Goal: Task Accomplishment & Management: Manage account settings

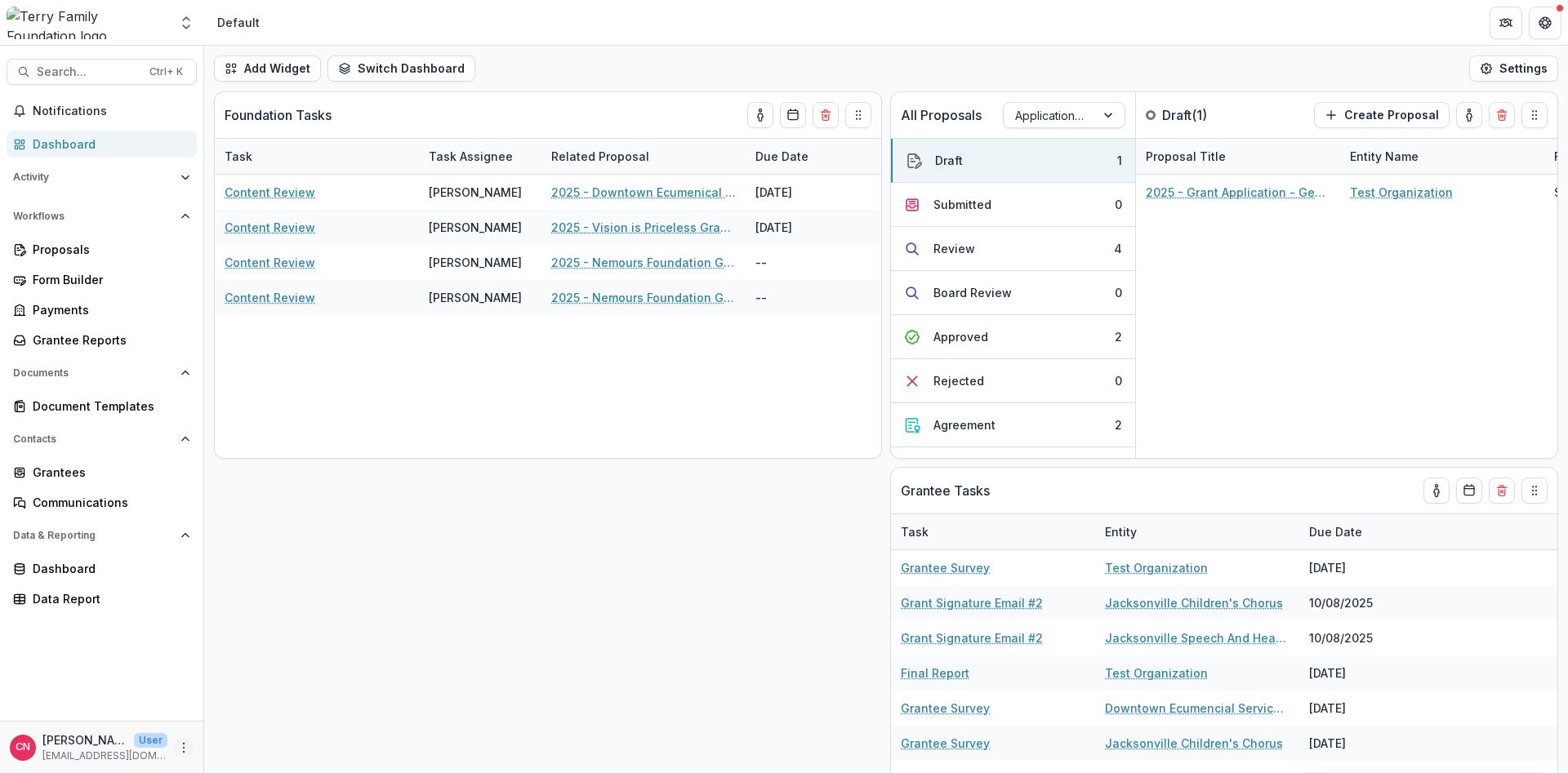
click at [184, 744] on icon "More" at bounding box center [184, 748] width 13 height 13
click at [280, 710] on link "User Settings" at bounding box center [292, 713] width 175 height 27
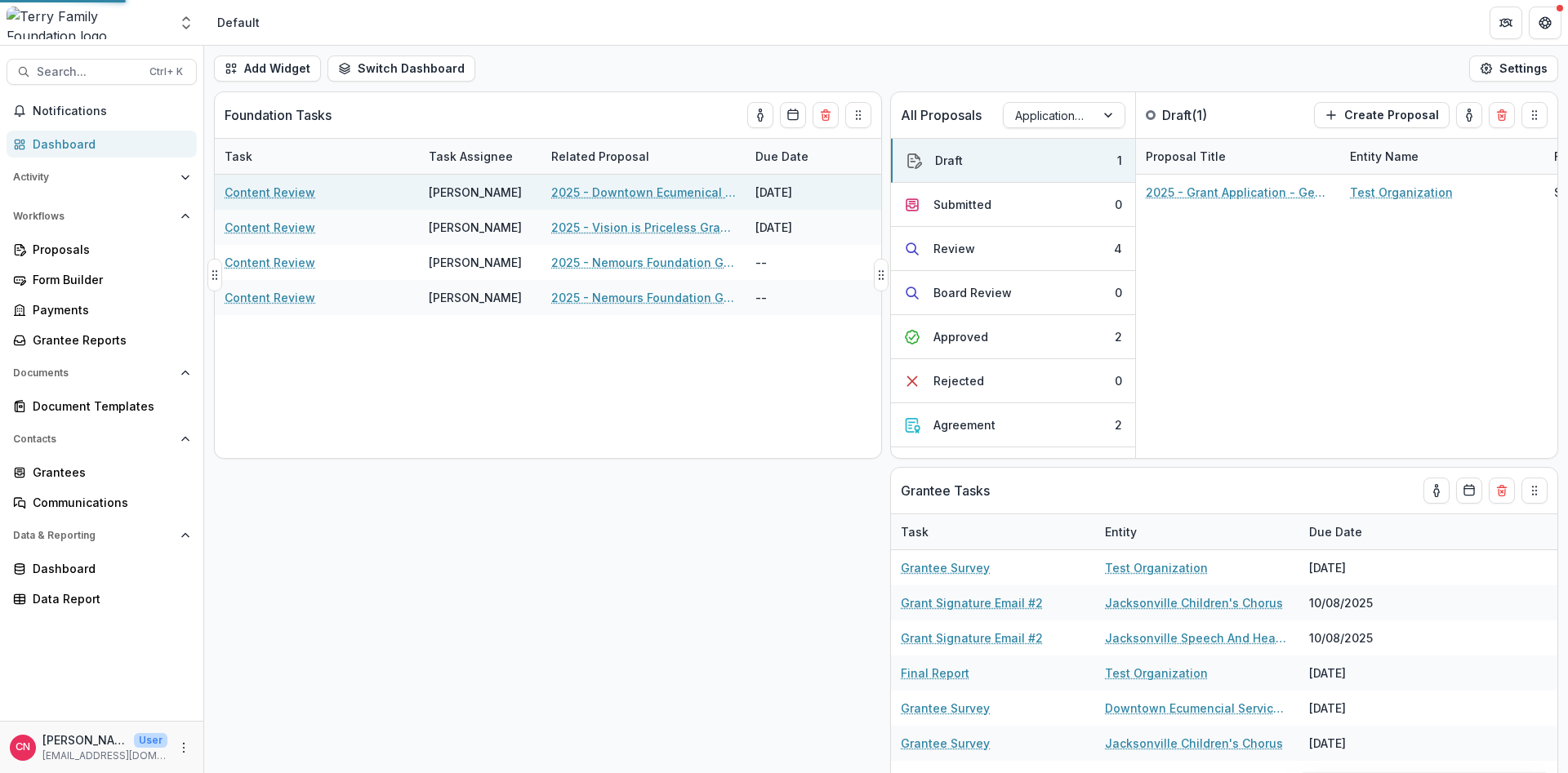
select select "****"
select select "**********"
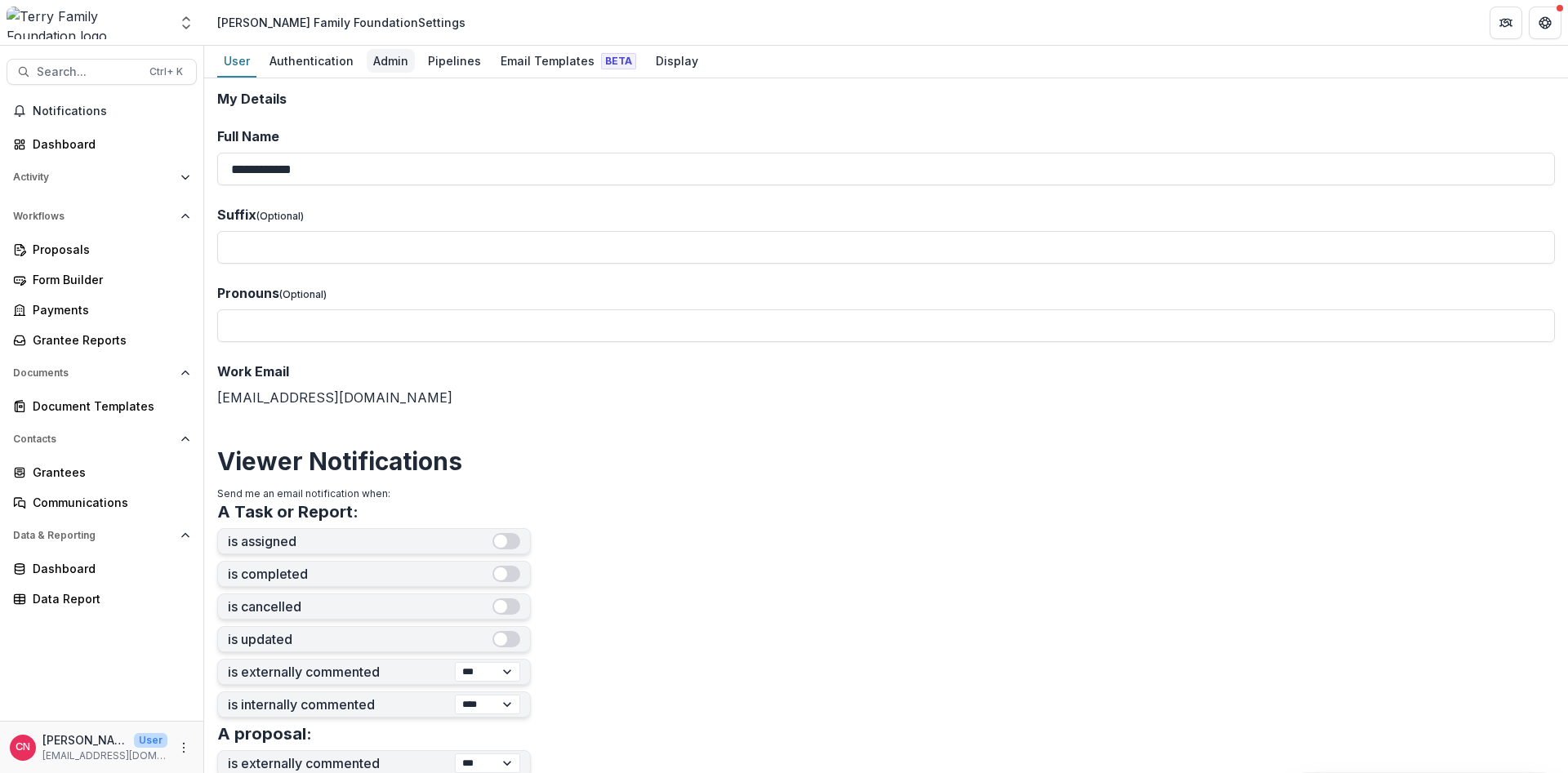
click at [379, 55] on div "Admin" at bounding box center [391, 60] width 48 height 24
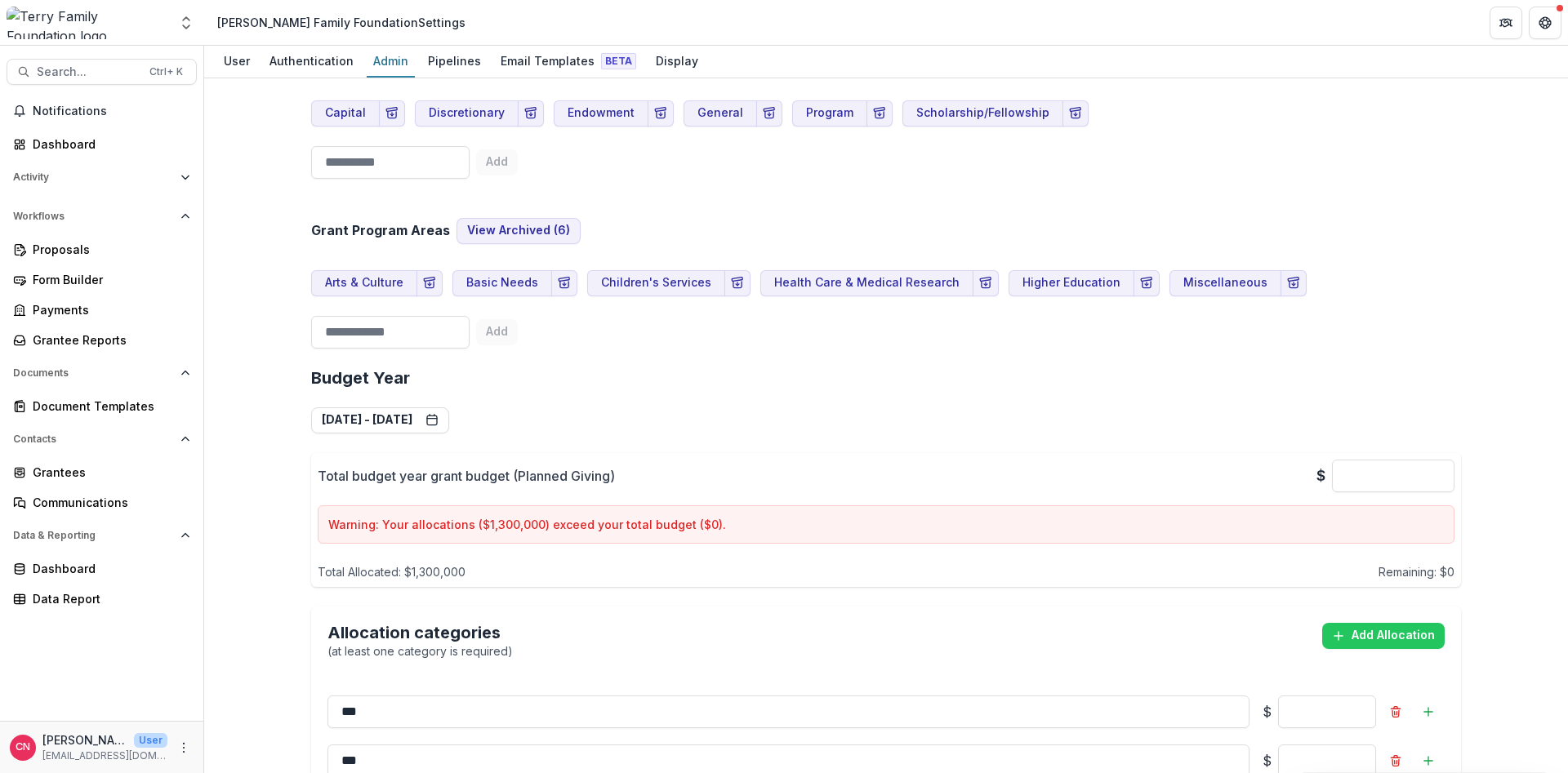
scroll to position [1078, 0]
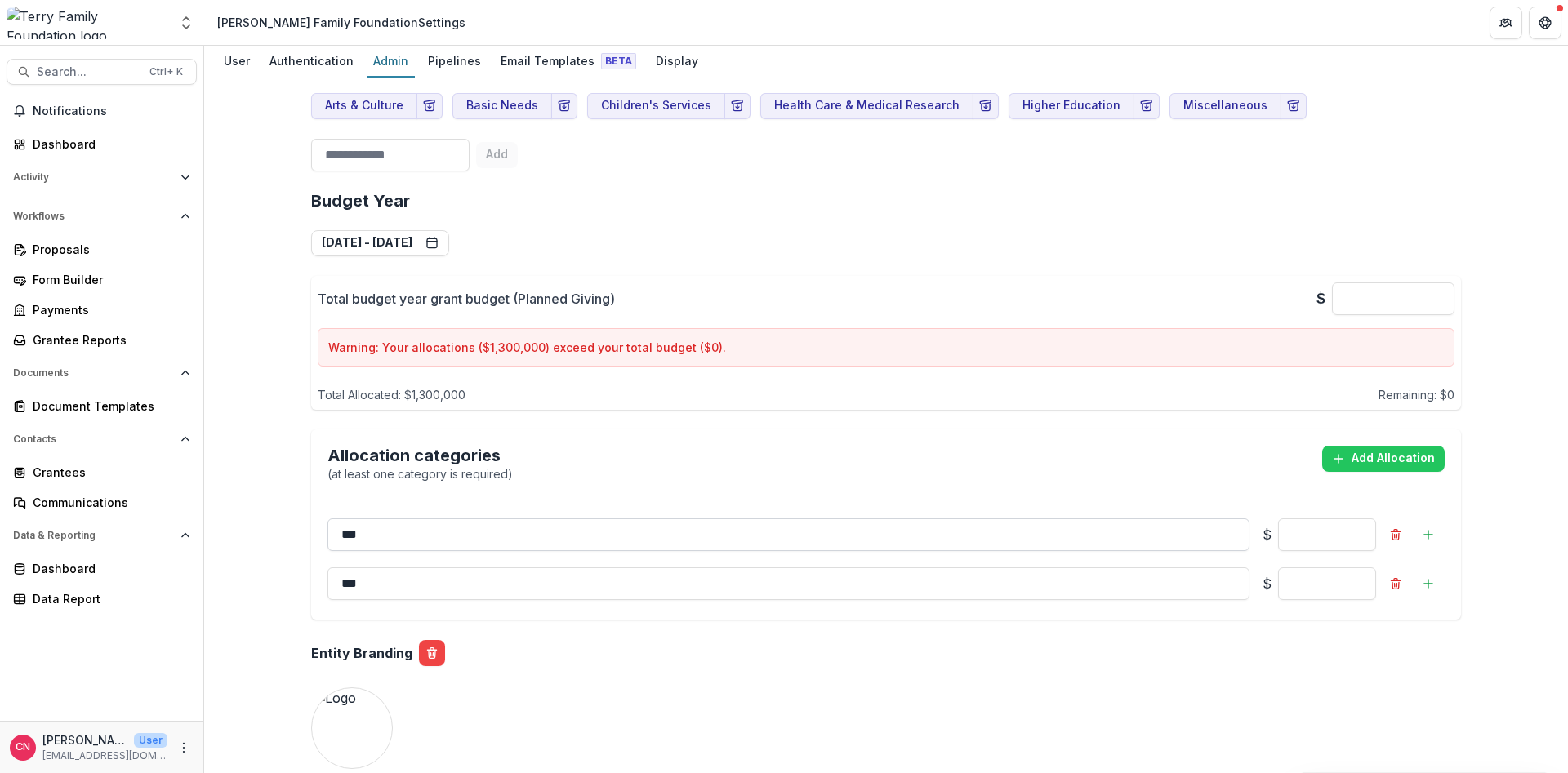
click at [482, 531] on input "***" at bounding box center [789, 534] width 922 height 33
click at [1324, 580] on input "*" at bounding box center [1328, 583] width 98 height 33
type input "*******"
click at [450, 236] on button "Jan 1, 2025 - Dec 31, 2025" at bounding box center [380, 244] width 138 height 26
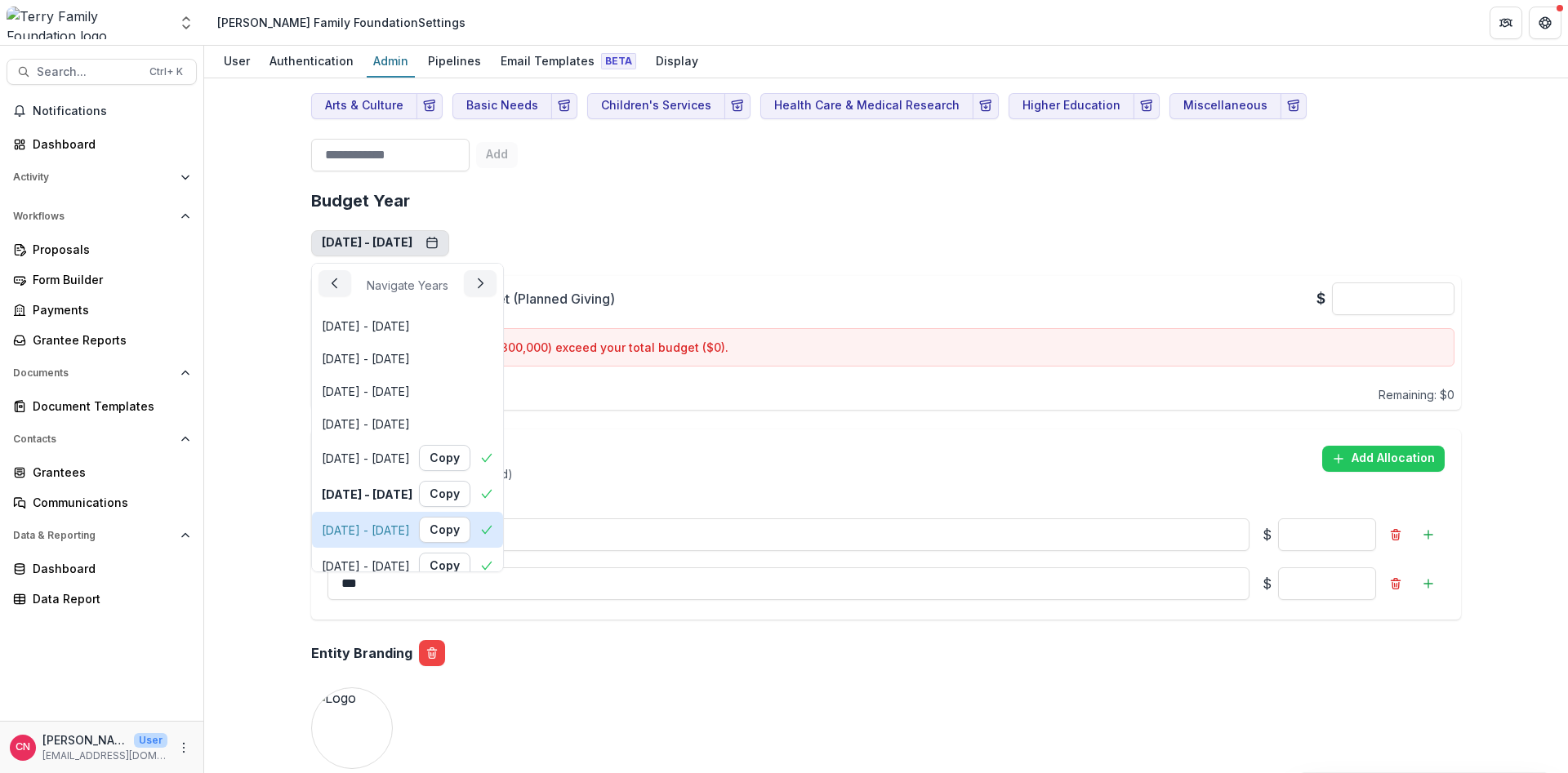
click at [356, 527] on div "Jan 1, 2026 - Dec 31, 2026" at bounding box center [366, 529] width 88 height 17
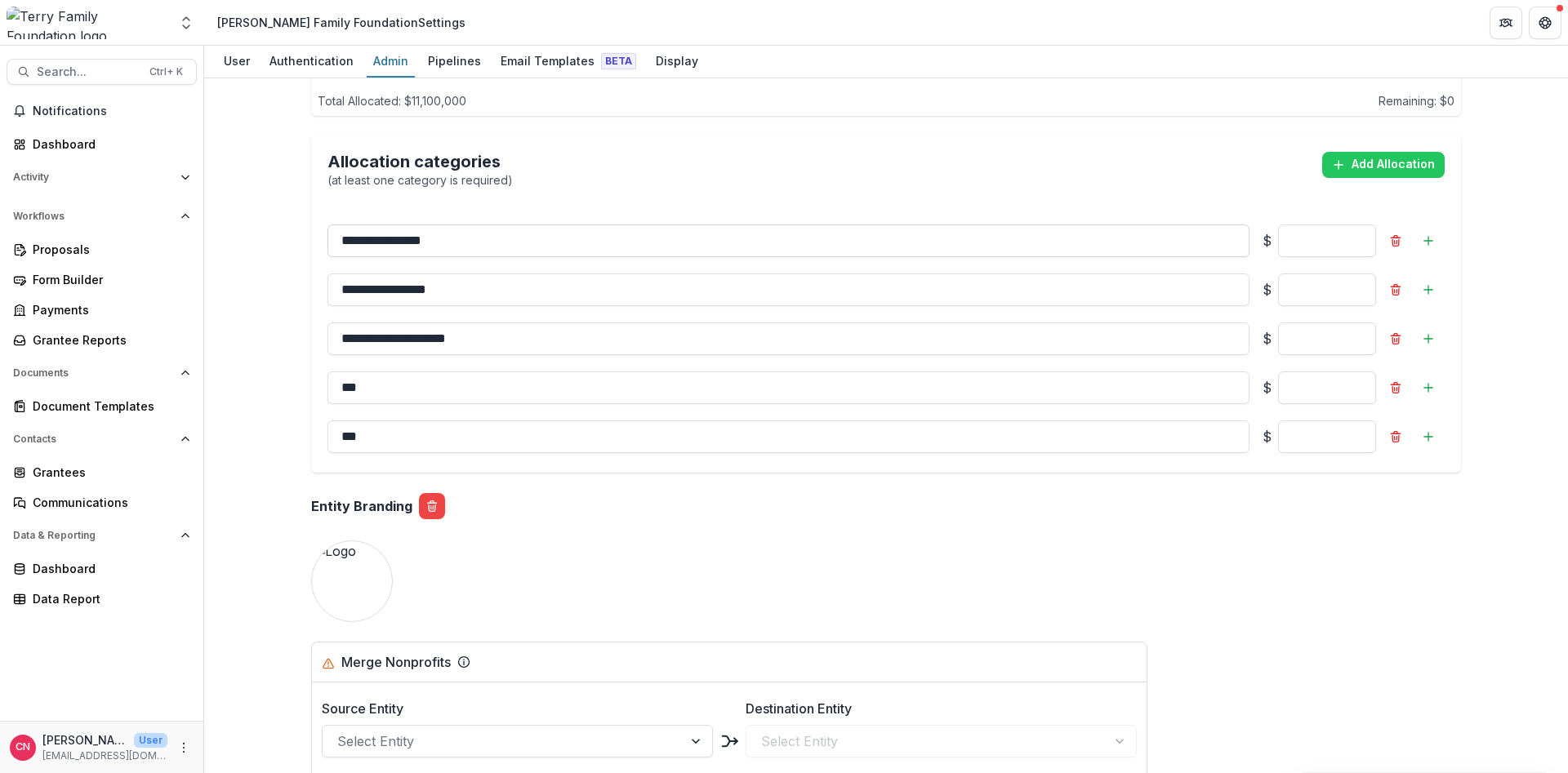
scroll to position [1274, 0]
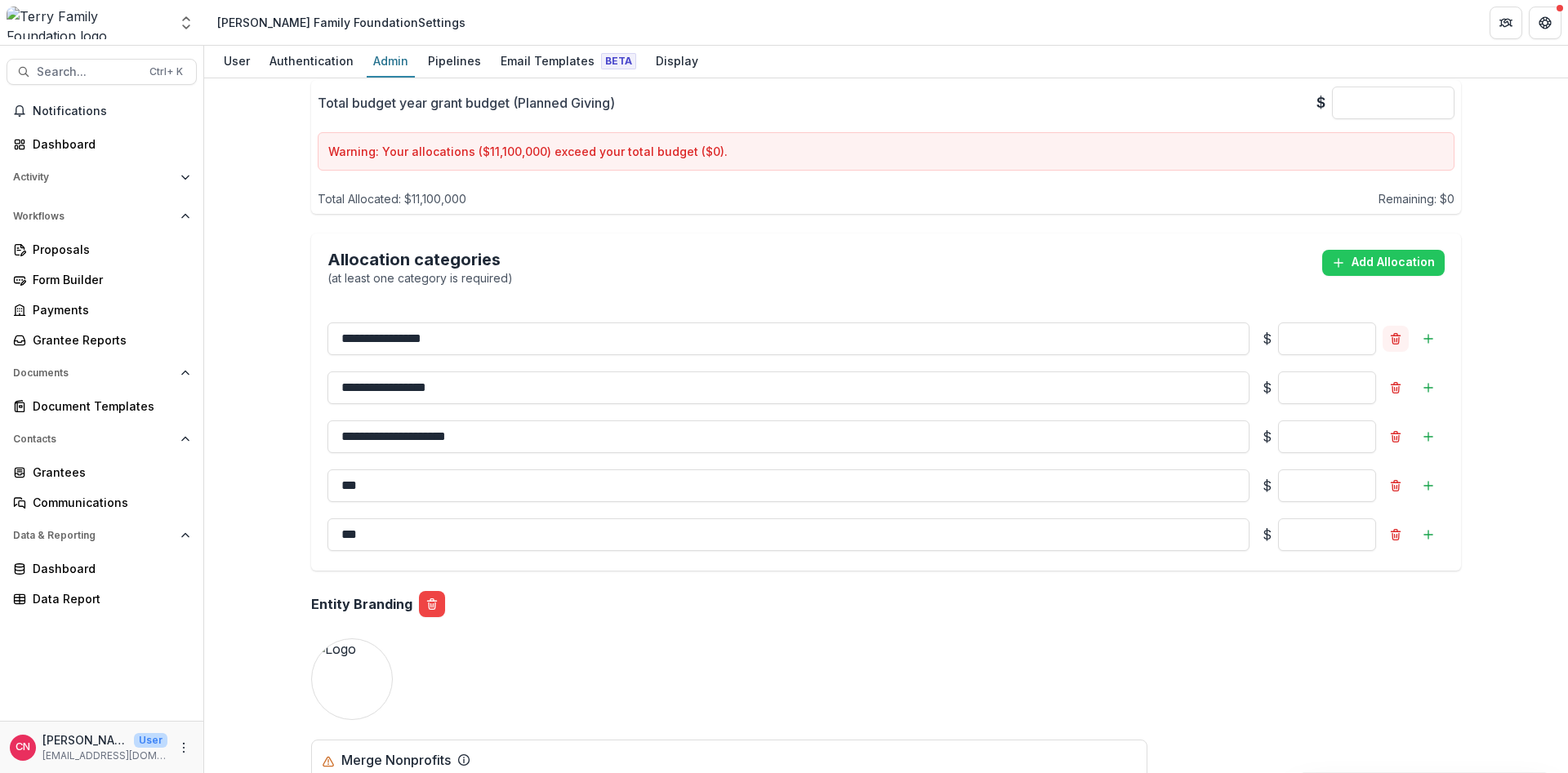
click at [1389, 344] on icon "Remove" at bounding box center [1396, 339] width 13 height 13
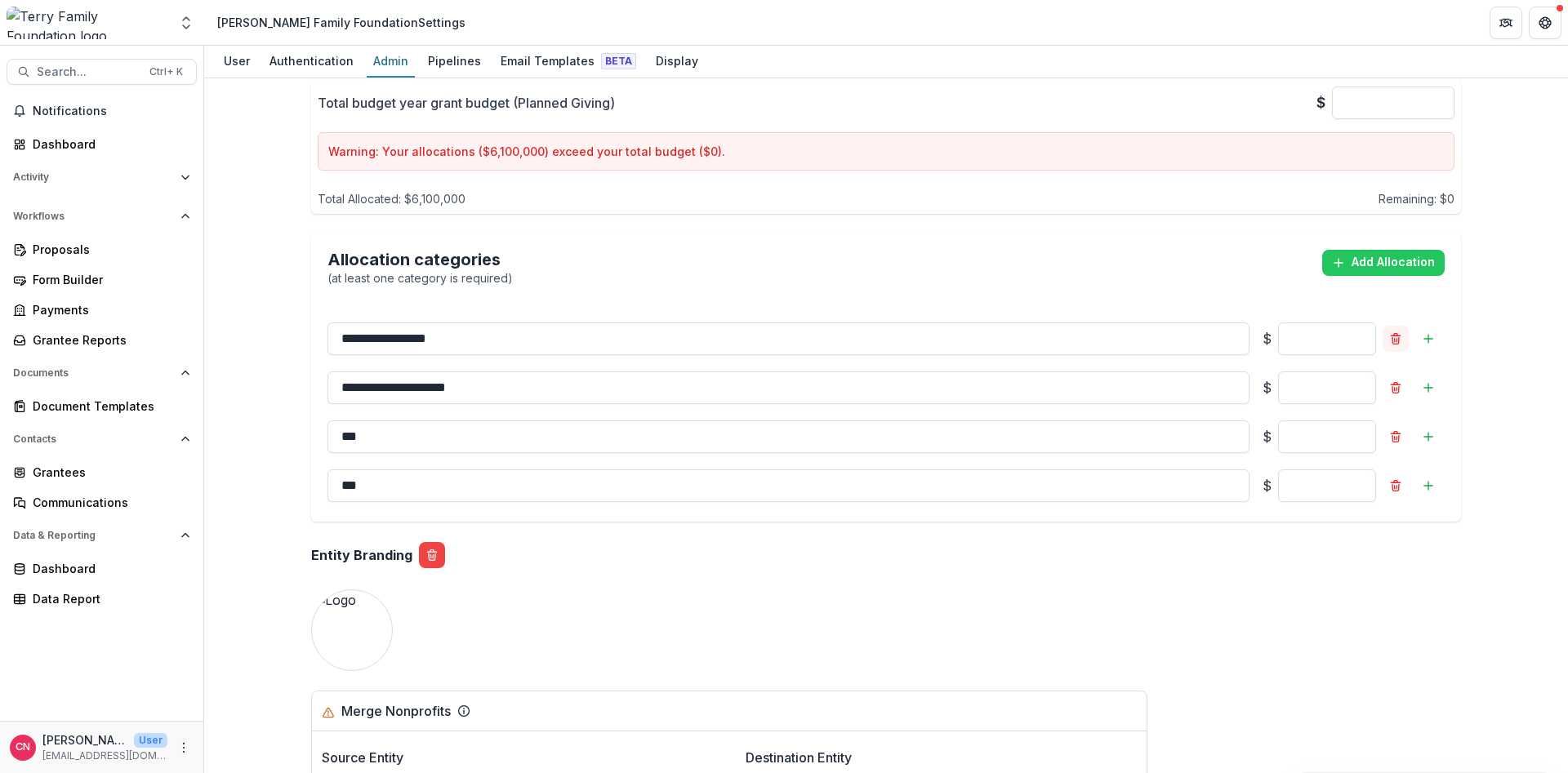
click at [1391, 339] on icon "Remove" at bounding box center [1396, 339] width 13 height 13
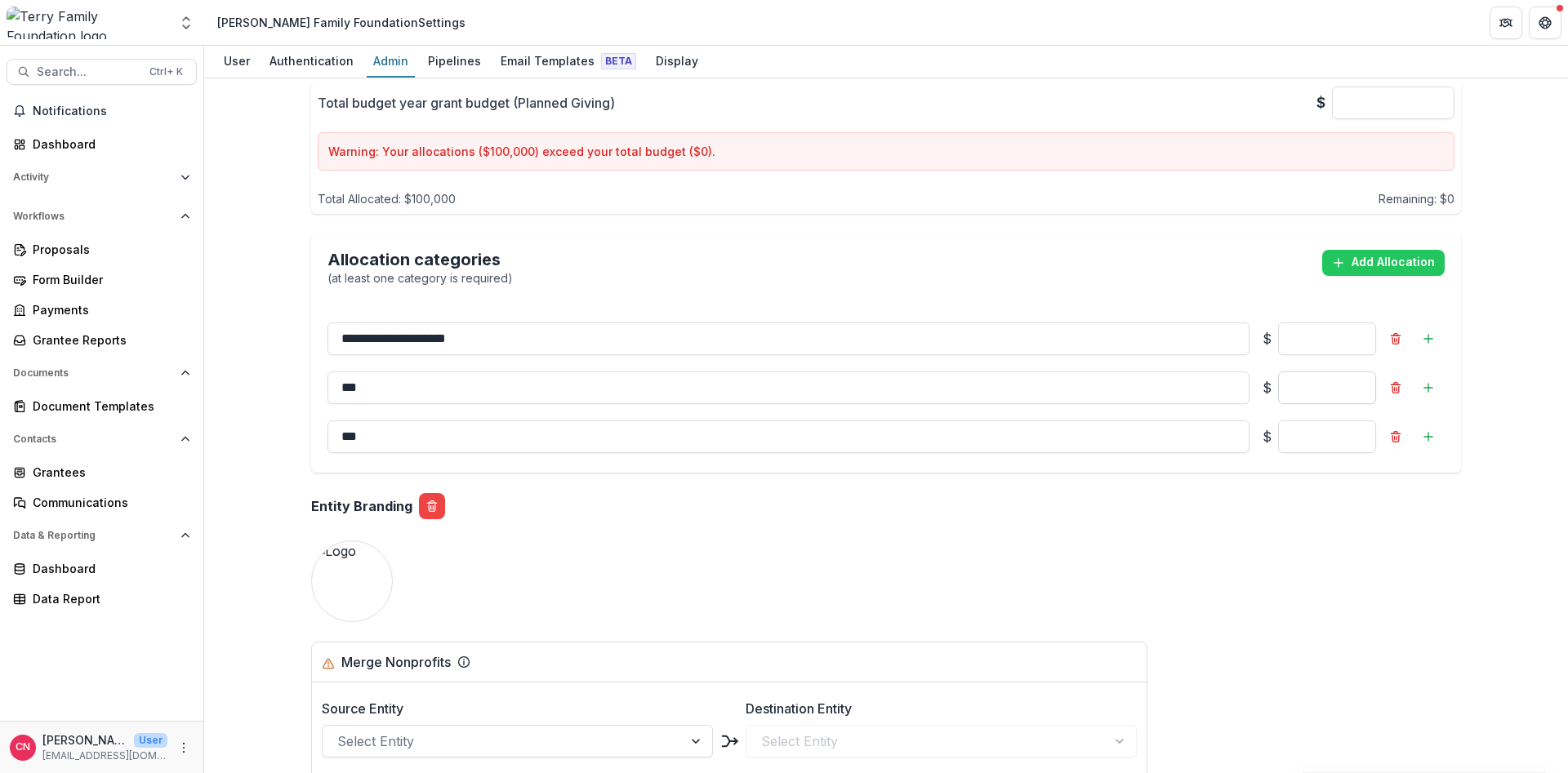
click at [1310, 386] on input "*" at bounding box center [1328, 388] width 98 height 33
type input "********"
click at [1328, 432] on input "*" at bounding box center [1328, 437] width 98 height 33
type input "***"
click at [1356, 434] on input "***" at bounding box center [1328, 437] width 98 height 33
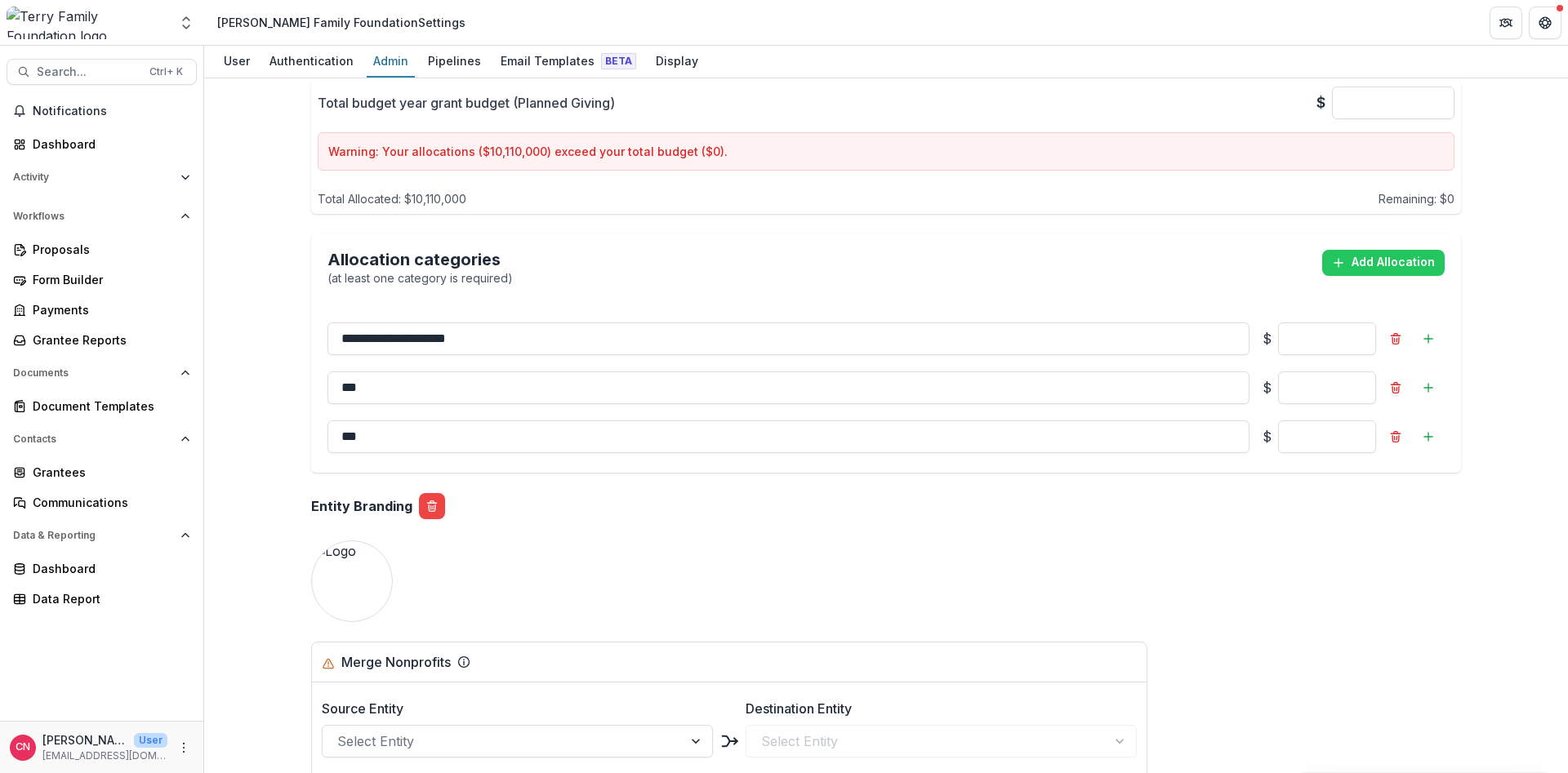
type input "******"
click at [1358, 436] on input "******" at bounding box center [1328, 437] width 98 height 33
type input "*******"
click at [1313, 386] on input "********" at bounding box center [1328, 388] width 98 height 33
type input "*******"
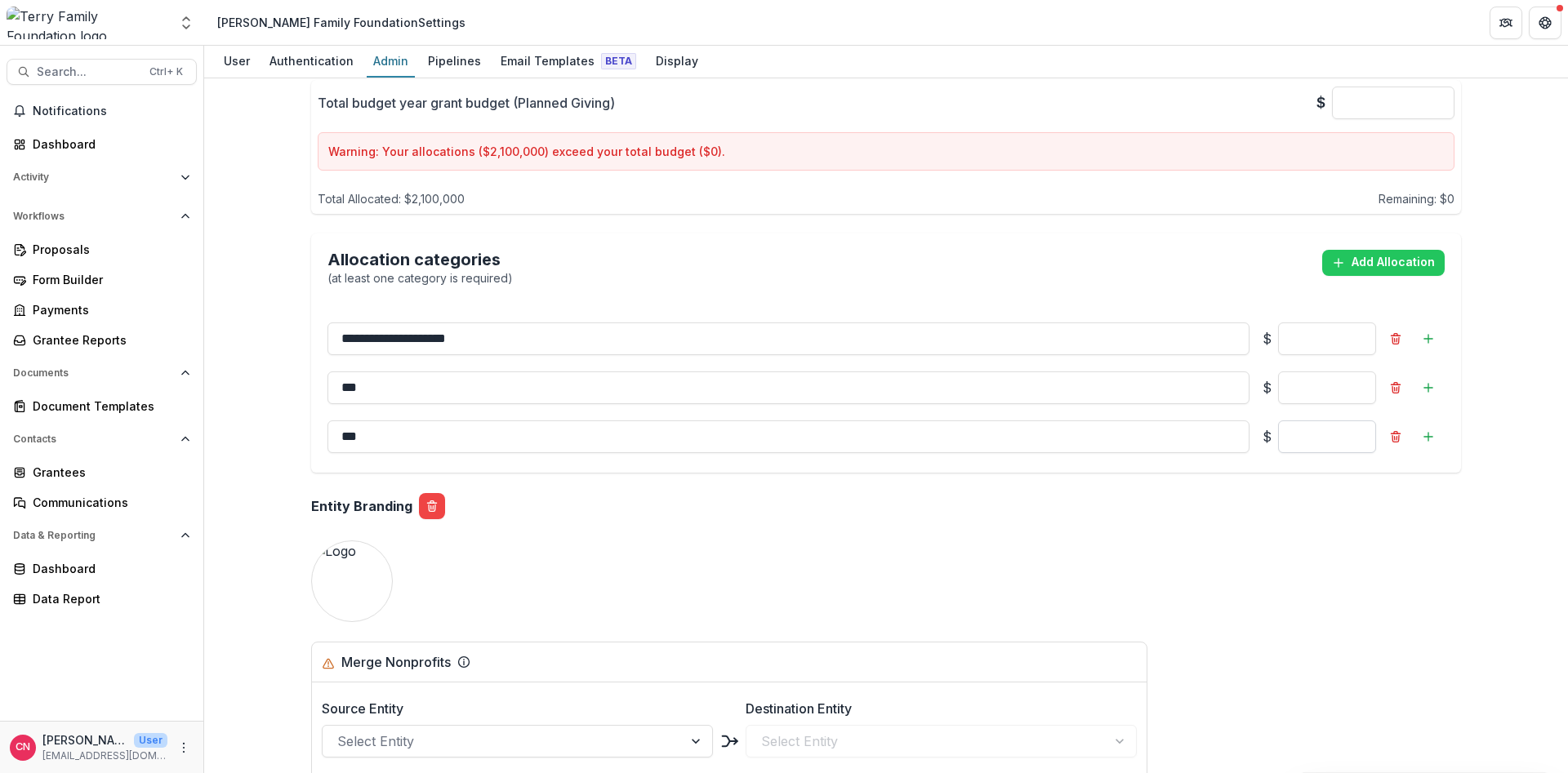
click at [1366, 433] on input "*******" at bounding box center [1328, 437] width 98 height 33
type input "********"
click at [1314, 435] on input "********" at bounding box center [1328, 437] width 98 height 33
click at [1336, 436] on input "********" at bounding box center [1328, 437] width 98 height 33
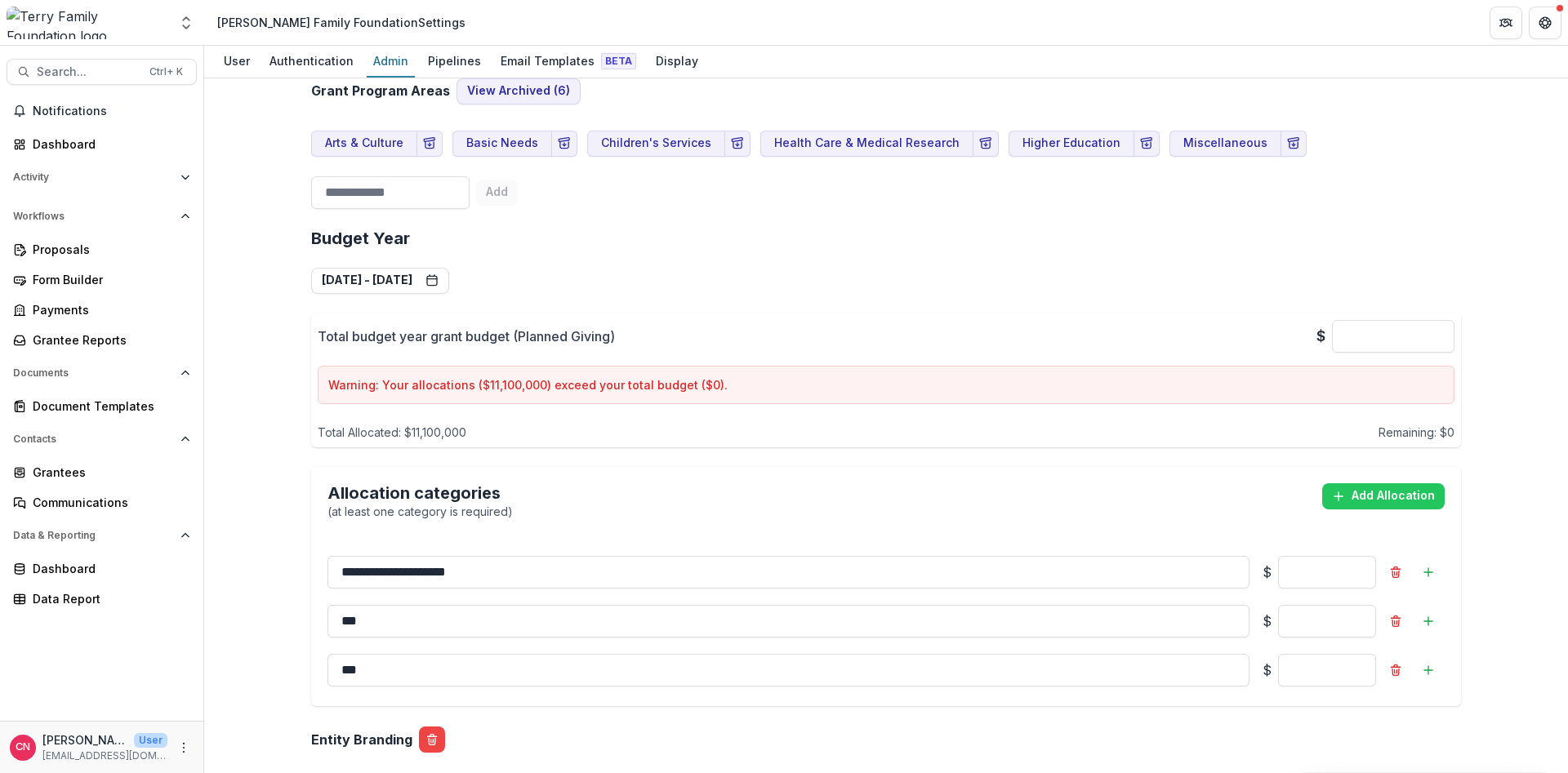
scroll to position [1078, 0]
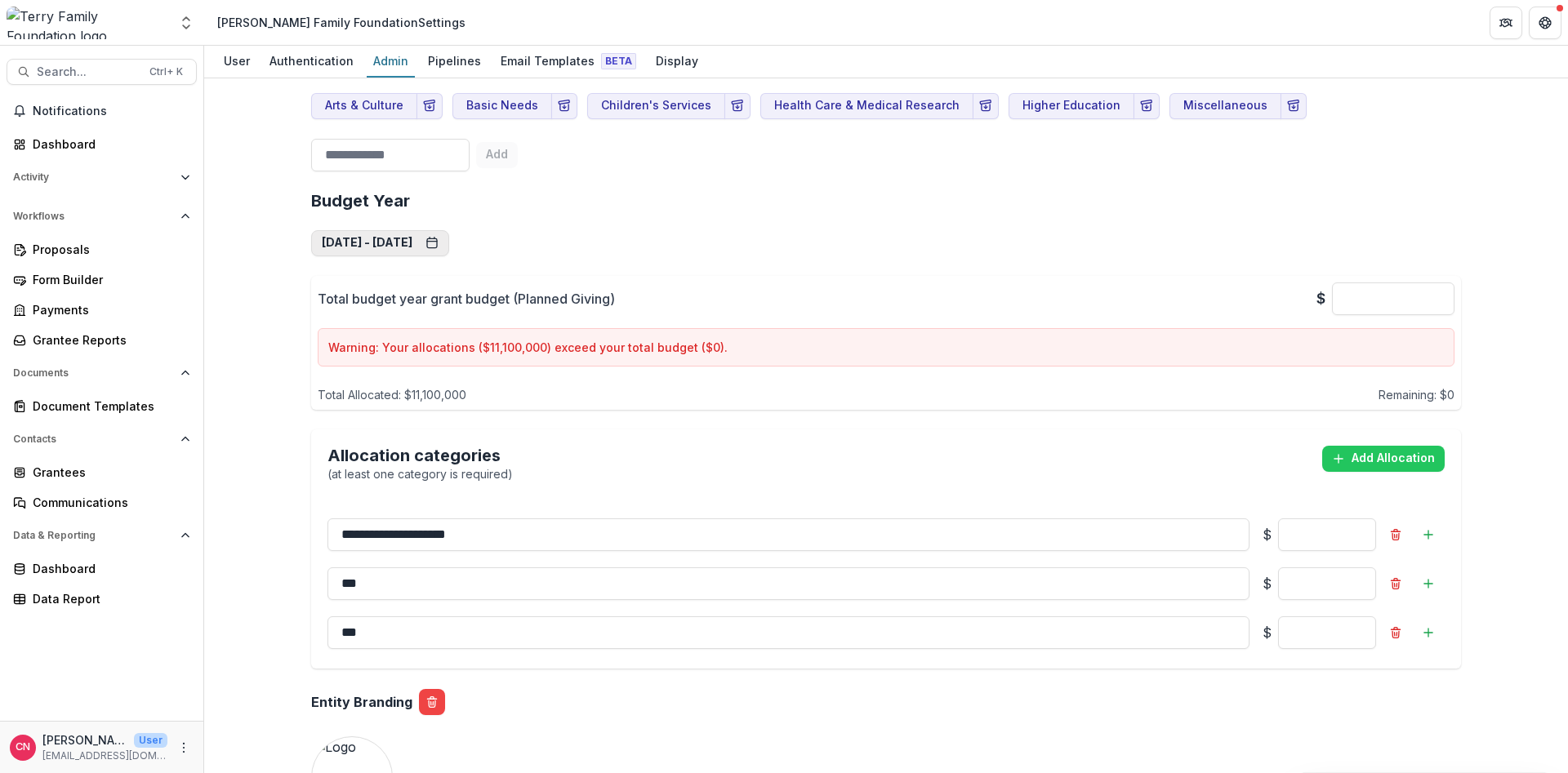
click at [450, 241] on button "Jan 1, 2026 - Dec 31, 2026" at bounding box center [380, 244] width 138 height 26
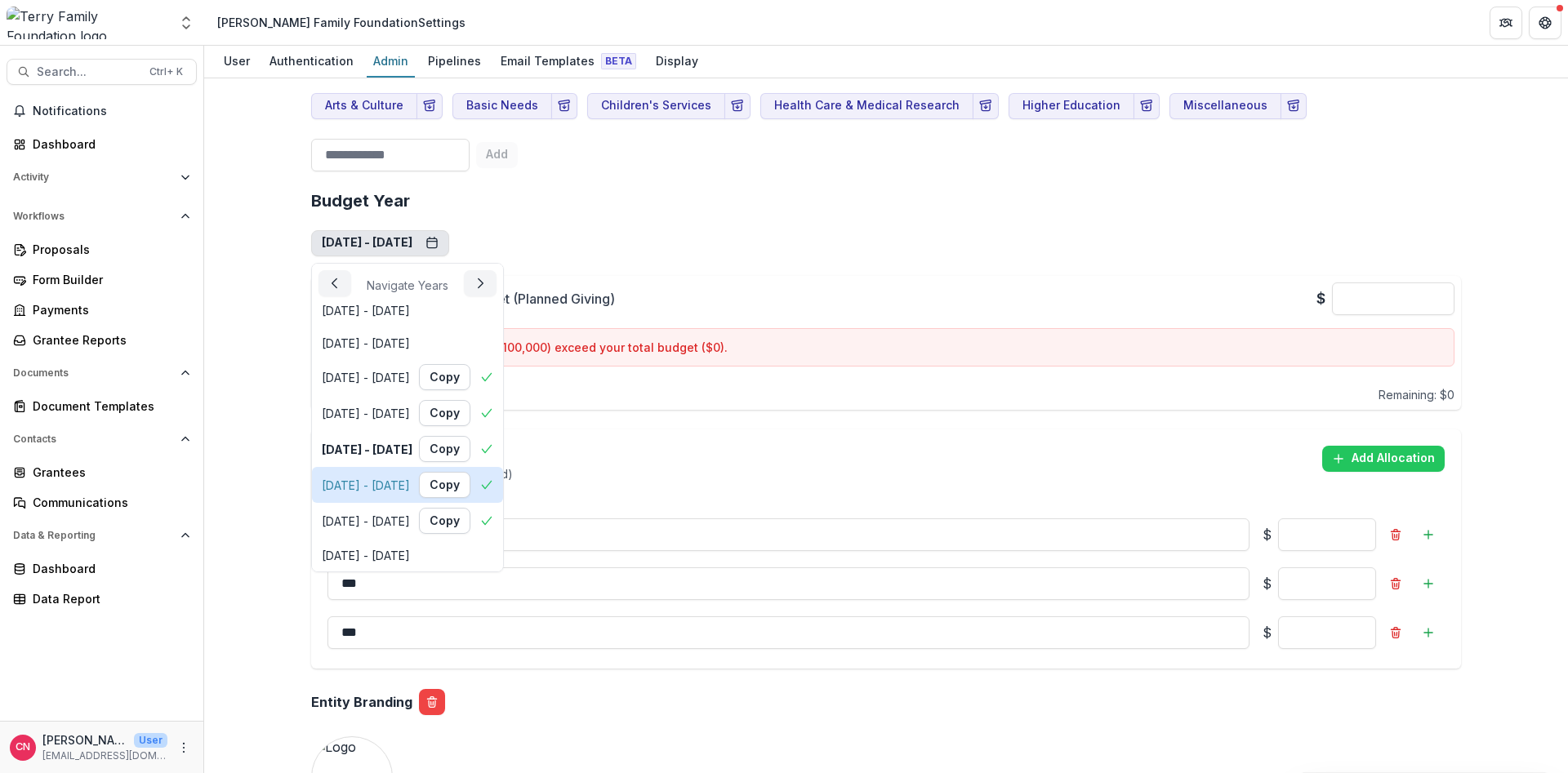
scroll to position [81, 0]
click at [388, 480] on div "Jan 1, 2027 - Dec 31, 2027" at bounding box center [366, 485] width 88 height 17
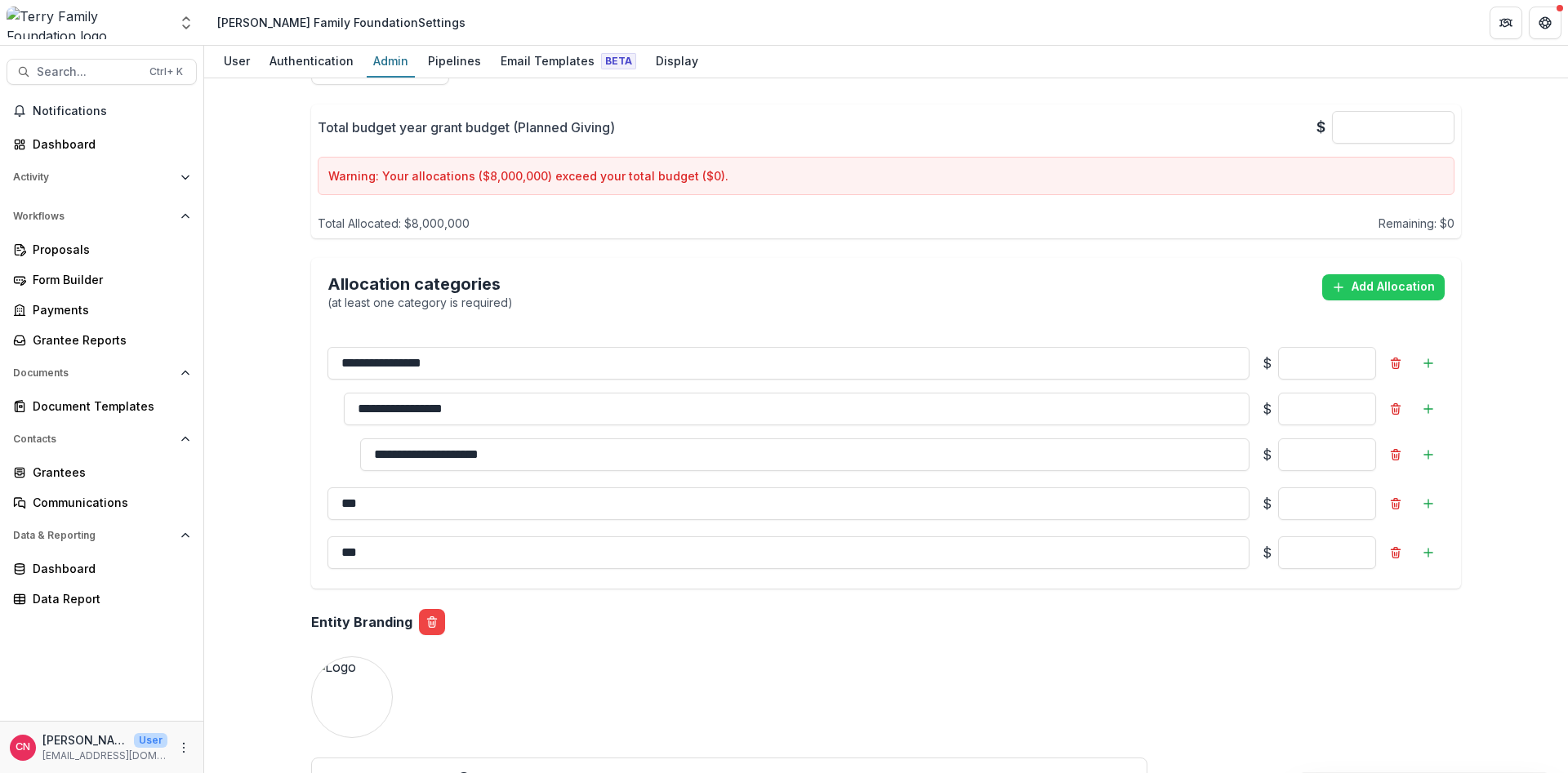
scroll to position [1274, 0]
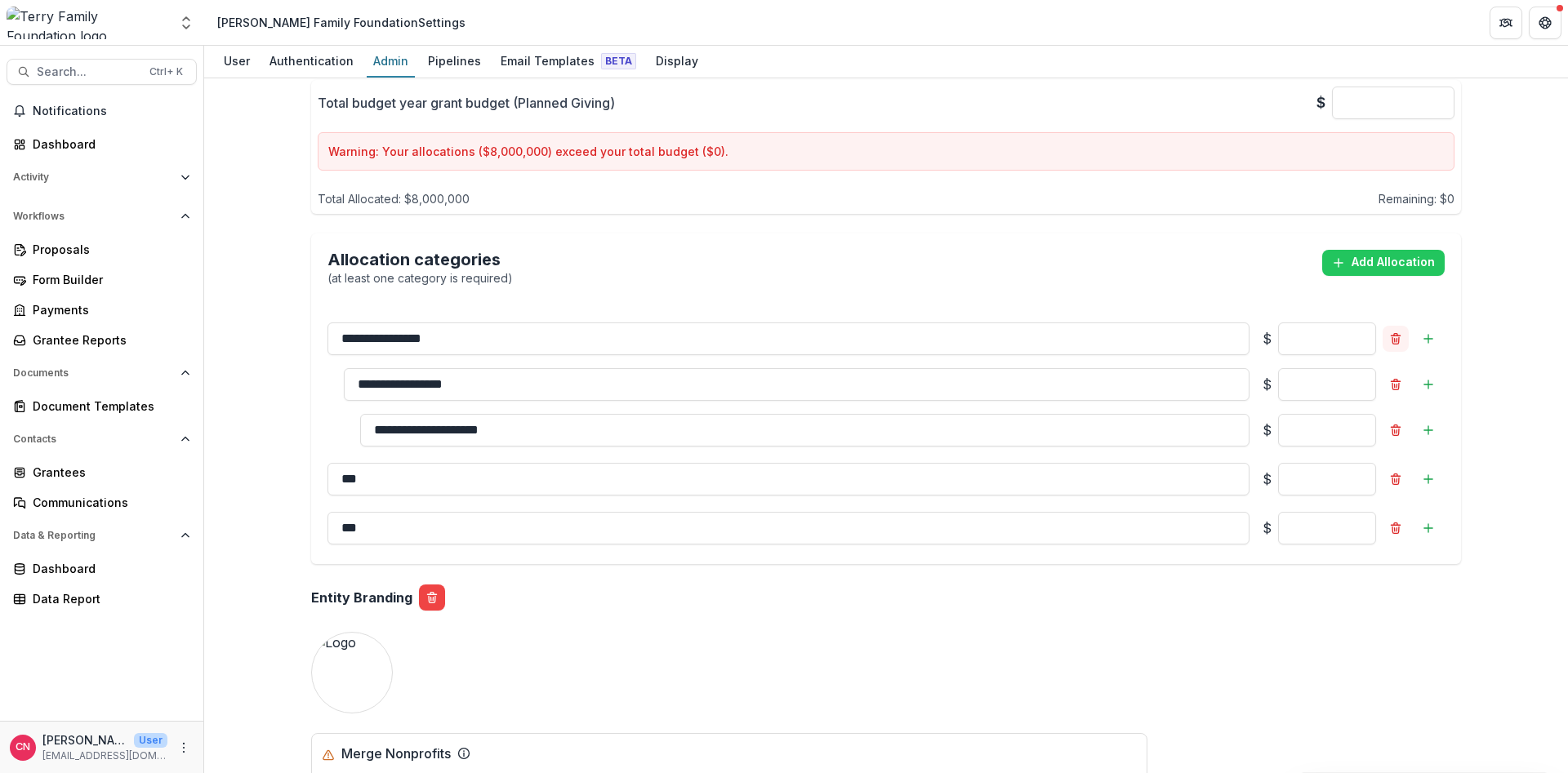
click at [1399, 335] on icon "Remove" at bounding box center [1396, 339] width 13 height 13
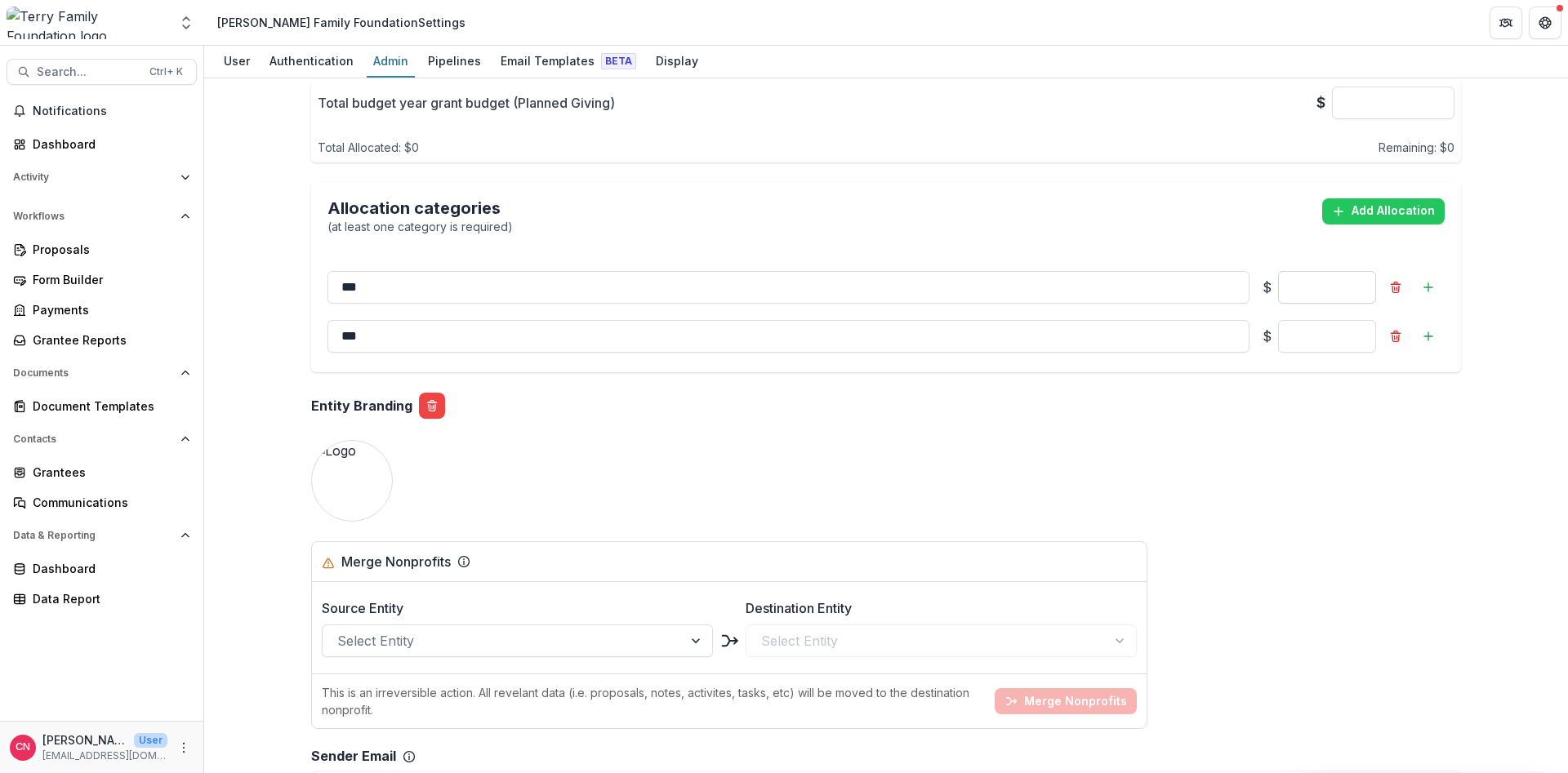
click at [1347, 292] on input "*" at bounding box center [1328, 288] width 98 height 33
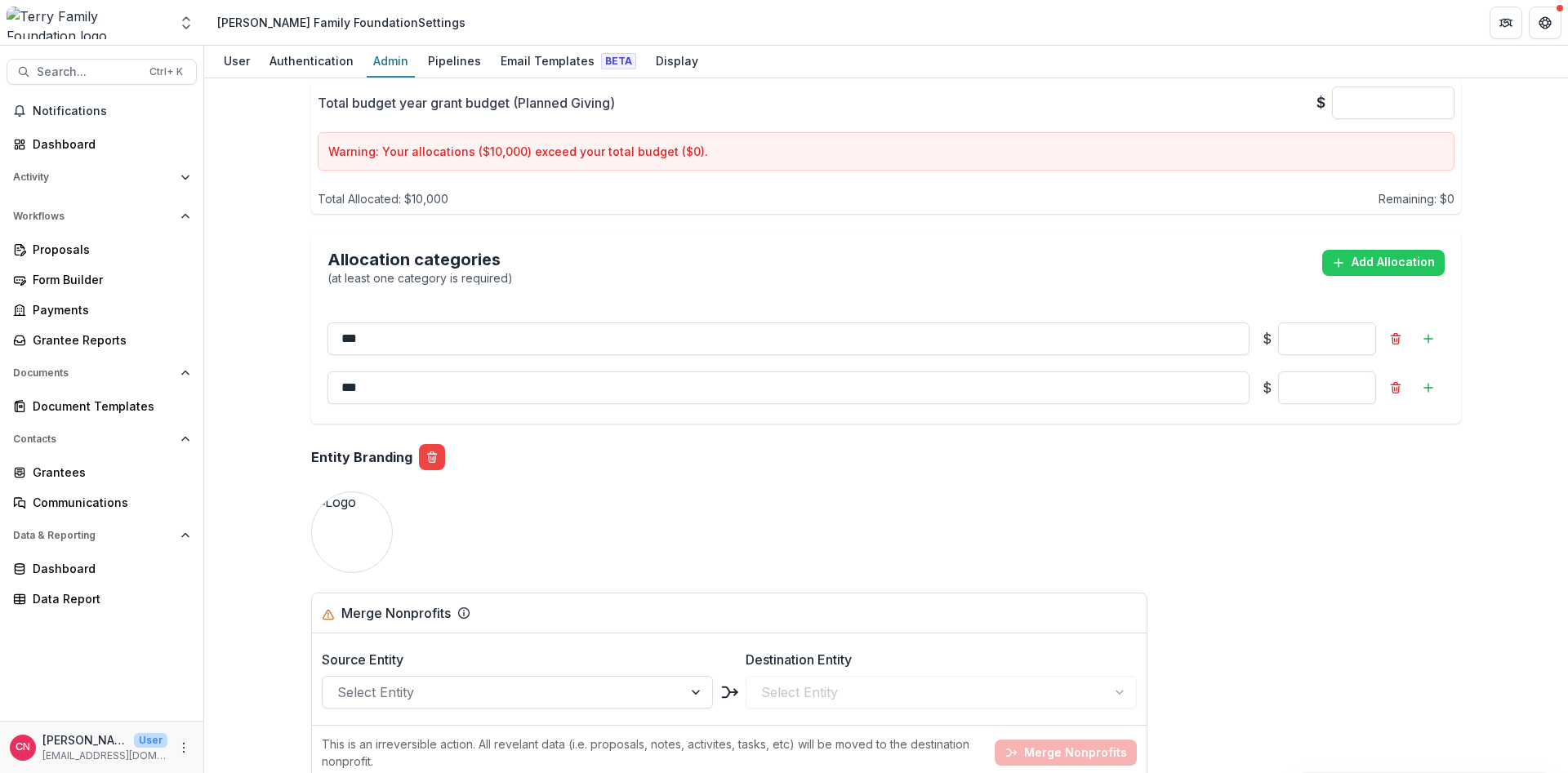
type input "******"
click at [1346, 337] on input "******" at bounding box center [1328, 339] width 98 height 33
type input "*******"
click at [1328, 395] on input "*" at bounding box center [1328, 388] width 98 height 33
type input "*******"
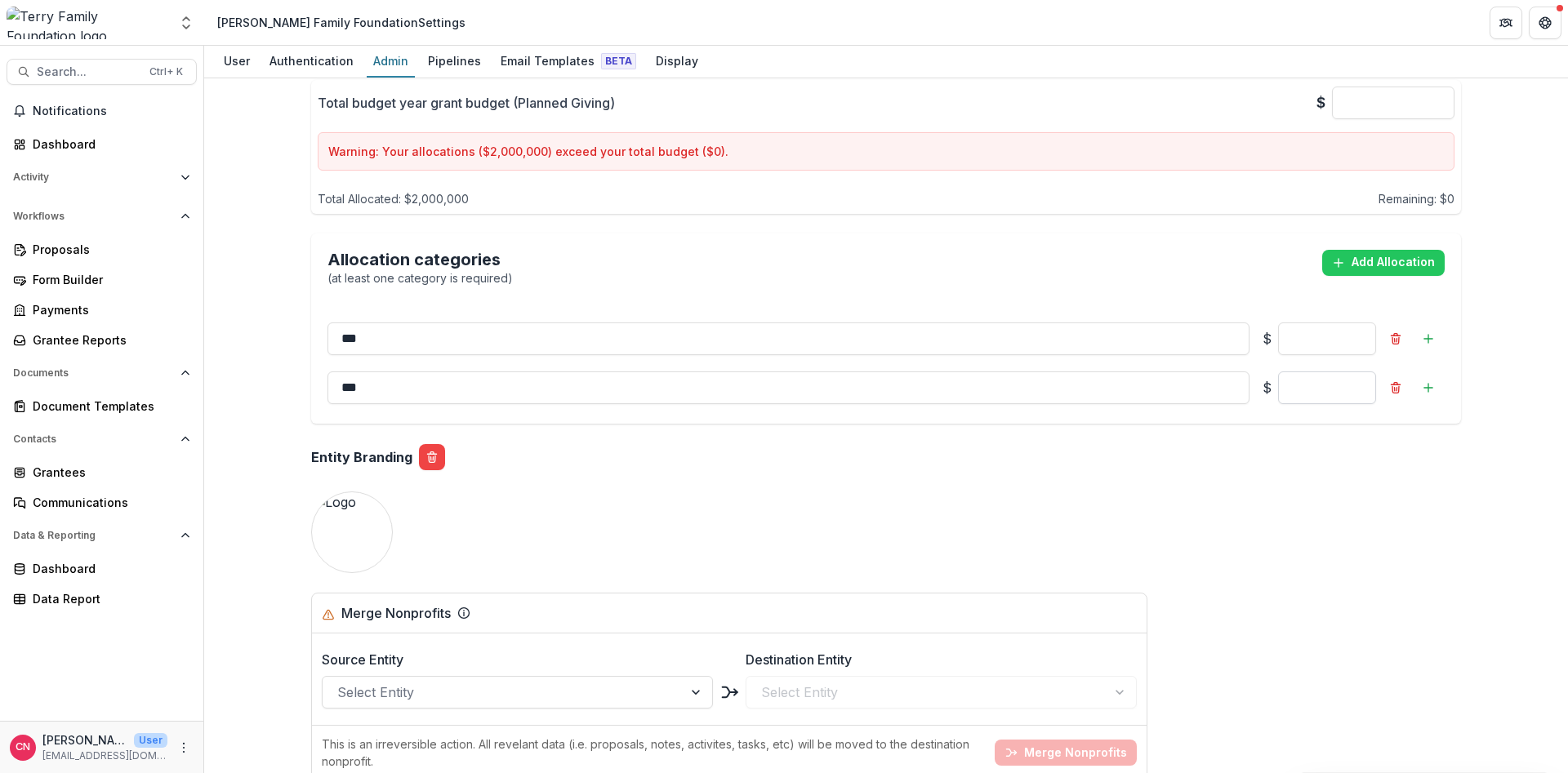
click at [1322, 386] on input "*******" at bounding box center [1328, 388] width 98 height 33
type input "********"
click at [618, 379] on input "***" at bounding box center [789, 388] width 922 height 33
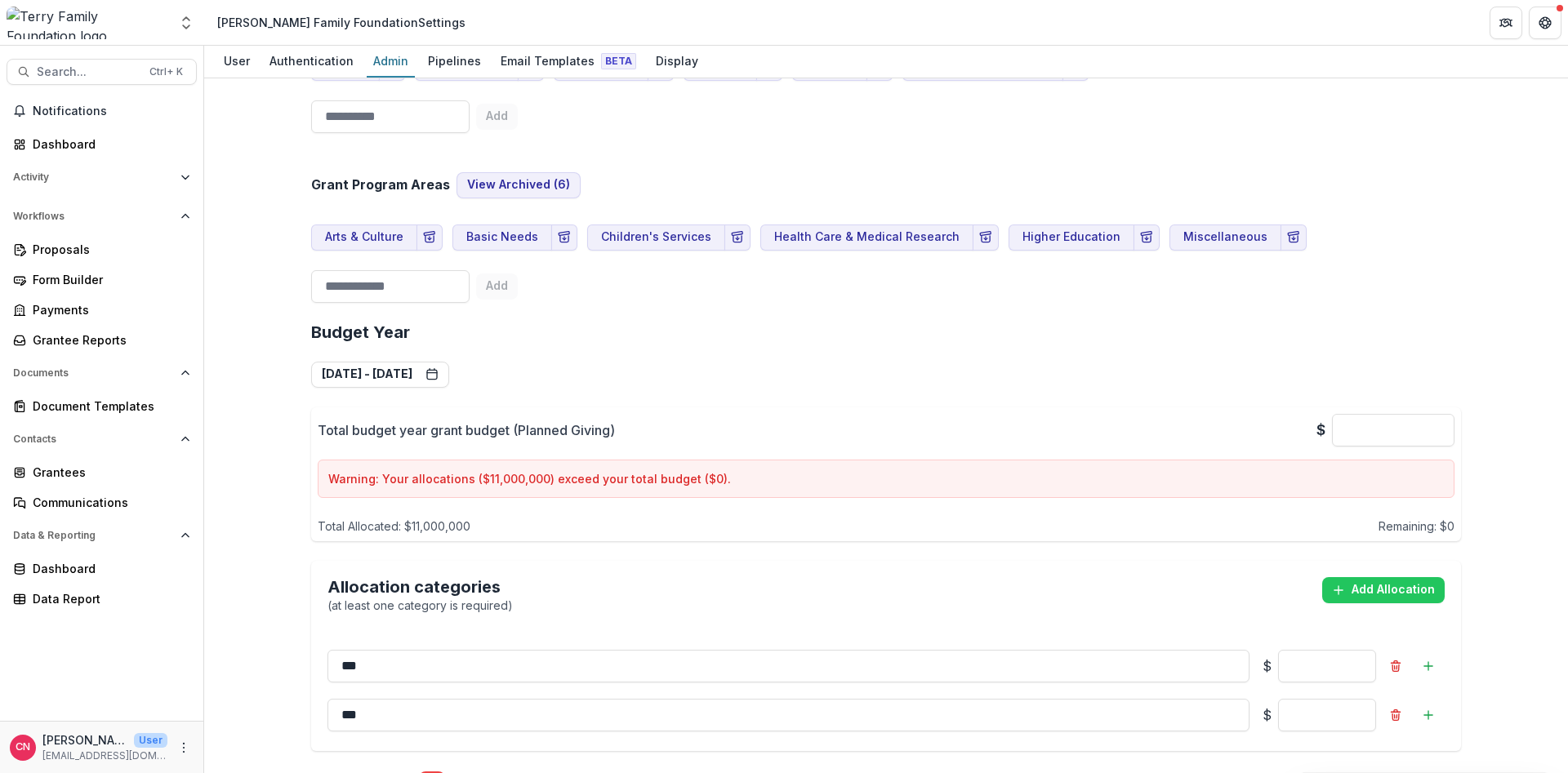
scroll to position [980, 0]
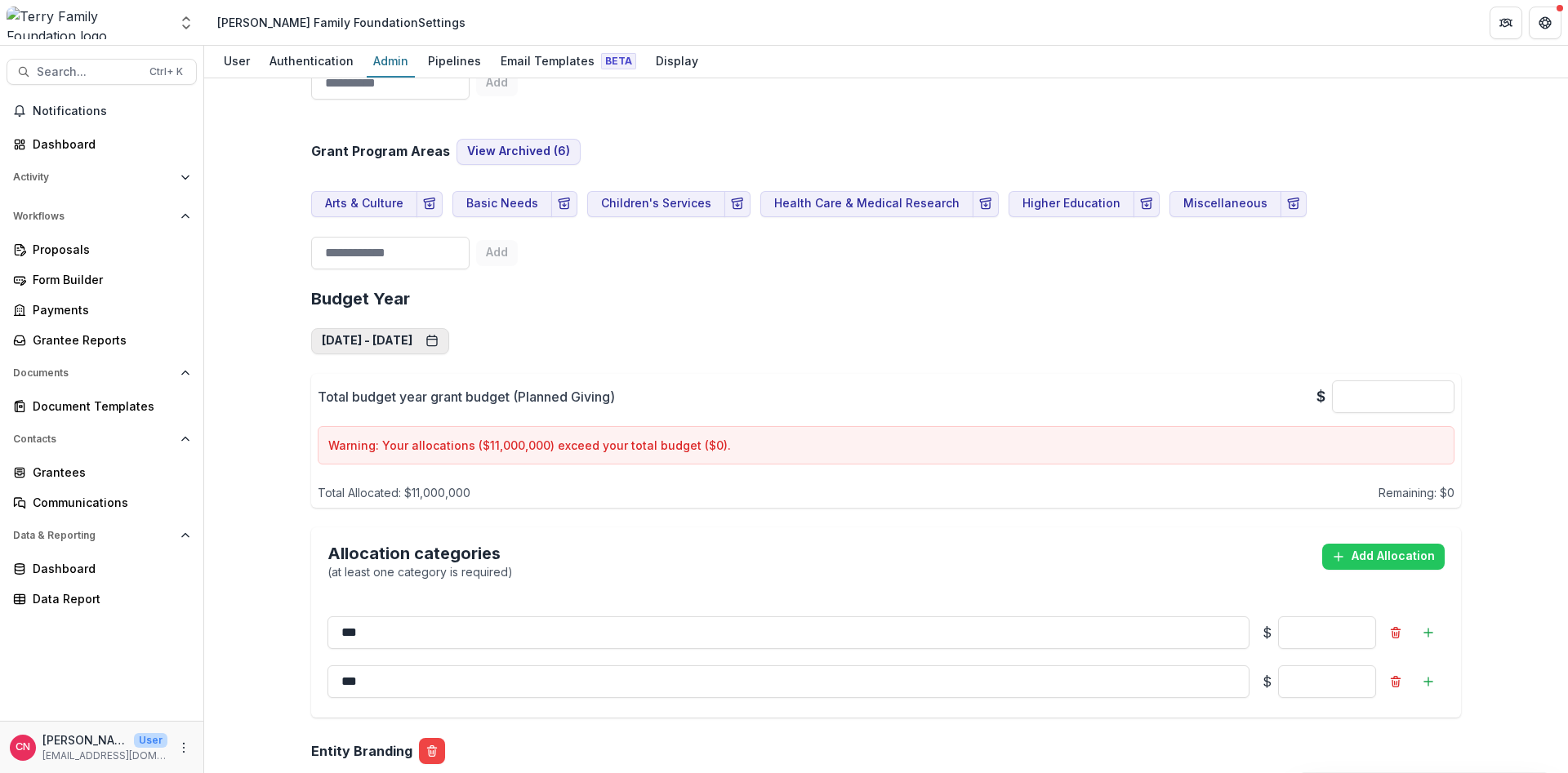
click at [450, 339] on button "Jan 1, 2027 - Dec 31, 2027" at bounding box center [380, 342] width 138 height 26
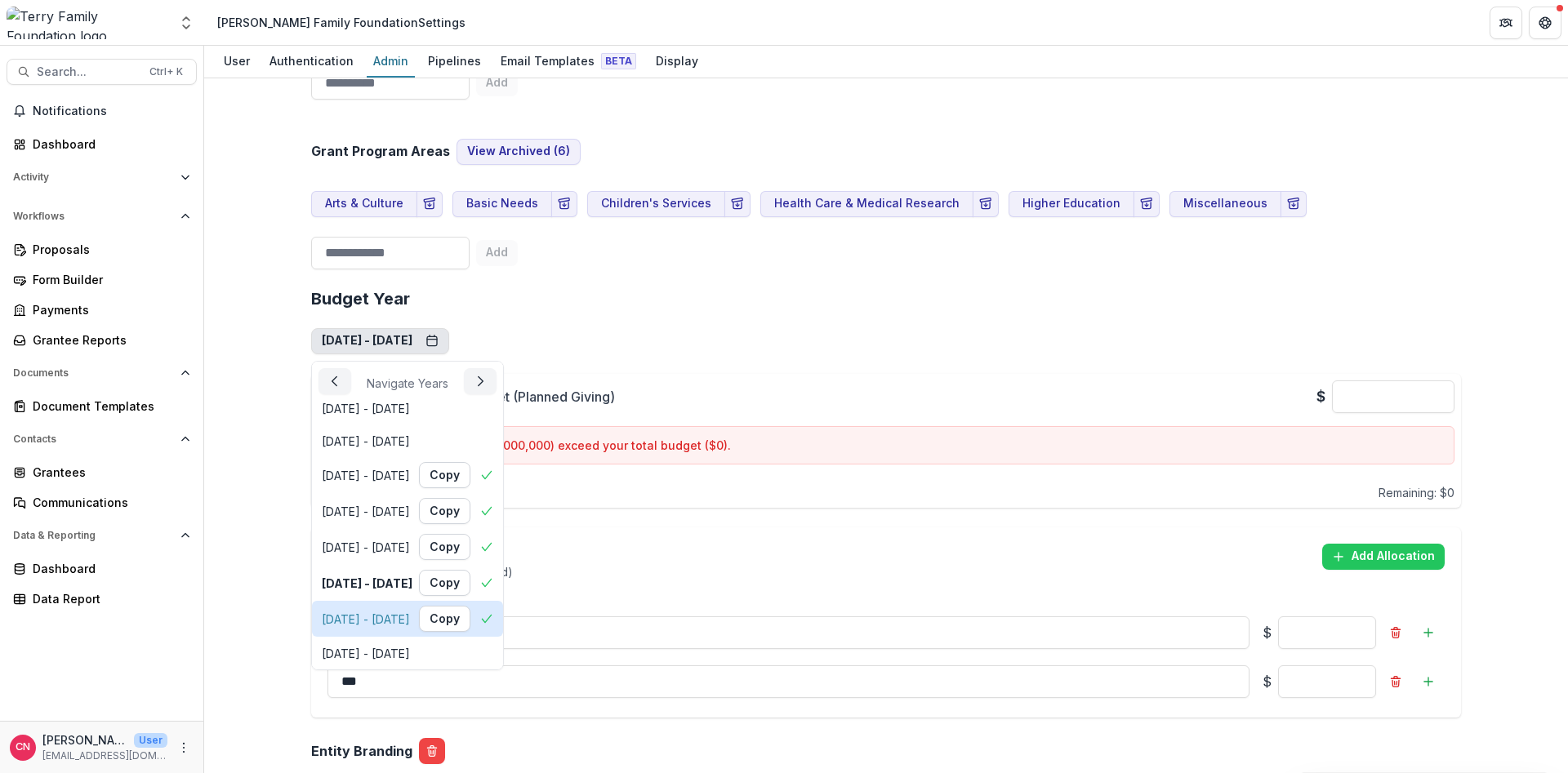
scroll to position [81, 0]
click at [378, 612] on div "Jan 1, 2028 - Dec 31, 2028" at bounding box center [366, 619] width 88 height 17
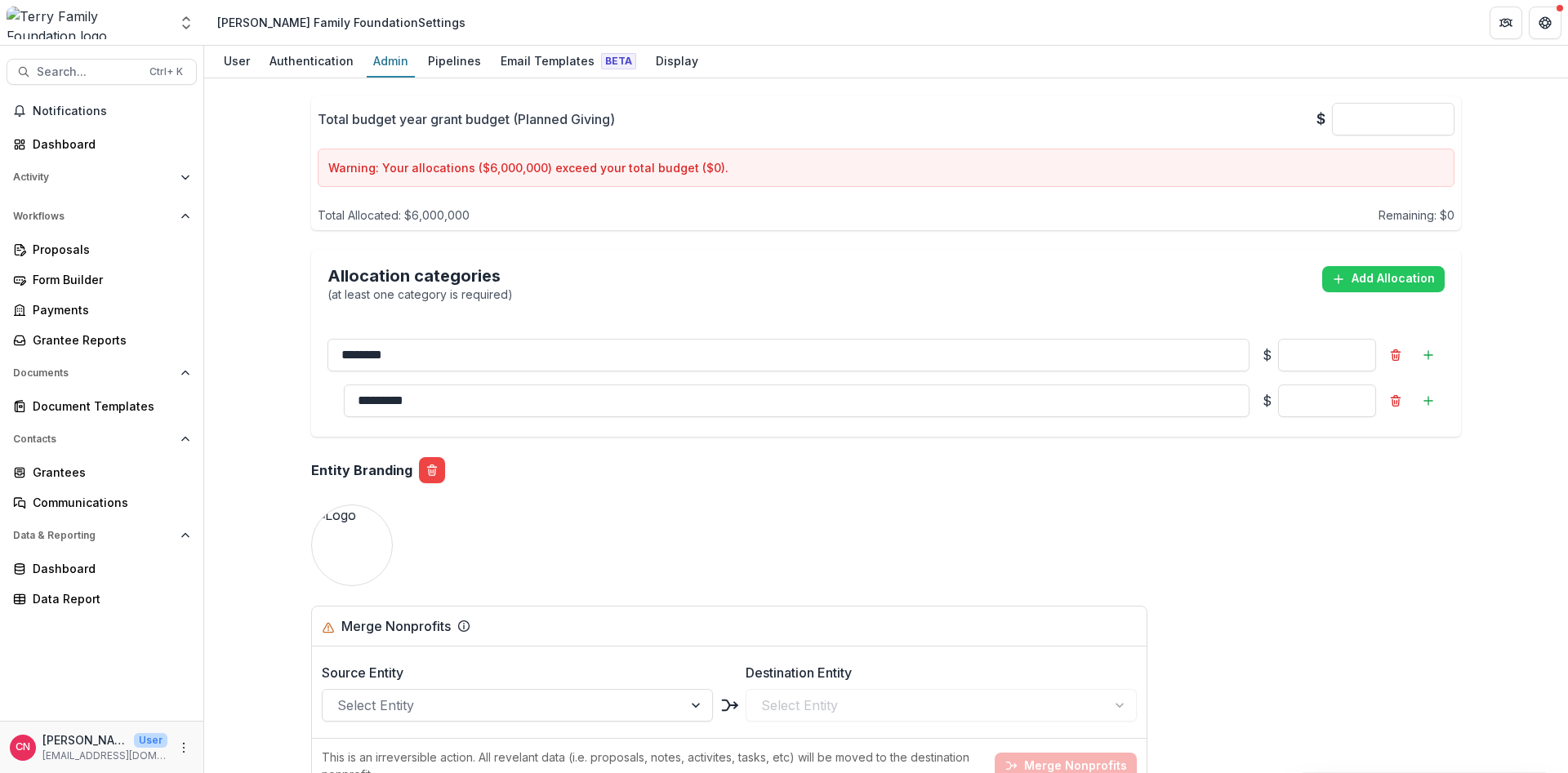
scroll to position [1274, 0]
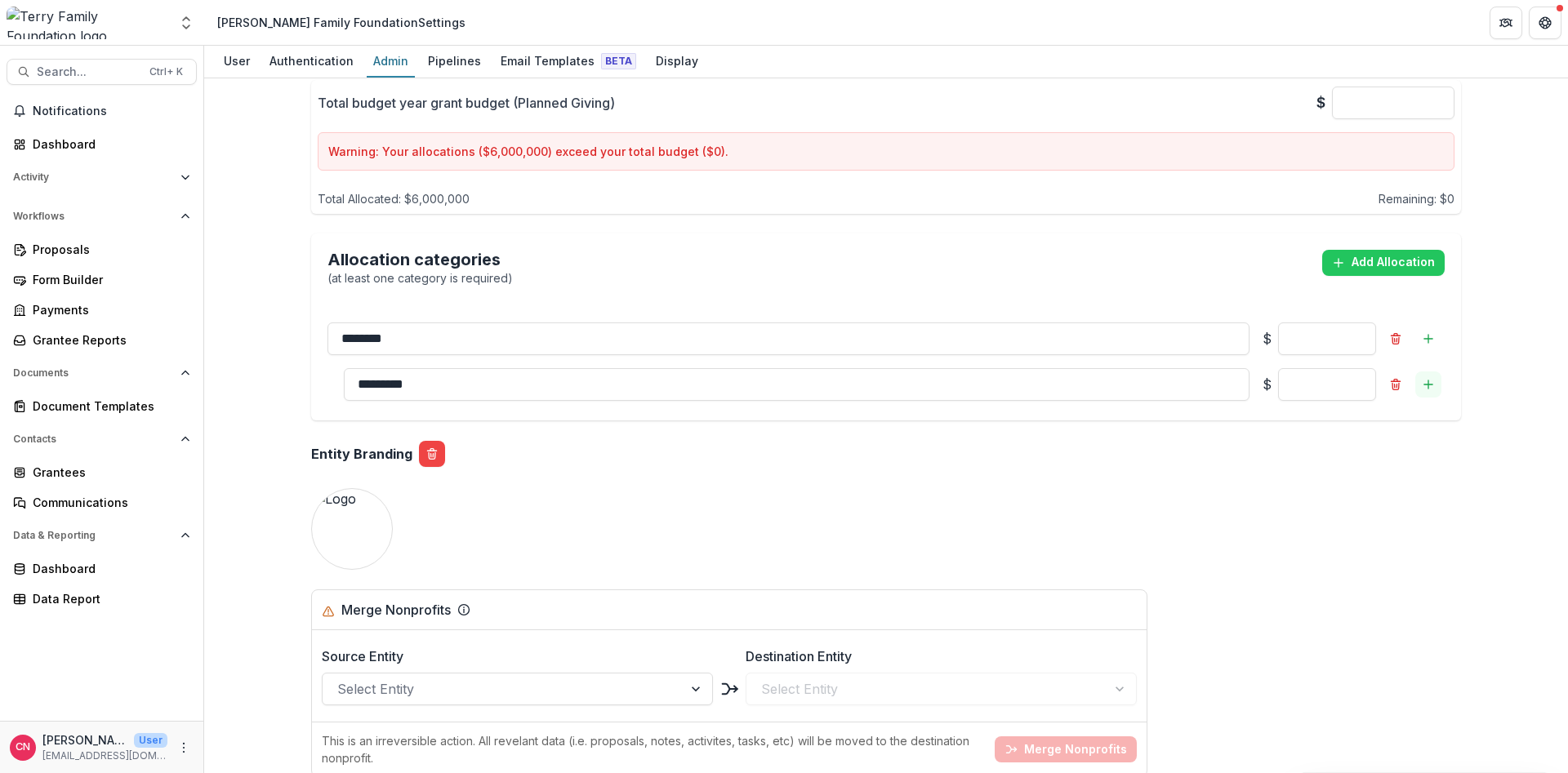
click at [1429, 379] on icon "Add sub" at bounding box center [1428, 385] width 13 height 13
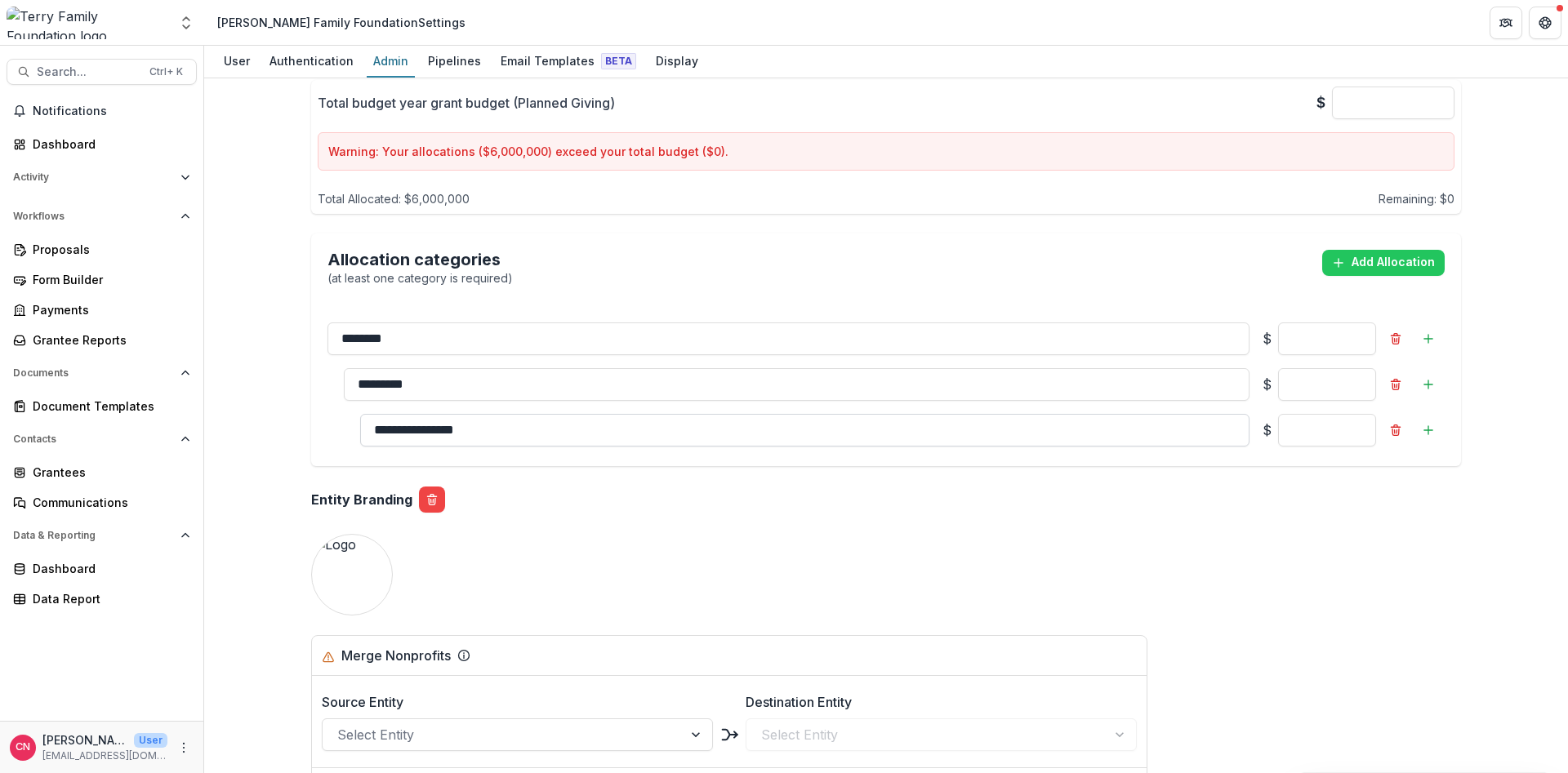
drag, startPoint x: 533, startPoint y: 430, endPoint x: 310, endPoint y: 419, distance: 223.3
click at [361, 419] on input "**********" at bounding box center [805, 431] width 889 height 33
click at [328, 333] on input "********" at bounding box center [789, 339] width 922 height 33
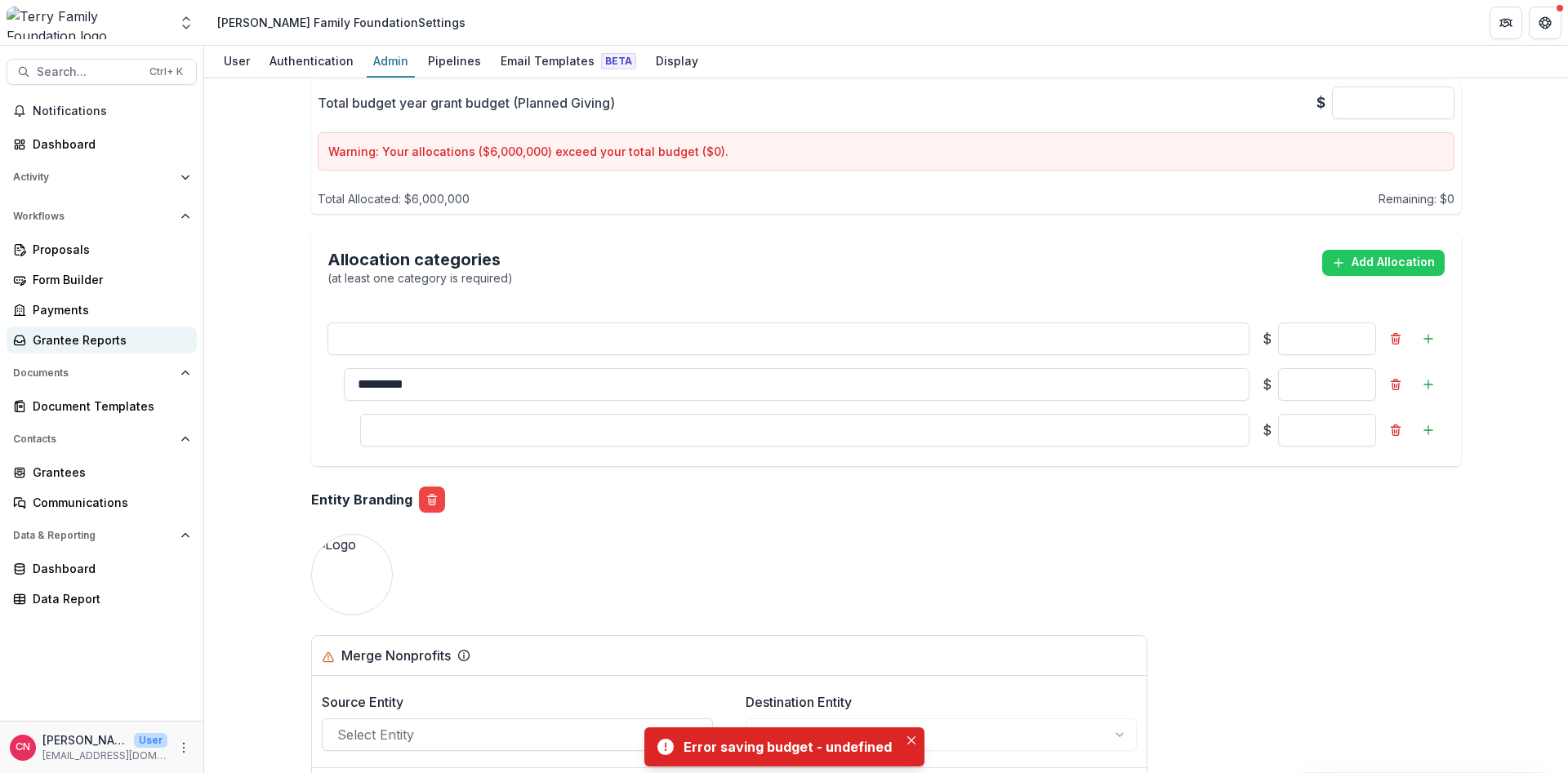
type input "*"
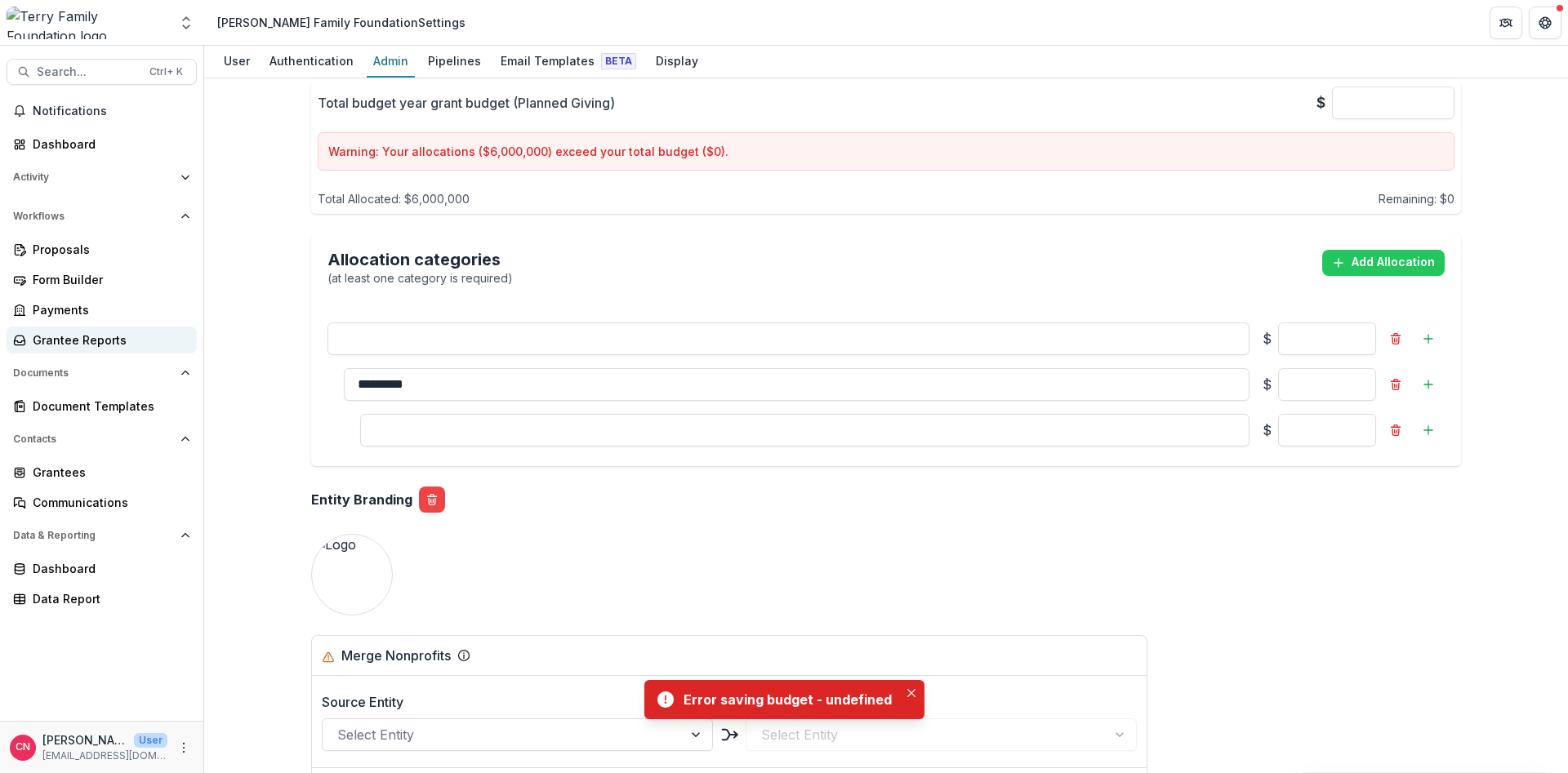
type input "*"
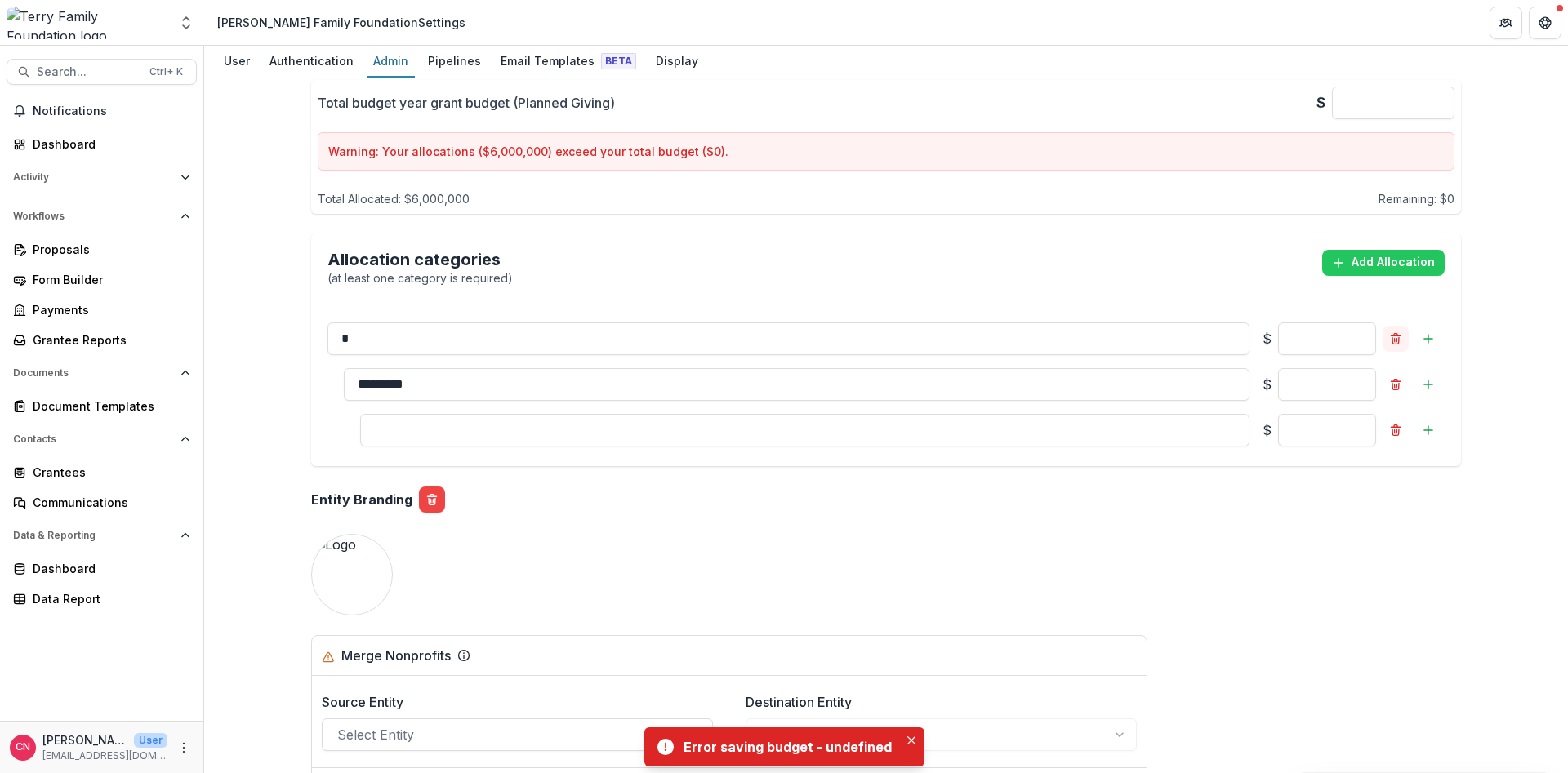
click at [1399, 335] on icon "Remove" at bounding box center [1396, 339] width 13 height 13
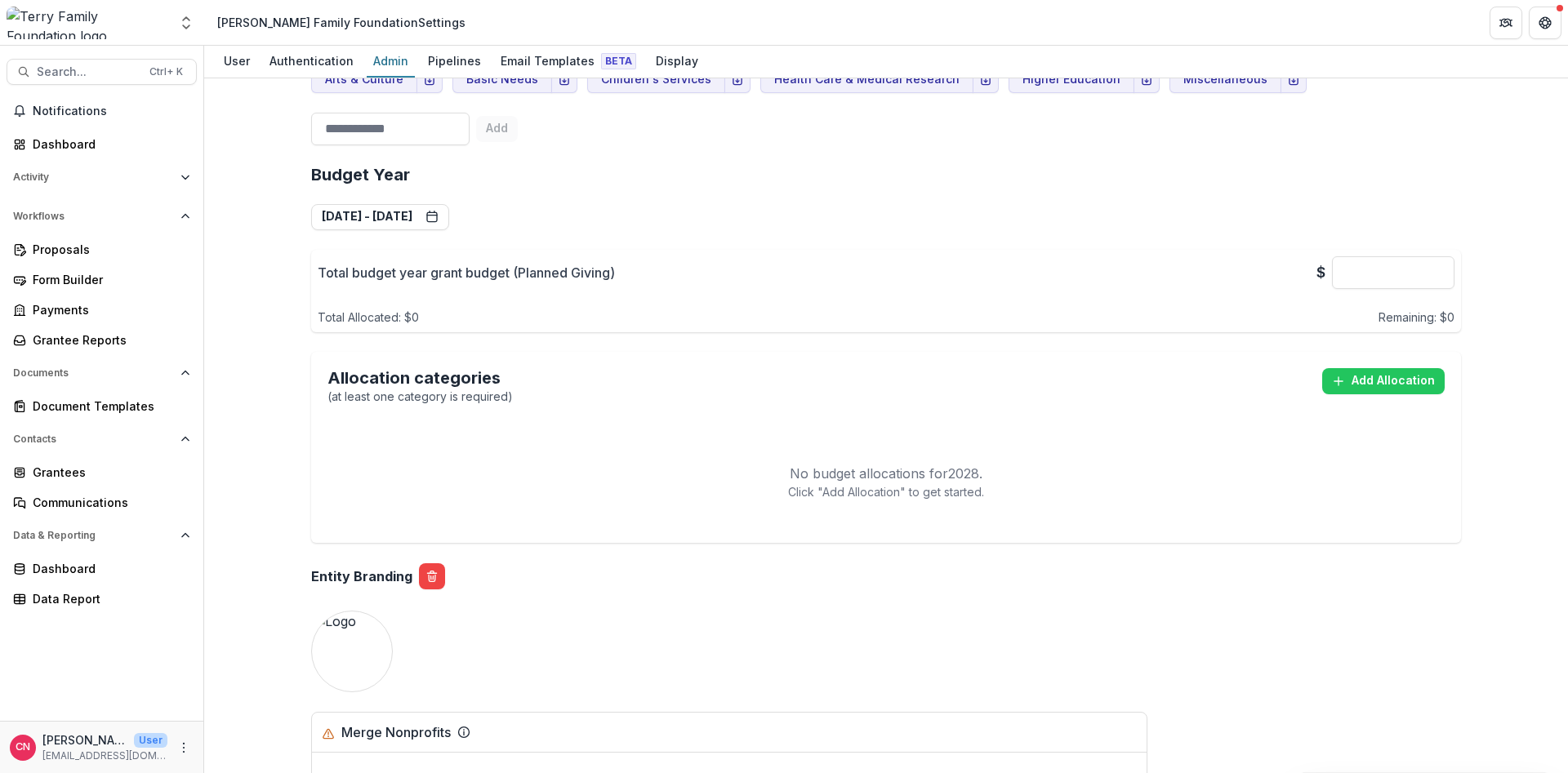
scroll to position [1078, 0]
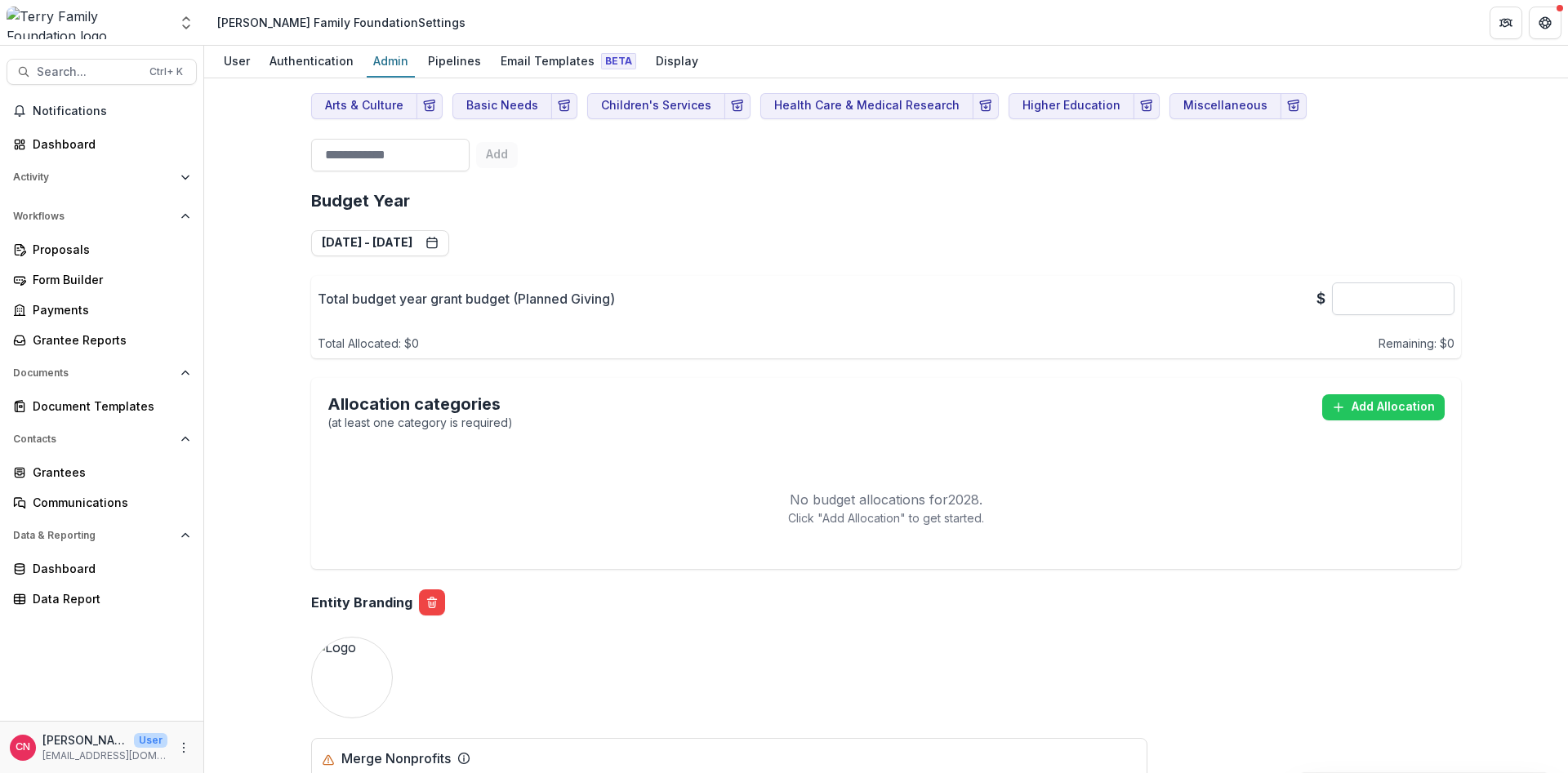
click at [1382, 297] on input "*" at bounding box center [1394, 299] width 123 height 33
click at [1395, 299] on input "*******" at bounding box center [1394, 299] width 123 height 33
type input "********"
click at [1339, 291] on input "********" at bounding box center [1394, 299] width 123 height 33
click at [72, 306] on div "Payments" at bounding box center [108, 310] width 151 height 17
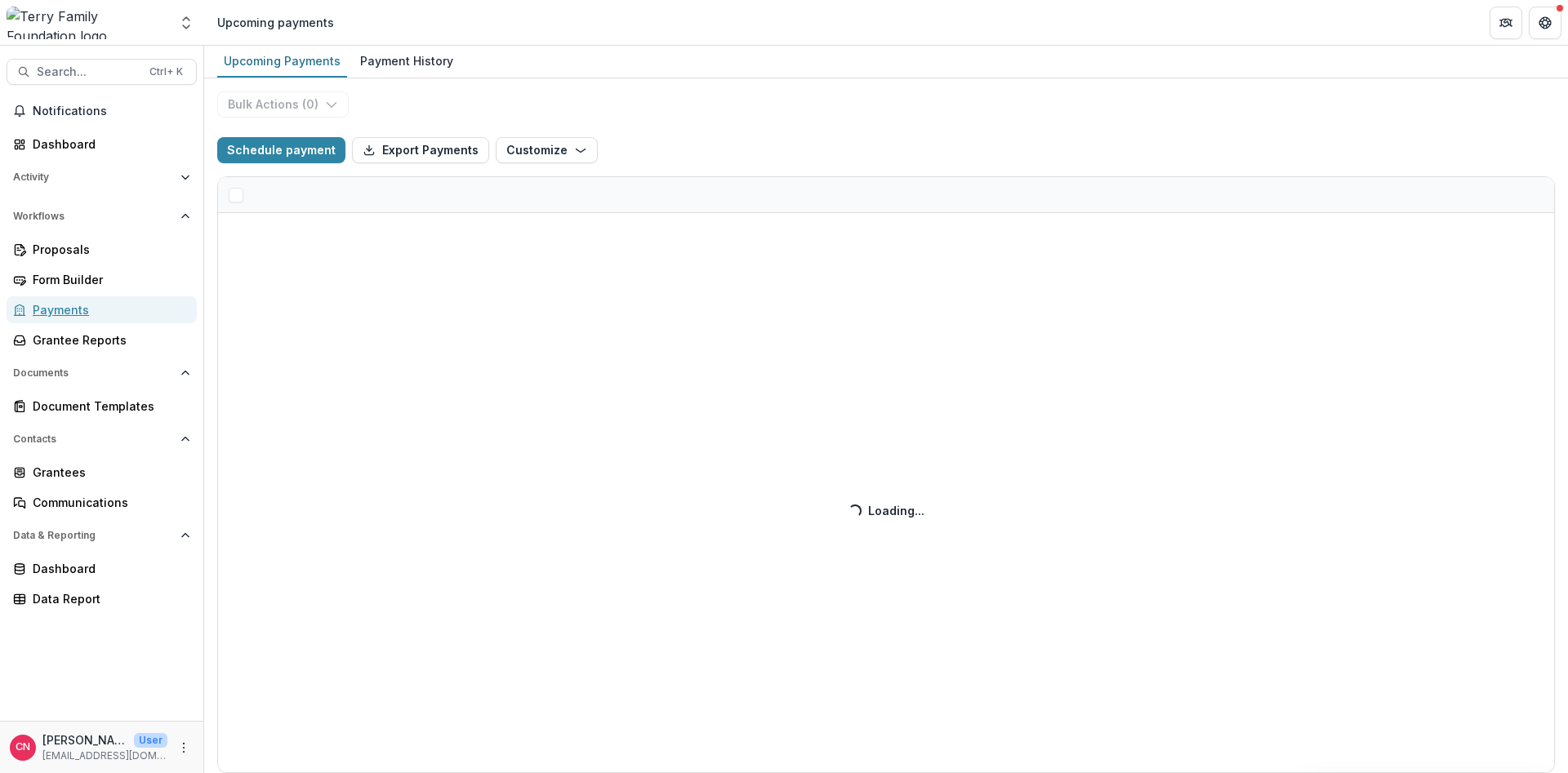
select select "**********"
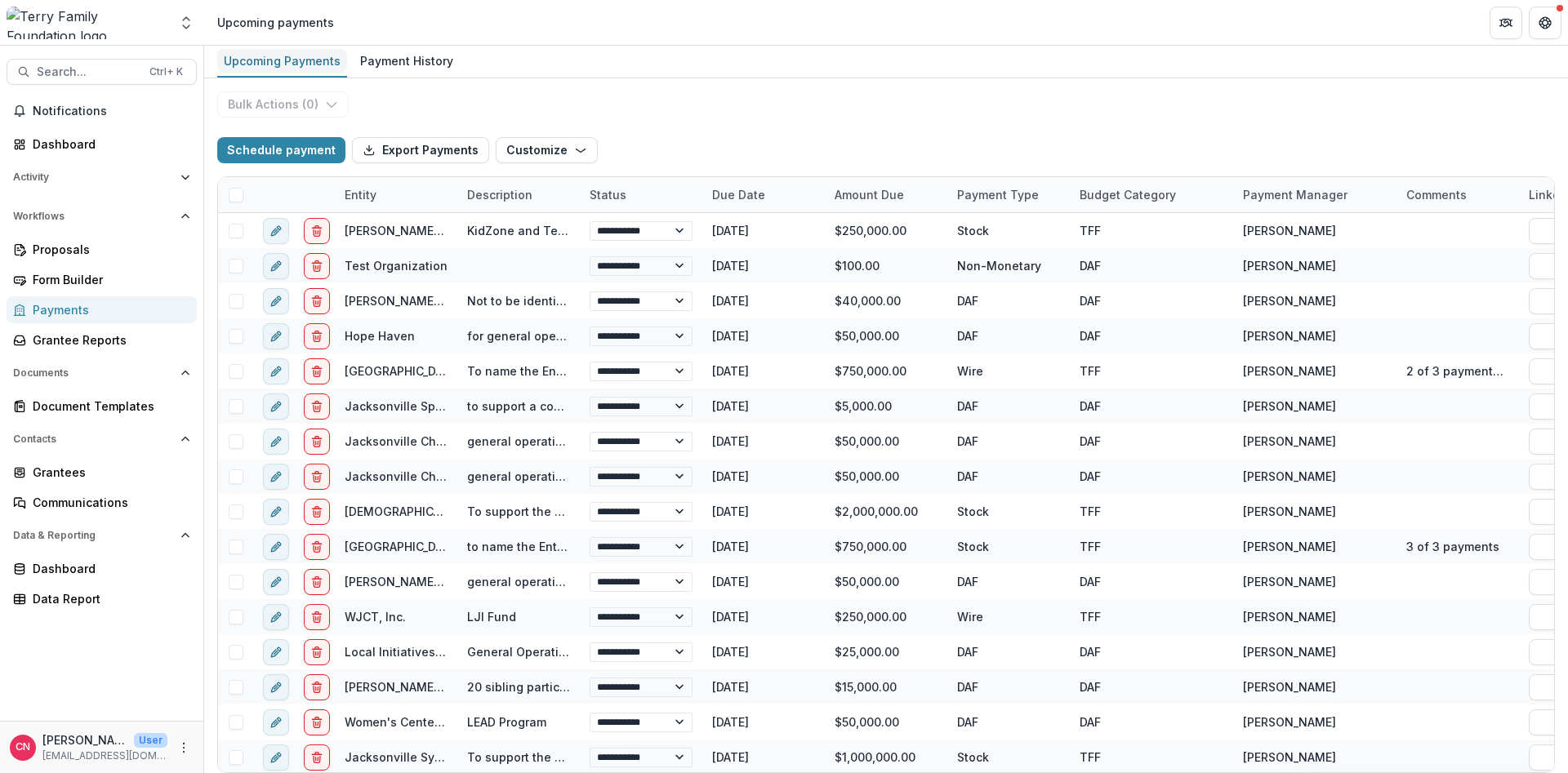
click at [257, 57] on div "Upcoming Payments" at bounding box center [282, 60] width 130 height 24
select select "**********"
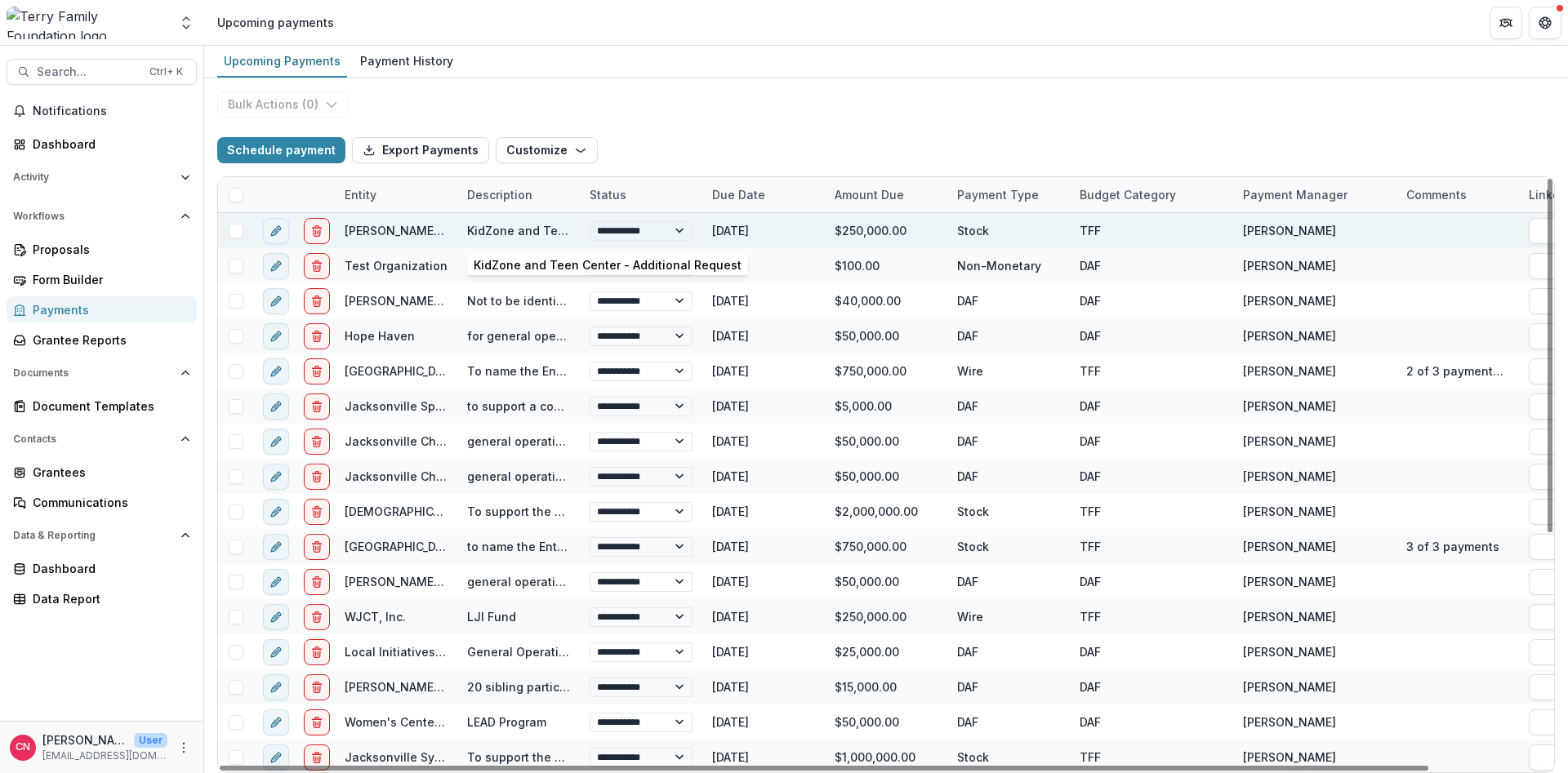
select select "**********"
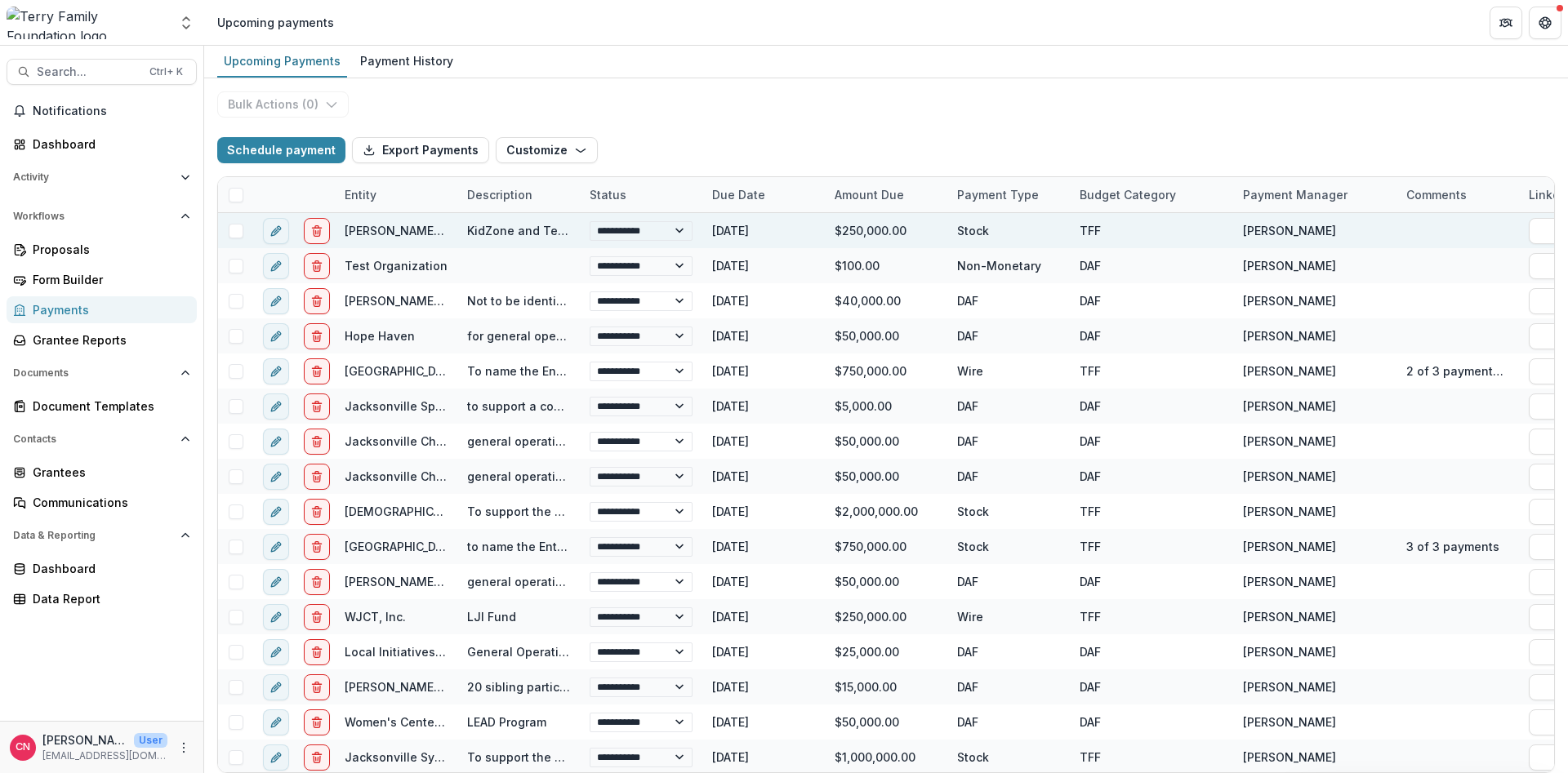
select select "**********"
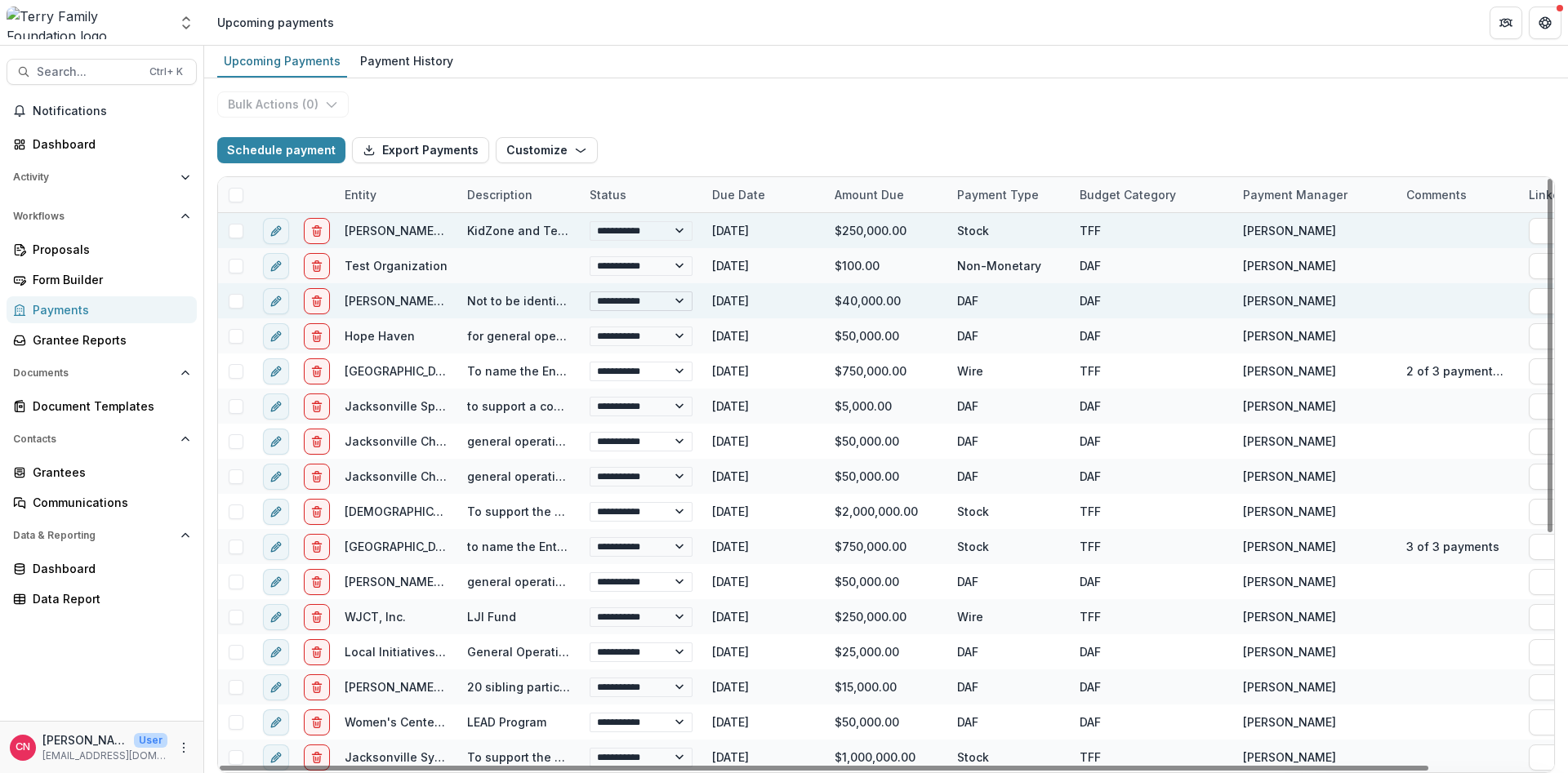
click at [589, 292] on select "**********" at bounding box center [641, 302] width 103 height 20
click option "*********" at bounding box center [0, 0] width 0 height 0
select select "**********"
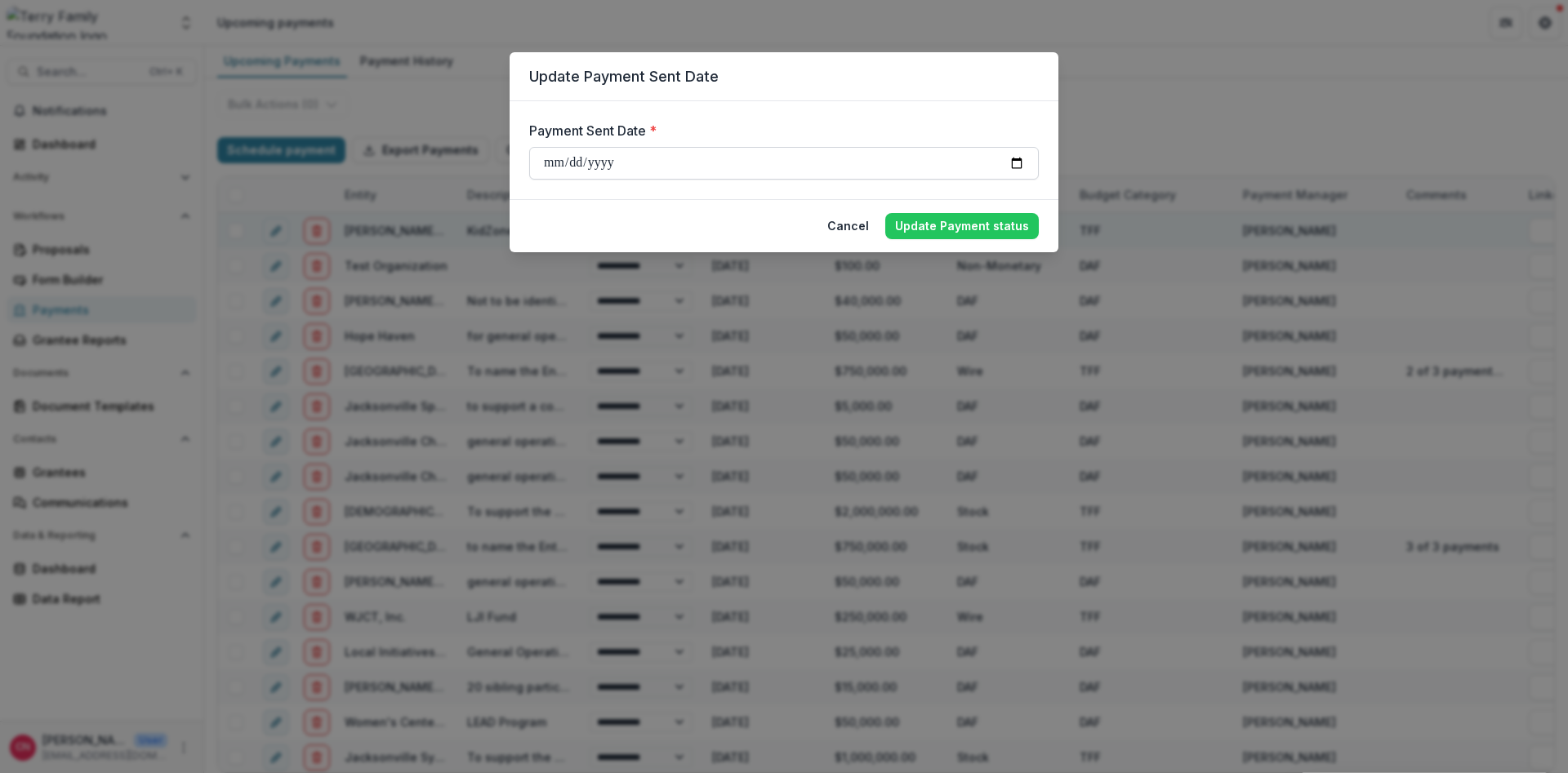
type input "**********"
click at [952, 222] on button "Update Payment status" at bounding box center [962, 226] width 154 height 26
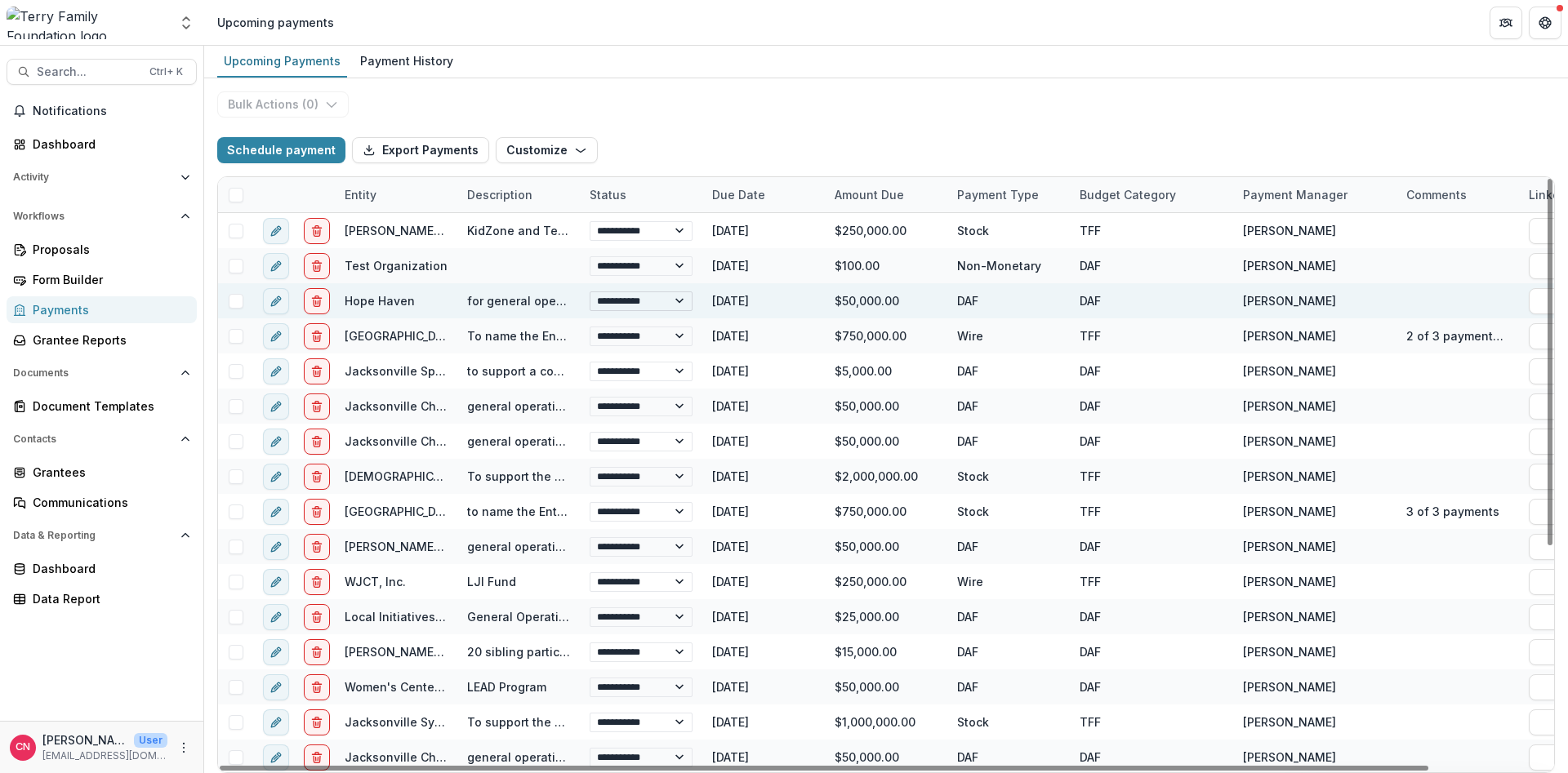
click at [589, 292] on select "**********" at bounding box center [641, 302] width 103 height 20
click option "*********" at bounding box center [0, 0] width 0 height 0
select select "**********"
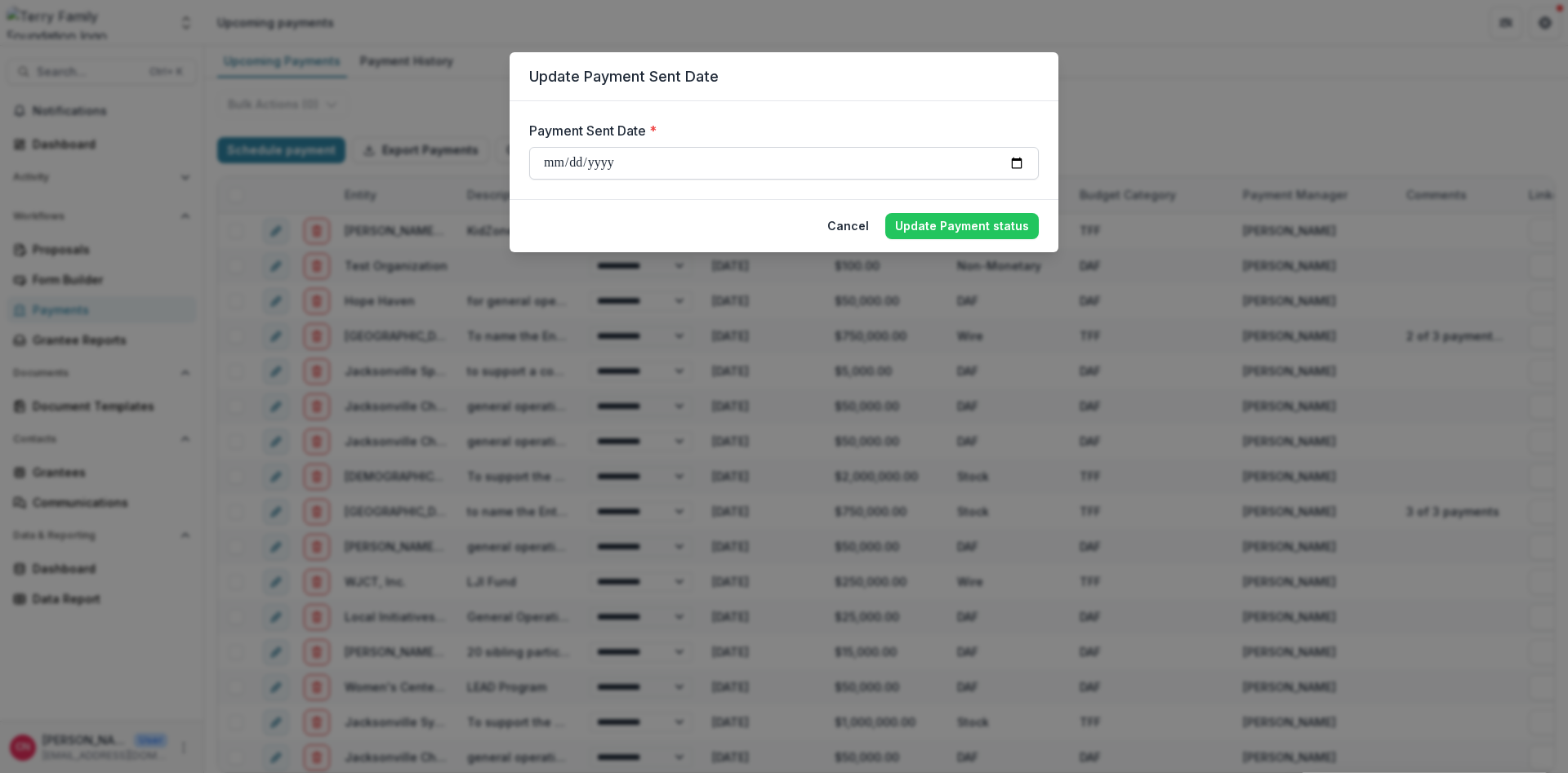
click at [572, 161] on input "**********" at bounding box center [783, 163] width 509 height 33
type input "**********"
click at [922, 222] on button "Update Payment status" at bounding box center [962, 226] width 154 height 26
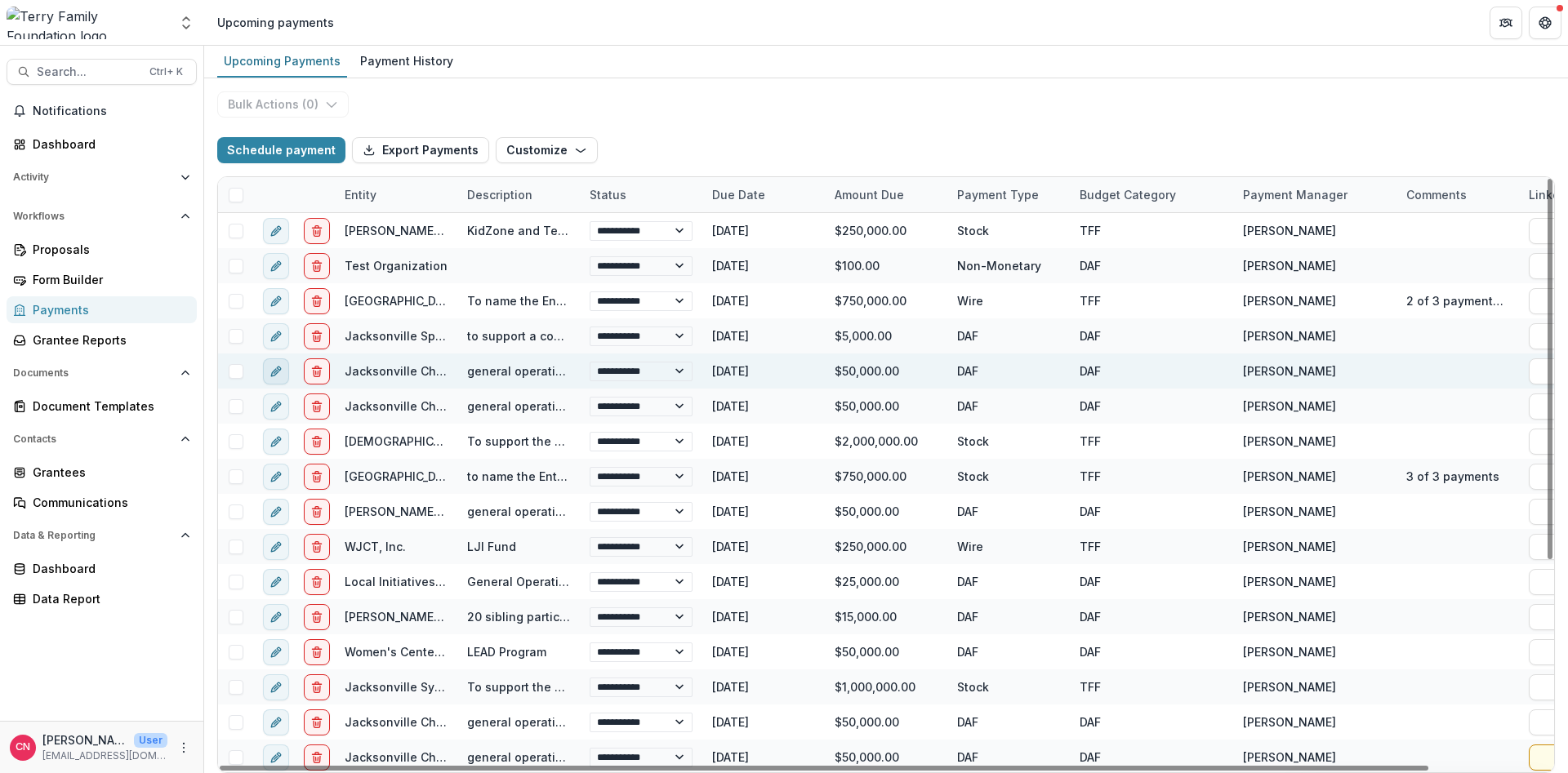
click at [272, 367] on icon "edit" at bounding box center [276, 372] width 13 height 13
select select "***"
select select "**********"
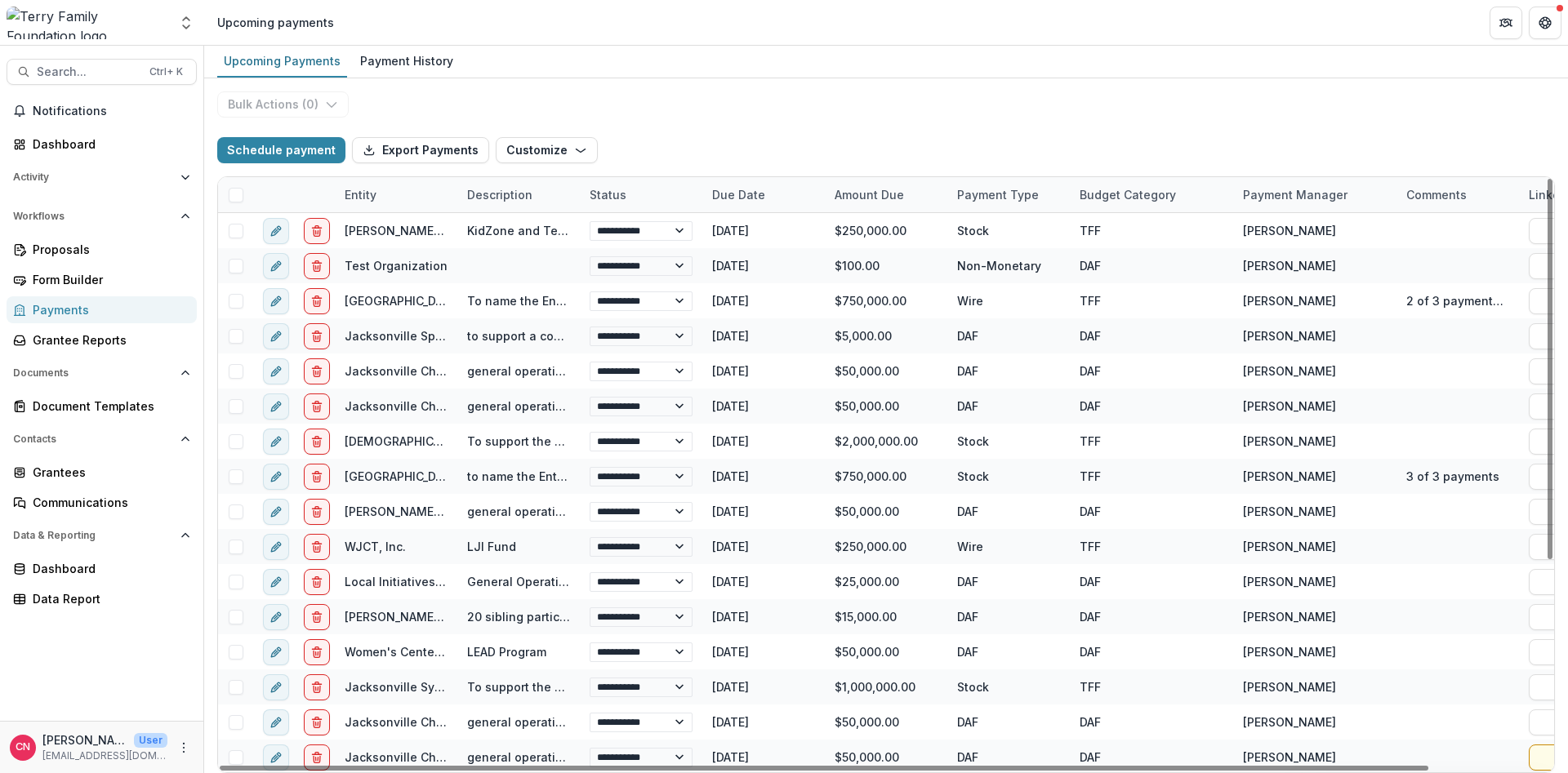
type input "*******"
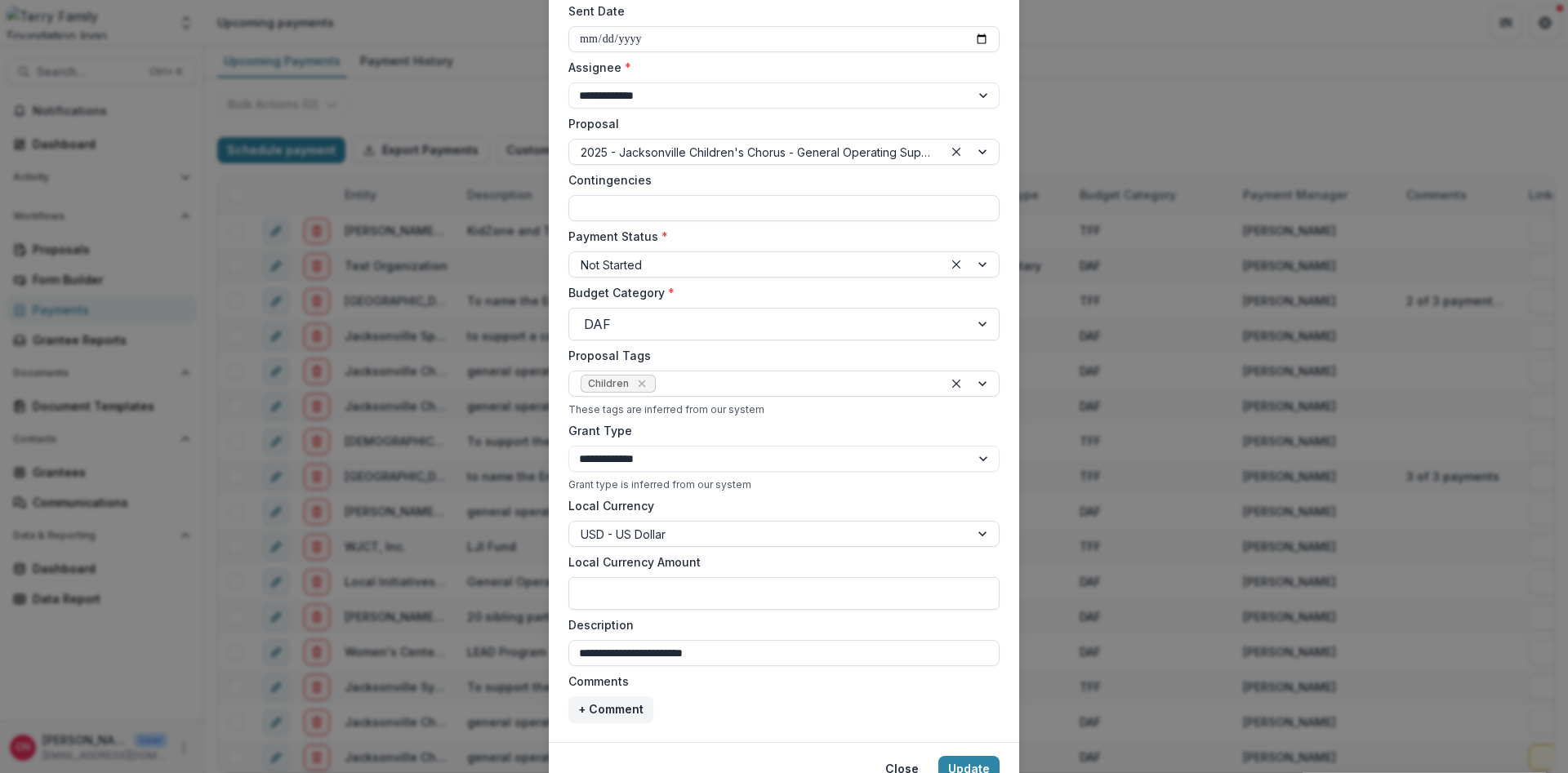
scroll to position [369, 0]
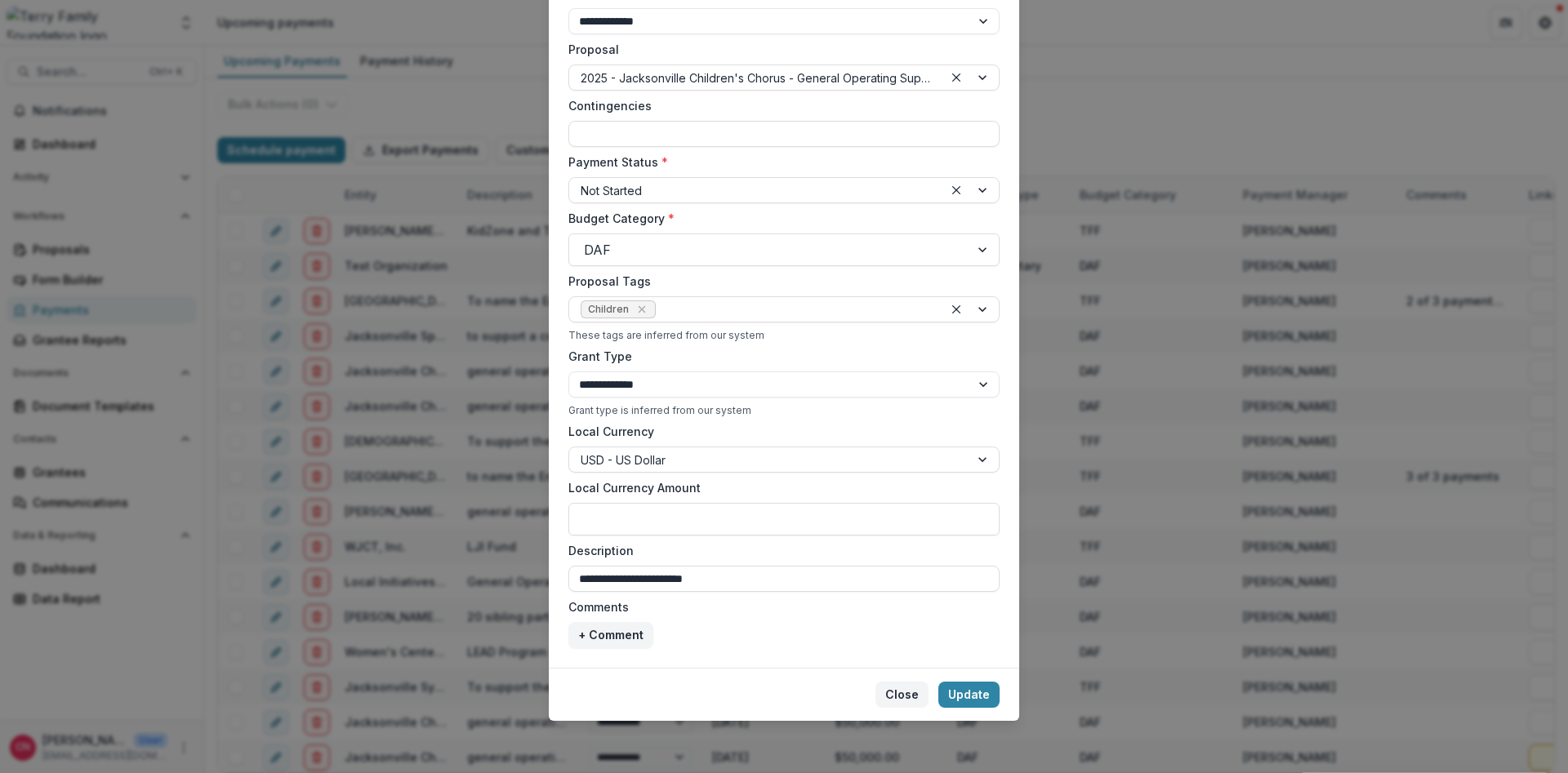
click at [895, 692] on button "Close" at bounding box center [902, 695] width 53 height 26
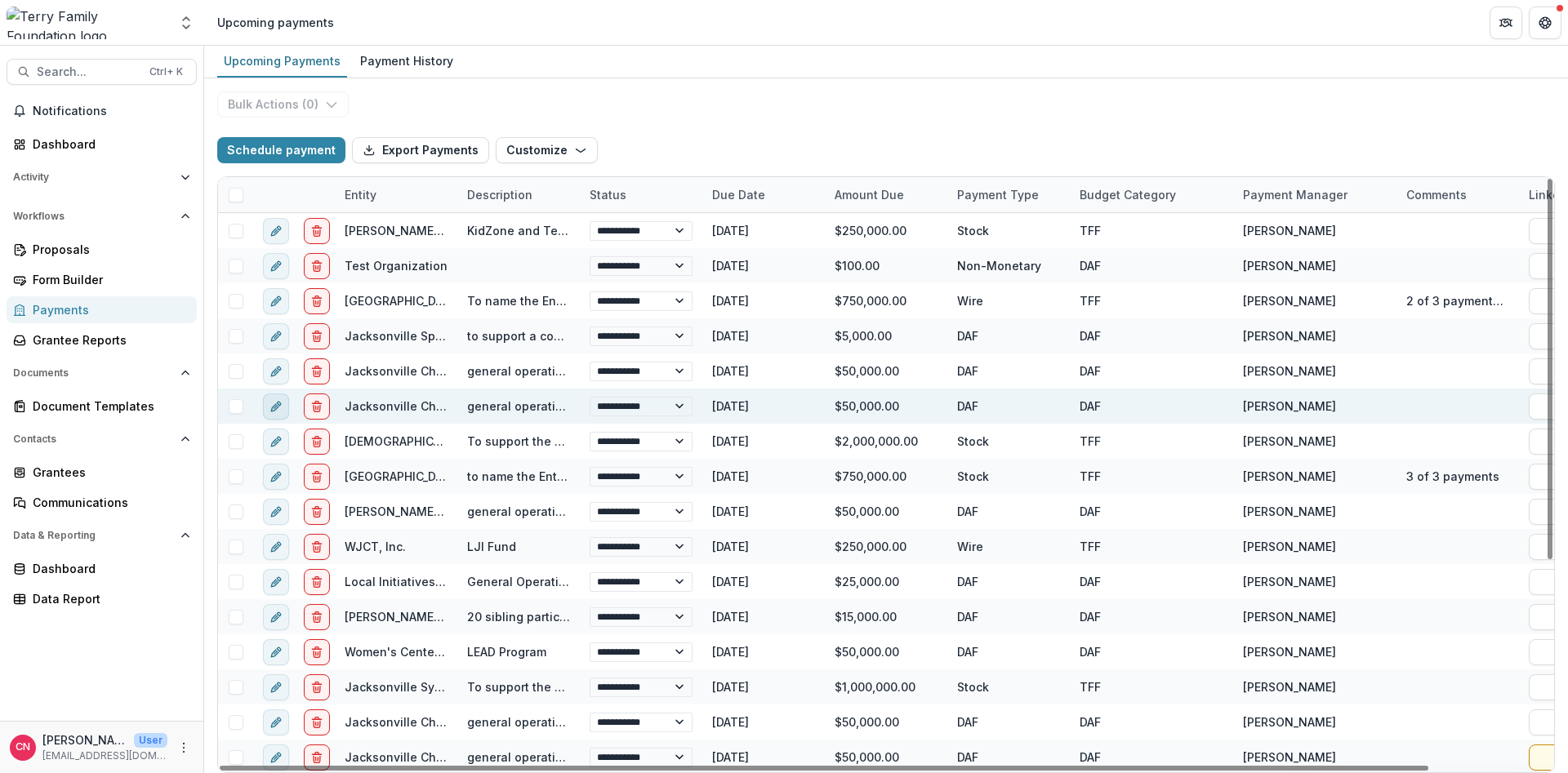
click at [276, 405] on icon "edit" at bounding box center [275, 407] width 7 height 7
select select "***"
select select "**********"
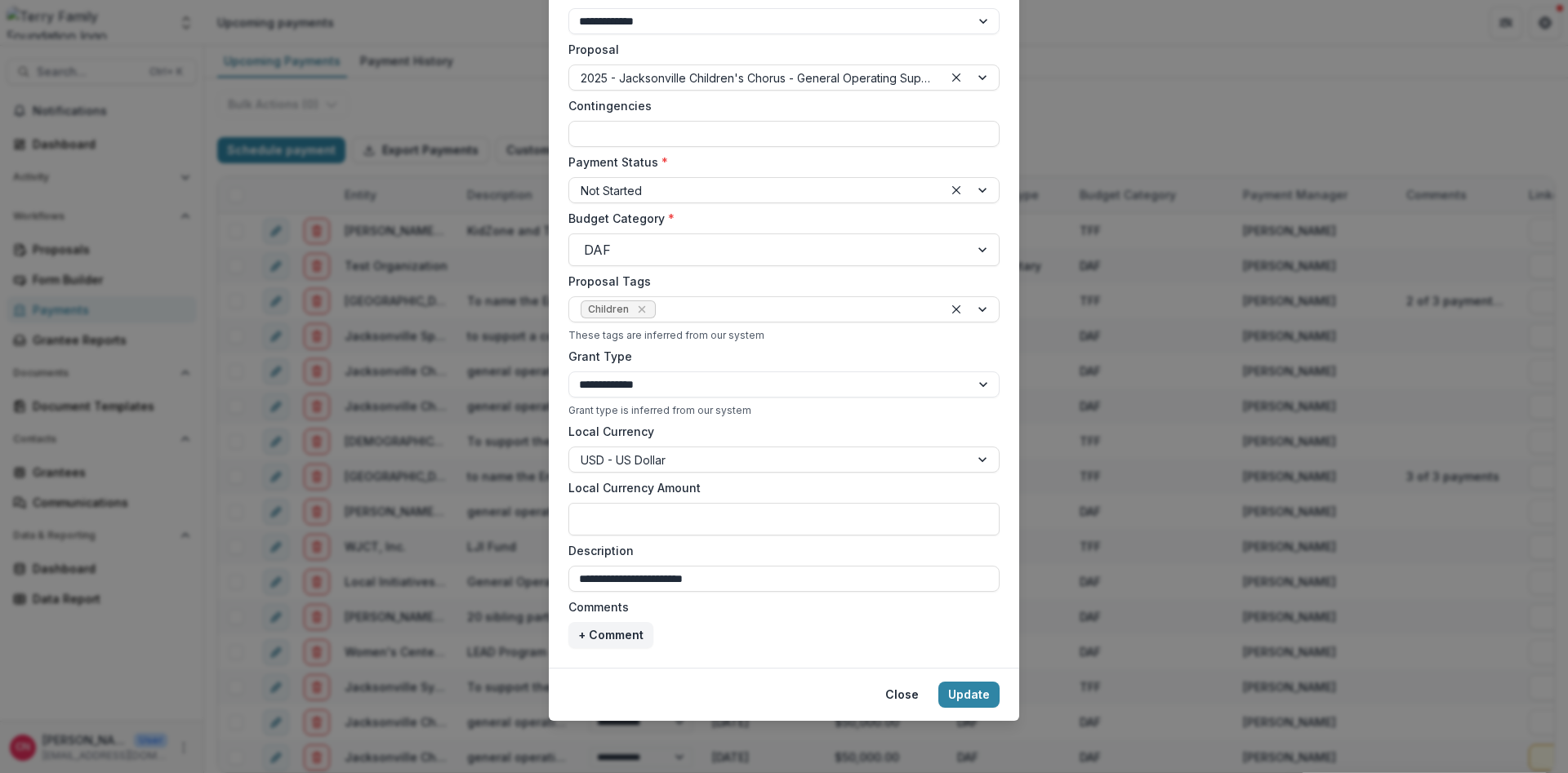
scroll to position [0, 0]
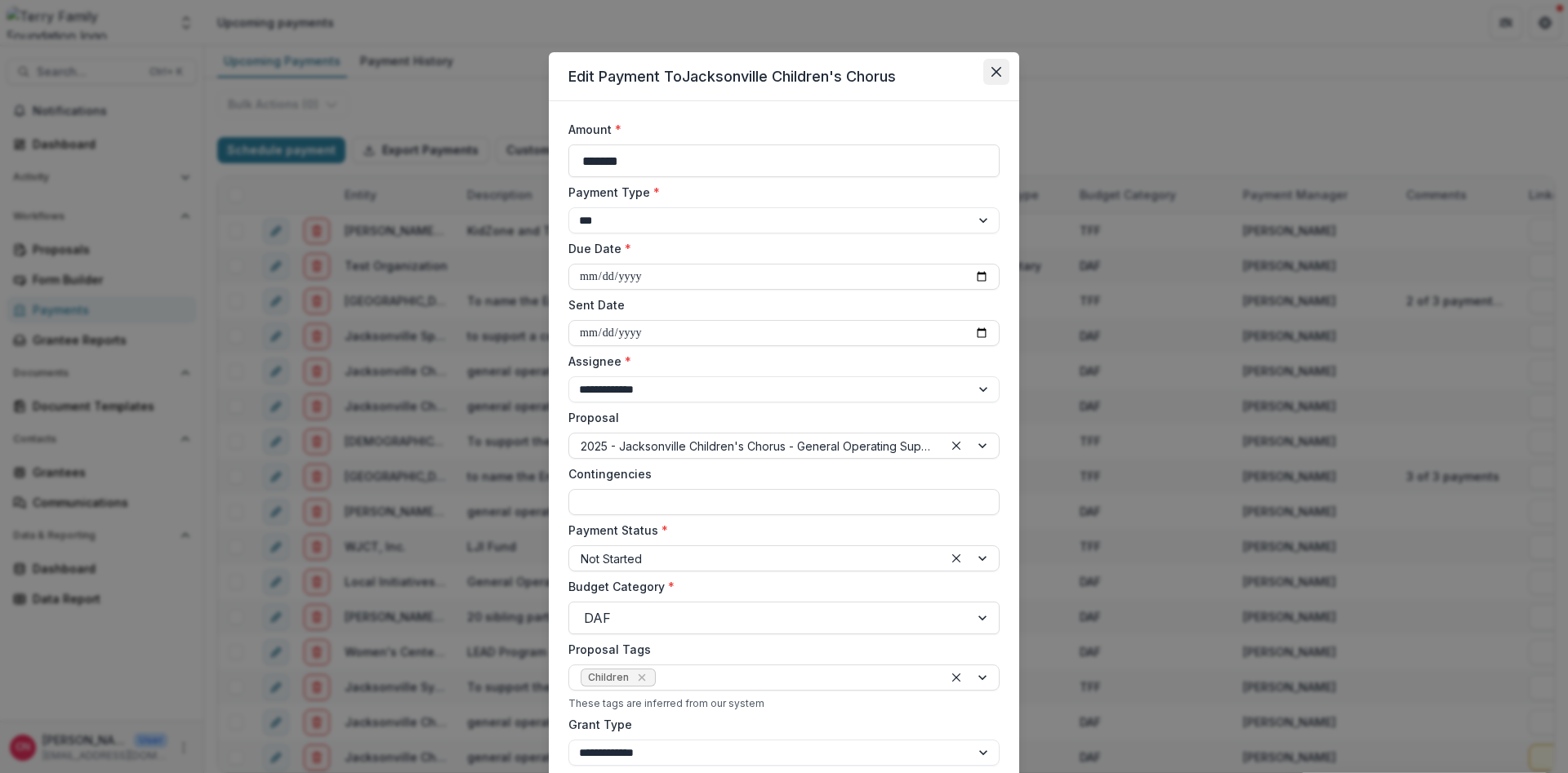
click at [991, 66] on button "Close" at bounding box center [997, 72] width 26 height 26
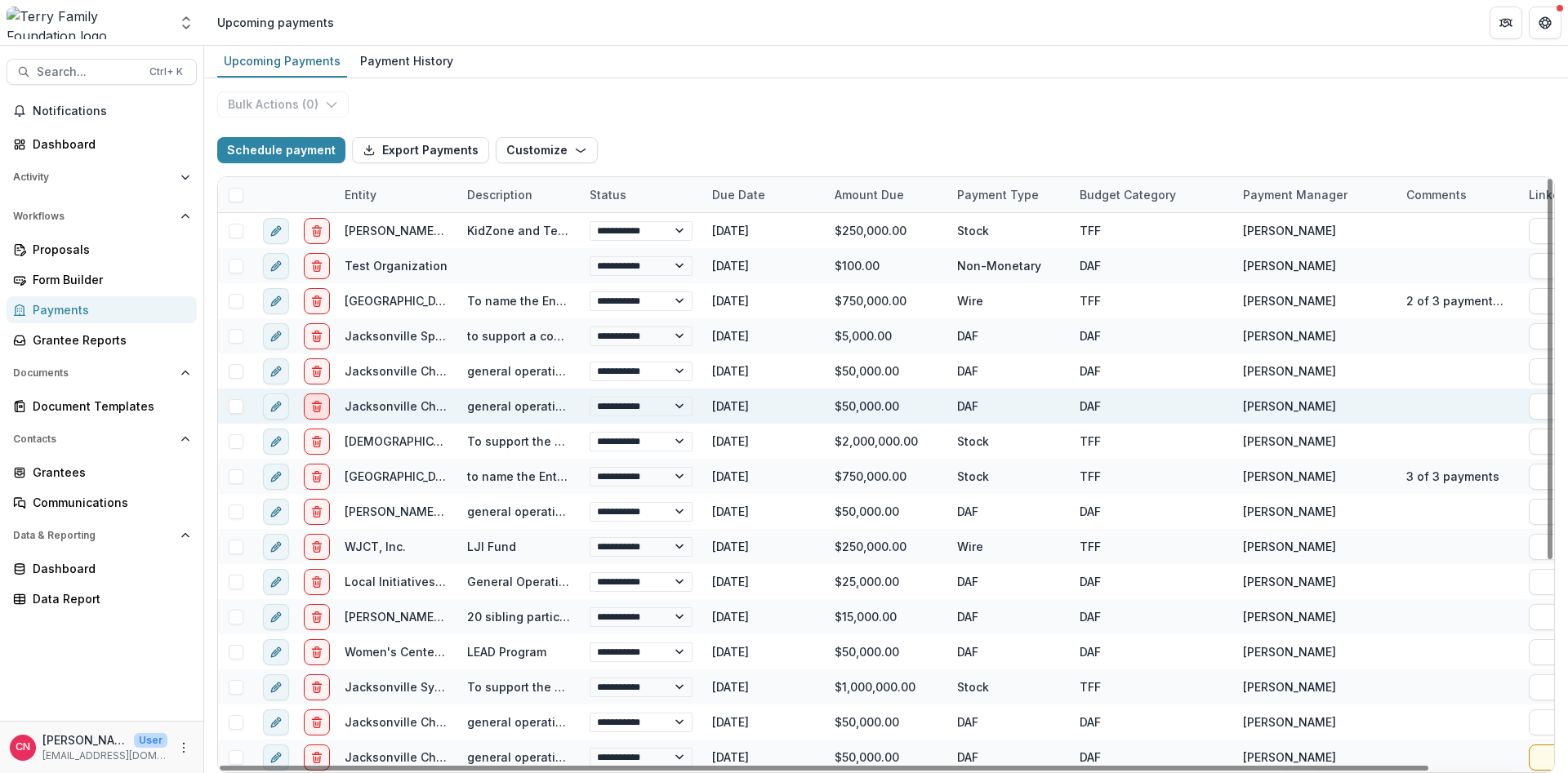
click at [316, 405] on icon "delete" at bounding box center [317, 407] width 13 height 13
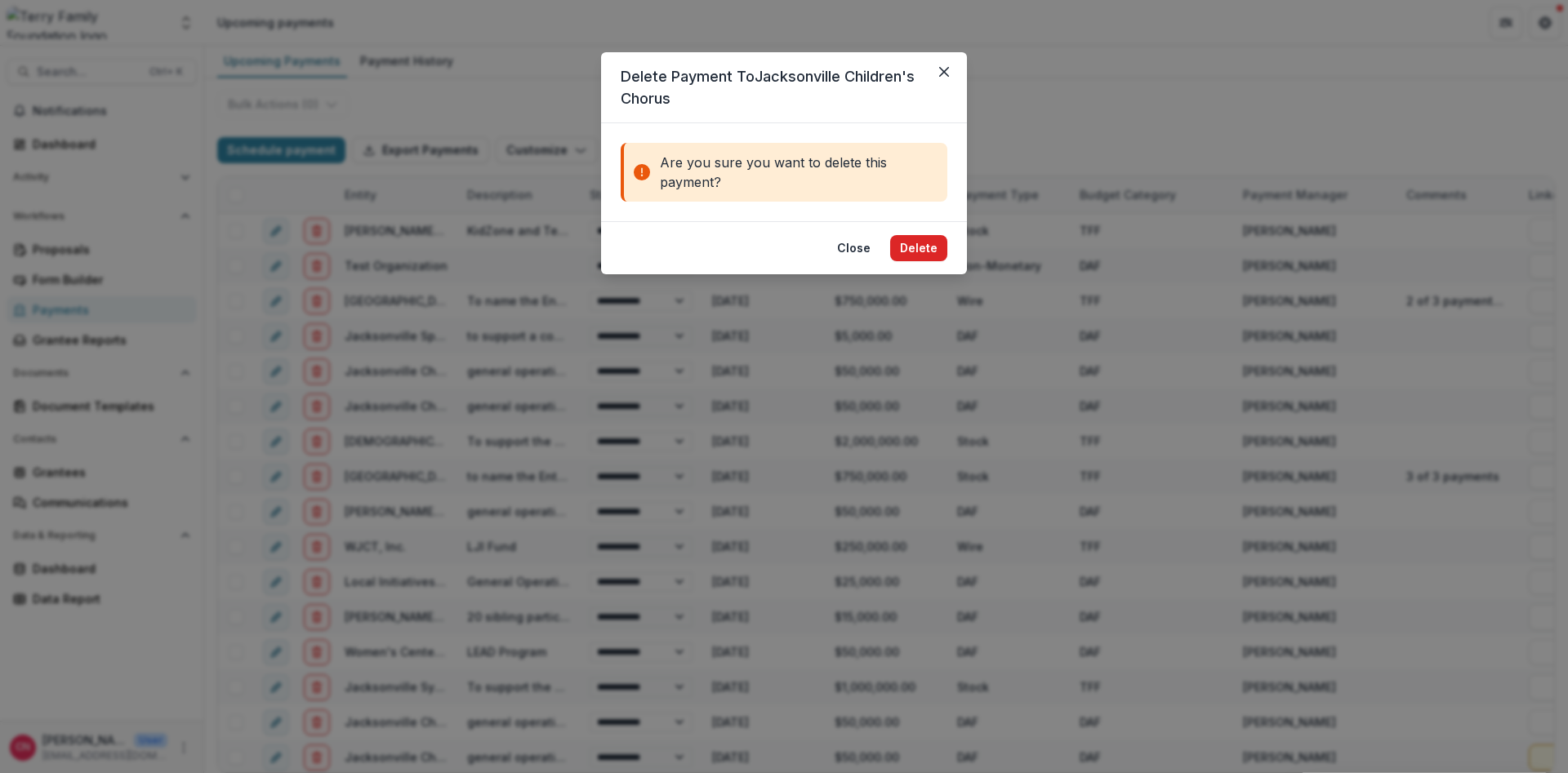
click at [912, 246] on button "Delete" at bounding box center [919, 248] width 57 height 26
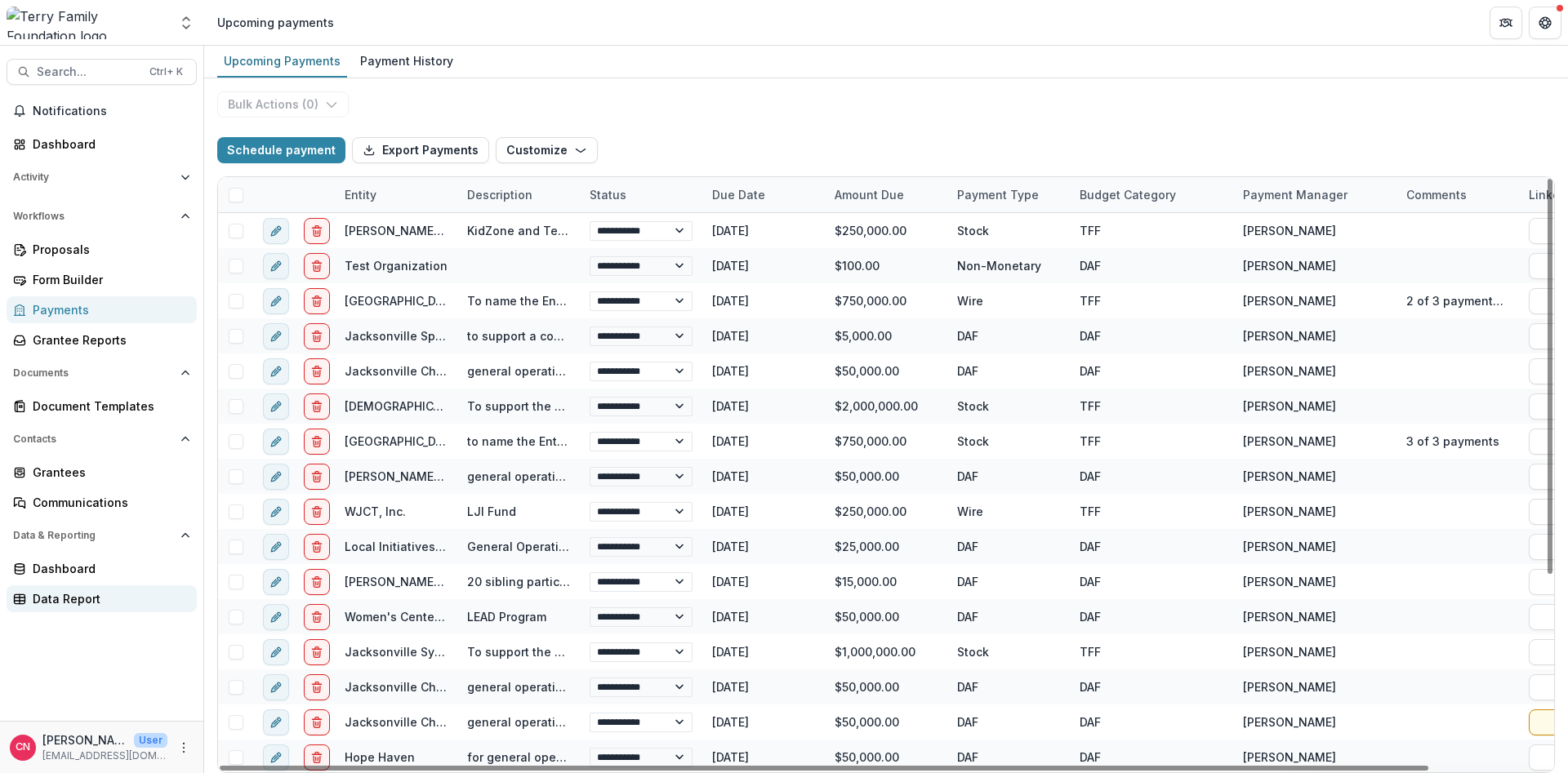
click at [45, 598] on div "Data Report" at bounding box center [108, 598] width 151 height 17
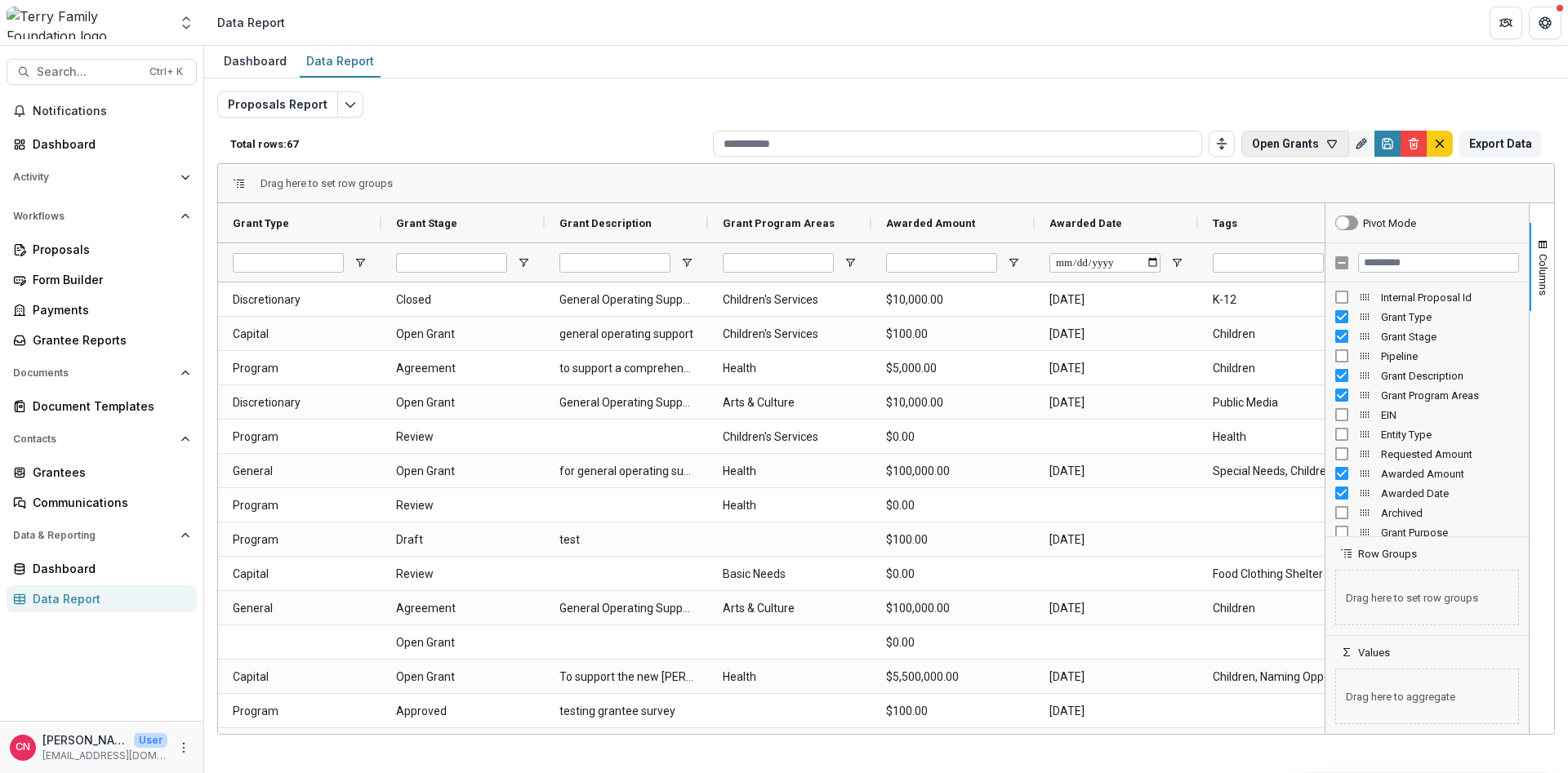
click at [1281, 139] on button "Open Grants" at bounding box center [1296, 144] width 108 height 26
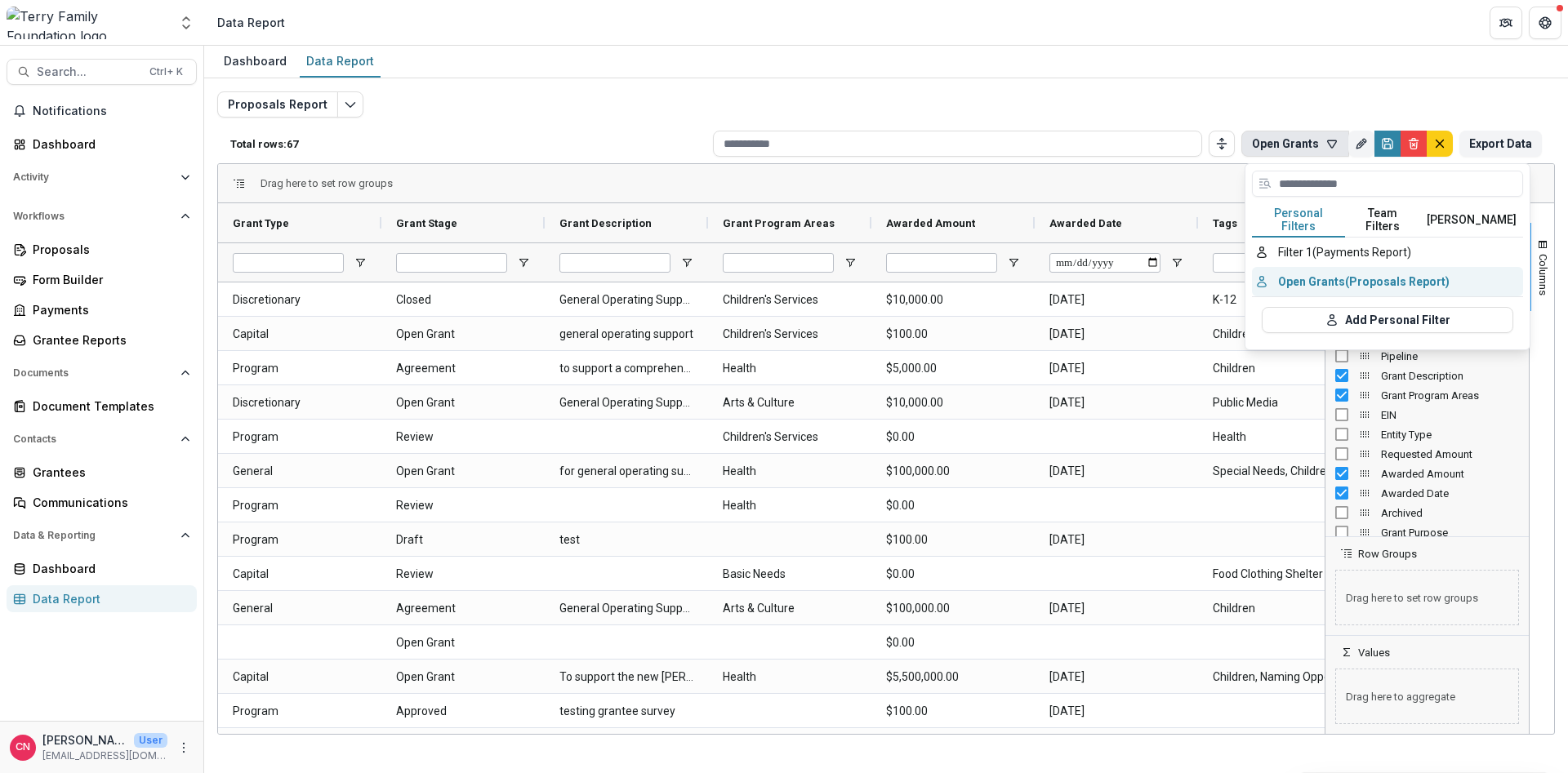
click at [1295, 268] on button "Open Grants (Proposals Report)" at bounding box center [1388, 282] width 271 height 29
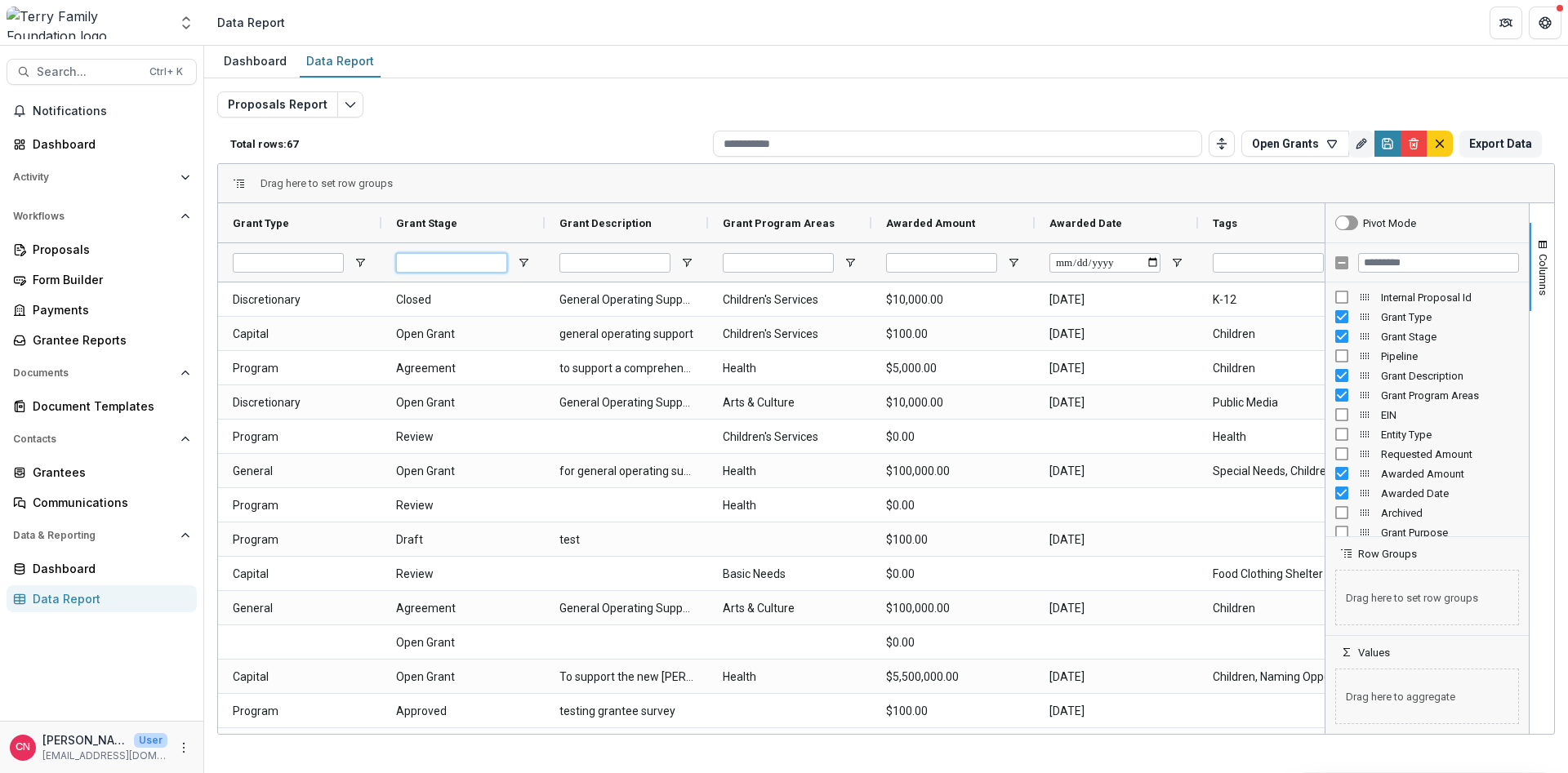
click at [491, 254] on input "Grant Stage Filter Input" at bounding box center [452, 263] width 111 height 20
type input "*"
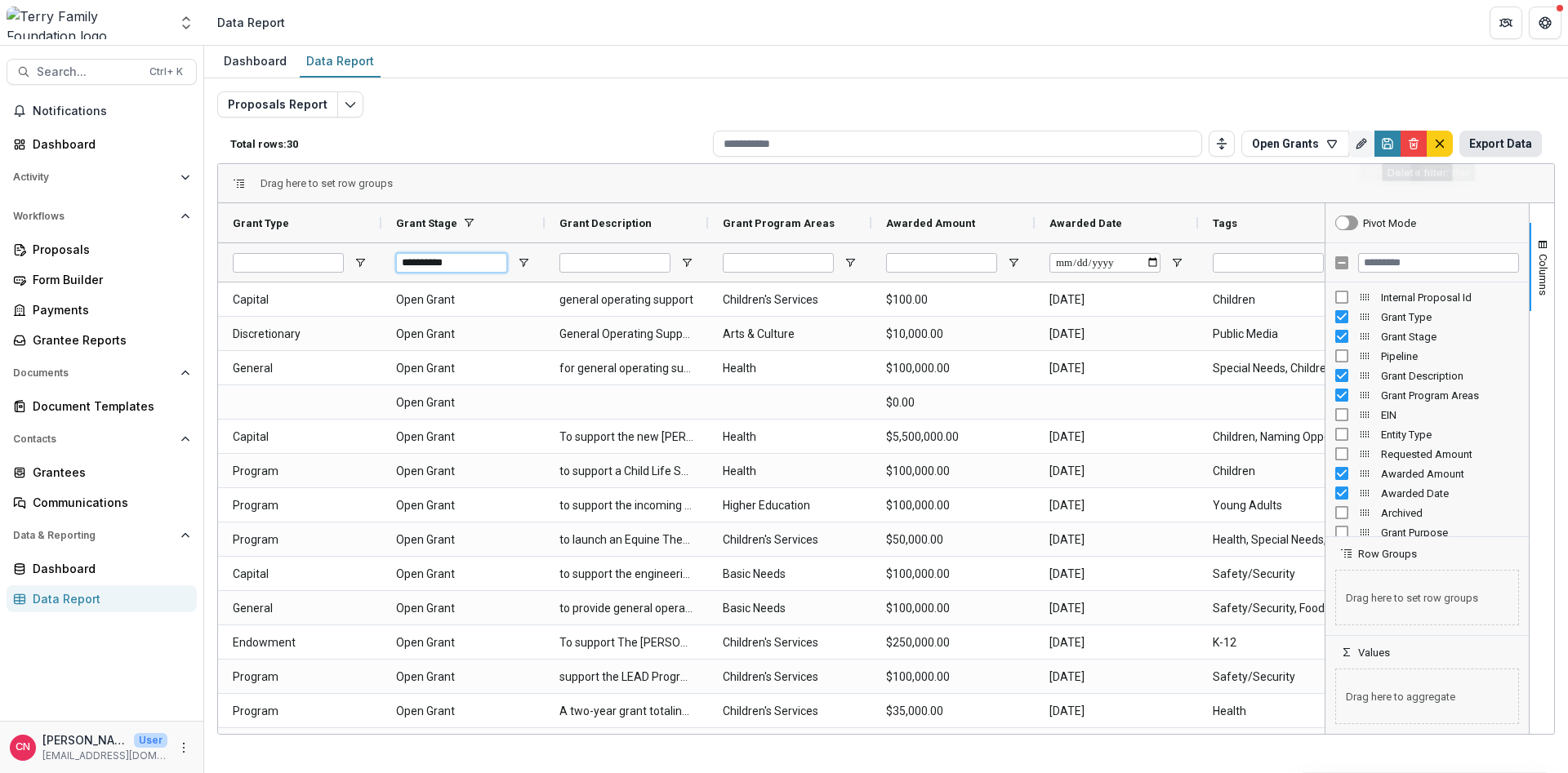
type input "**********"
click at [1514, 134] on button "Export Data" at bounding box center [1500, 144] width 83 height 26
click at [38, 465] on div "Grantees" at bounding box center [108, 471] width 151 height 17
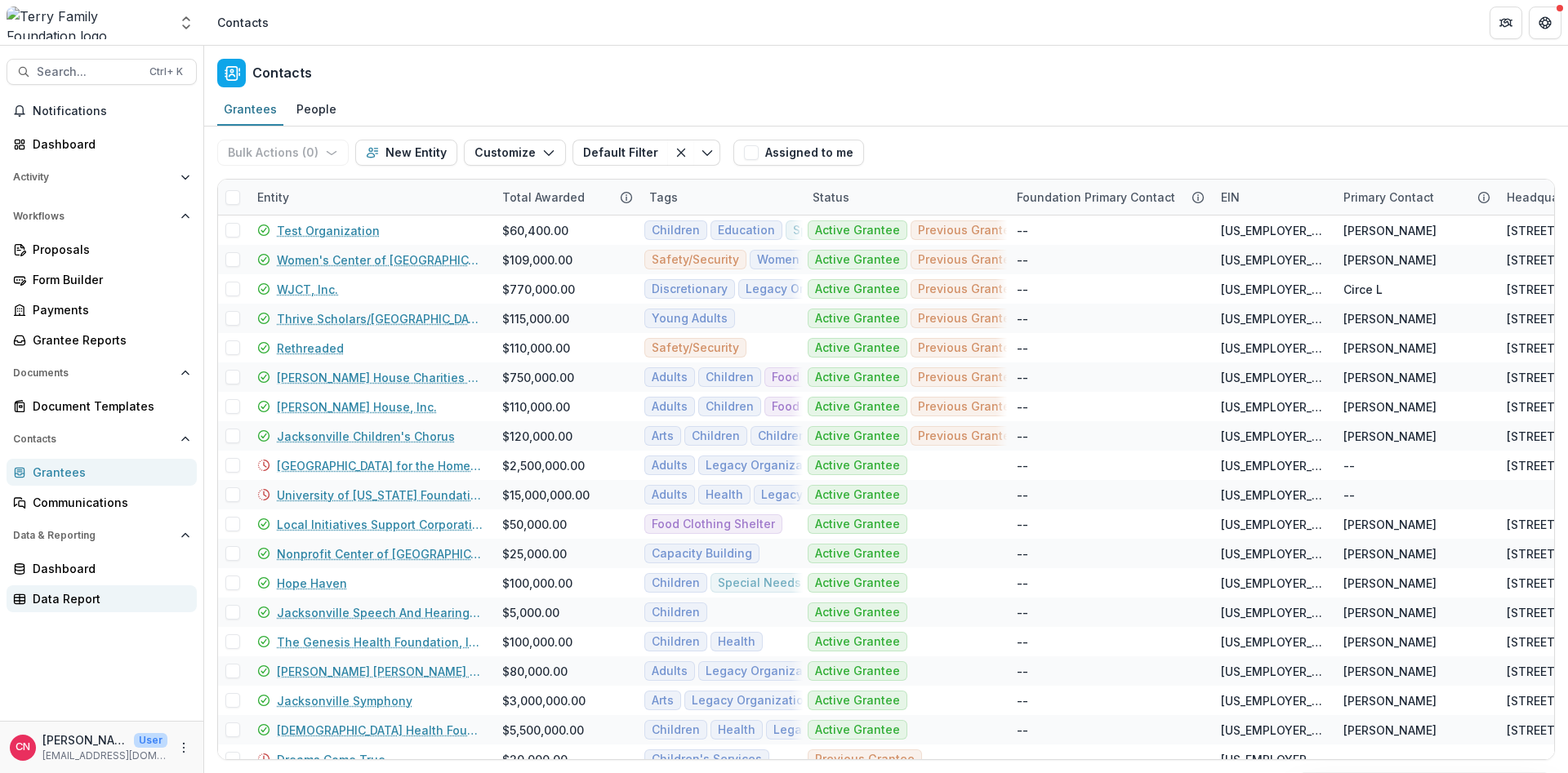
click at [83, 601] on div "Data Report" at bounding box center [108, 598] width 151 height 17
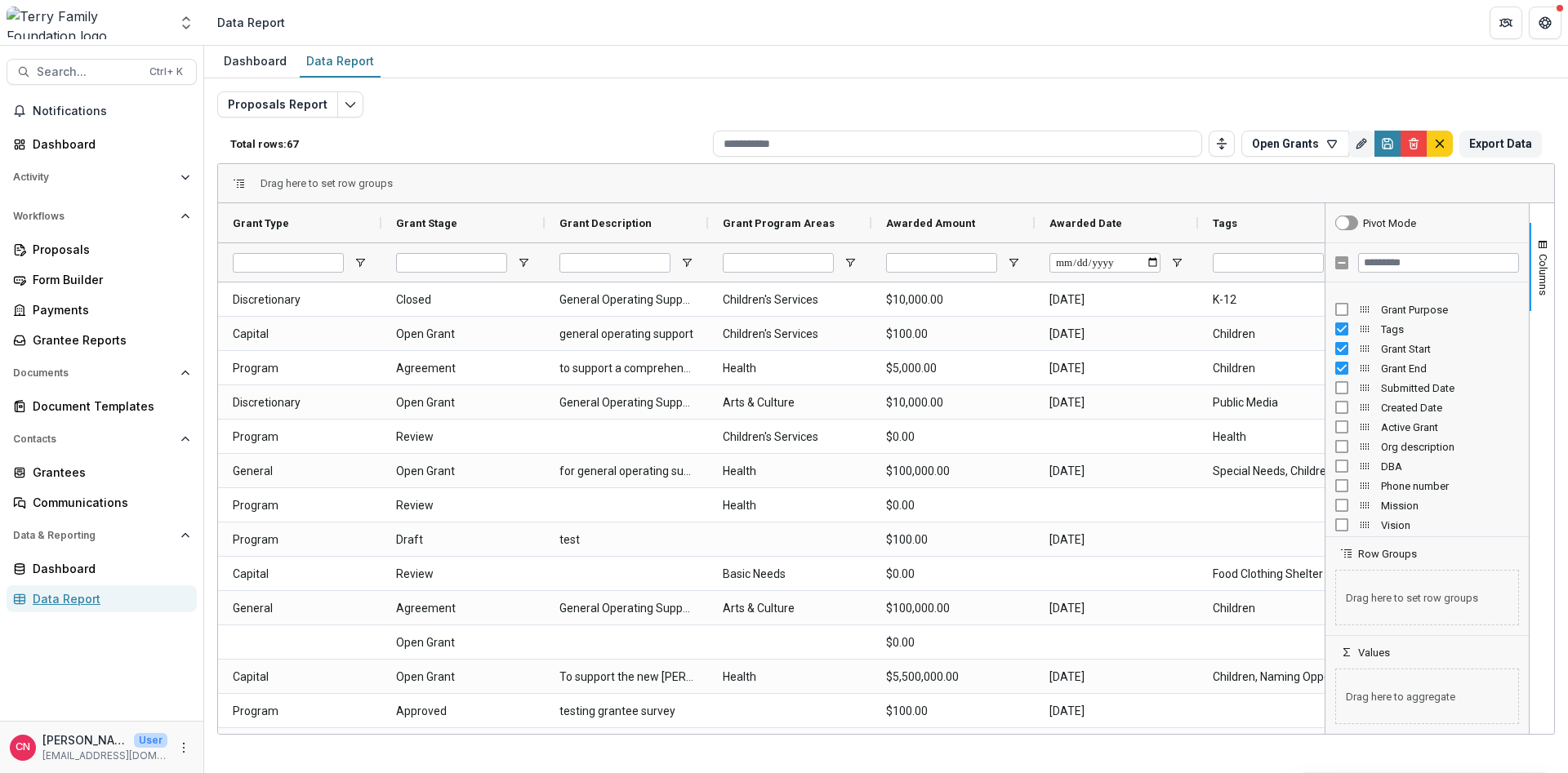
scroll to position [250, 0]
click at [491, 256] on input "Grant Stage Filter Input" at bounding box center [452, 263] width 111 height 20
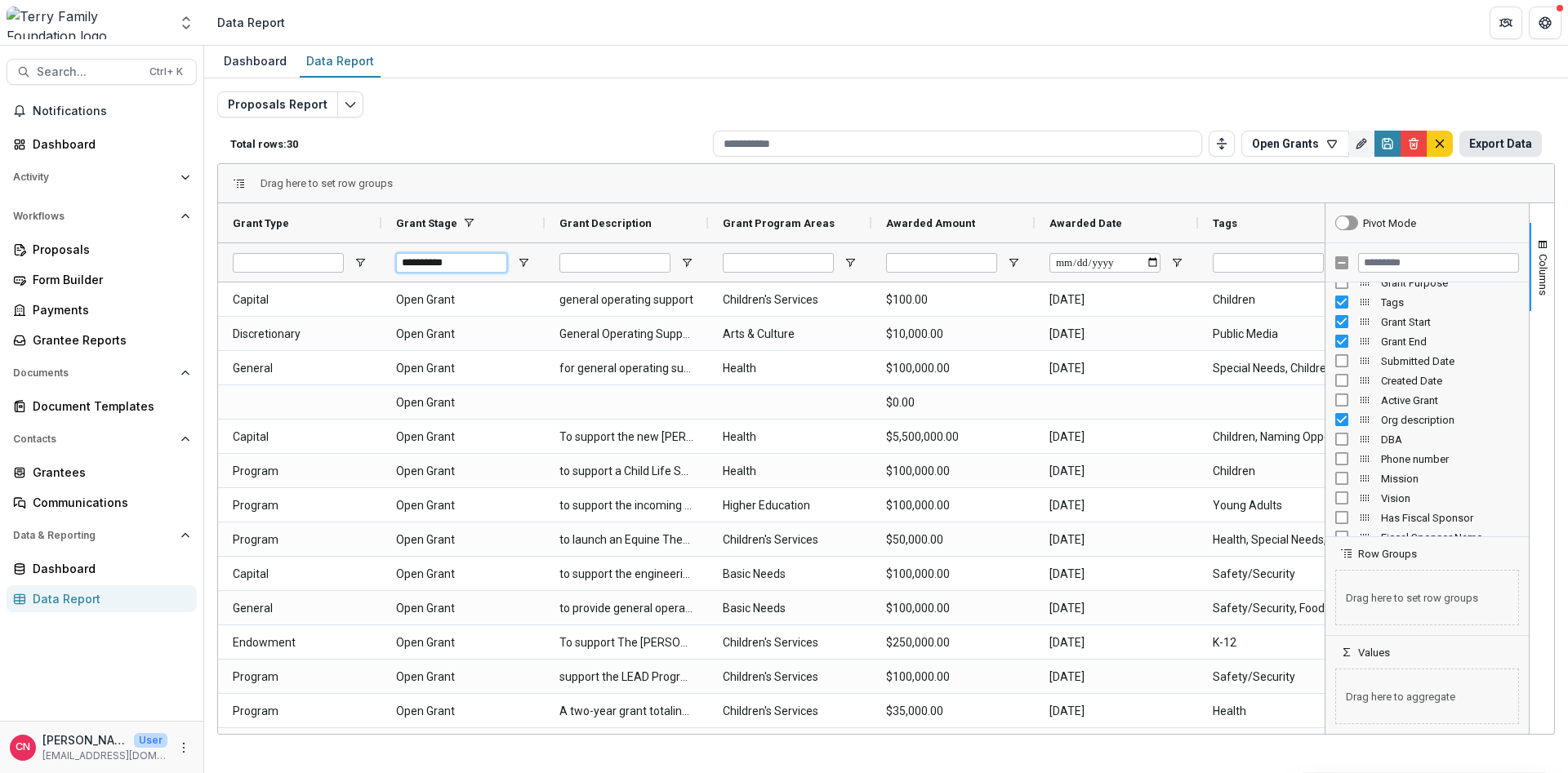
type input "**********"
click at [1493, 139] on button "Export Data" at bounding box center [1500, 144] width 83 height 26
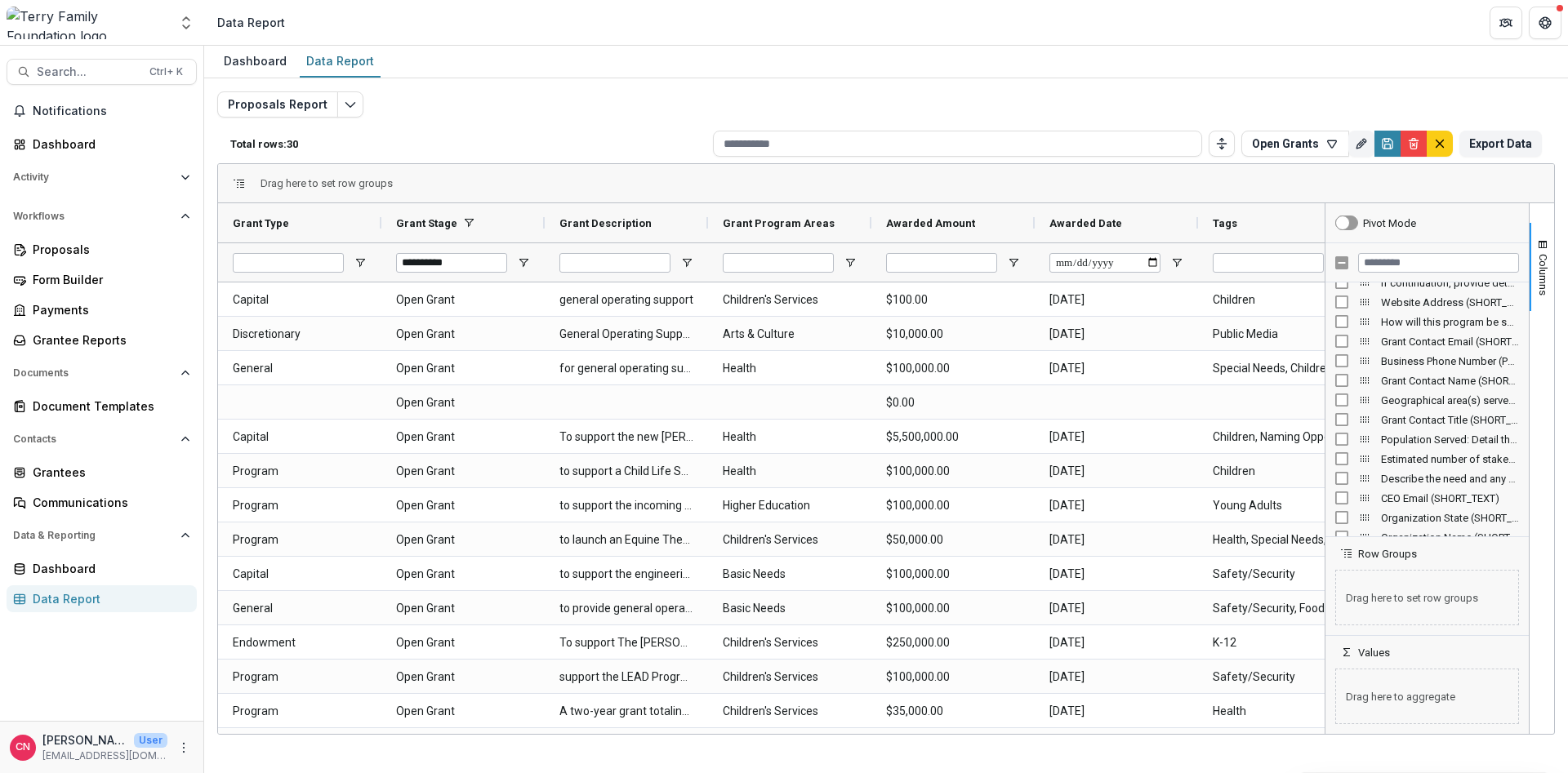
scroll to position [1665, 0]
click at [1478, 136] on button "Export Data" at bounding box center [1500, 144] width 83 height 26
click at [1158, 13] on header "Data Report" at bounding box center [886, 22] width 1364 height 45
click at [50, 473] on div "Grantees" at bounding box center [108, 471] width 151 height 17
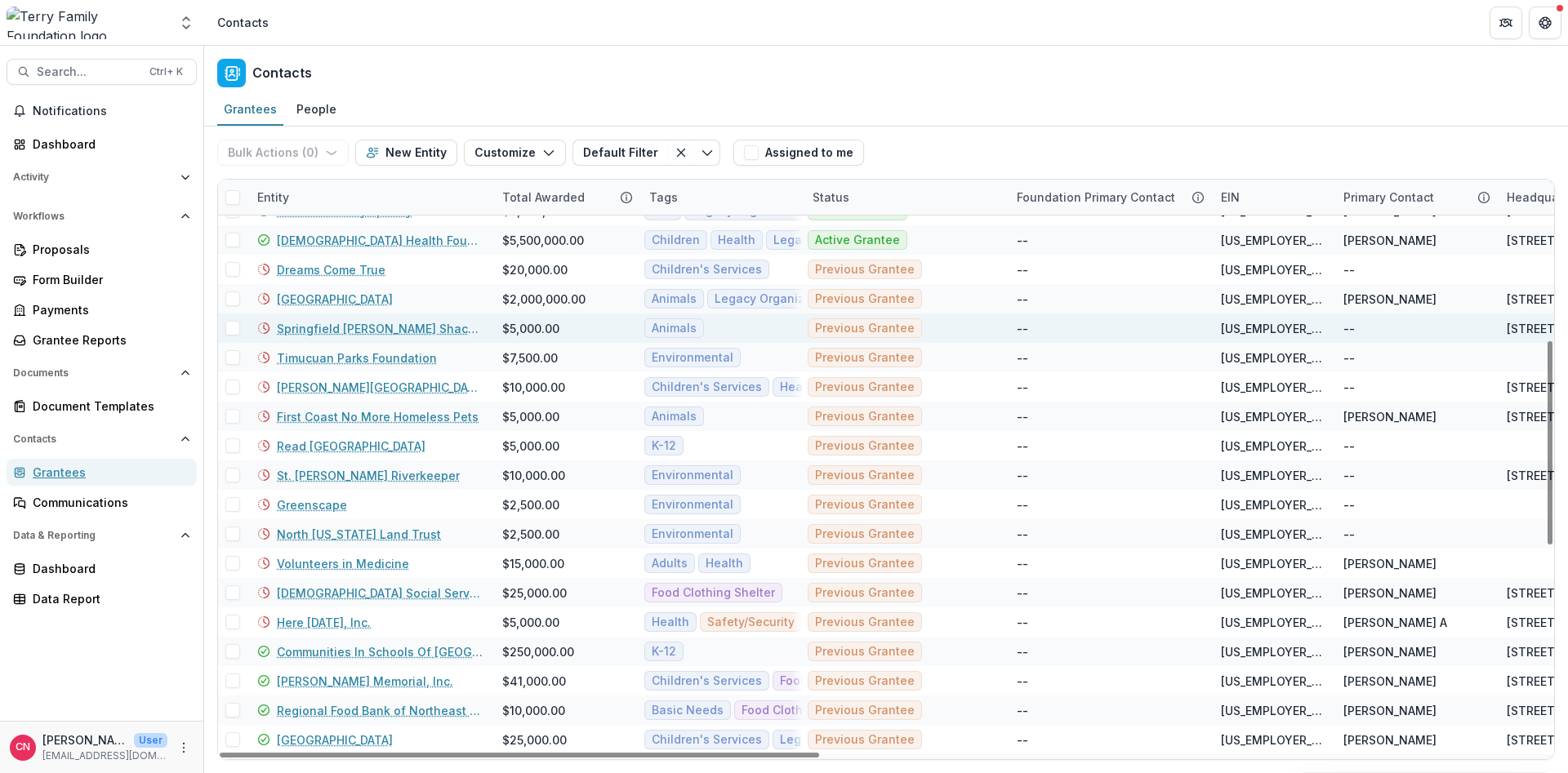
scroll to position [392, 0]
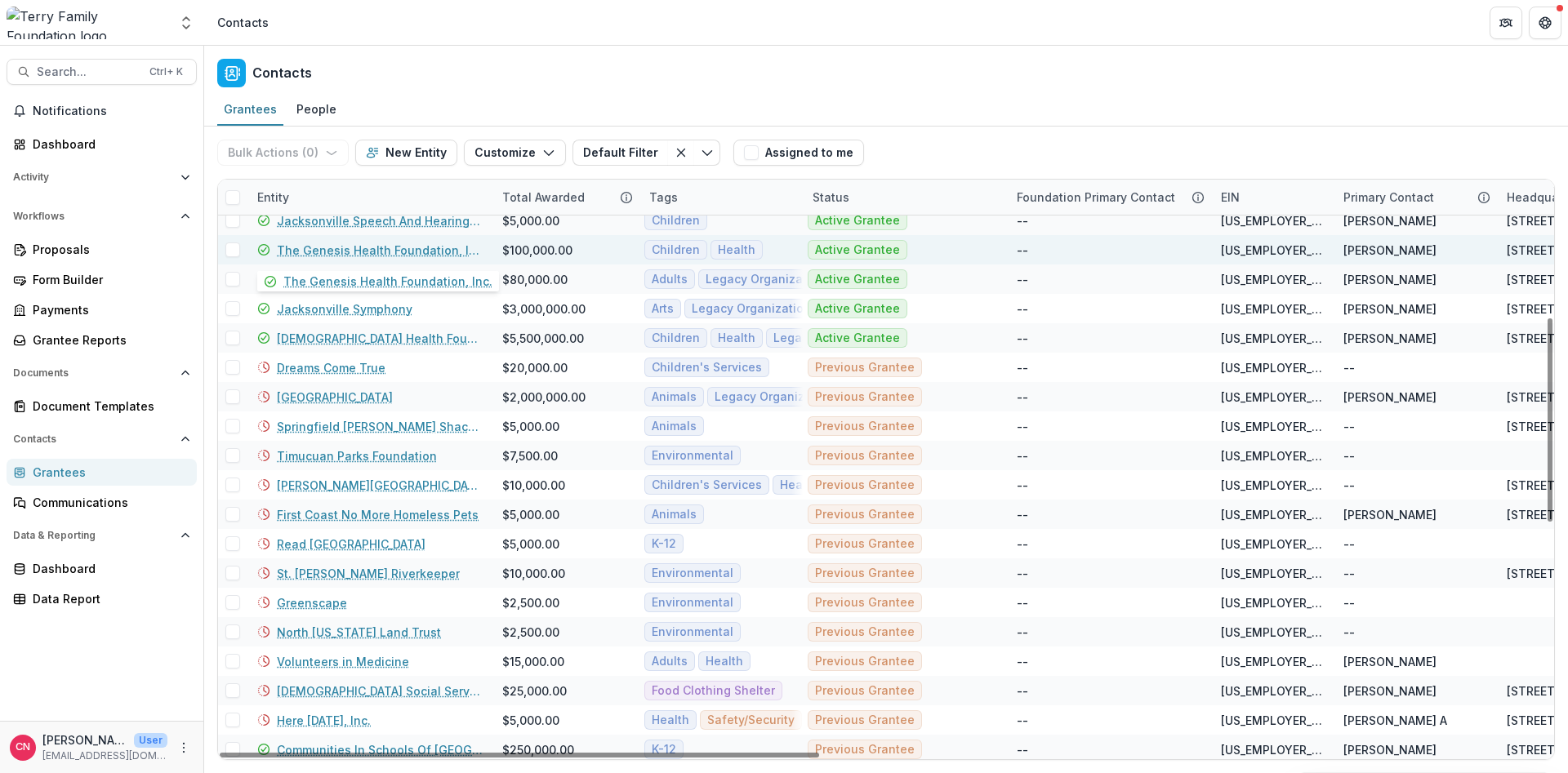
click at [309, 251] on link "The Genesis Health Foundation, Inc." at bounding box center [380, 250] width 206 height 17
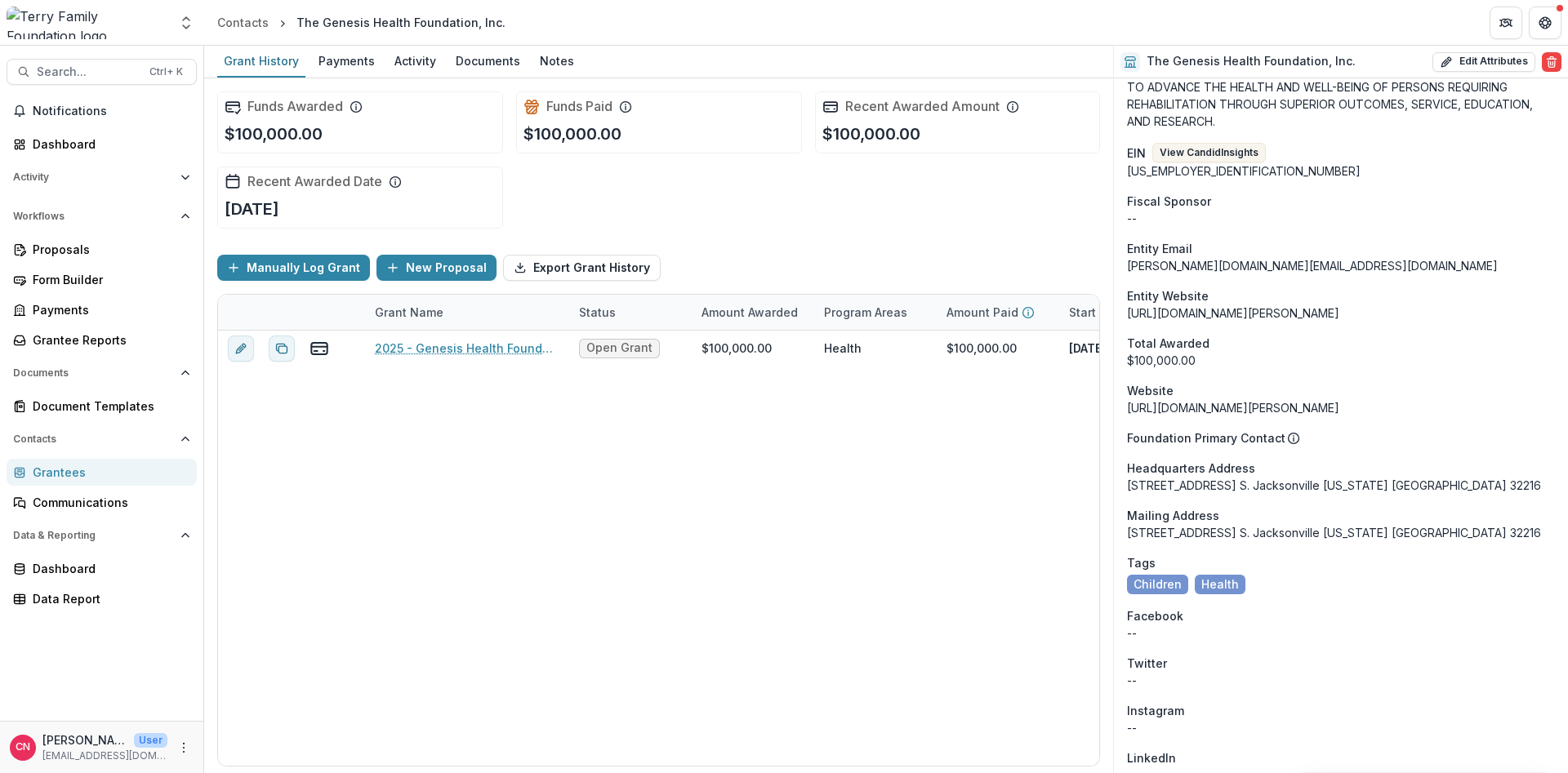
scroll to position [1274, 0]
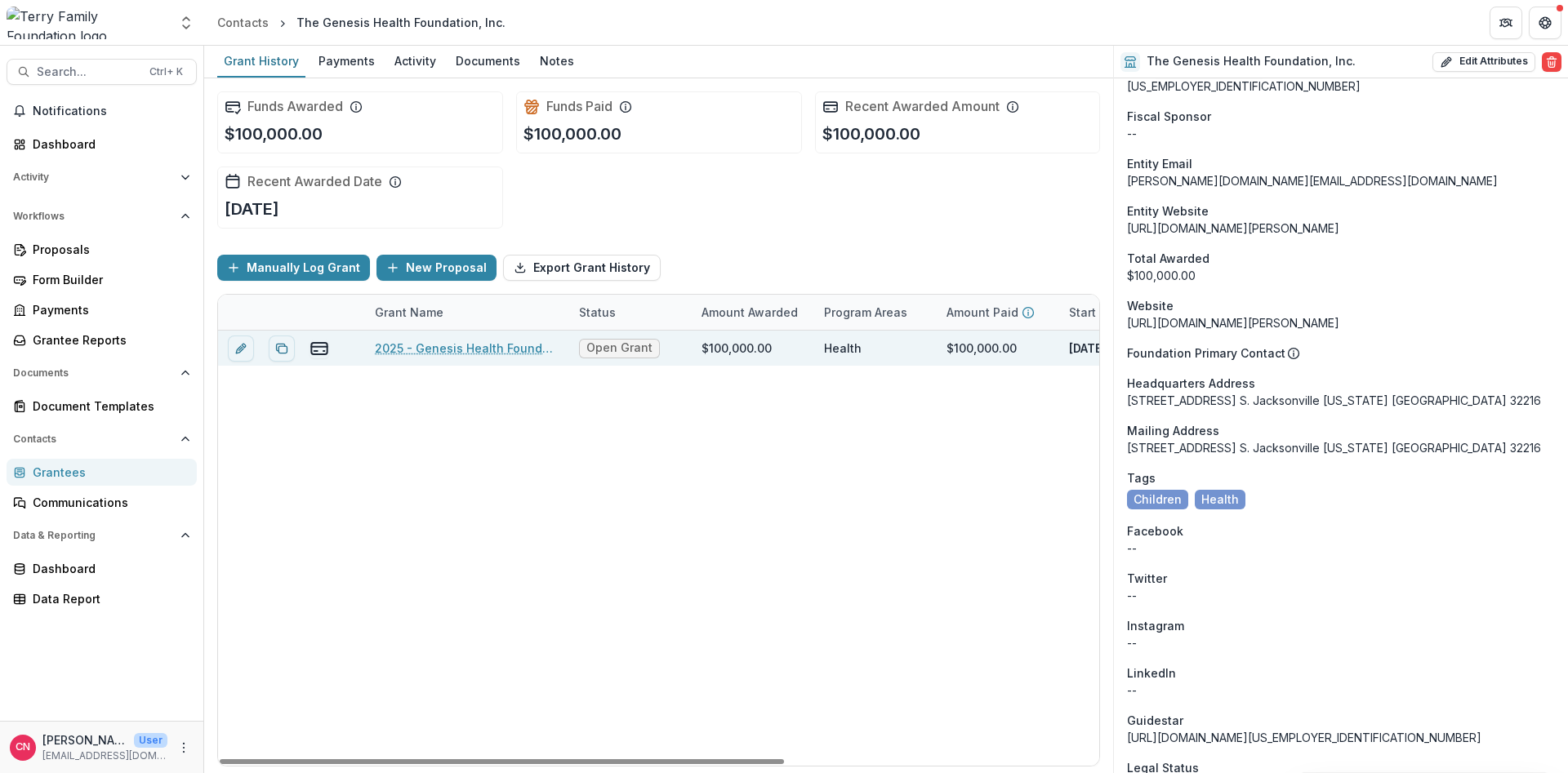
click at [429, 349] on link "2025 - Genesis Health Foundation - Program or Project" at bounding box center [468, 348] width 185 height 17
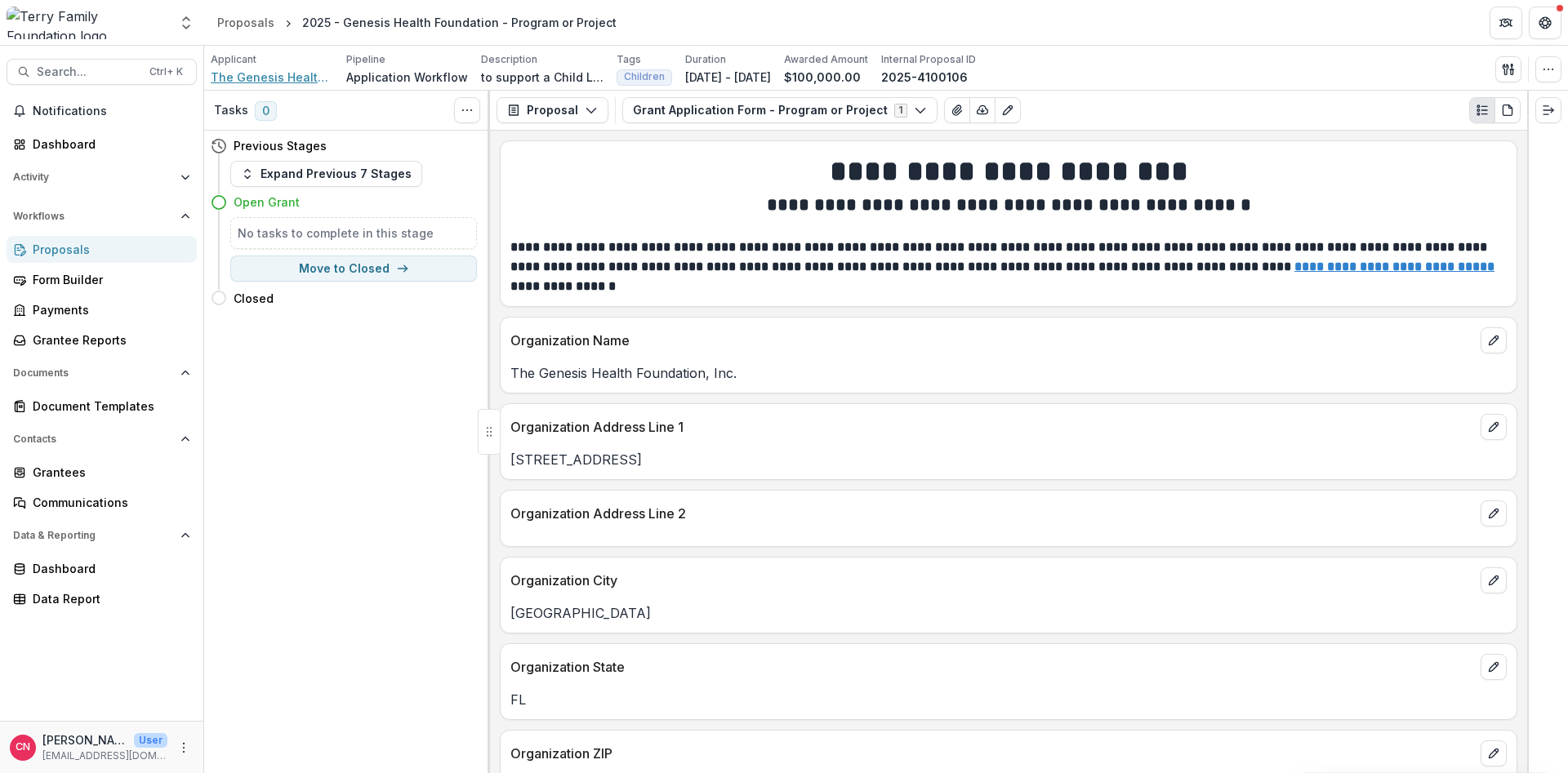
click at [293, 75] on span "The Genesis Health Foundation, Inc." at bounding box center [272, 77] width 123 height 17
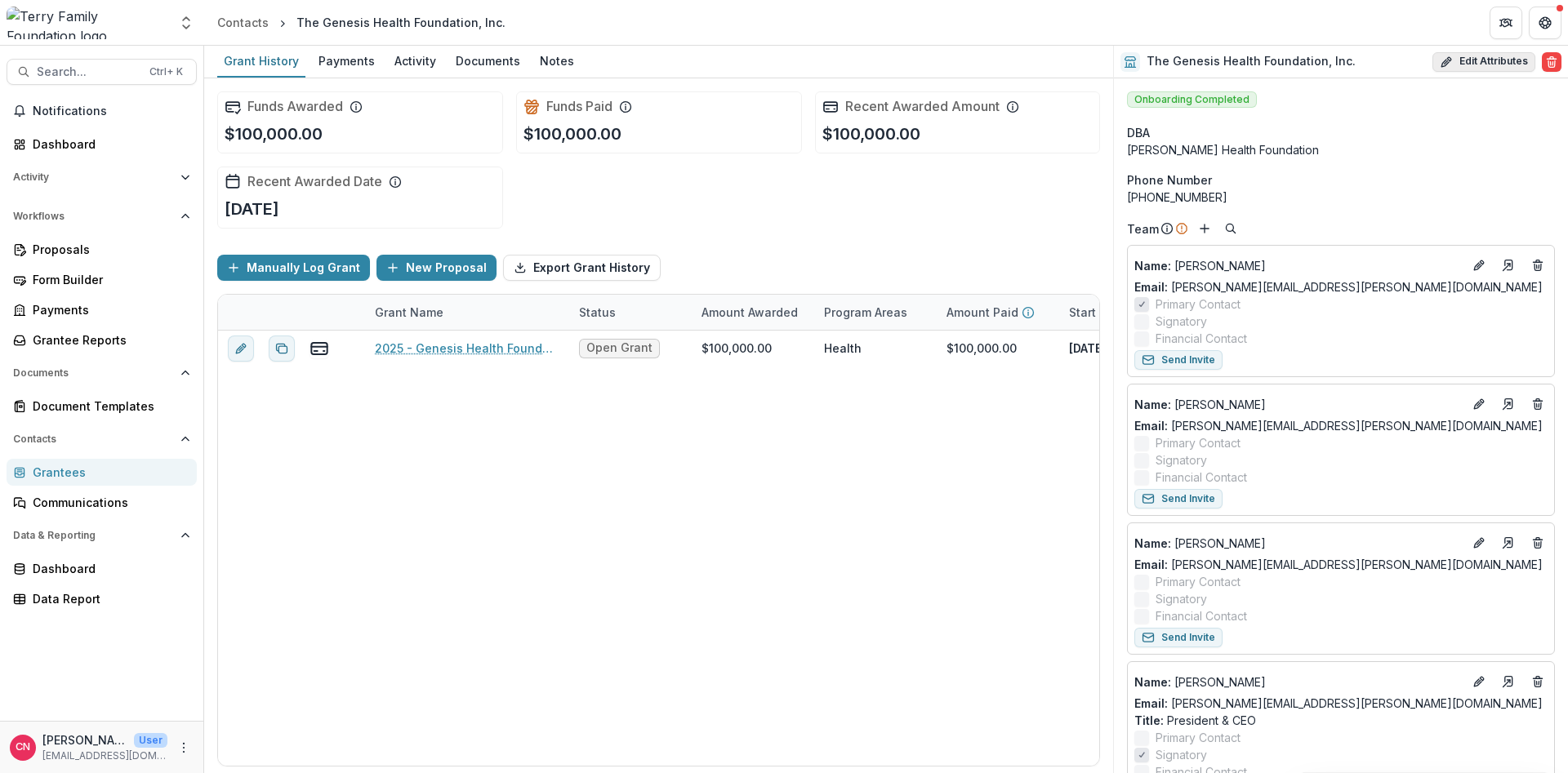
click at [1451, 58] on icon "button" at bounding box center [1449, 59] width 4 height 4
select select "**"
select select
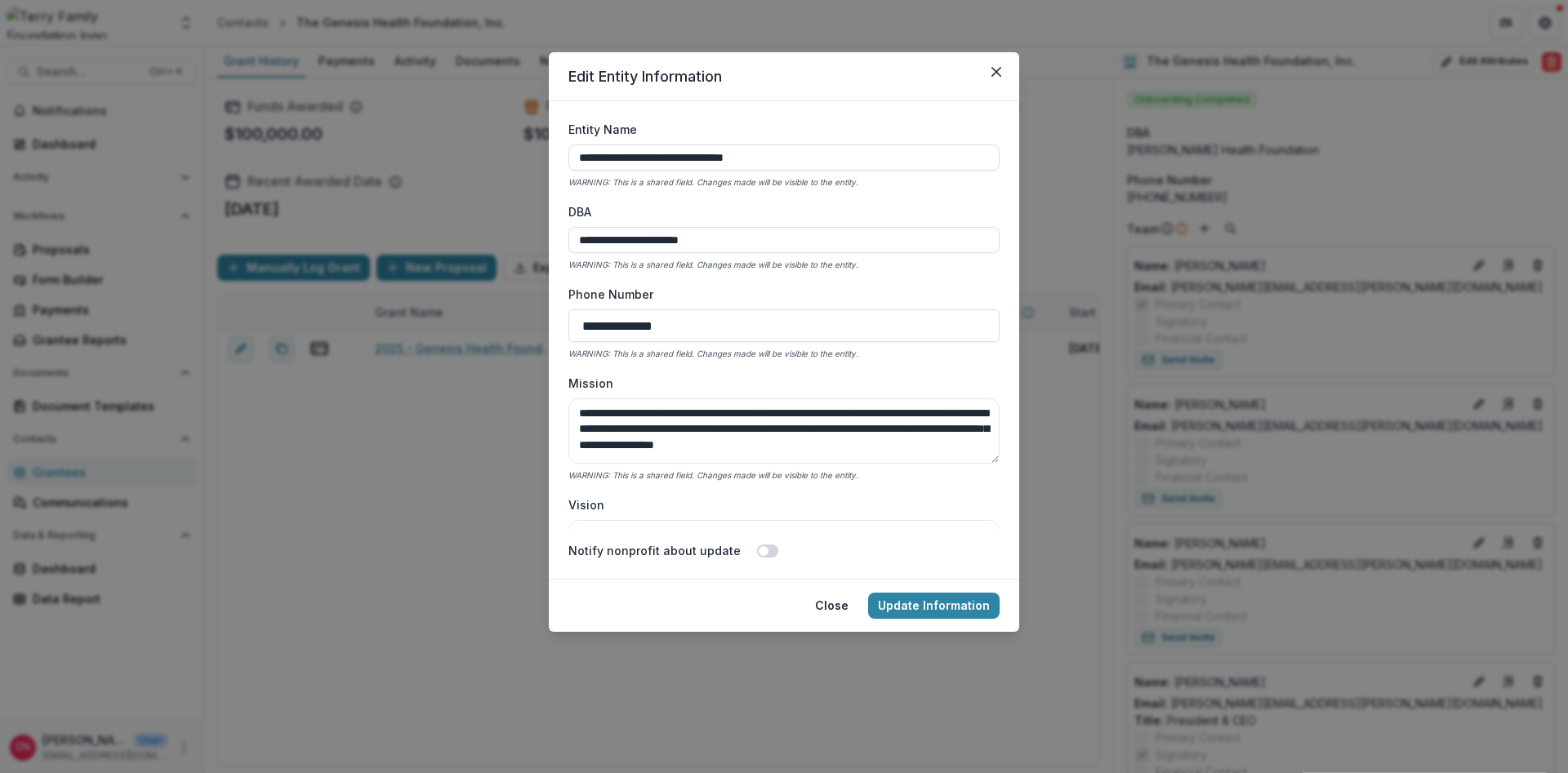
type input "**********"
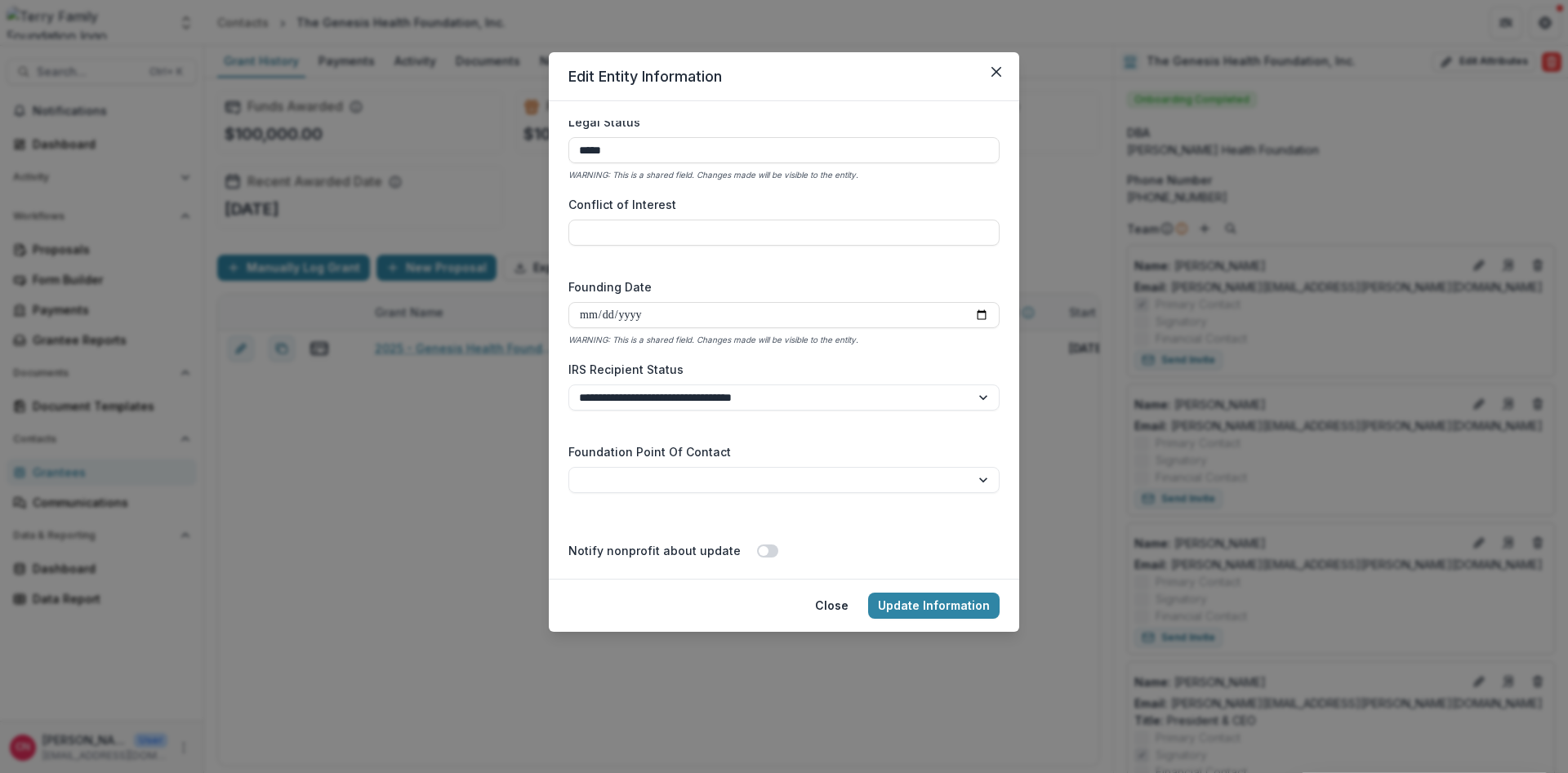
scroll to position [2397, 0]
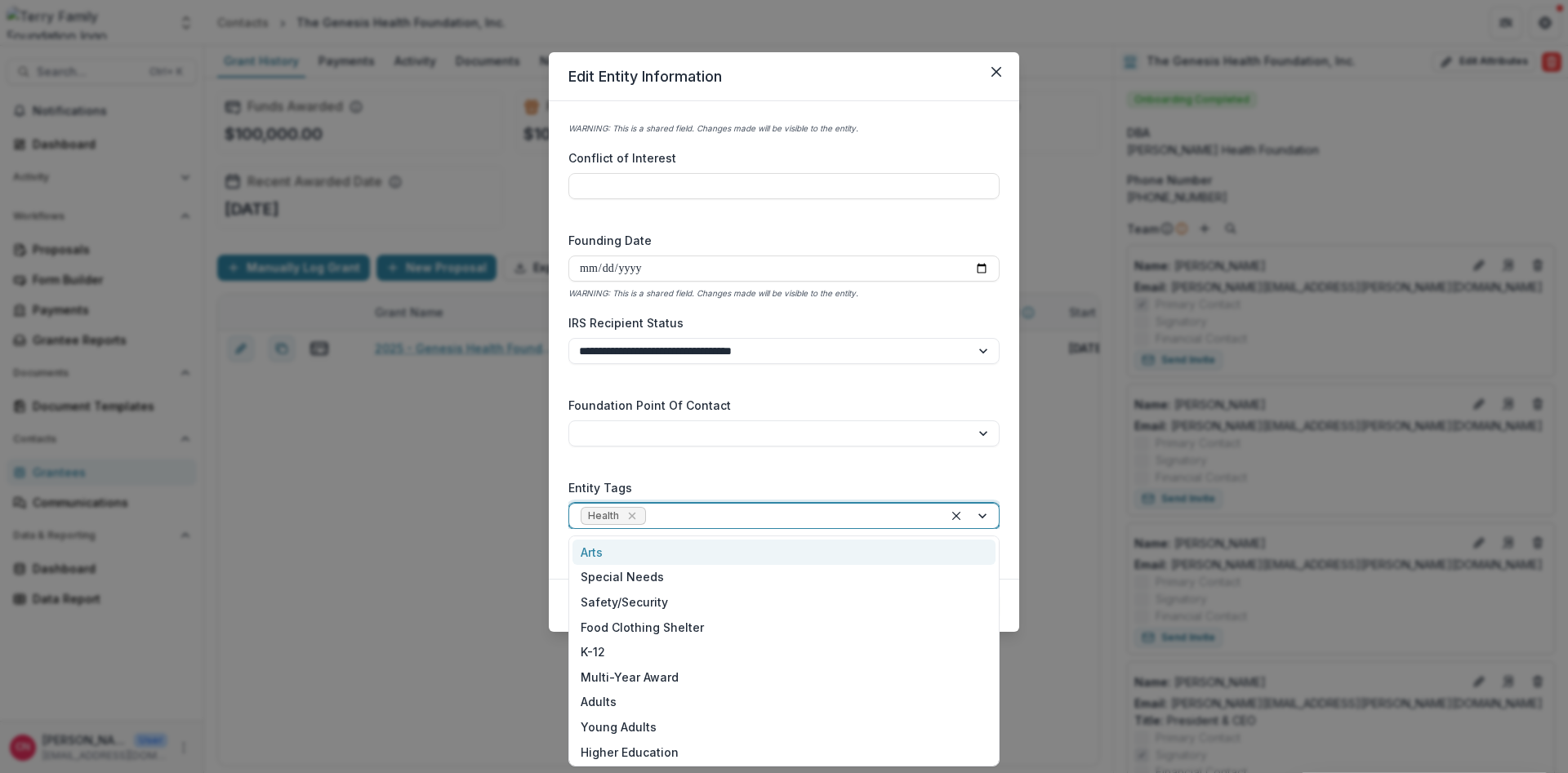
click at [982, 513] on div at bounding box center [971, 516] width 56 height 25
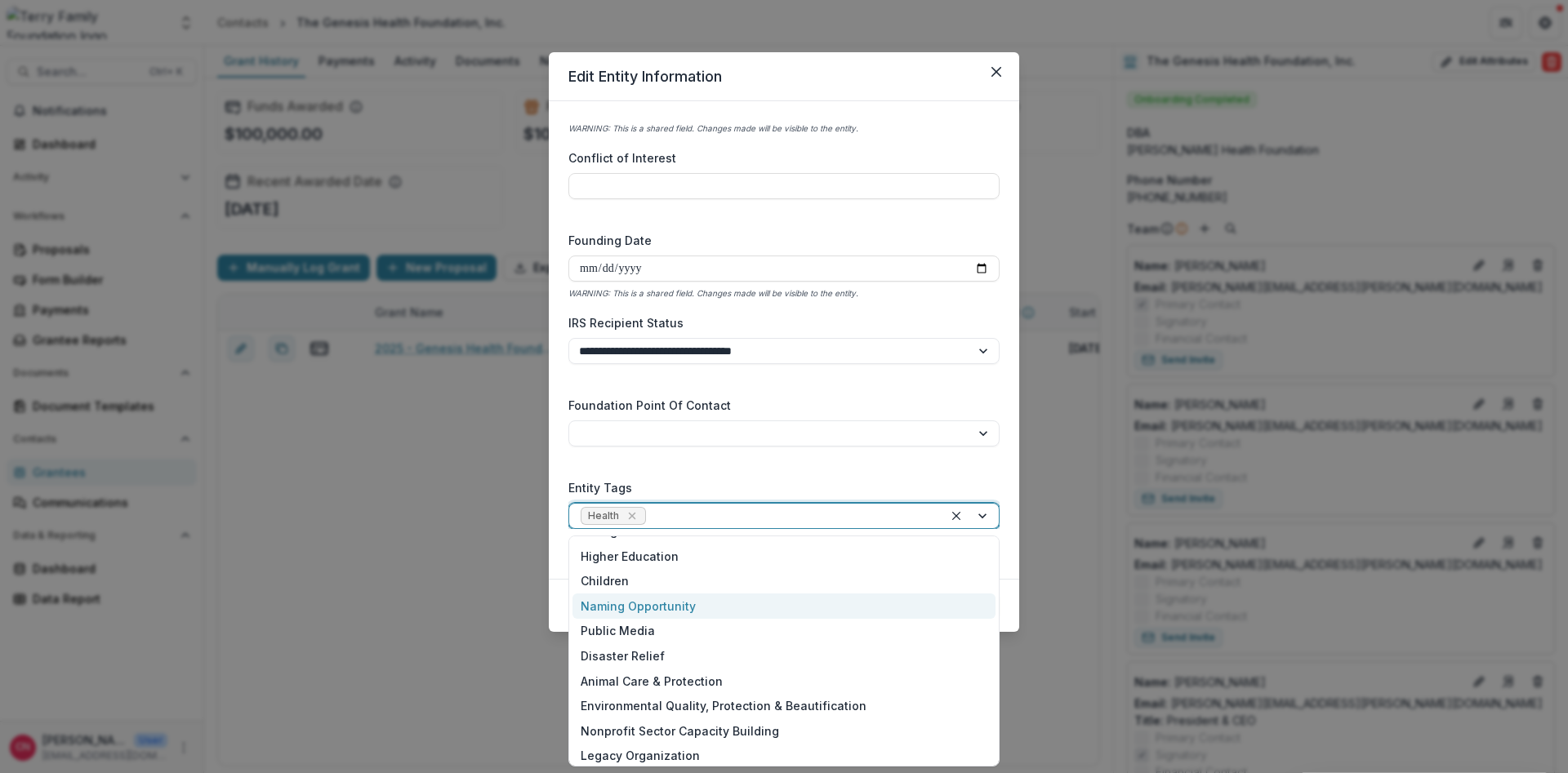
scroll to position [252, 0]
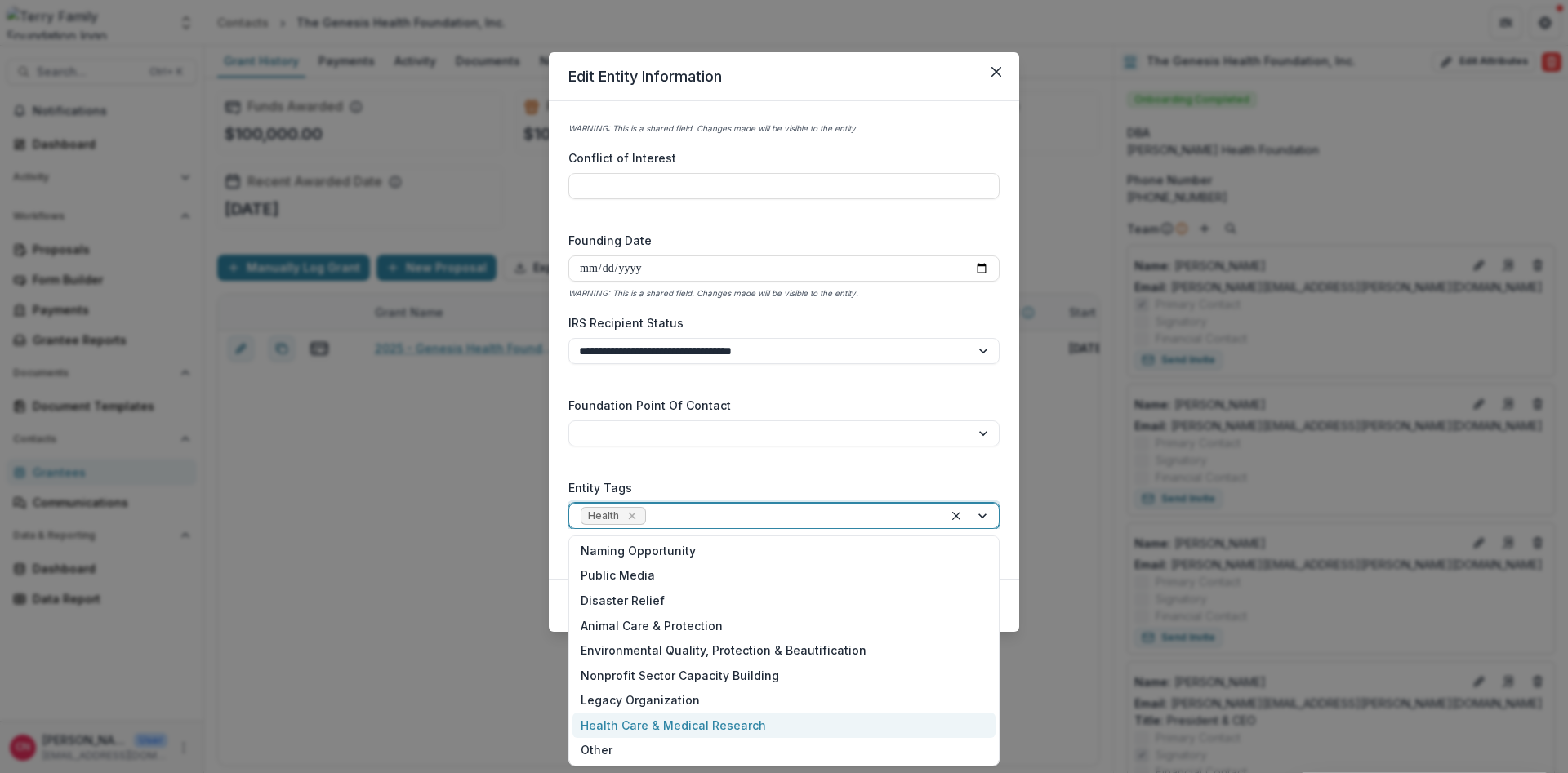
click at [691, 722] on div "Health Care & Medical Research" at bounding box center [784, 725] width 423 height 25
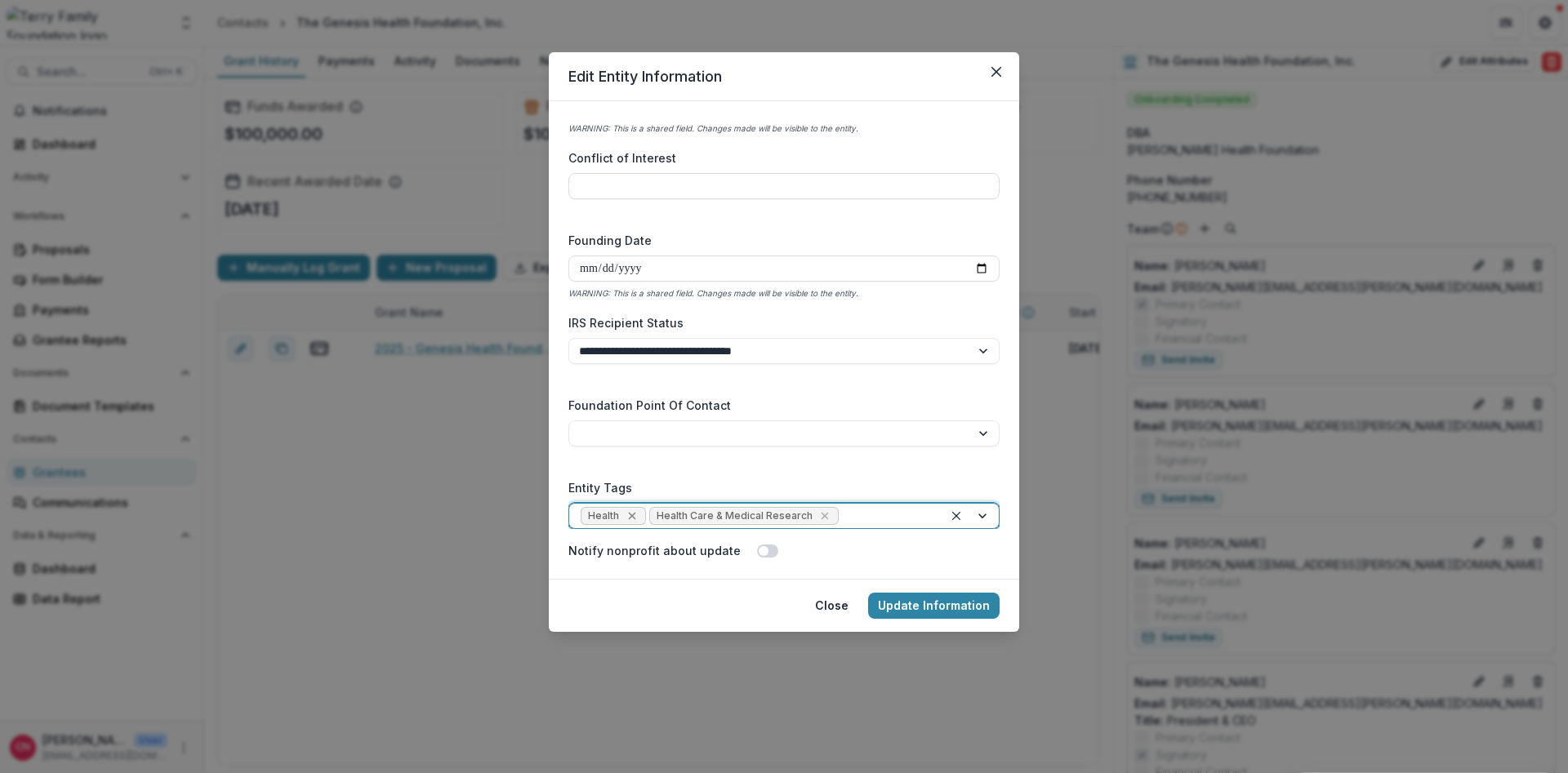
click at [630, 512] on icon "Remove Health" at bounding box center [632, 516] width 13 height 13
click at [904, 607] on button "Update Information" at bounding box center [934, 605] width 132 height 26
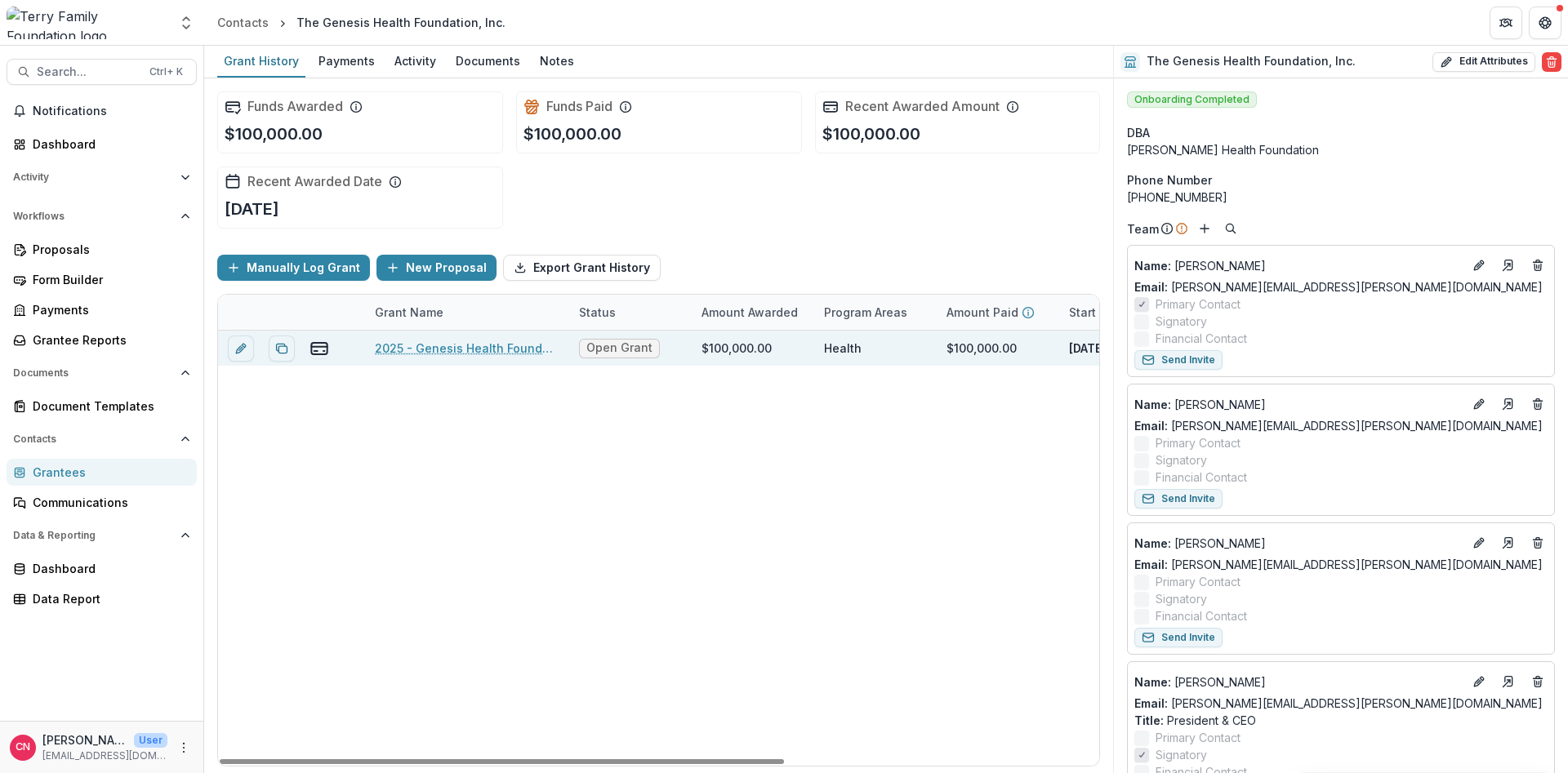
click at [487, 345] on link "2025 - Genesis Health Foundation - Program or Project" at bounding box center [468, 348] width 185 height 17
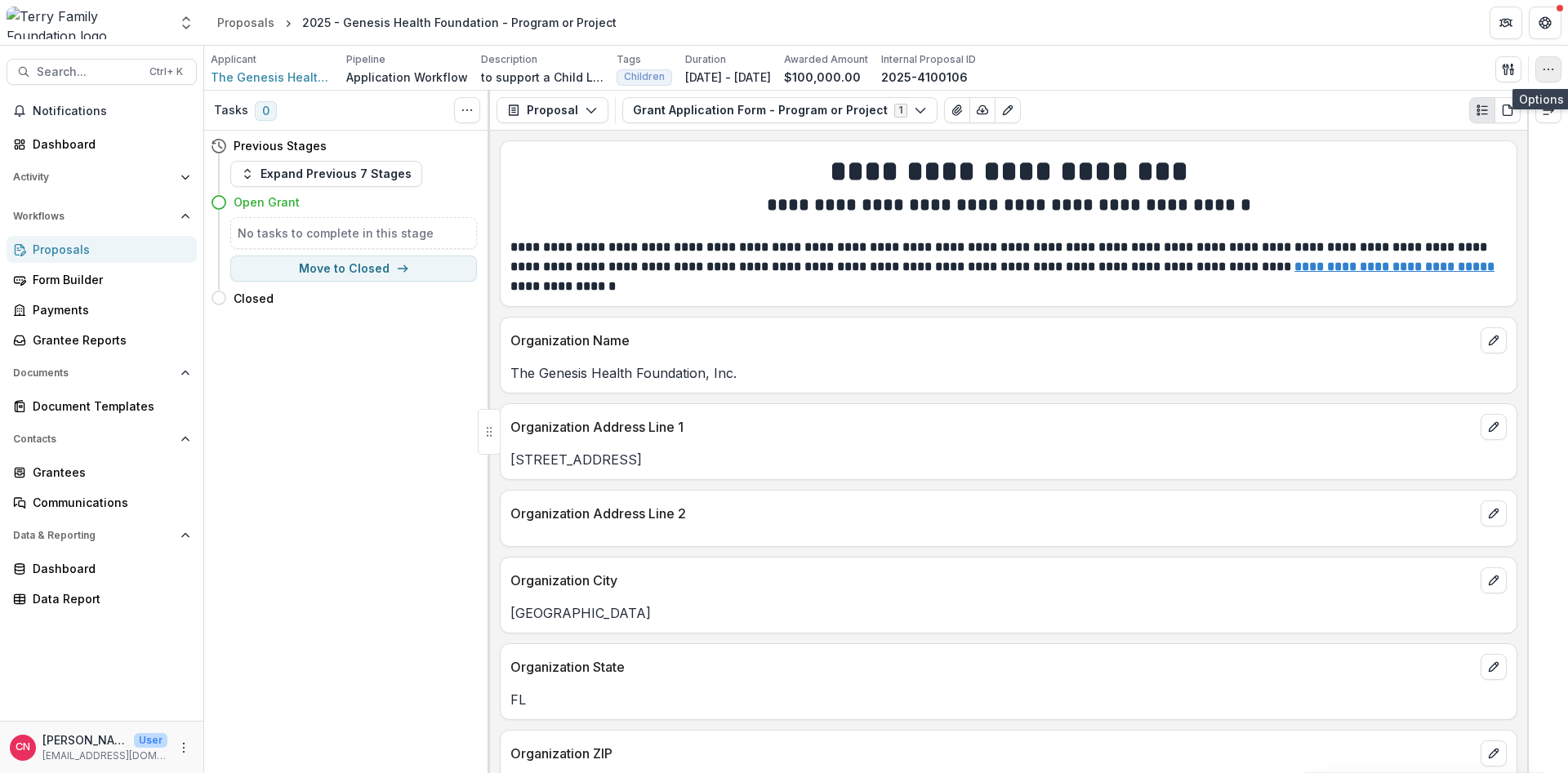
click at [1548, 69] on icon "button" at bounding box center [1548, 69] width 13 height 13
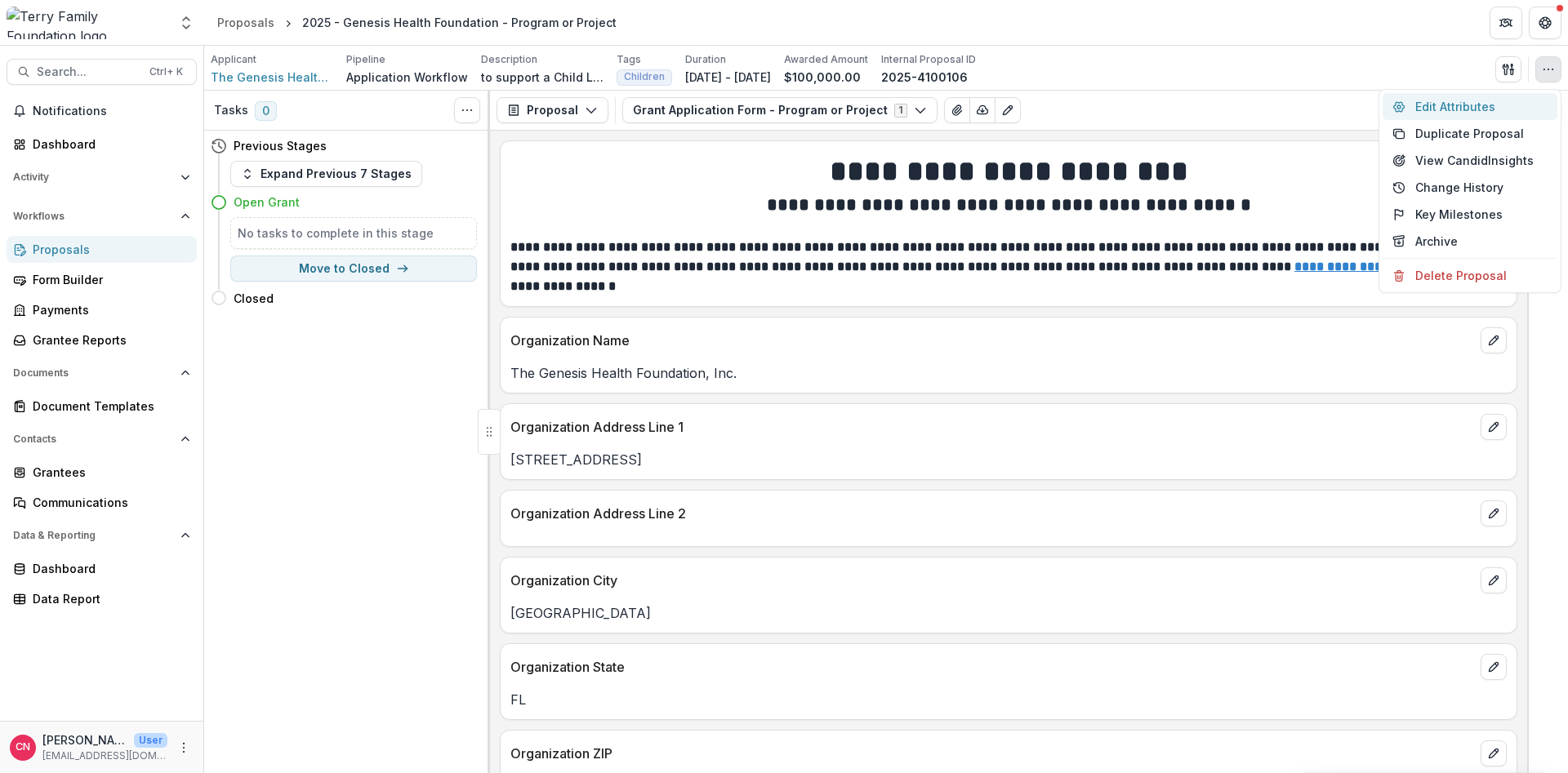
click at [1450, 102] on button "Edit Attributes" at bounding box center [1470, 106] width 175 height 27
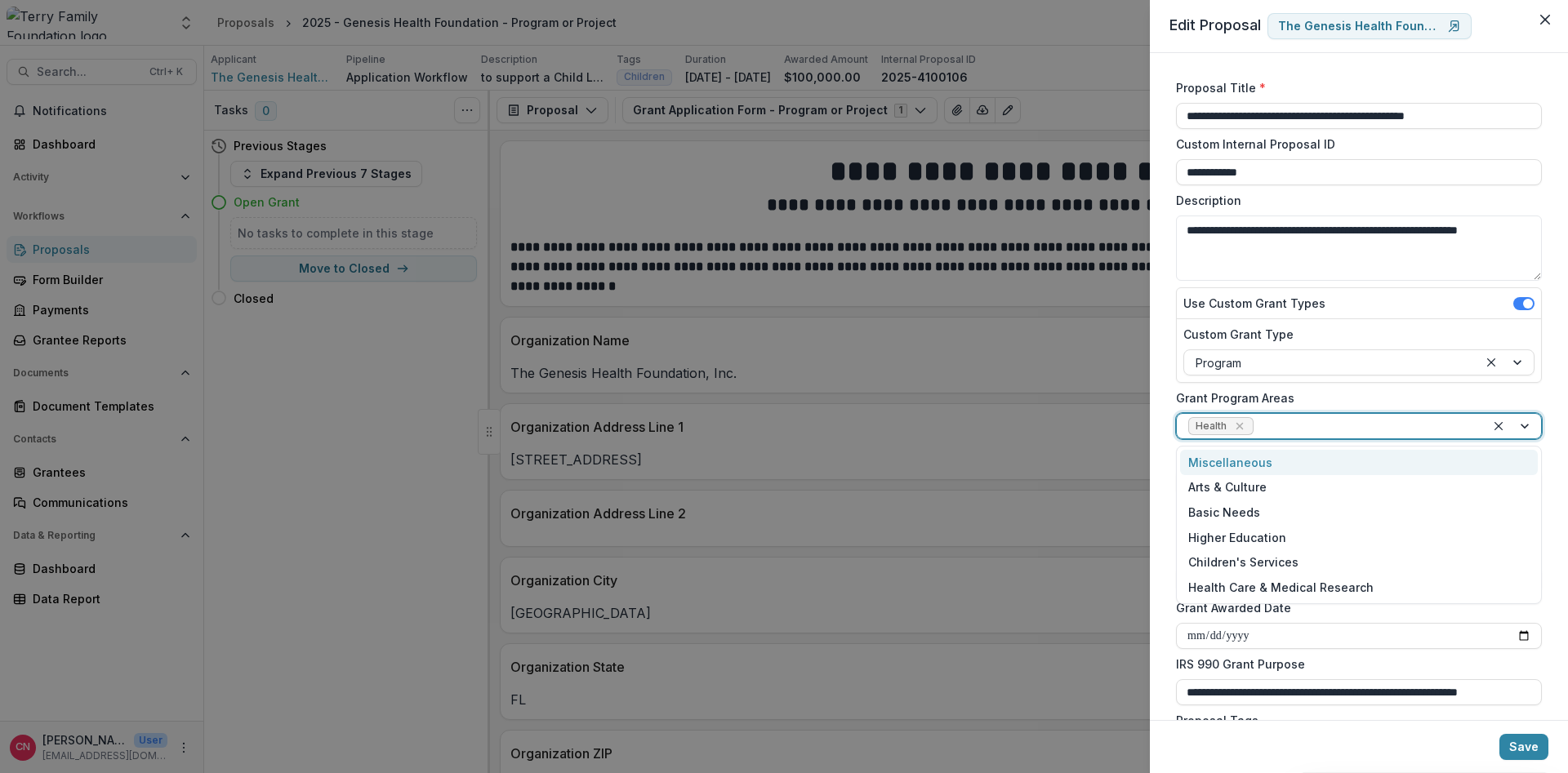
click at [1525, 425] on div at bounding box center [1513, 427] width 56 height 25
click at [1324, 581] on div "Health Care & Medical Research" at bounding box center [1360, 587] width 358 height 25
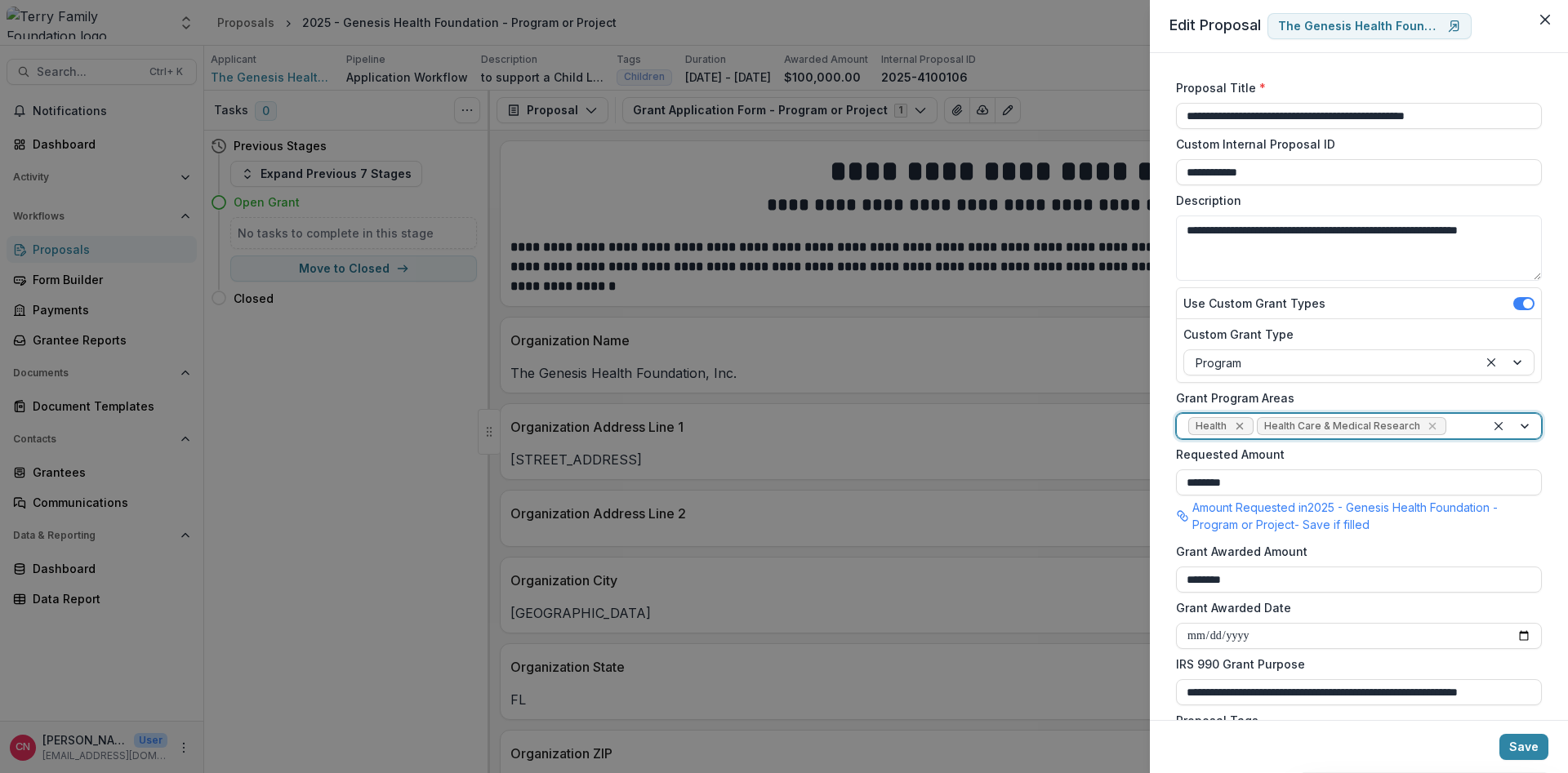
click at [1240, 425] on icon "Remove Health" at bounding box center [1239, 427] width 7 height 7
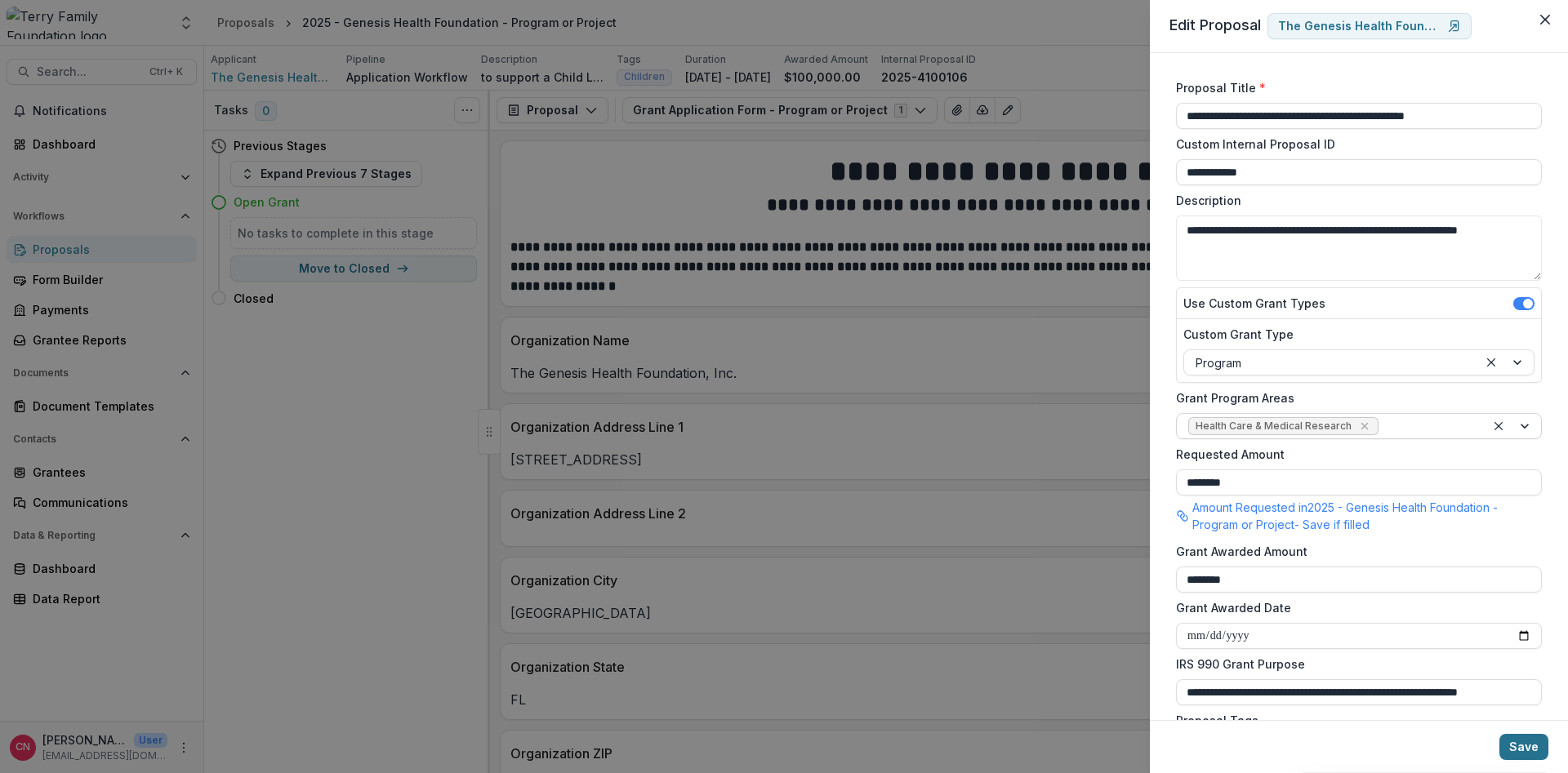
click at [1510, 743] on button "Save" at bounding box center [1524, 747] width 49 height 26
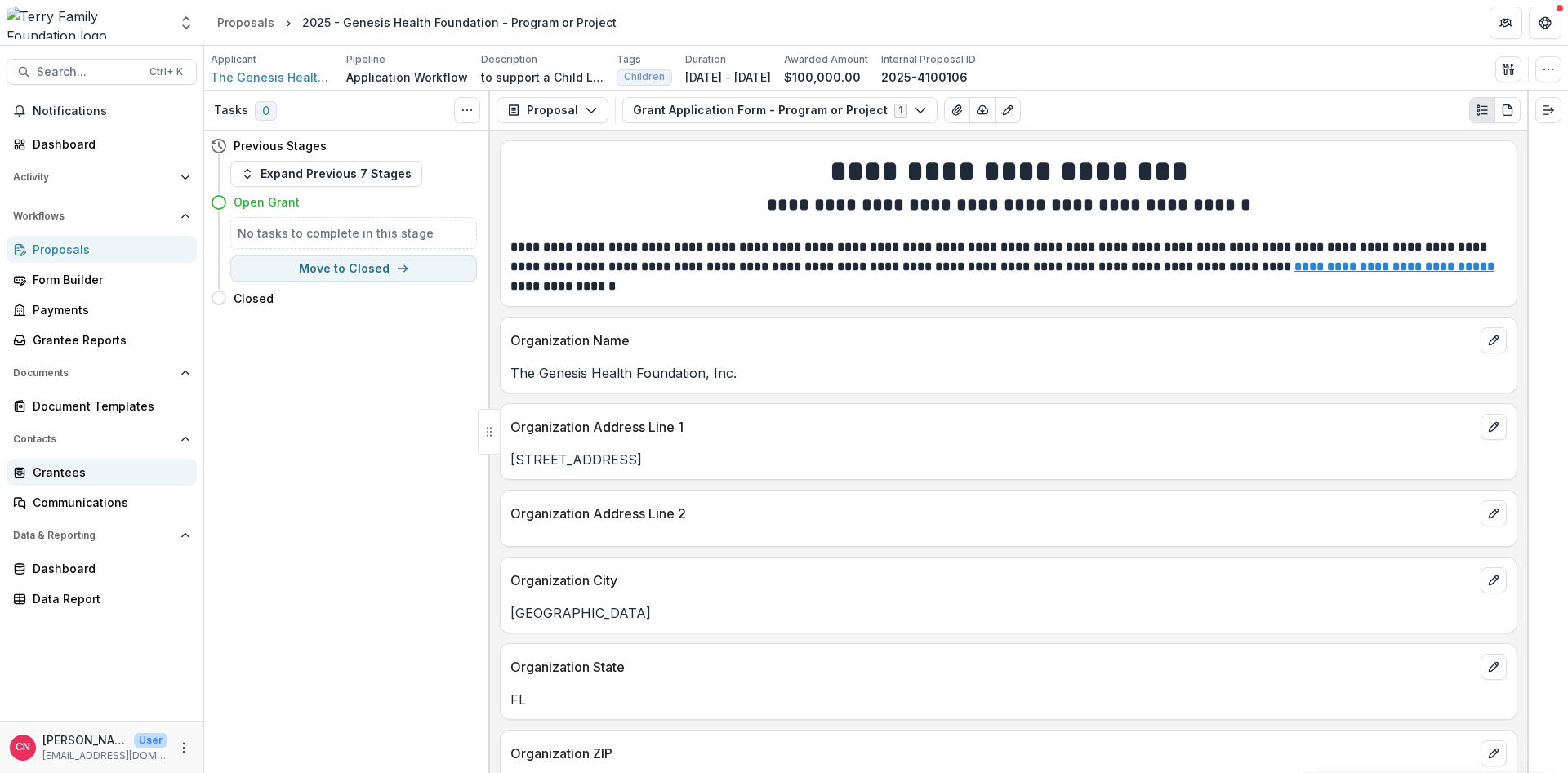
click at [47, 467] on div "Grantees" at bounding box center [108, 471] width 151 height 17
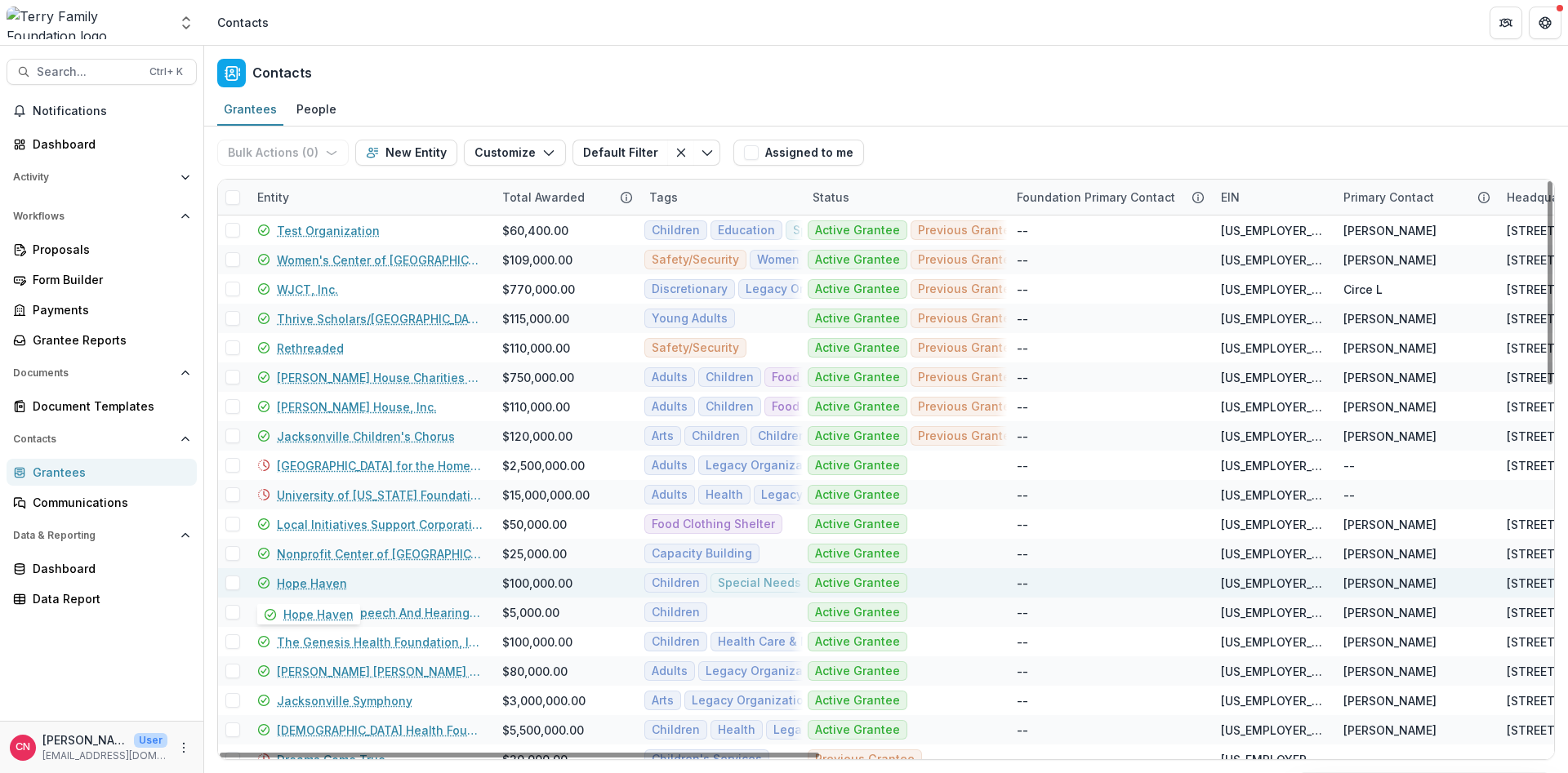
click at [324, 584] on link "Hope Haven" at bounding box center [312, 583] width 70 height 17
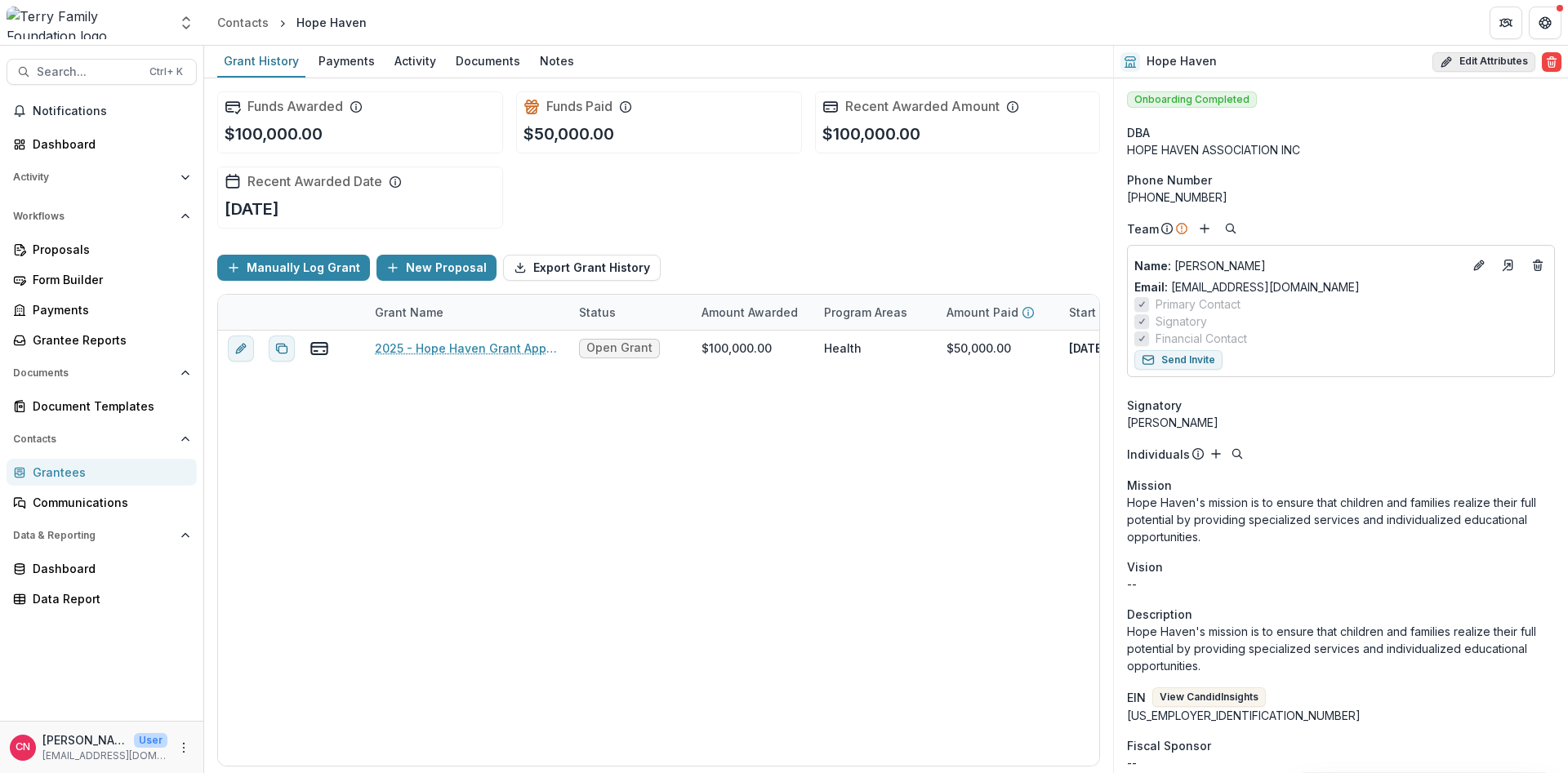
click at [1467, 57] on button "Edit Attributes" at bounding box center [1484, 62] width 103 height 20
select select "**"
select select
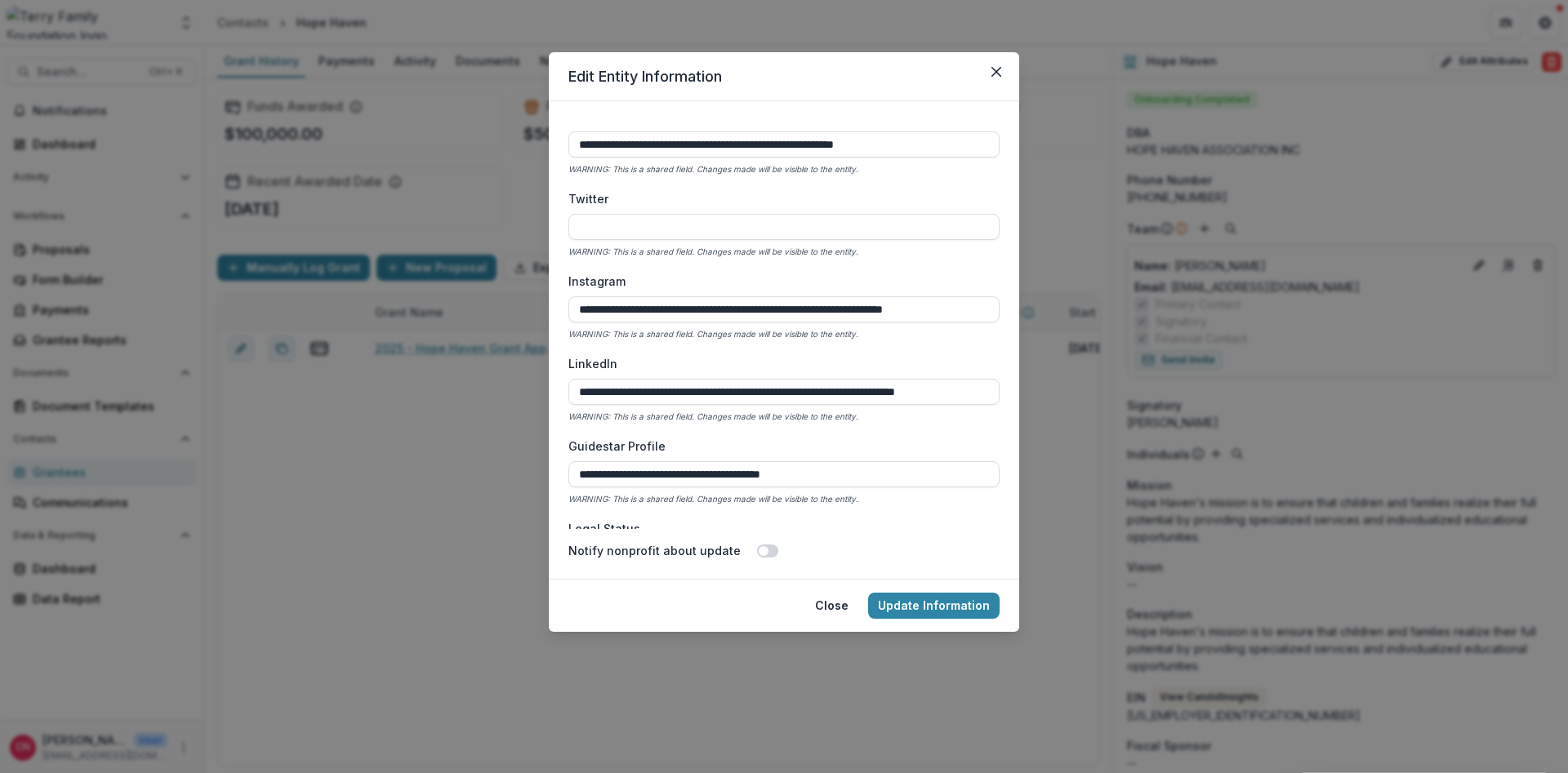
scroll to position [2397, 0]
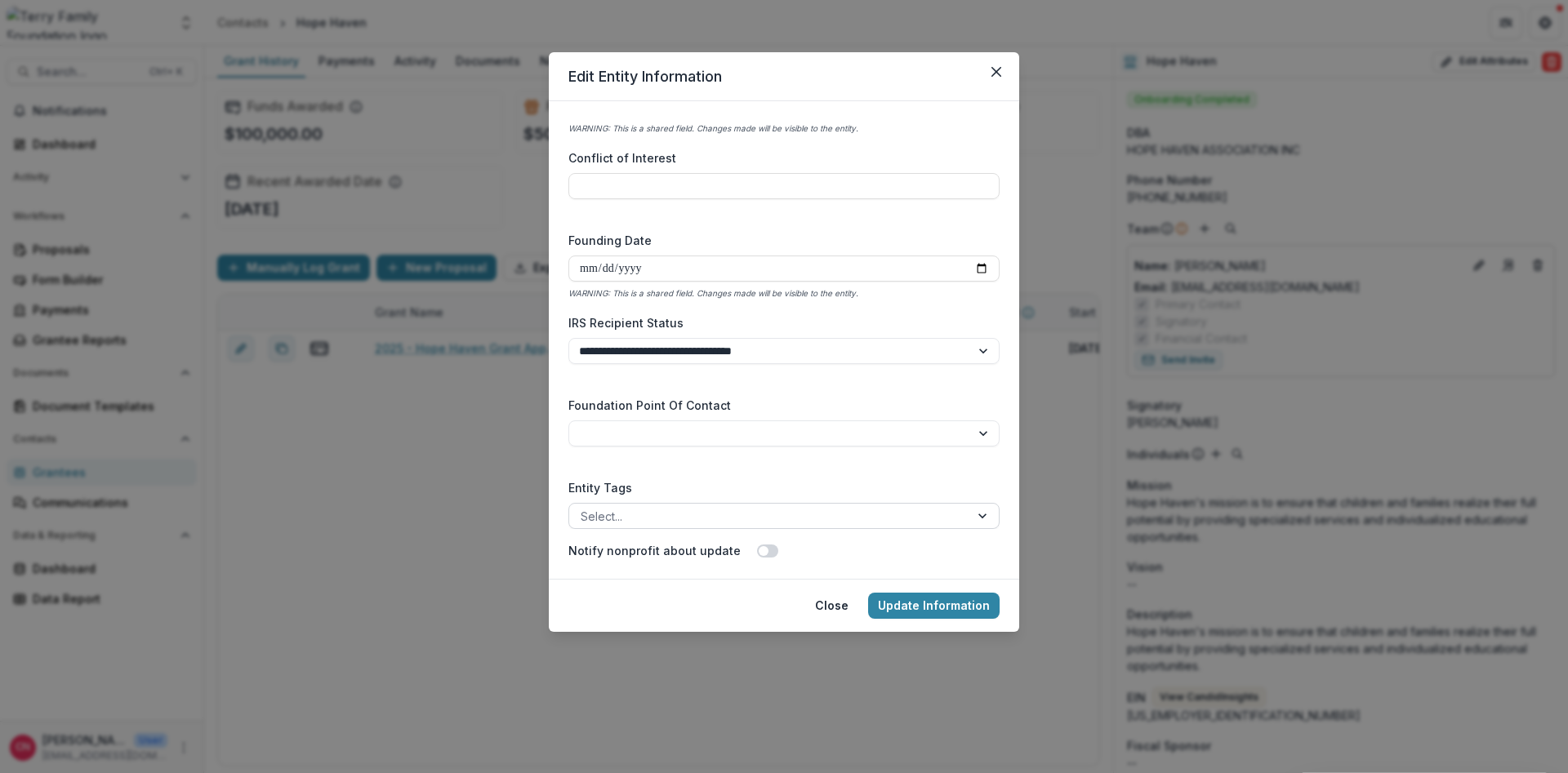
click at [984, 512] on div at bounding box center [984, 516] width 29 height 25
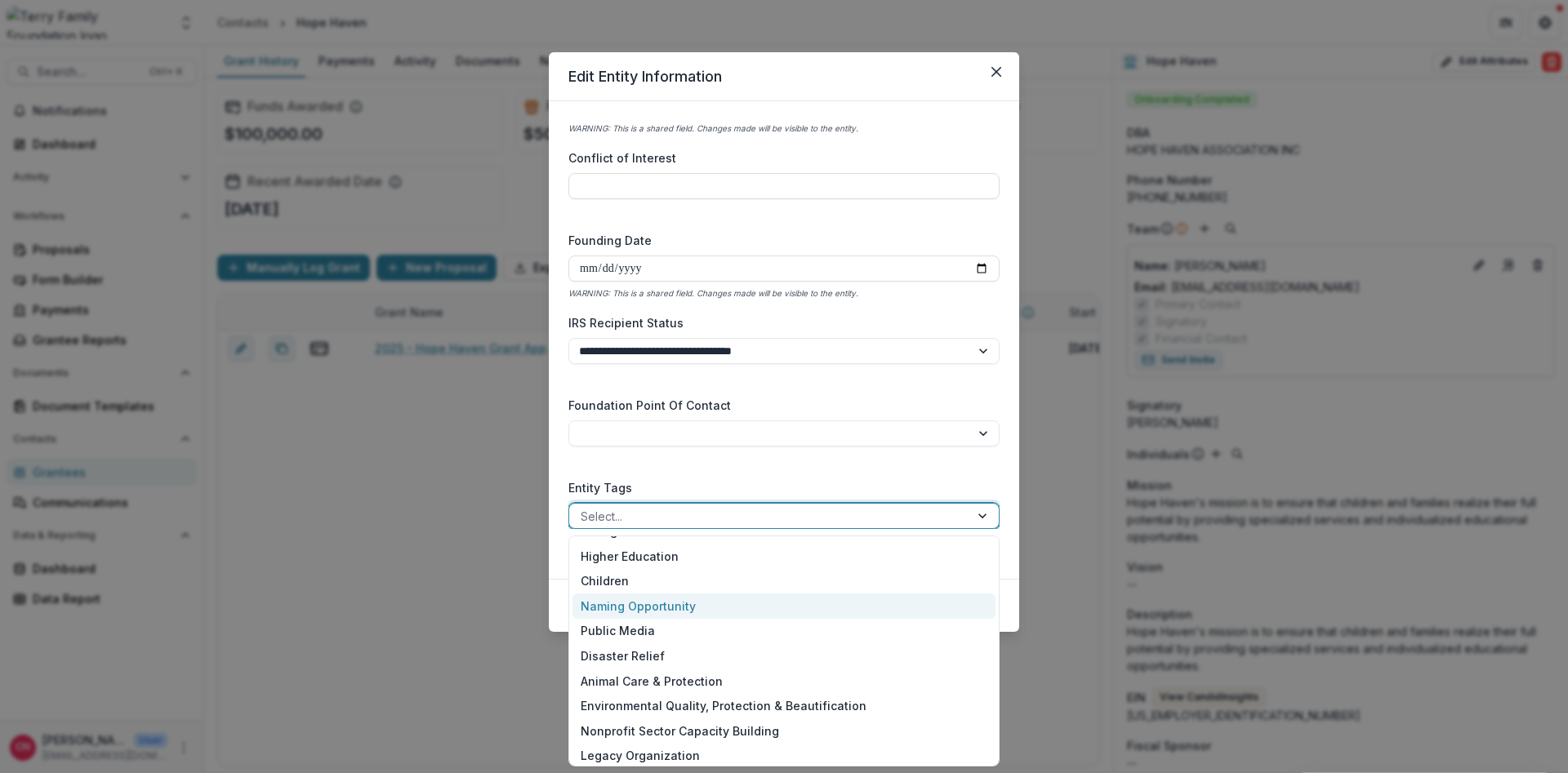
scroll to position [252, 0]
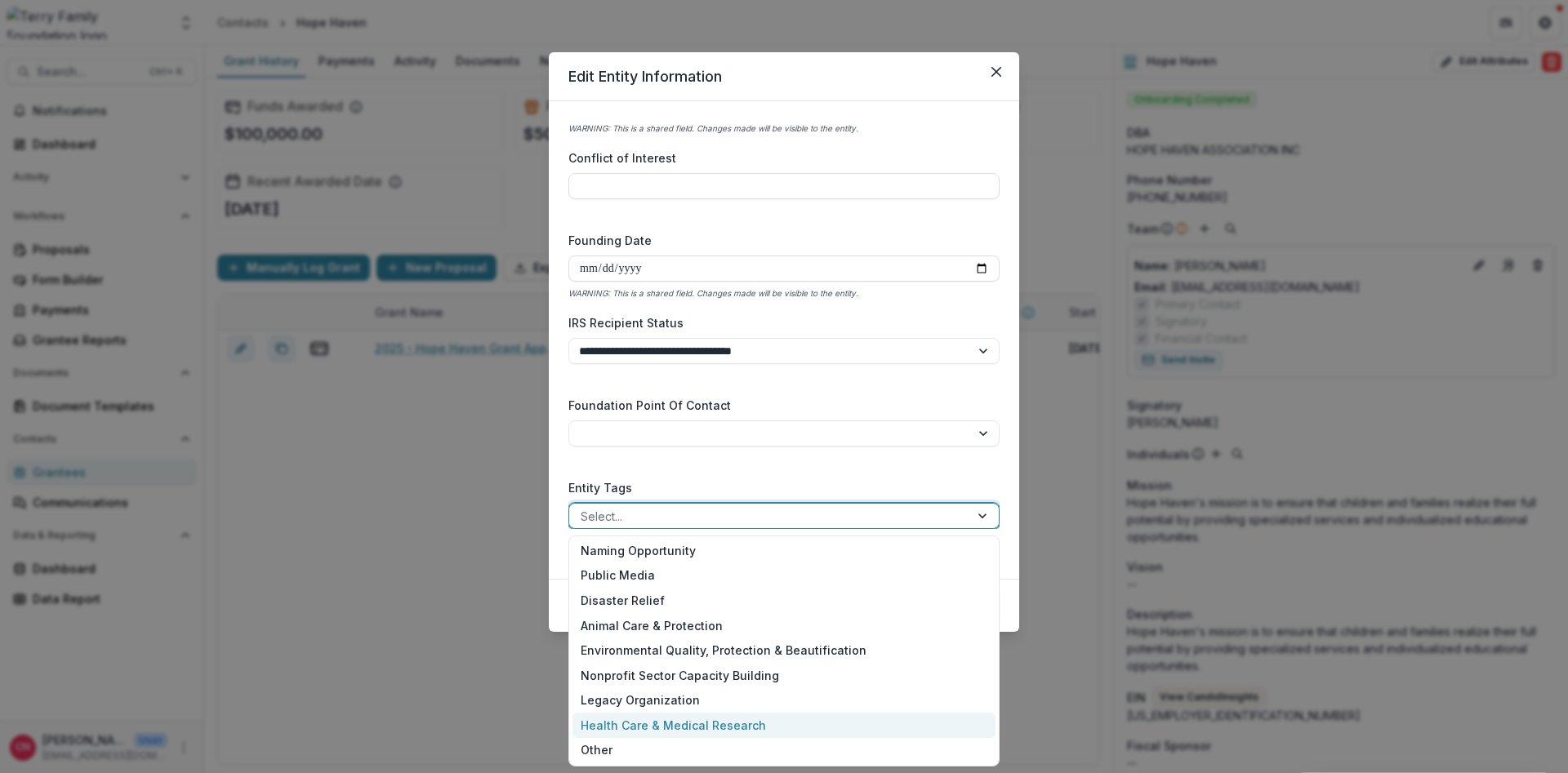
click at [686, 722] on div "Health Care & Medical Research" at bounding box center [784, 725] width 423 height 25
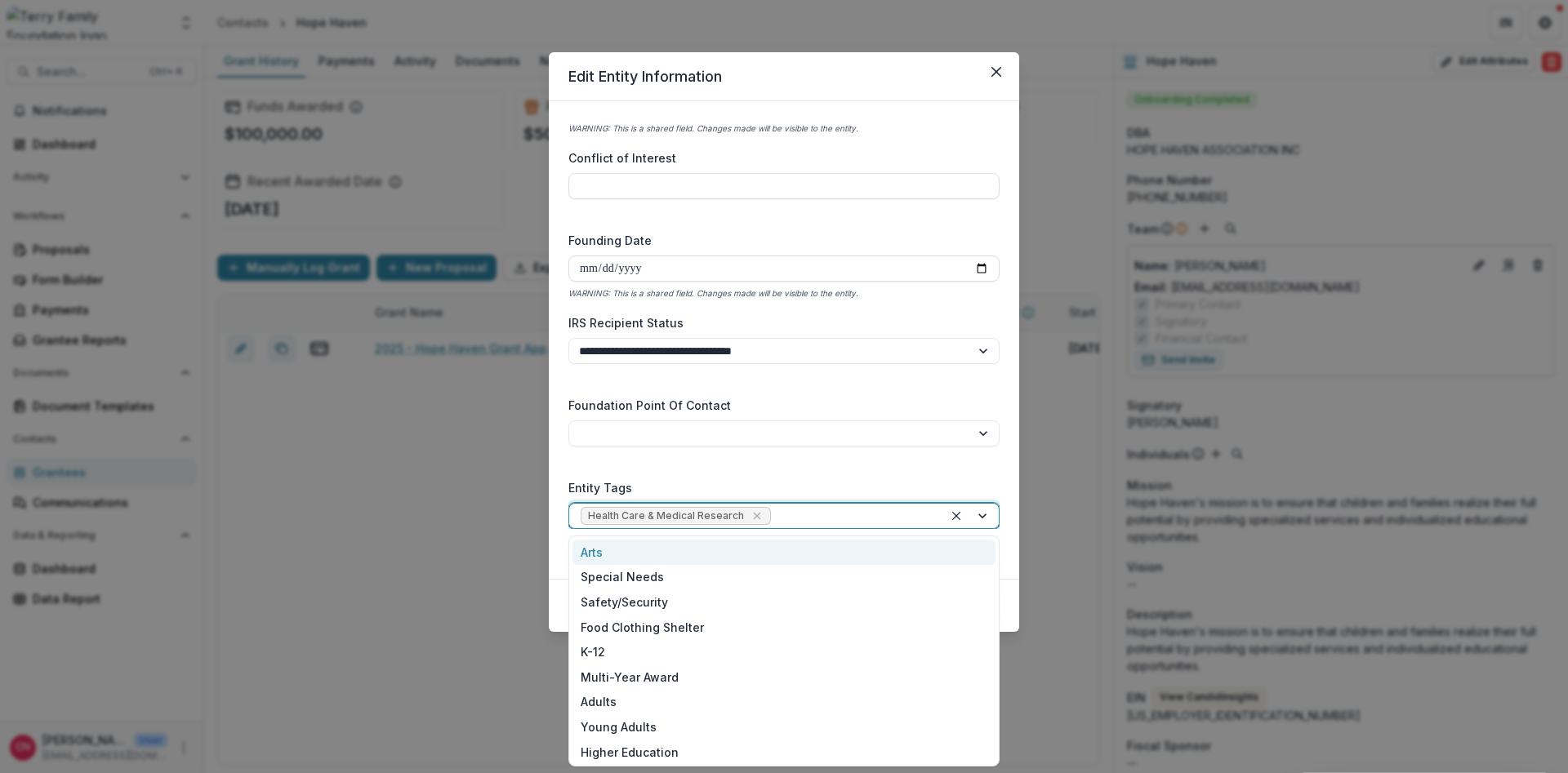
click at [983, 511] on div at bounding box center [971, 516] width 56 height 25
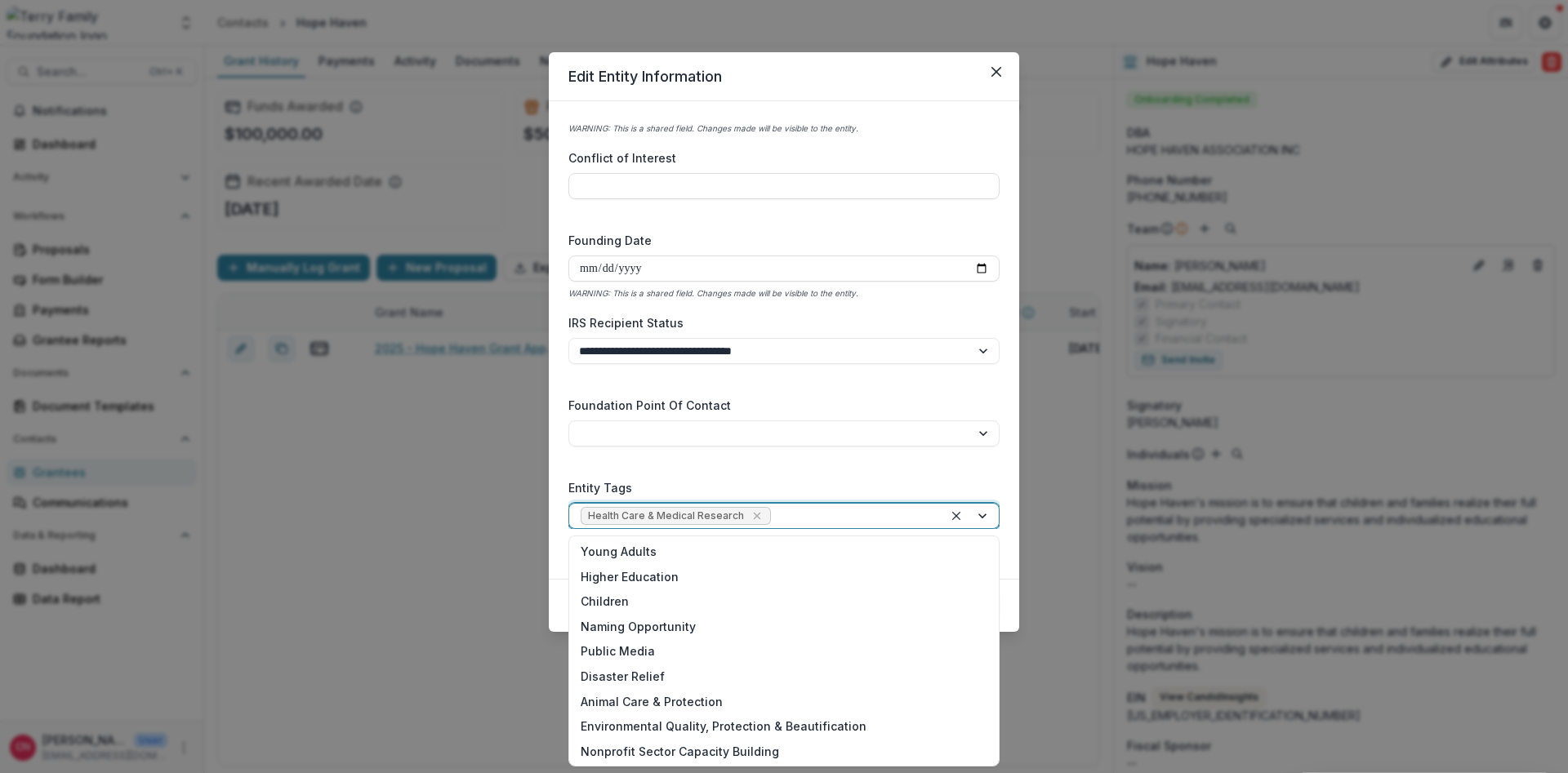
scroll to position [227, 0]
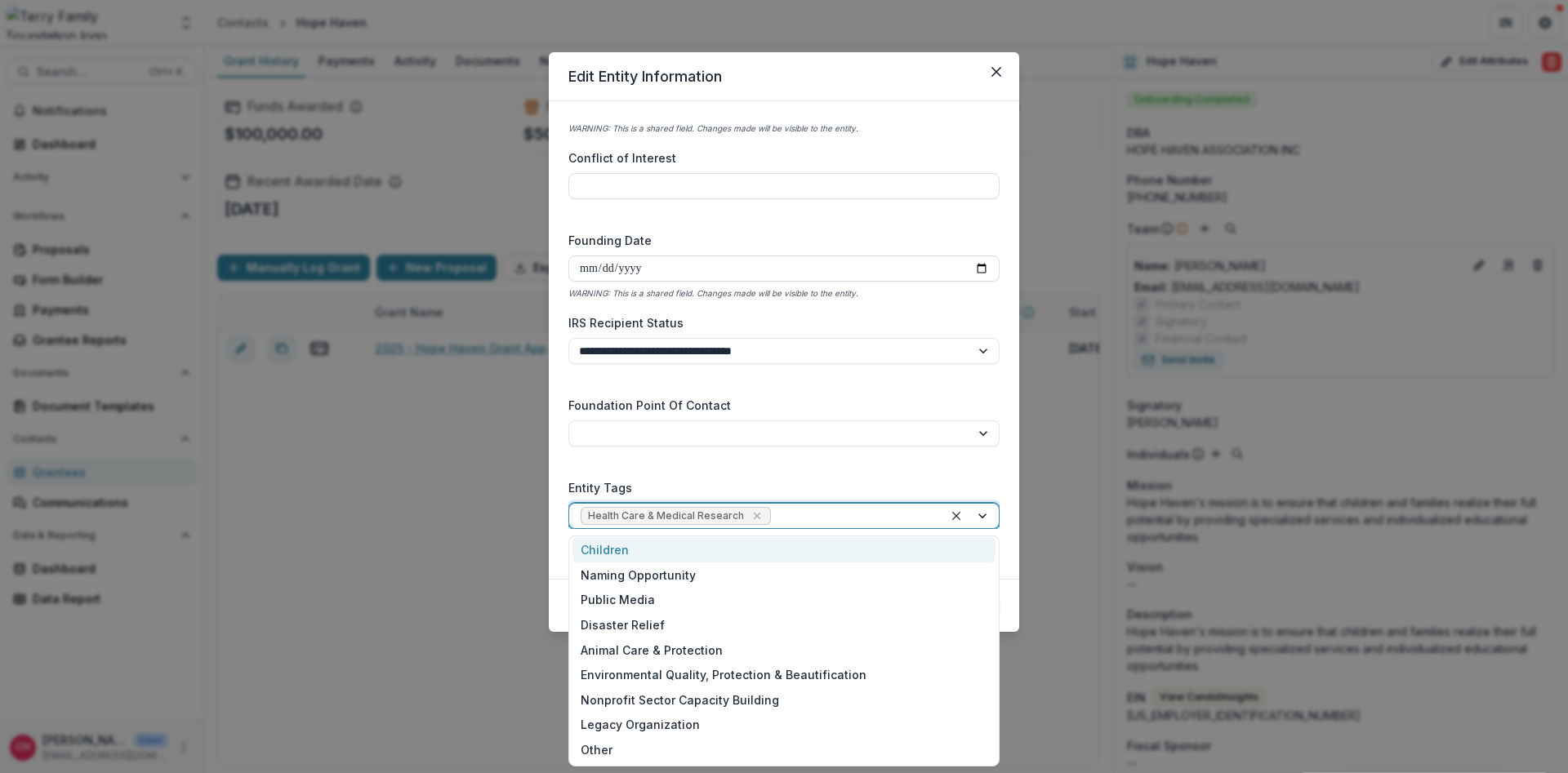
click at [610, 546] on div "Children" at bounding box center [784, 549] width 423 height 25
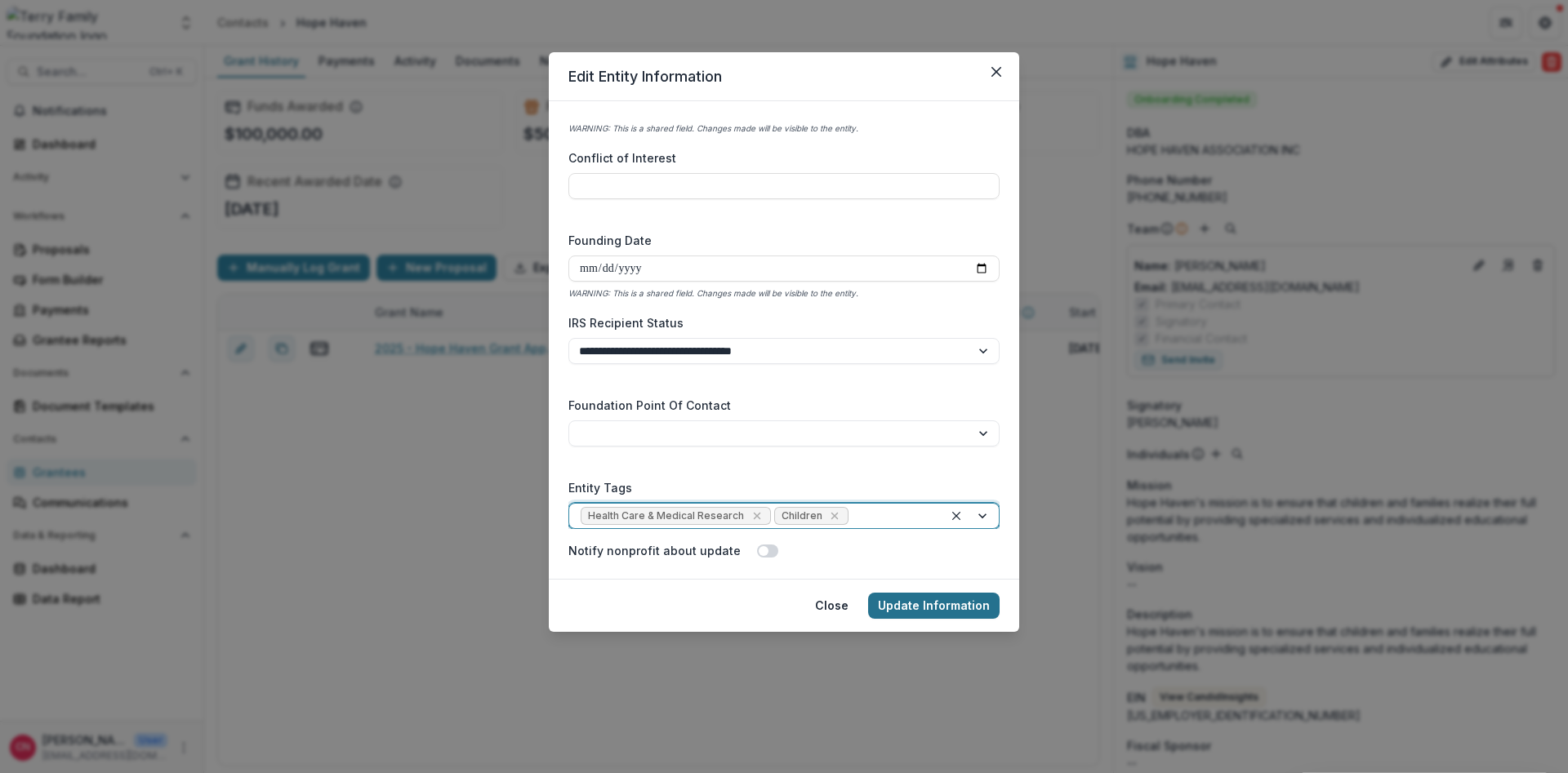
click at [915, 602] on button "Update Information" at bounding box center [934, 605] width 132 height 26
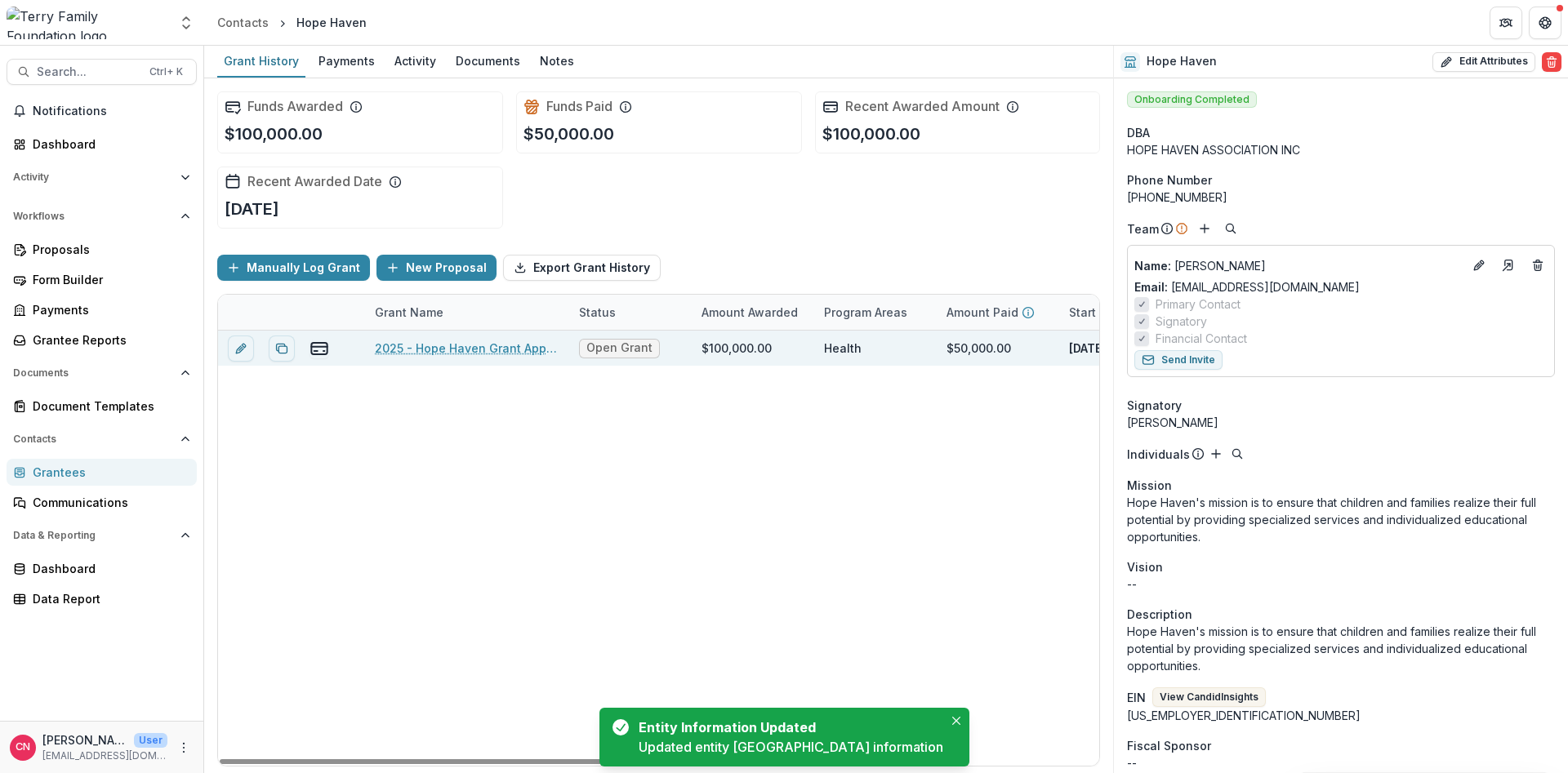
click at [477, 350] on link "2025 - Hope Haven Grant Application - General Operating Support" at bounding box center [468, 348] width 185 height 17
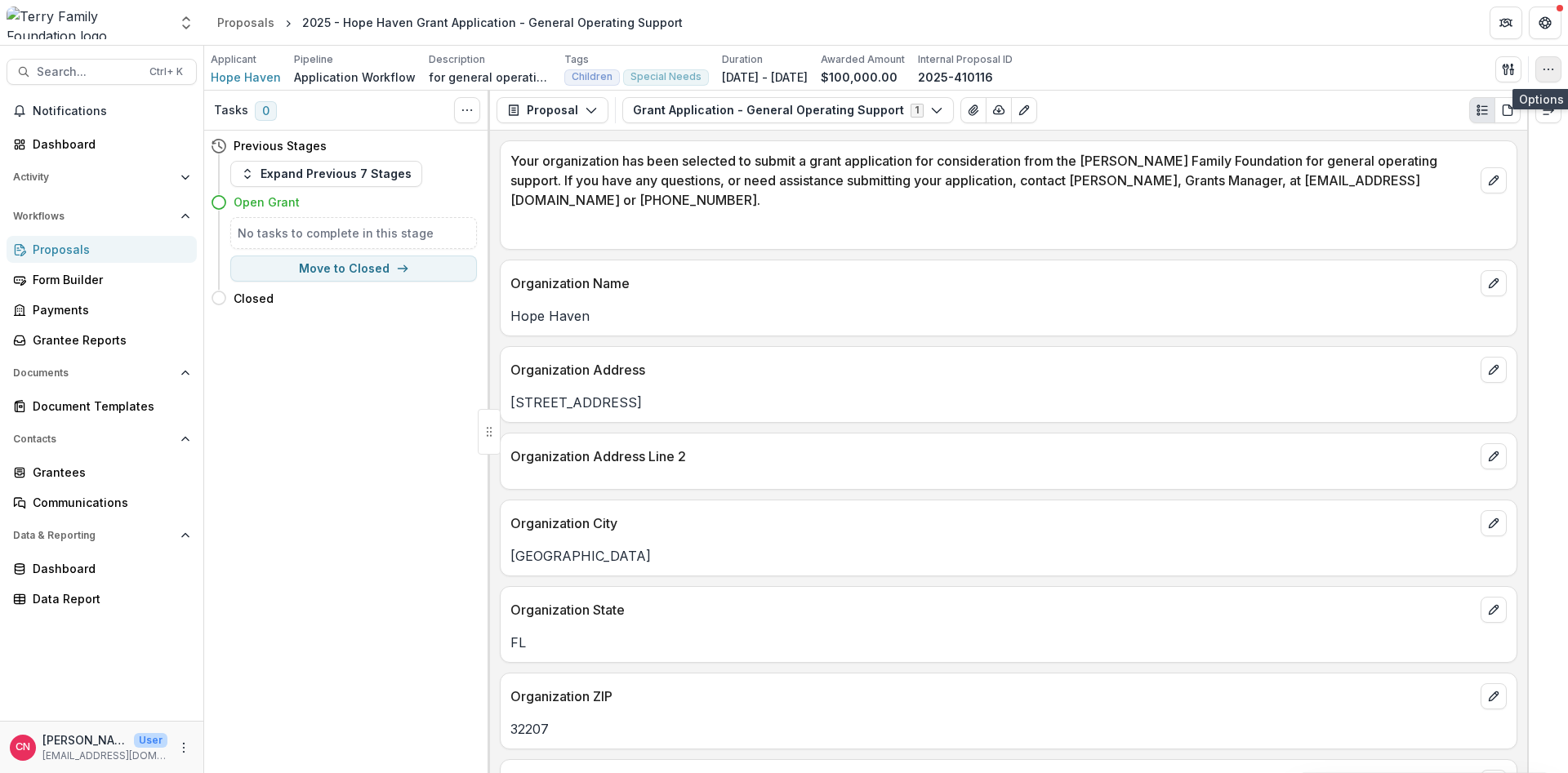
click at [1548, 71] on icon "button" at bounding box center [1548, 69] width 13 height 13
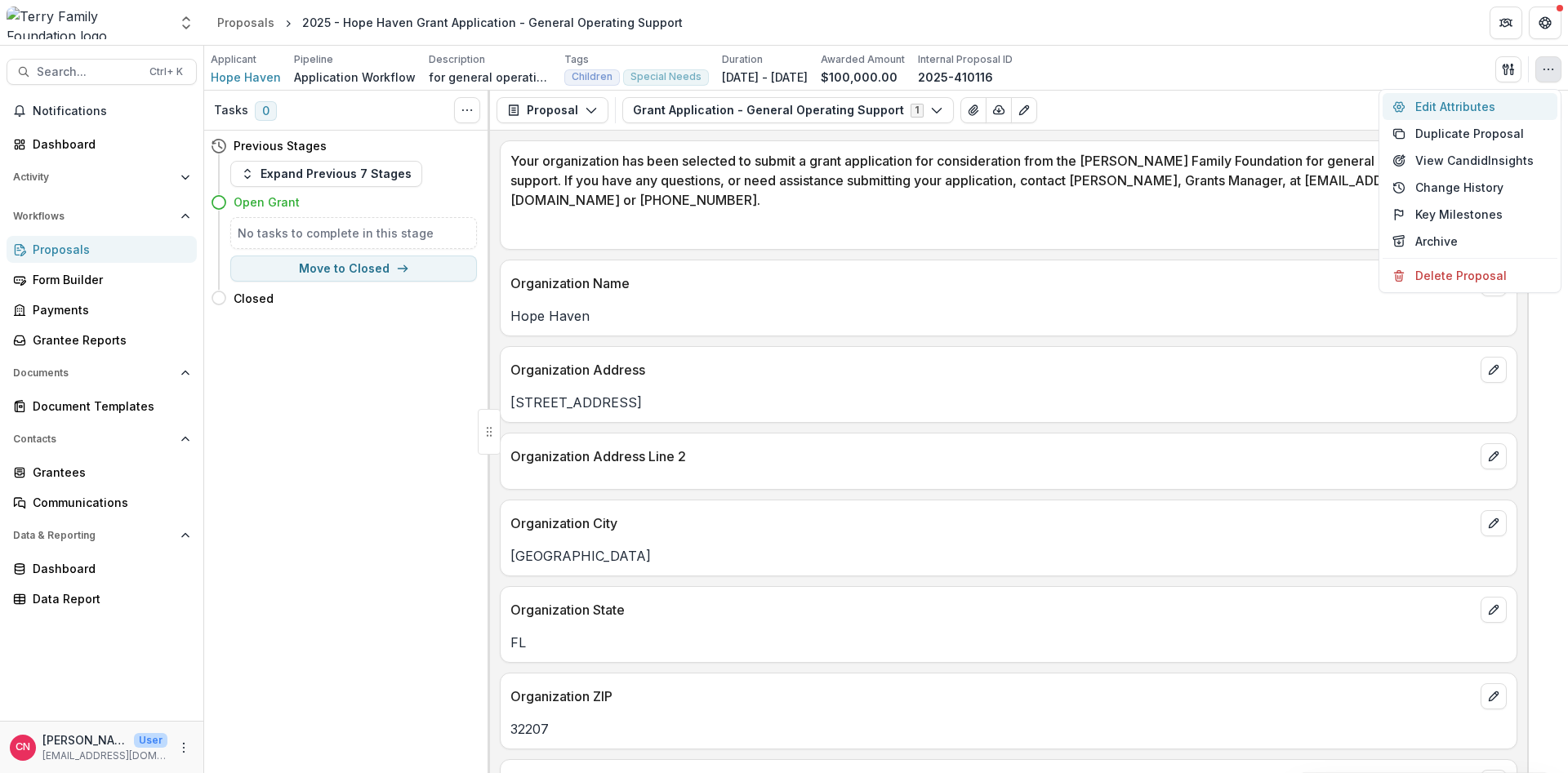
click at [1452, 103] on button "Edit Attributes" at bounding box center [1470, 106] width 175 height 27
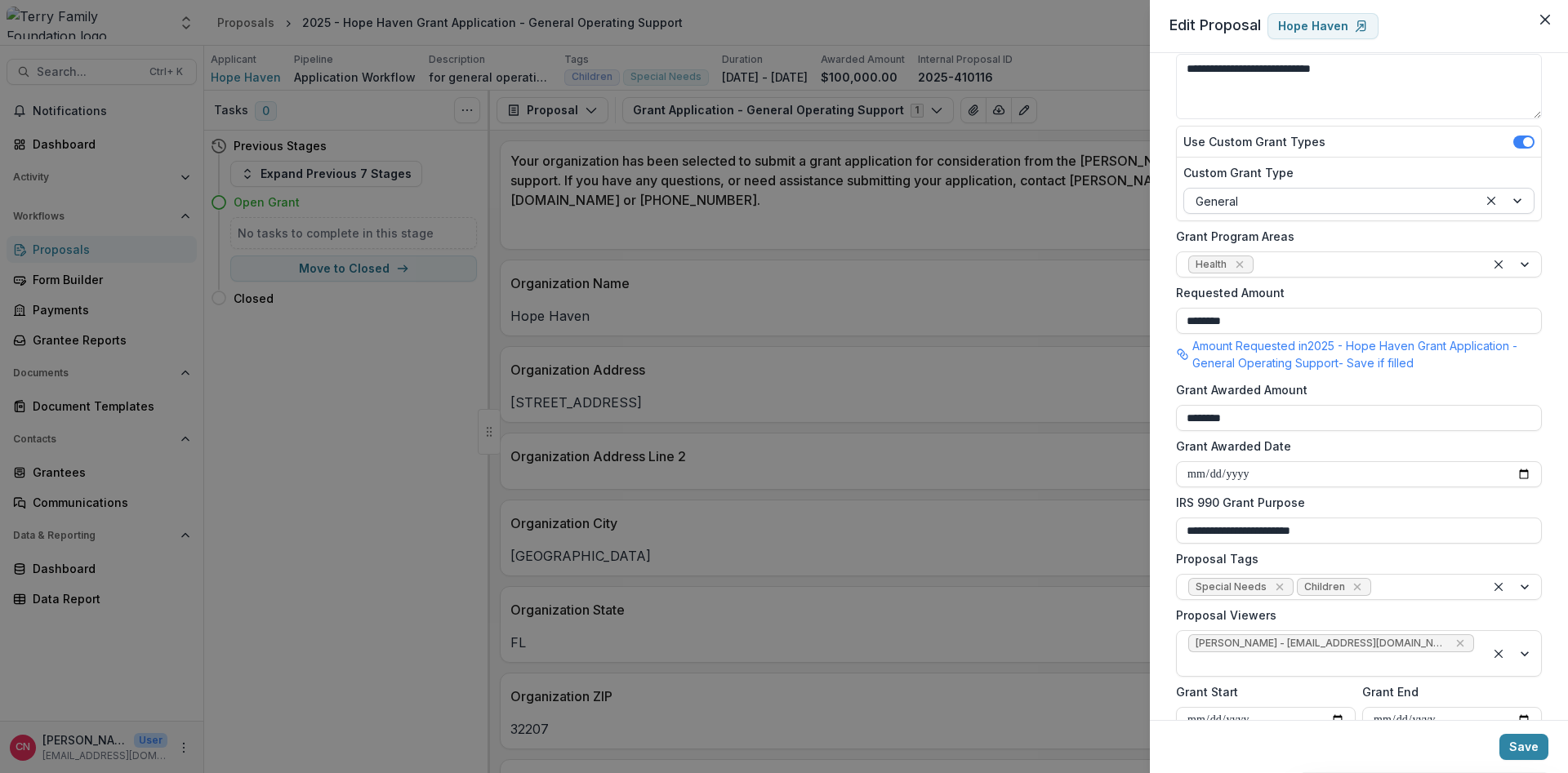
scroll to position [196, 0]
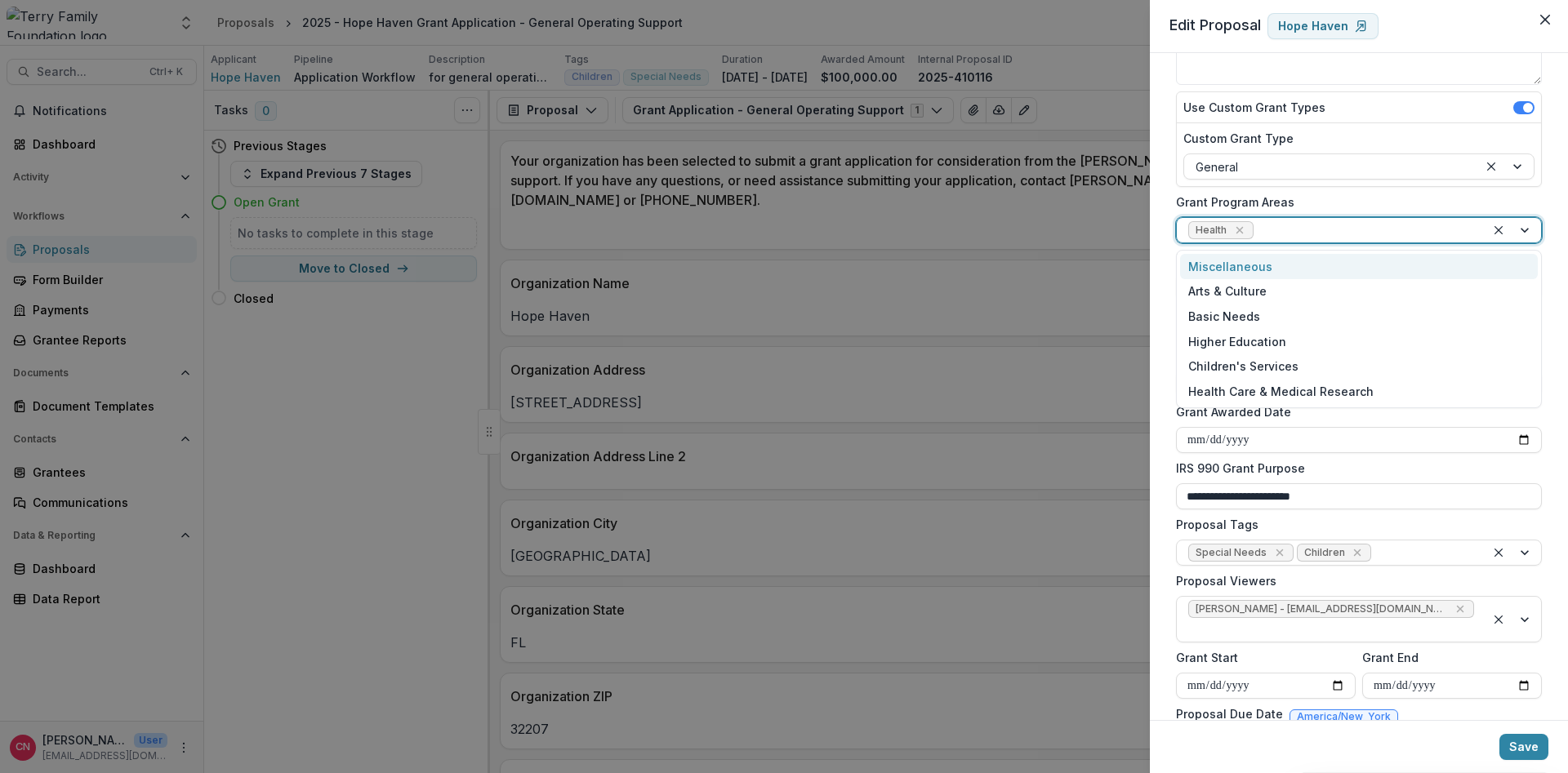
click at [1521, 226] on div at bounding box center [1513, 230] width 56 height 25
click at [1242, 230] on icon "Remove Health" at bounding box center [1240, 230] width 13 height 13
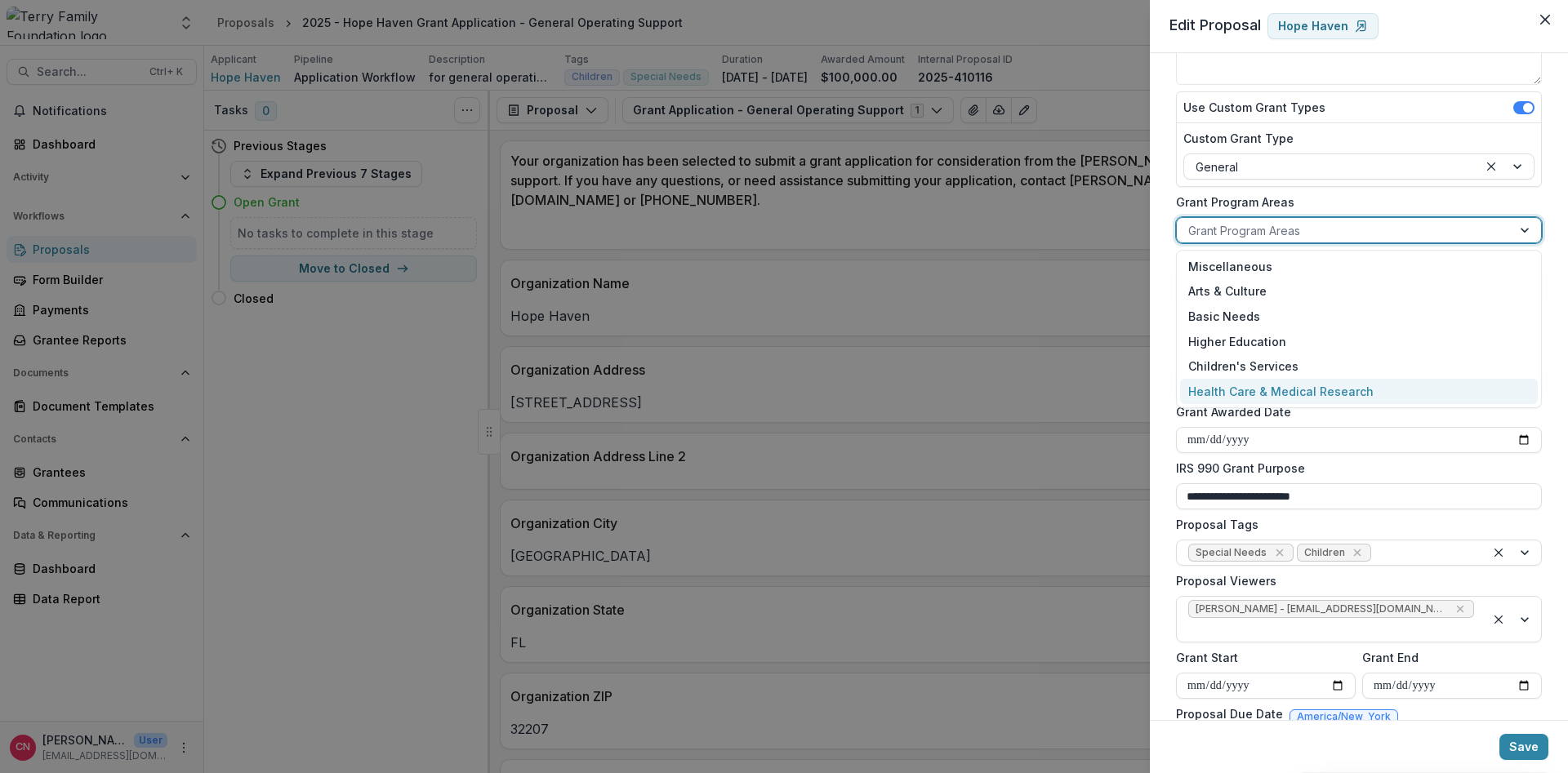
click at [1325, 385] on div "Health Care & Medical Research" at bounding box center [1360, 391] width 358 height 25
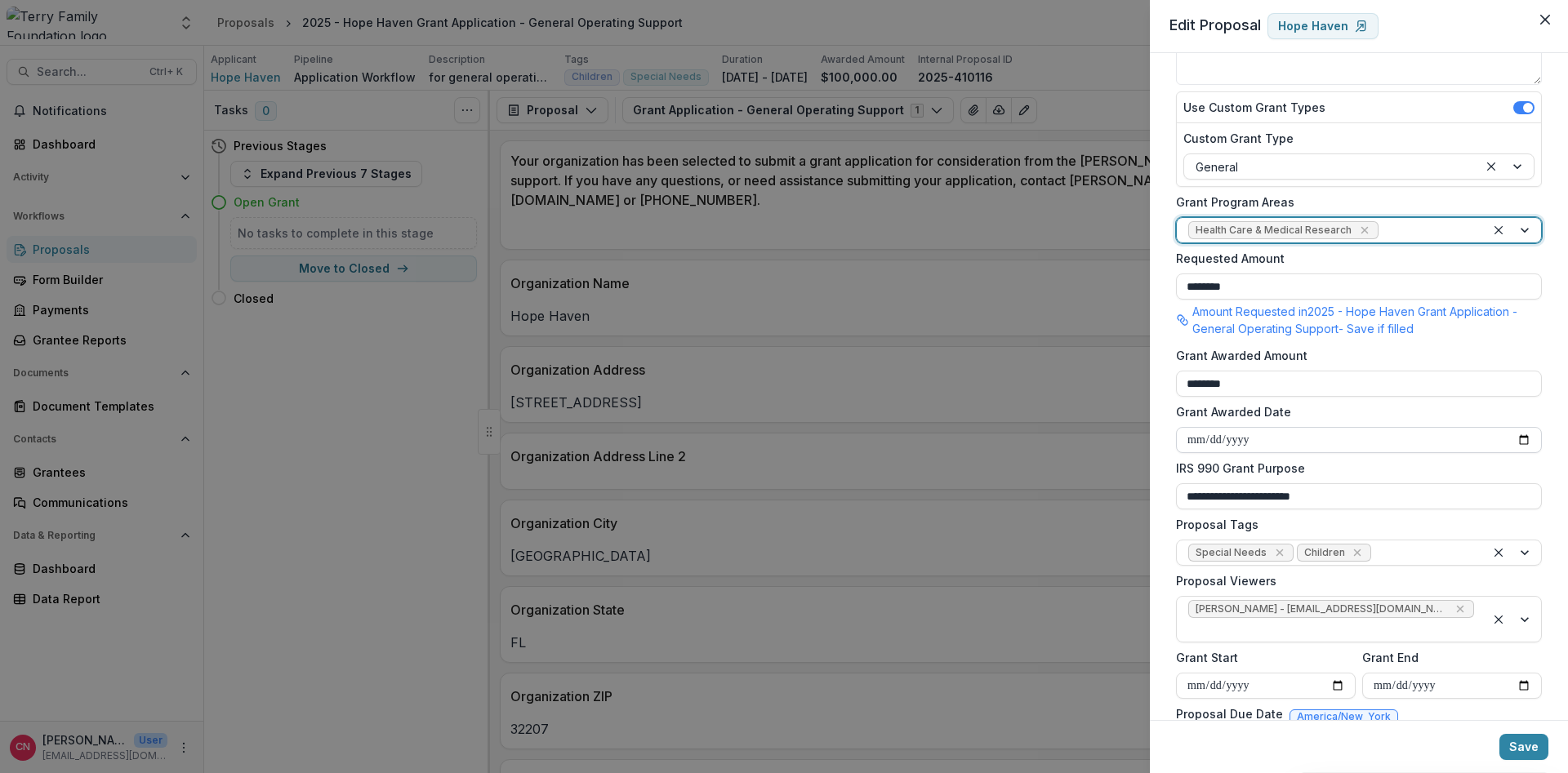
scroll to position [284, 0]
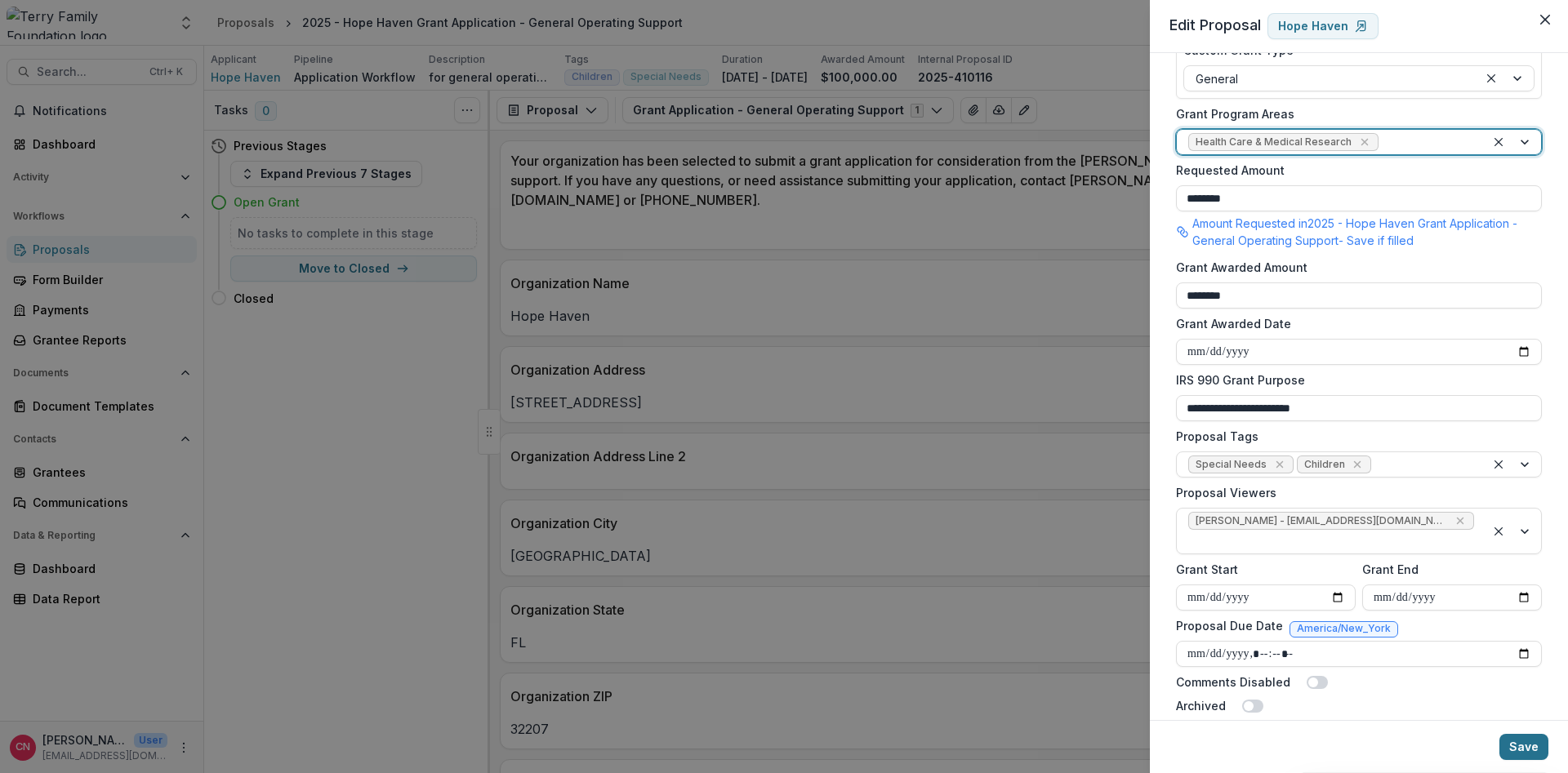
click at [1527, 744] on button "Save" at bounding box center [1524, 747] width 49 height 26
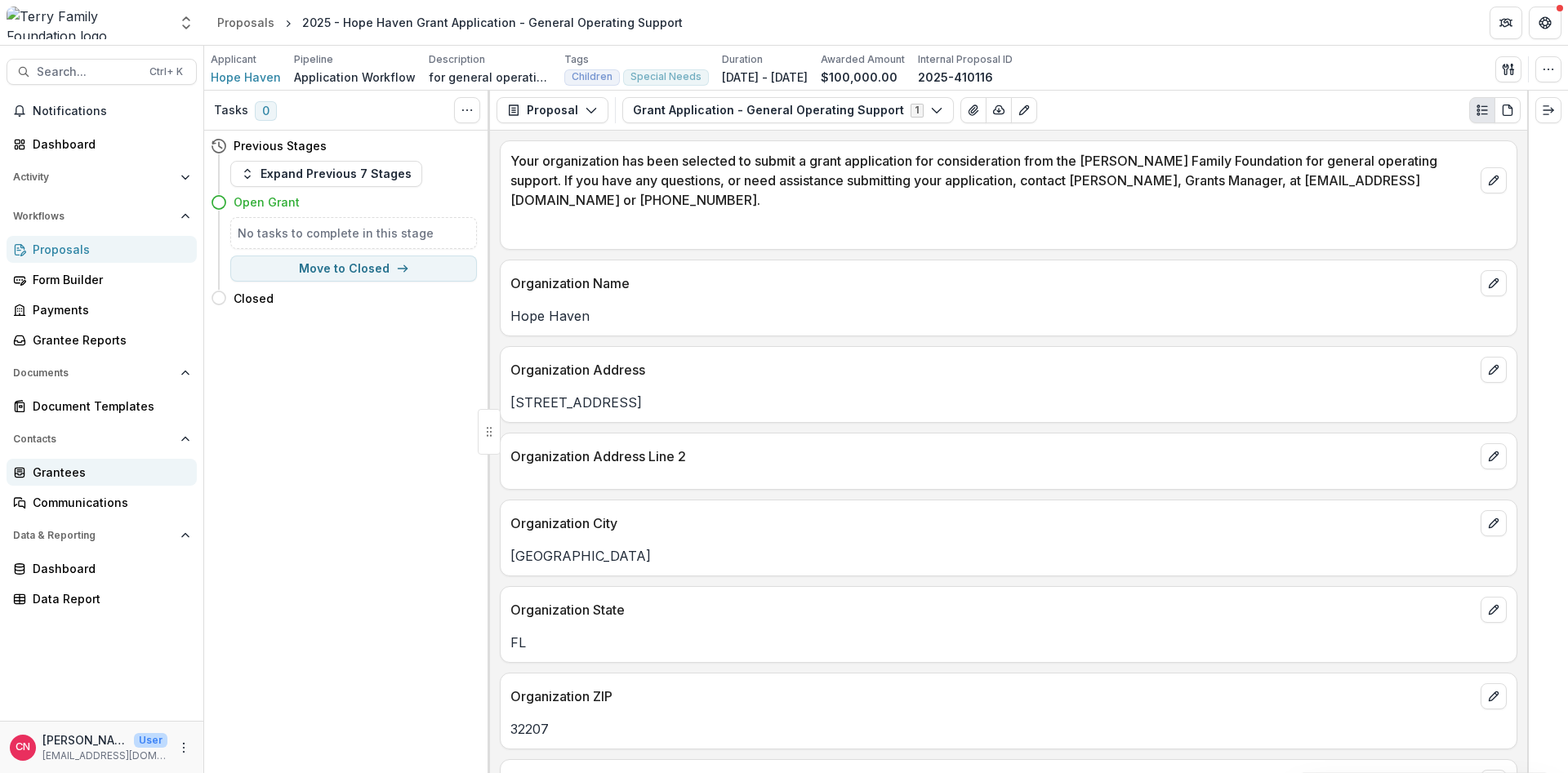
click at [54, 466] on div "Grantees" at bounding box center [108, 471] width 151 height 17
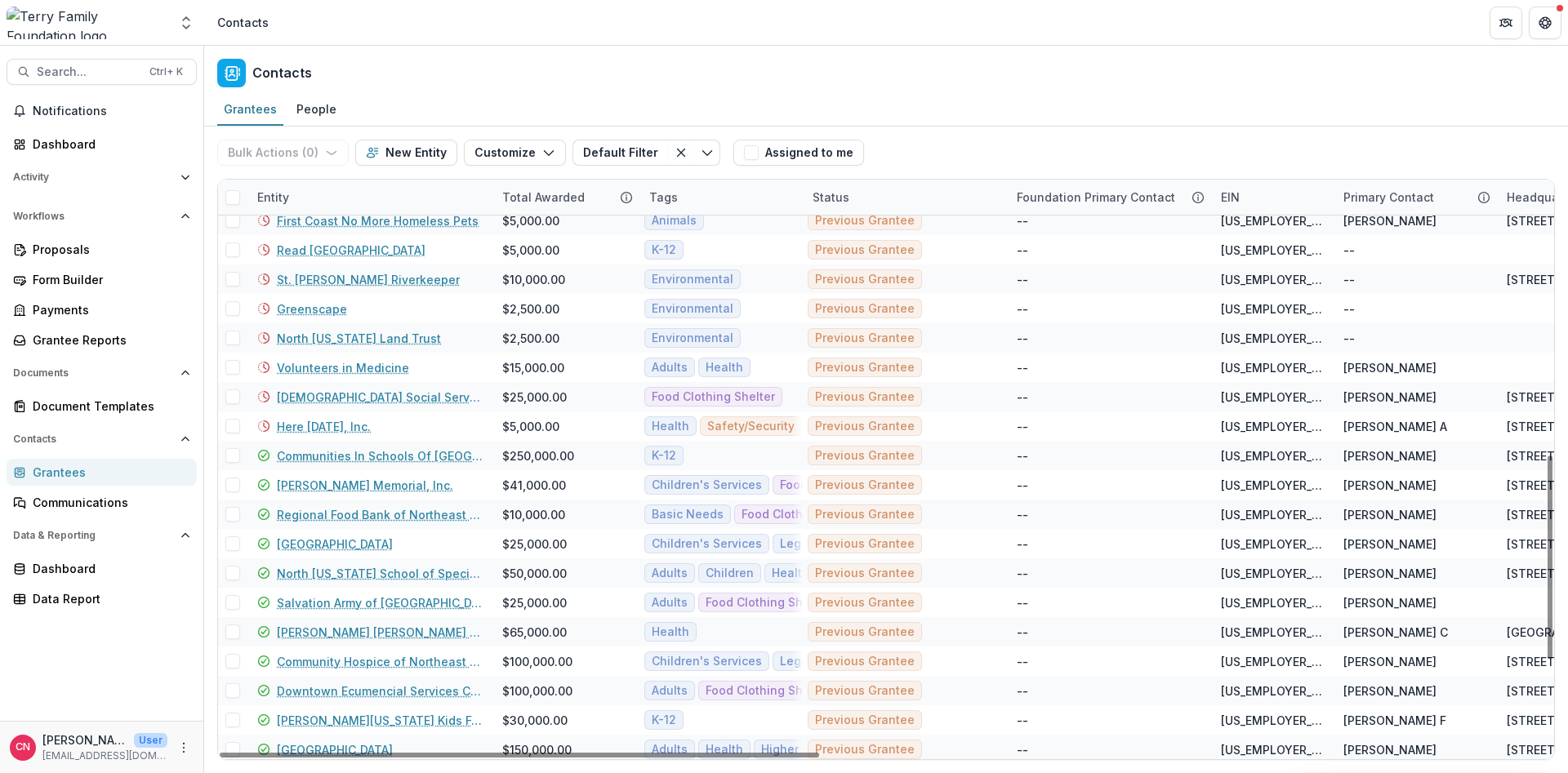
scroll to position [784, 0]
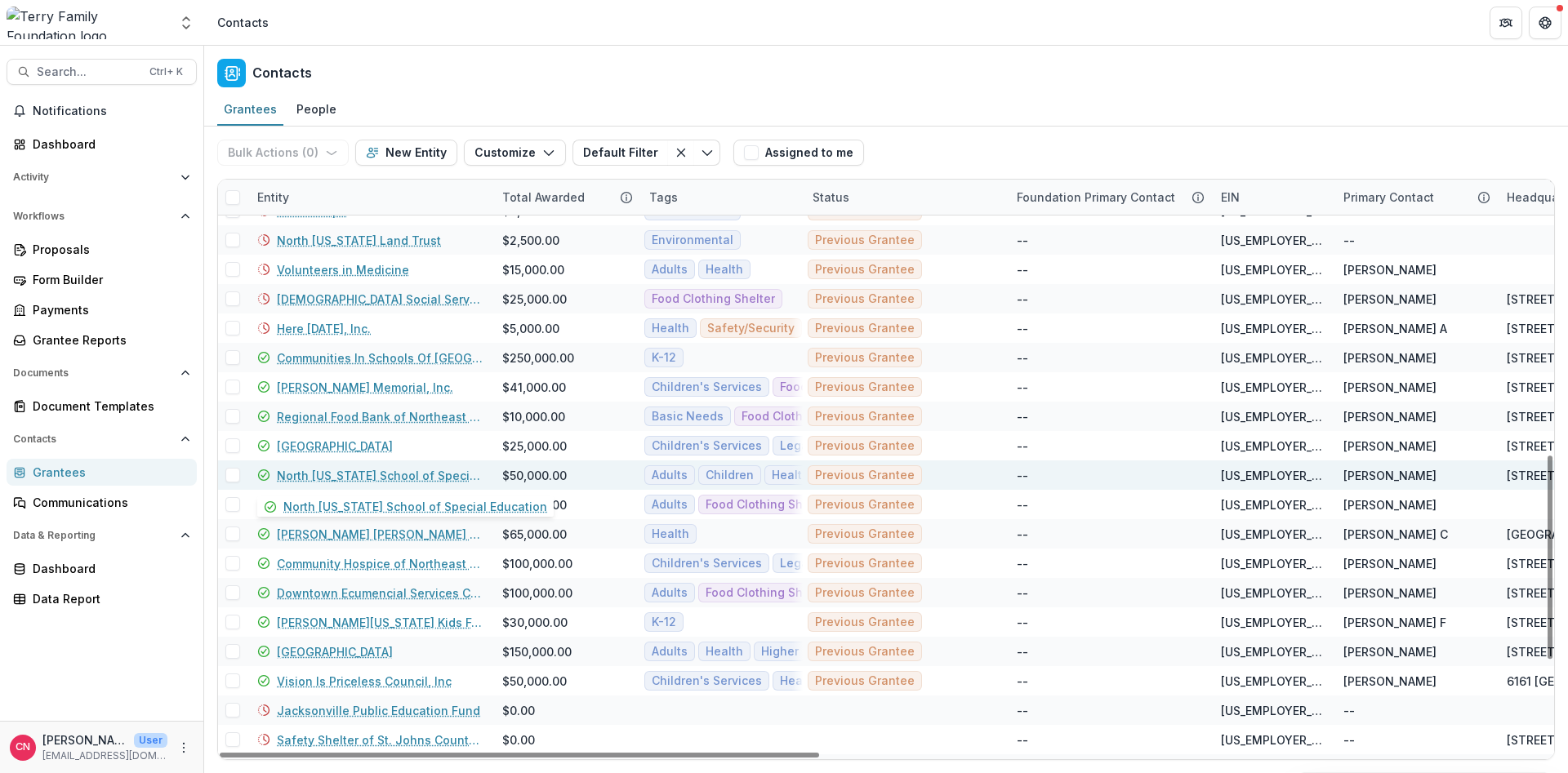
click at [312, 473] on link "North [US_STATE] School of Special Education" at bounding box center [380, 475] width 206 height 17
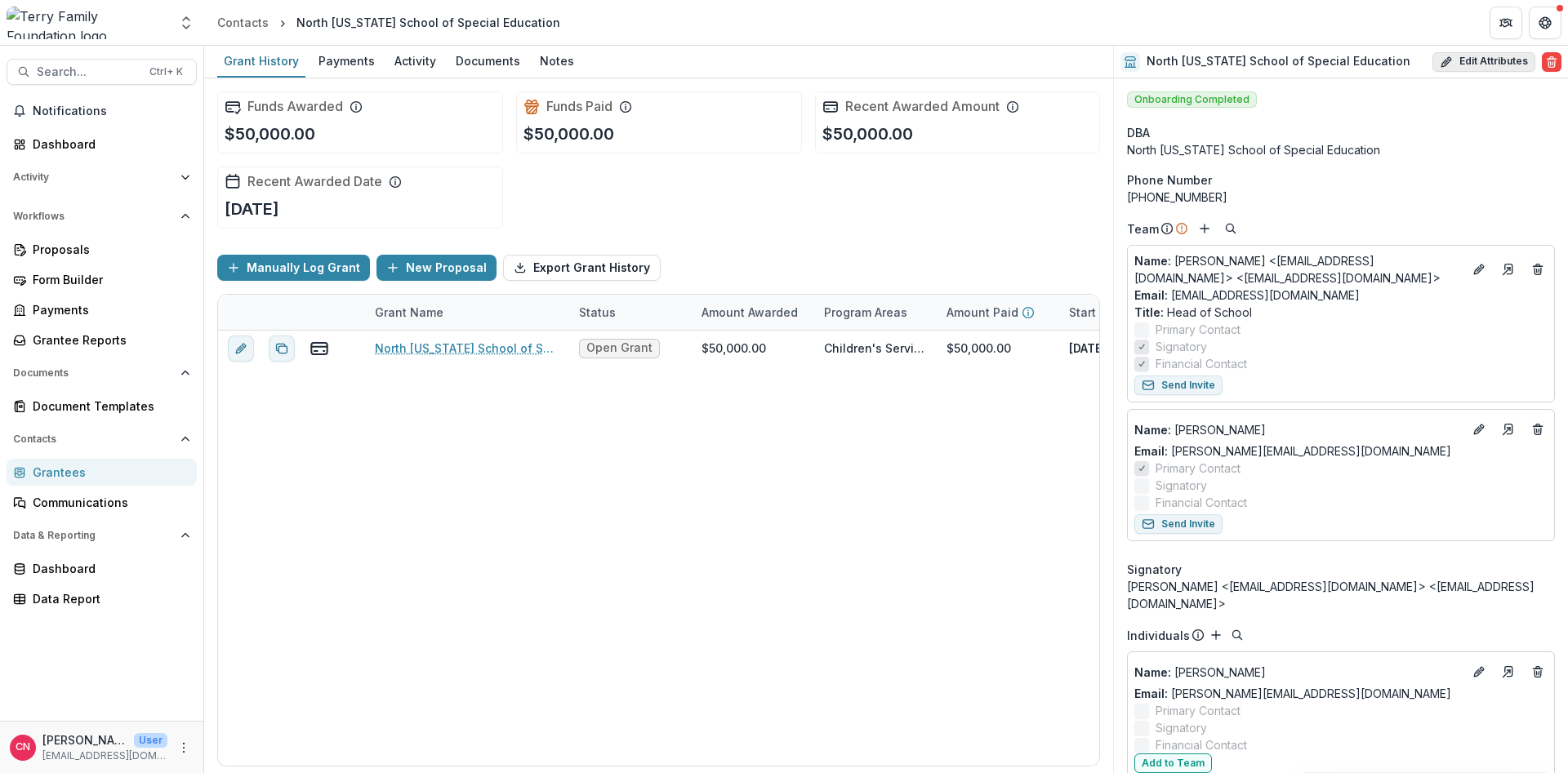
click at [1477, 56] on button "Edit Attributes" at bounding box center [1484, 62] width 103 height 20
select select "**"
select select
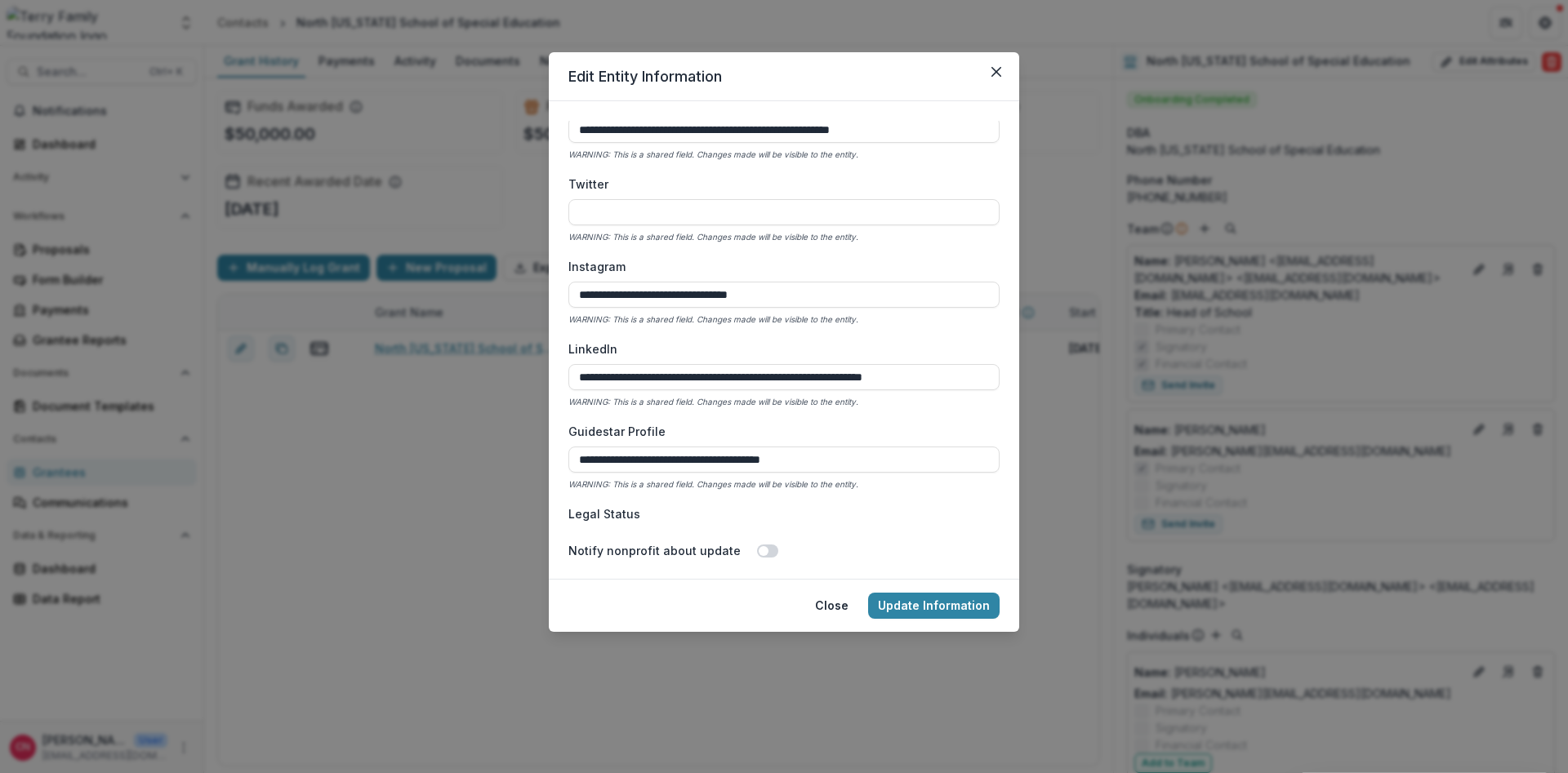
scroll to position [2397, 0]
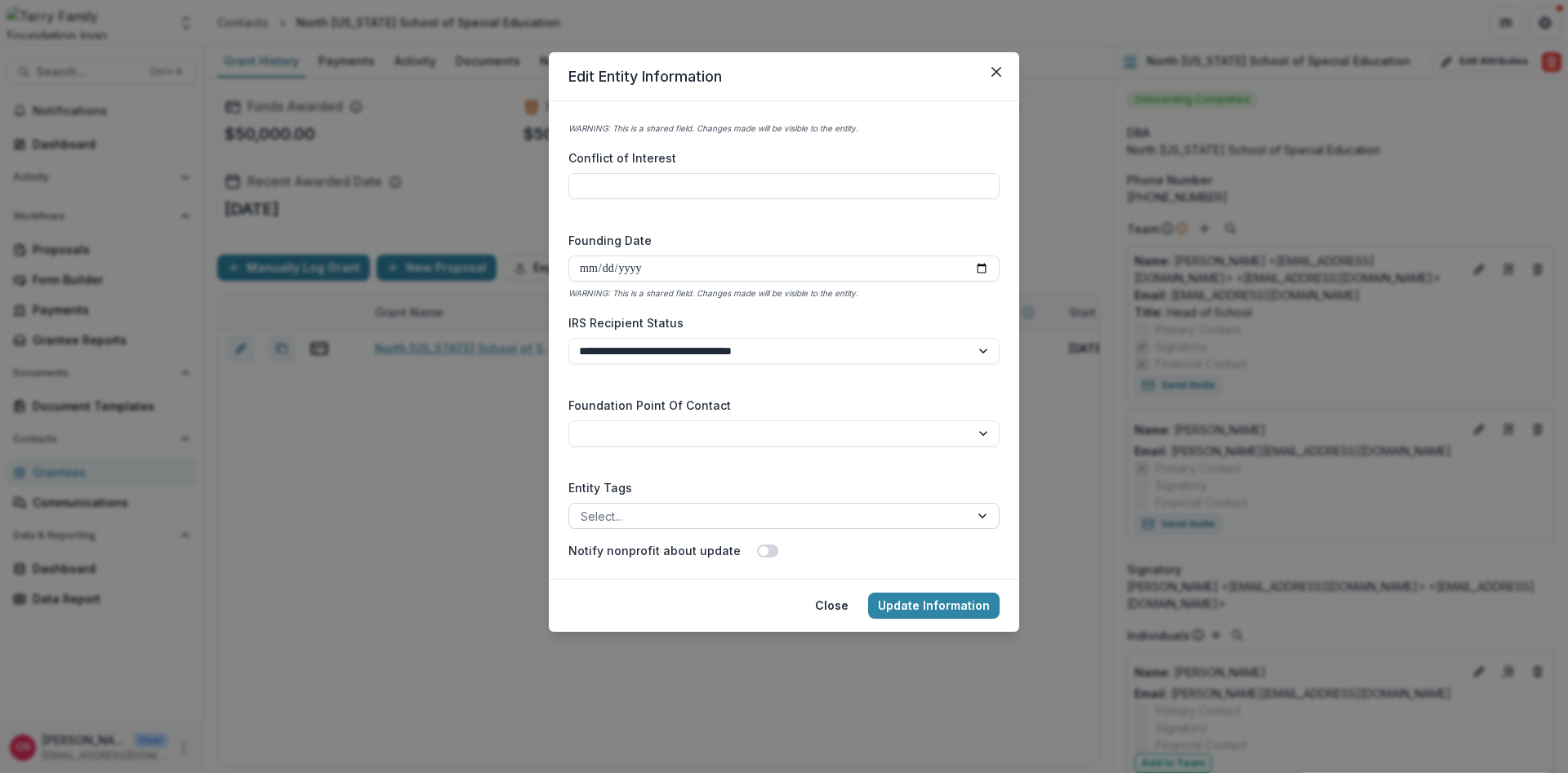
click at [987, 511] on div at bounding box center [984, 516] width 29 height 25
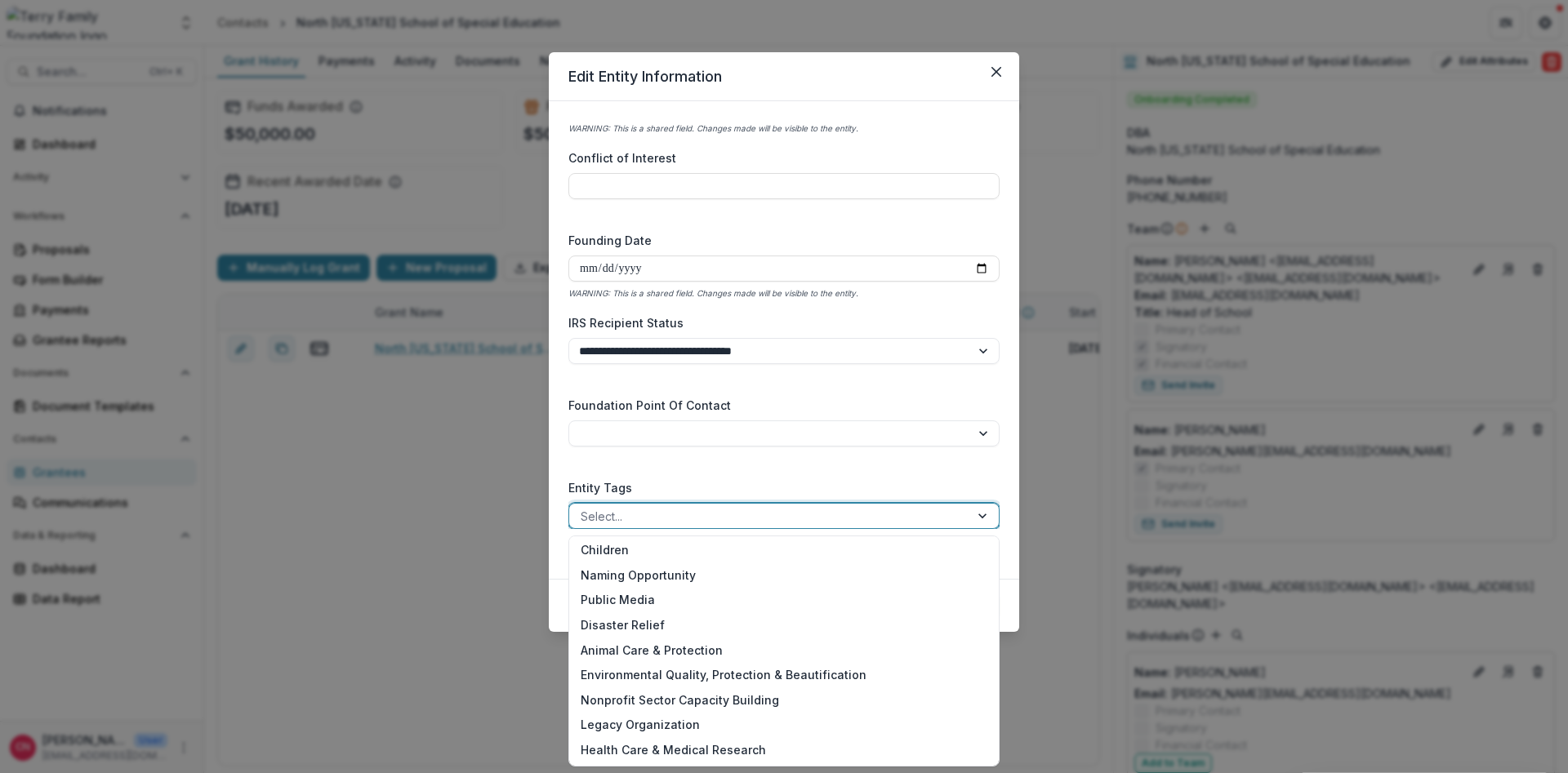
scroll to position [252, 0]
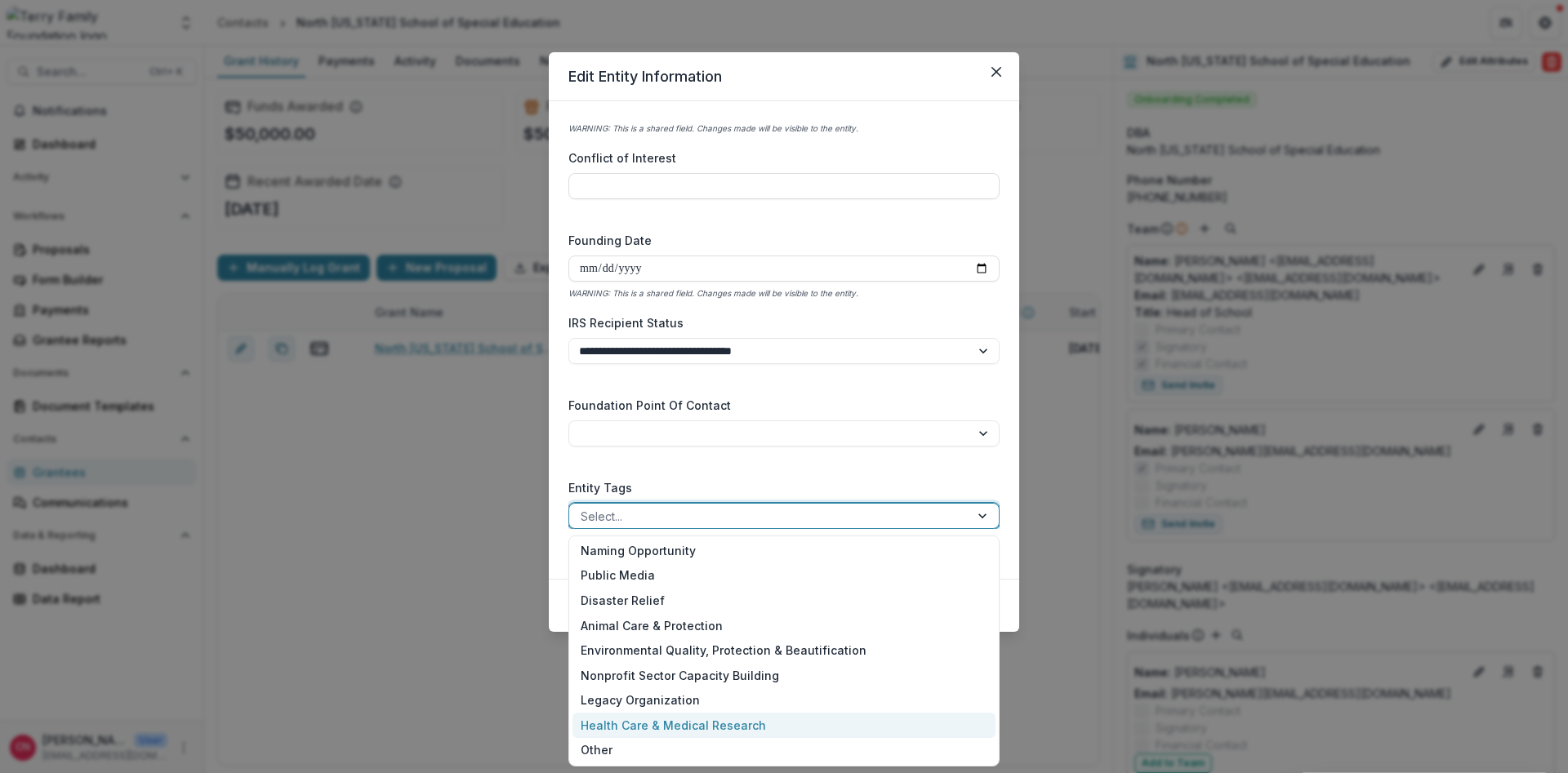
click at [677, 722] on div "Health Care & Medical Research" at bounding box center [784, 725] width 423 height 25
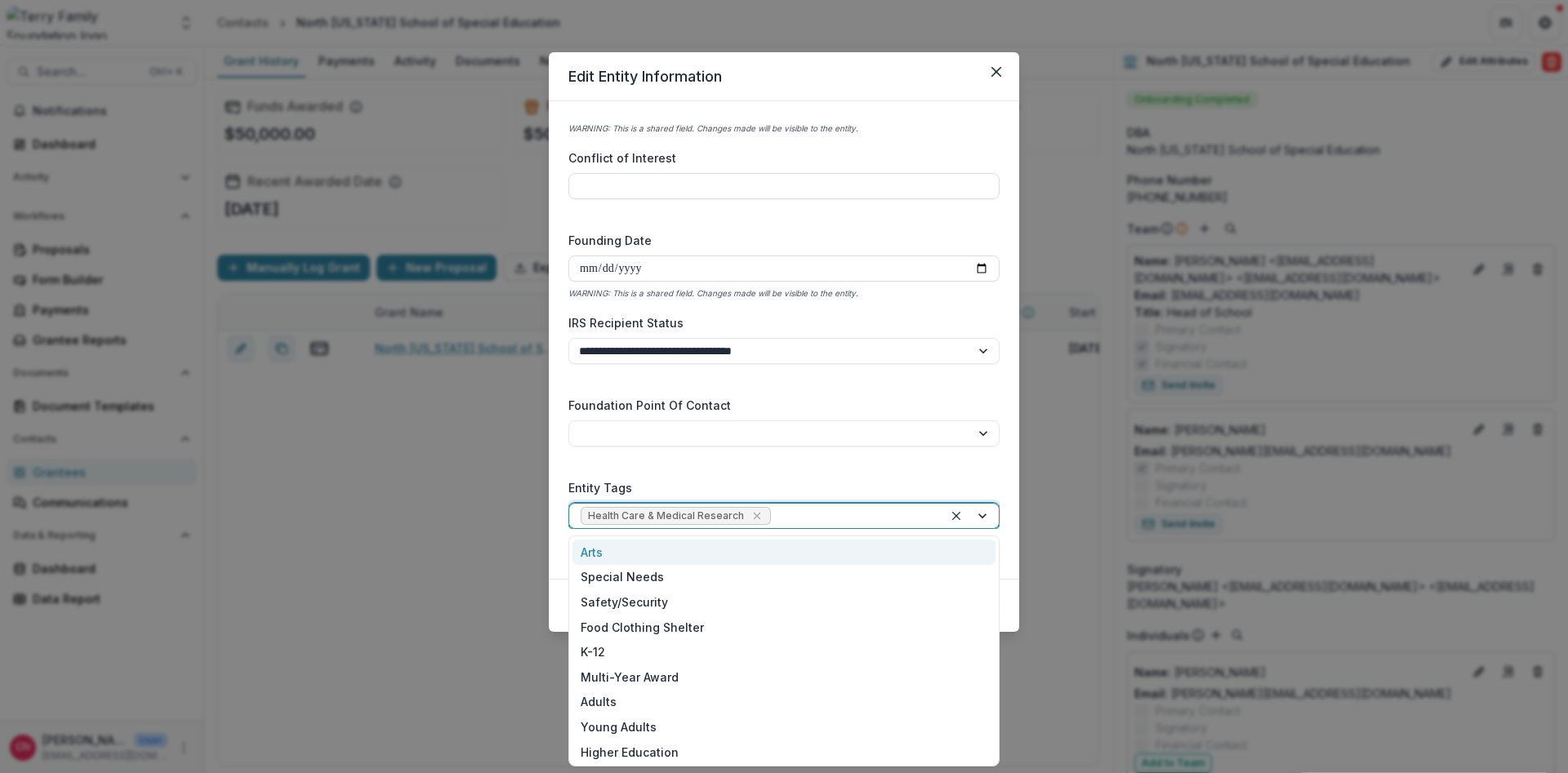
click at [977, 510] on div at bounding box center [971, 516] width 56 height 25
click at [653, 570] on div "Special Needs" at bounding box center [784, 577] width 423 height 25
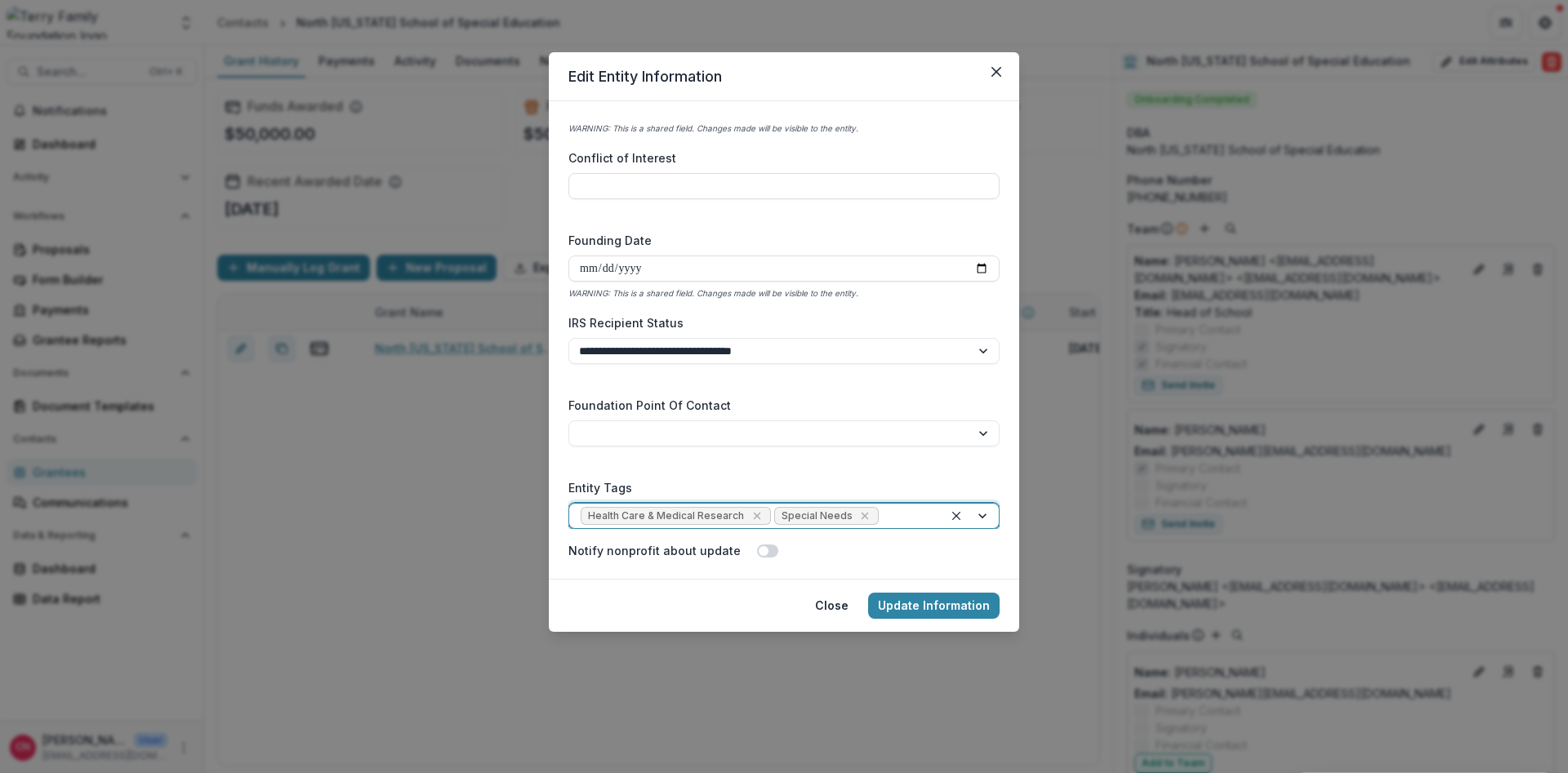
click at [982, 516] on div at bounding box center [971, 516] width 56 height 25
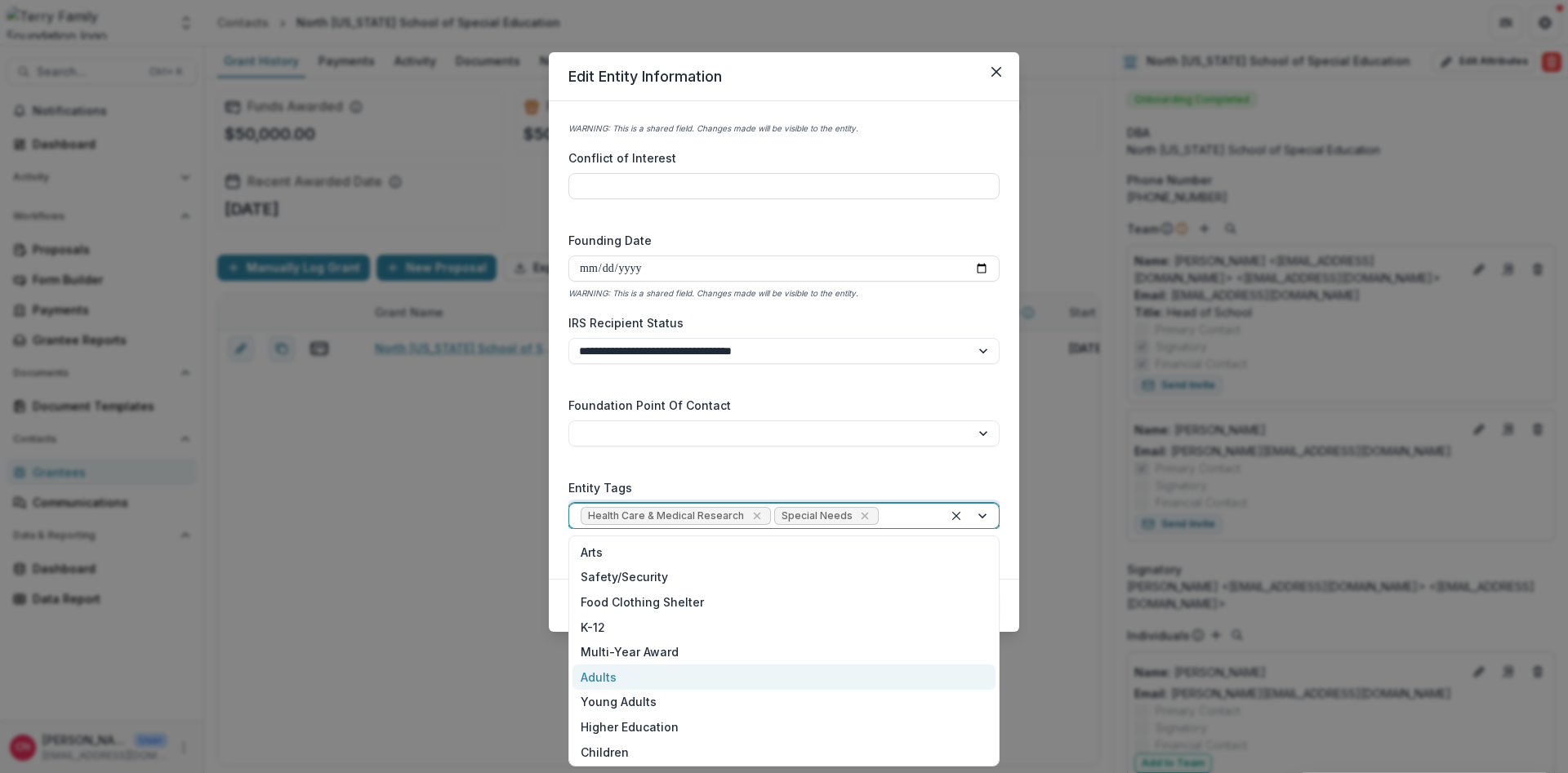
click at [625, 675] on div "Adults" at bounding box center [784, 677] width 423 height 25
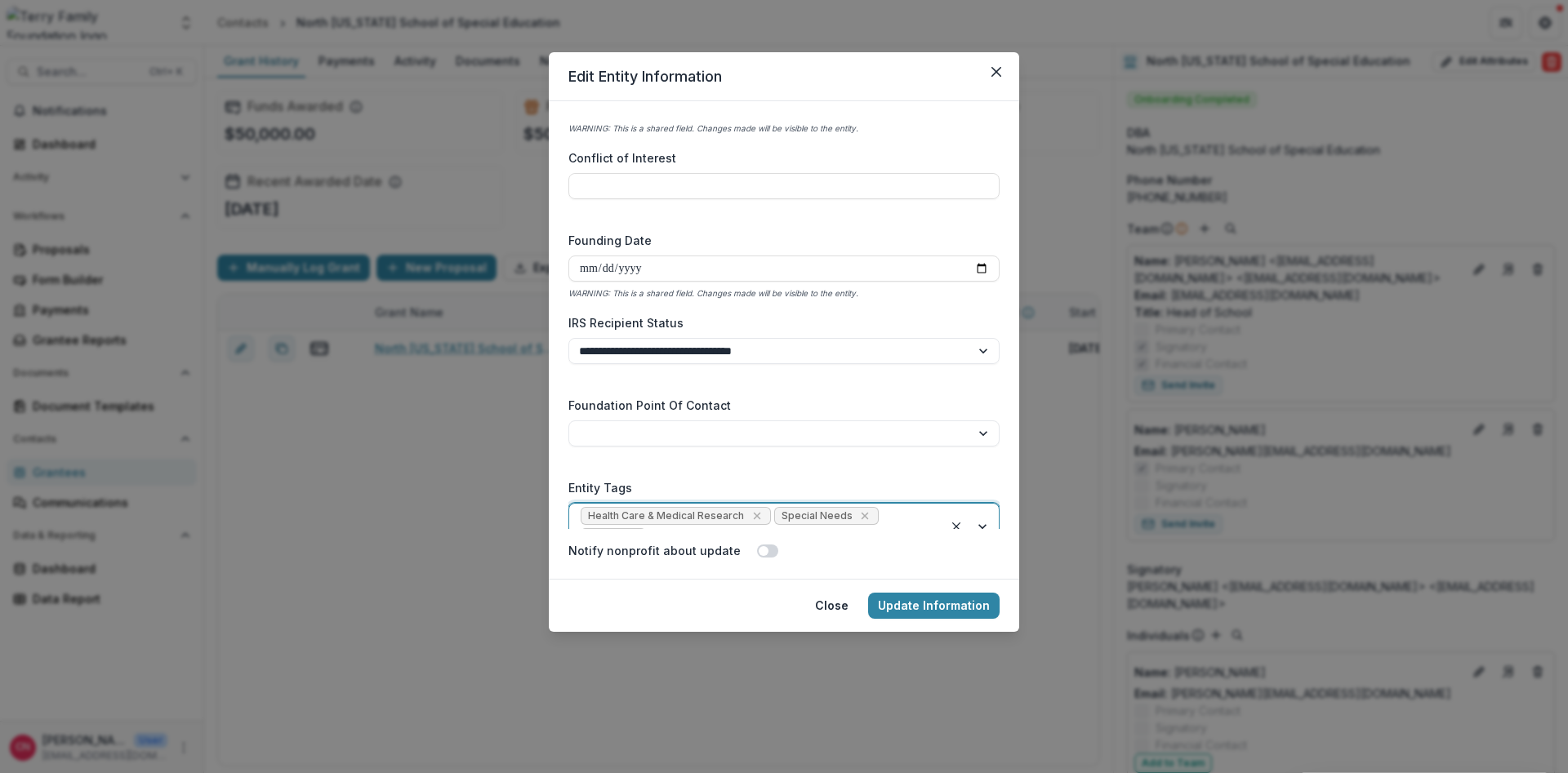
click at [984, 523] on div at bounding box center [971, 526] width 56 height 46
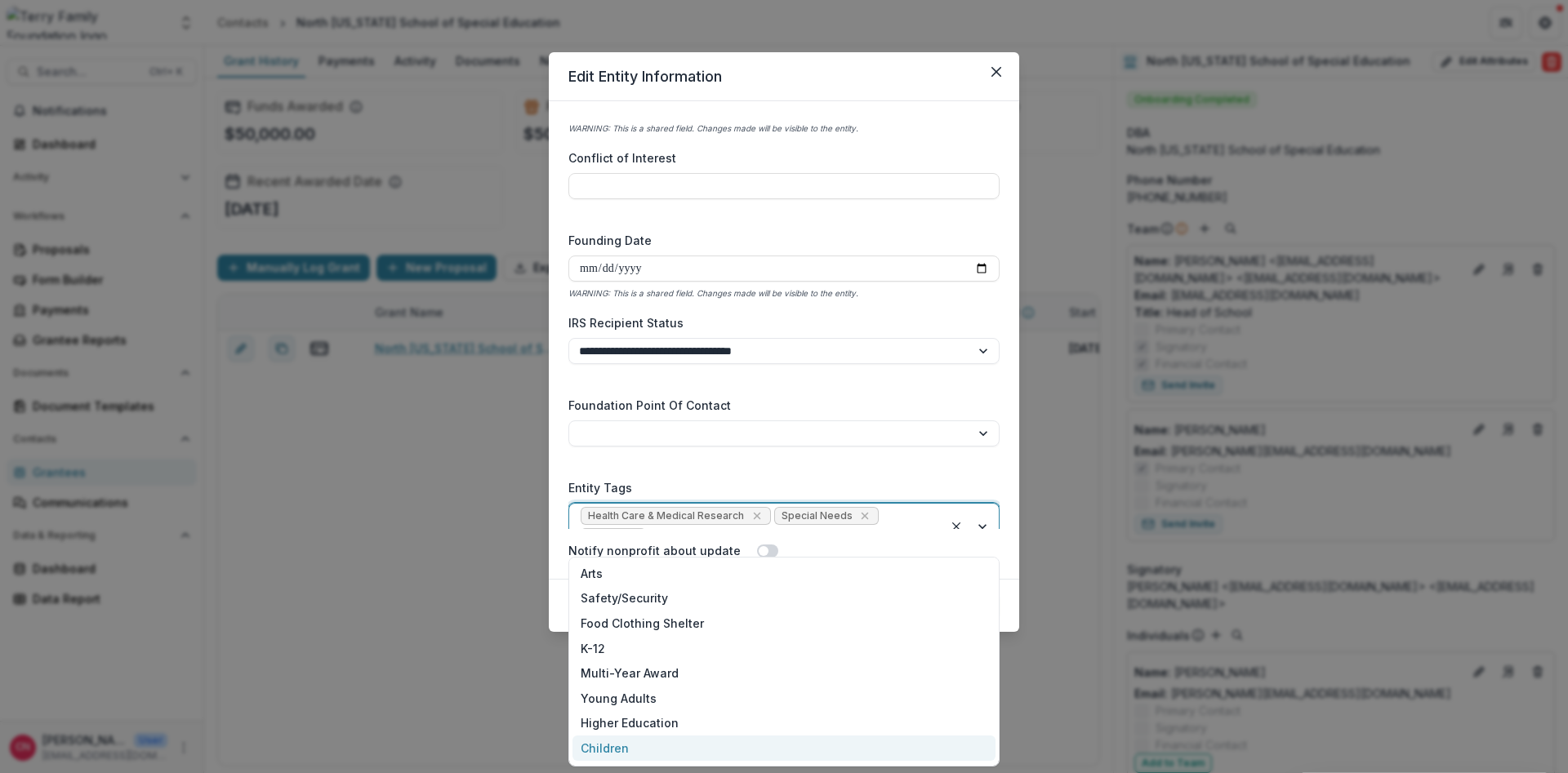
click at [615, 743] on div "Children" at bounding box center [784, 748] width 423 height 25
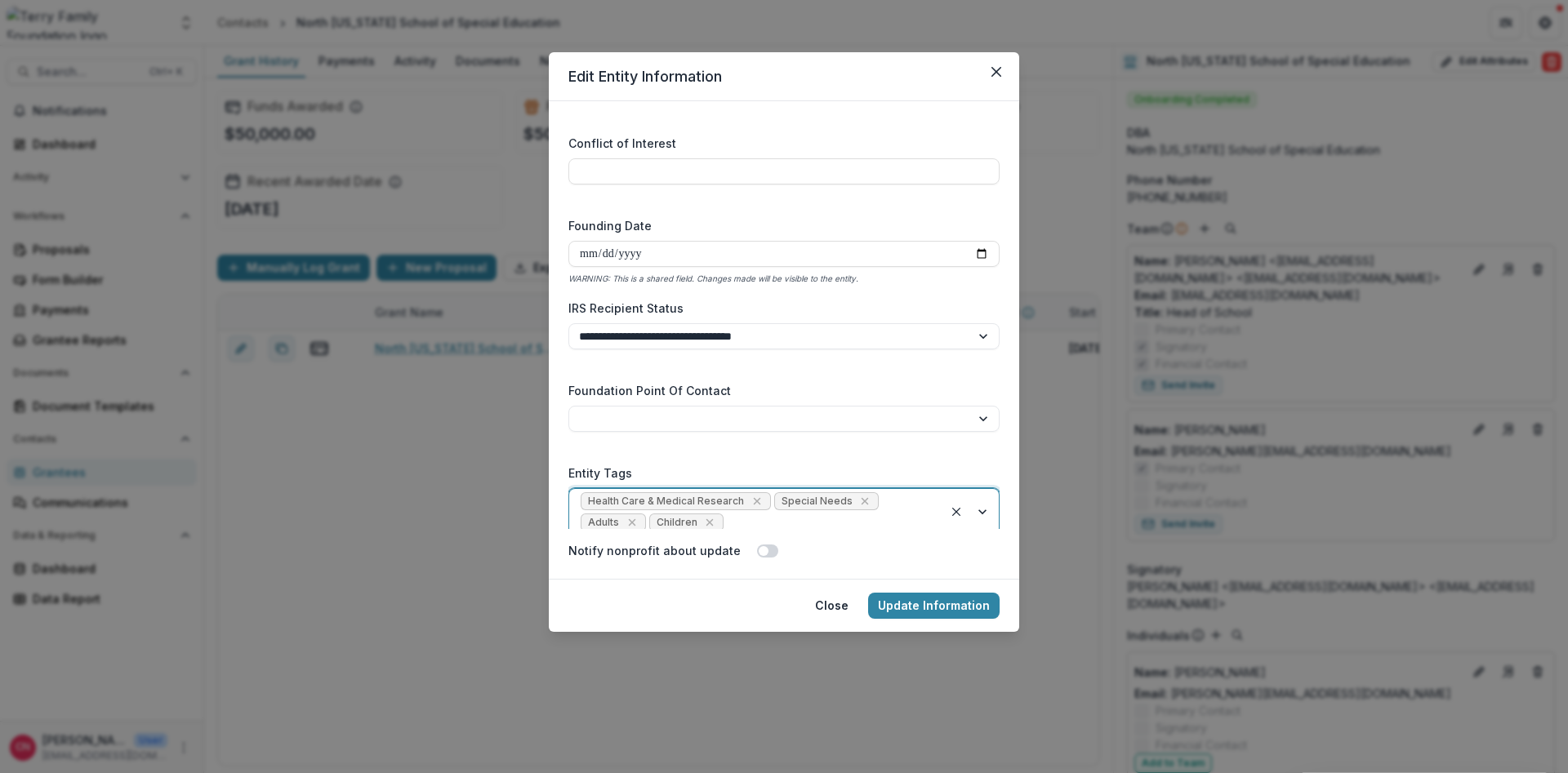
scroll to position [2419, 0]
click at [893, 600] on button "Update Information" at bounding box center [934, 605] width 132 height 26
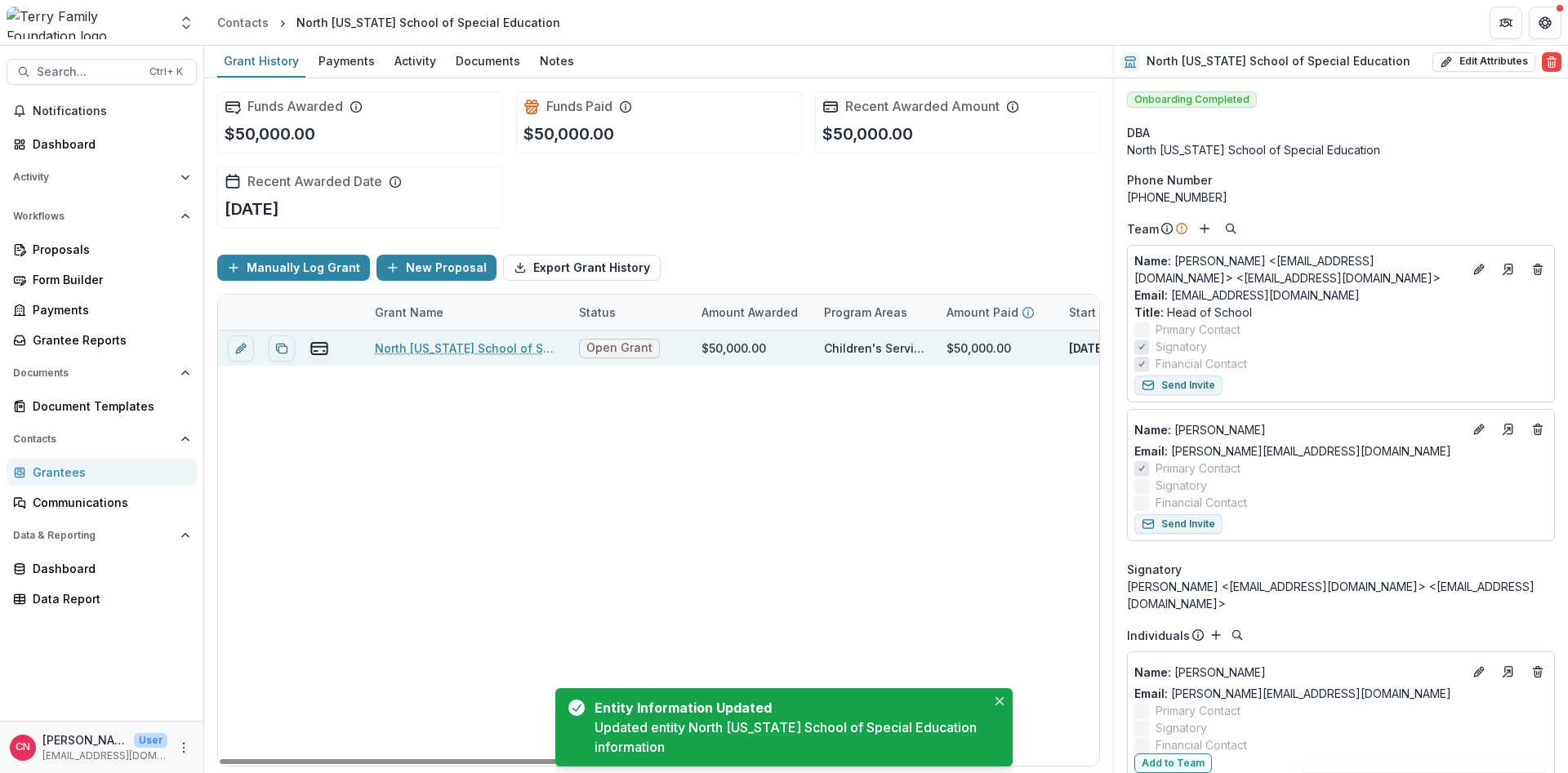
click at [473, 351] on link "North [US_STATE] School of Special Education - 2025 - Grant Application Form - …" at bounding box center [468, 348] width 185 height 17
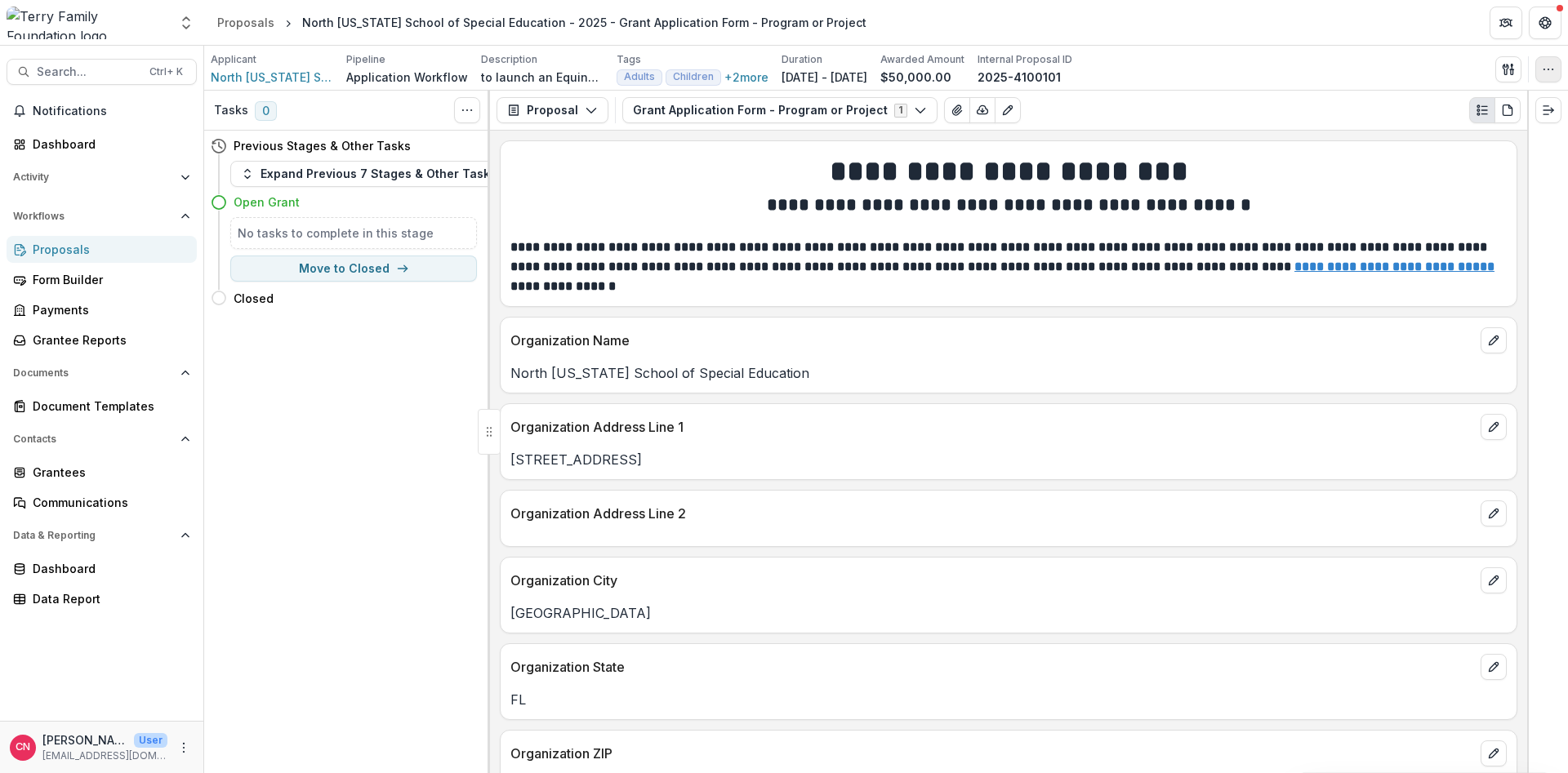
click at [1543, 67] on icon "button" at bounding box center [1548, 69] width 13 height 13
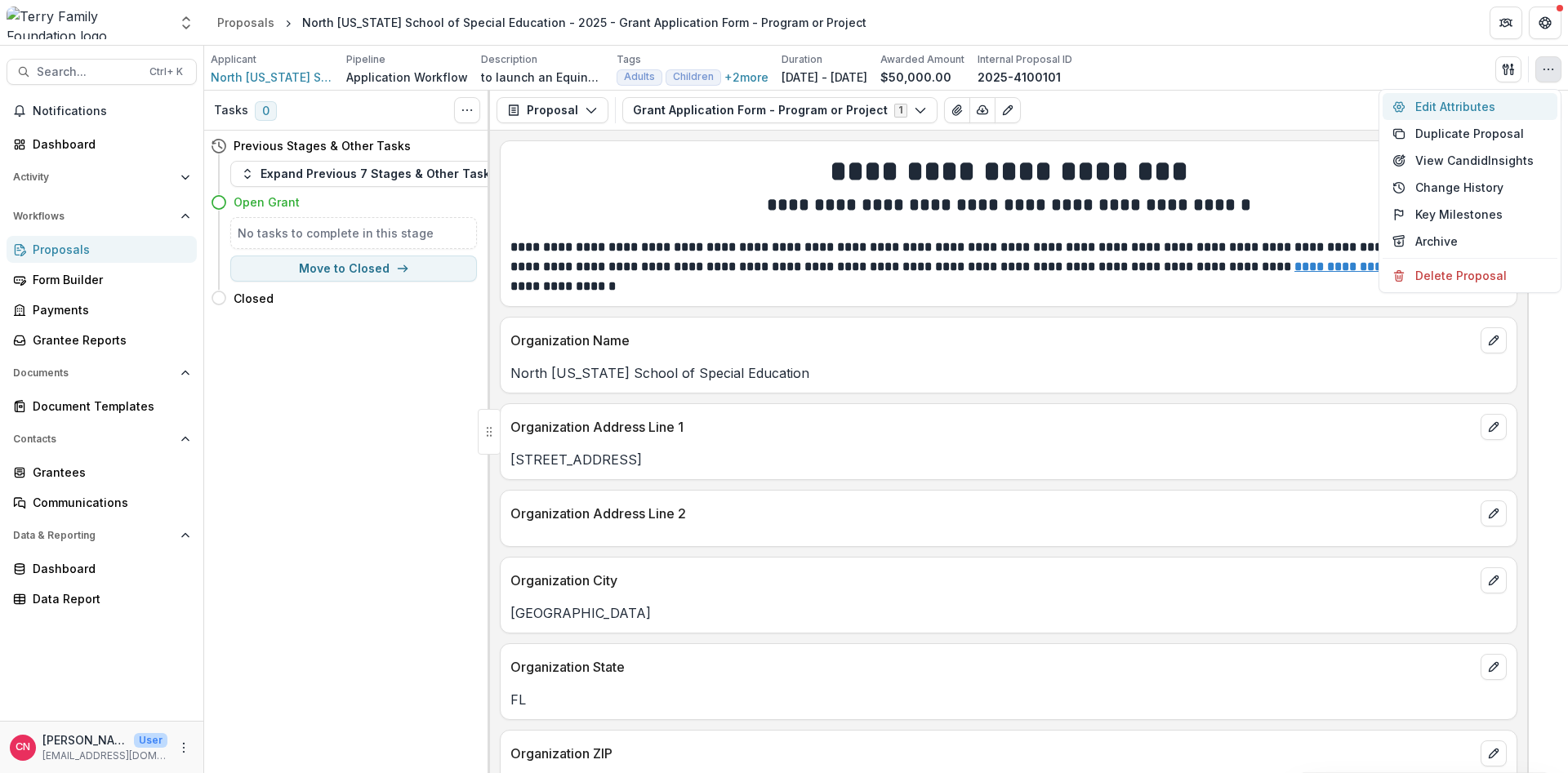
click at [1454, 102] on button "Edit Attributes" at bounding box center [1470, 106] width 175 height 27
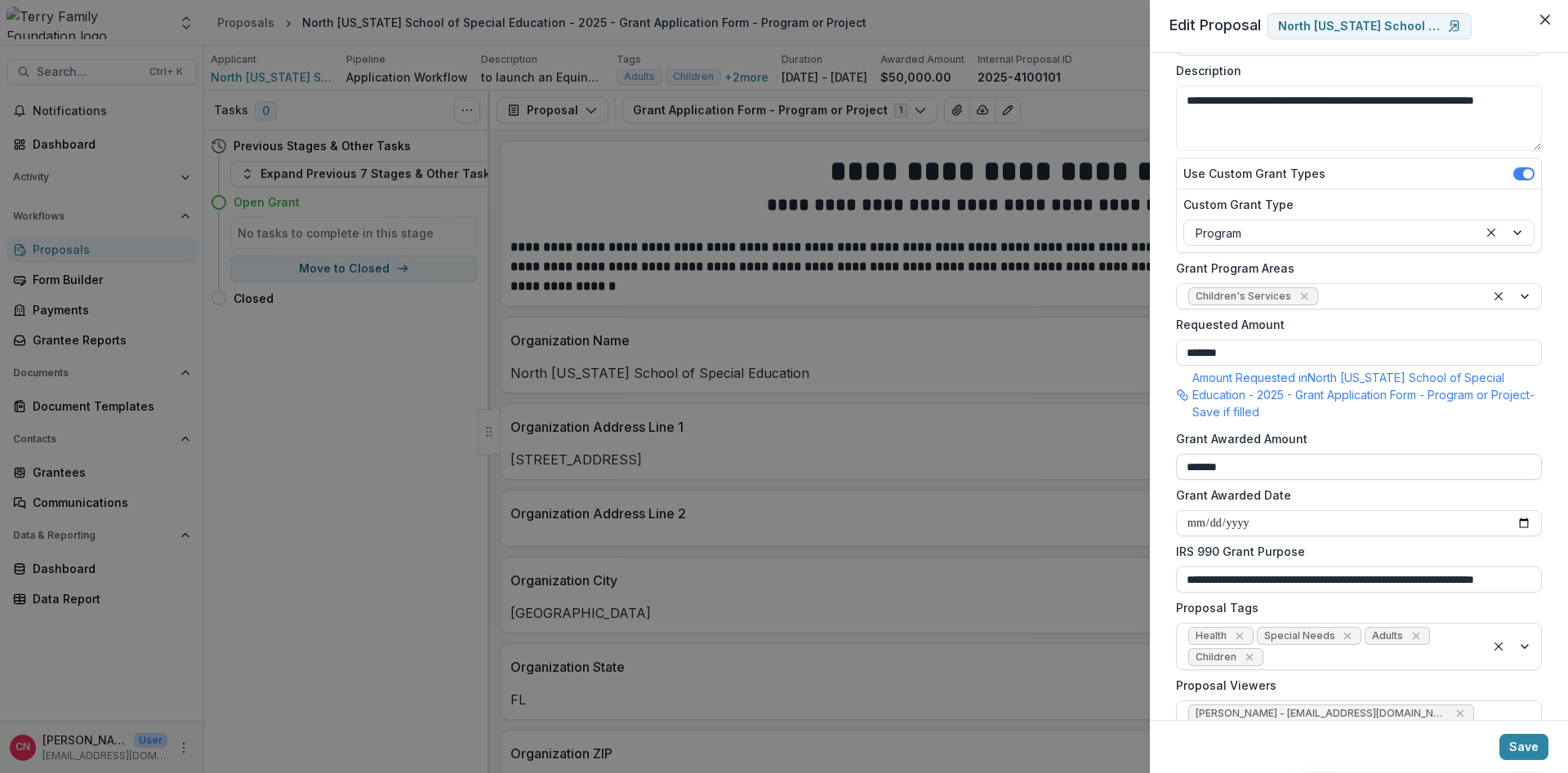
scroll to position [294, 0]
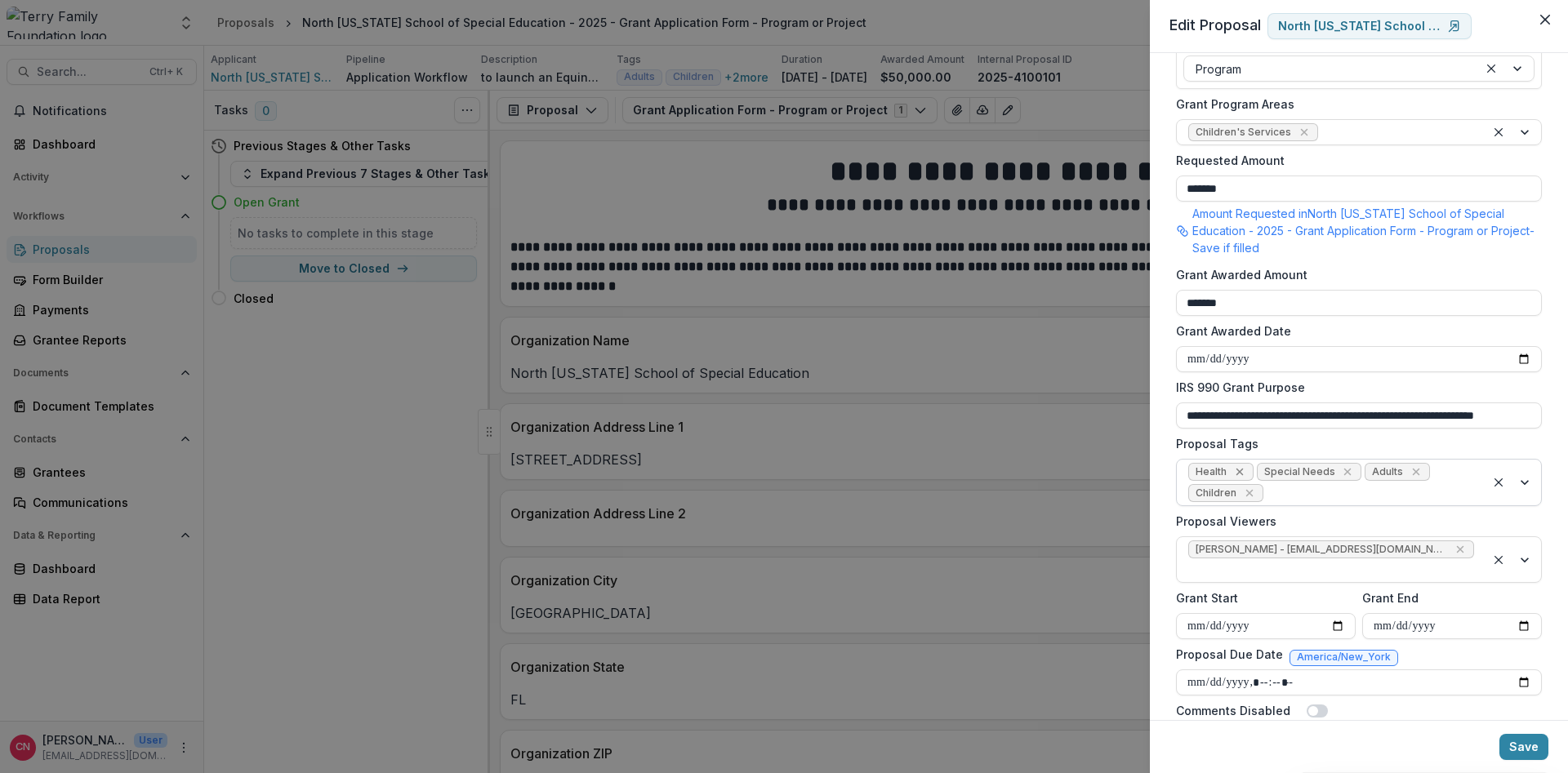
click at [1241, 469] on icon "Remove Health" at bounding box center [1239, 471] width 7 height 7
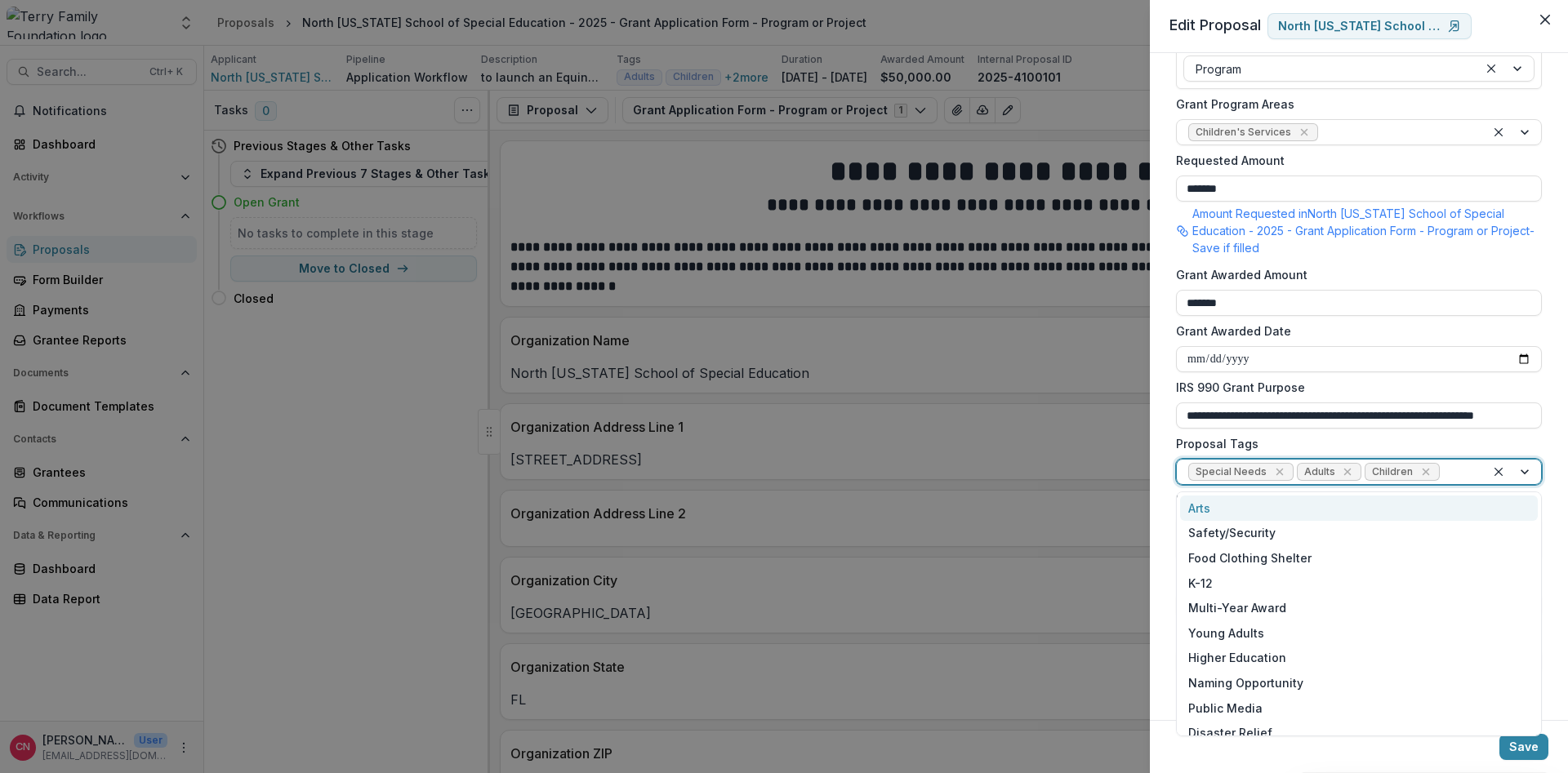
click at [1525, 470] on div at bounding box center [1513, 471] width 56 height 25
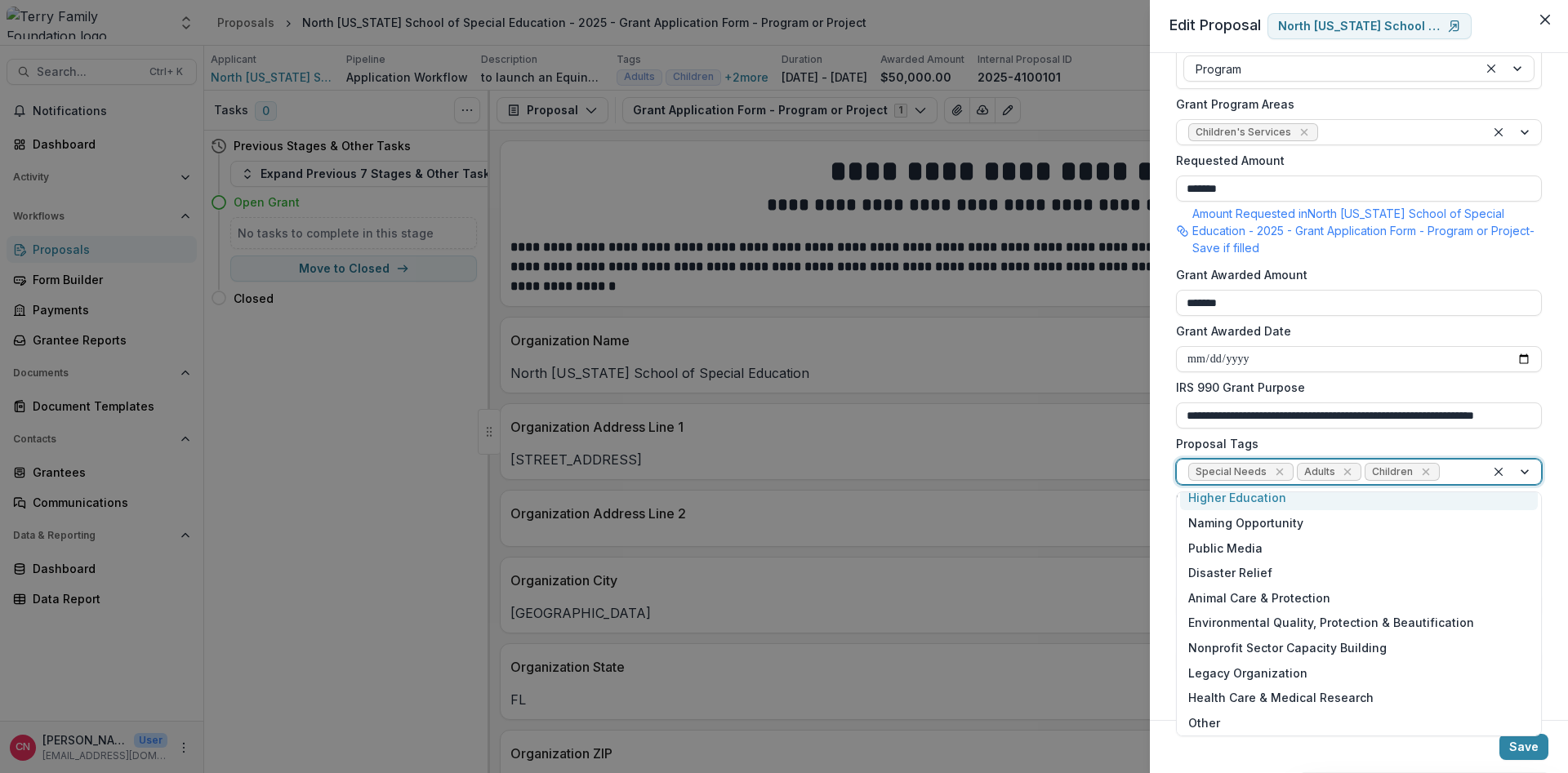
scroll to position [163, 0]
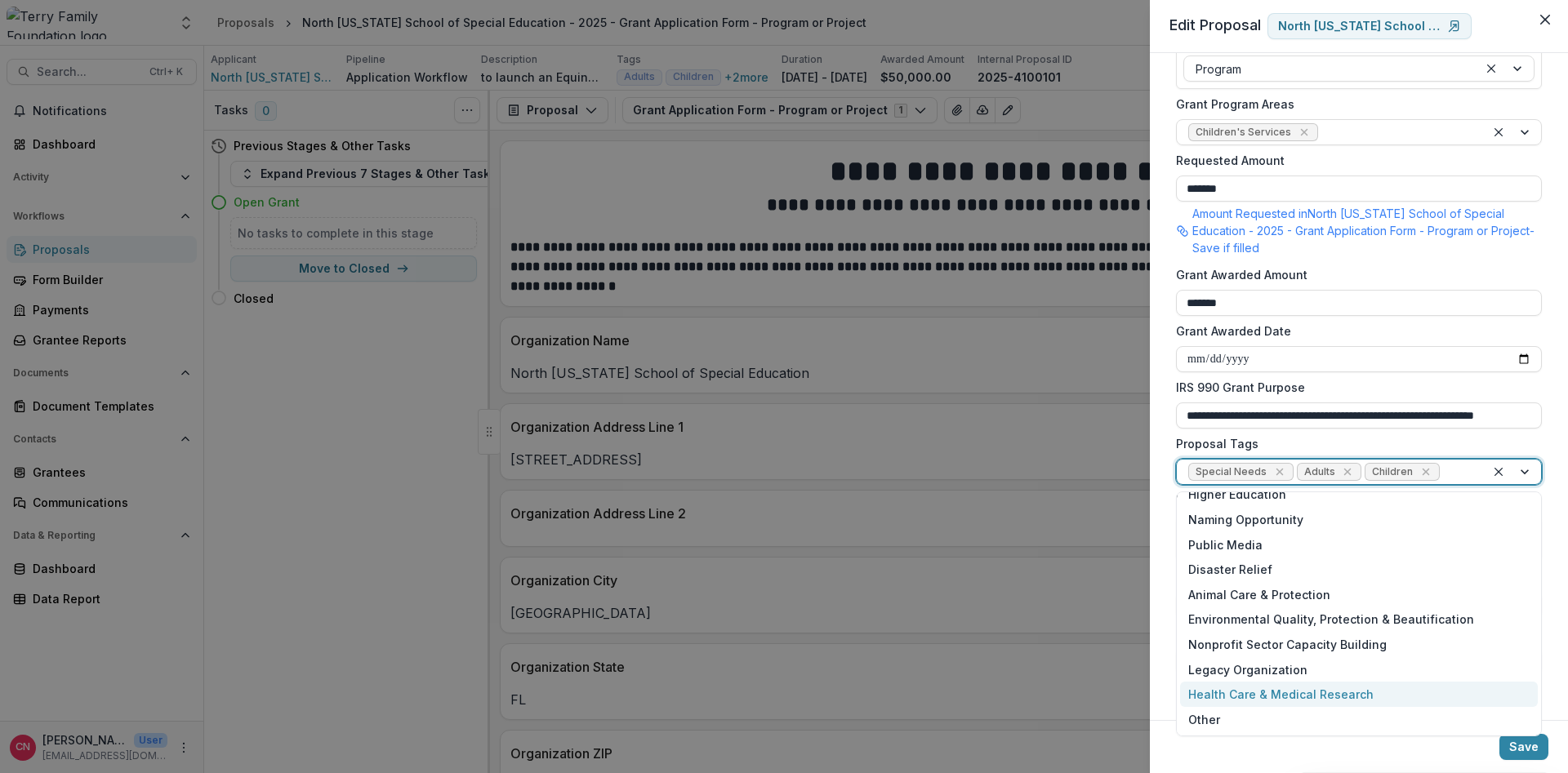
click at [1280, 693] on div "Health Care & Medical Research" at bounding box center [1360, 694] width 358 height 25
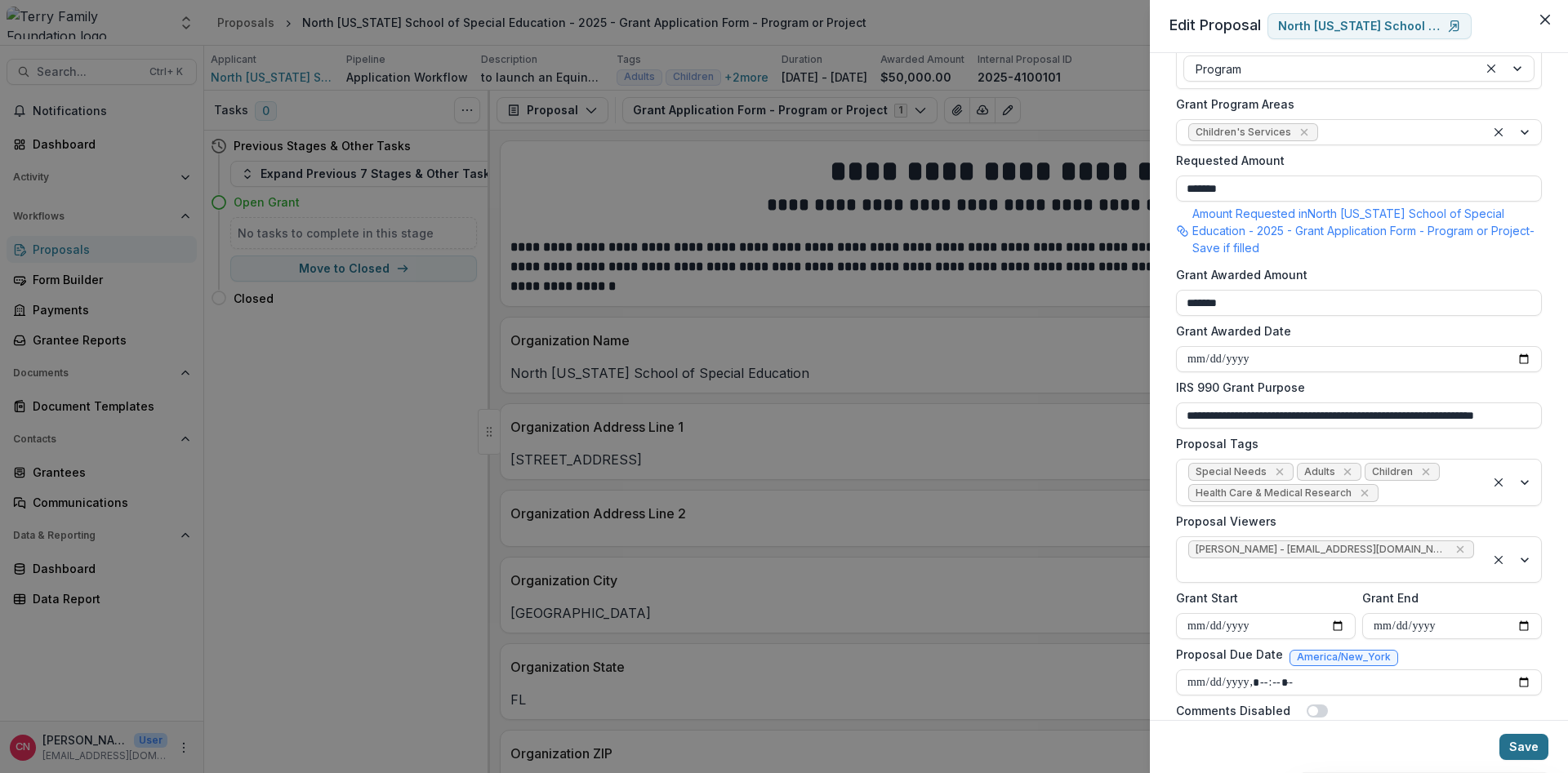
click at [1518, 745] on button "Save" at bounding box center [1524, 747] width 49 height 26
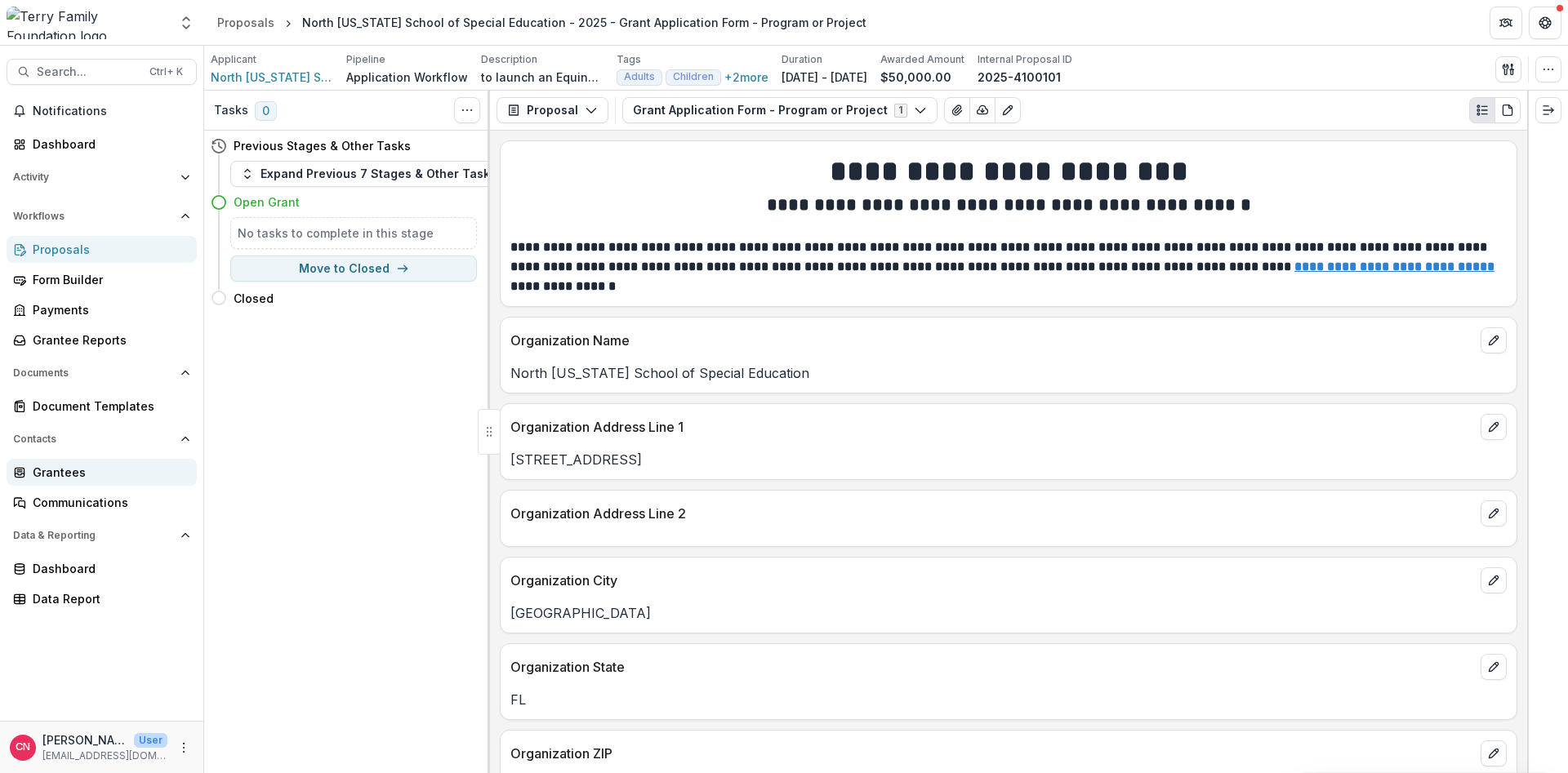
click at [55, 465] on div "Grantees" at bounding box center [108, 471] width 151 height 17
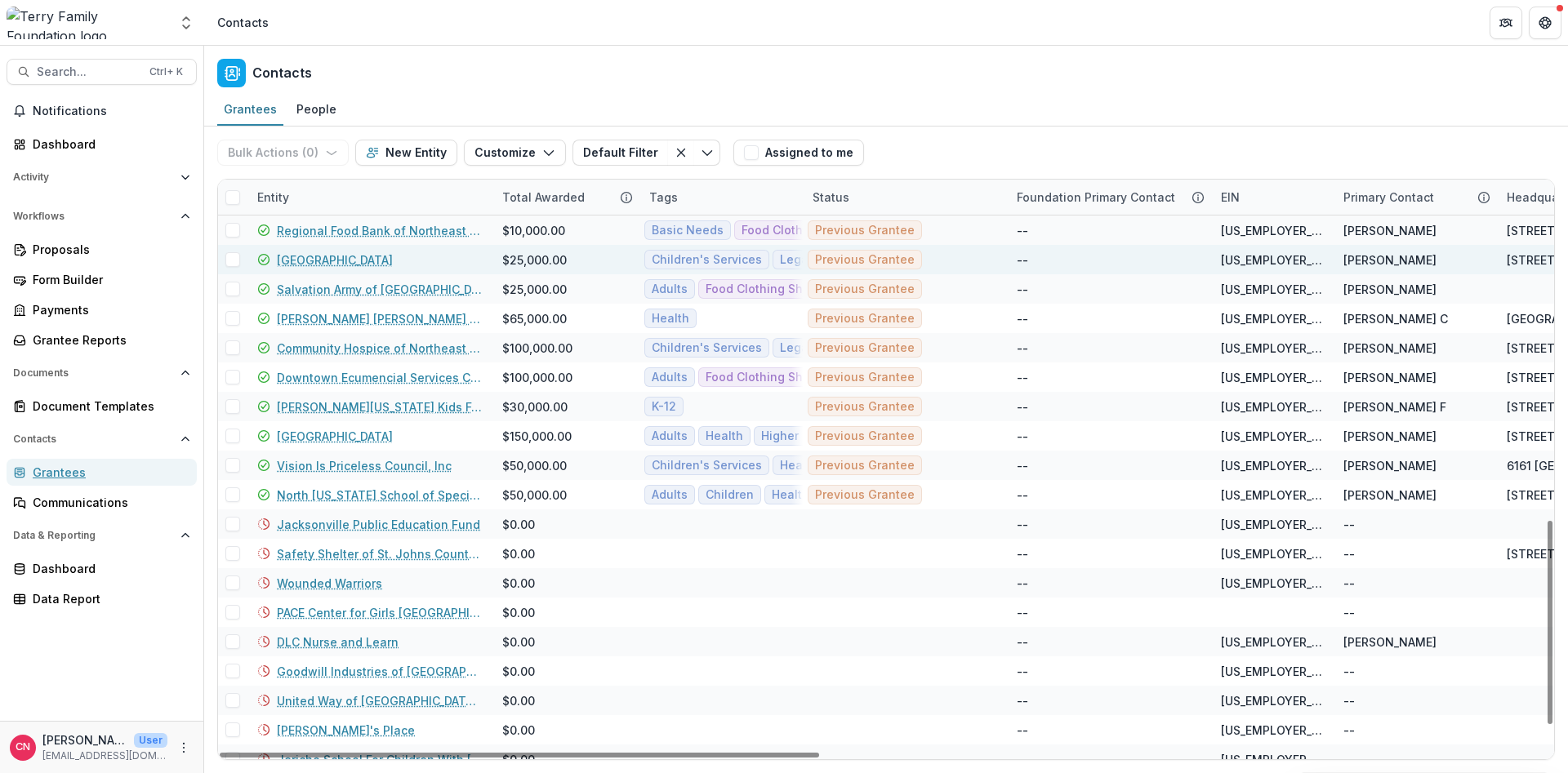
scroll to position [847, 0]
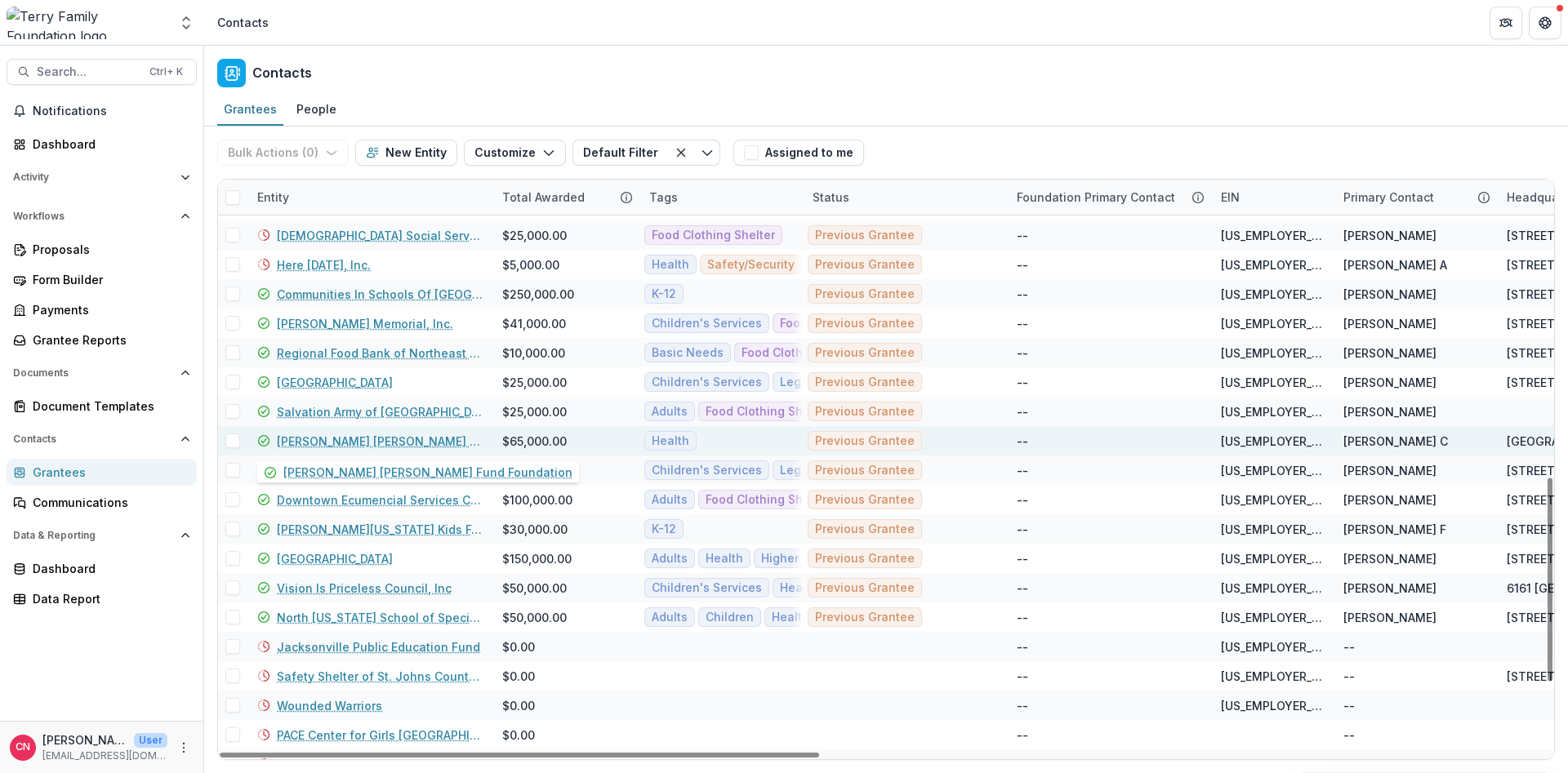
click at [354, 437] on link "[PERSON_NAME] [PERSON_NAME] Fund Foundation" at bounding box center [380, 441] width 206 height 17
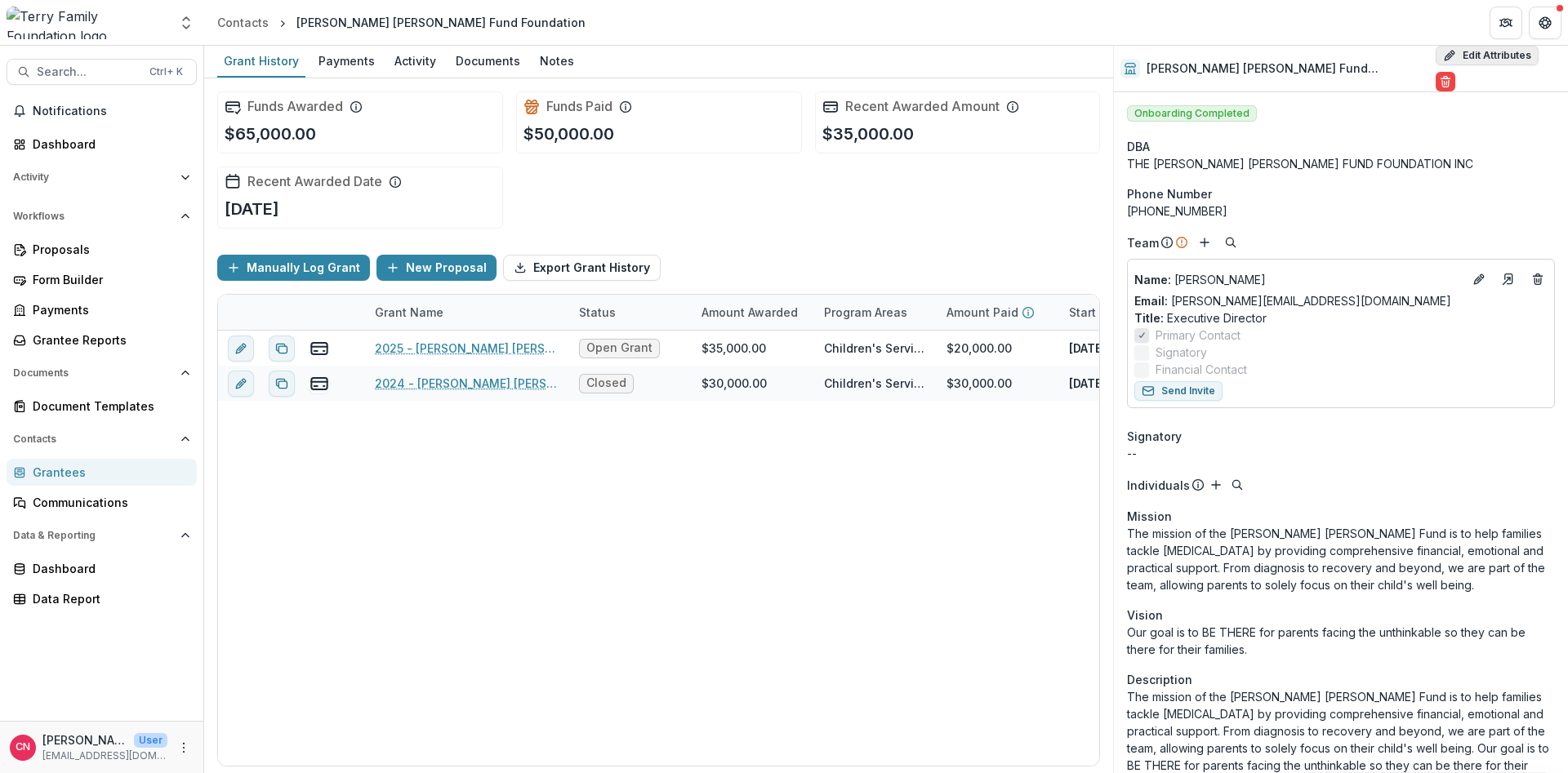
click at [1485, 55] on button "Edit Attributes" at bounding box center [1487, 56] width 103 height 20
select select "**"
select select
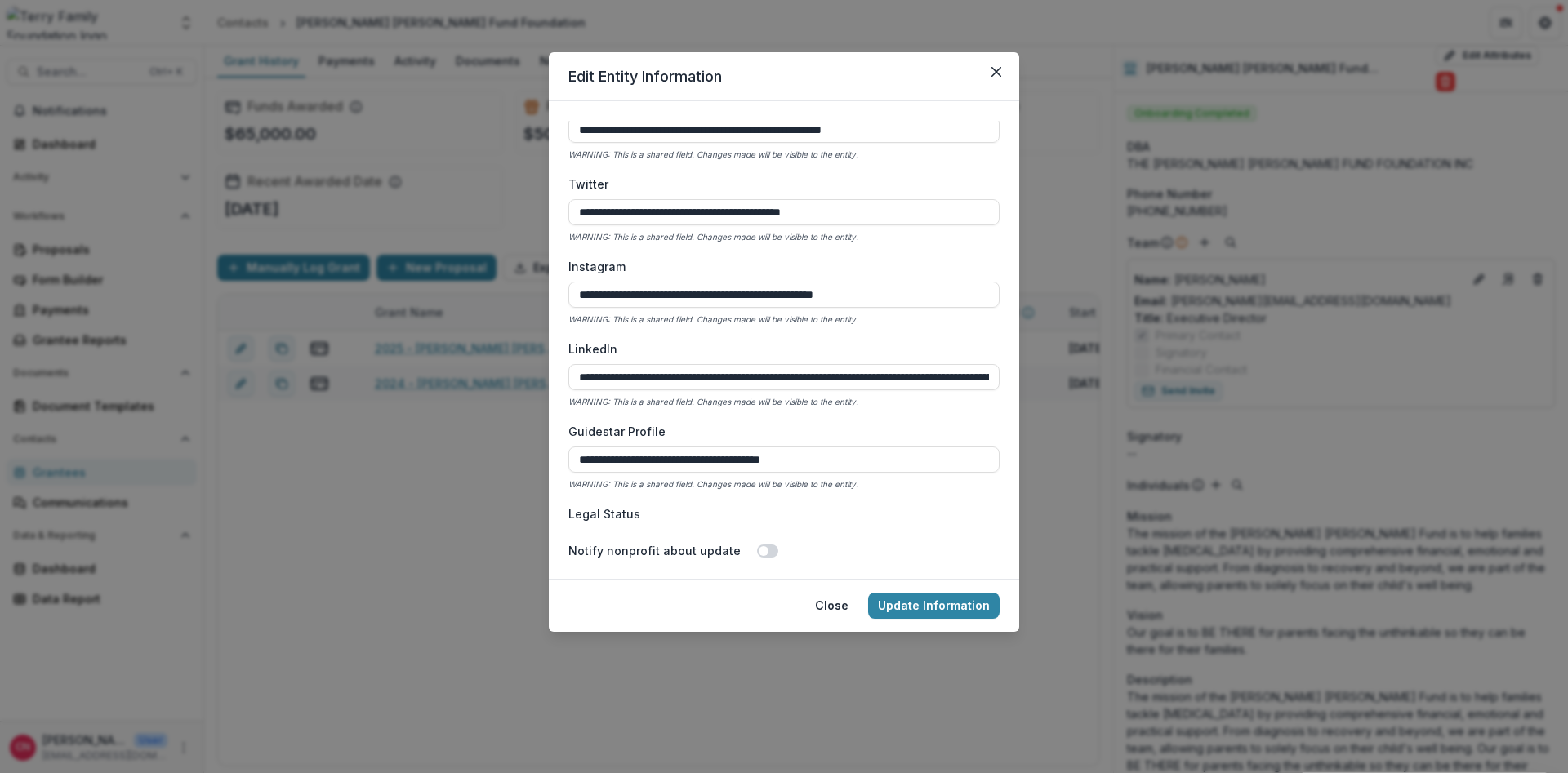
scroll to position [2397, 0]
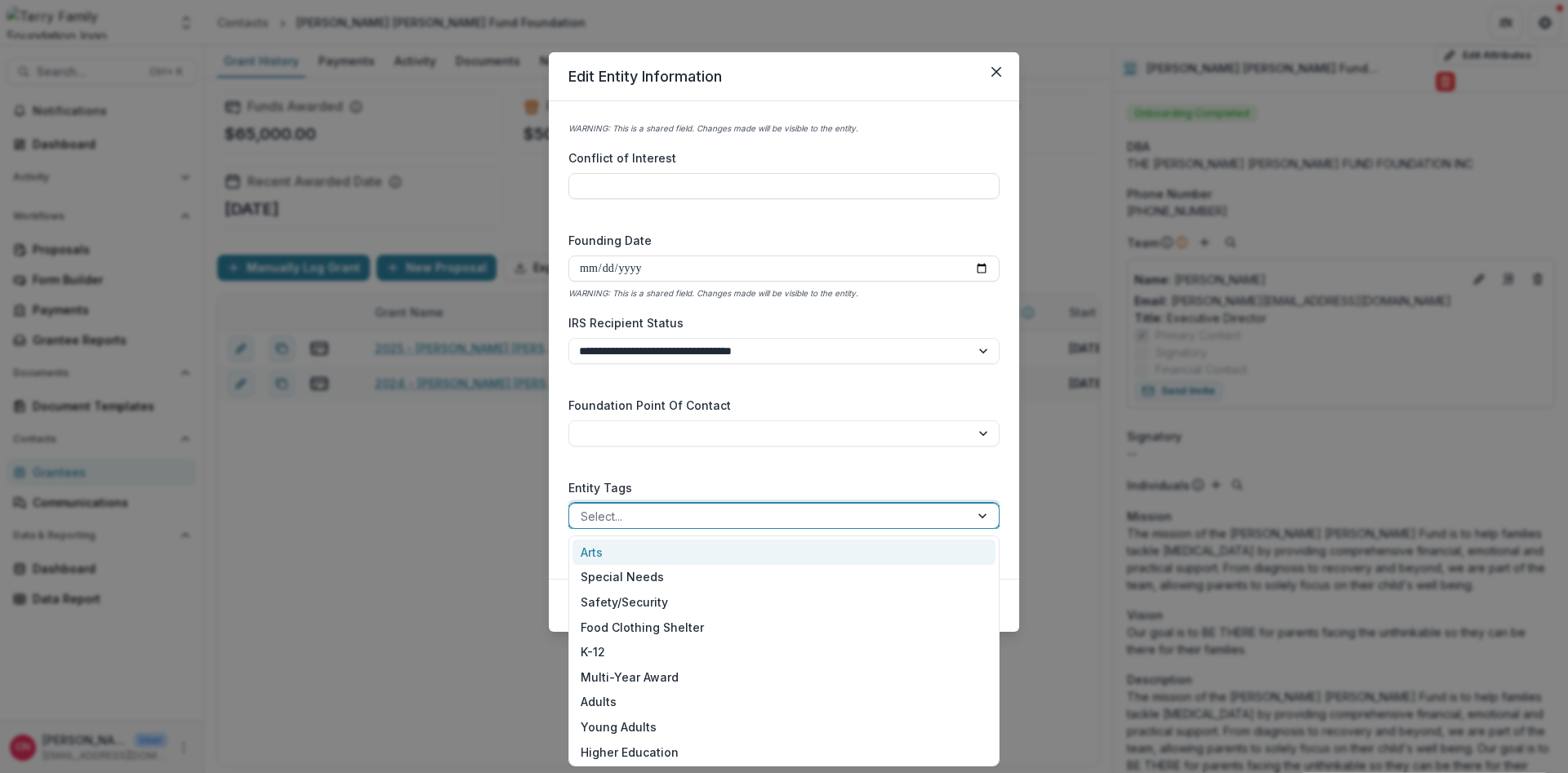
click at [982, 513] on div at bounding box center [984, 516] width 29 height 25
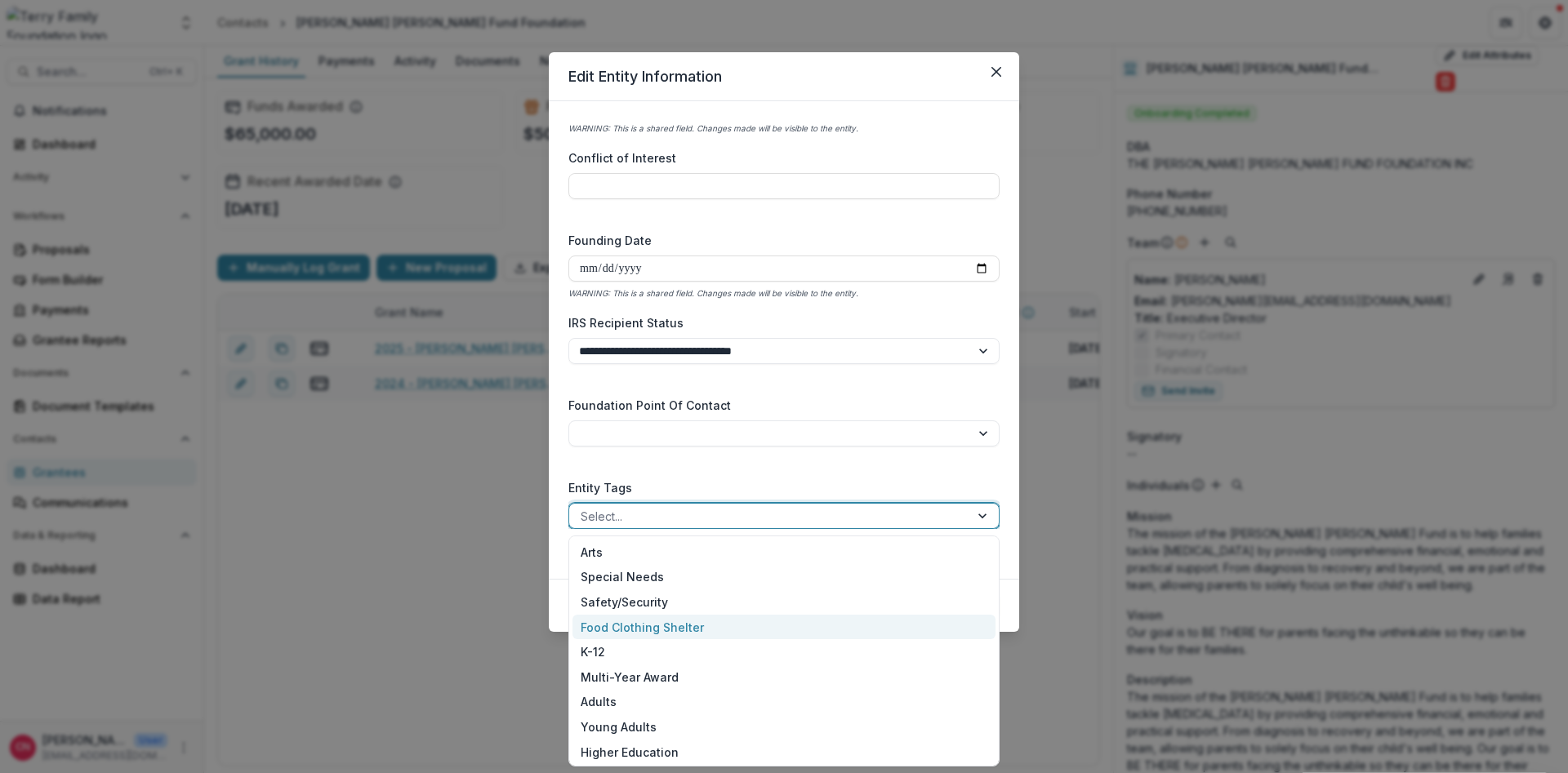
scroll to position [252, 0]
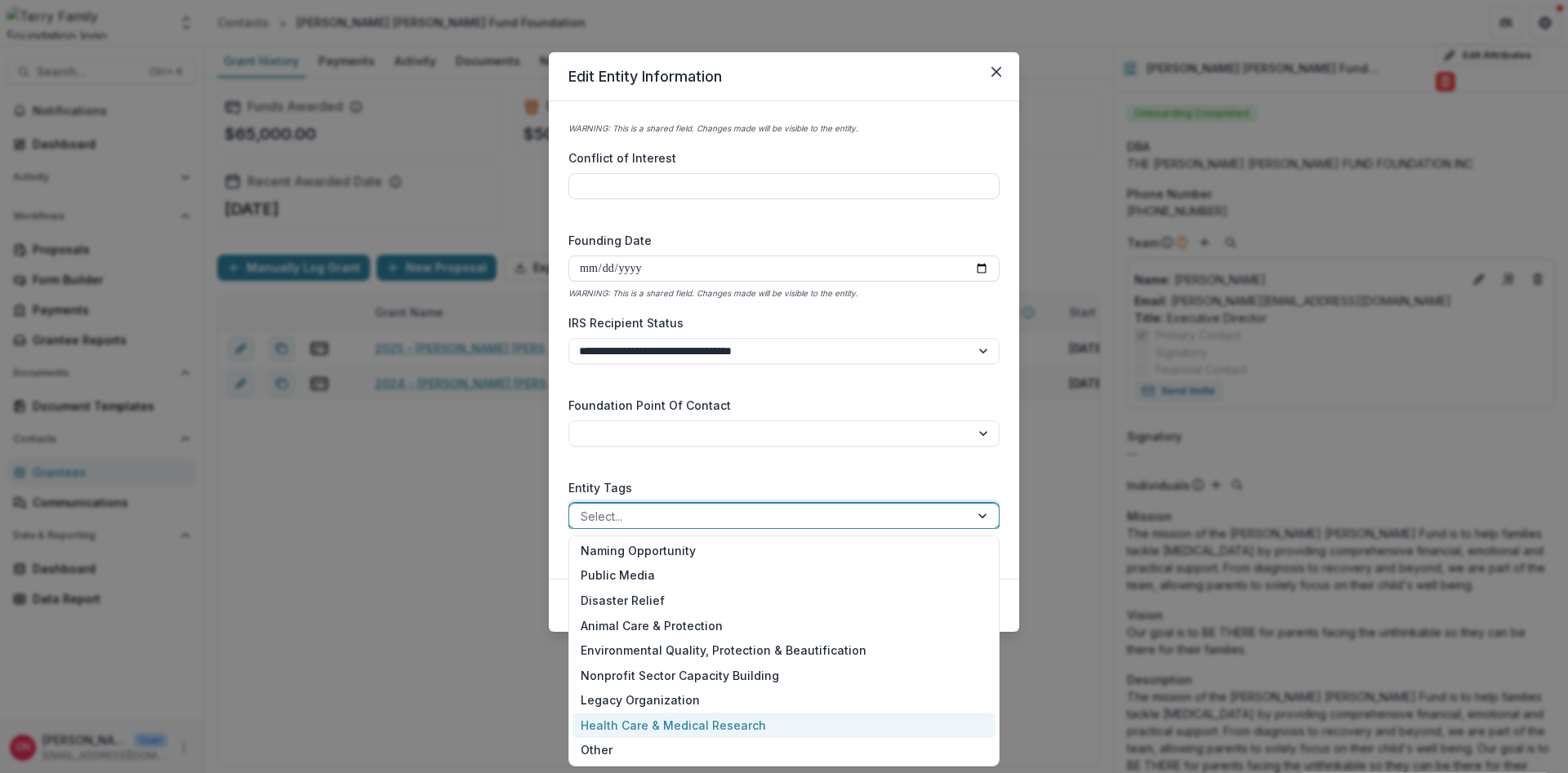
click at [684, 721] on div "Health Care & Medical Research" at bounding box center [784, 725] width 423 height 25
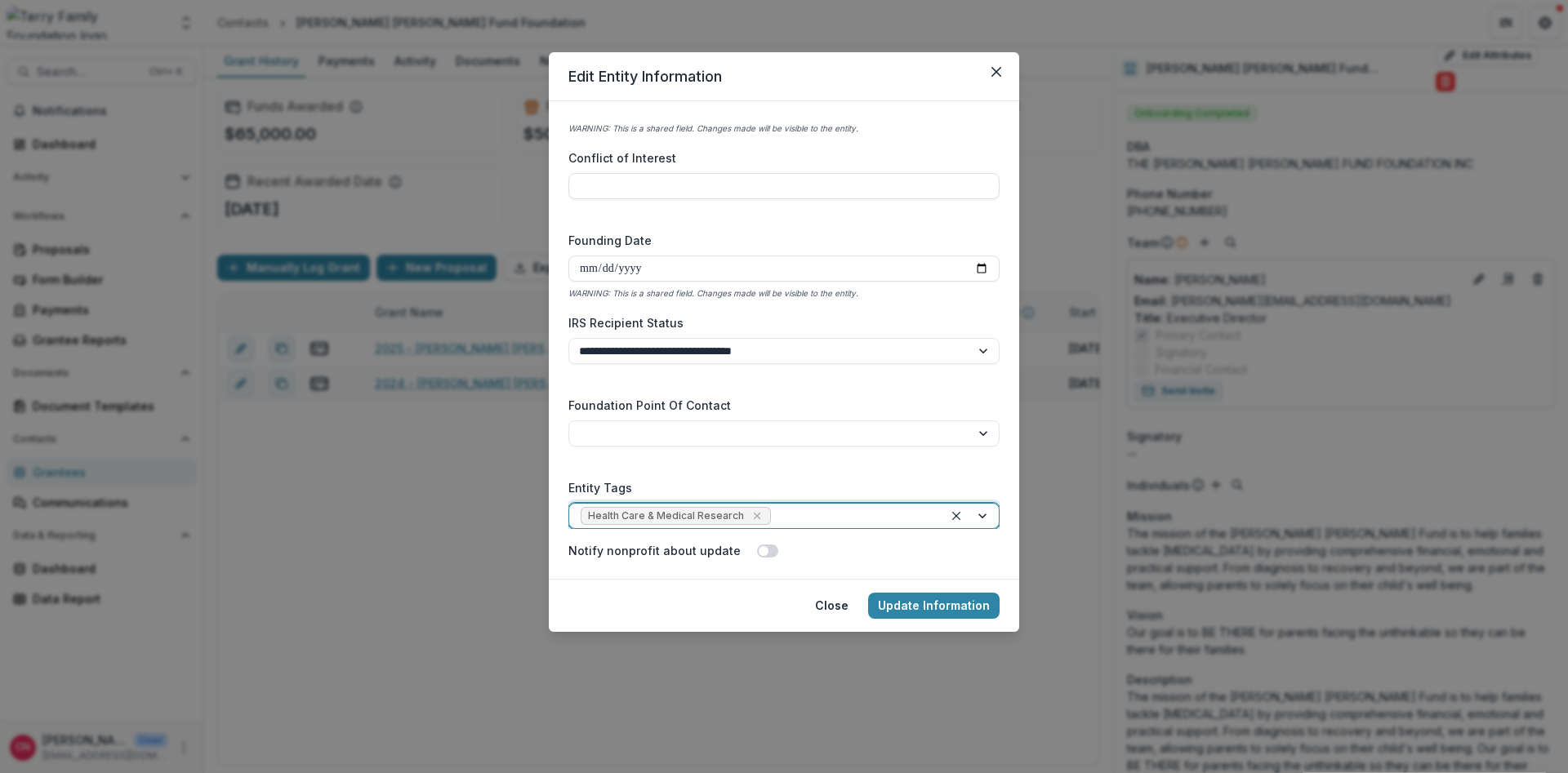
click at [979, 506] on div at bounding box center [971, 516] width 56 height 25
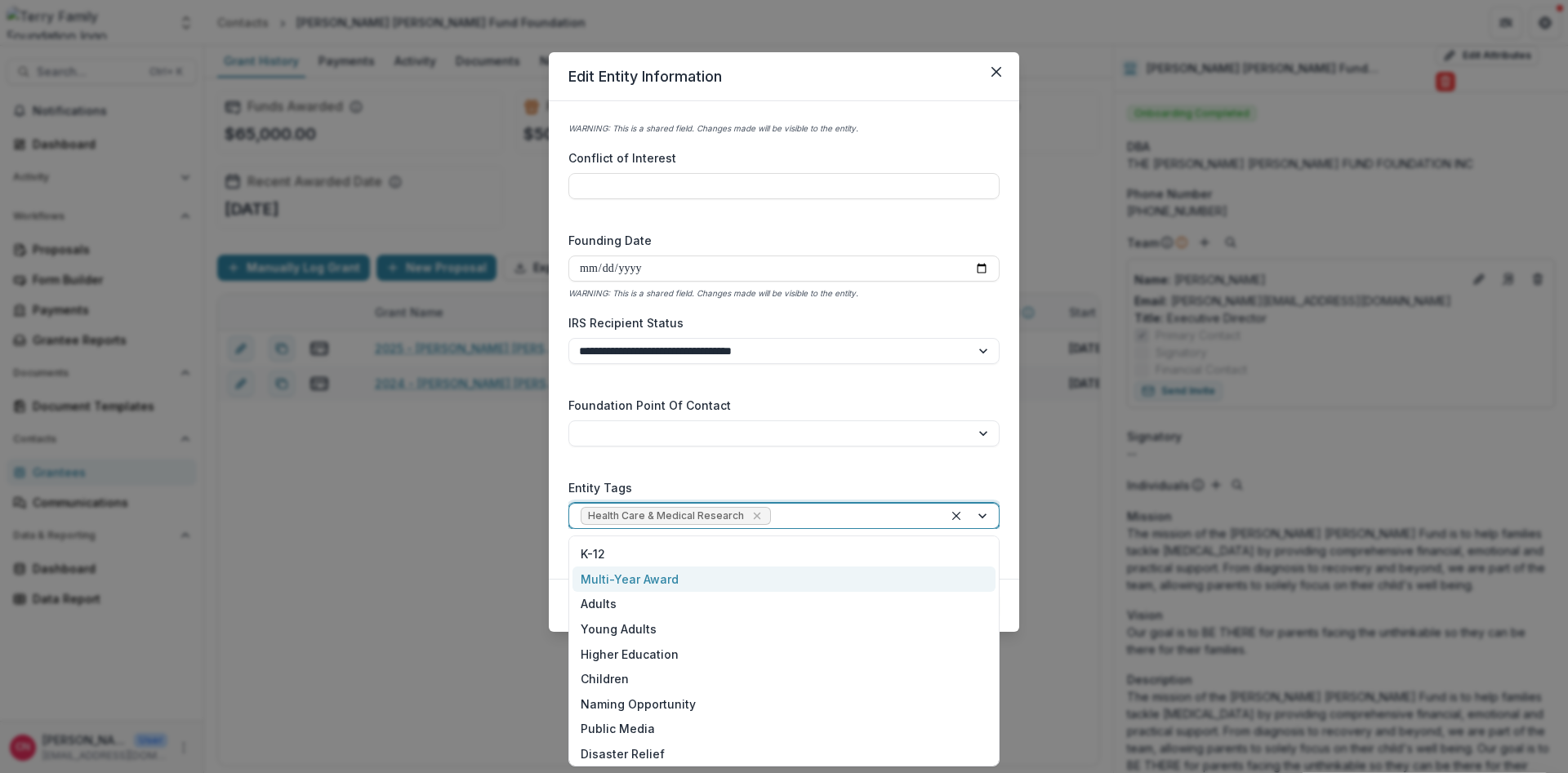
scroll to position [227, 0]
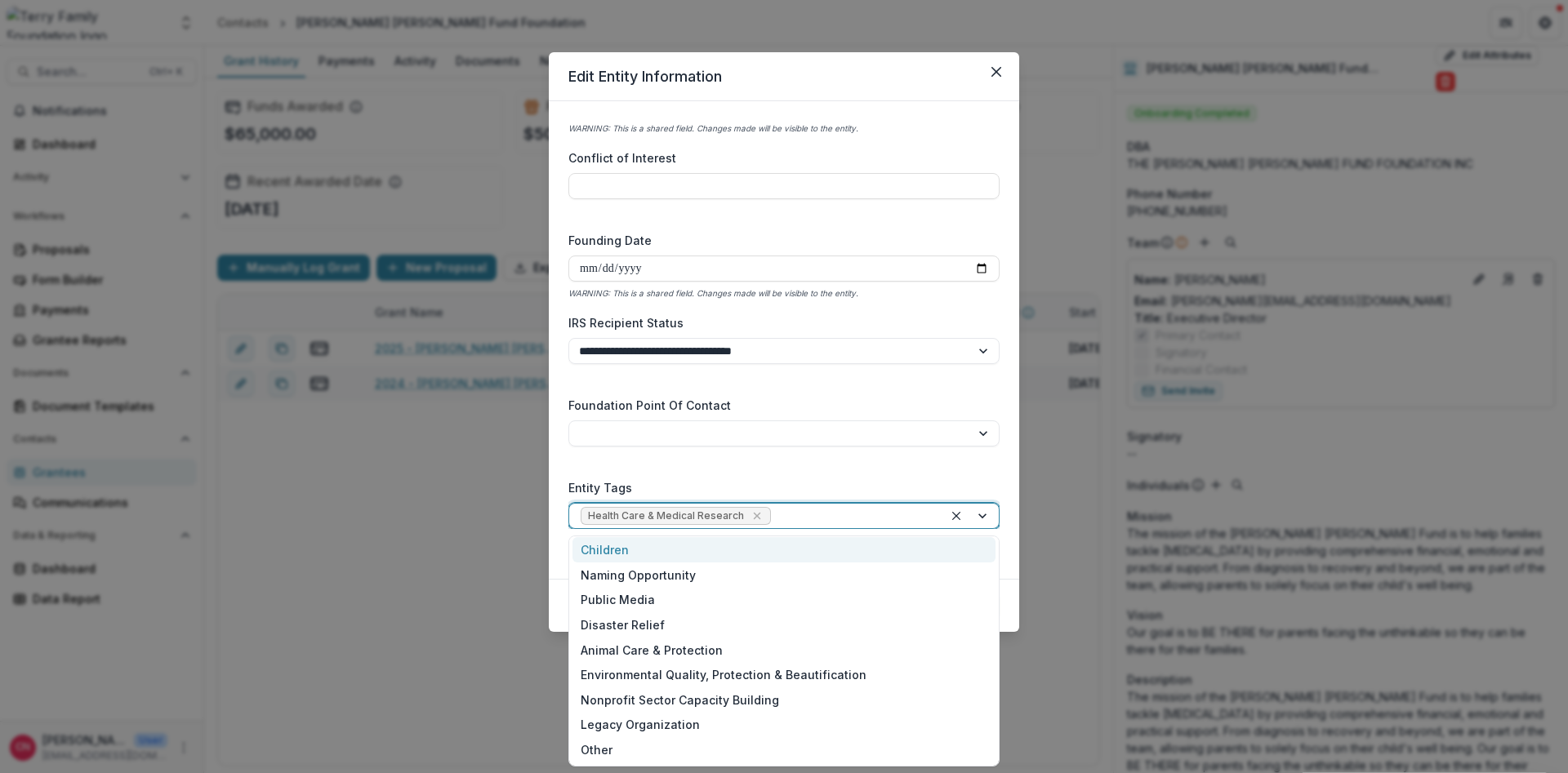
click at [623, 547] on div "Children" at bounding box center [784, 549] width 423 height 25
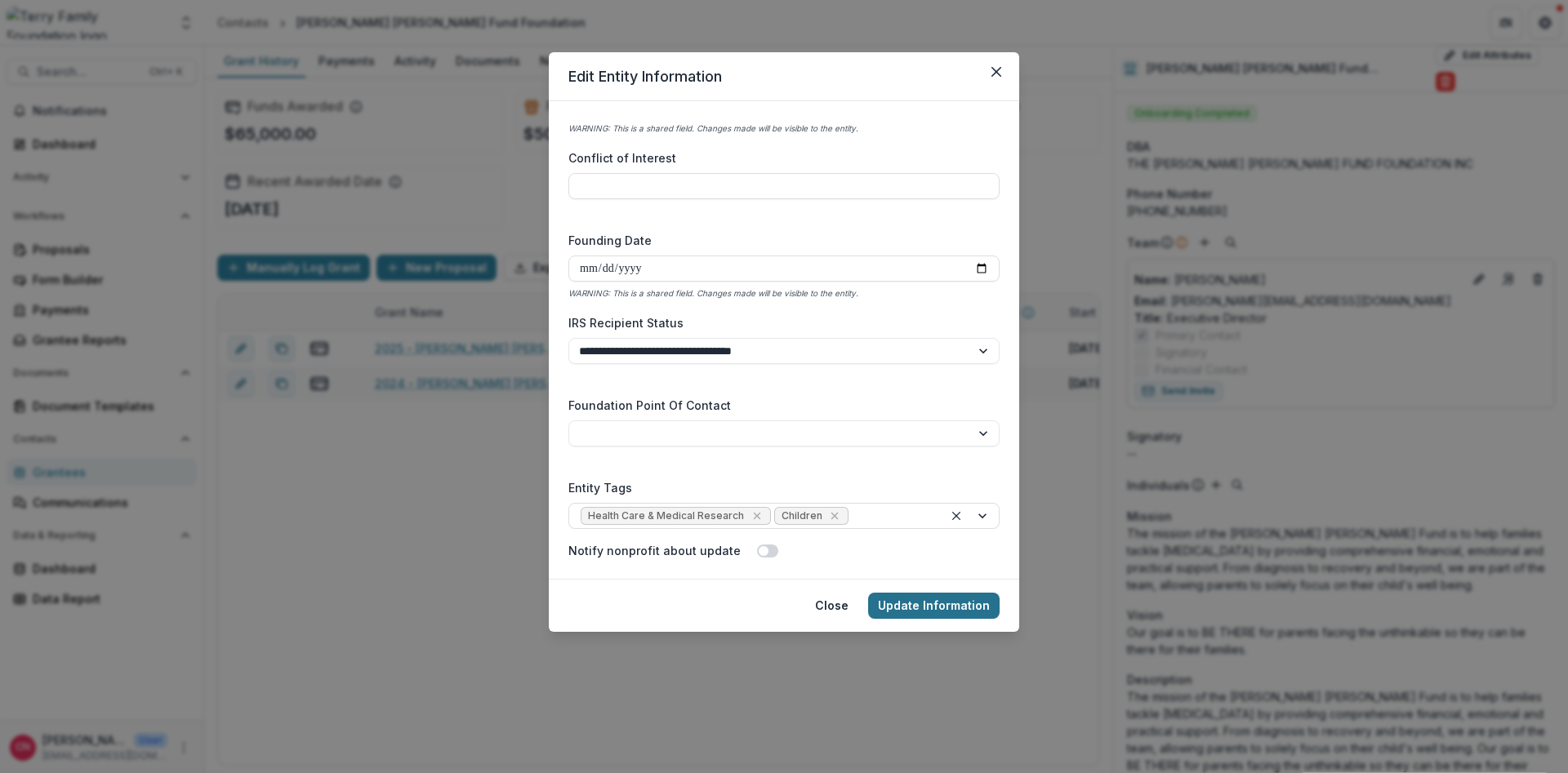
click at [918, 597] on button "Update Information" at bounding box center [934, 605] width 132 height 26
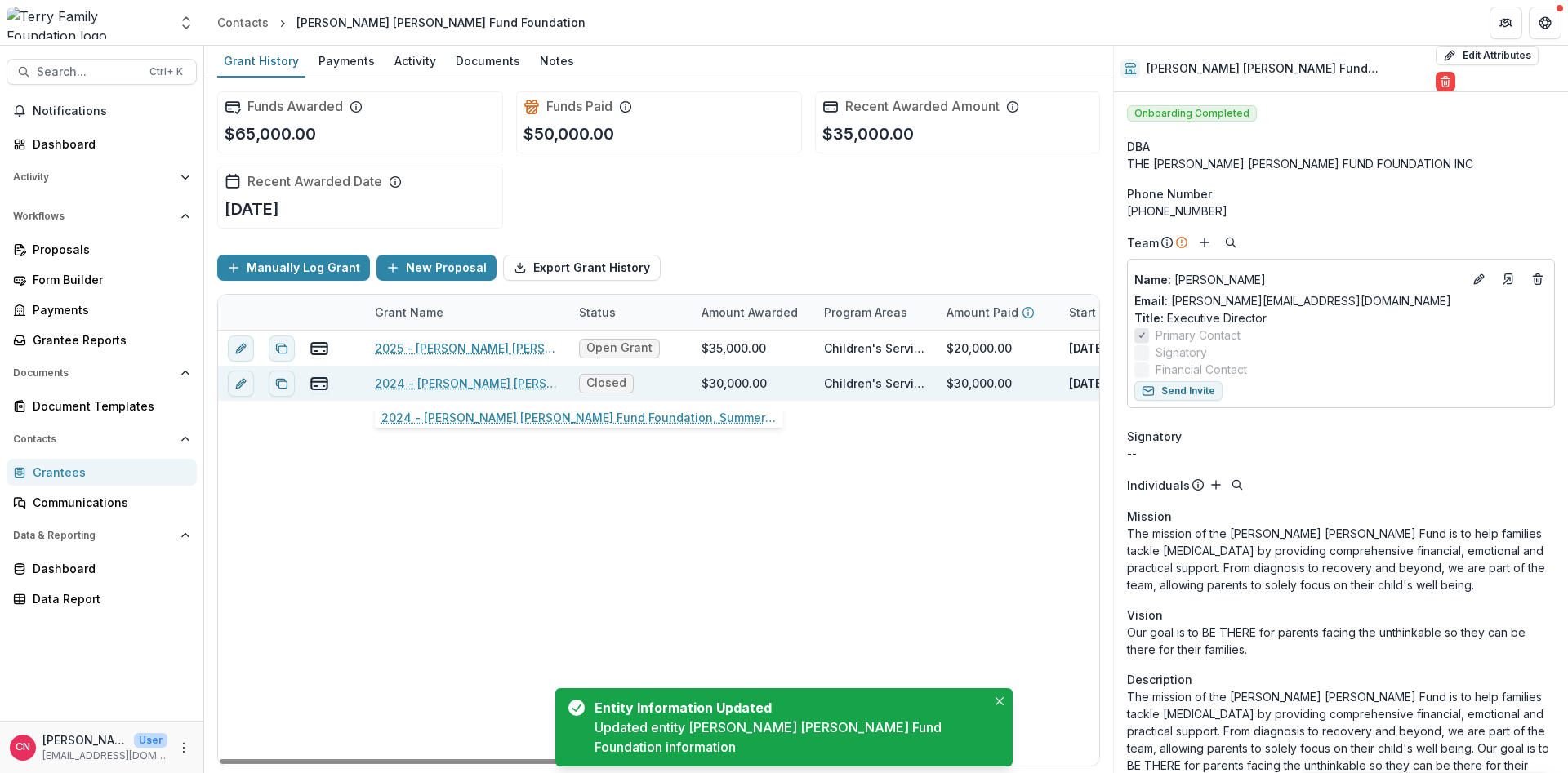
click at [418, 378] on link "2024 - [PERSON_NAME] [PERSON_NAME] Fund Foundation, Summer Camp Program at [GEO…" at bounding box center [468, 383] width 185 height 17
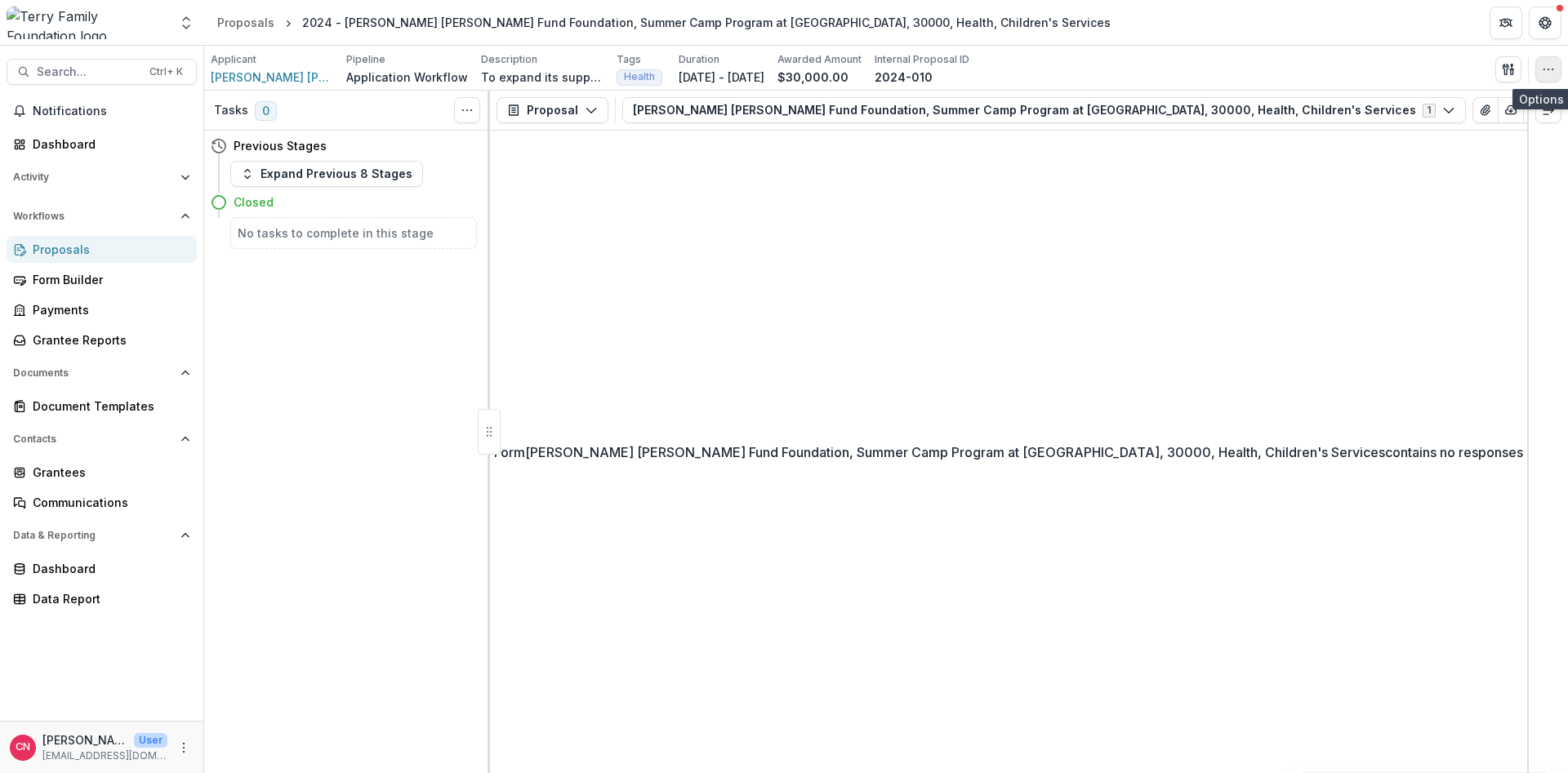
click at [1545, 64] on icon "button" at bounding box center [1548, 69] width 13 height 13
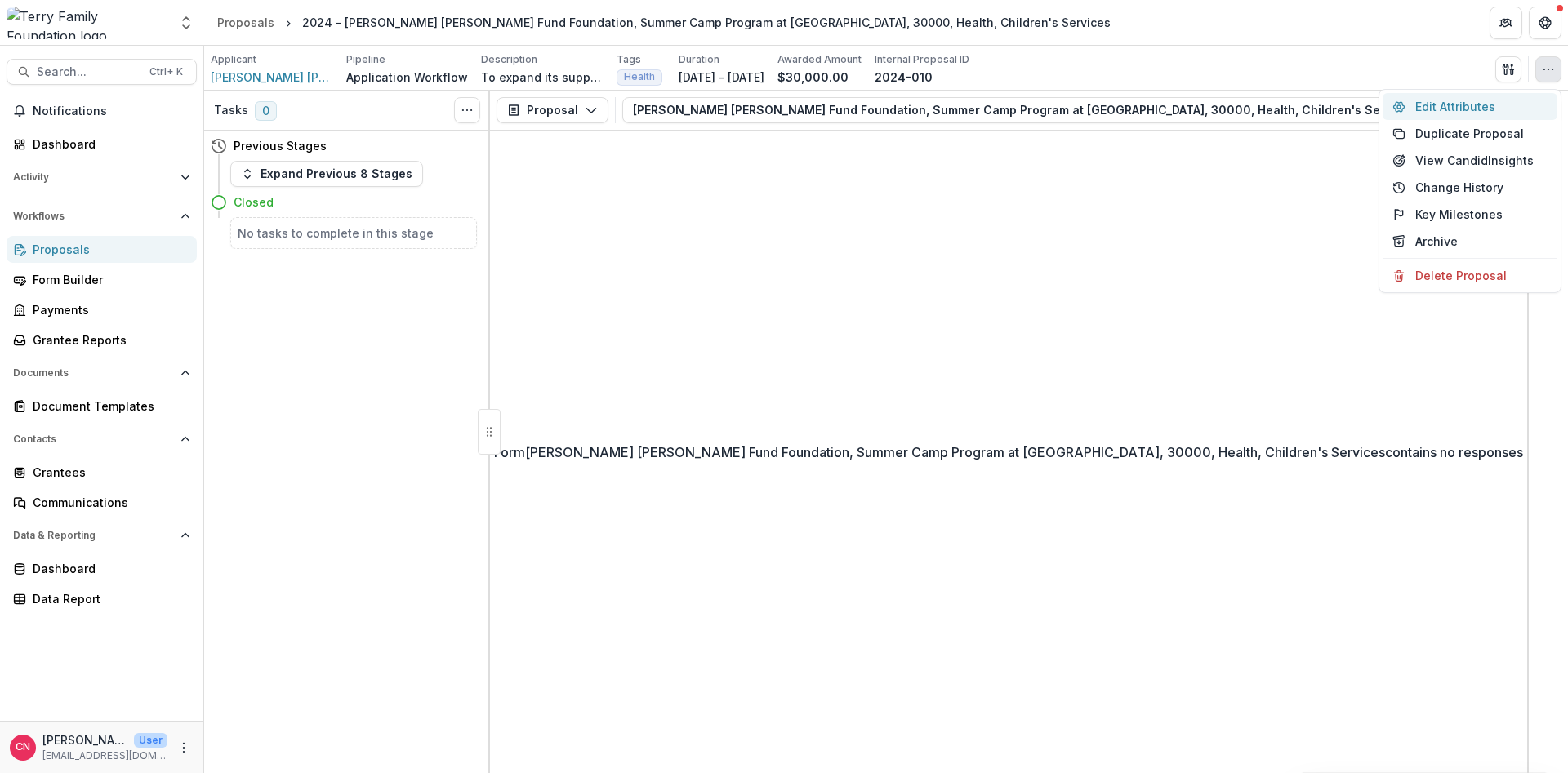
click at [1445, 101] on button "Edit Attributes" at bounding box center [1470, 106] width 175 height 27
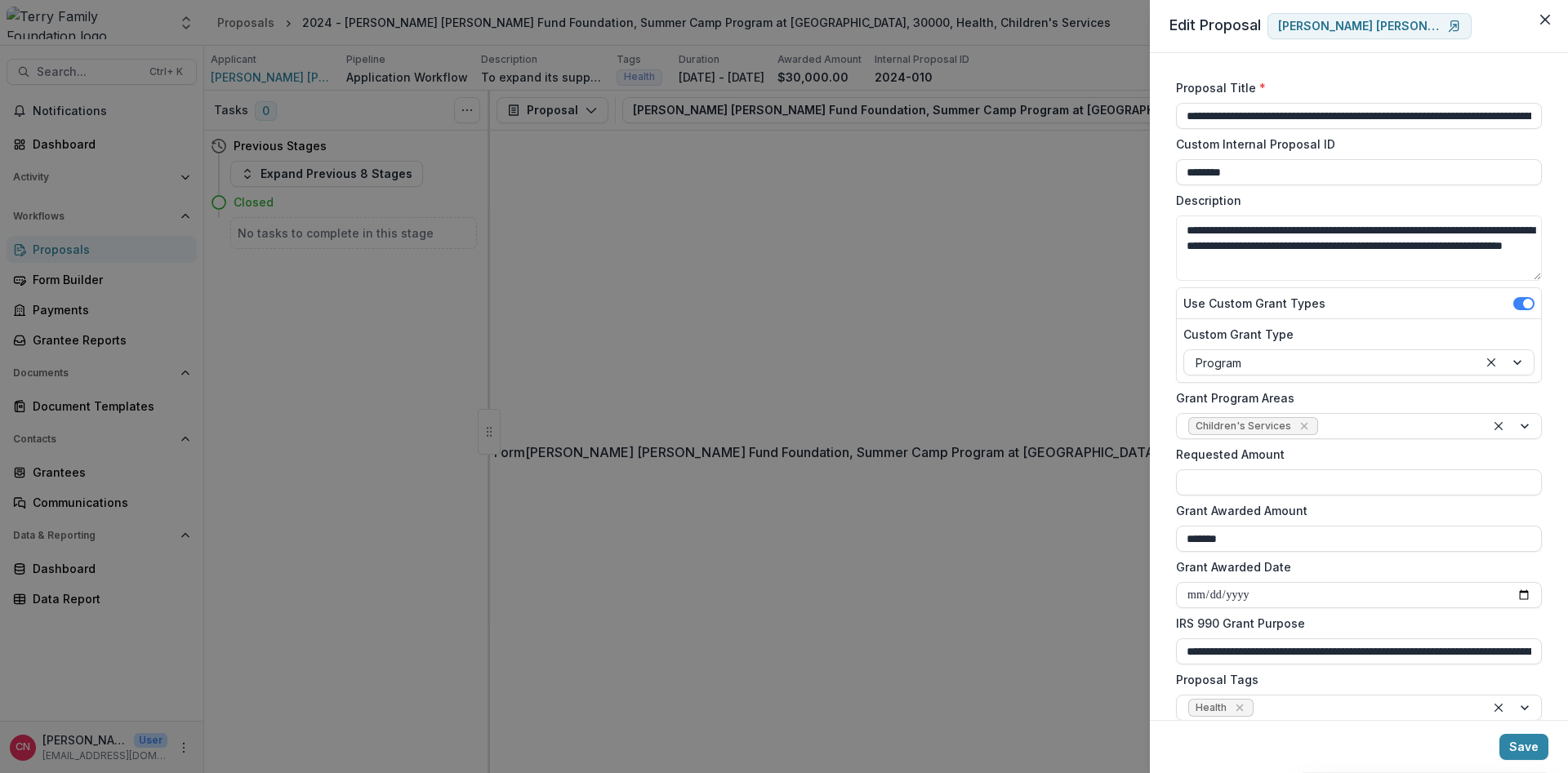
scroll to position [98, 0]
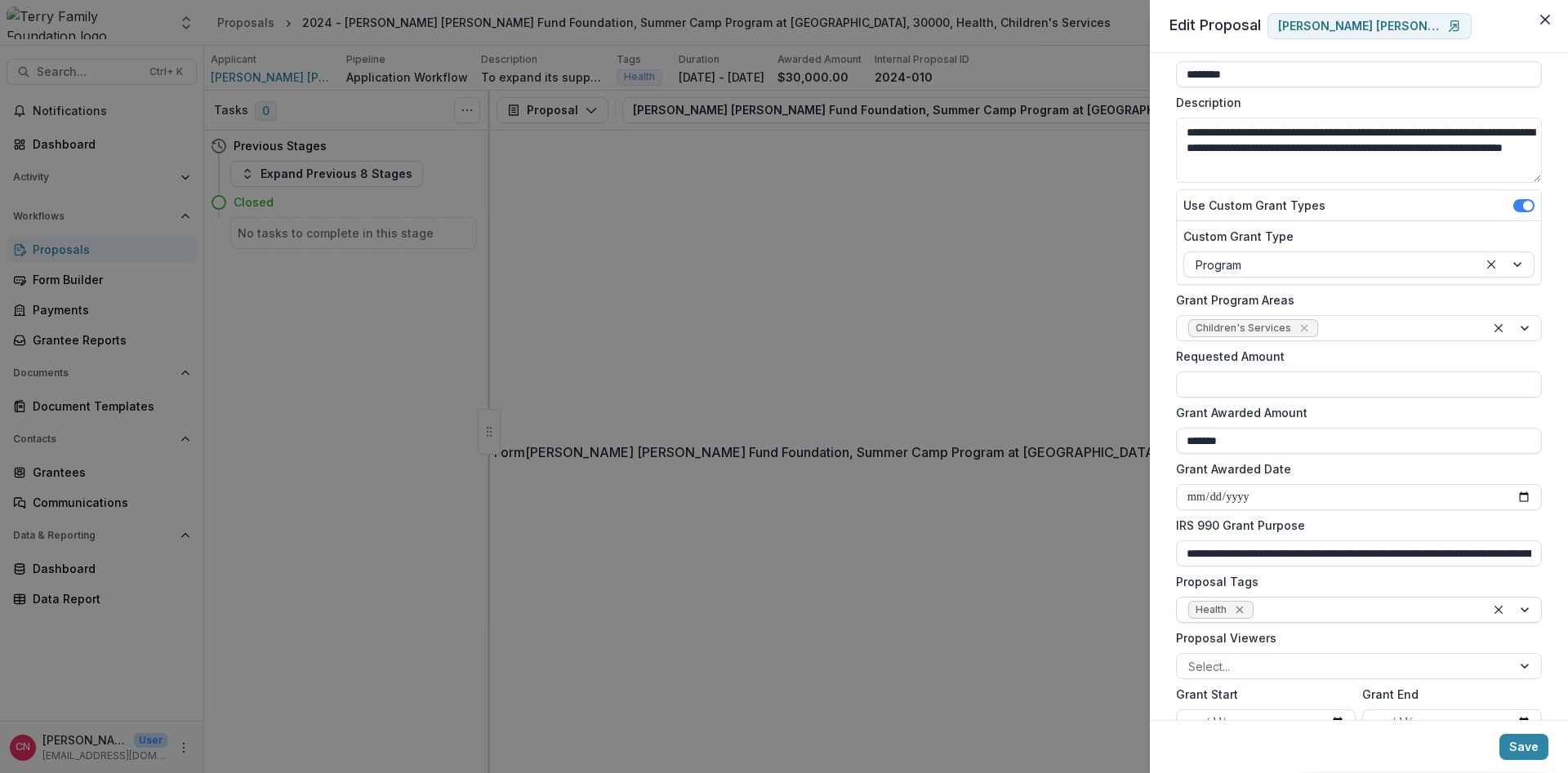
click at [1240, 610] on icon "Remove Health" at bounding box center [1239, 610] width 7 height 7
click at [1525, 609] on div at bounding box center [1526, 610] width 29 height 25
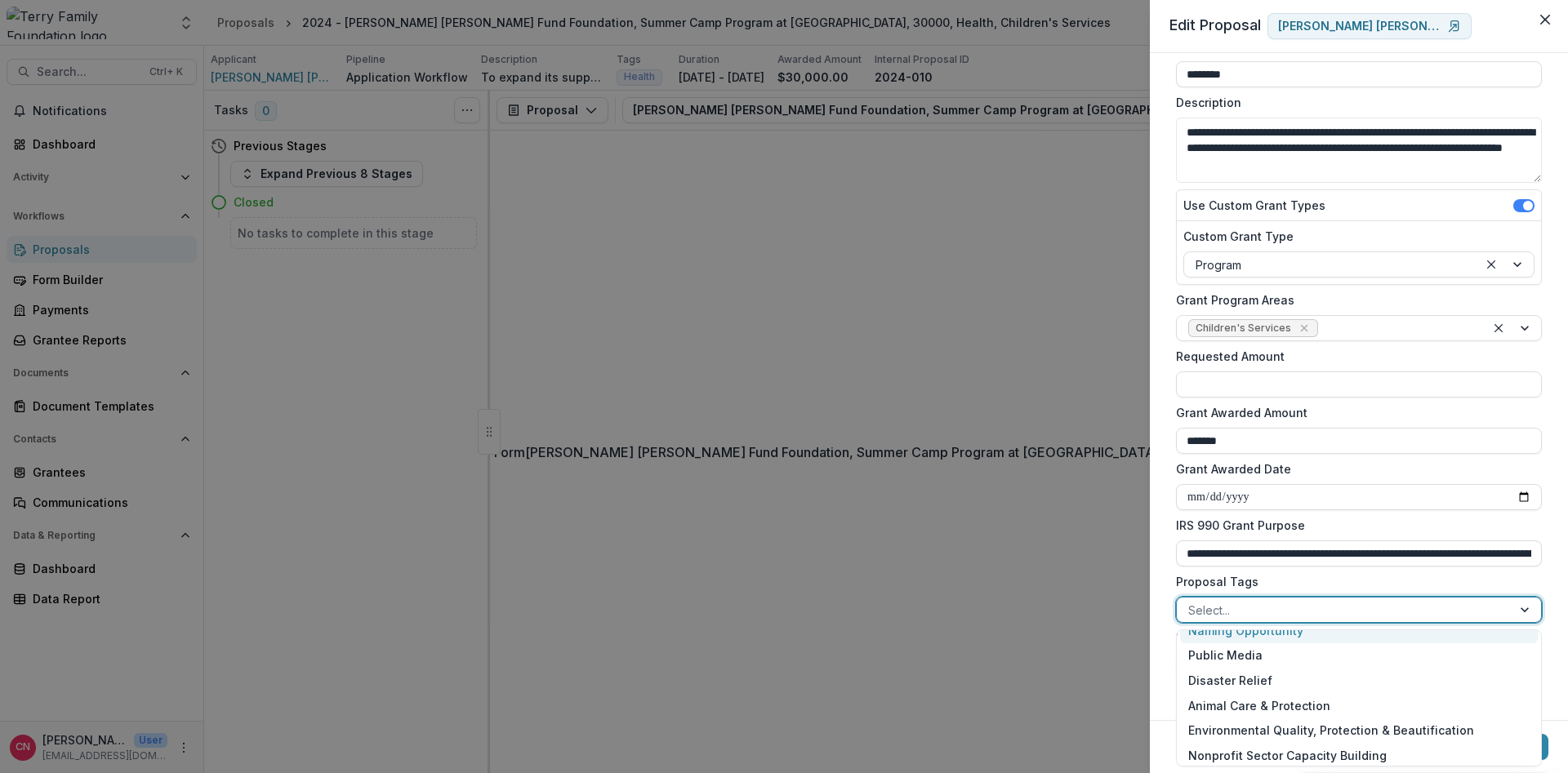
scroll to position [346, 0]
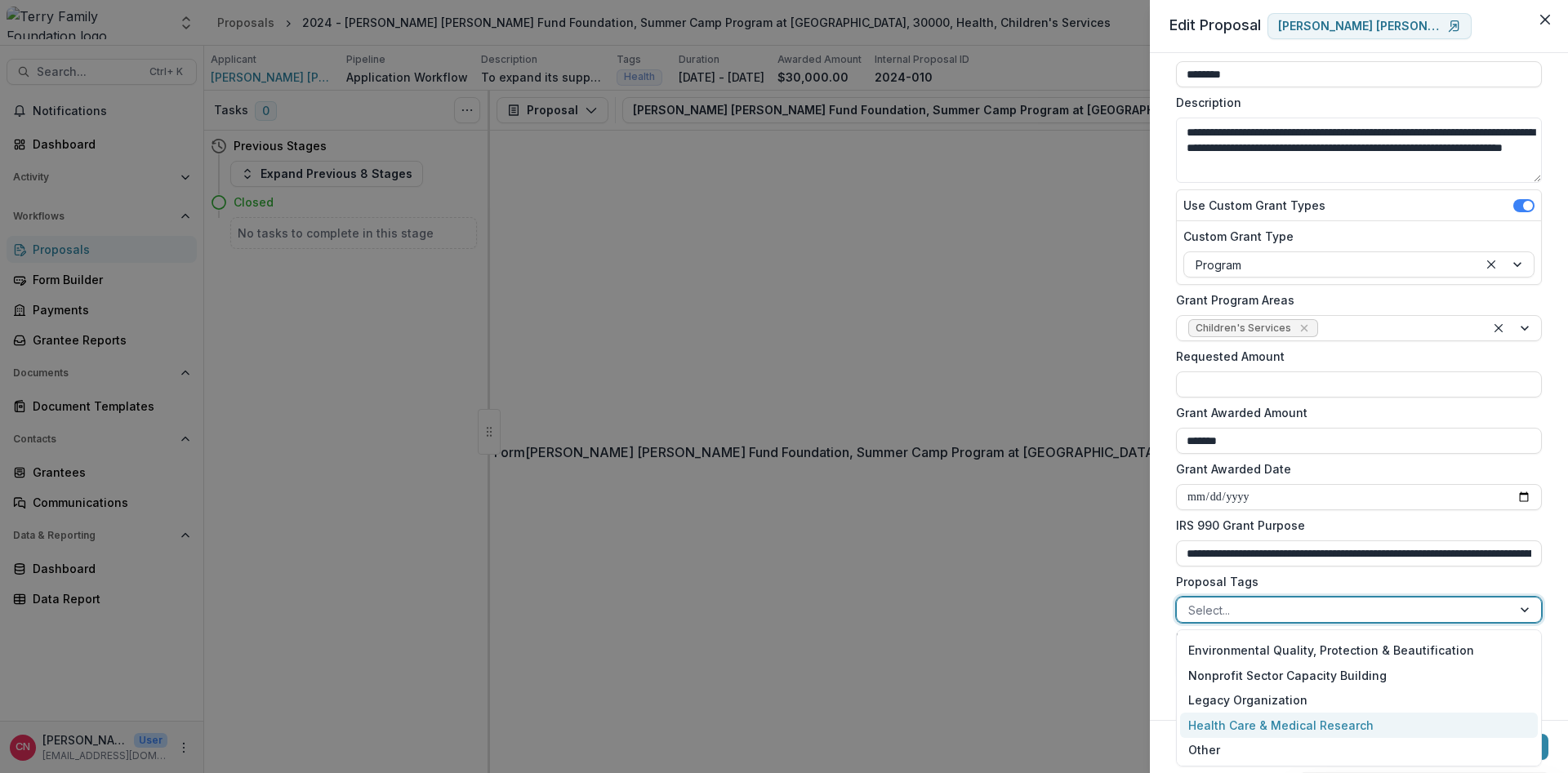
click at [1284, 720] on div "Health Care & Medical Research" at bounding box center [1360, 725] width 358 height 25
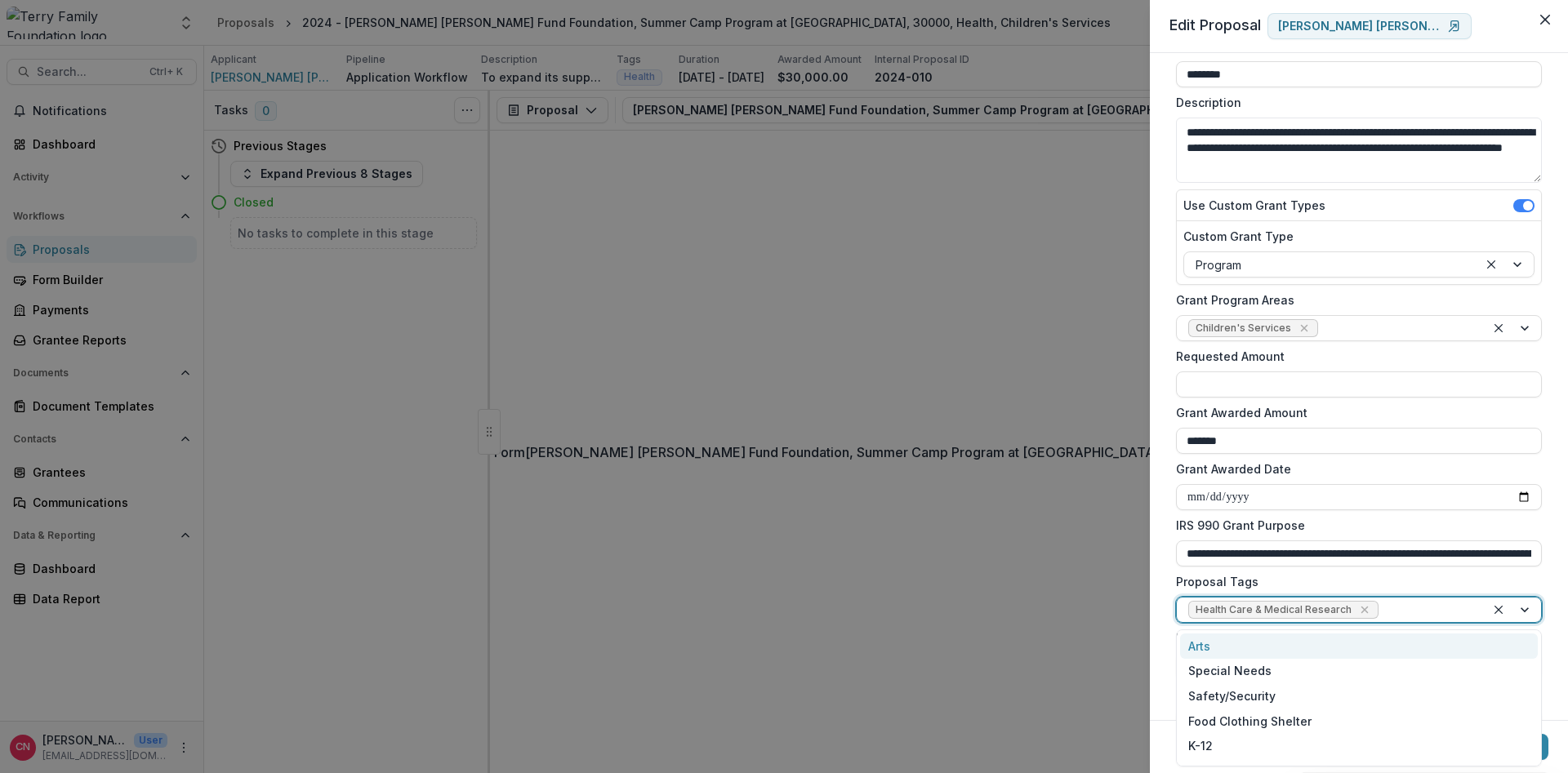
click at [1522, 609] on div at bounding box center [1513, 610] width 56 height 25
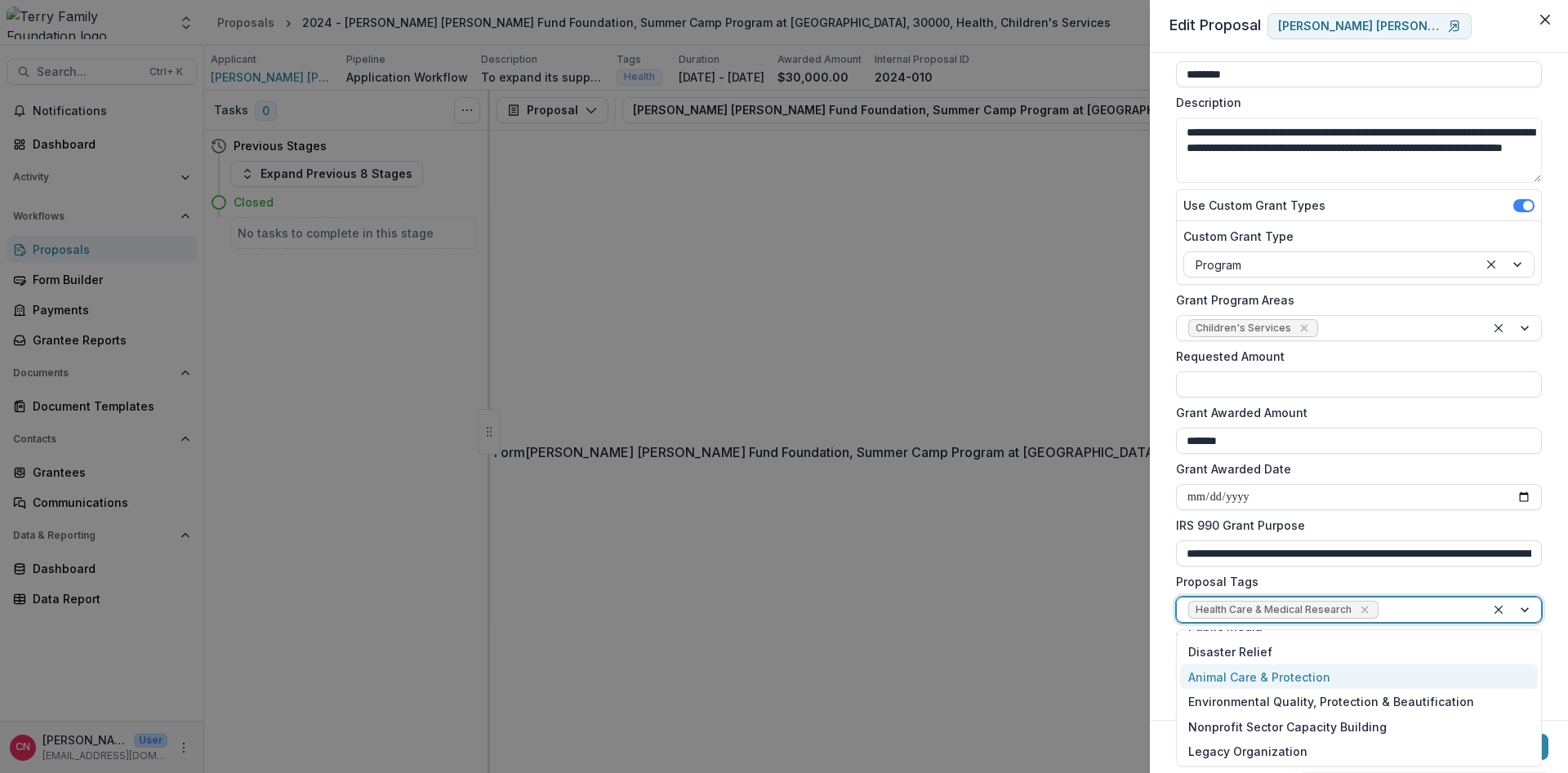
scroll to position [196, 0]
click at [1222, 672] on div "Children" at bounding box center [1360, 674] width 358 height 25
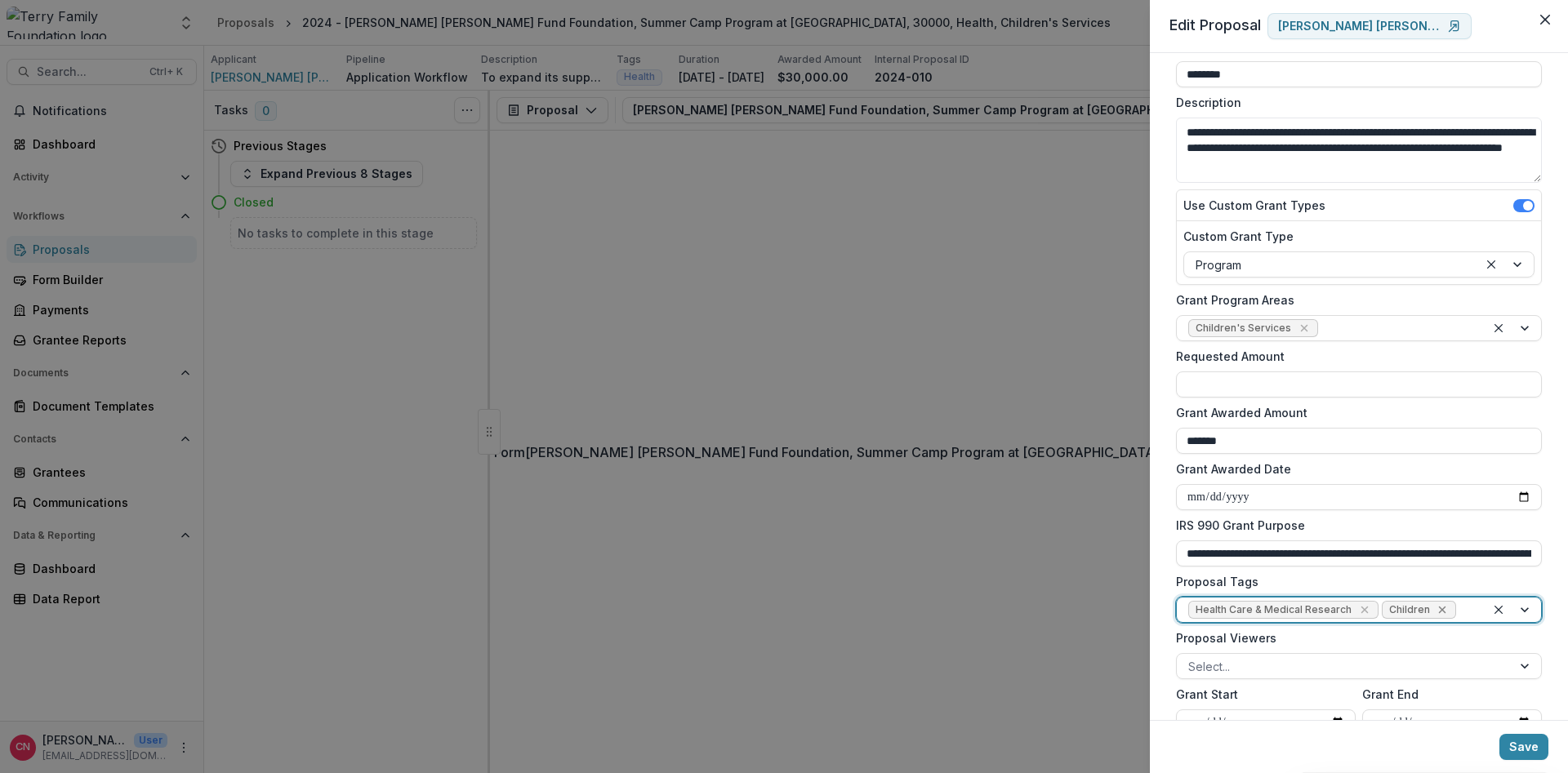
click at [1439, 610] on icon "Remove Children" at bounding box center [1442, 610] width 7 height 7
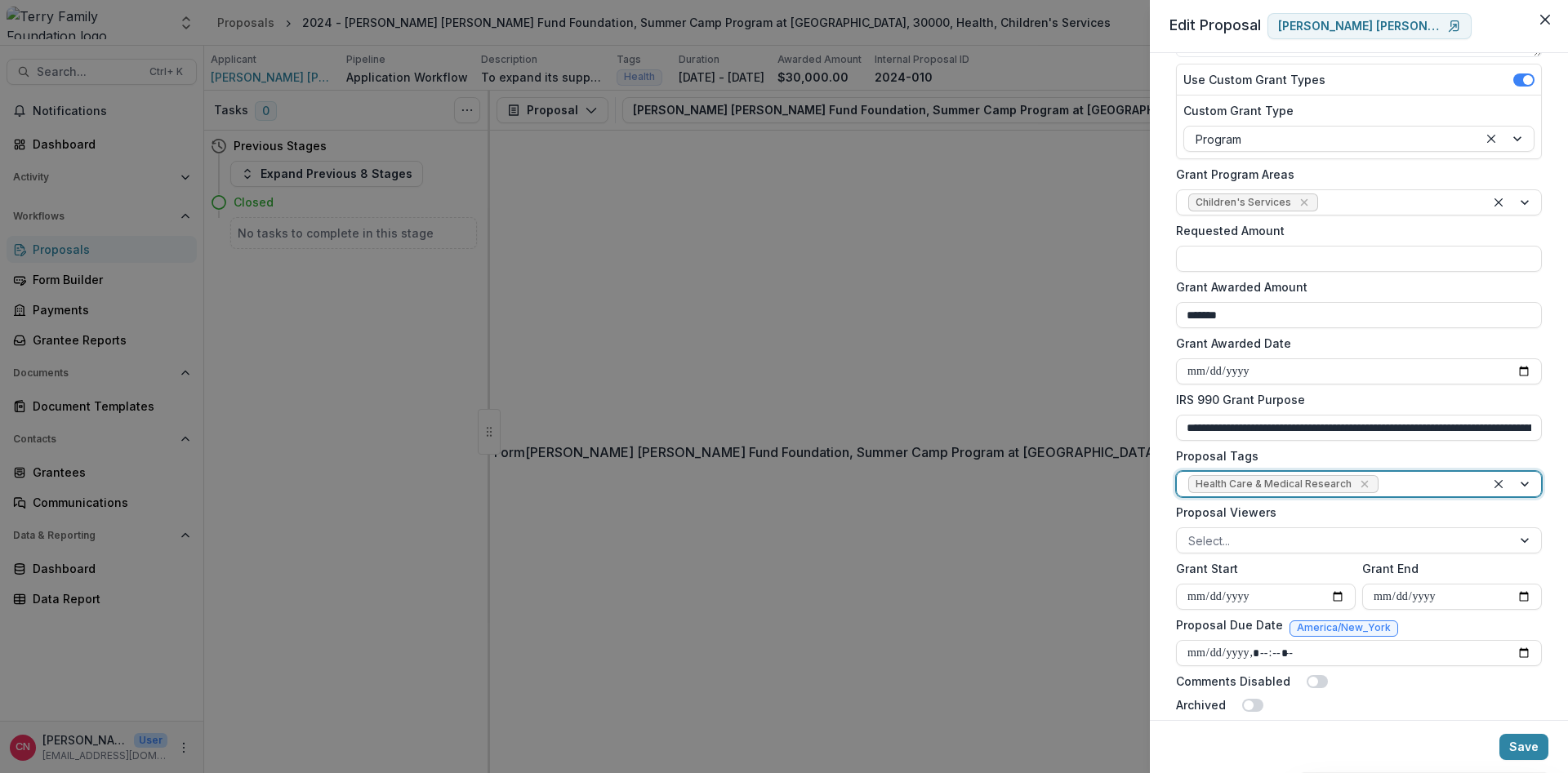
scroll to position [244, 0]
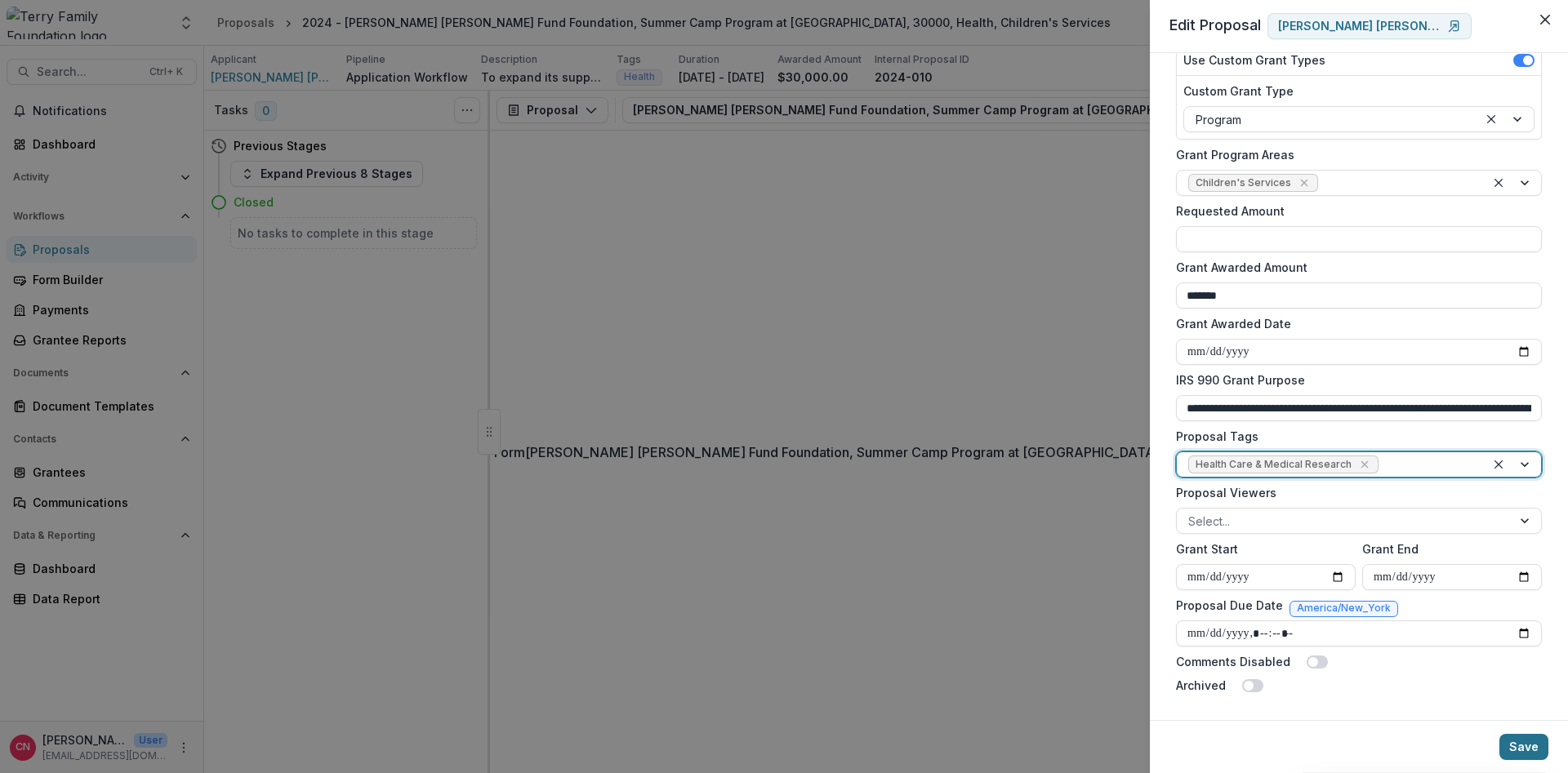
click at [1521, 745] on button "Save" at bounding box center [1524, 747] width 49 height 26
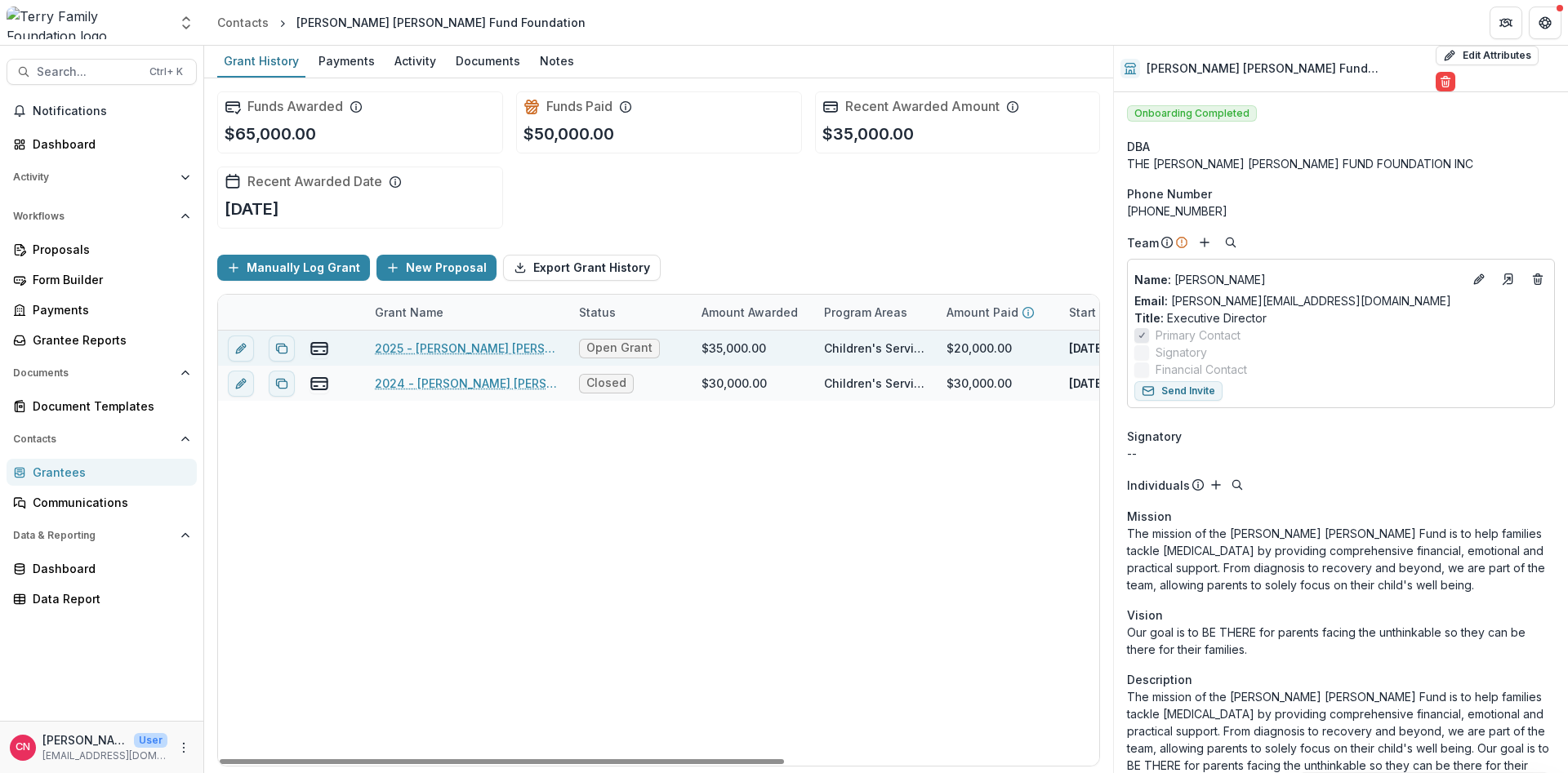
click at [473, 347] on link "2025 - [PERSON_NAME] [PERSON_NAME] Fund Foundation - Program or Project" at bounding box center [468, 348] width 185 height 17
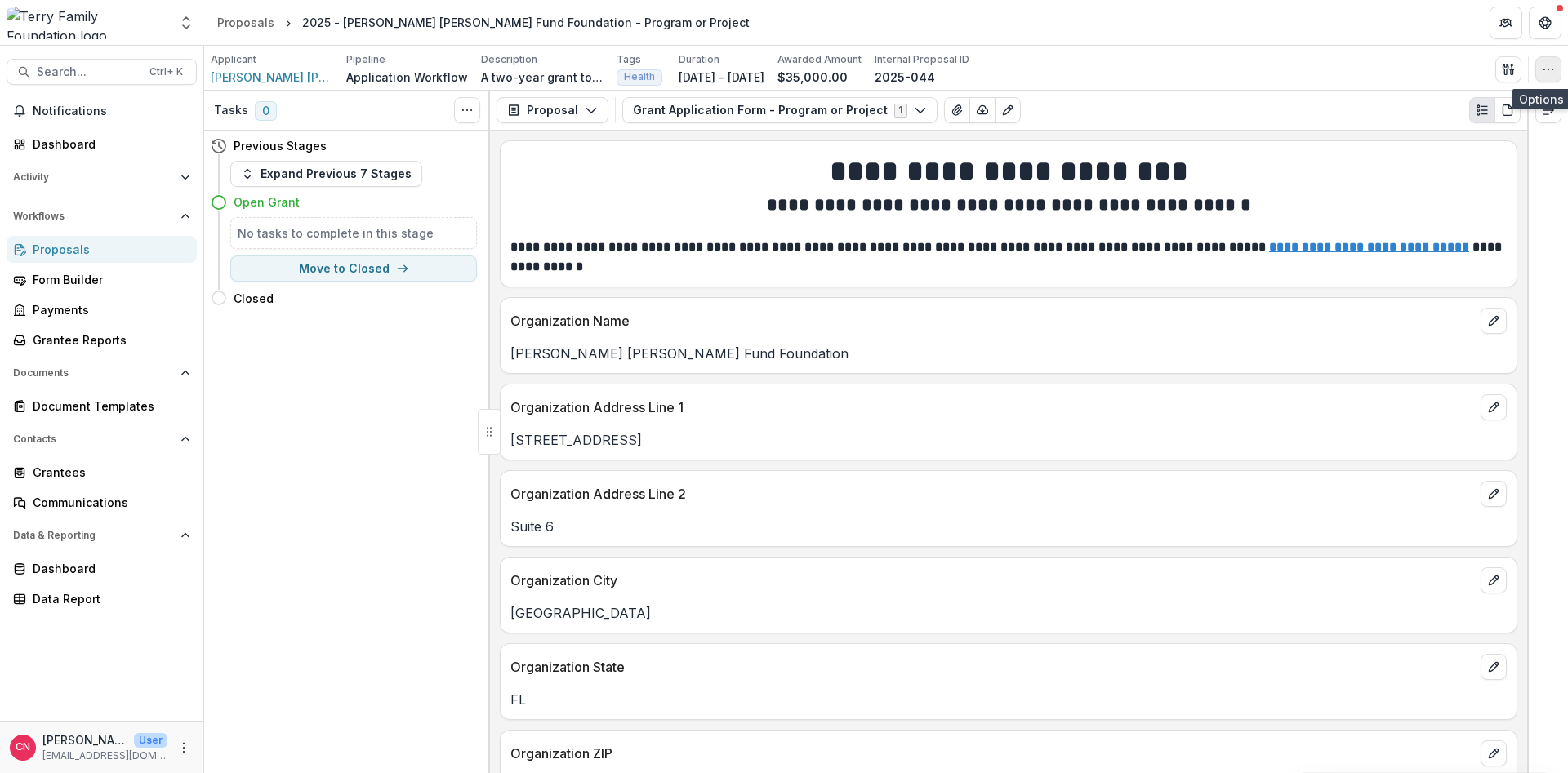
click at [1552, 66] on icon "button" at bounding box center [1548, 69] width 13 height 13
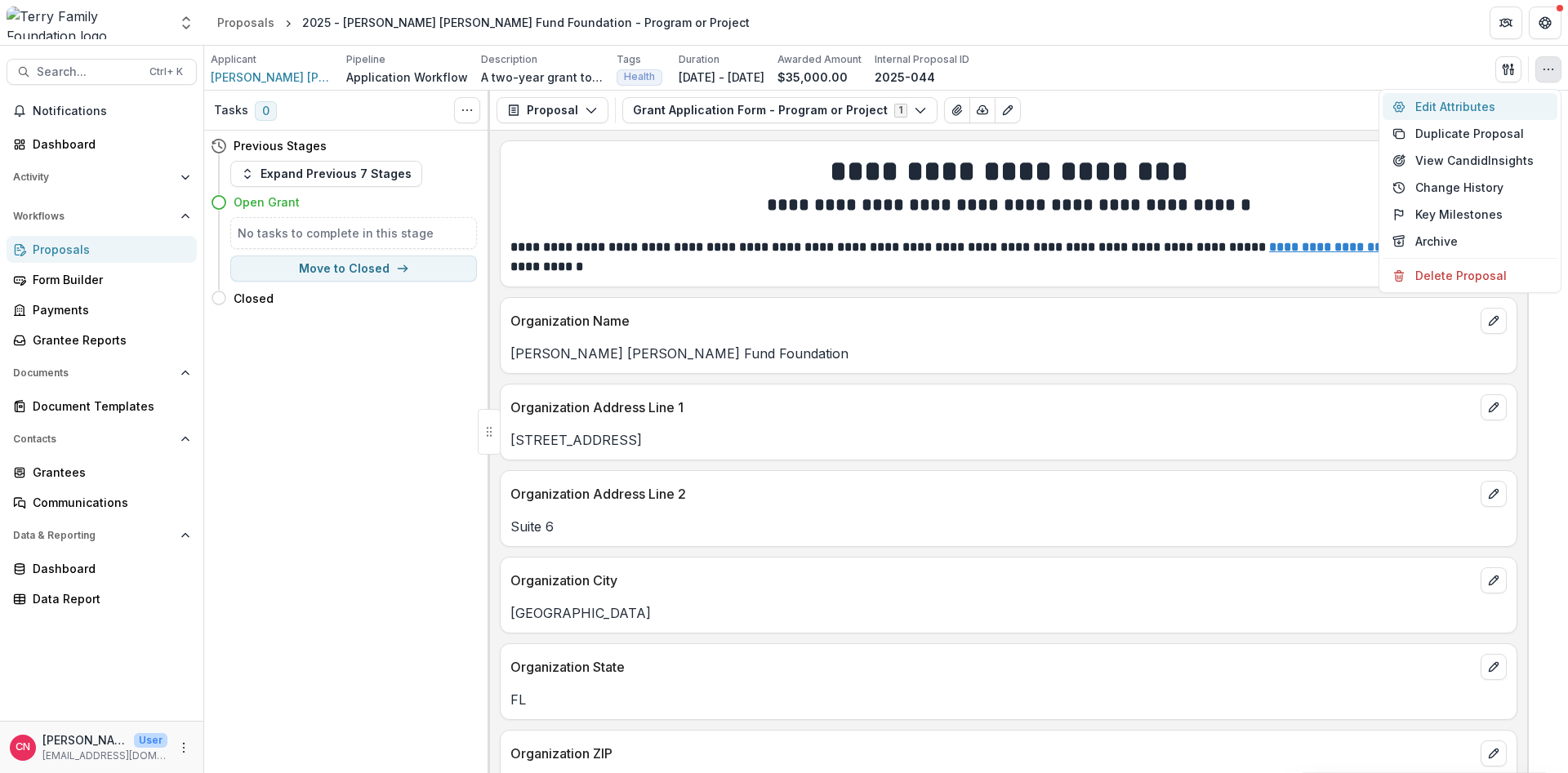
click at [1447, 101] on button "Edit Attributes" at bounding box center [1470, 106] width 175 height 27
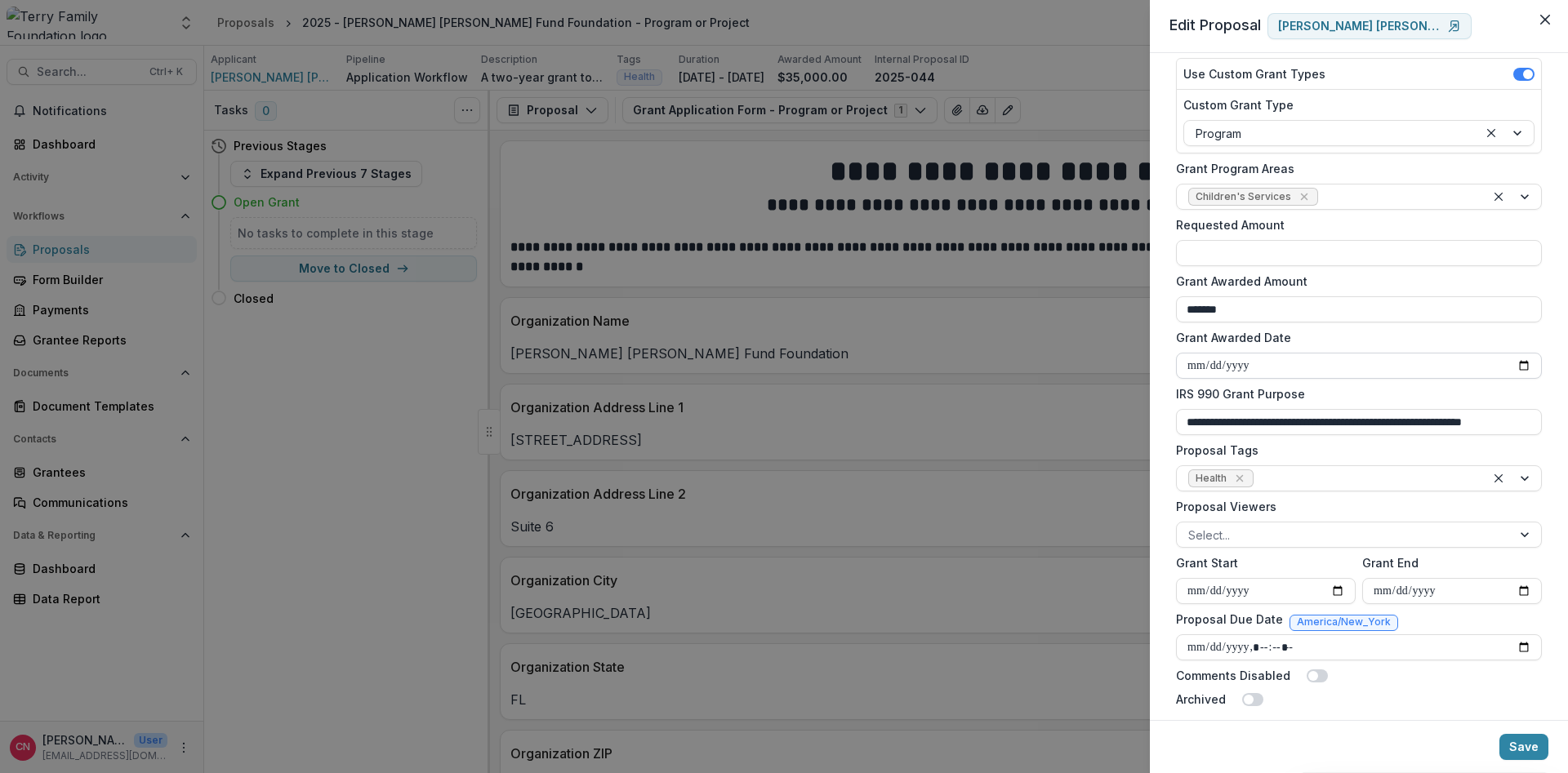
scroll to position [244, 0]
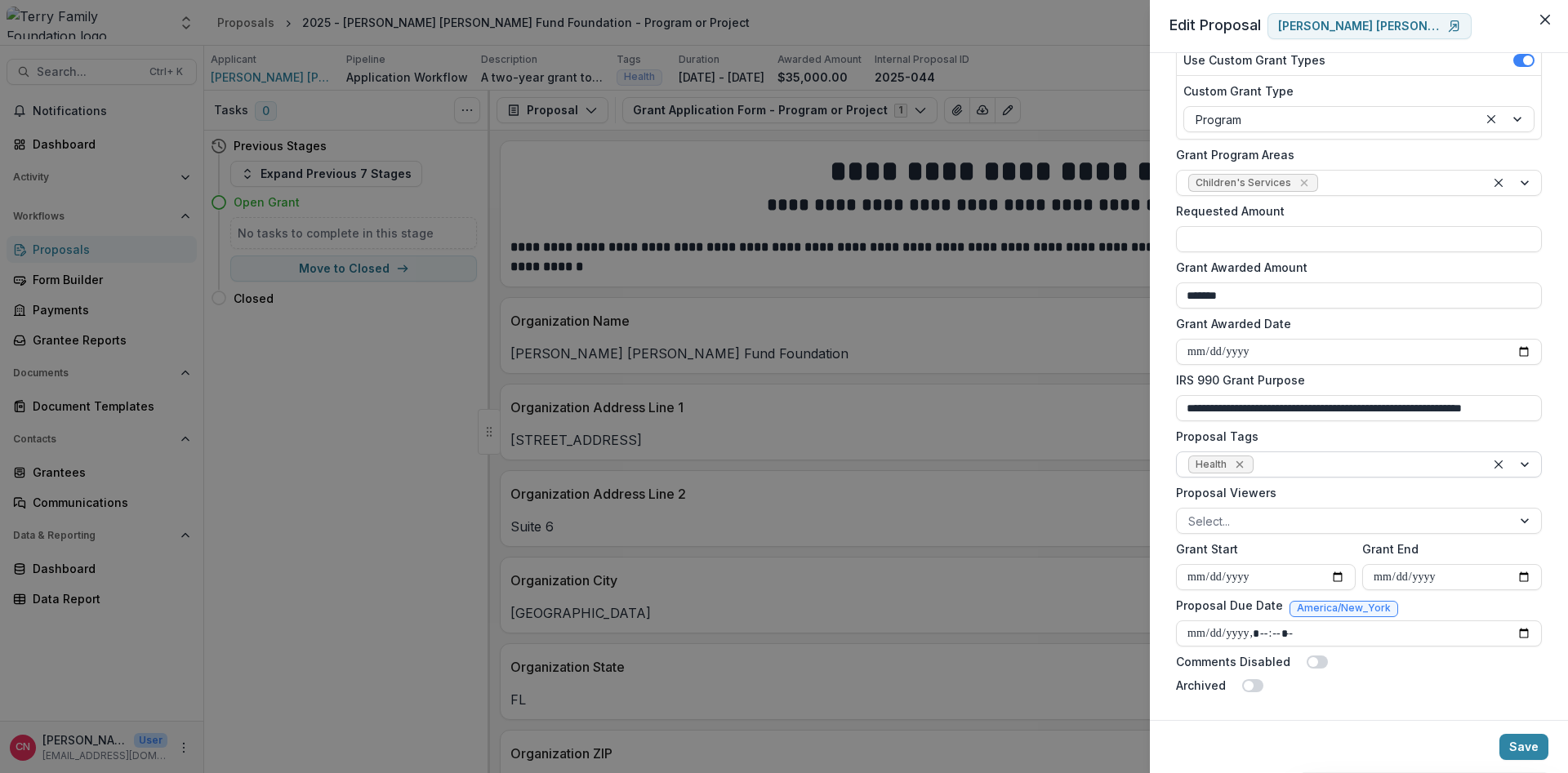
click at [1239, 462] on icon "Remove Health" at bounding box center [1240, 464] width 13 height 13
click at [1527, 465] on div at bounding box center [1526, 465] width 29 height 25
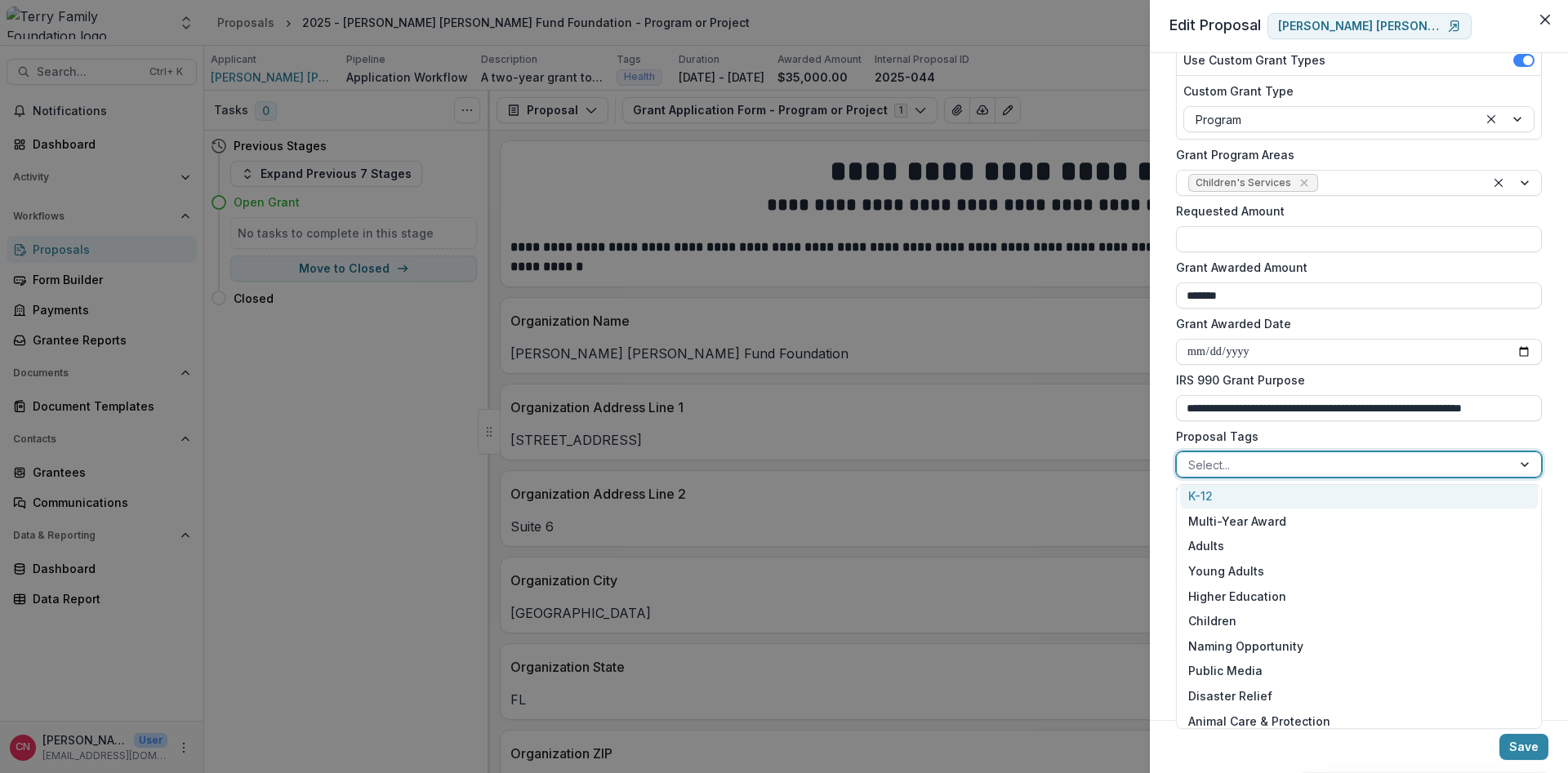
scroll to position [238, 0]
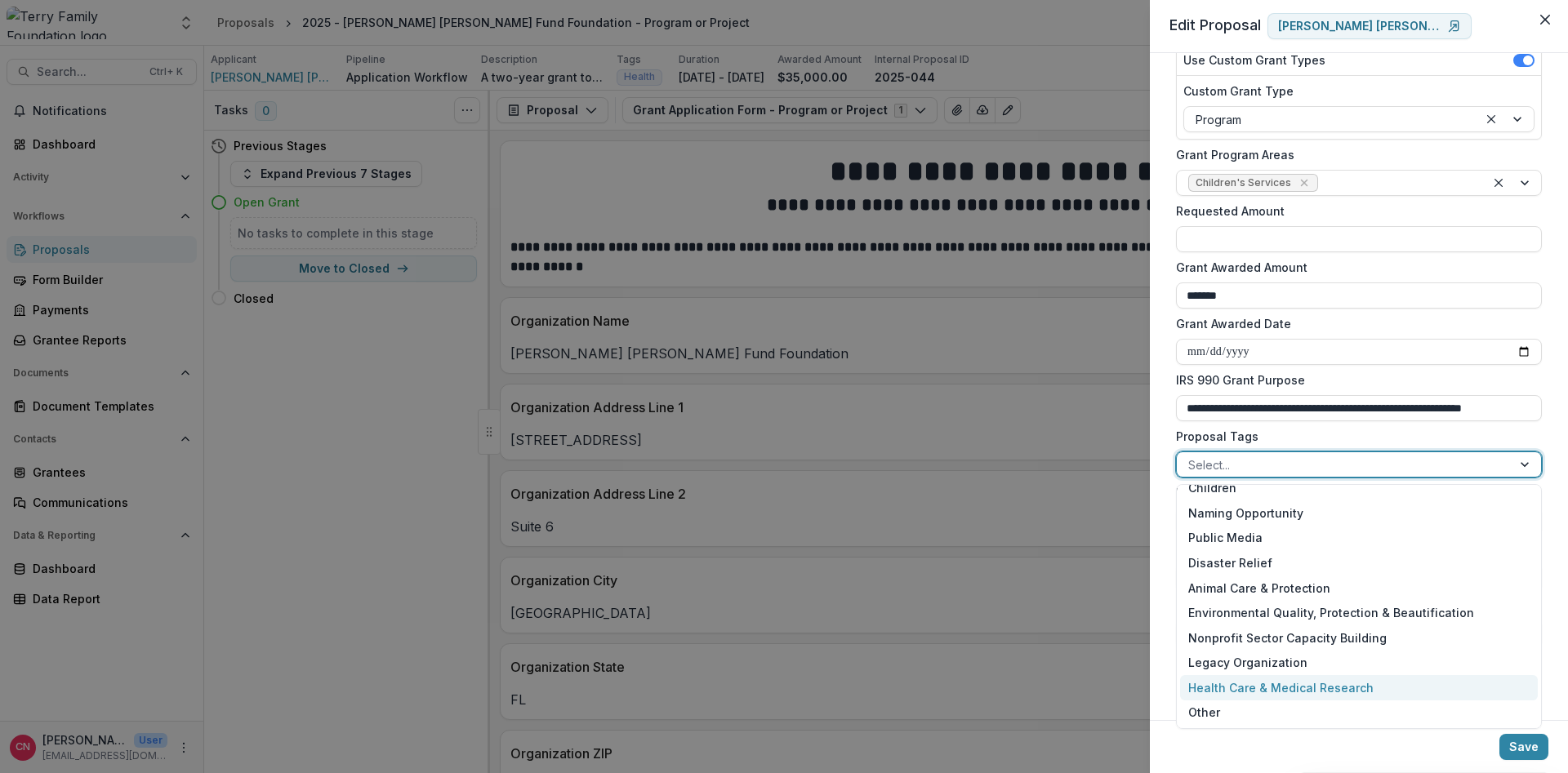
click at [1284, 686] on div "Health Care & Medical Research" at bounding box center [1360, 687] width 358 height 25
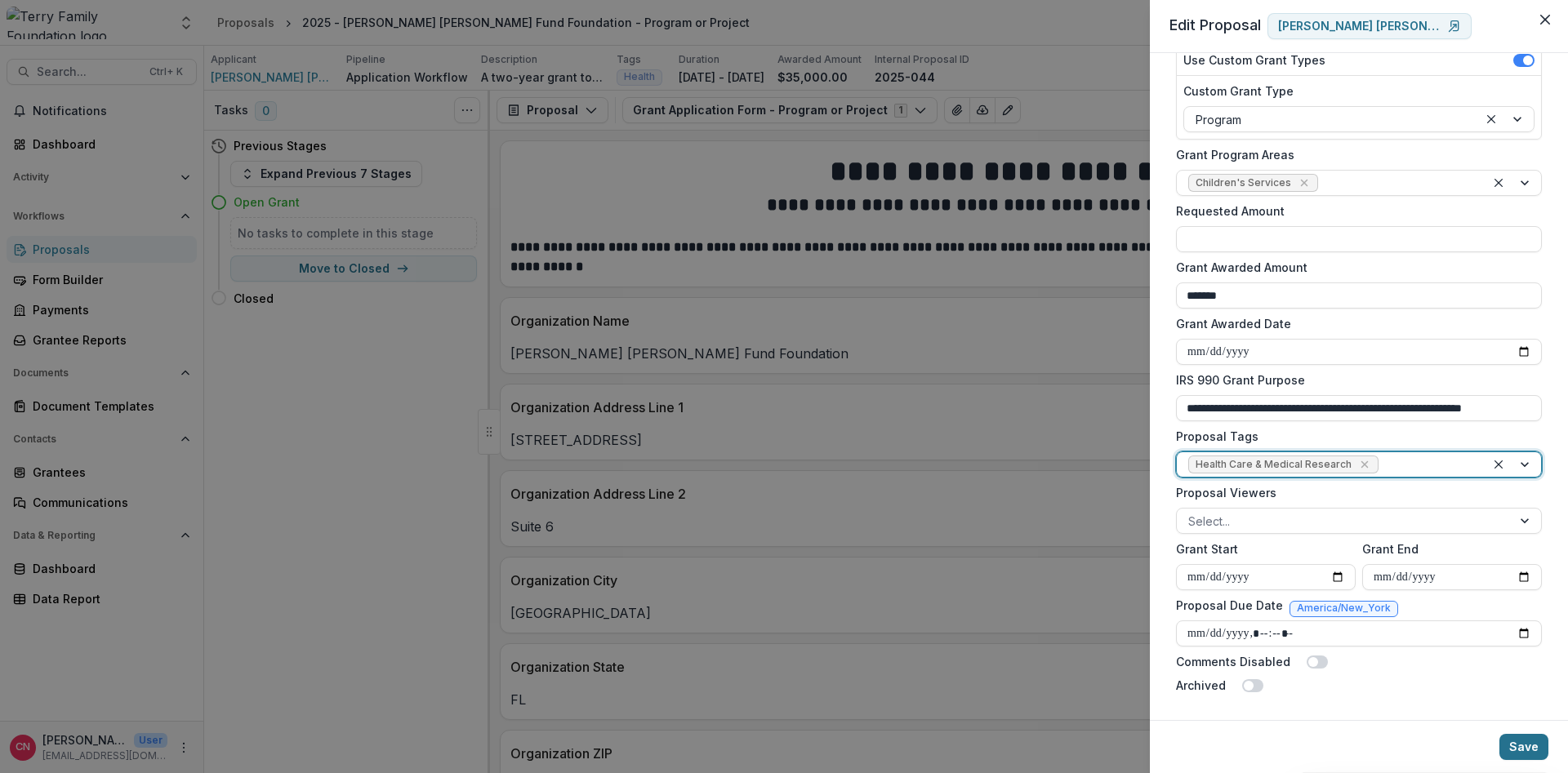
click at [1519, 745] on button "Save" at bounding box center [1524, 747] width 49 height 26
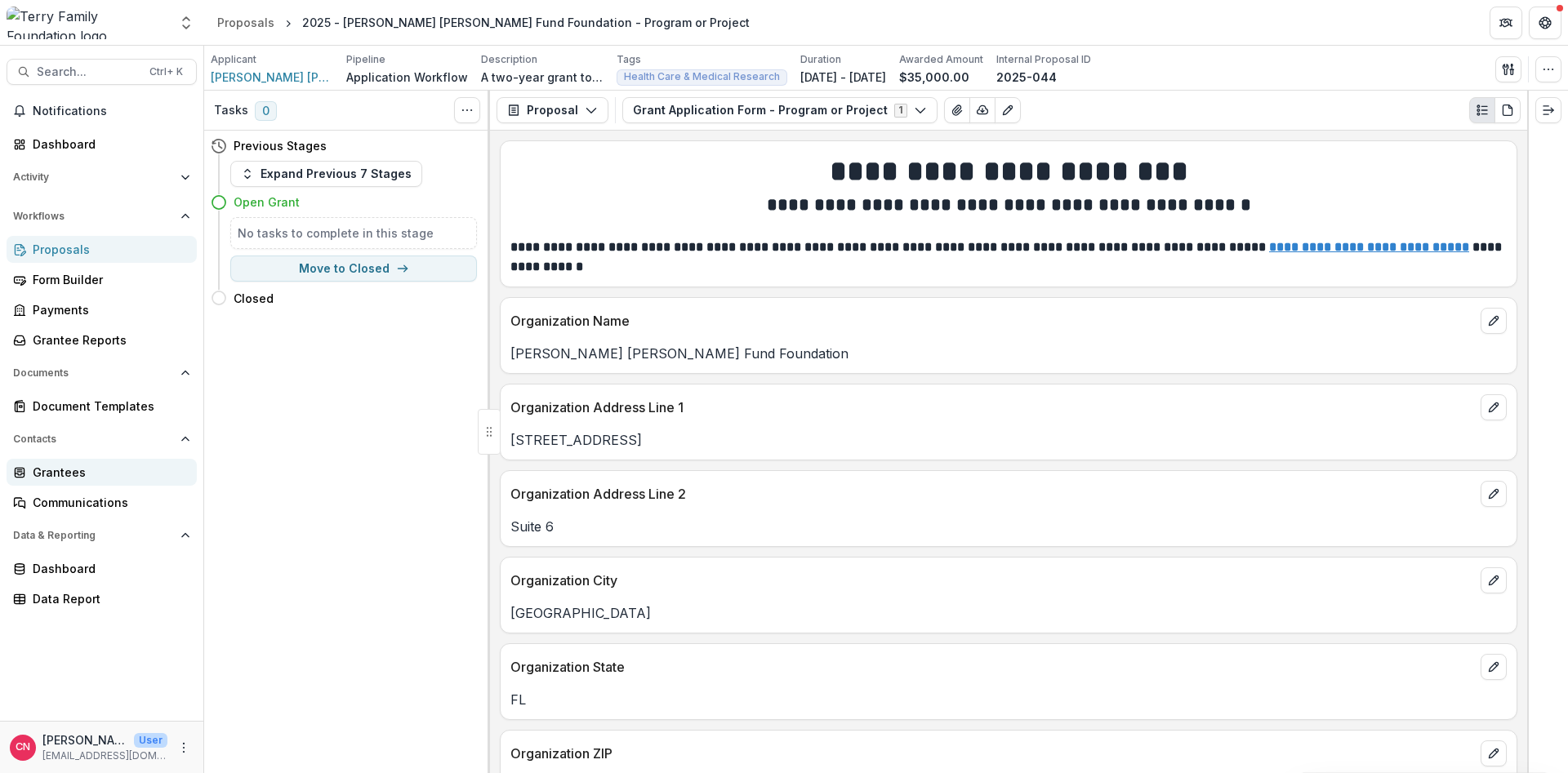
click at [58, 467] on div "Grantees" at bounding box center [108, 471] width 151 height 17
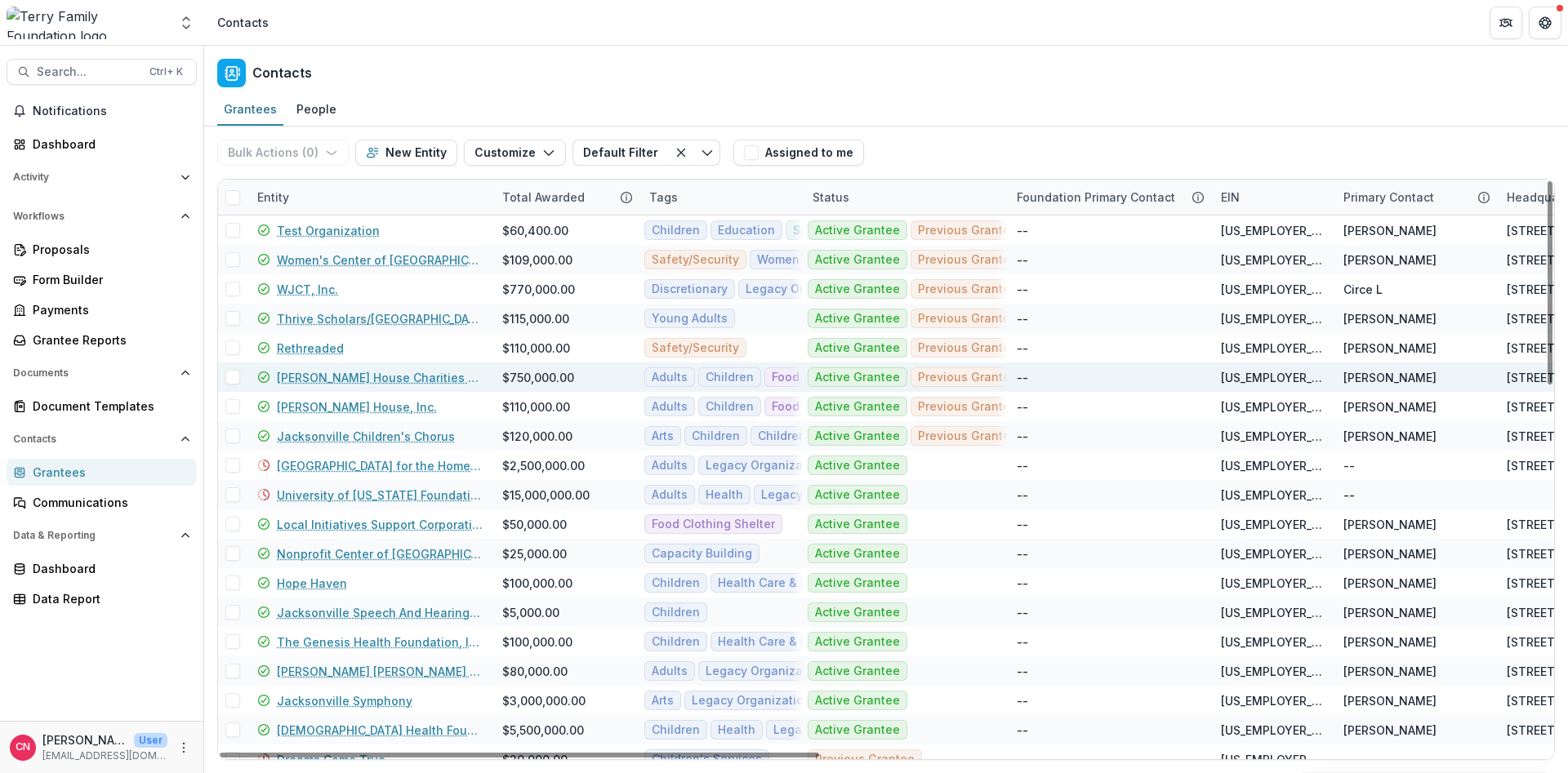
click at [353, 377] on link "[PERSON_NAME] House Charities of [GEOGRAPHIC_DATA]" at bounding box center [380, 378] width 206 height 17
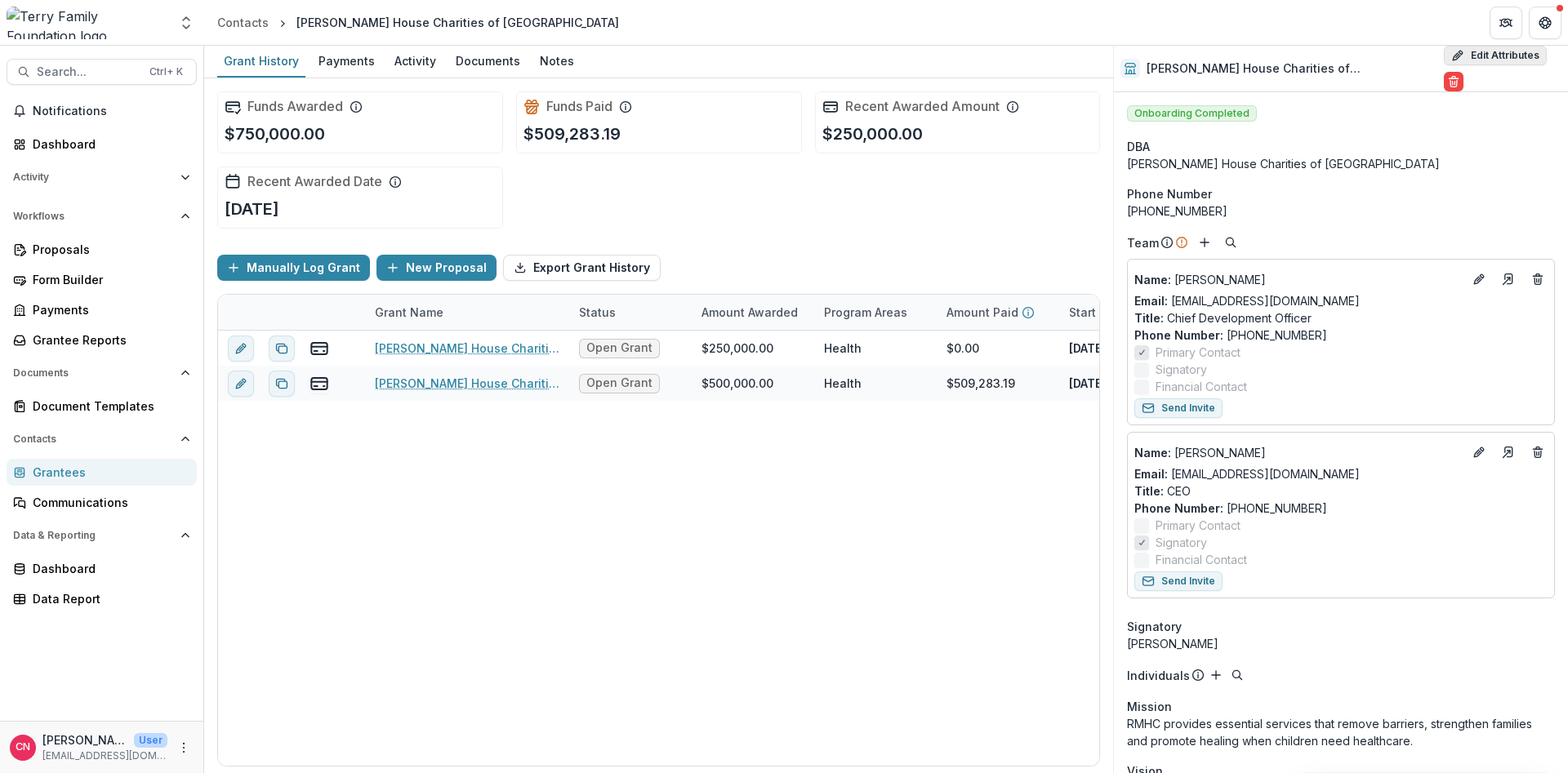
click at [1486, 59] on button "Edit Attributes" at bounding box center [1495, 56] width 103 height 20
select select "**"
select select
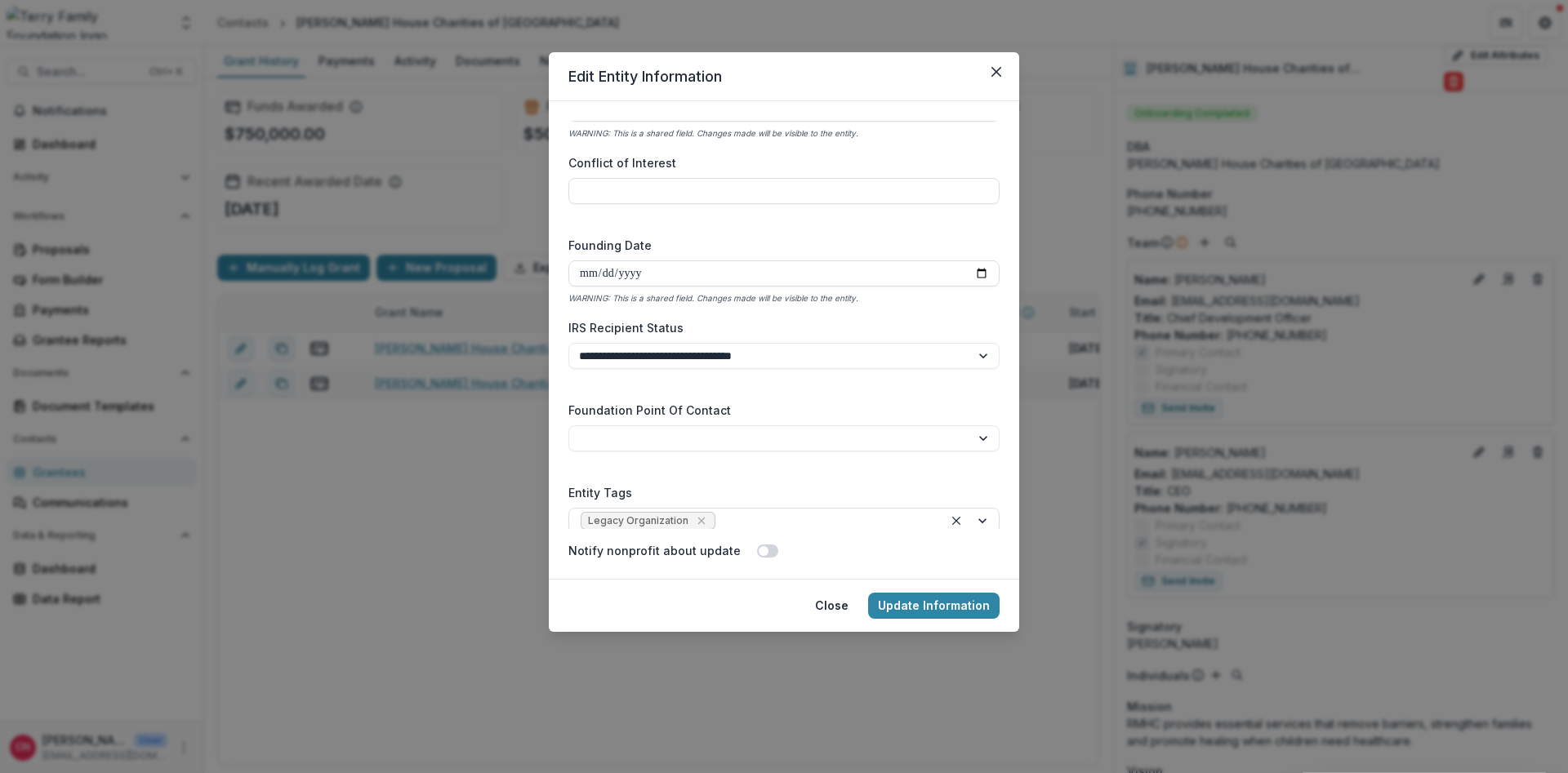
scroll to position [2397, 0]
click at [979, 516] on div at bounding box center [971, 516] width 56 height 25
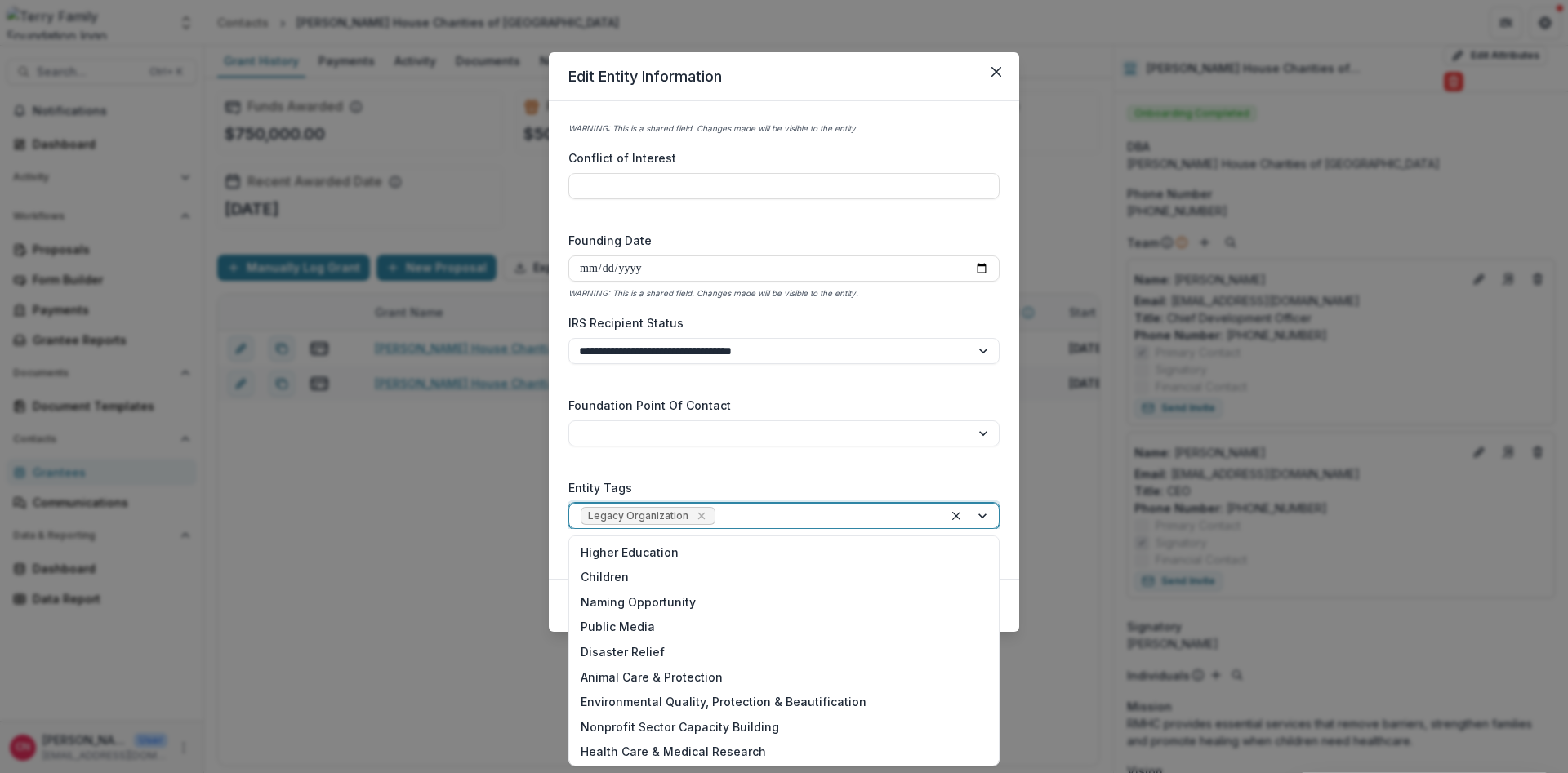
scroll to position [227, 0]
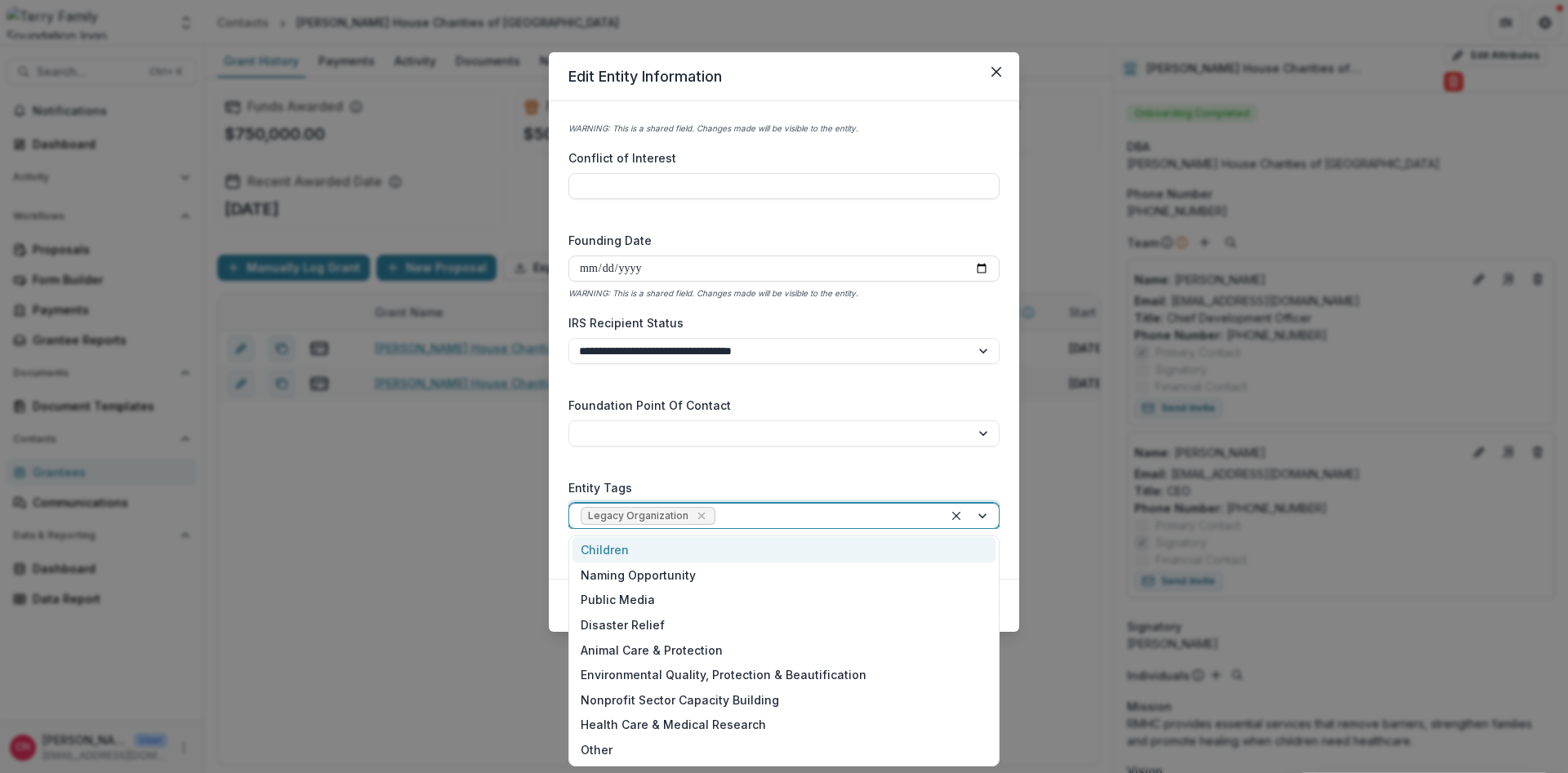
click at [605, 550] on div "Children" at bounding box center [784, 549] width 423 height 25
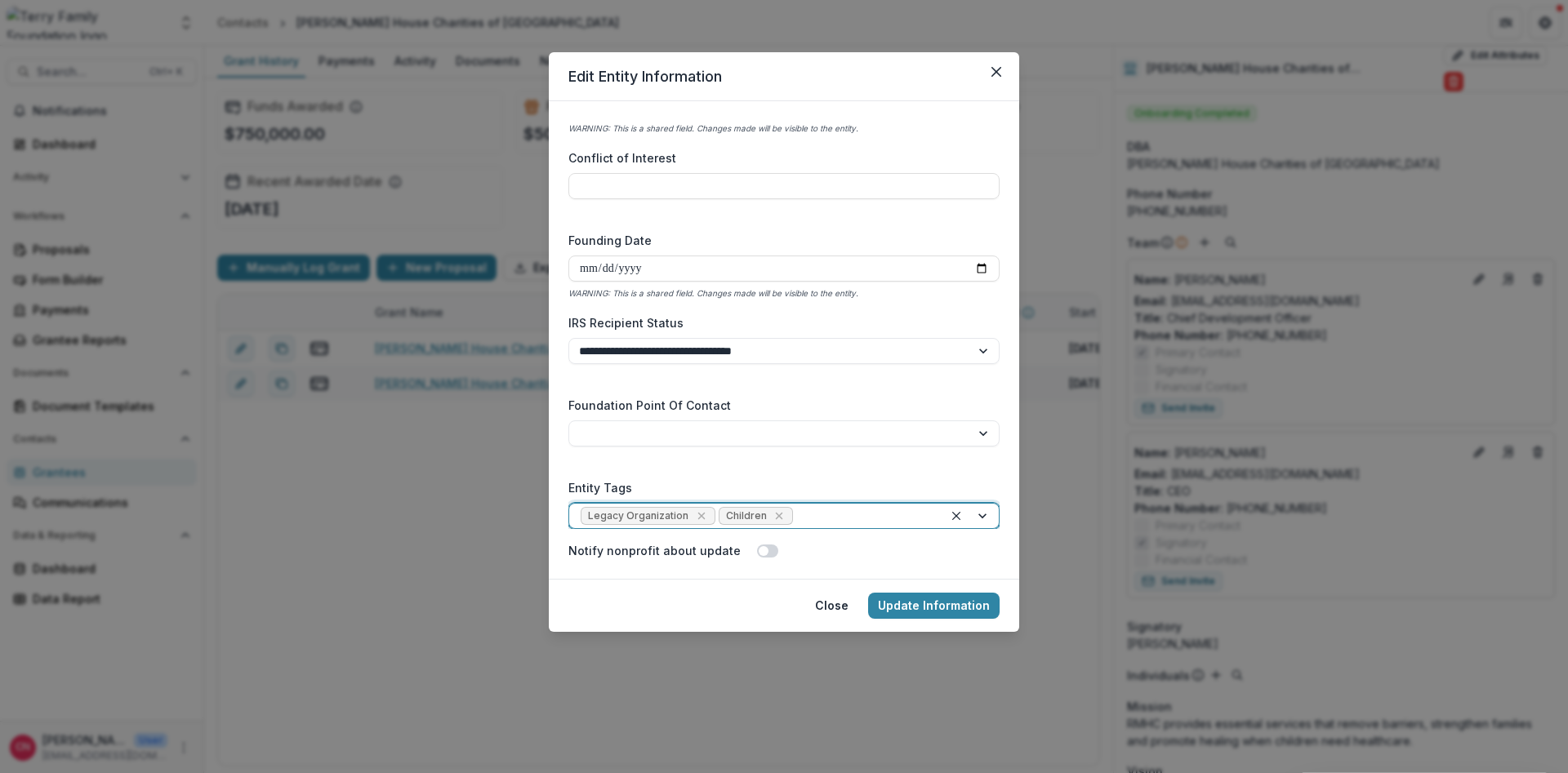
click at [979, 512] on div at bounding box center [971, 516] width 56 height 25
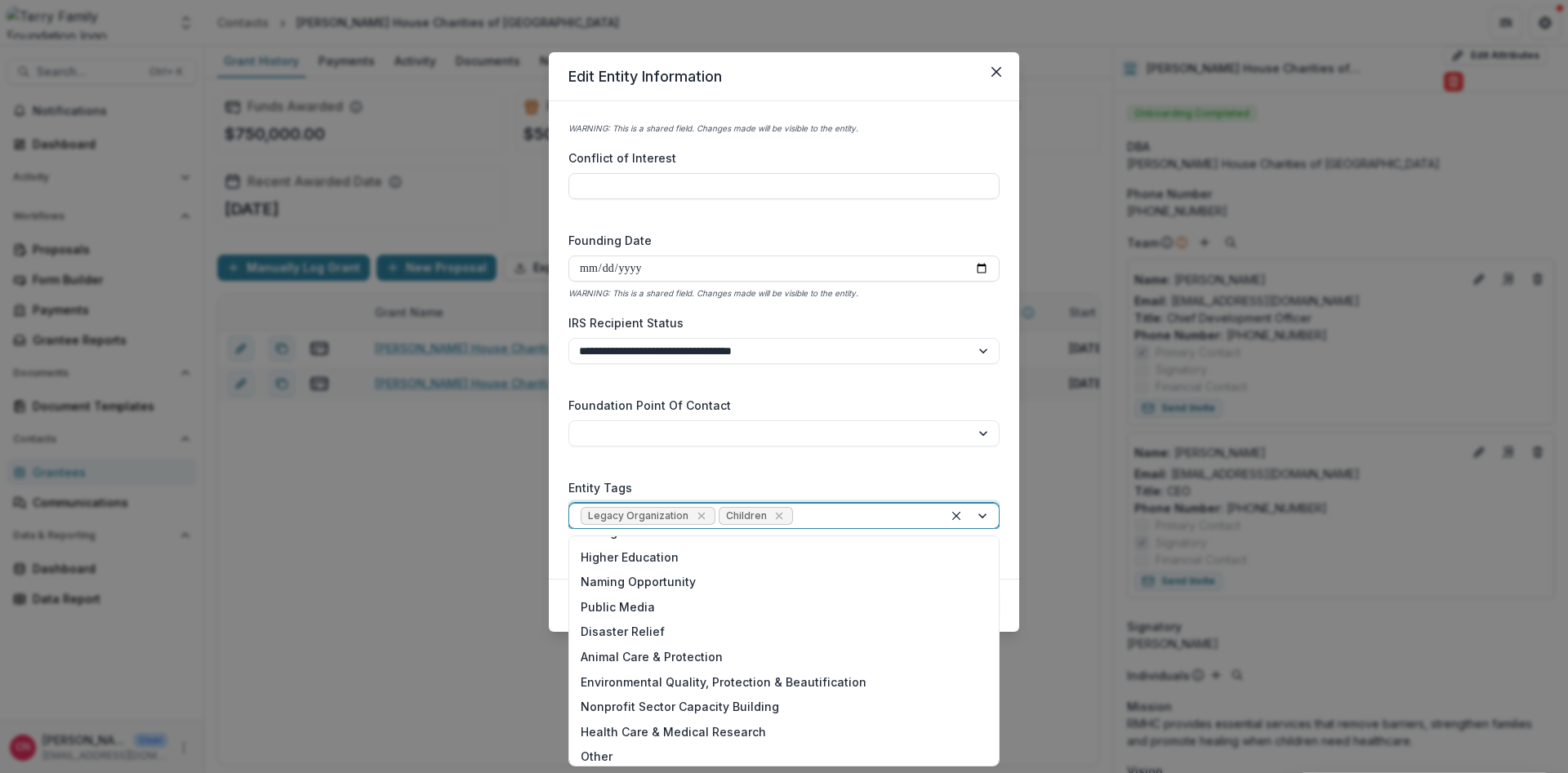
scroll to position [202, 0]
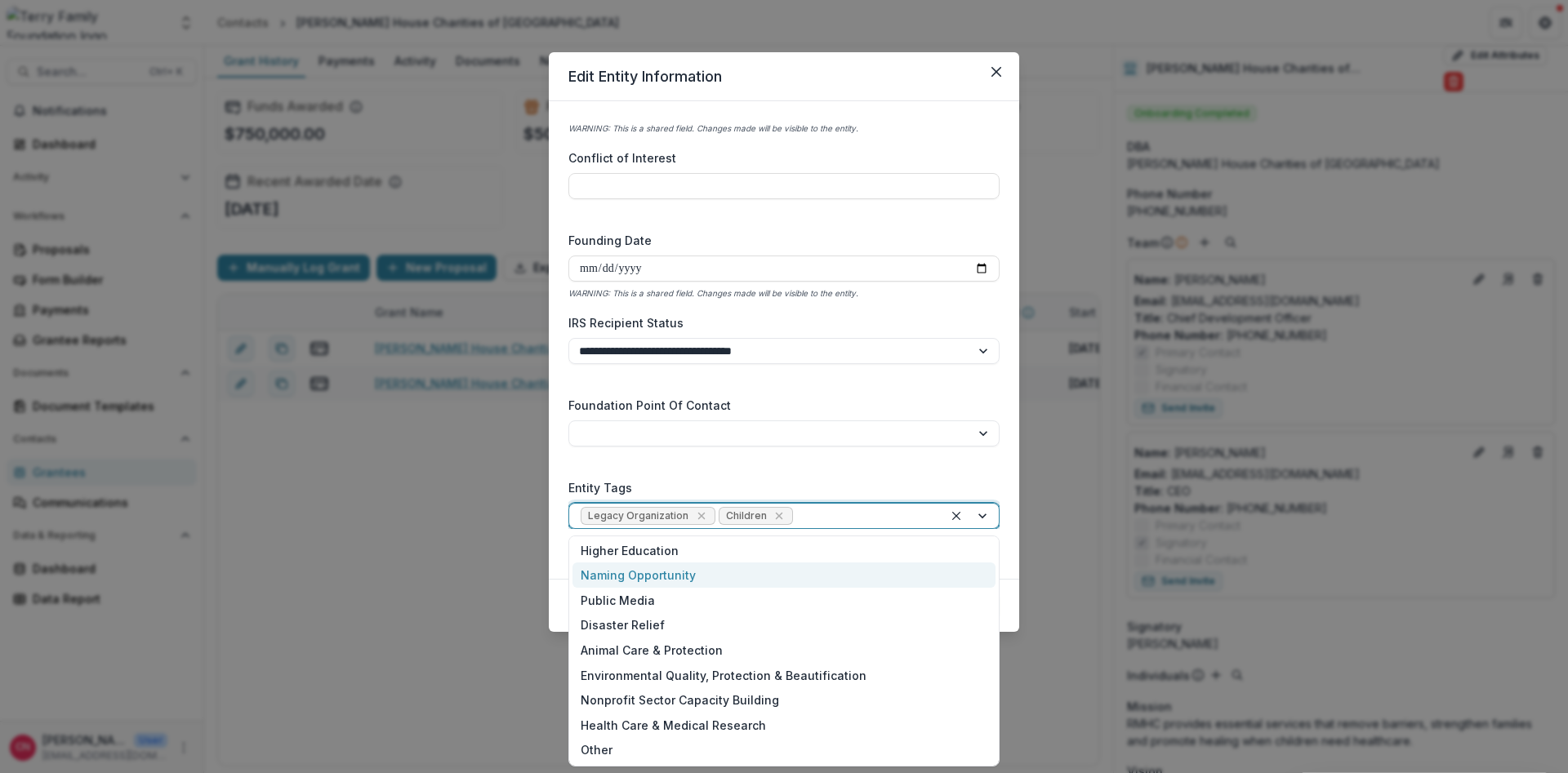
click at [627, 573] on div "Naming Opportunity" at bounding box center [784, 574] width 423 height 25
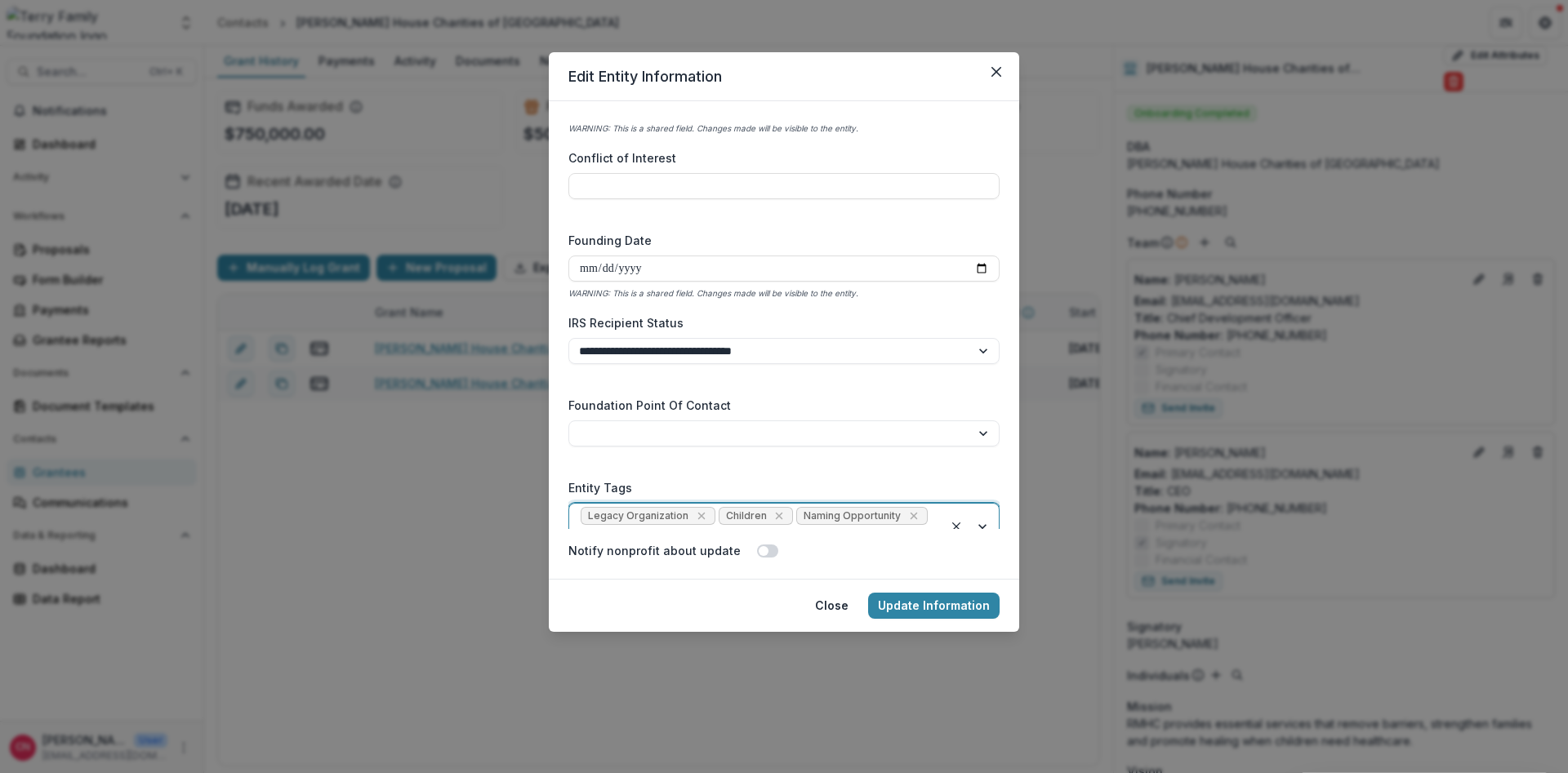
click at [979, 516] on div at bounding box center [971, 525] width 56 height 45
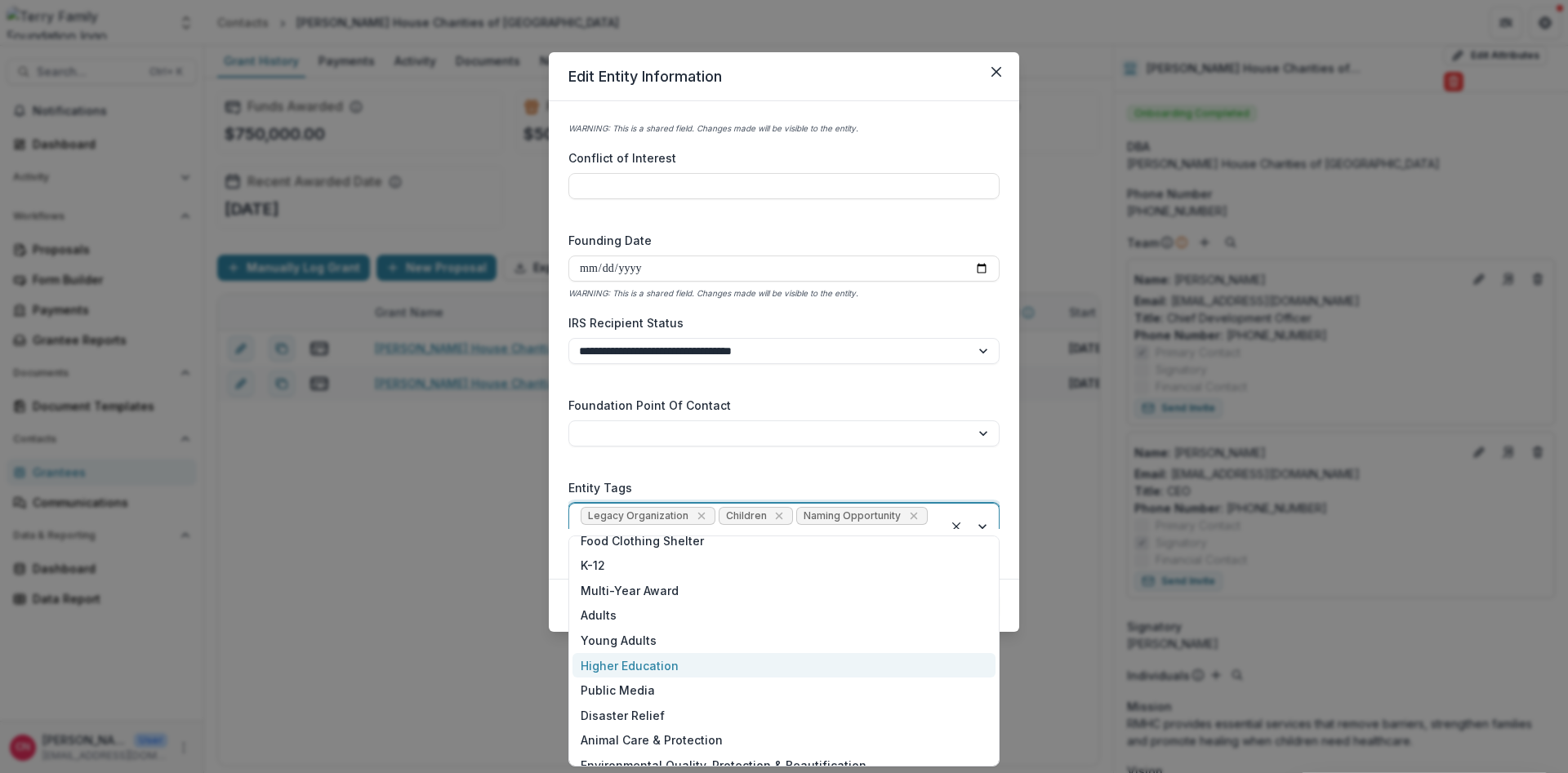
scroll to position [79, 0]
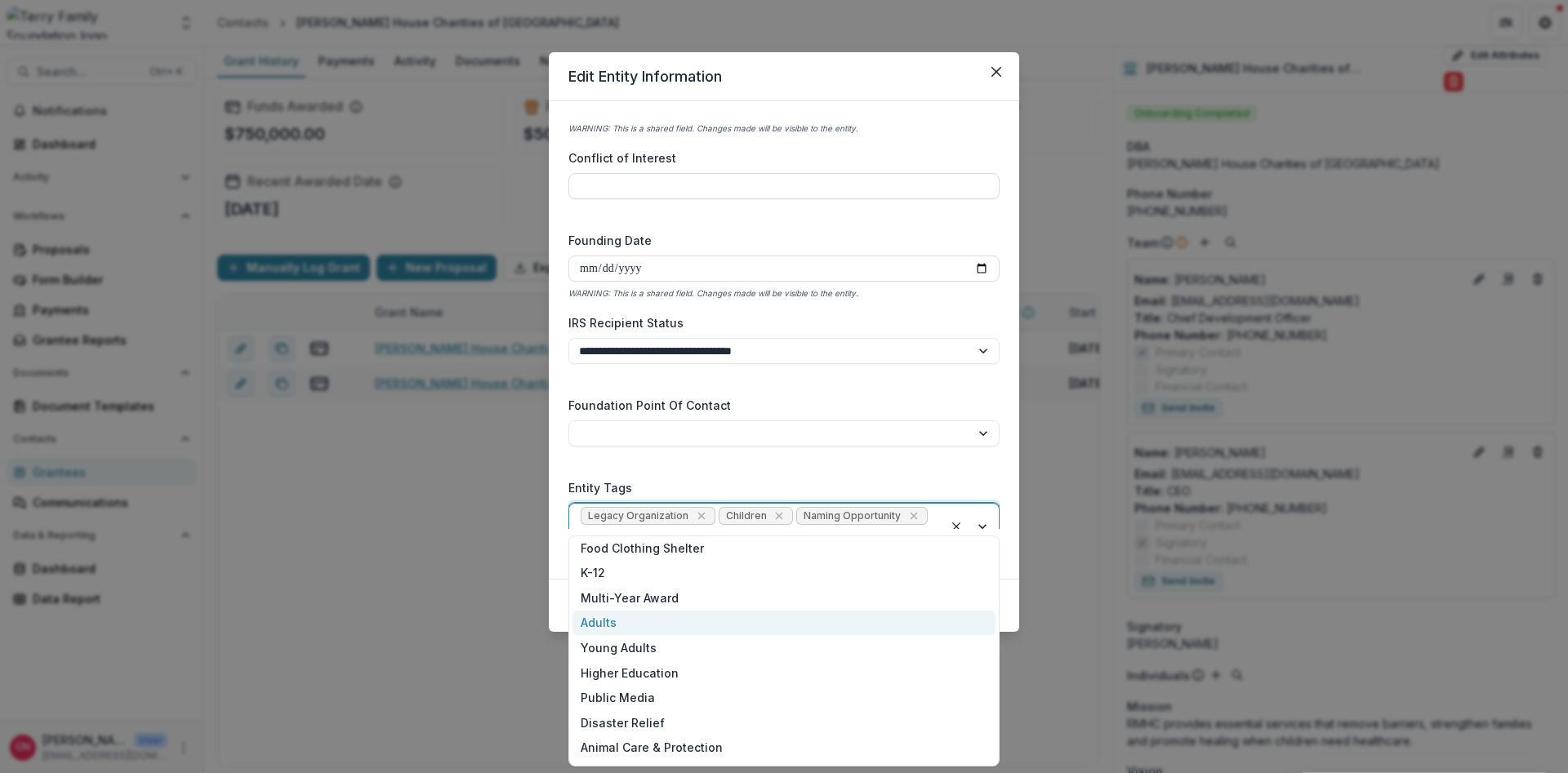
click at [602, 618] on div "Adults" at bounding box center [784, 623] width 423 height 25
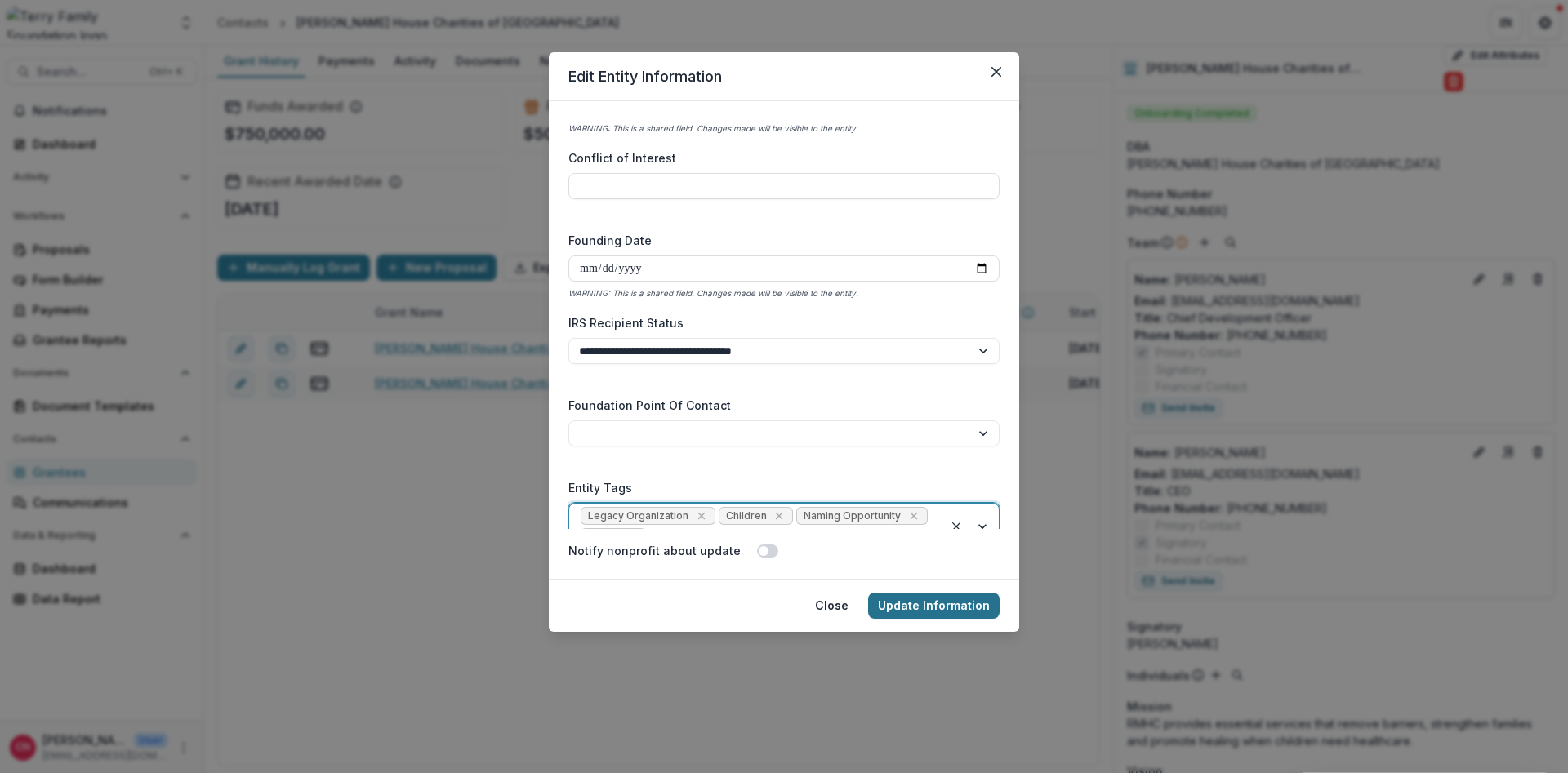
click at [894, 603] on button "Update Information" at bounding box center [934, 605] width 132 height 26
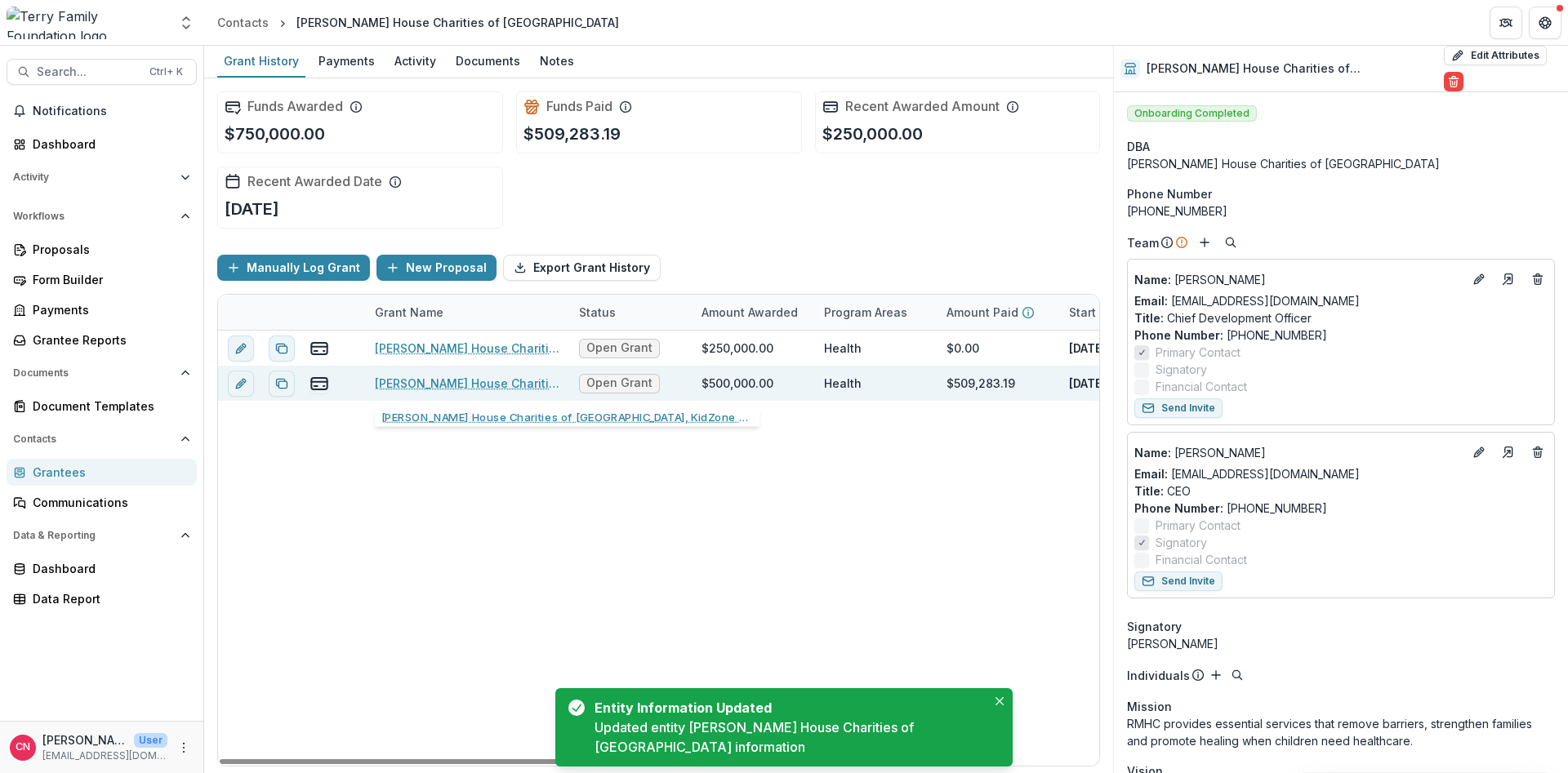
click at [451, 382] on link "[PERSON_NAME] House Charities of [GEOGRAPHIC_DATA], KidZone and Teen Center, 50…" at bounding box center [468, 383] width 185 height 17
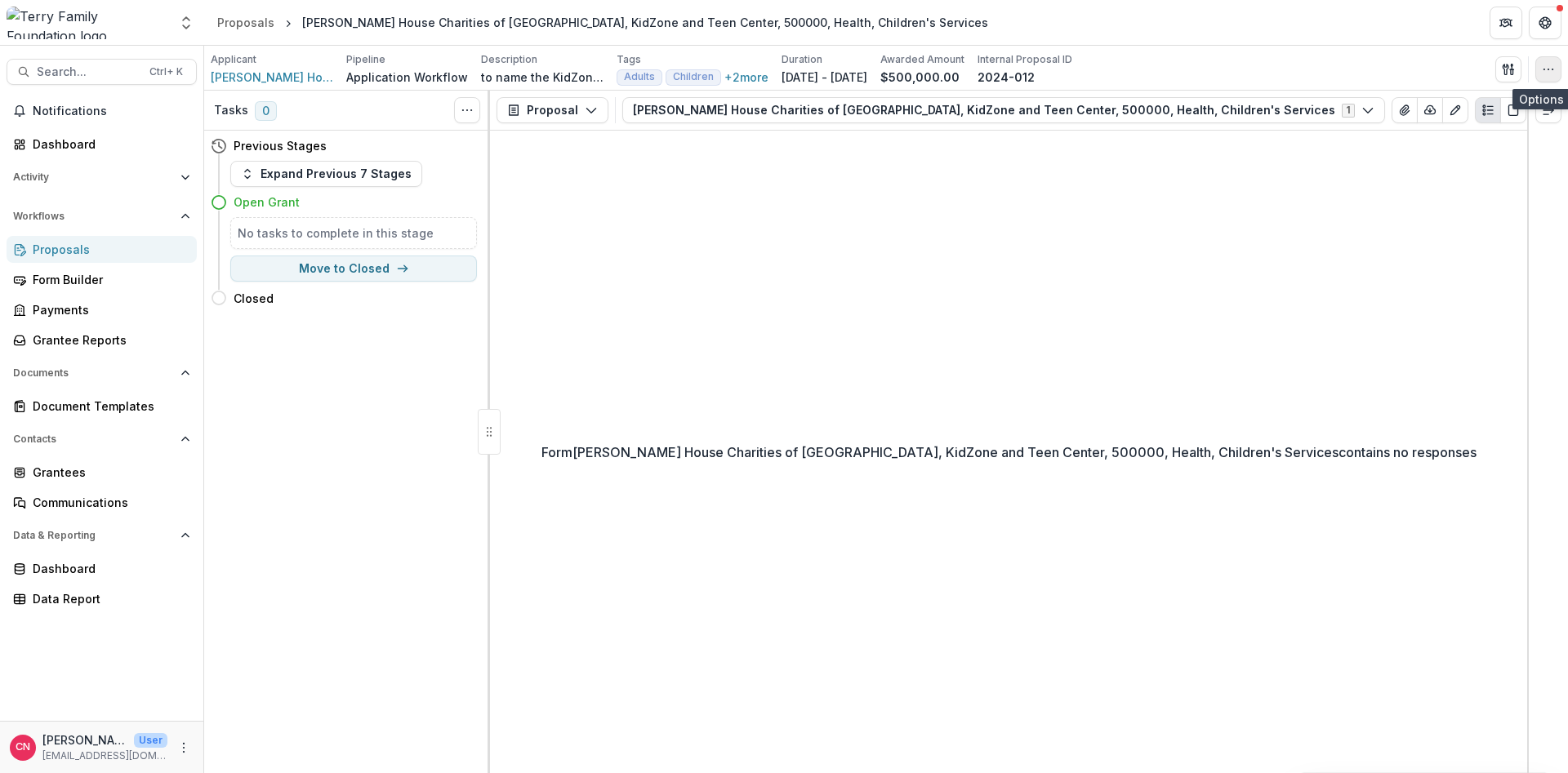
click at [1548, 67] on icon "button" at bounding box center [1548, 69] width 13 height 13
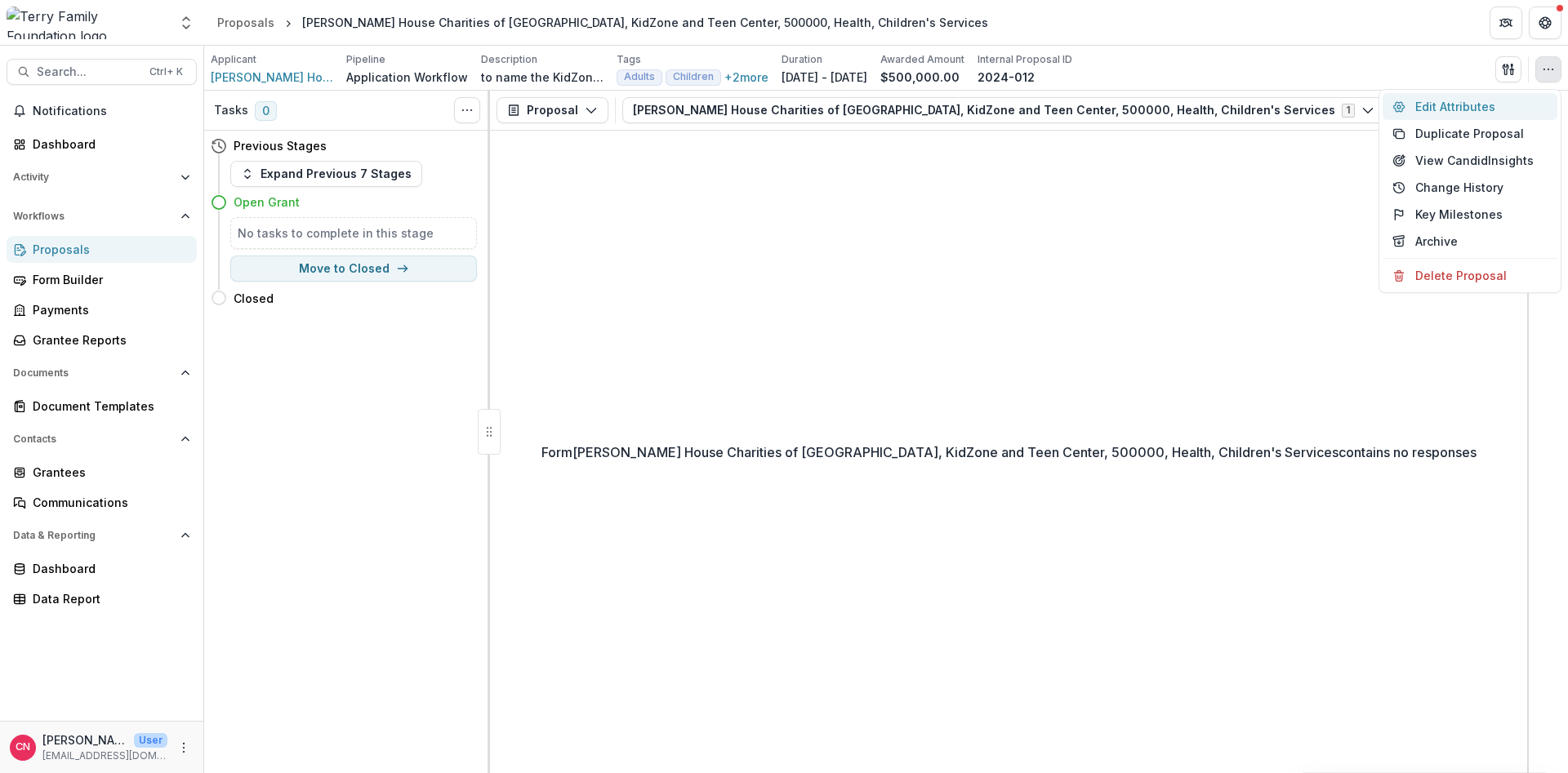
click at [1449, 101] on button "Edit Attributes" at bounding box center [1470, 106] width 175 height 27
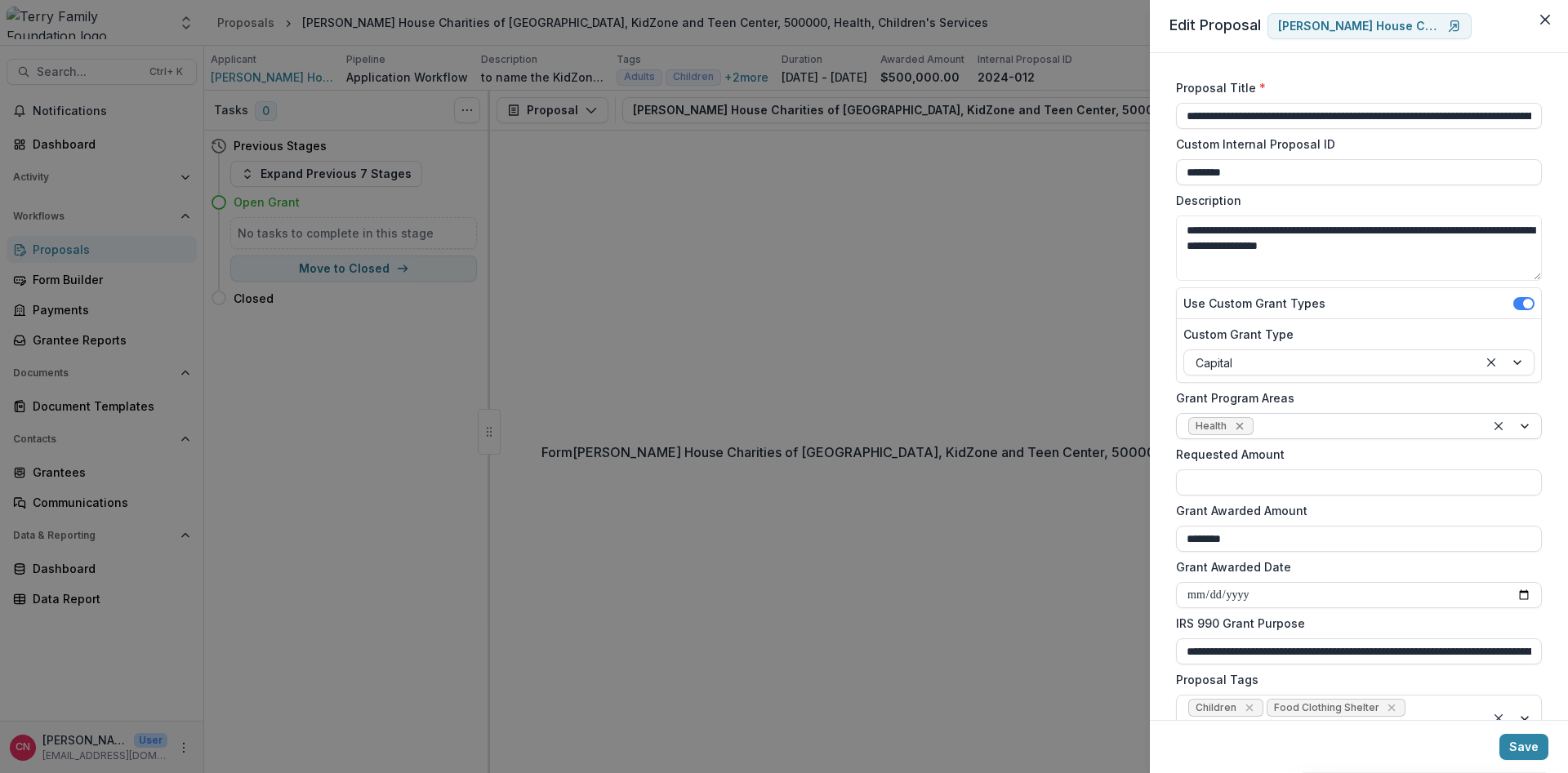
click at [1244, 426] on icon "Remove Health" at bounding box center [1240, 427] width 13 height 13
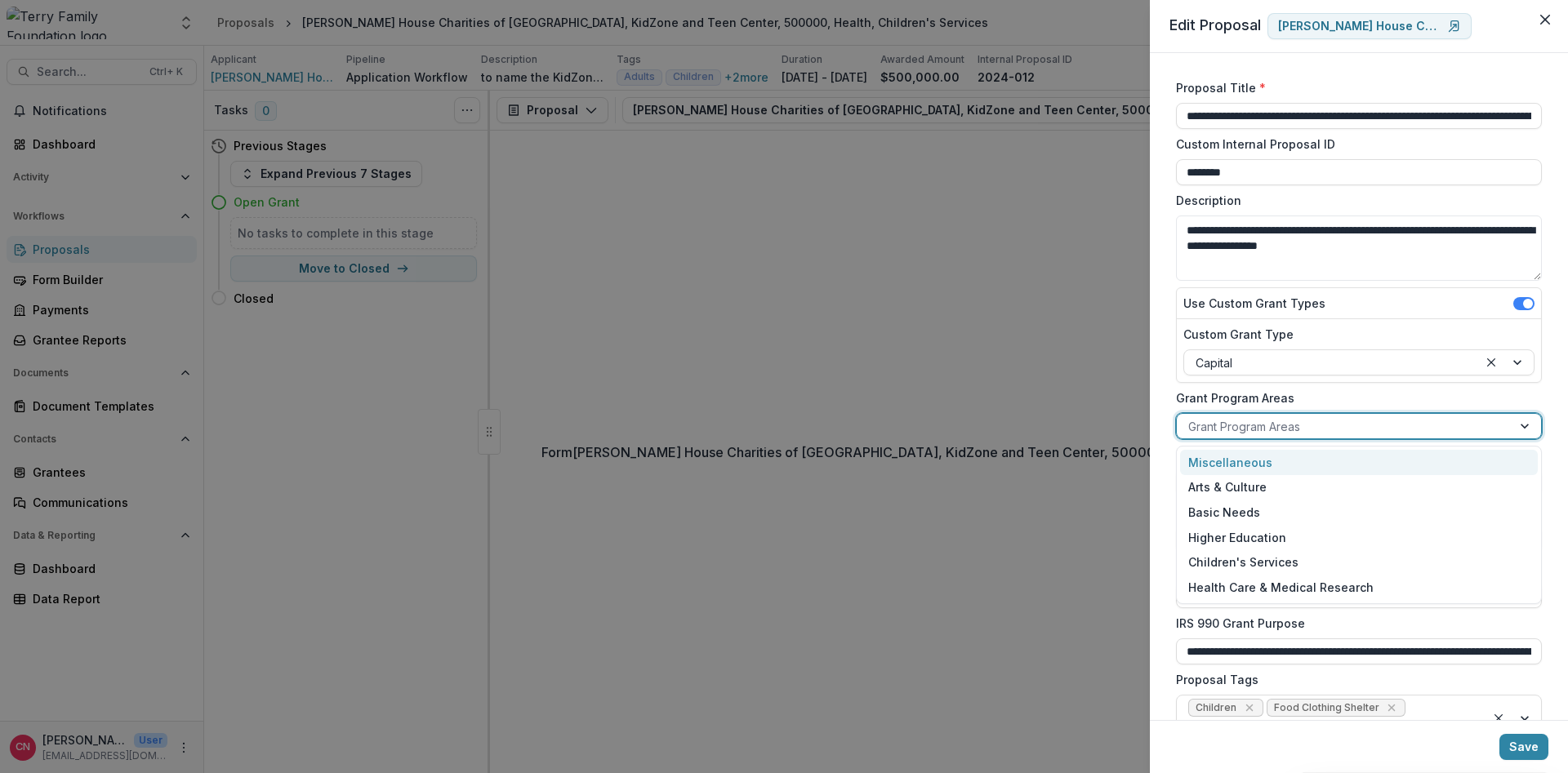
click at [1521, 421] on div at bounding box center [1526, 427] width 29 height 25
click at [1312, 579] on div "Health Care & Medical Research" at bounding box center [1360, 587] width 358 height 25
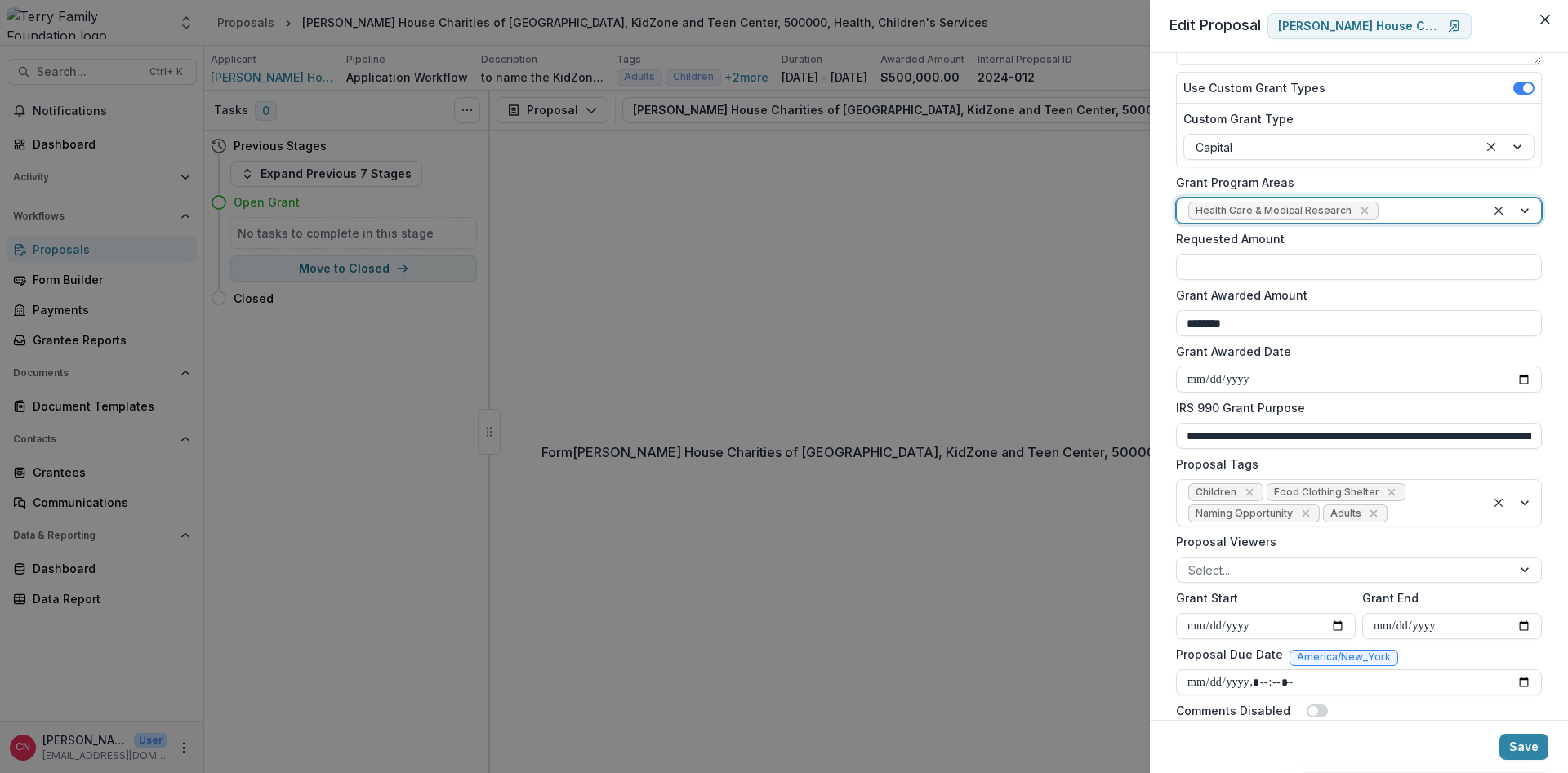
scroll to position [265, 0]
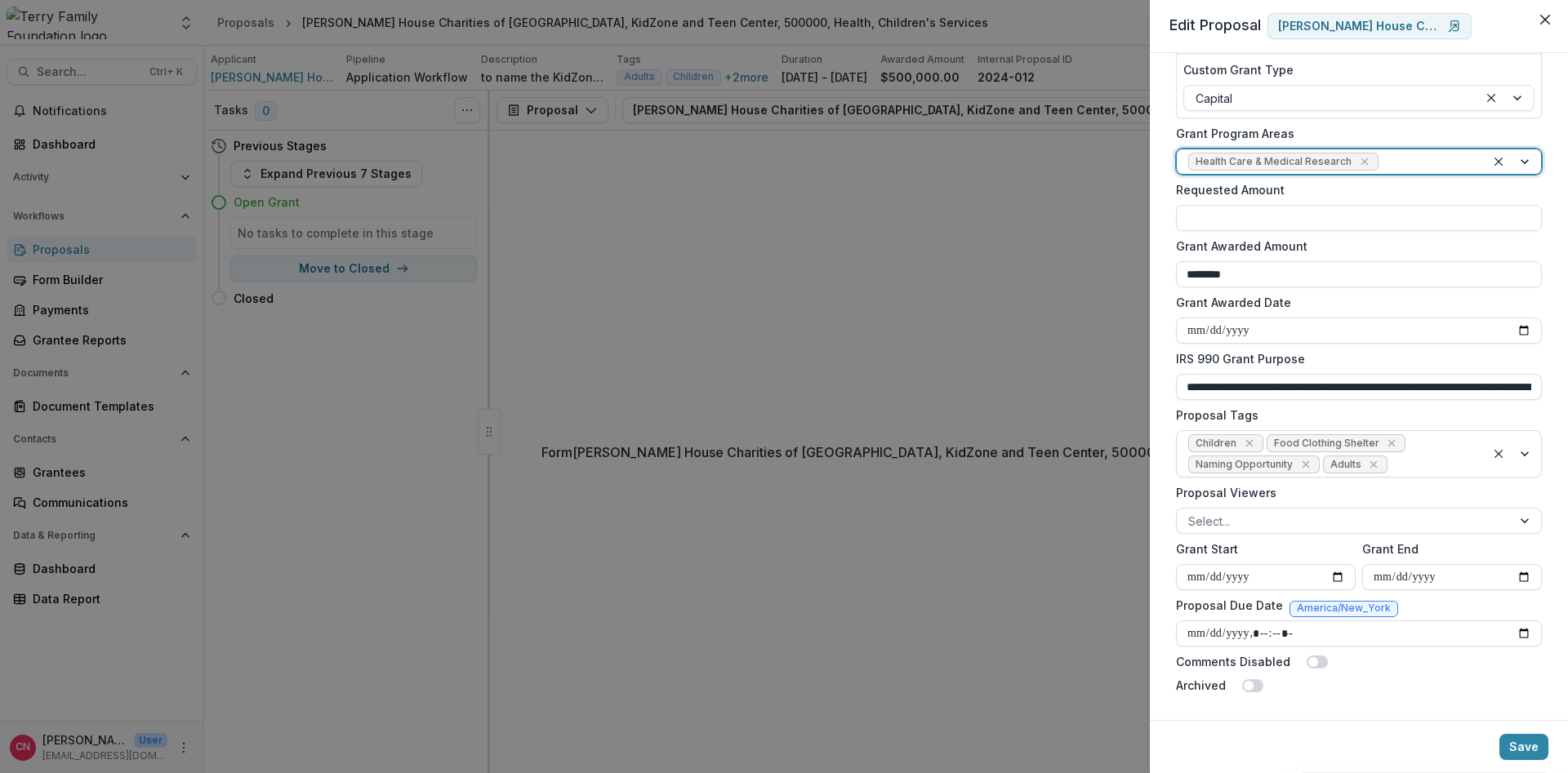
click at [1521, 163] on div at bounding box center [1513, 162] width 56 height 25
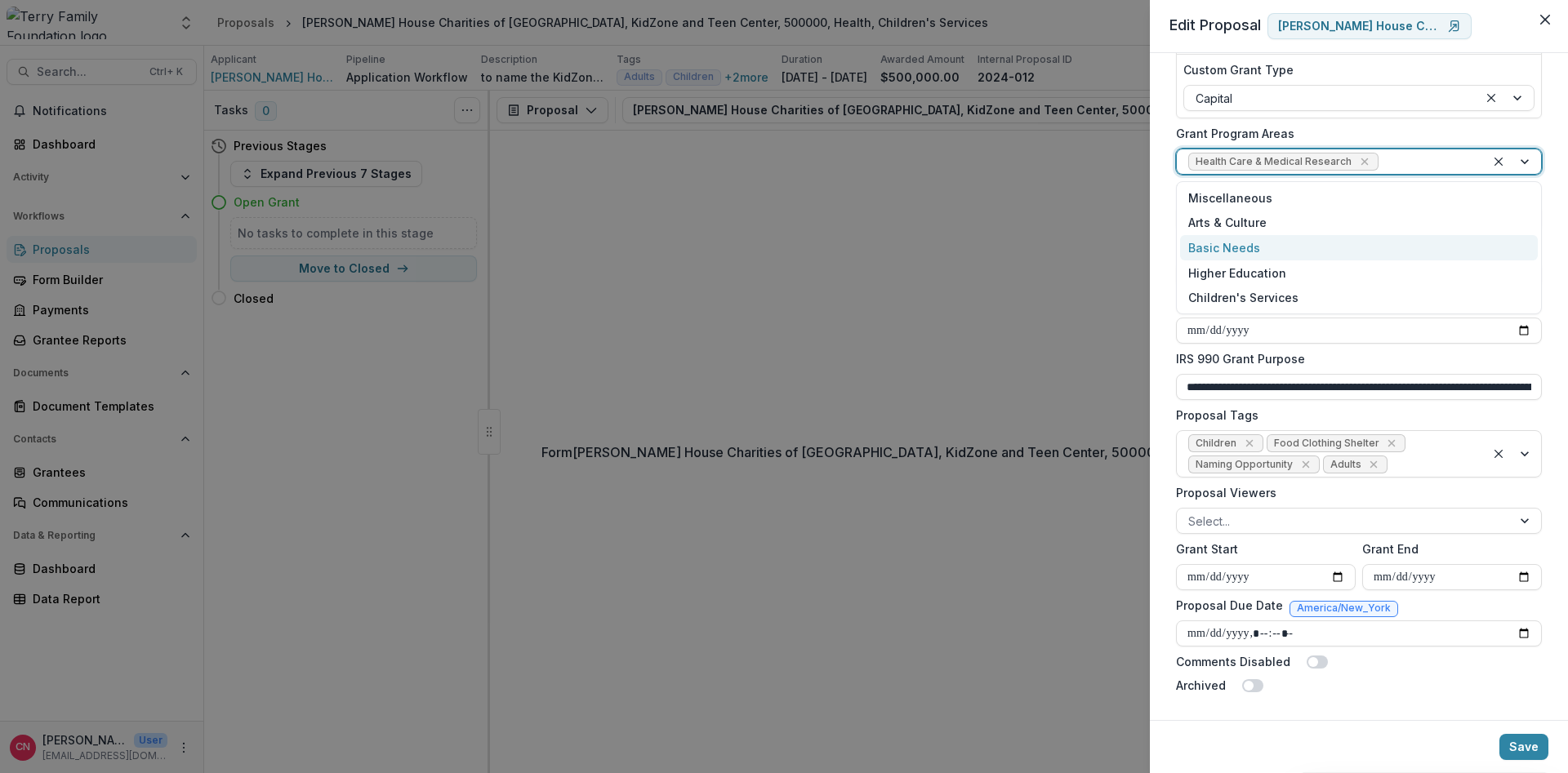
click at [1246, 244] on div "Basic Needs" at bounding box center [1360, 248] width 358 height 25
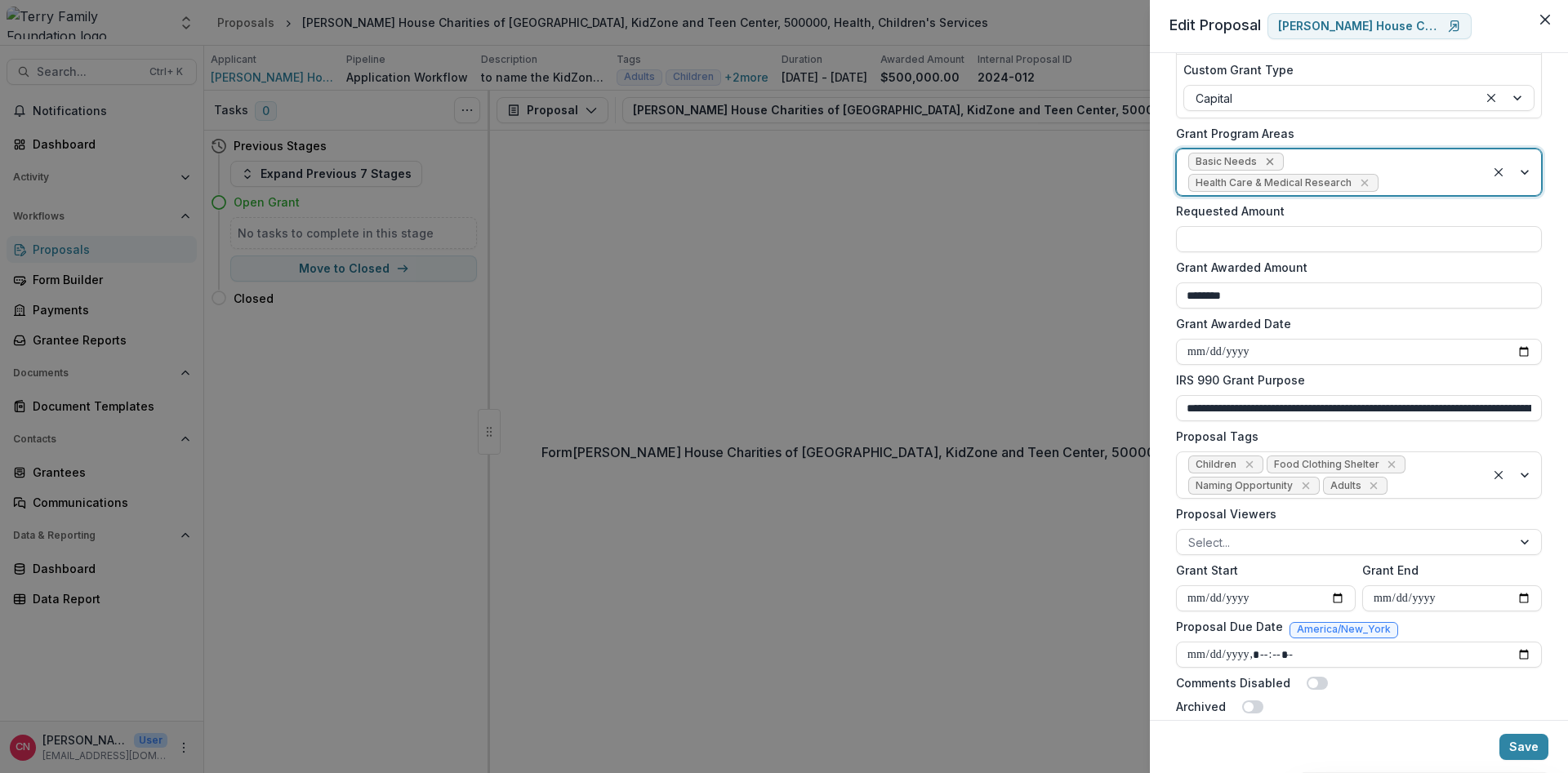
click at [1269, 163] on icon "Remove Basic Needs" at bounding box center [1270, 162] width 7 height 7
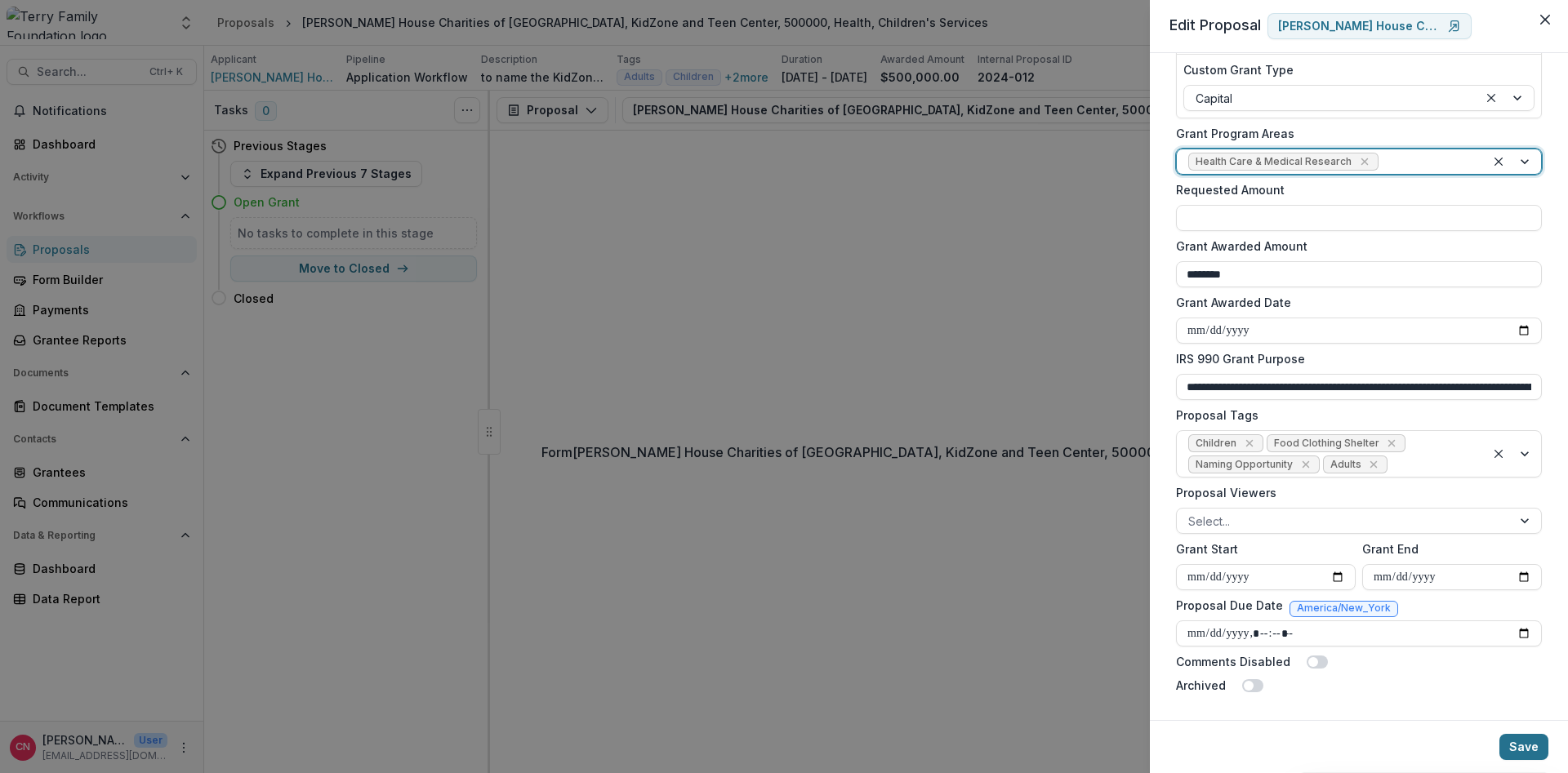
click at [1528, 743] on button "Save" at bounding box center [1524, 747] width 49 height 26
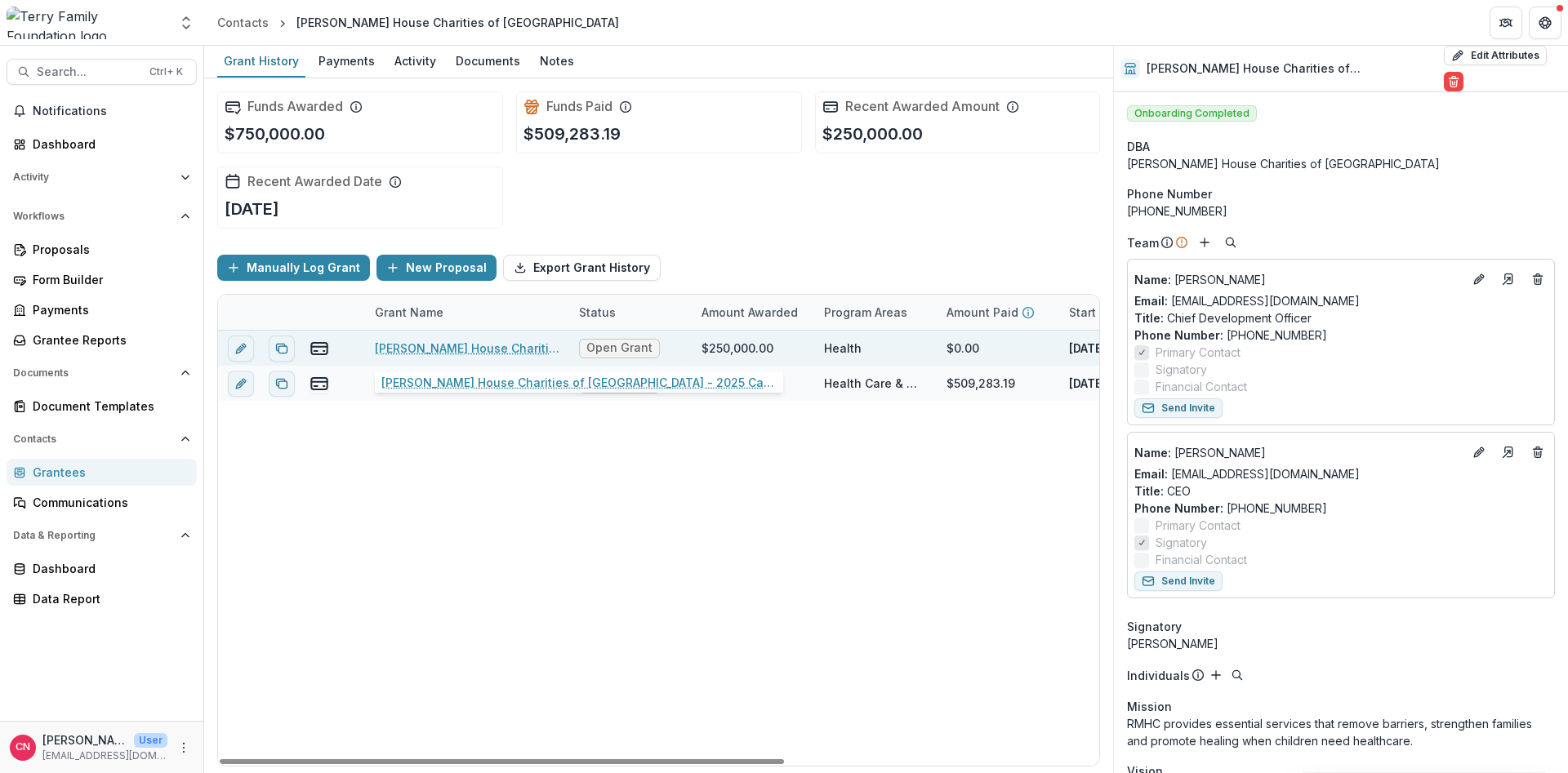
click at [448, 345] on link "[PERSON_NAME] House Charities of [GEOGRAPHIC_DATA] - 2025 Capital" at bounding box center [468, 348] width 185 height 17
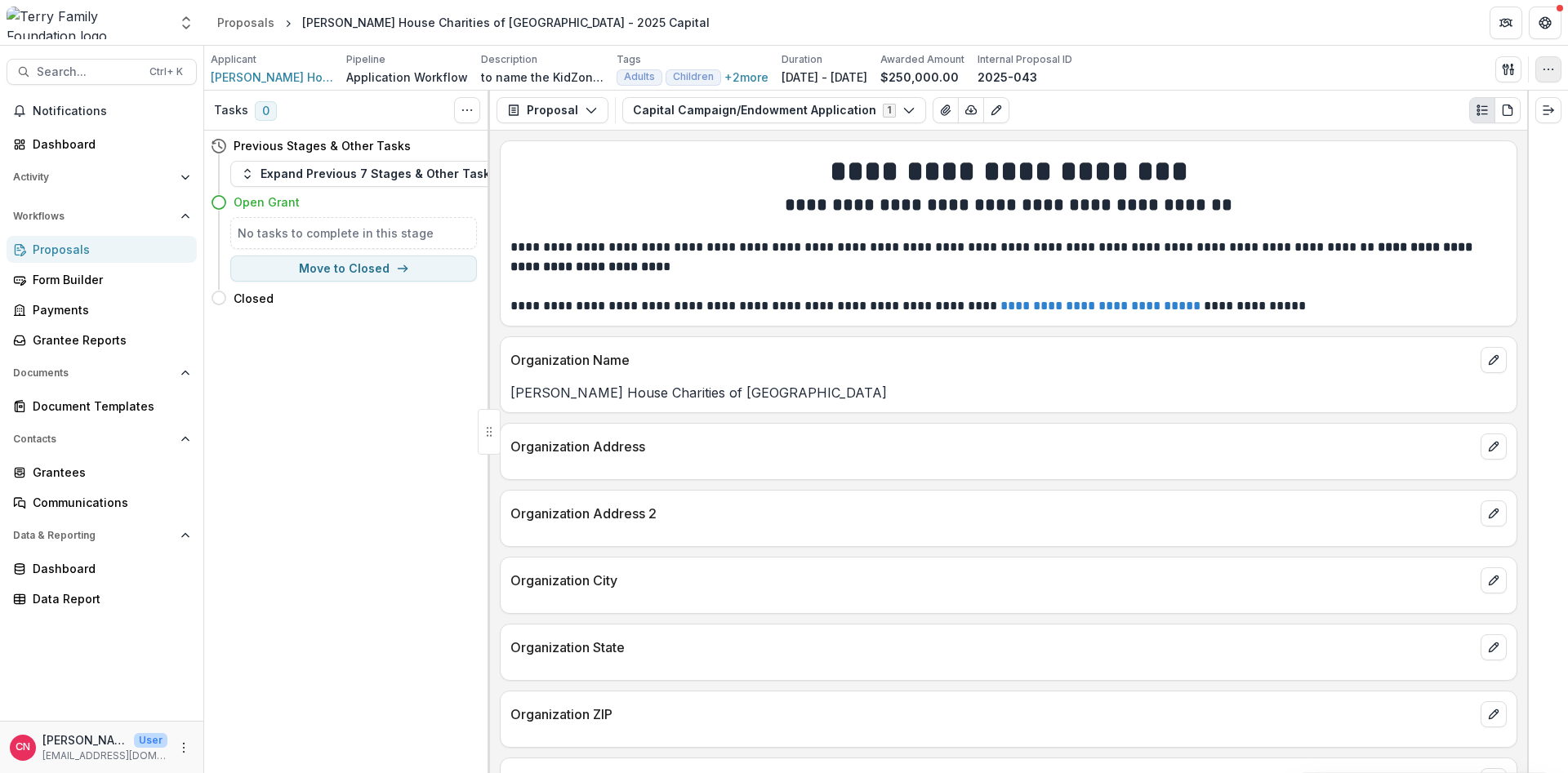
click at [1548, 66] on icon "button" at bounding box center [1548, 69] width 13 height 13
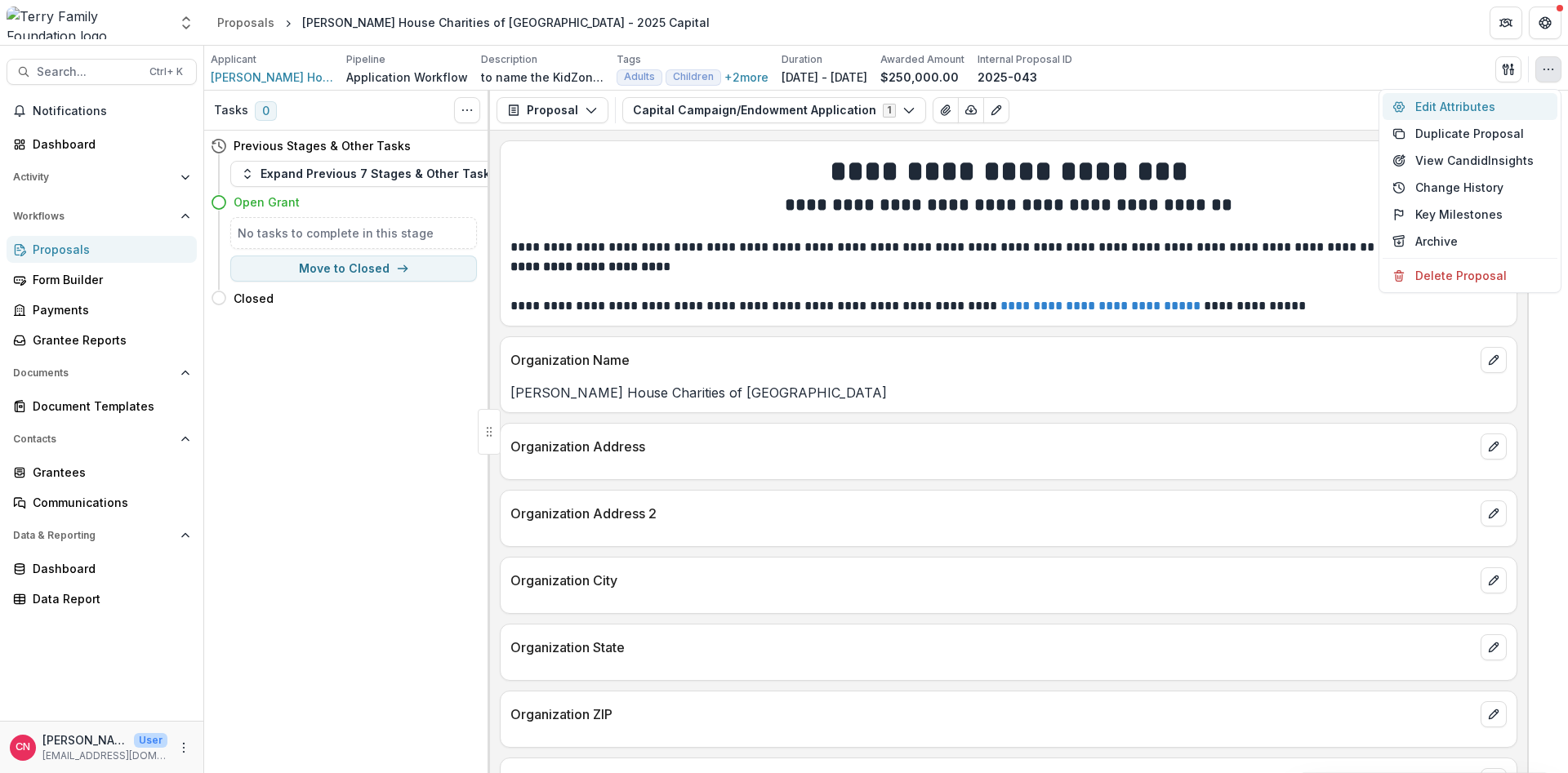
click at [1428, 100] on button "Edit Attributes" at bounding box center [1470, 106] width 175 height 27
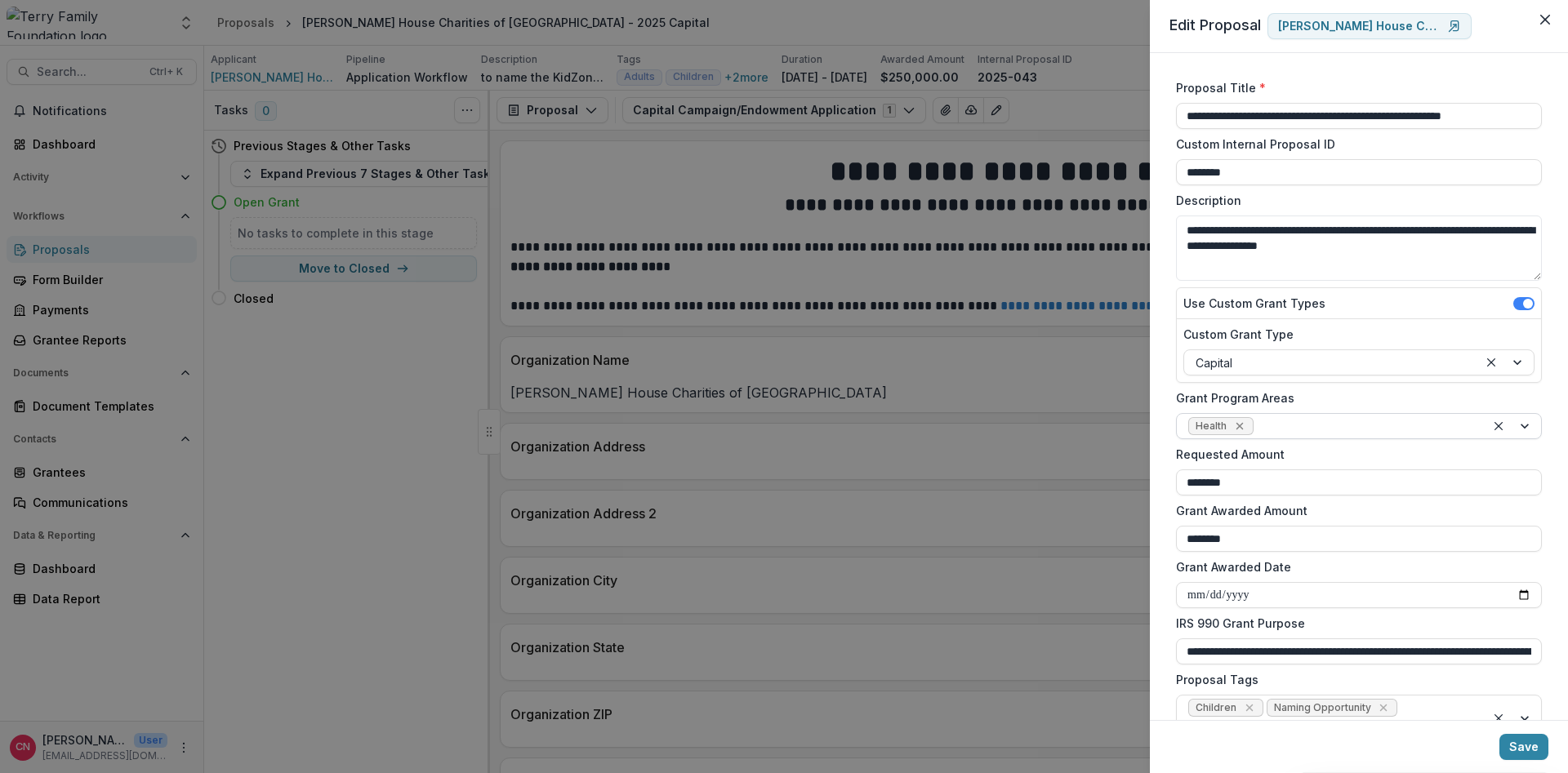
click at [1245, 425] on icon "Remove Health" at bounding box center [1240, 427] width 13 height 13
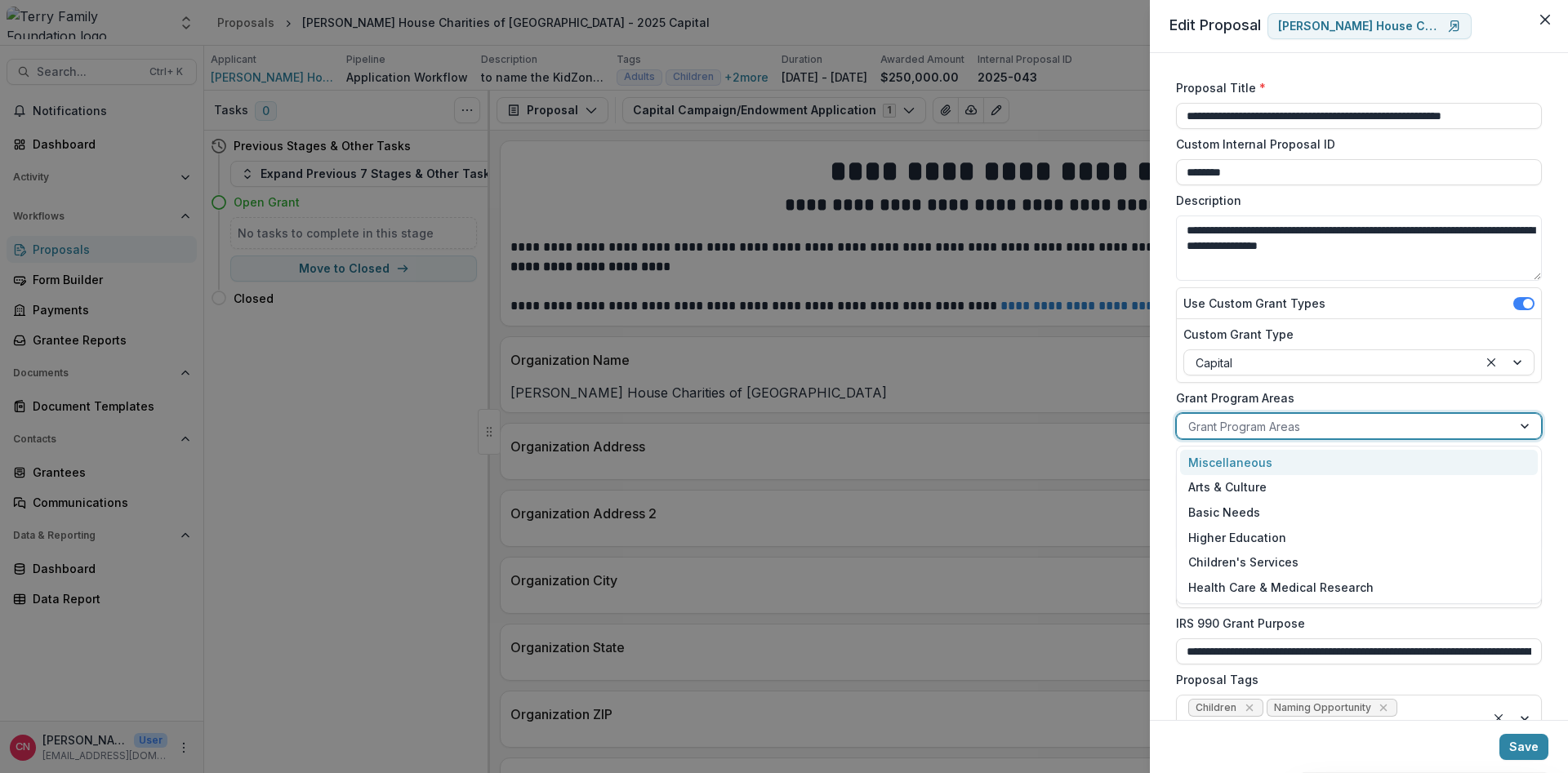
drag, startPoint x: 1534, startPoint y: 420, endPoint x: 1458, endPoint y: 429, distance: 76.5
click at [1534, 420] on div at bounding box center [1526, 427] width 29 height 25
click at [1322, 581] on div "Health Care & Medical Research" at bounding box center [1360, 587] width 358 height 25
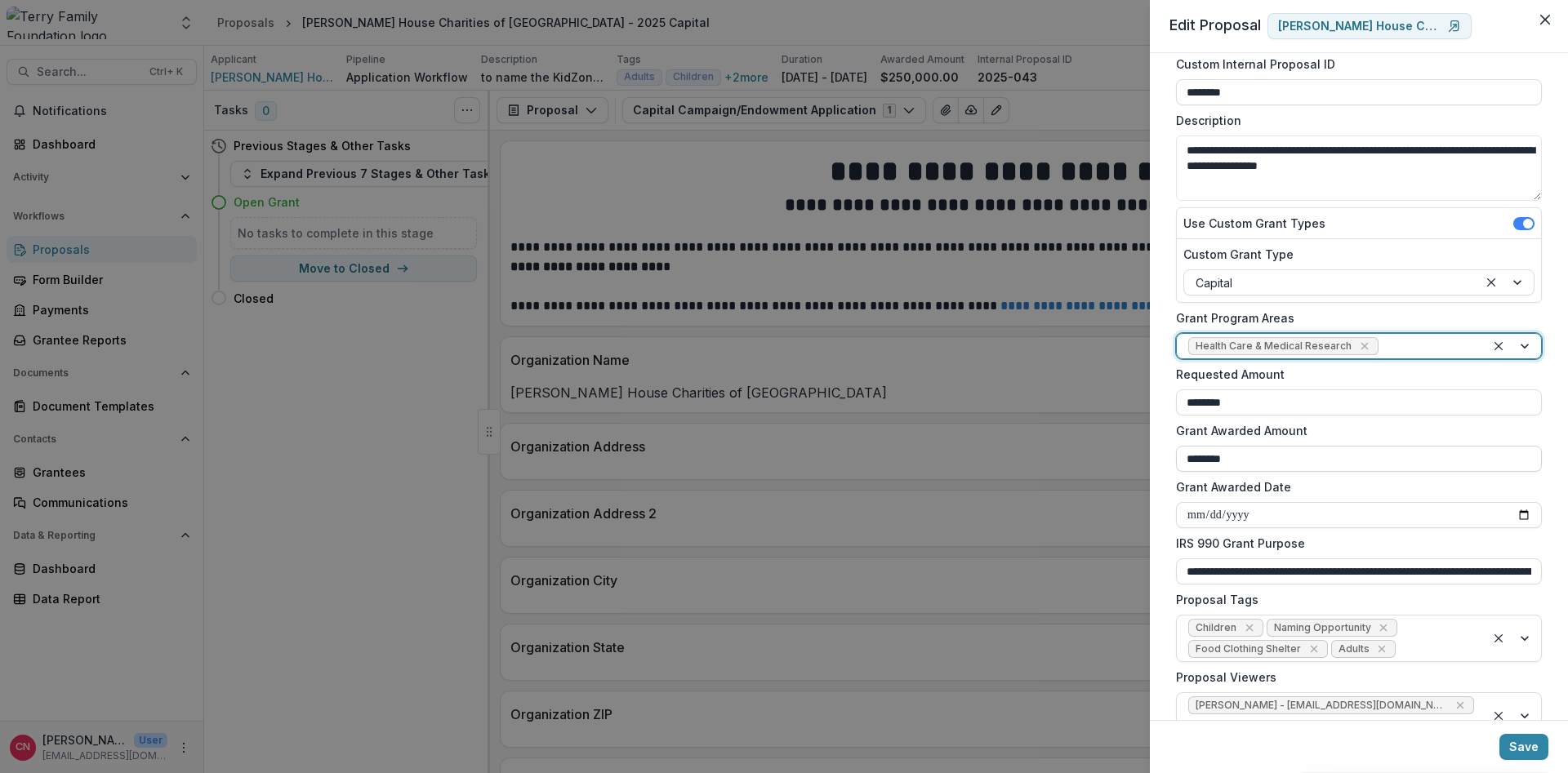
scroll to position [265, 0]
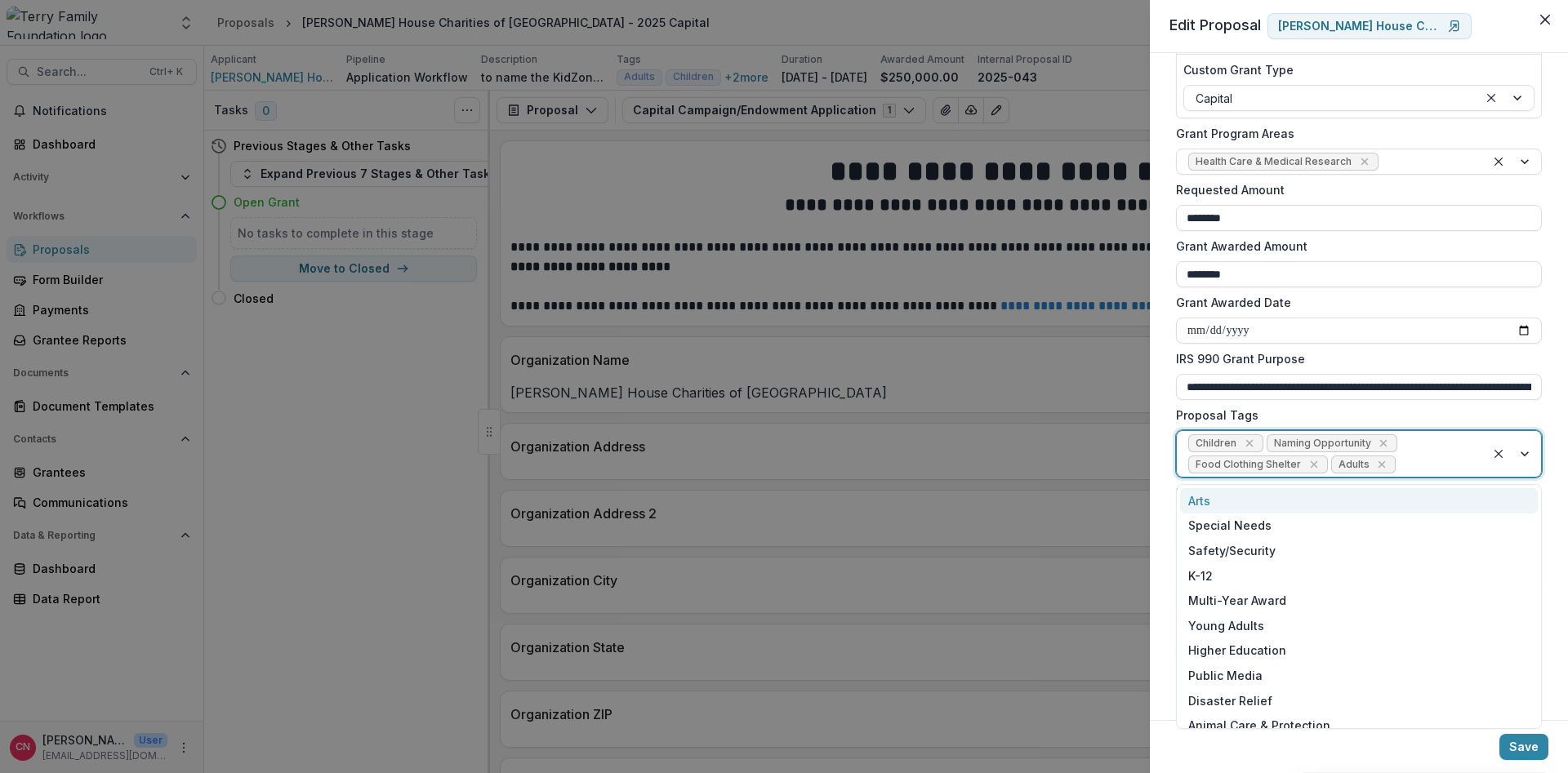
click at [1527, 453] on div at bounding box center [1513, 454] width 56 height 46
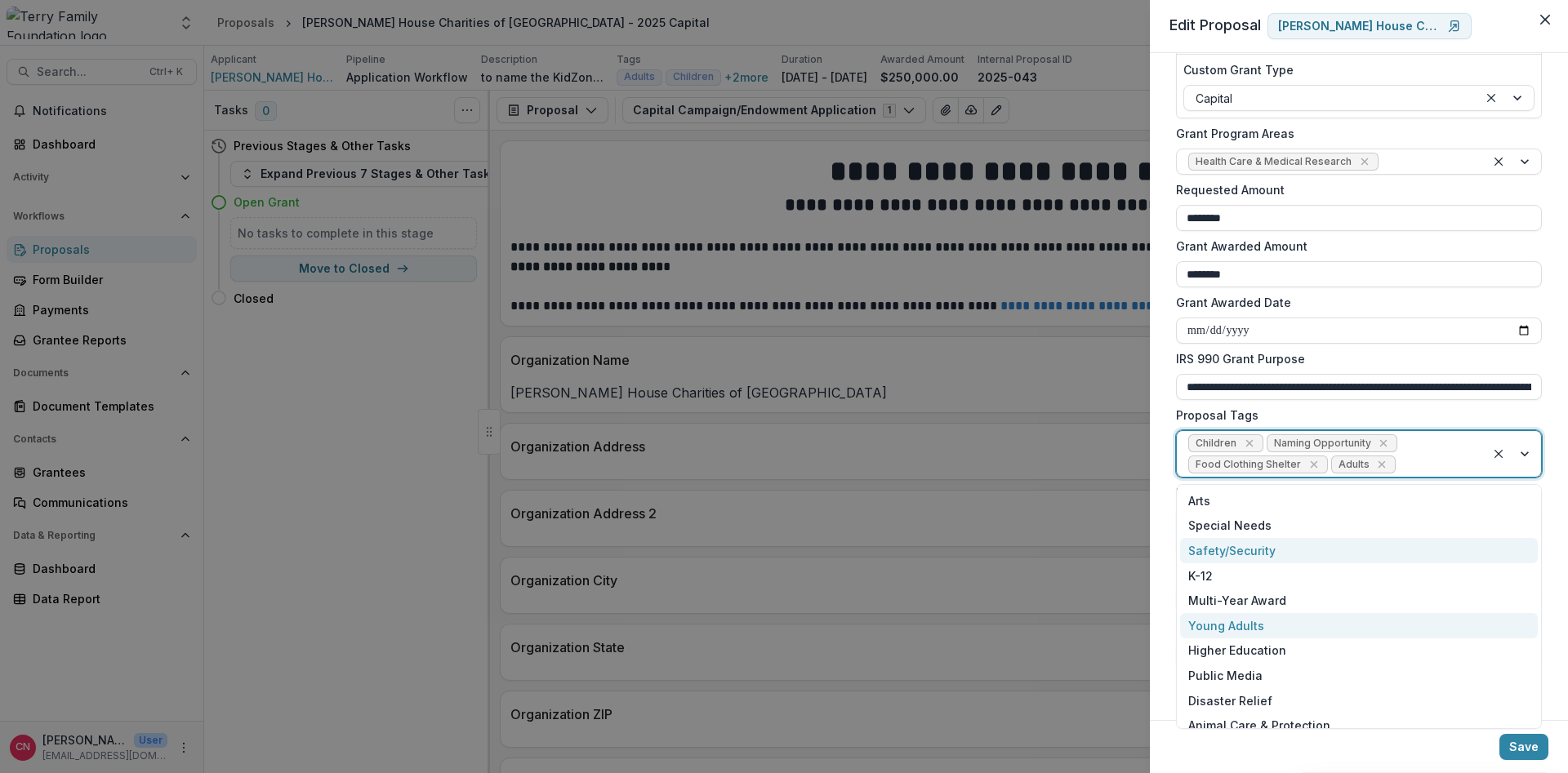
scroll to position [138, 0]
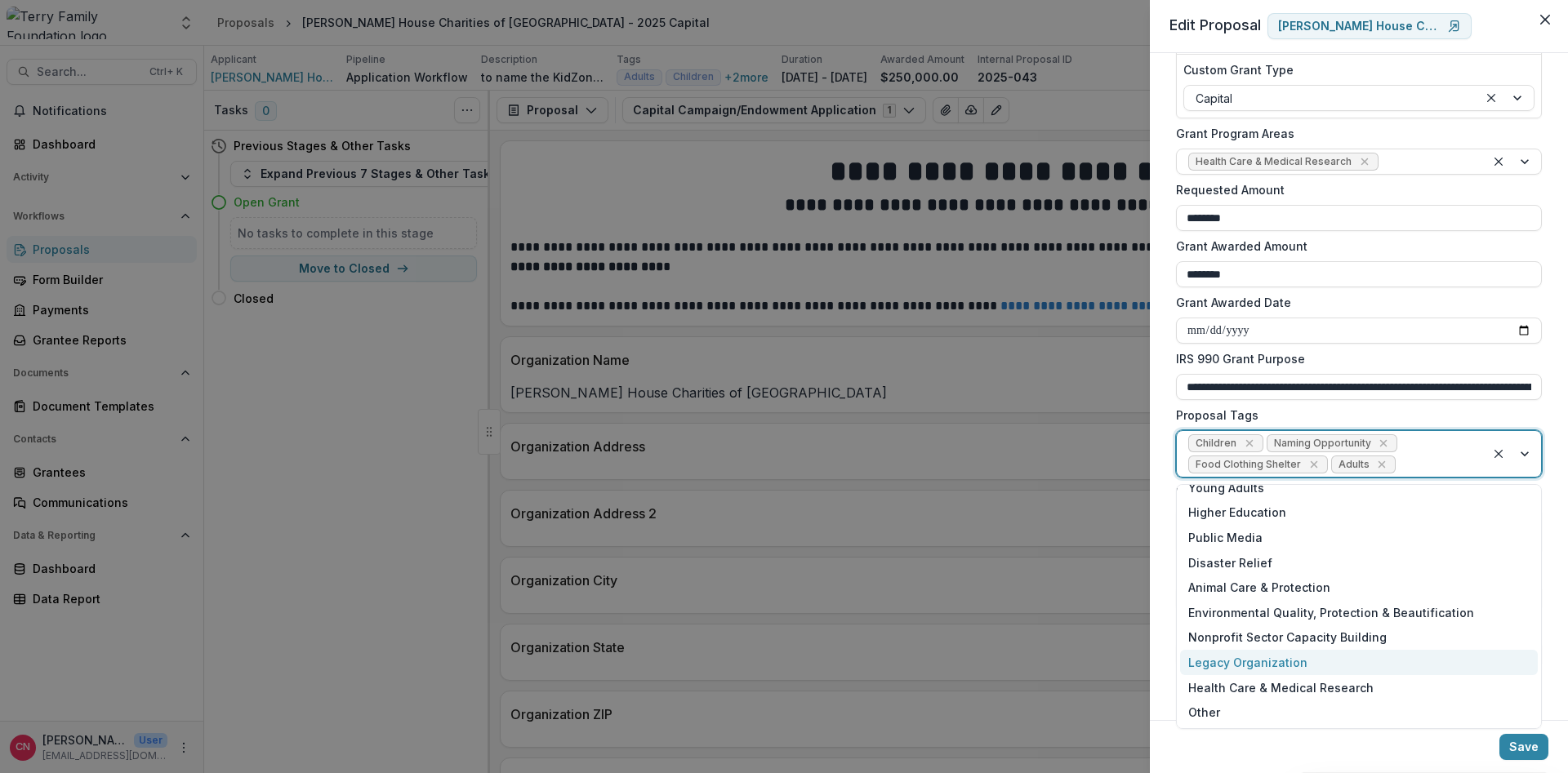
click at [1290, 663] on div "Legacy Organization" at bounding box center [1360, 662] width 358 height 25
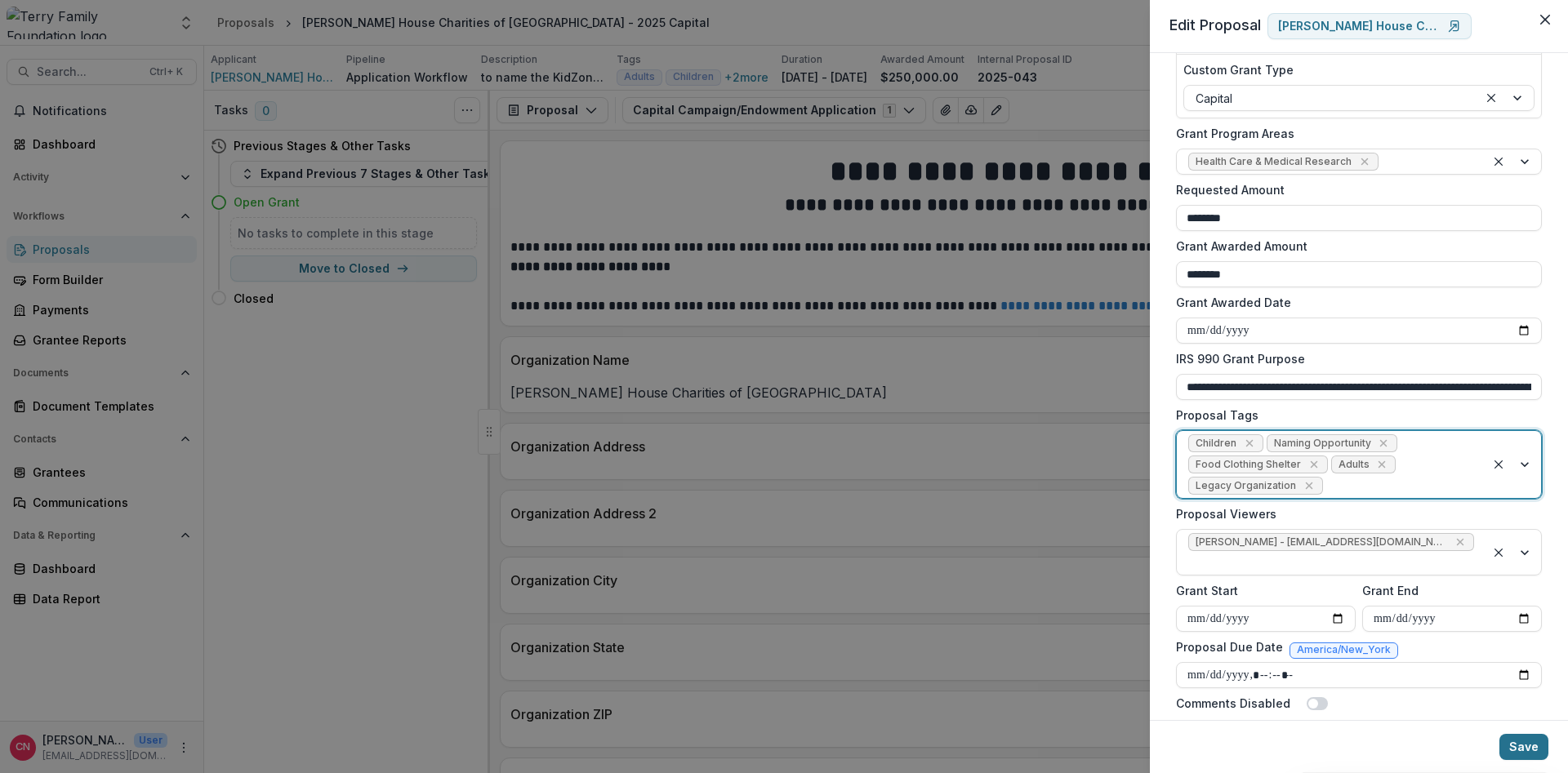
click at [1525, 742] on button "Save" at bounding box center [1524, 747] width 49 height 26
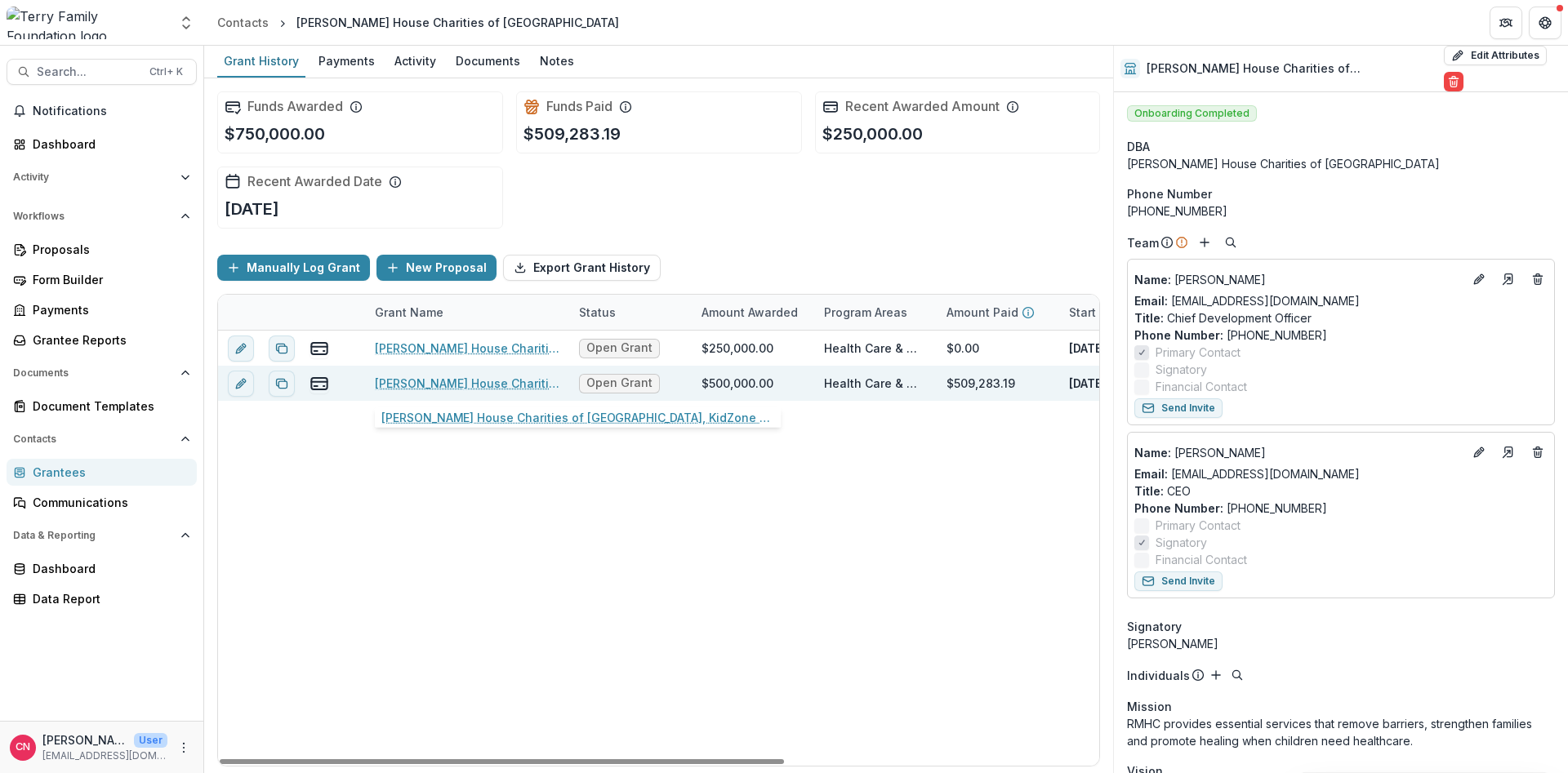
click at [459, 384] on link "[PERSON_NAME] House Charities of [GEOGRAPHIC_DATA], KidZone and Teen Center, 50…" at bounding box center [468, 383] width 185 height 17
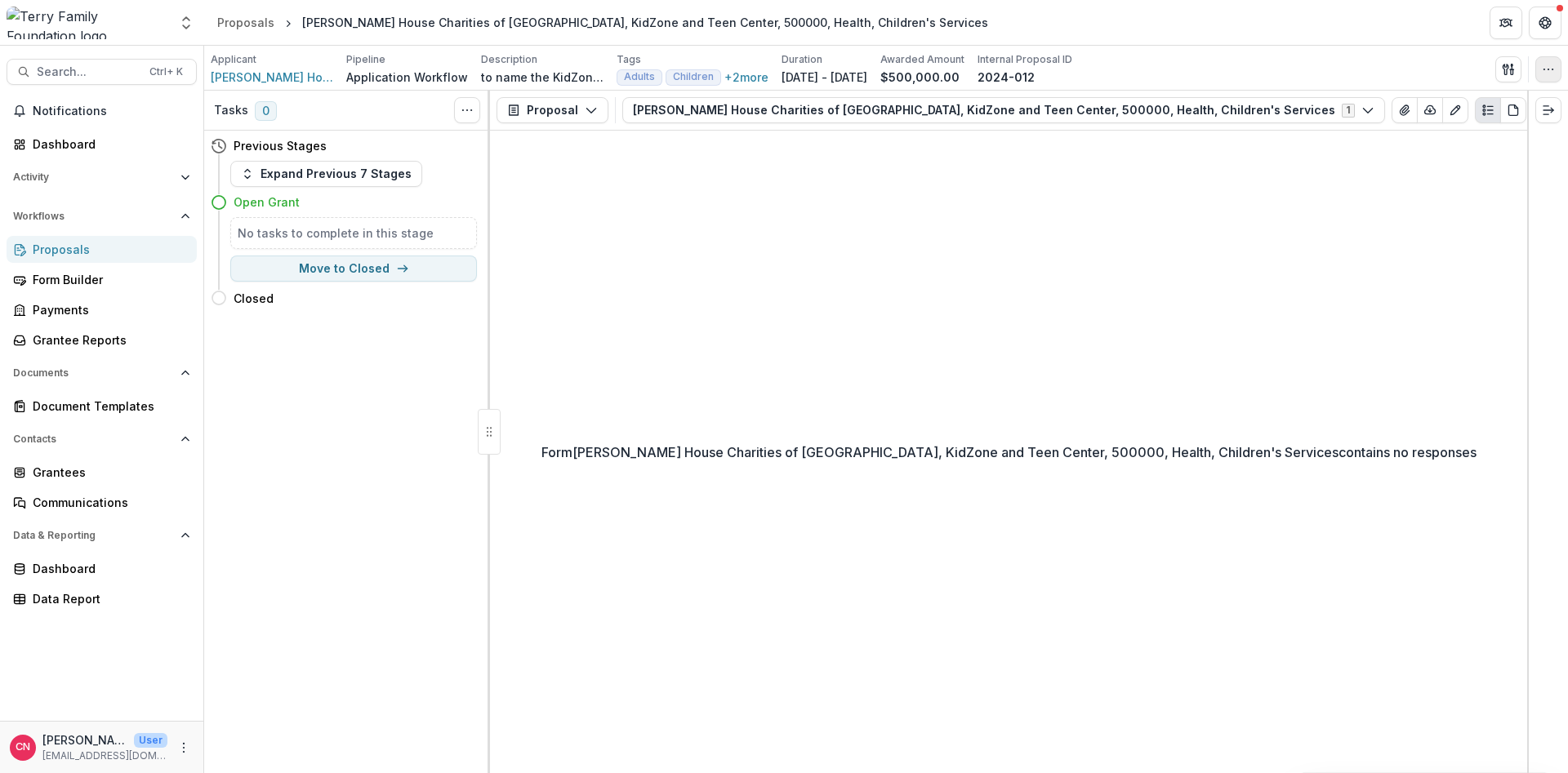
click at [1545, 64] on icon "button" at bounding box center [1548, 69] width 13 height 13
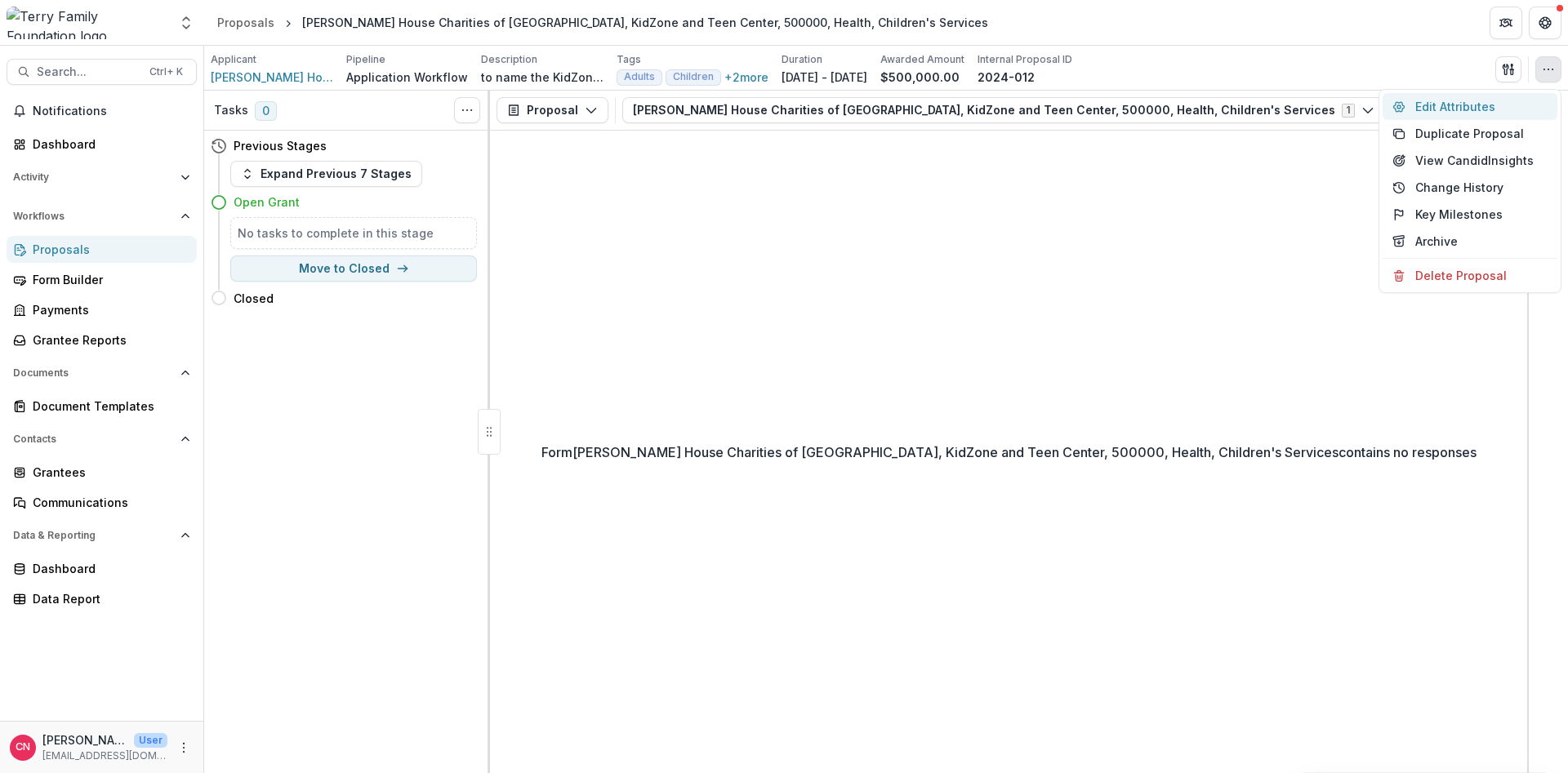
click at [1439, 101] on button "Edit Attributes" at bounding box center [1470, 106] width 175 height 27
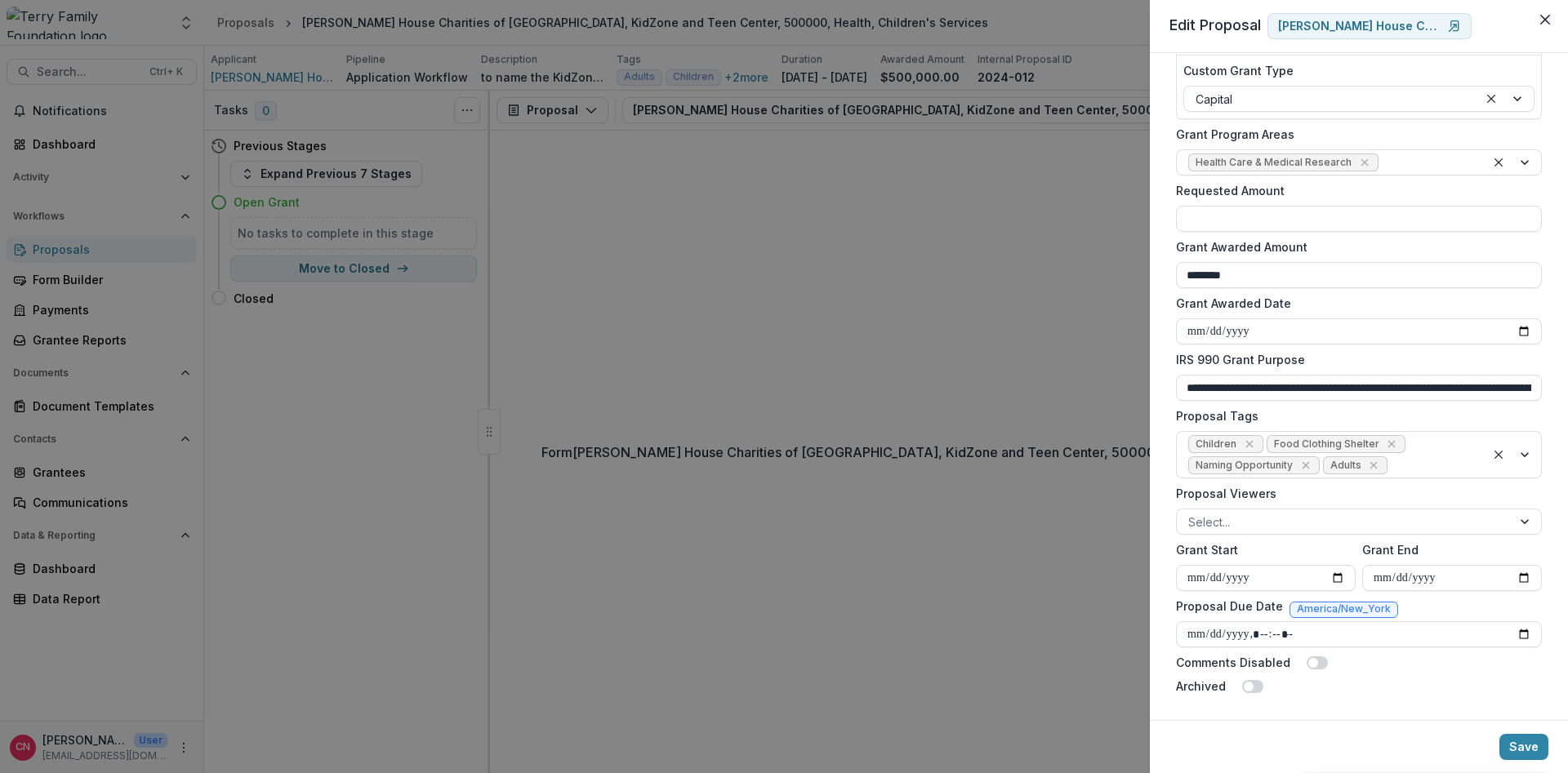
scroll to position [265, 0]
click at [1522, 457] on div at bounding box center [1513, 454] width 56 height 46
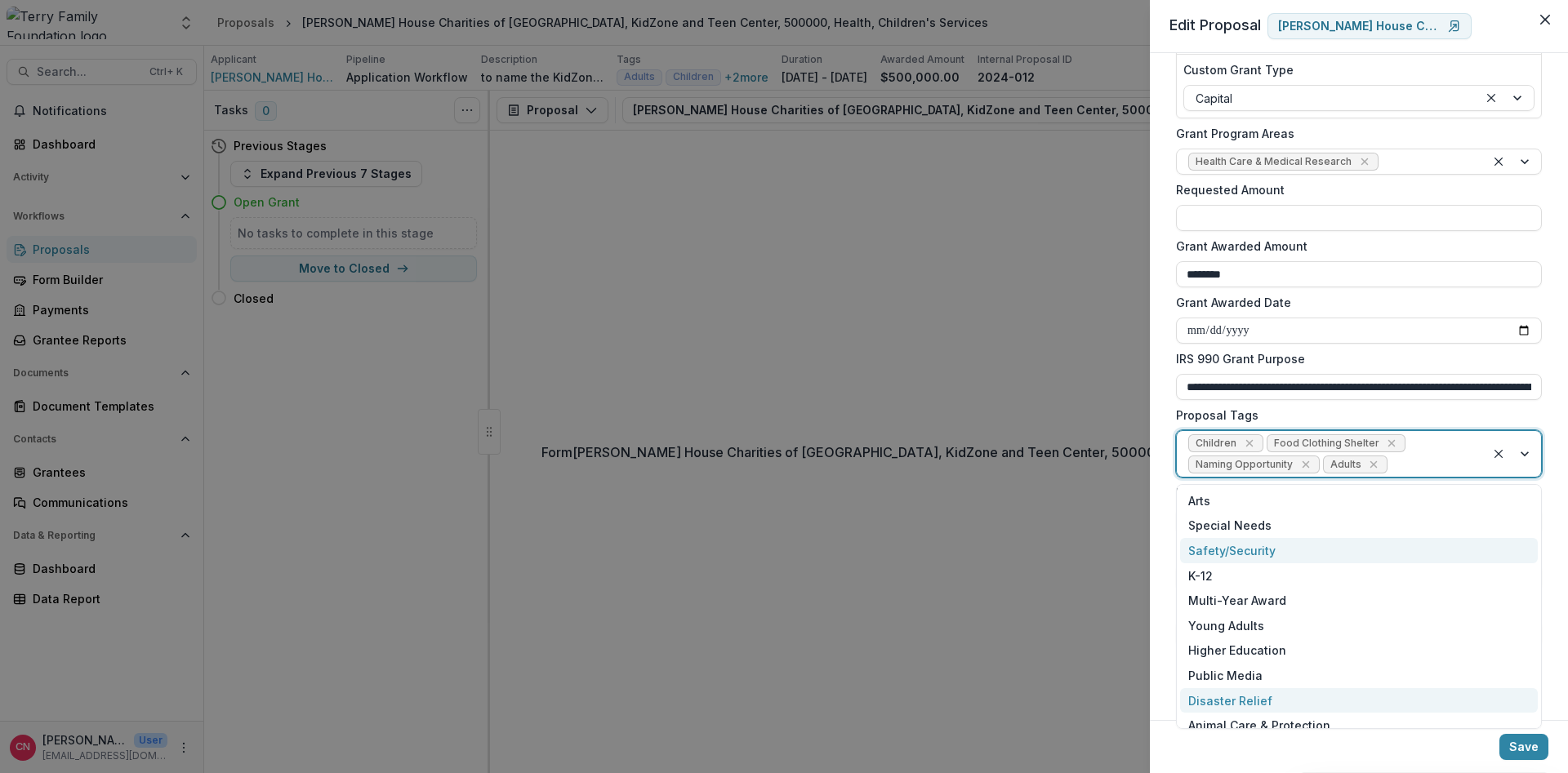
scroll to position [138, 0]
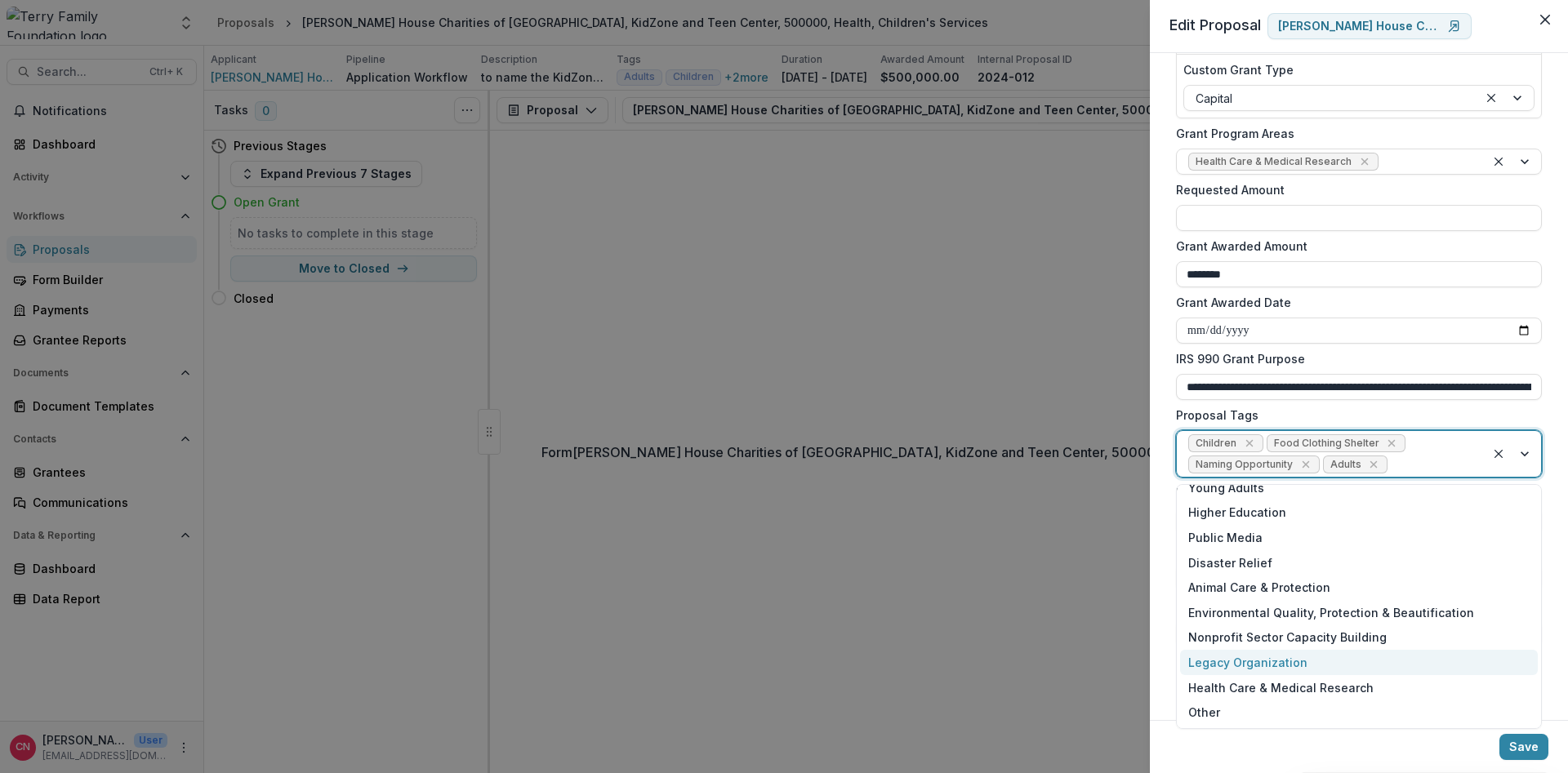
click at [1284, 659] on div "Legacy Organization" at bounding box center [1360, 662] width 358 height 25
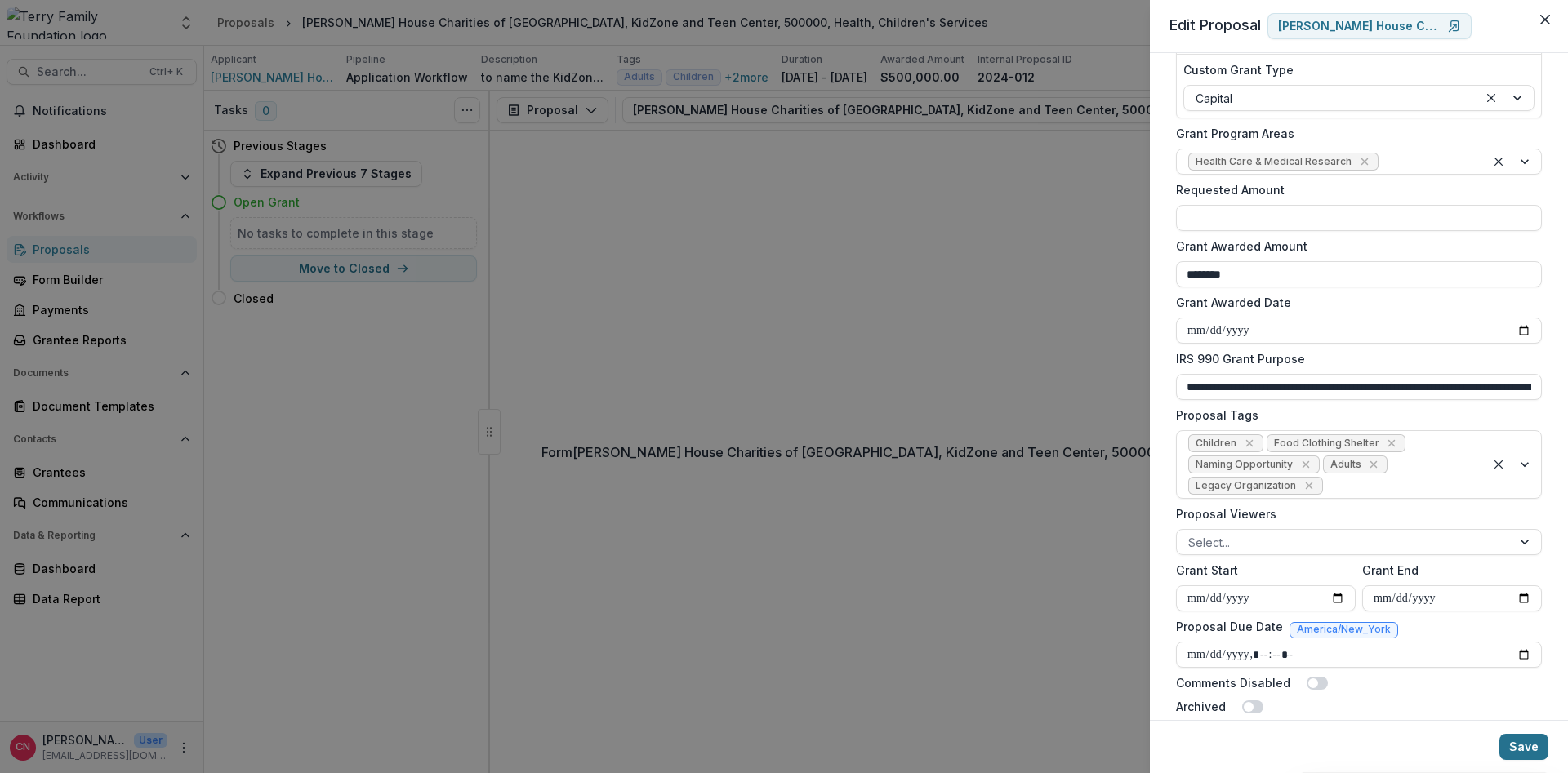
click at [1525, 742] on button "Save" at bounding box center [1524, 747] width 49 height 26
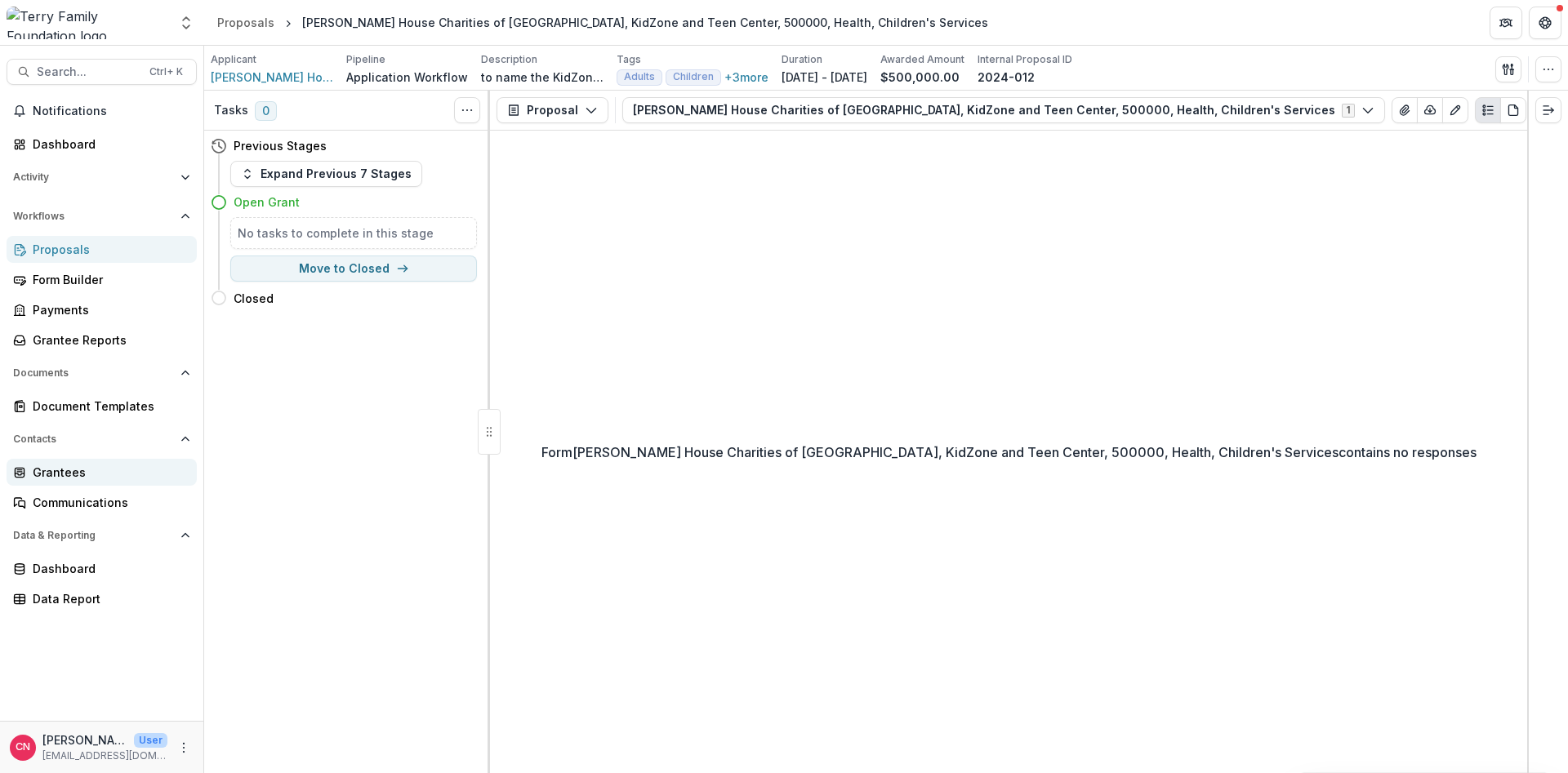
click at [63, 462] on link "Grantees" at bounding box center [101, 471] width 190 height 27
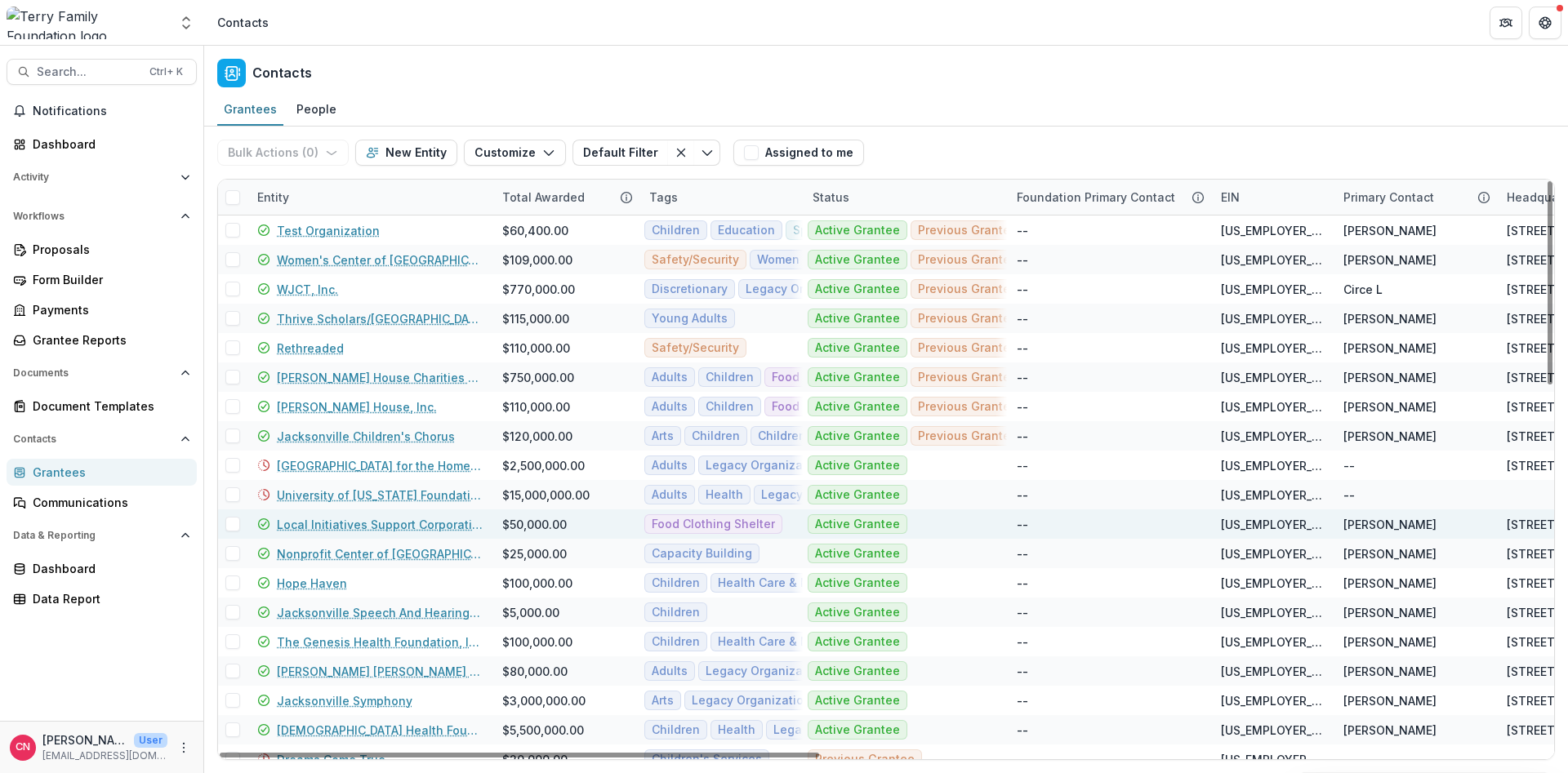
click at [338, 524] on link "Local Initiatives Support Corporation" at bounding box center [380, 524] width 206 height 17
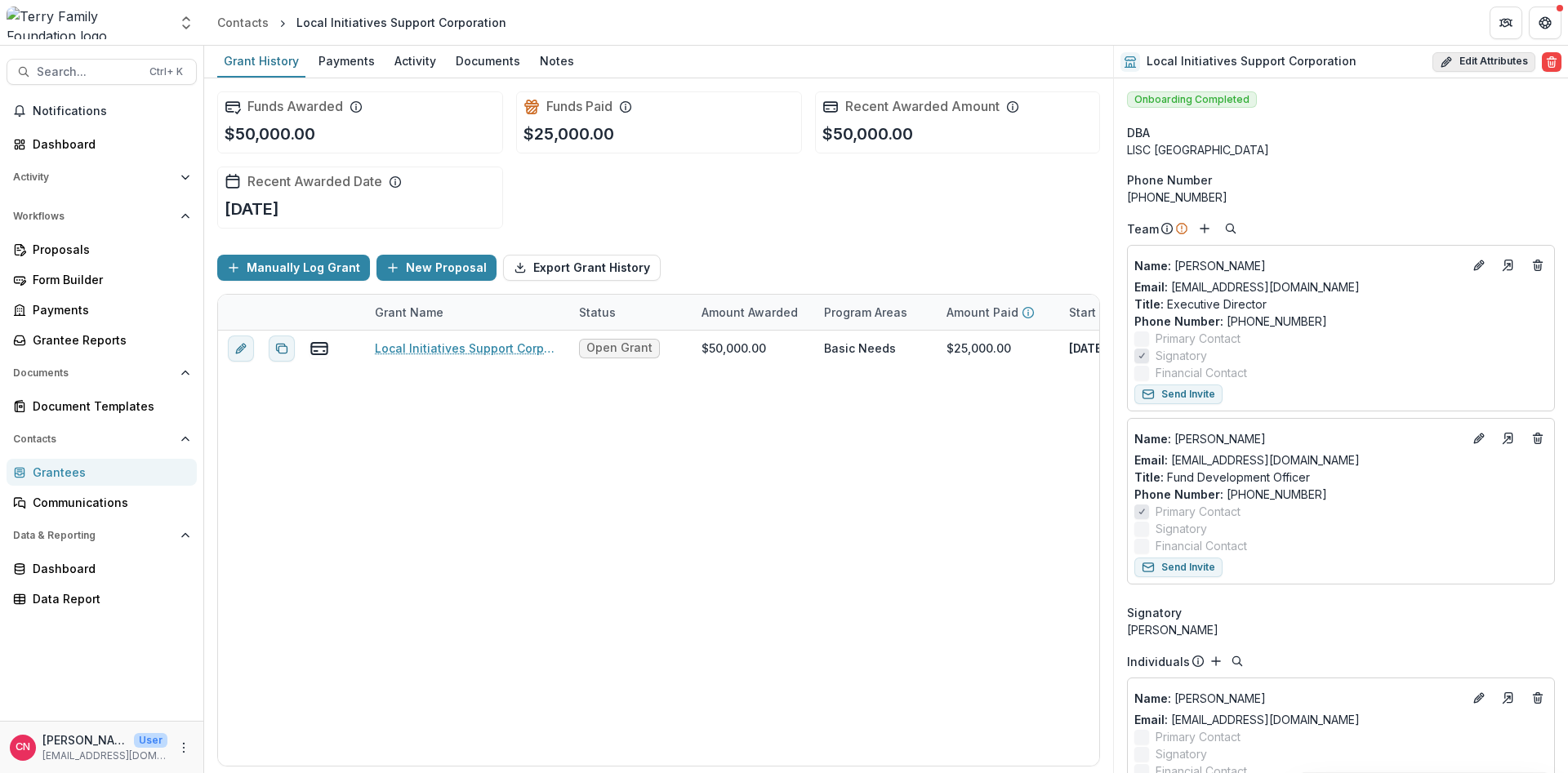
click at [1469, 56] on button "Edit Attributes" at bounding box center [1484, 62] width 103 height 20
select select
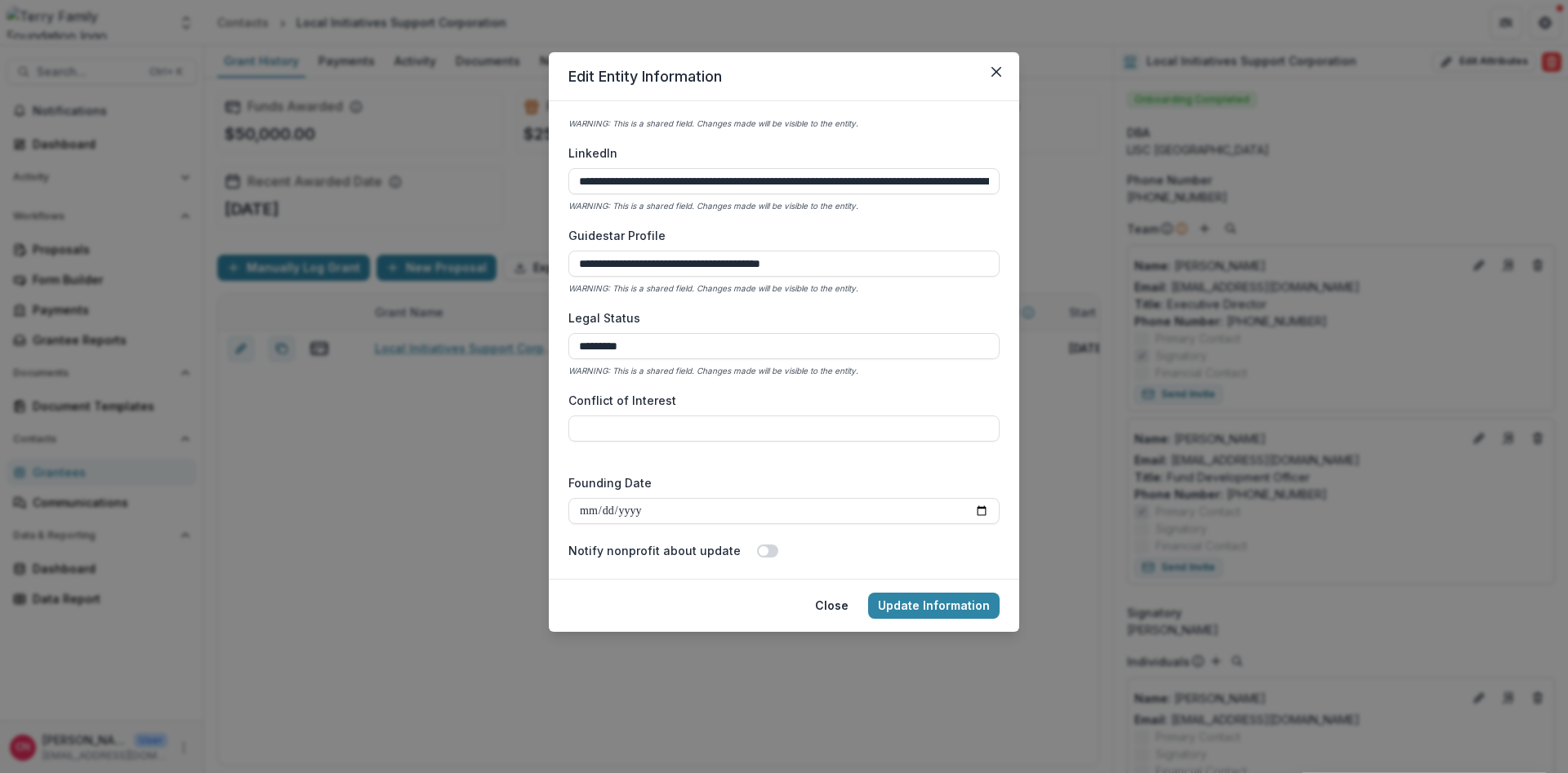
scroll to position [2397, 0]
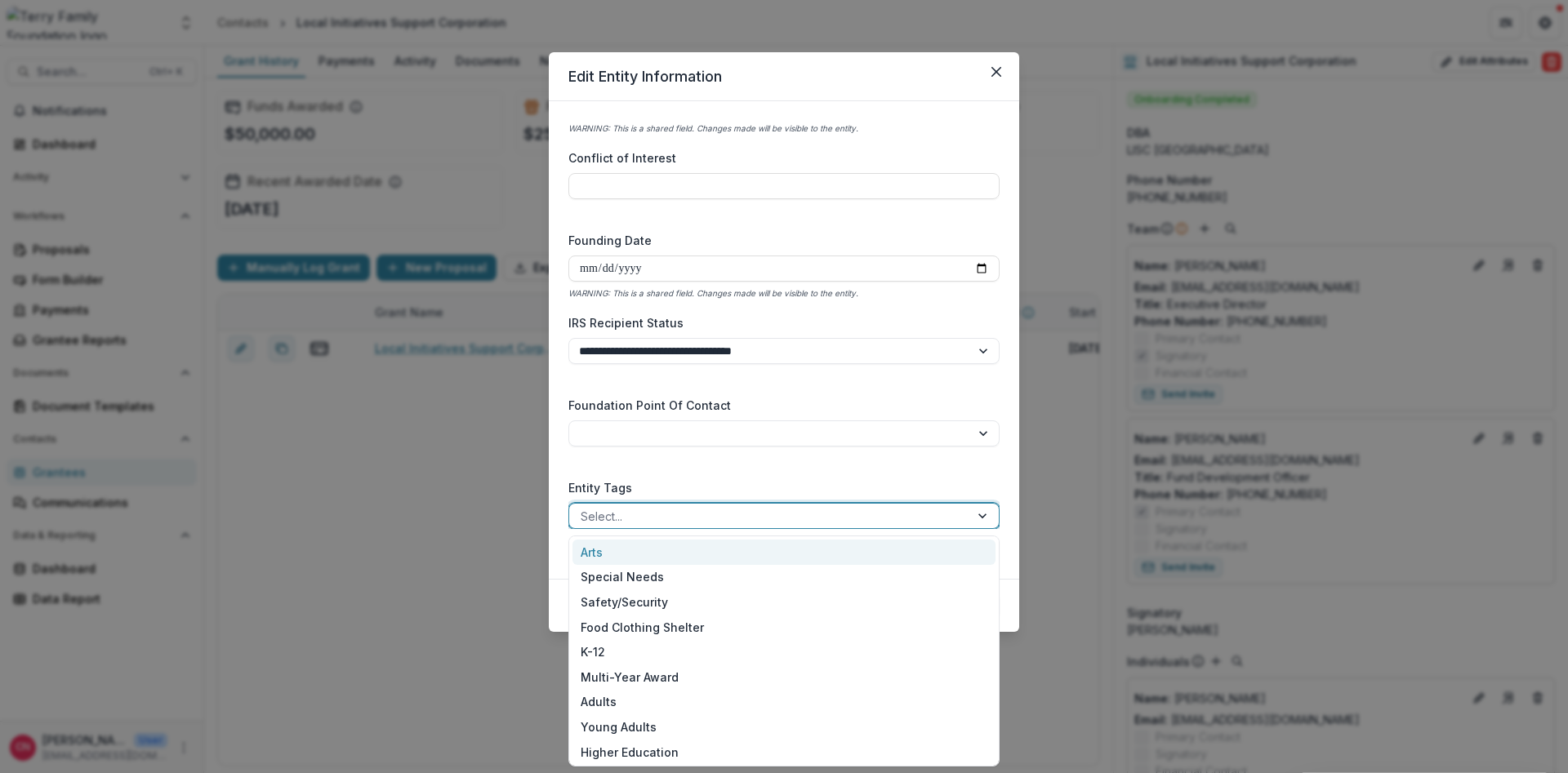
click at [979, 513] on div at bounding box center [984, 516] width 29 height 25
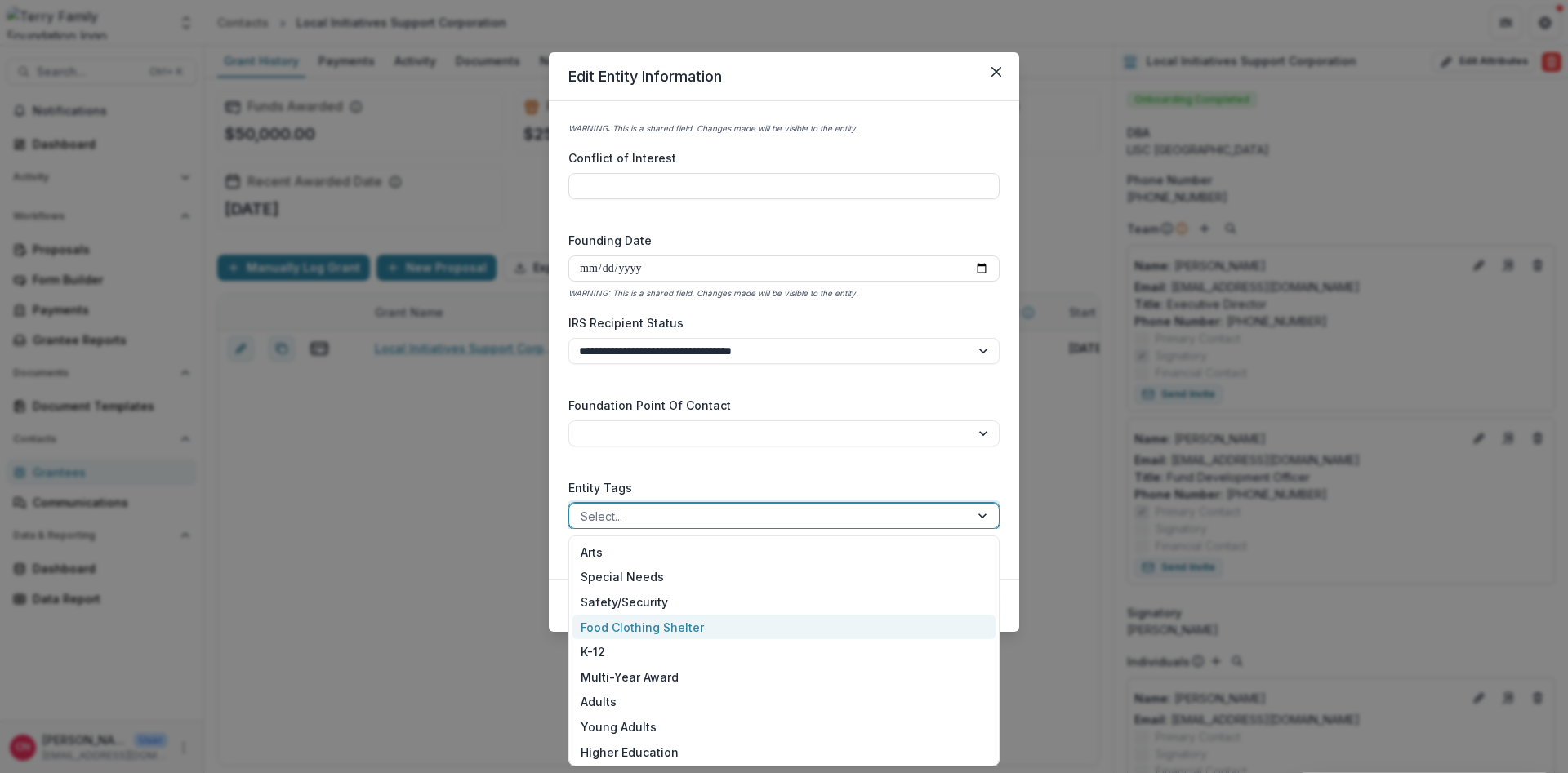
click at [665, 623] on div "Food Clothing Shelter" at bounding box center [784, 627] width 423 height 25
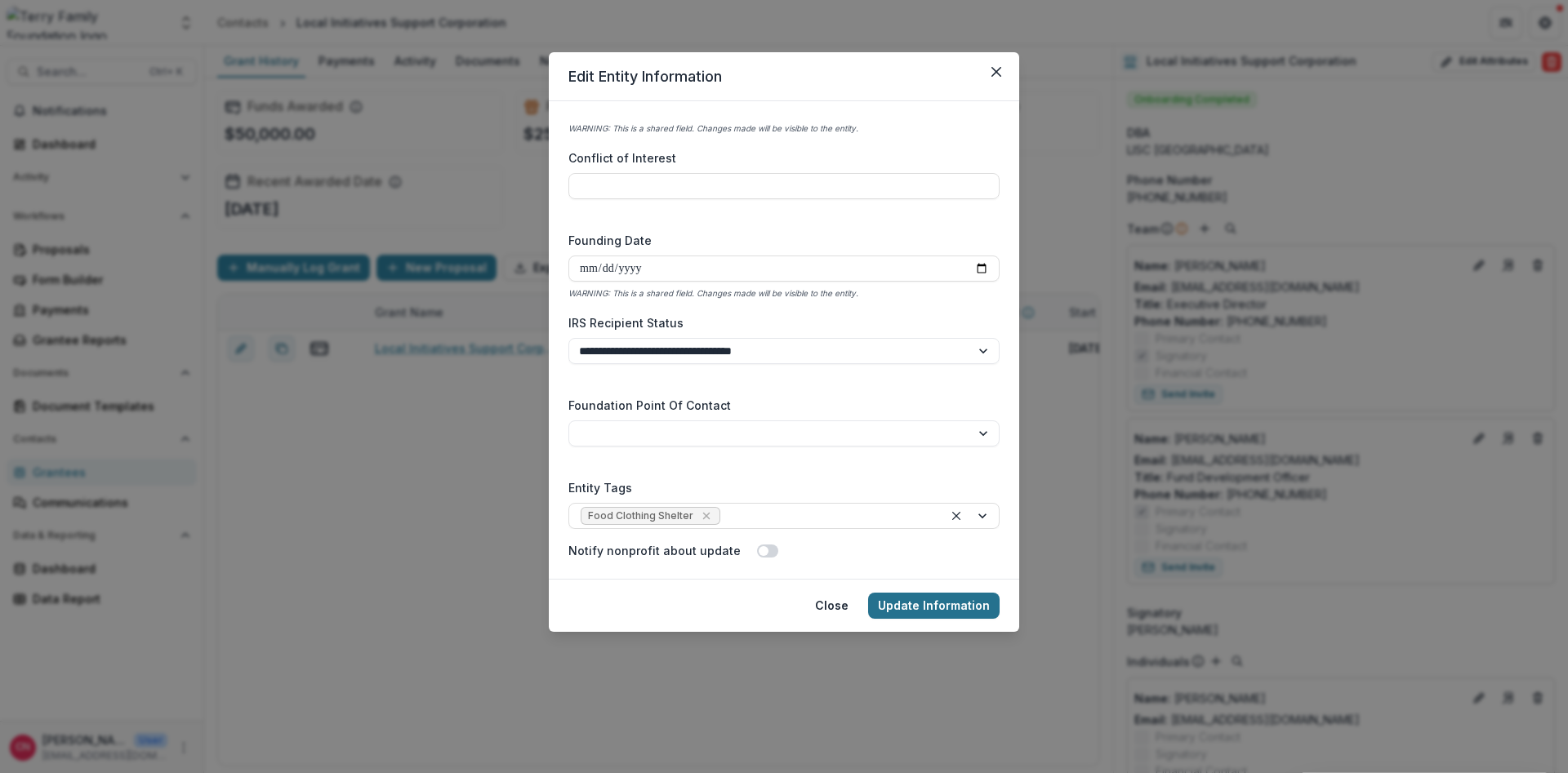
click at [912, 600] on button "Update Information" at bounding box center [934, 605] width 132 height 26
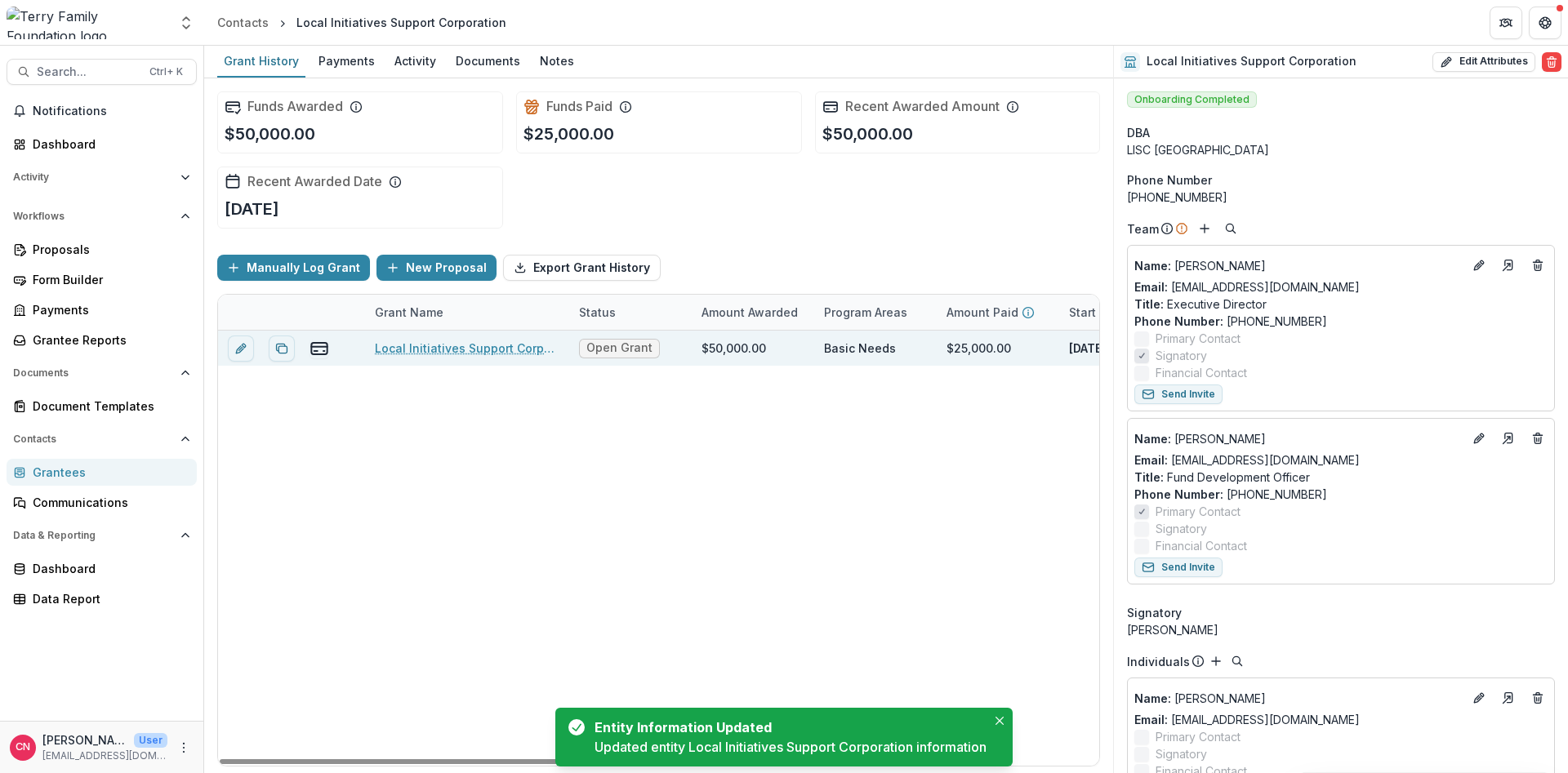
click at [468, 342] on link "Local Initiatives Support Corporation - 2025 - General Operating Support" at bounding box center [468, 348] width 185 height 17
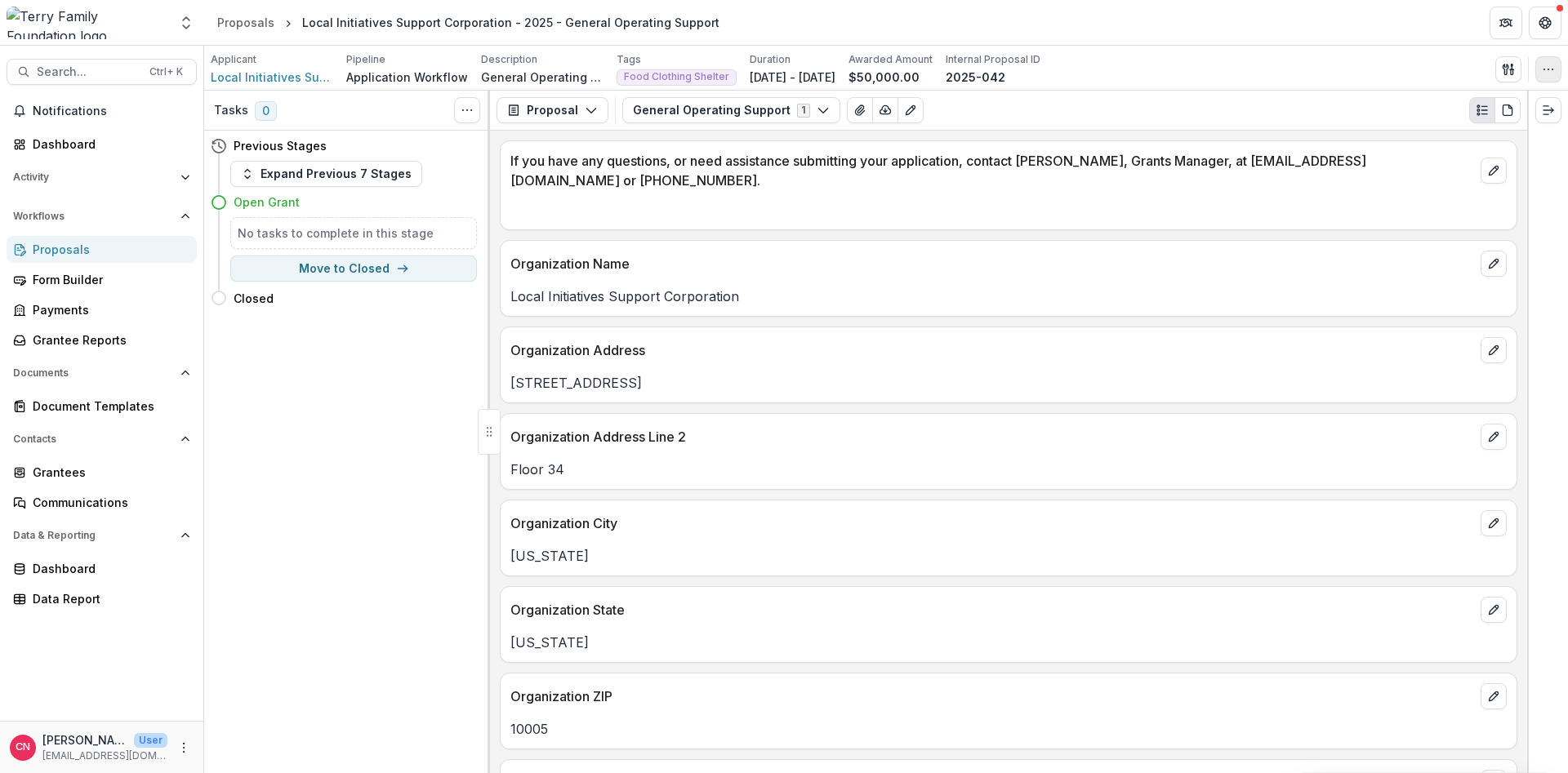
click at [1550, 60] on button "button" at bounding box center [1548, 69] width 26 height 26
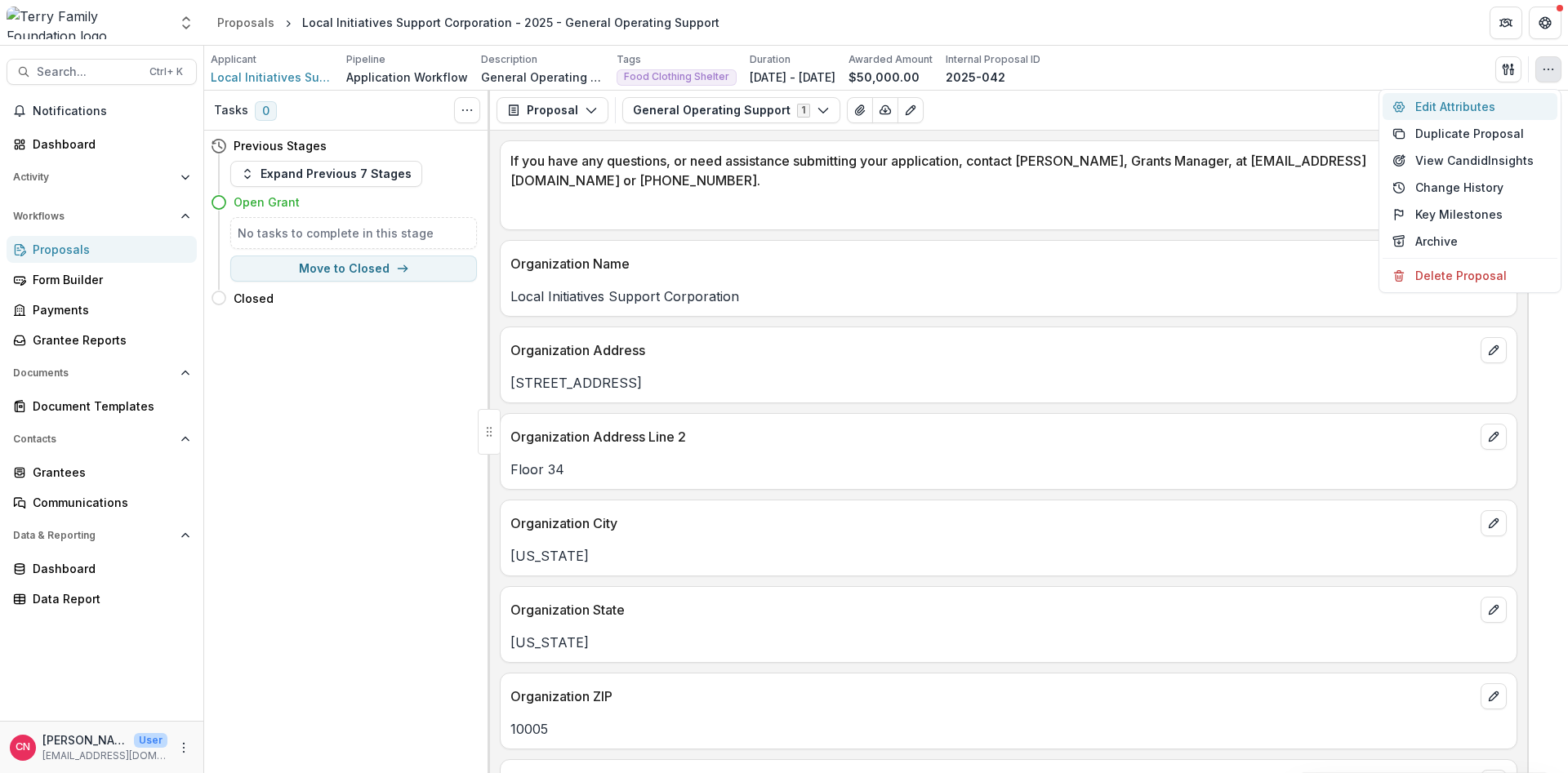
click at [1427, 104] on button "Edit Attributes" at bounding box center [1470, 106] width 175 height 27
type input "*******"
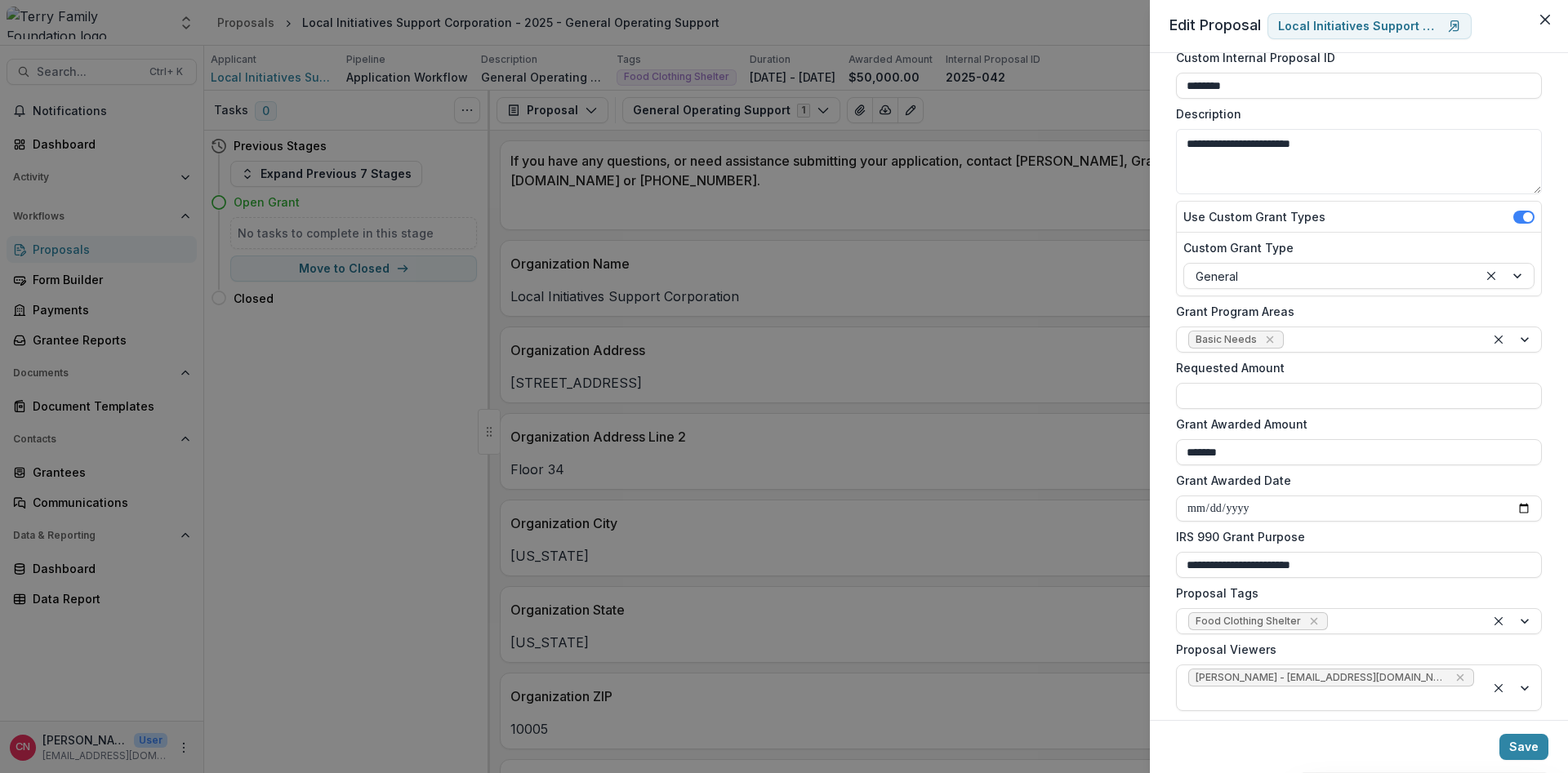
scroll to position [244, 0]
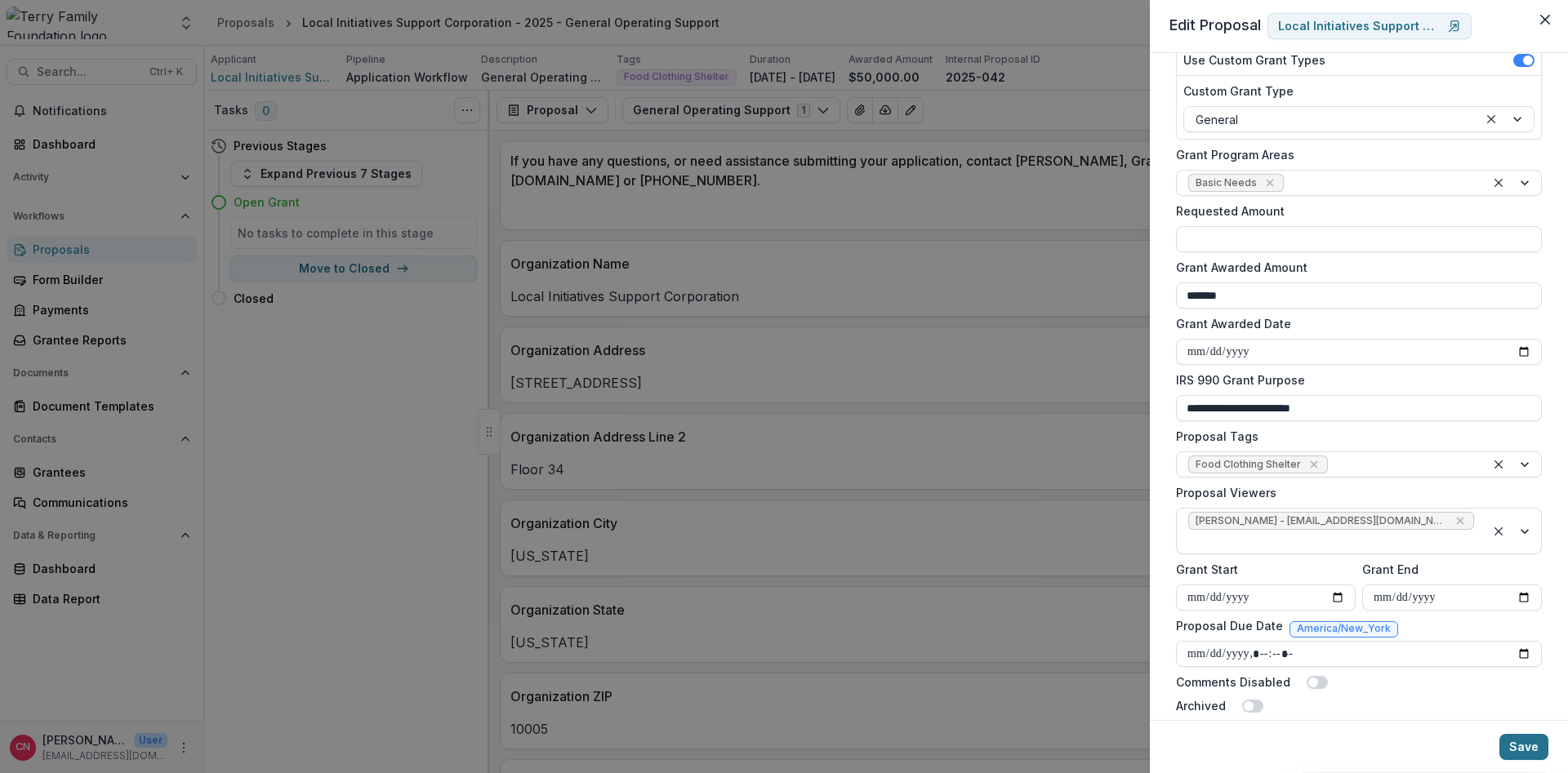
click at [1527, 740] on button "Save" at bounding box center [1524, 747] width 49 height 26
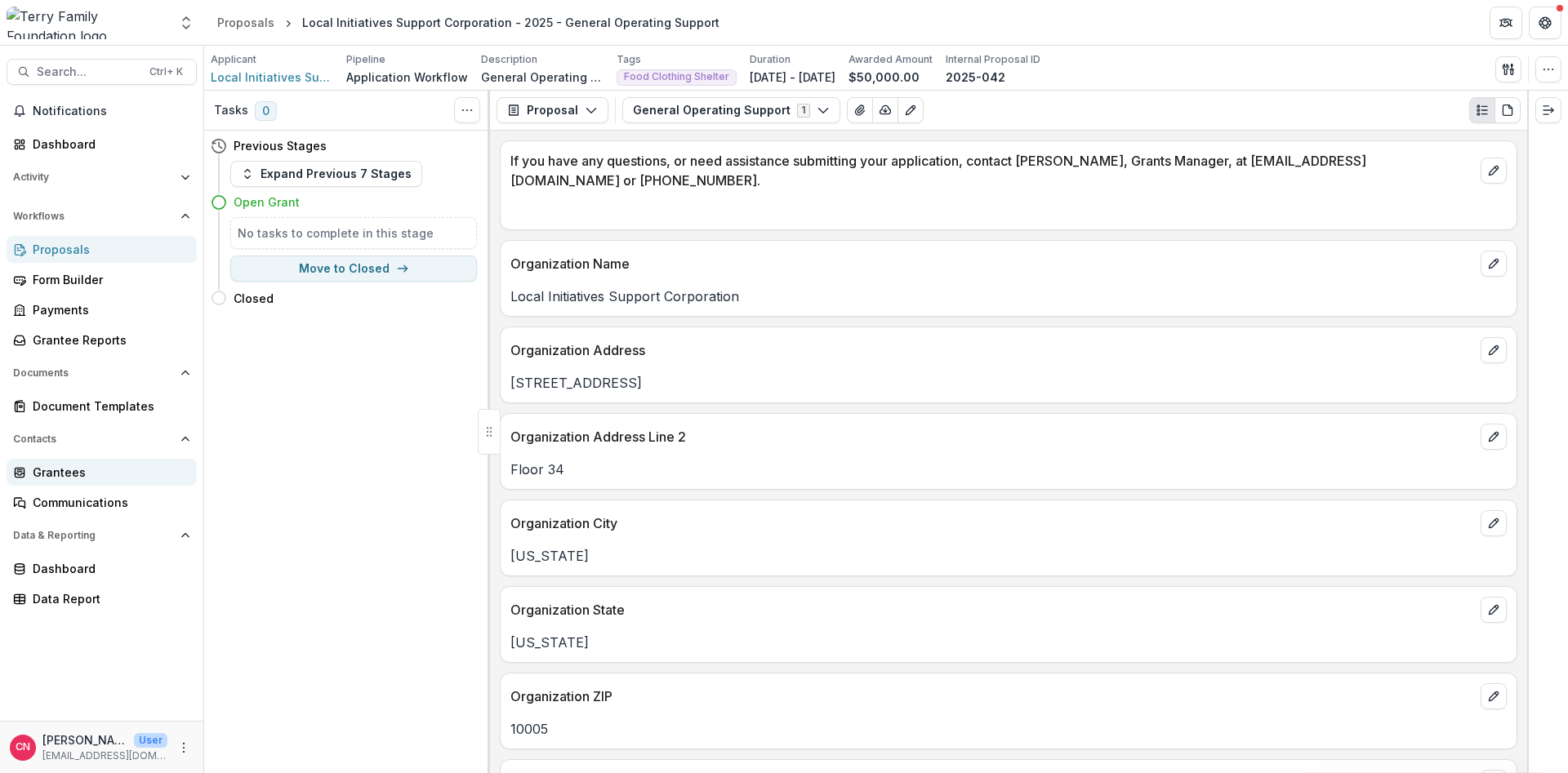
click at [56, 472] on div "Grantees" at bounding box center [108, 471] width 151 height 17
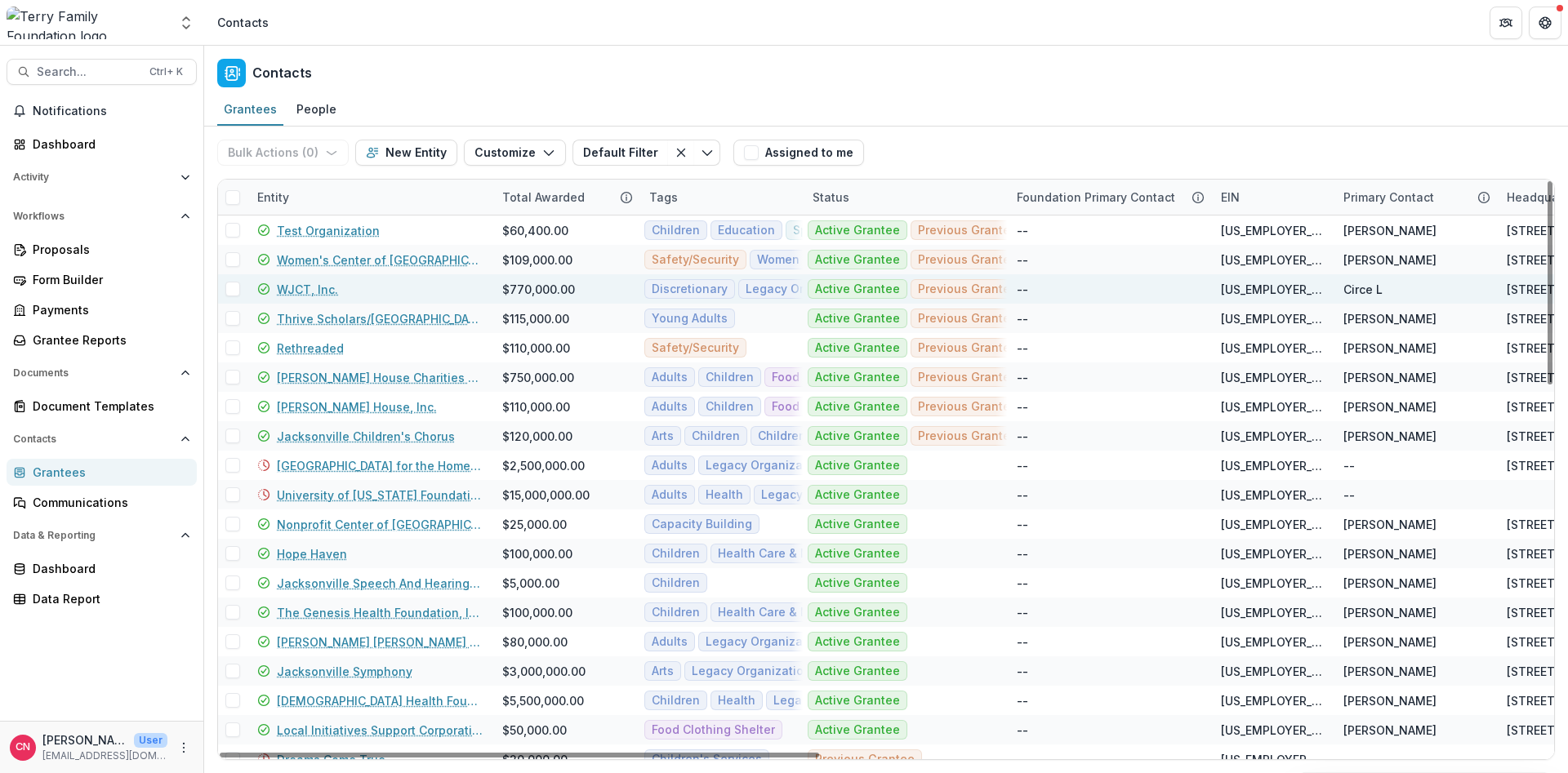
click at [306, 286] on link "WJCT, Inc." at bounding box center [307, 289] width 61 height 17
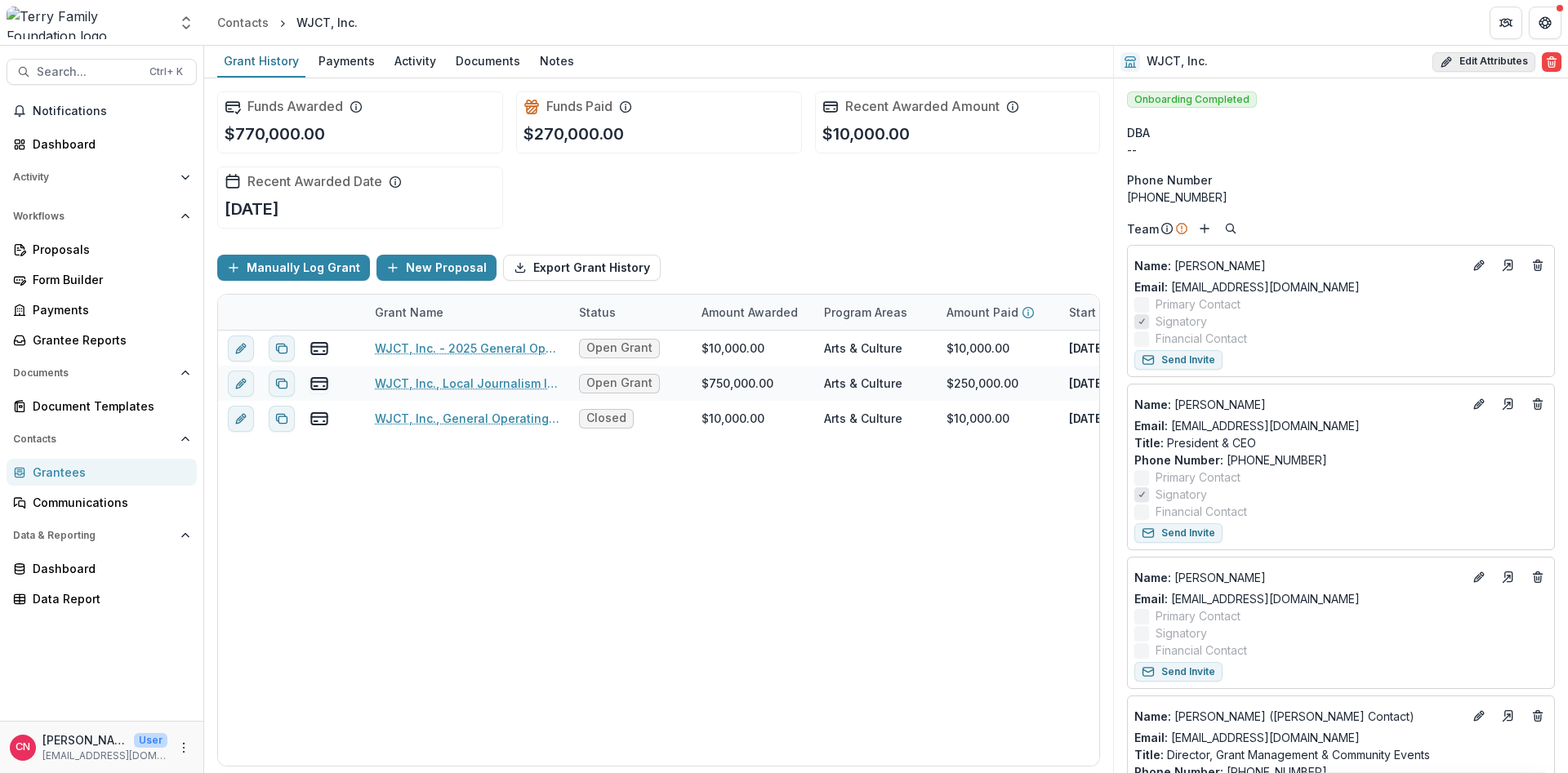
click at [1465, 60] on button "Edit Attributes" at bounding box center [1484, 62] width 103 height 20
select select "**"
select select
type input "**********"
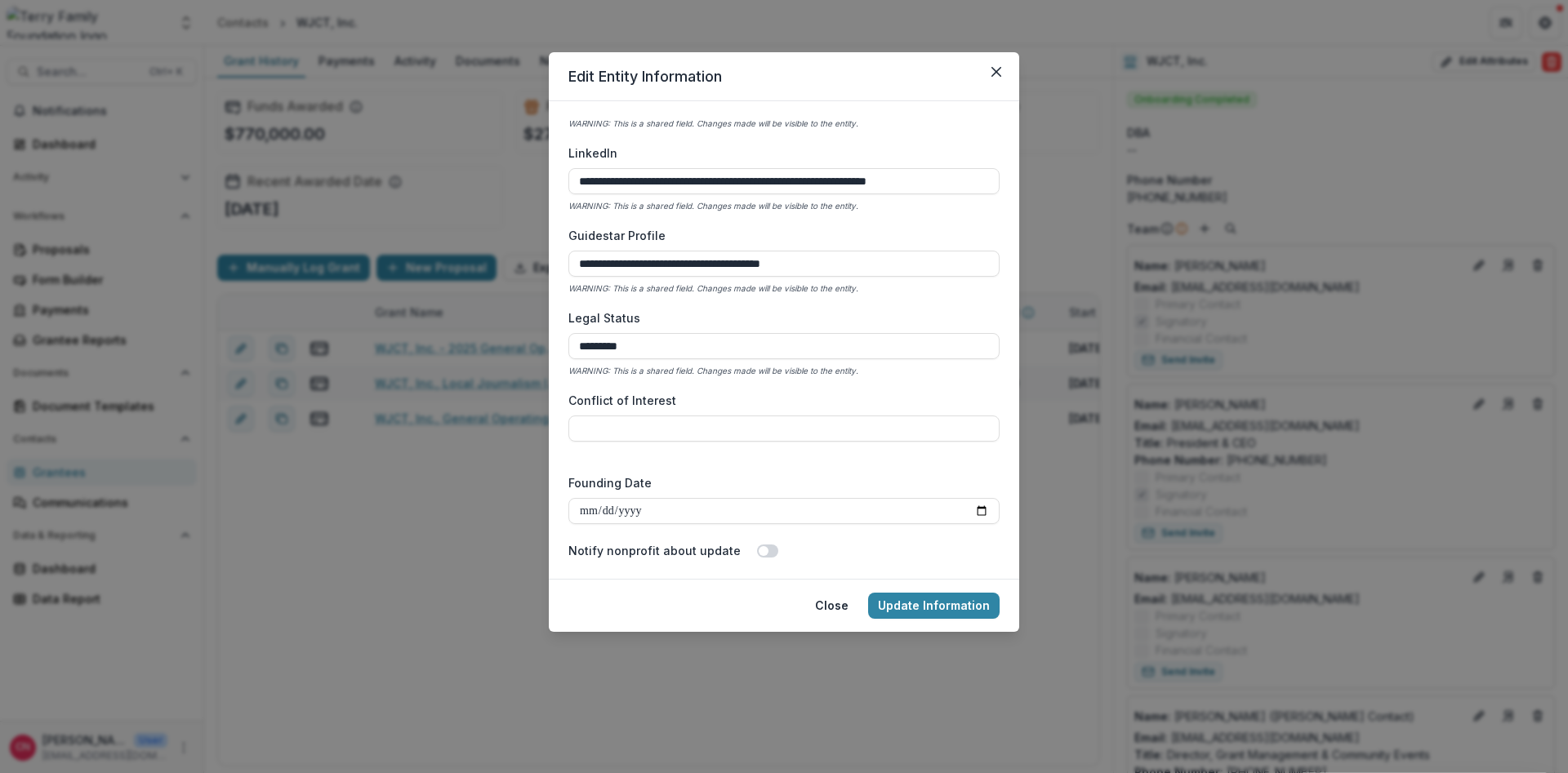
scroll to position [2397, 0]
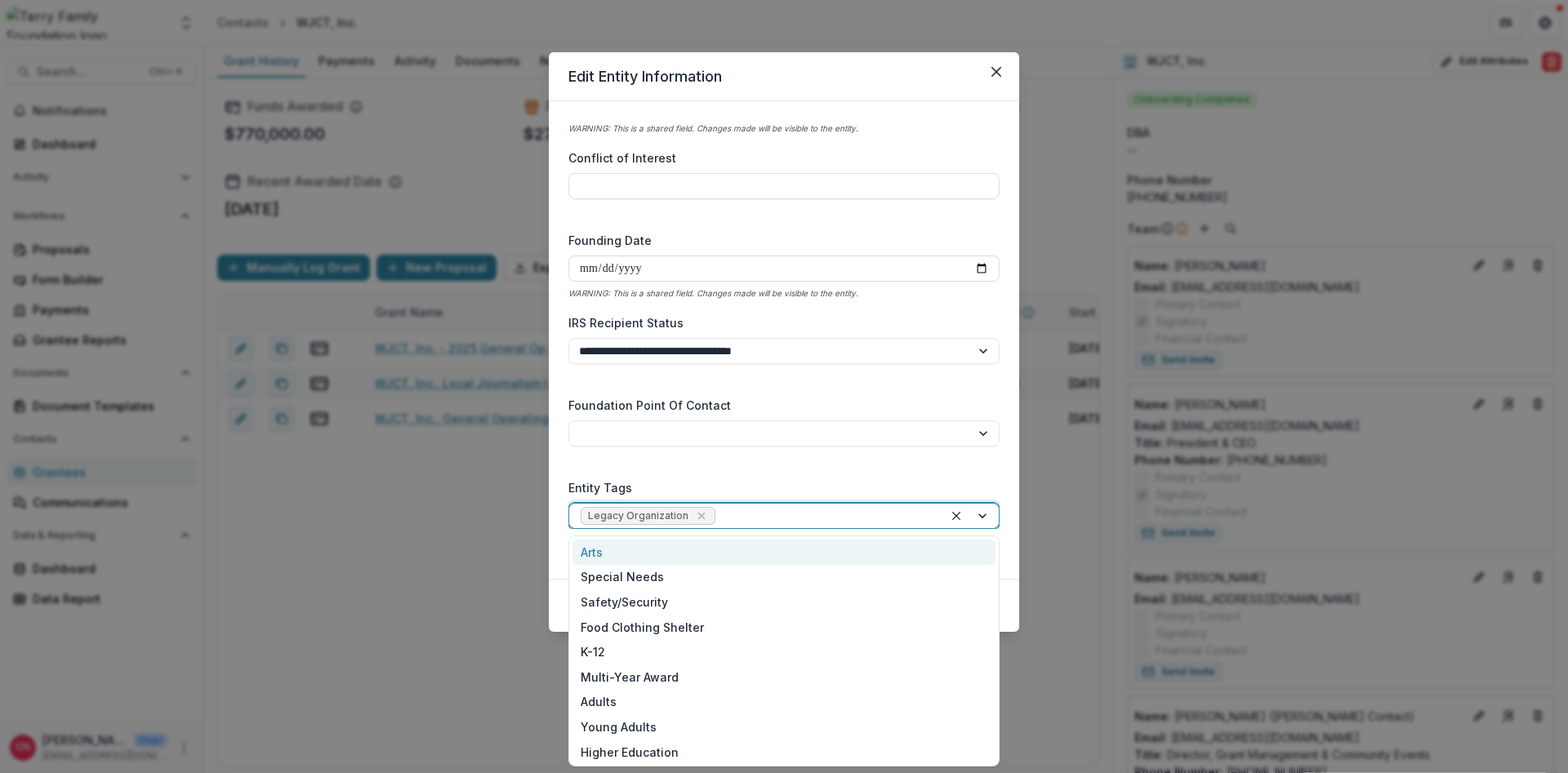
click at [983, 512] on div at bounding box center [971, 516] width 56 height 25
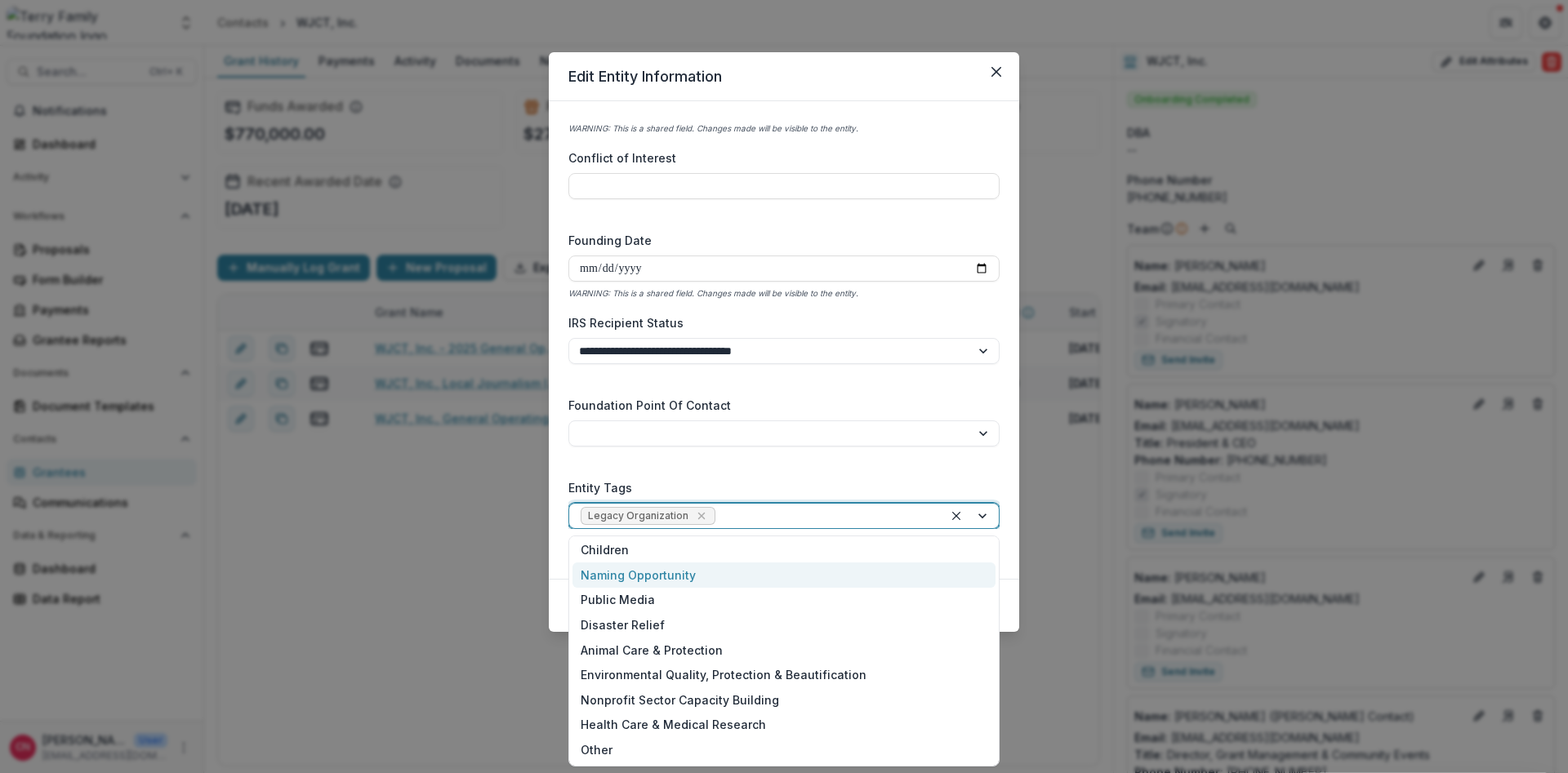
click at [648, 597] on div "Public Media" at bounding box center [784, 600] width 423 height 25
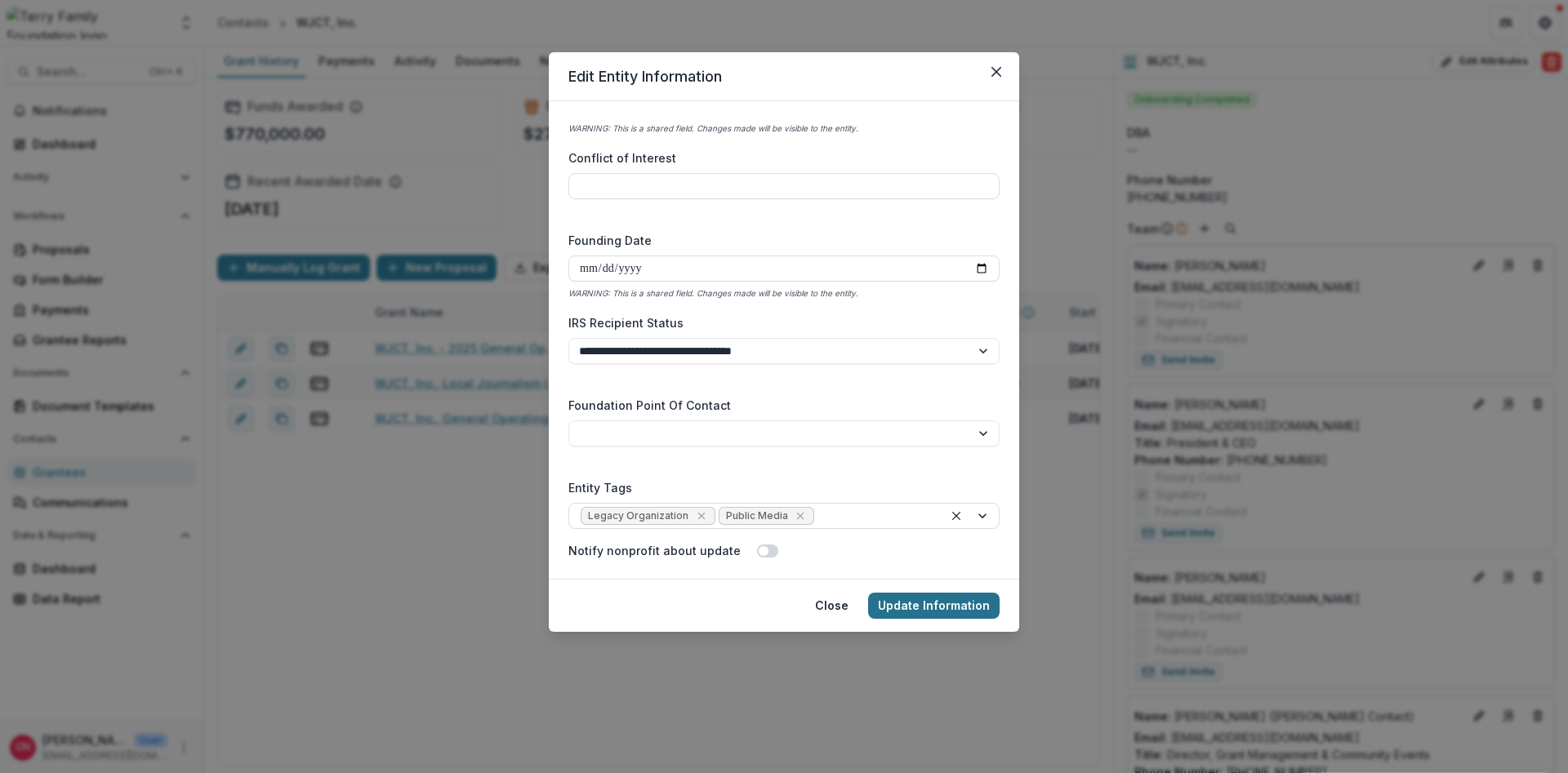
click at [893, 606] on button "Update Information" at bounding box center [934, 605] width 132 height 26
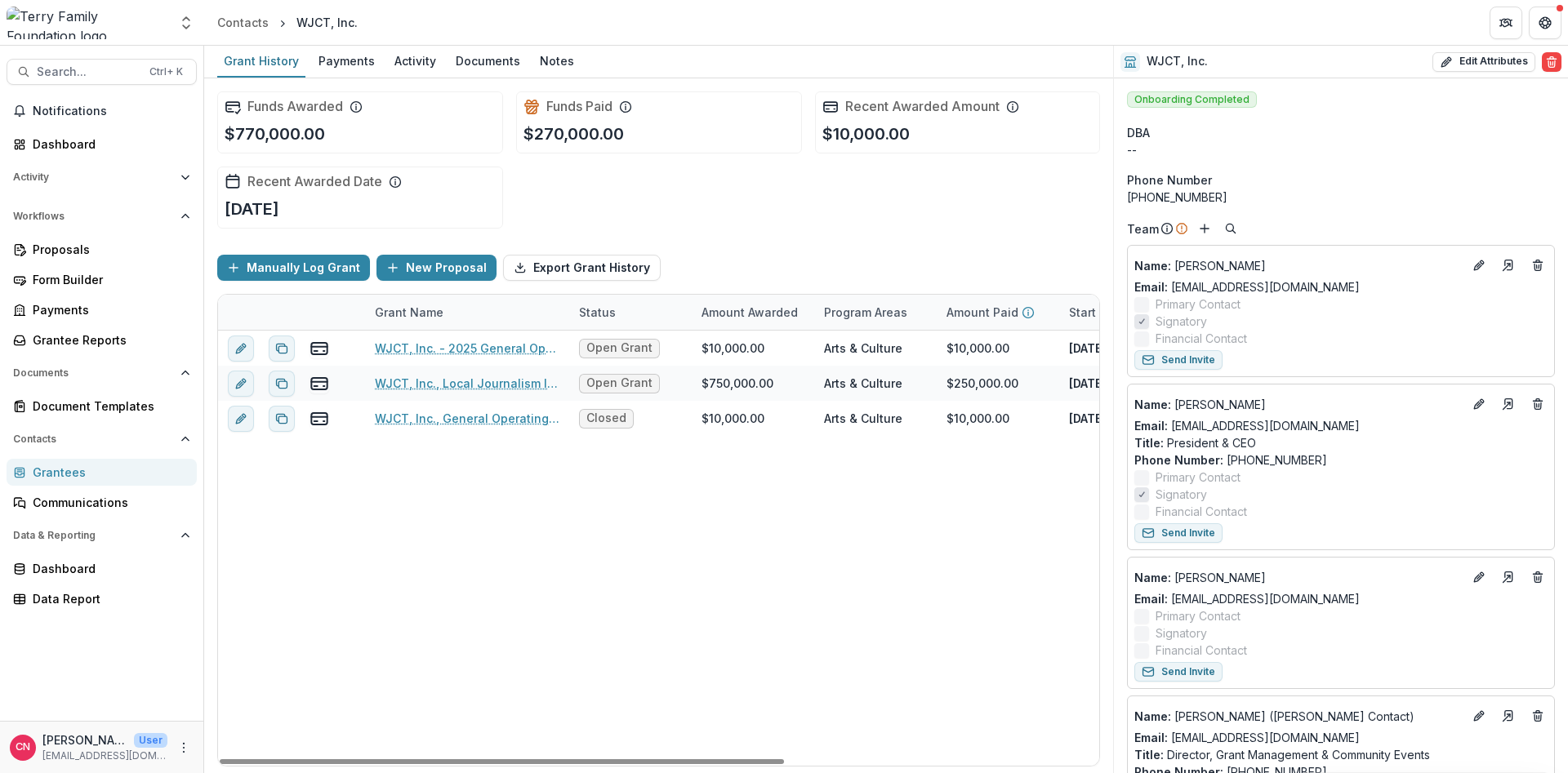
click at [65, 467] on div "Grantees" at bounding box center [108, 471] width 151 height 17
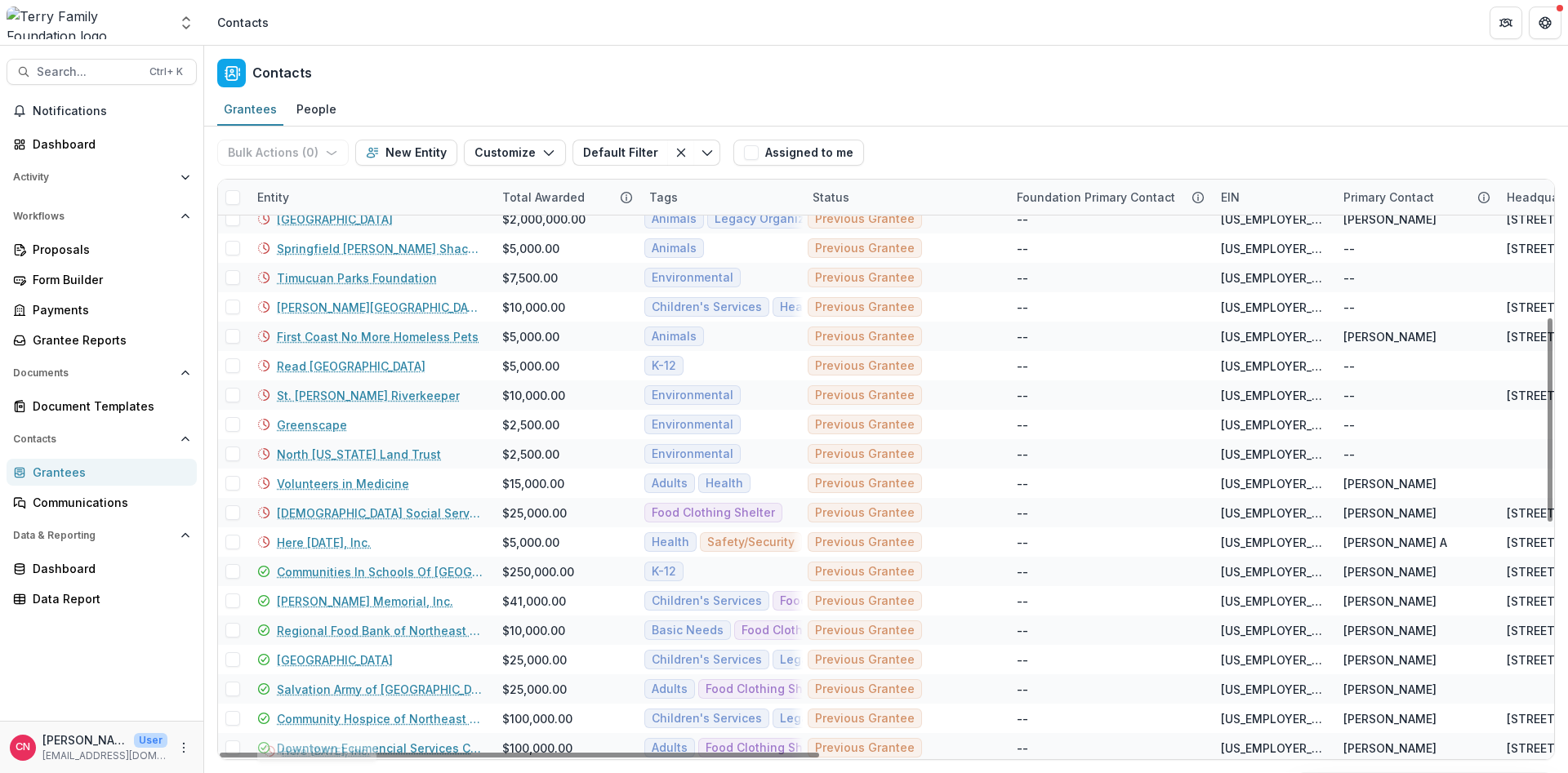
scroll to position [392, 0]
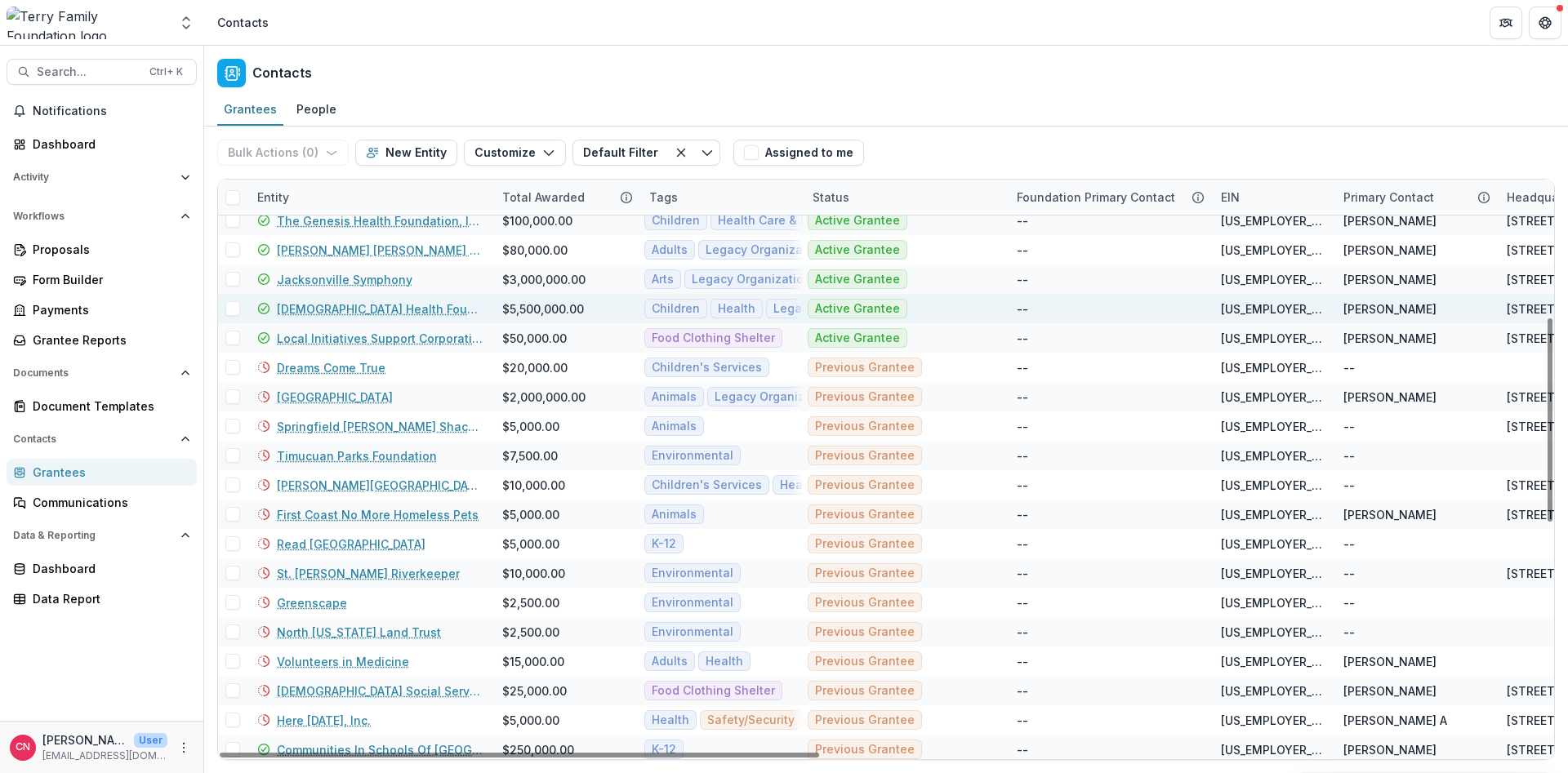
click at [324, 310] on link "[DEMOGRAPHIC_DATA] Health Foundation" at bounding box center [380, 309] width 206 height 17
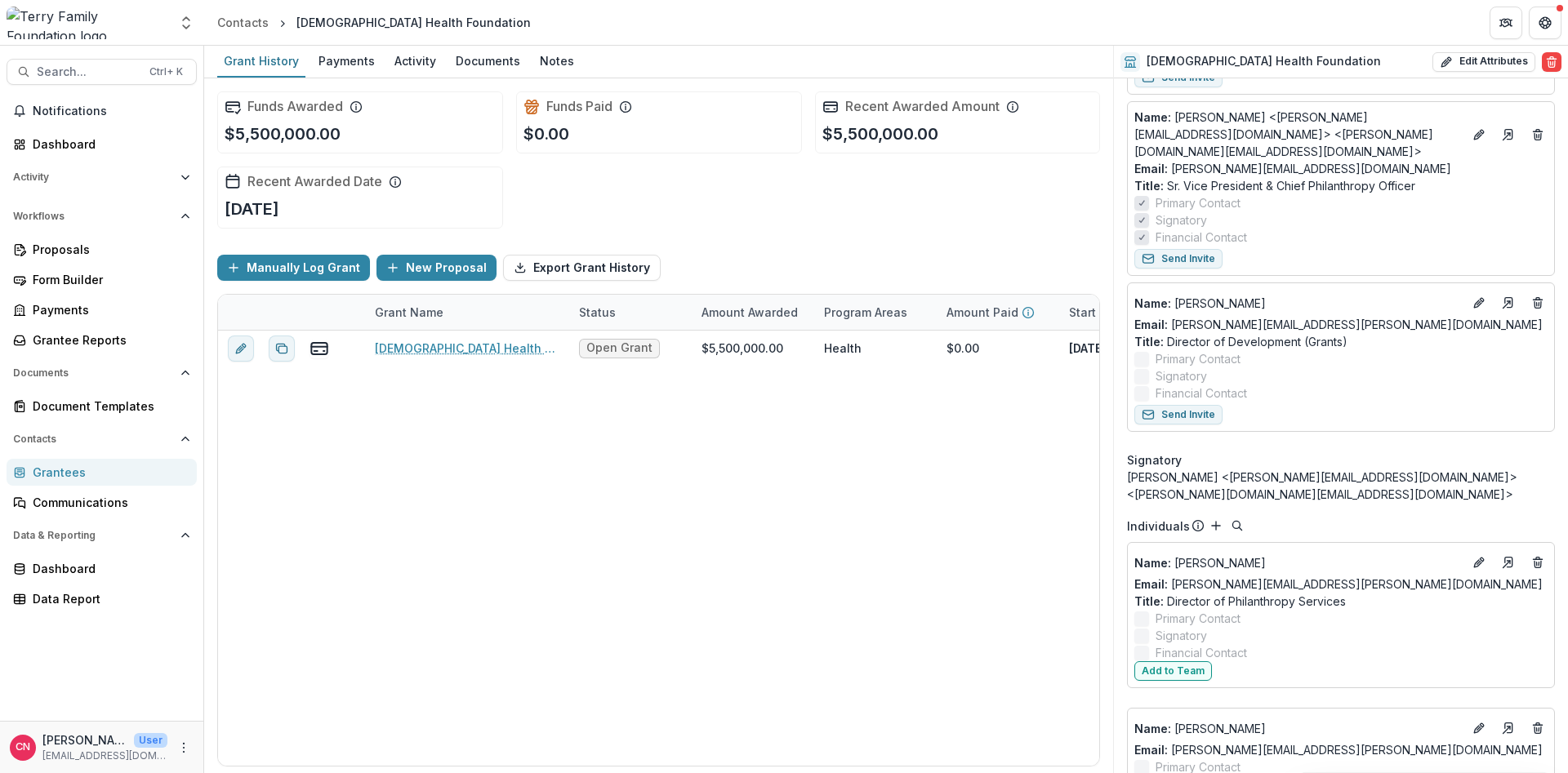
scroll to position [98, 0]
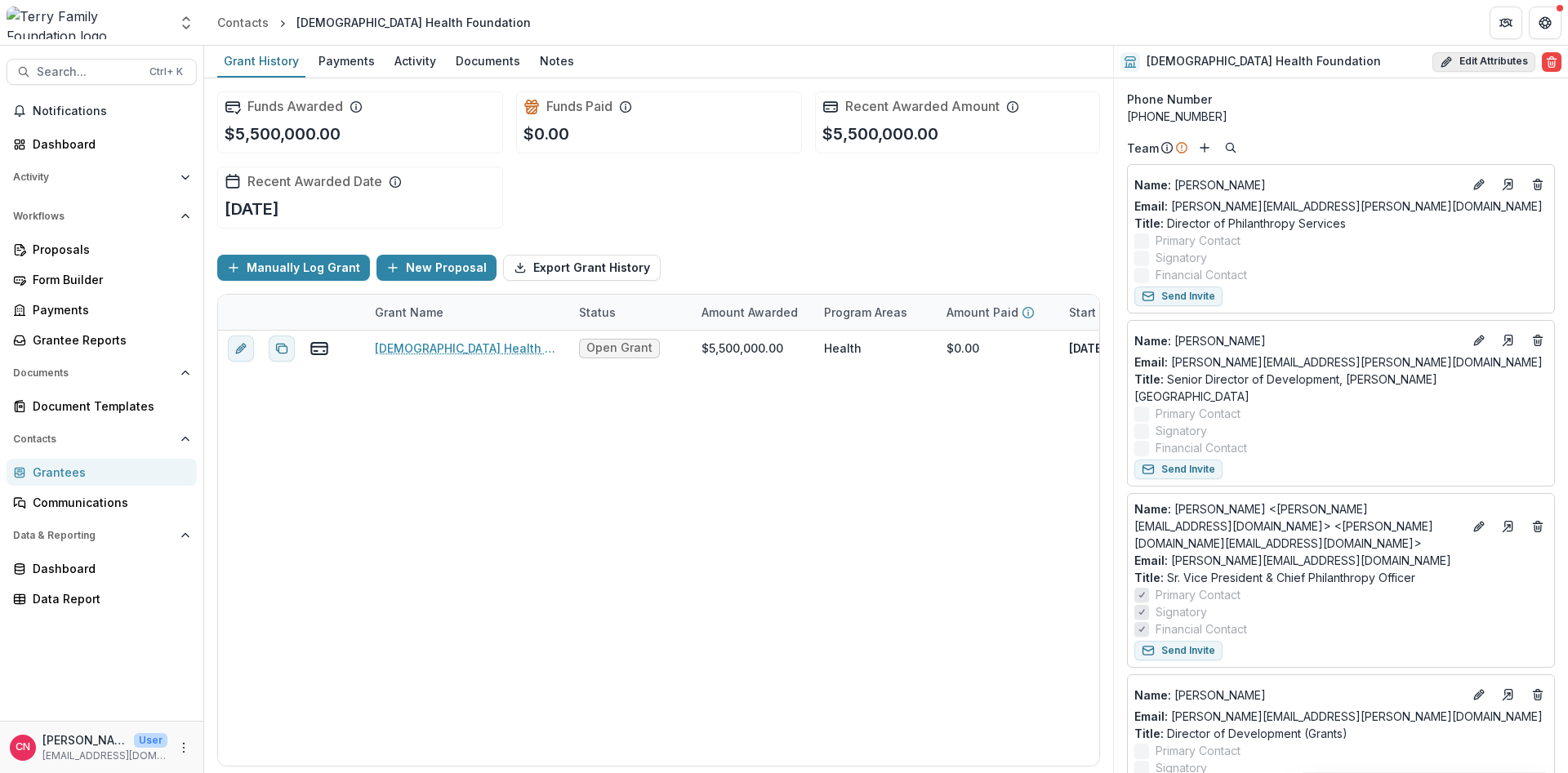
click at [1478, 56] on button "Edit Attributes" at bounding box center [1484, 62] width 103 height 20
select select "***"
select select
type input "**********"
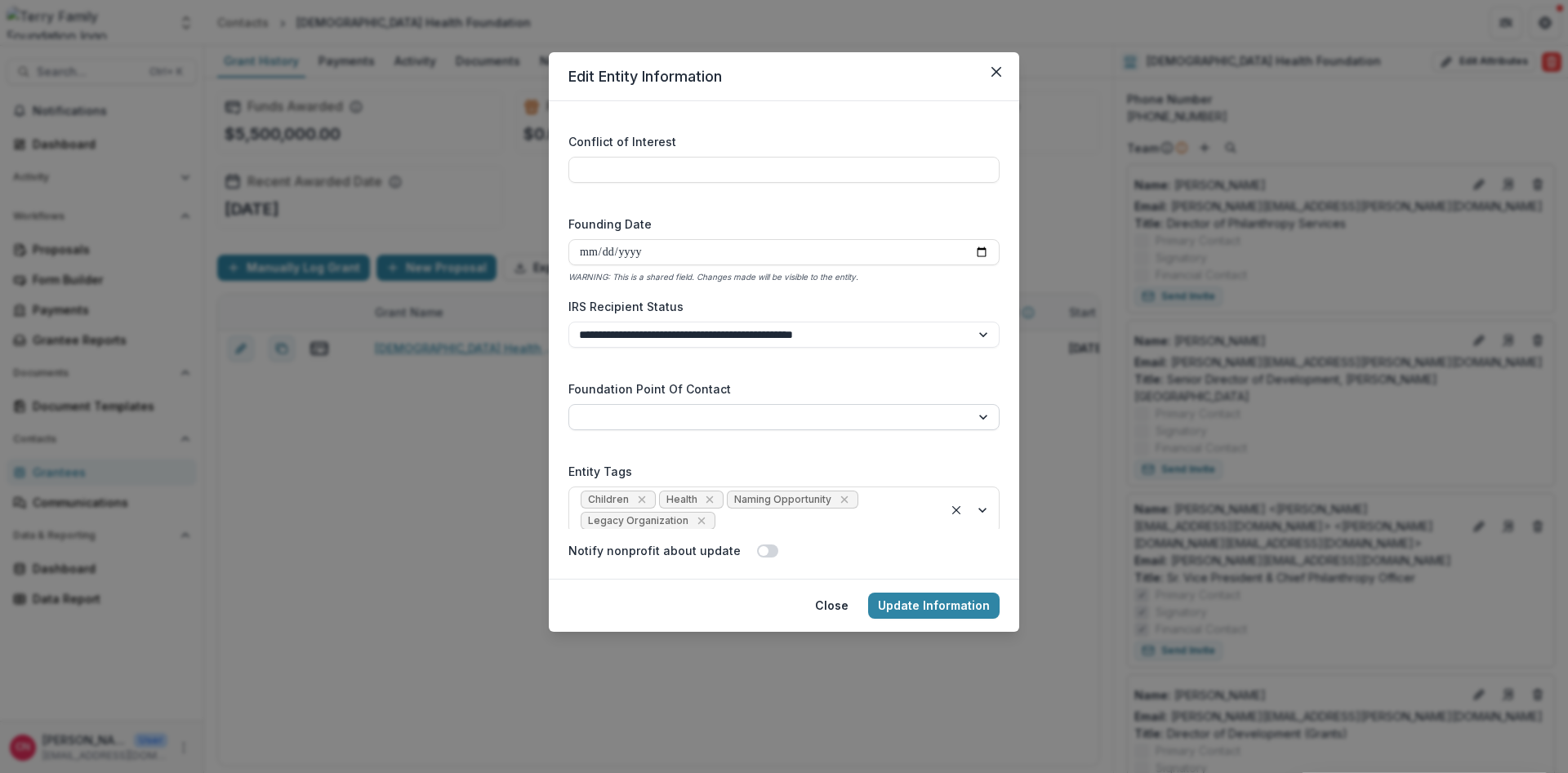
scroll to position [2419, 0]
click at [710, 491] on icon "Remove Health" at bounding box center [710, 494] width 7 height 7
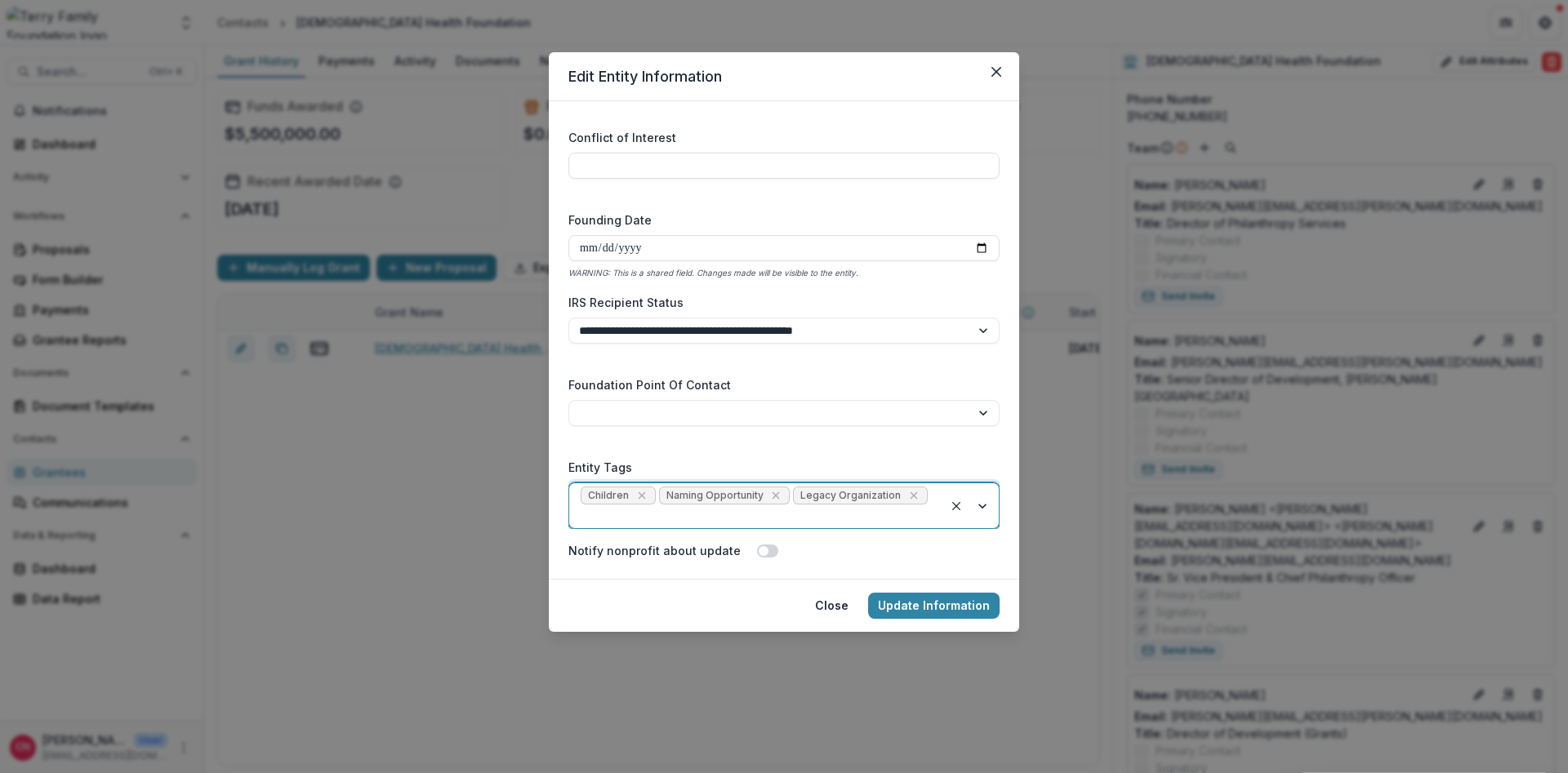
scroll to position [2397, 0]
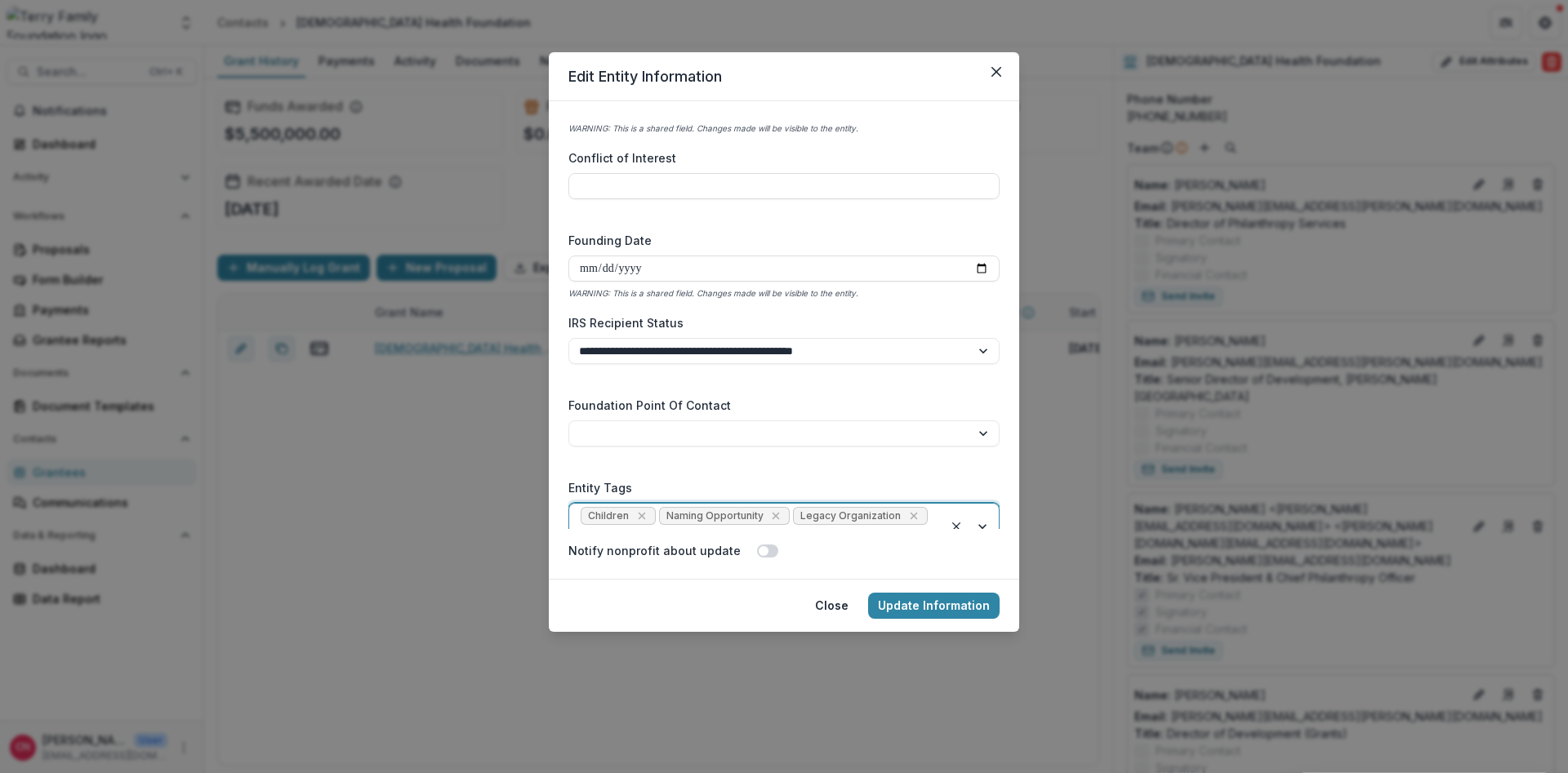
click at [983, 517] on div at bounding box center [971, 525] width 56 height 45
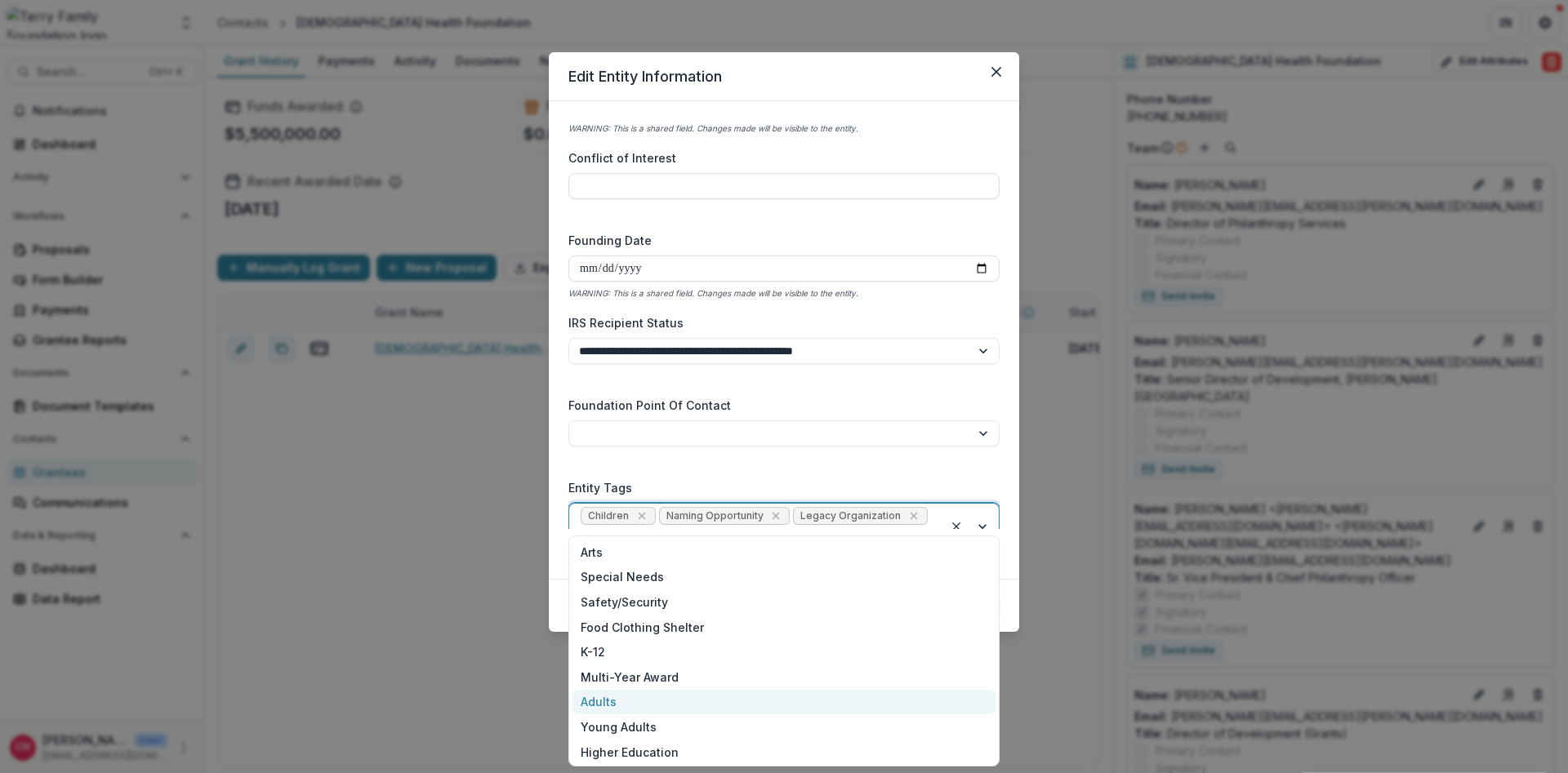
scroll to position [177, 0]
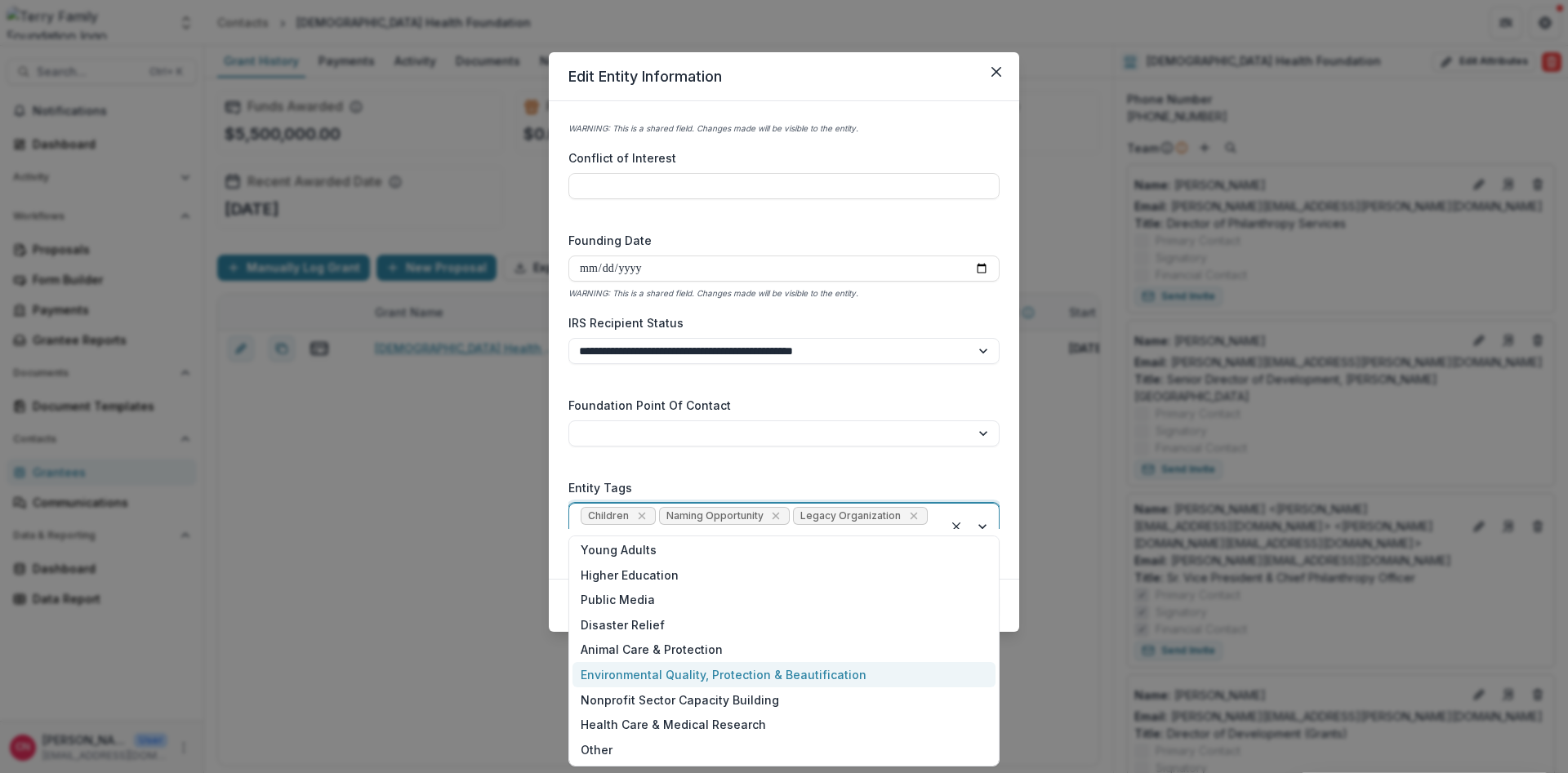
click at [665, 719] on div "Health Care & Medical Research" at bounding box center [784, 724] width 423 height 25
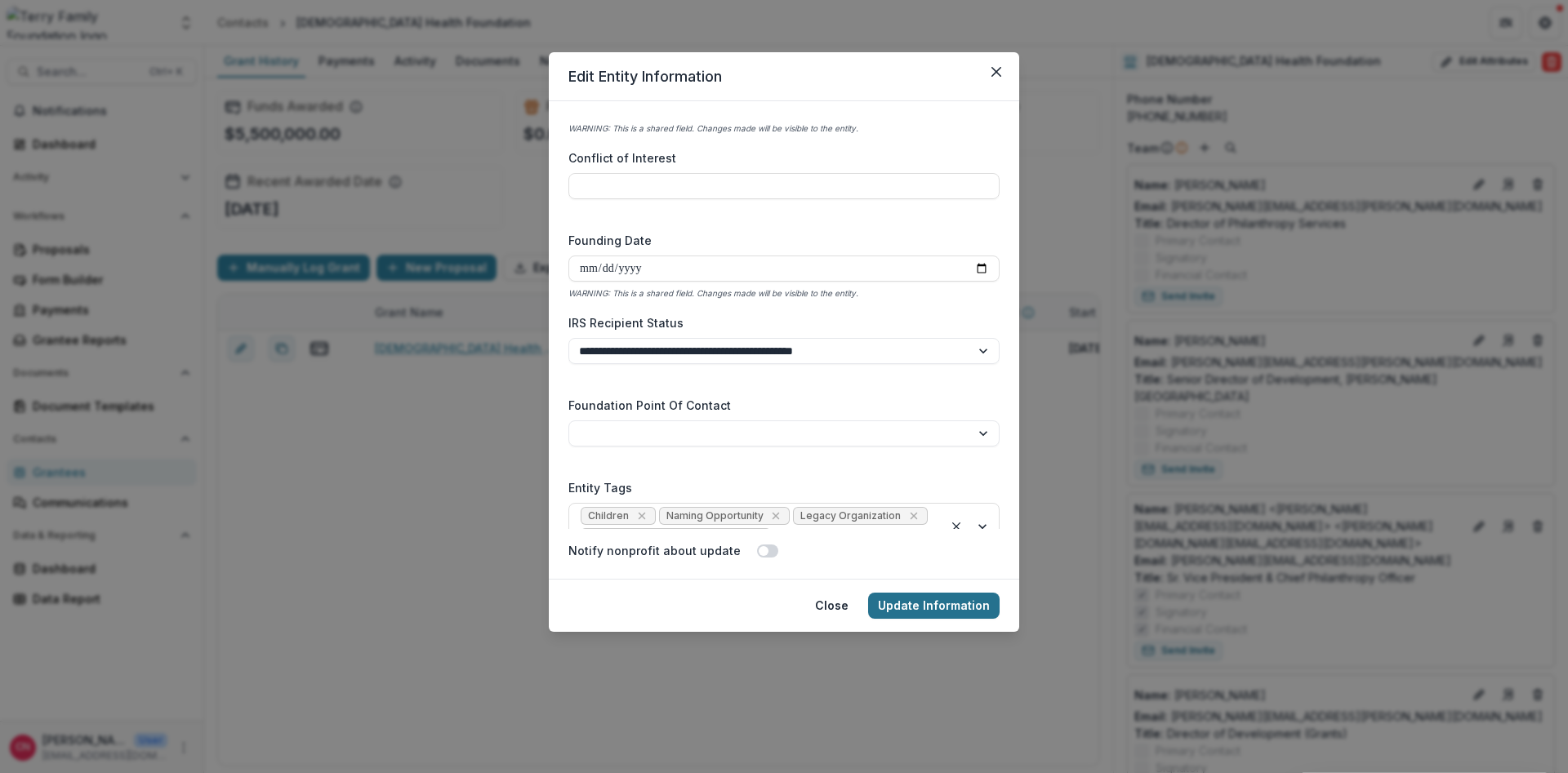
click at [898, 600] on button "Update Information" at bounding box center [934, 605] width 132 height 26
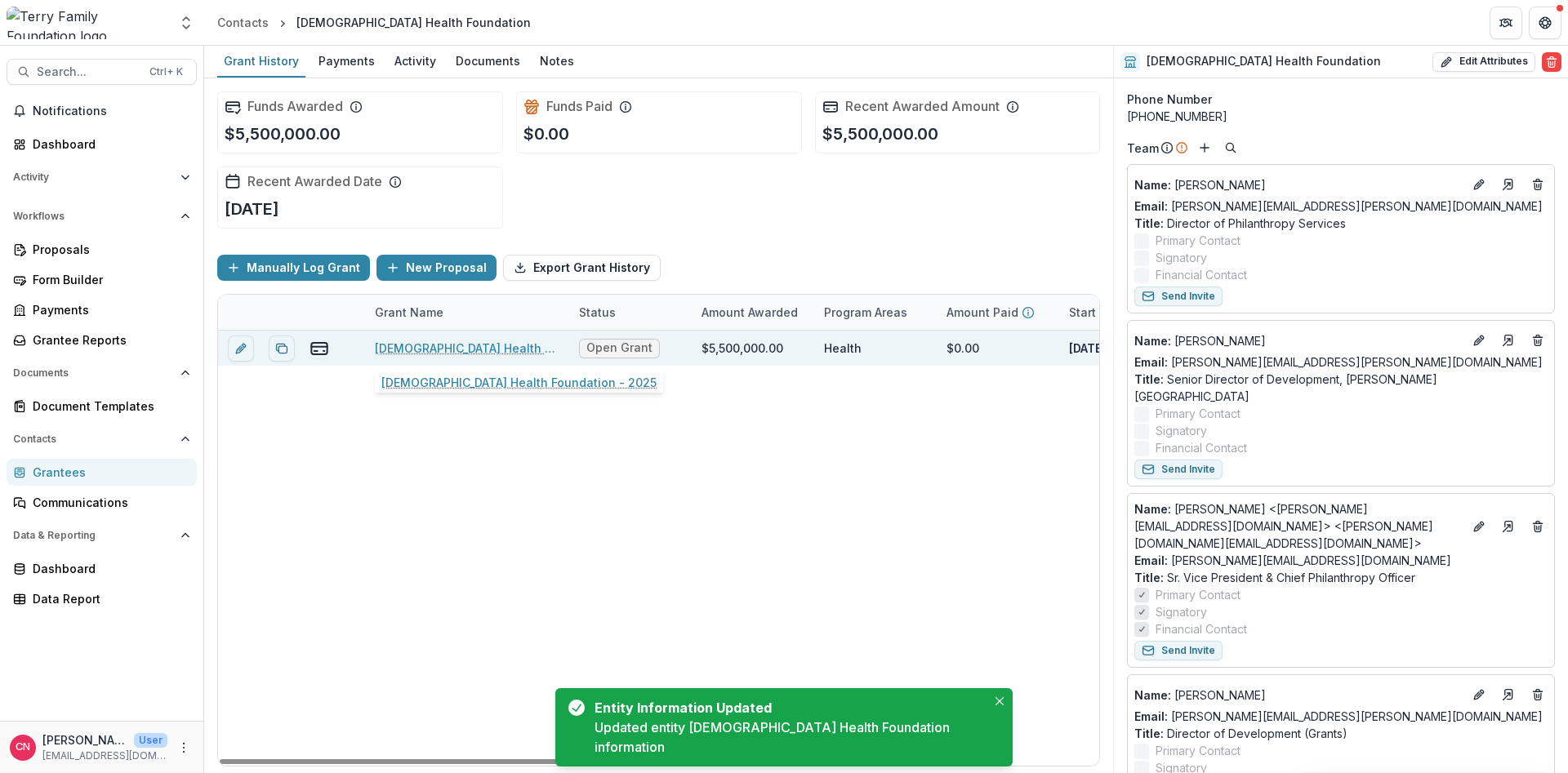
click at [485, 343] on link "[DEMOGRAPHIC_DATA] Health Foundation - 2025" at bounding box center [468, 348] width 185 height 17
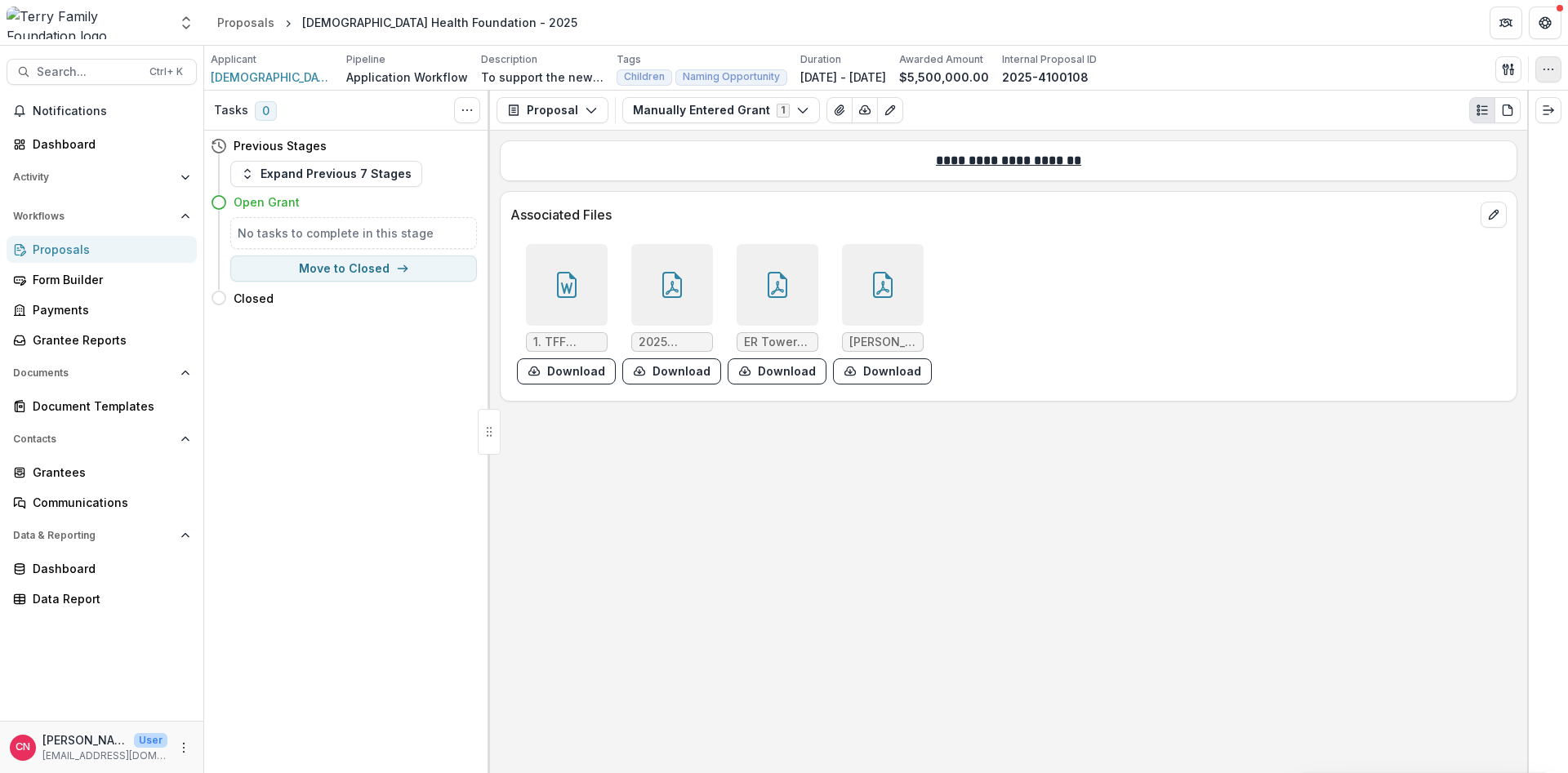
click at [1551, 65] on icon "button" at bounding box center [1548, 69] width 13 height 13
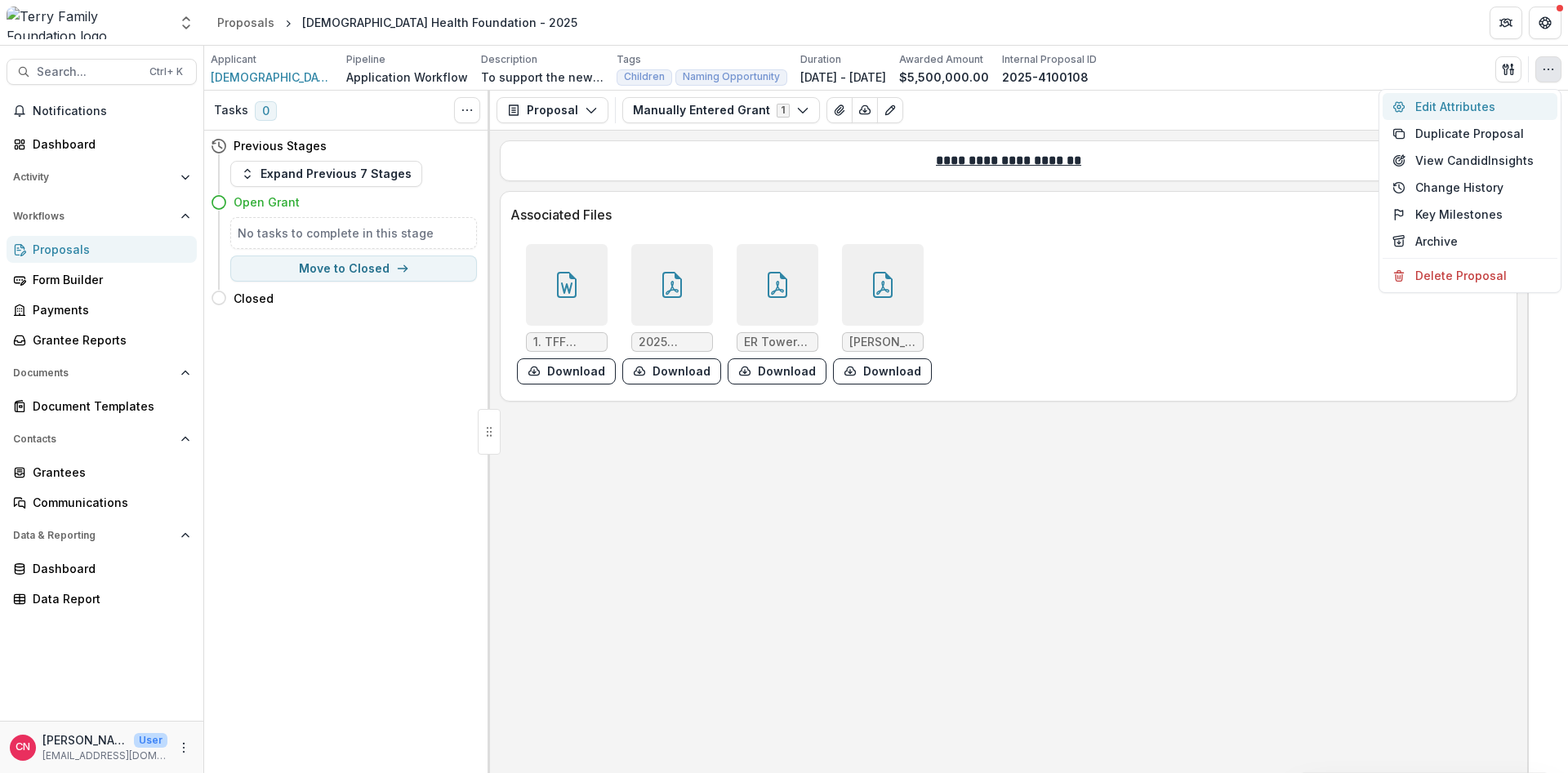
click at [1449, 101] on button "Edit Attributes" at bounding box center [1470, 106] width 175 height 27
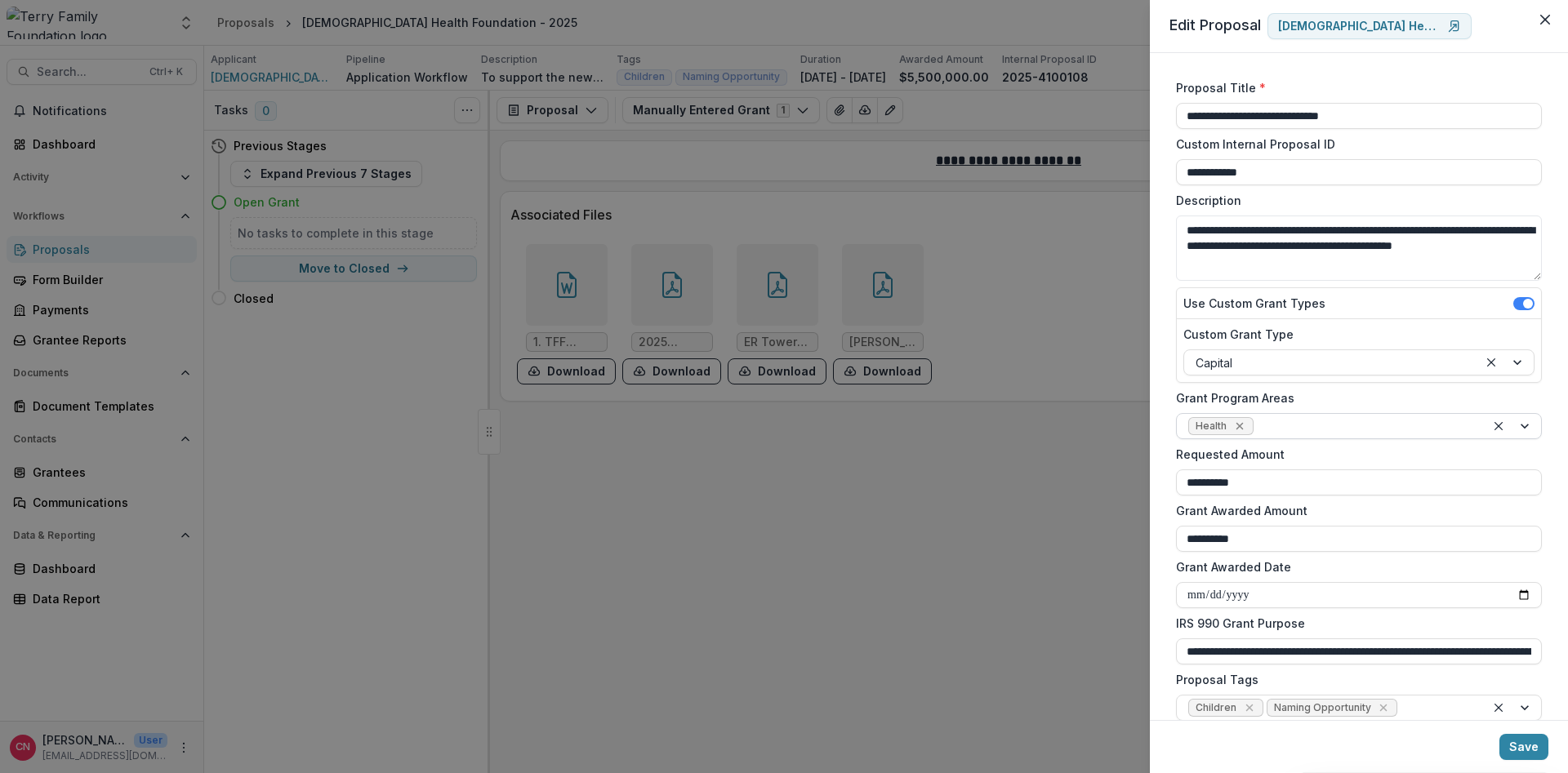
click at [1240, 421] on icon "Remove Health" at bounding box center [1240, 427] width 13 height 13
click at [1525, 423] on div at bounding box center [1526, 427] width 29 height 25
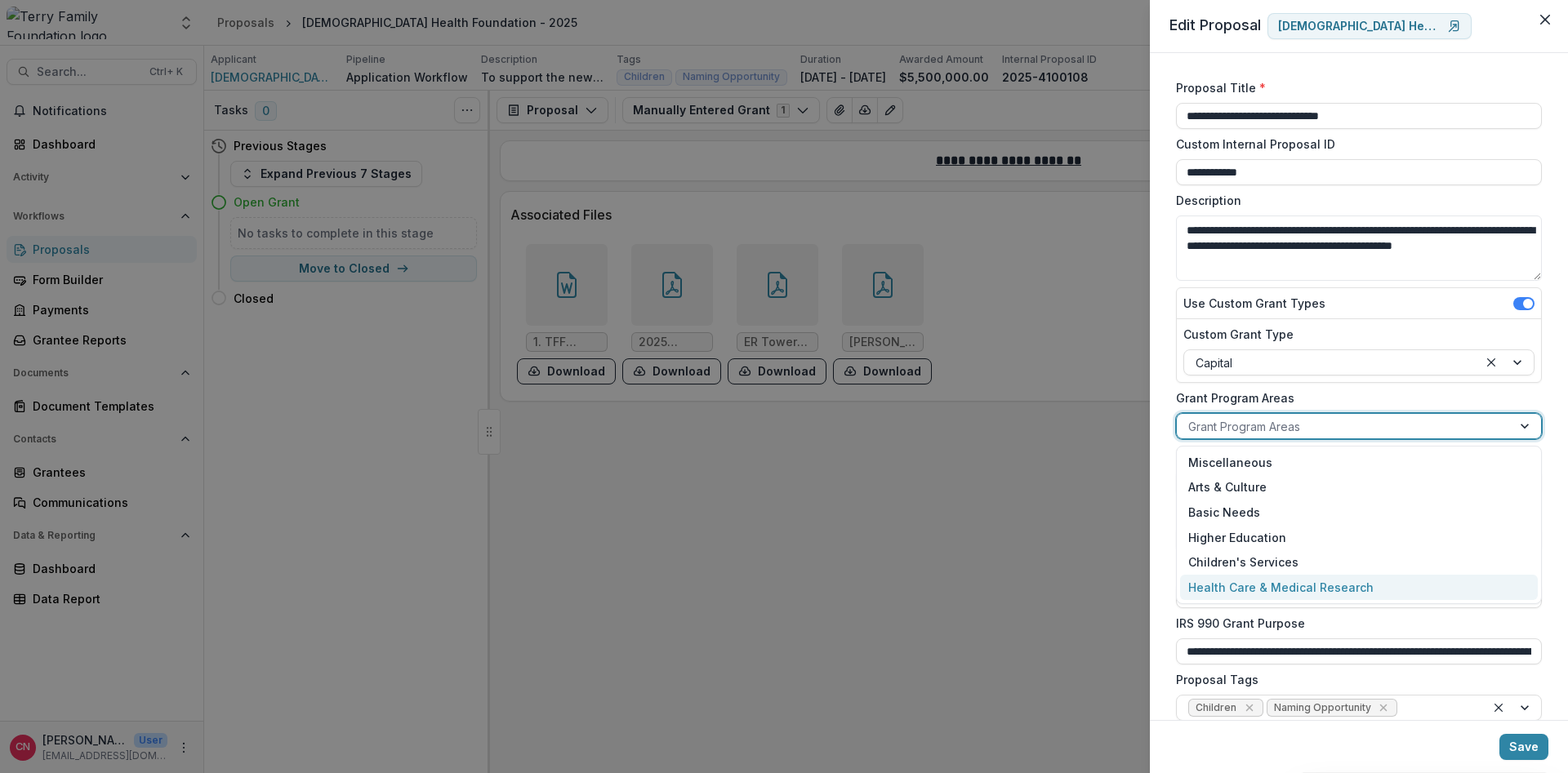
click at [1312, 583] on div "Health Care & Medical Research" at bounding box center [1360, 587] width 358 height 25
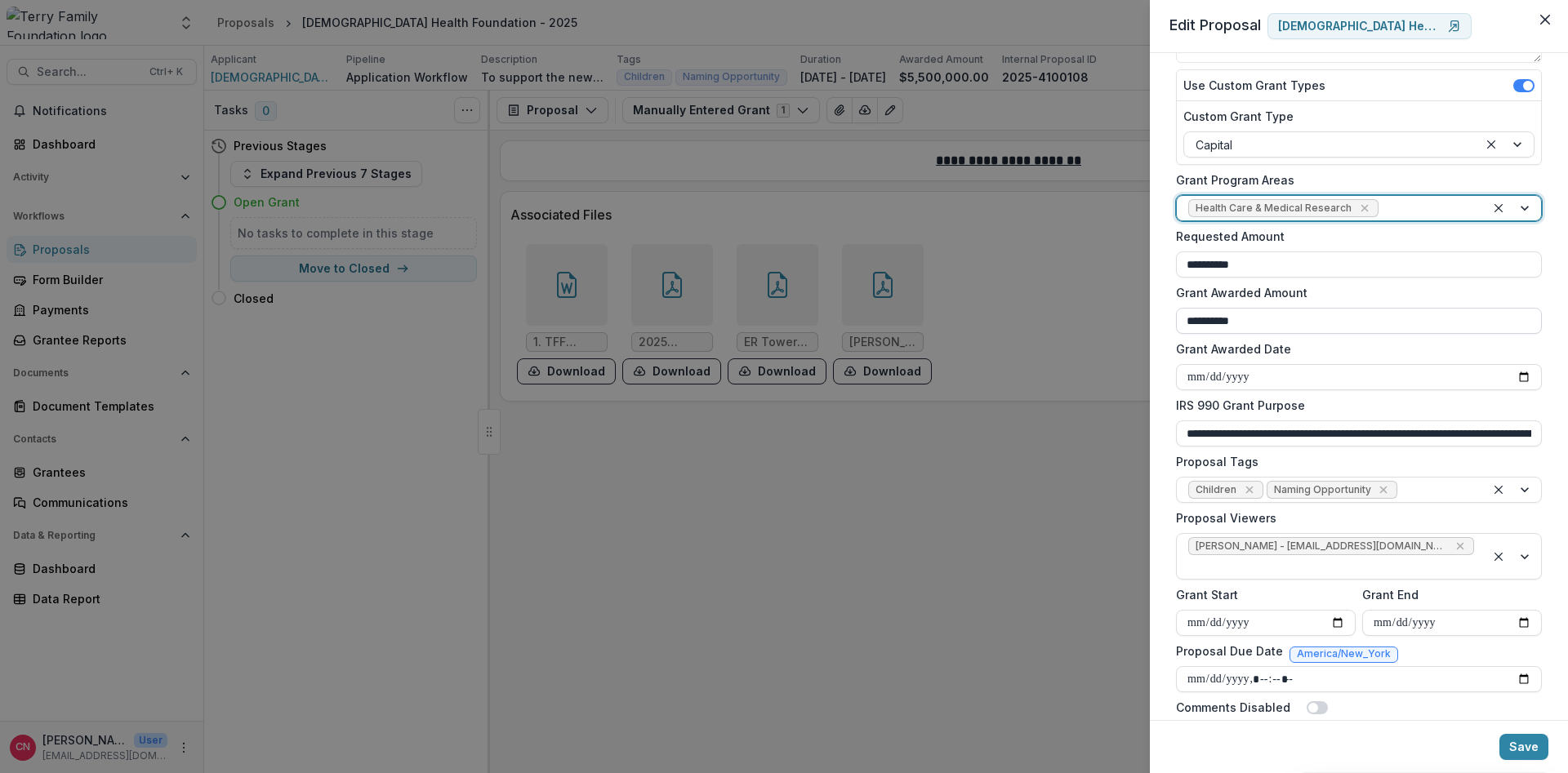
scroll to position [244, 0]
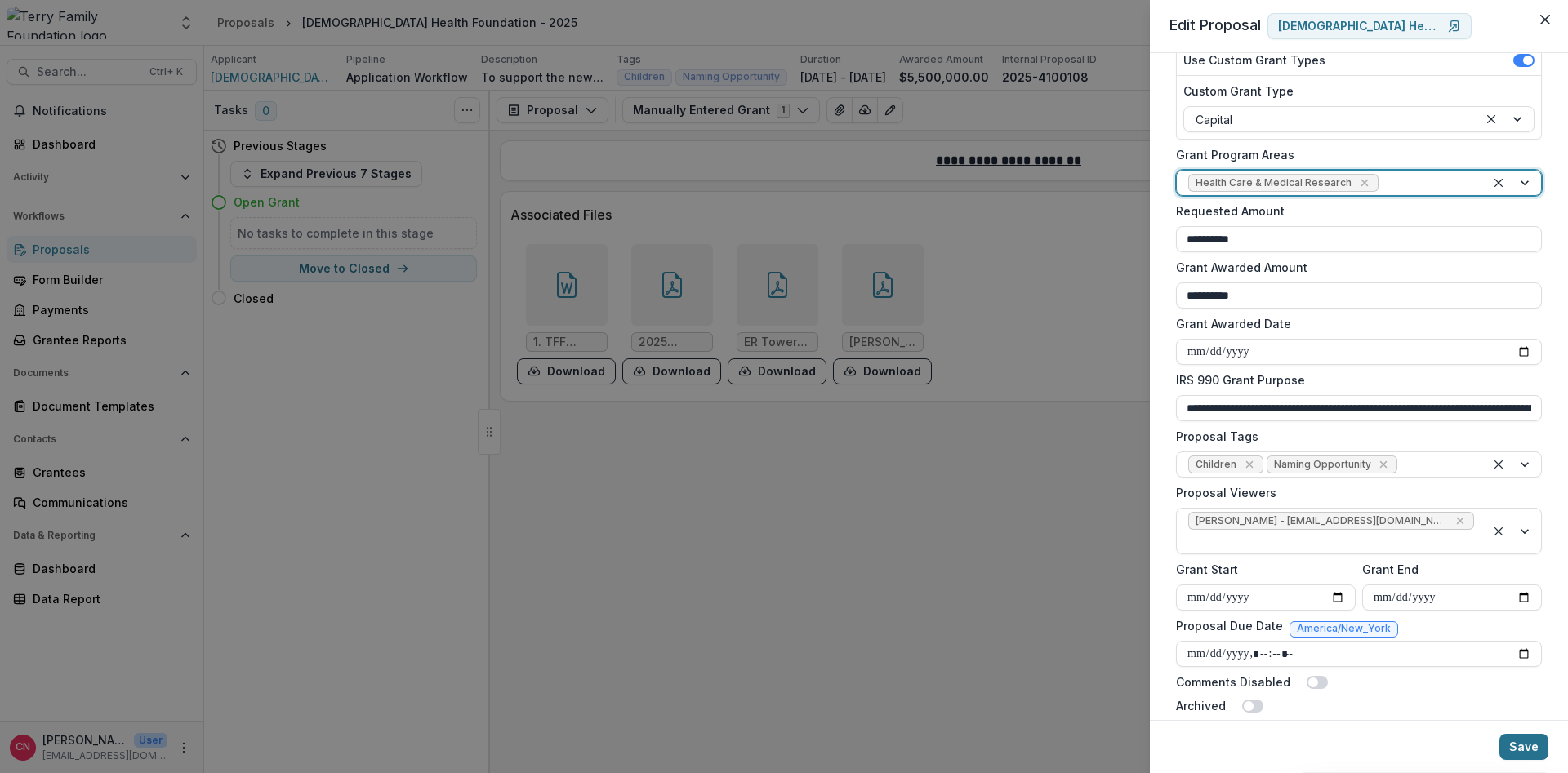
click at [1521, 742] on button "Save" at bounding box center [1524, 747] width 49 height 26
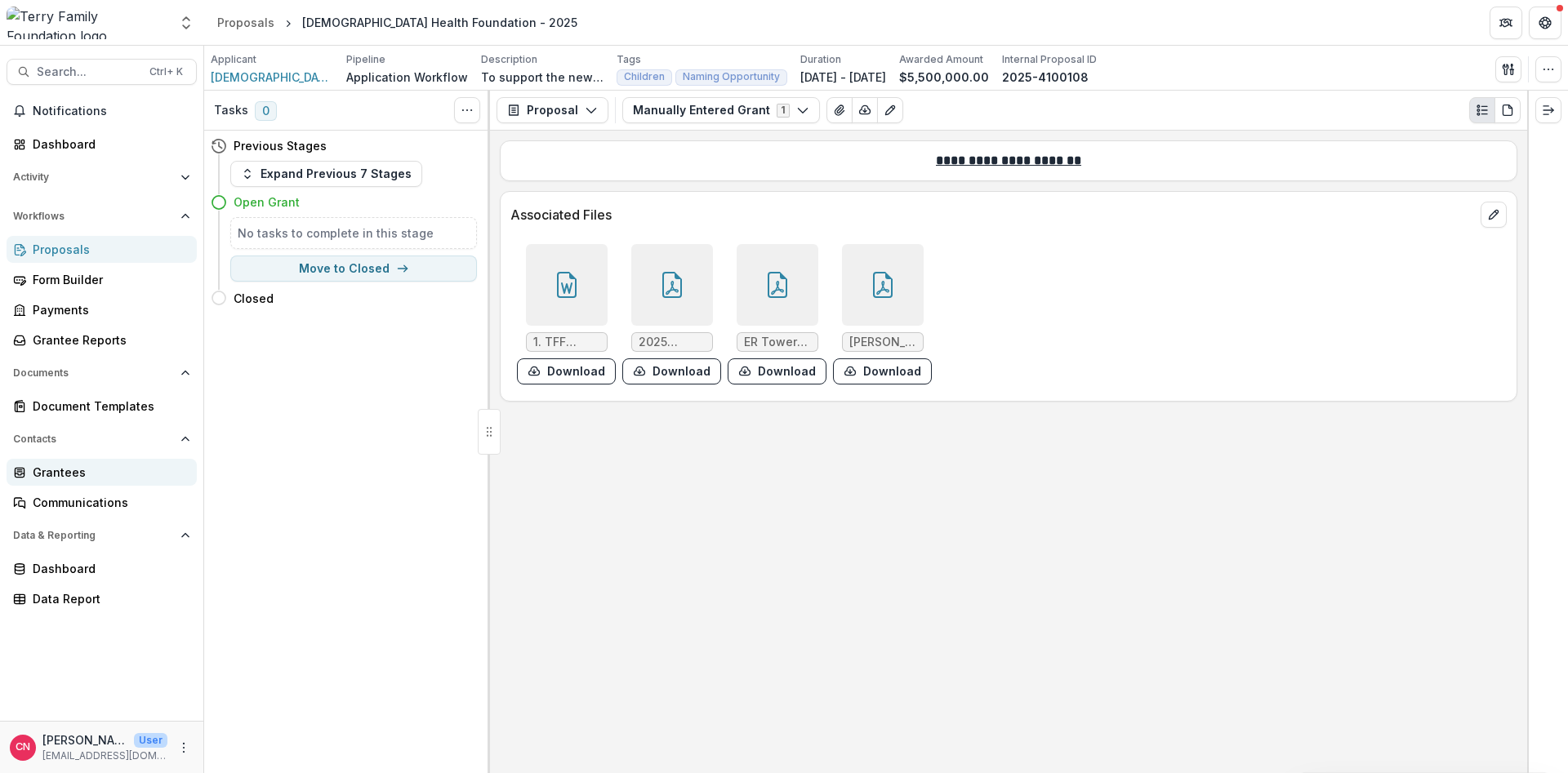
click at [36, 468] on div "Grantees" at bounding box center [108, 471] width 151 height 17
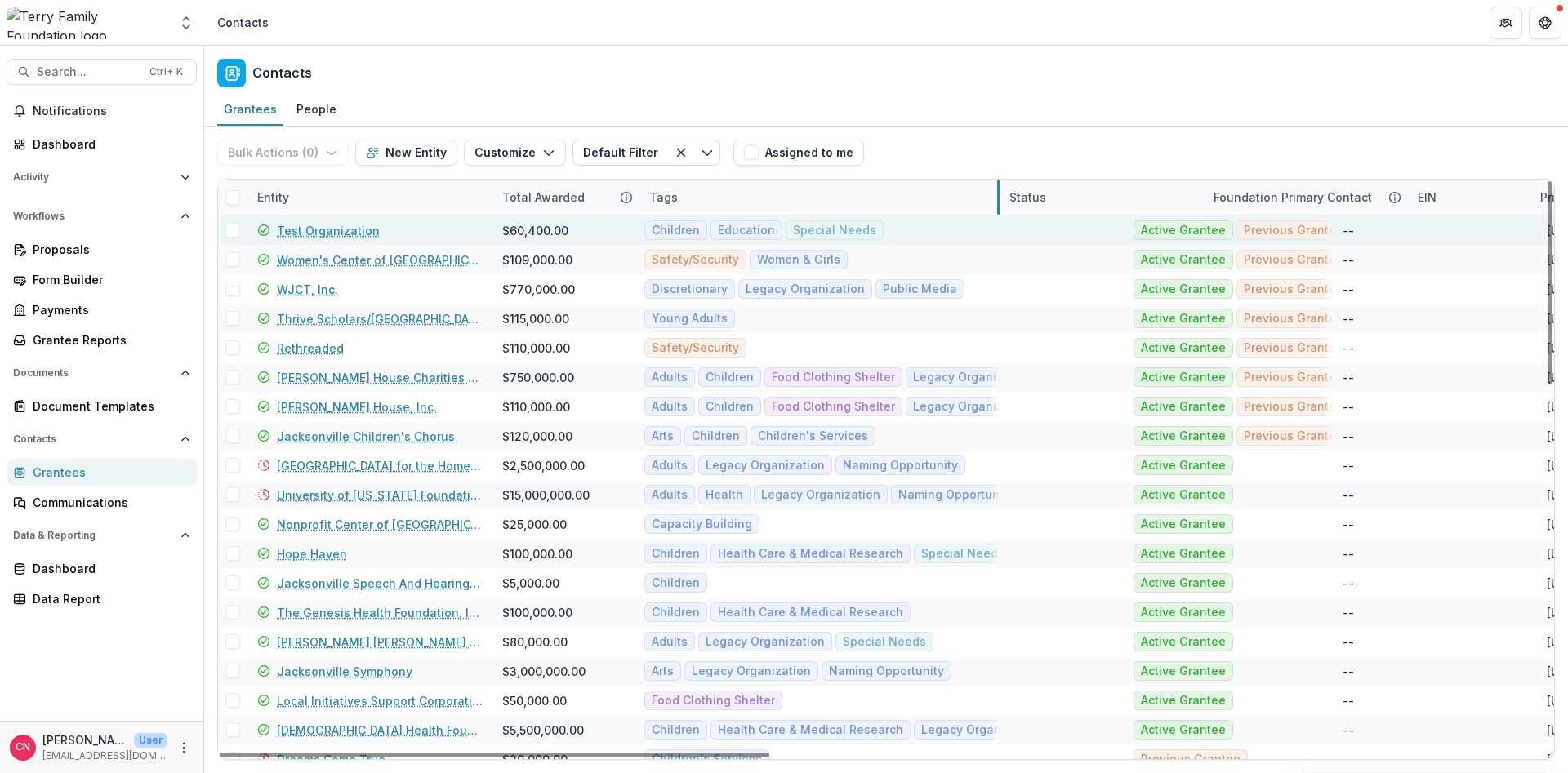
drag, startPoint x: 802, startPoint y: 206, endPoint x: 658, endPoint y: 223, distance: 145.0
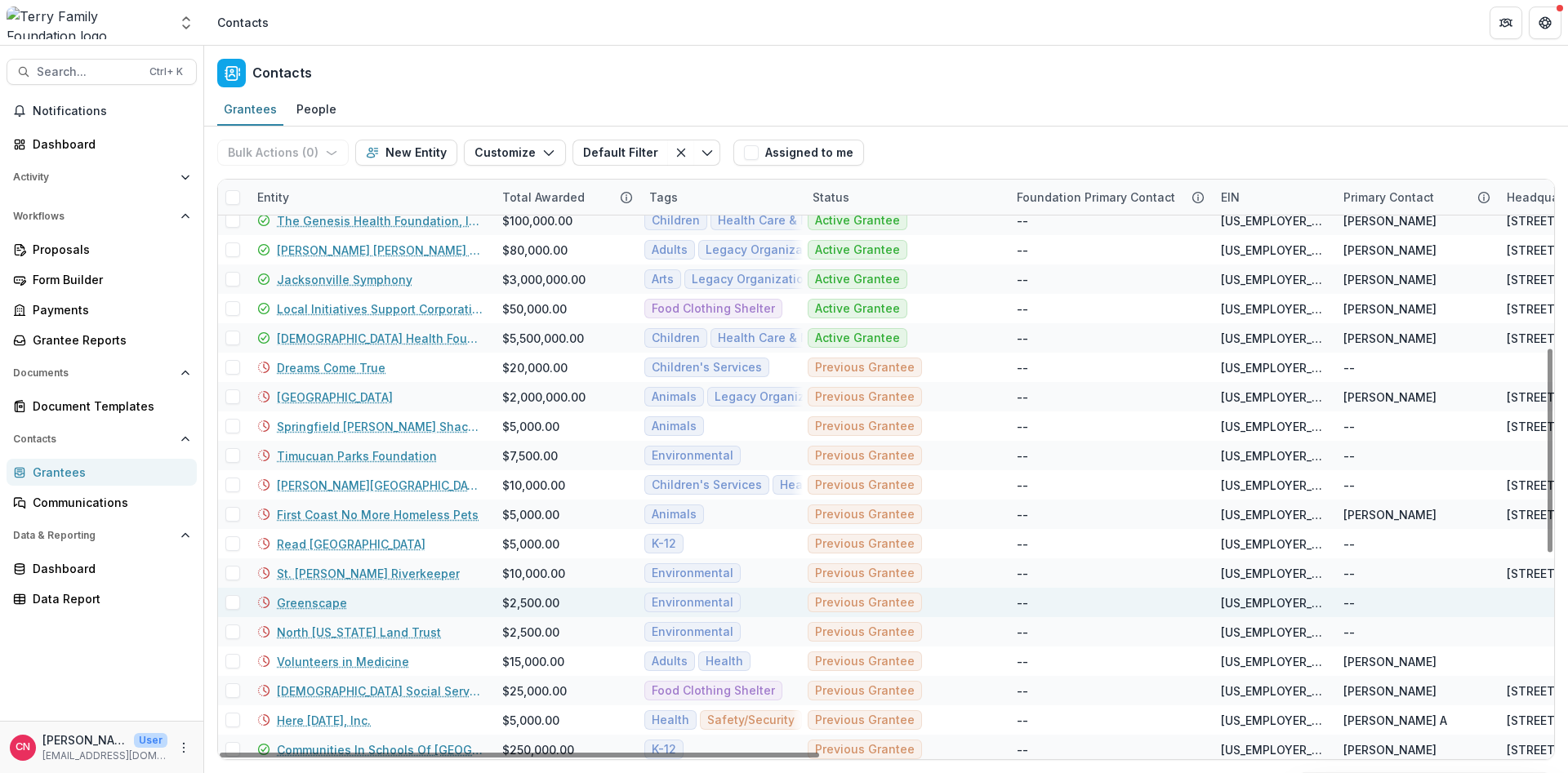
scroll to position [784, 0]
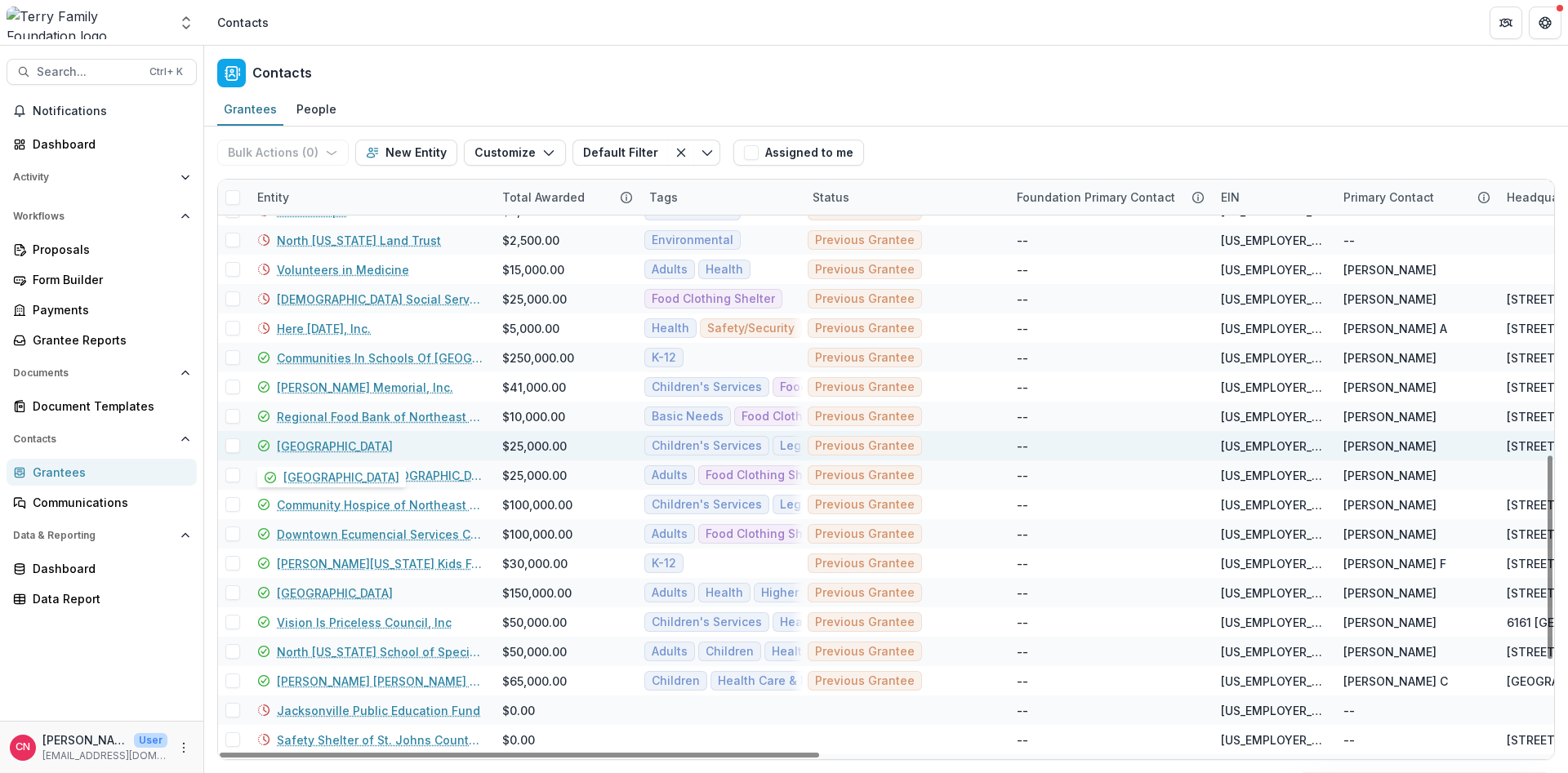
click at [339, 445] on link "[GEOGRAPHIC_DATA]" at bounding box center [335, 446] width 116 height 17
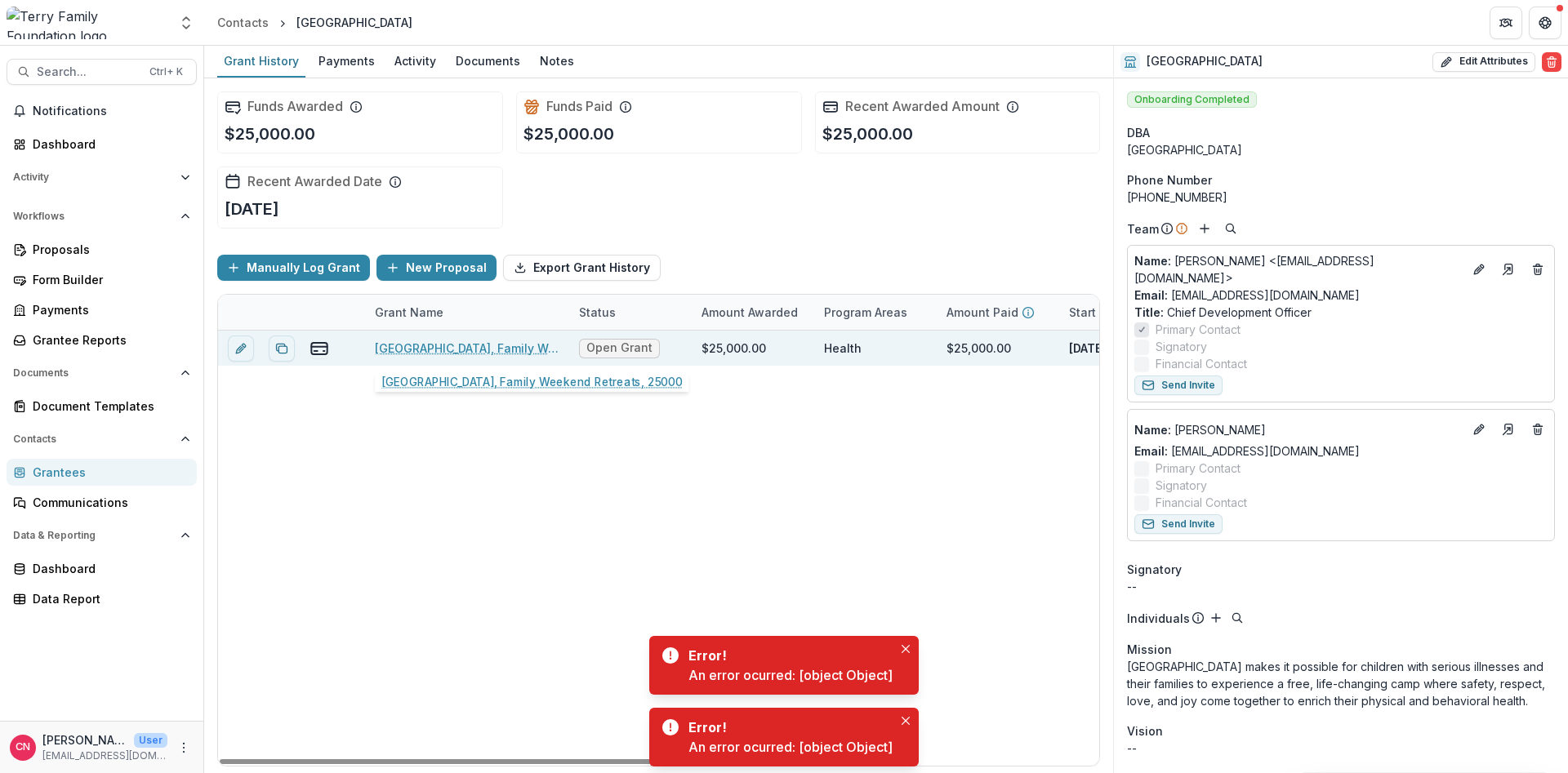
click at [414, 350] on link "[GEOGRAPHIC_DATA], Family Weekend Retreats, 25000" at bounding box center [468, 348] width 185 height 17
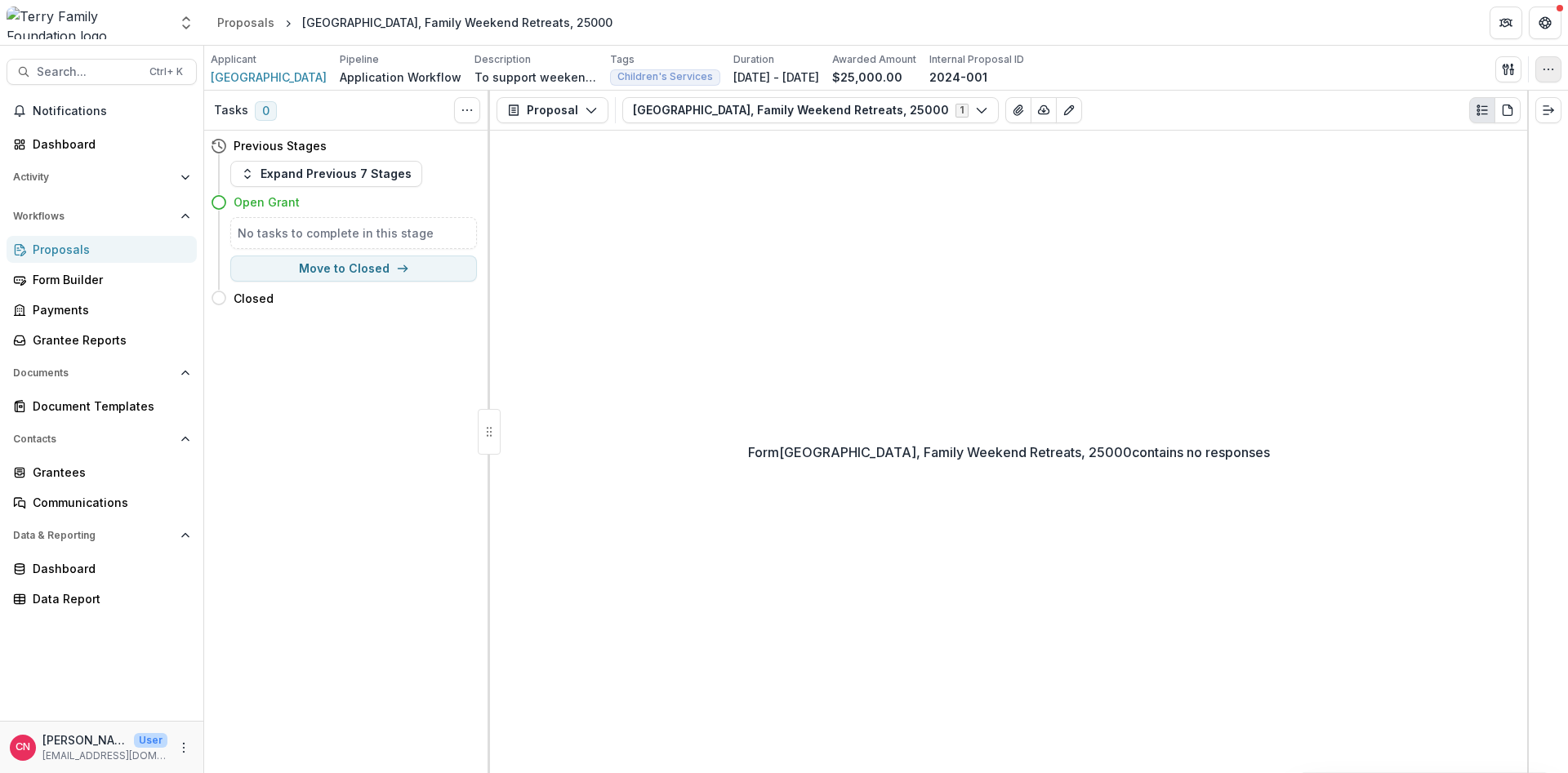
click at [1548, 73] on icon "button" at bounding box center [1548, 69] width 13 height 13
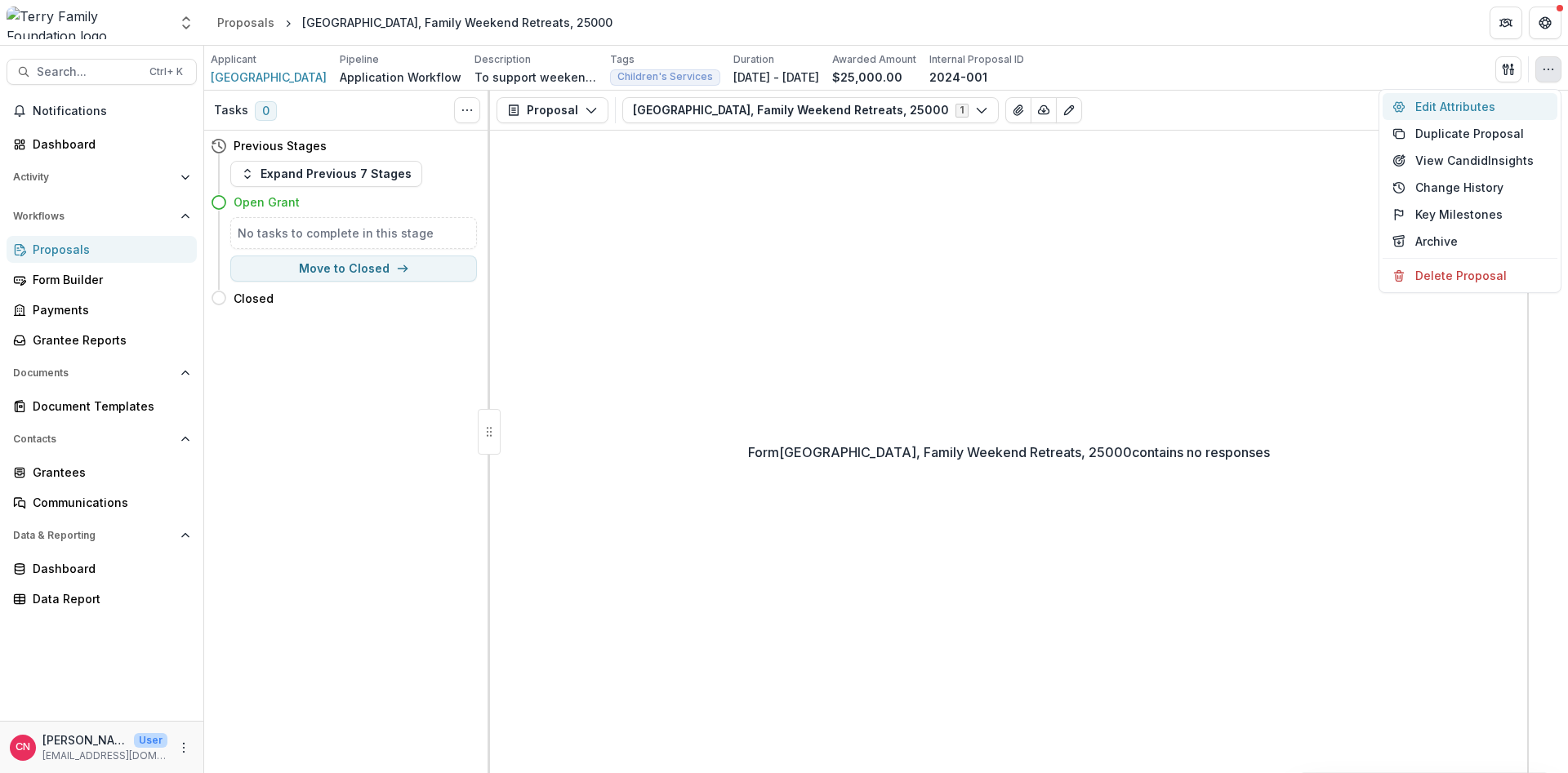
click at [1431, 102] on button "Edit Attributes" at bounding box center [1470, 106] width 175 height 27
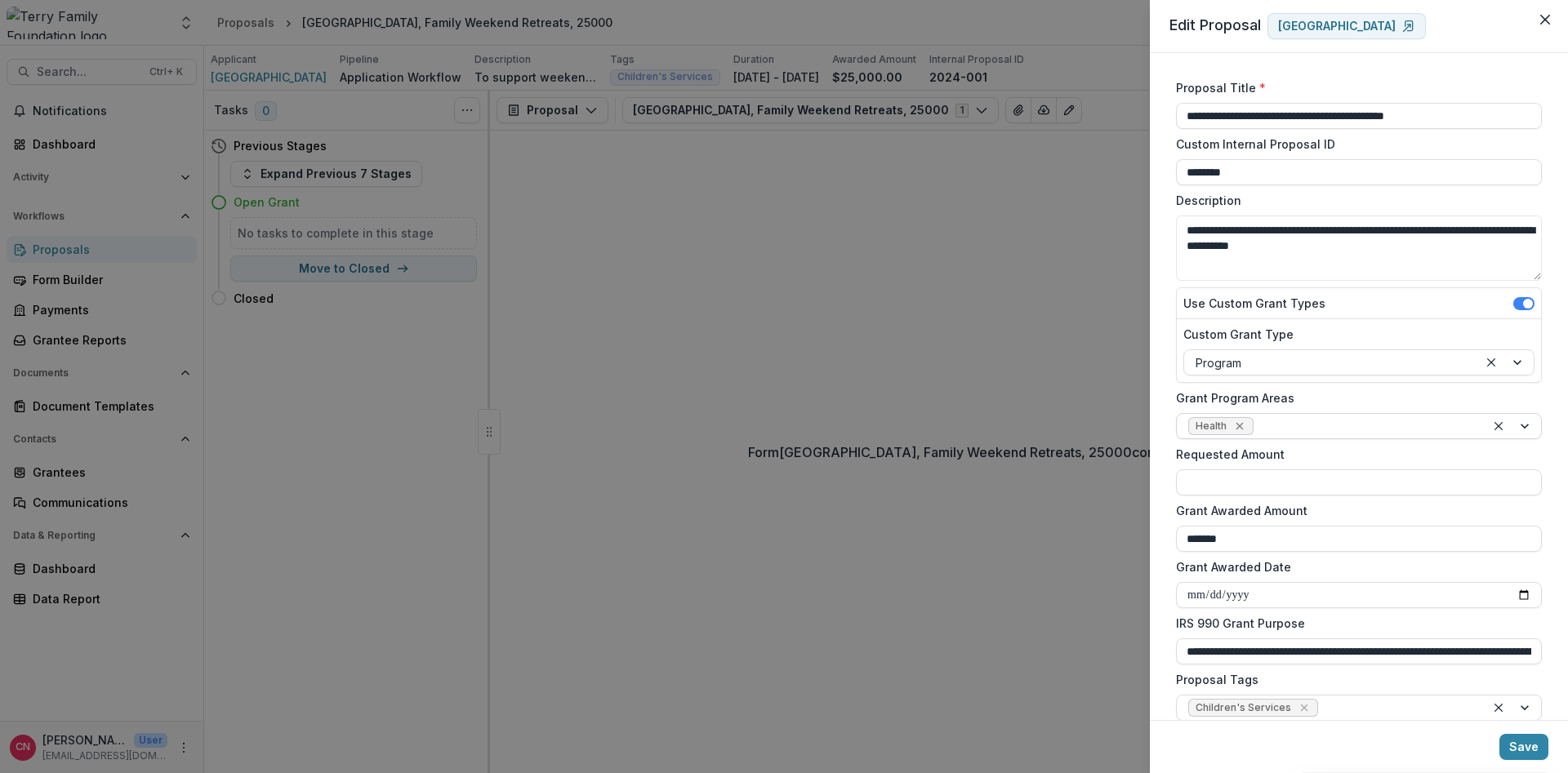
click at [1241, 422] on icon "Remove Health" at bounding box center [1240, 427] width 13 height 13
click at [1522, 424] on div at bounding box center [1526, 427] width 29 height 25
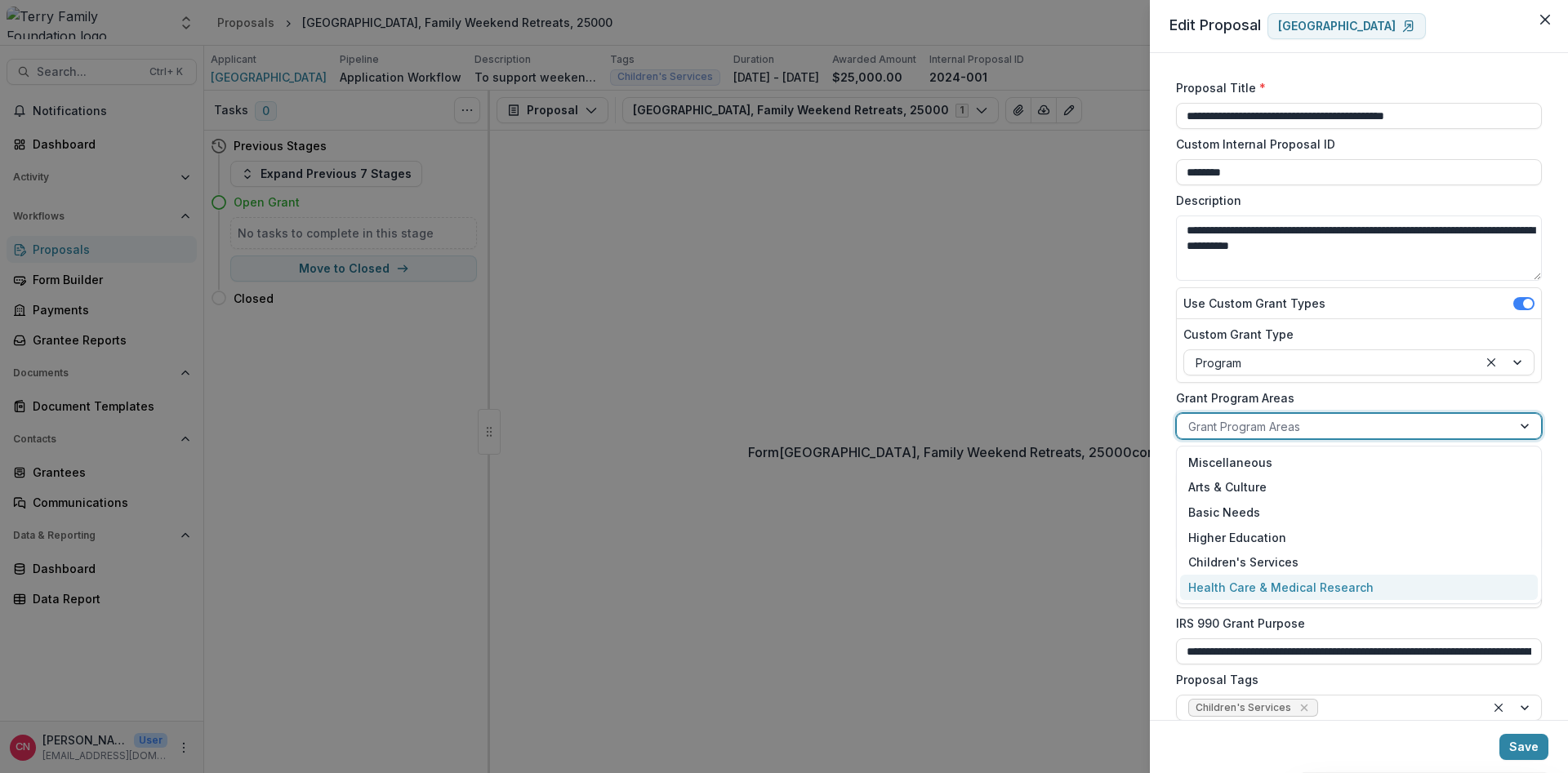
click at [1287, 584] on div "Health Care & Medical Research" at bounding box center [1360, 587] width 358 height 25
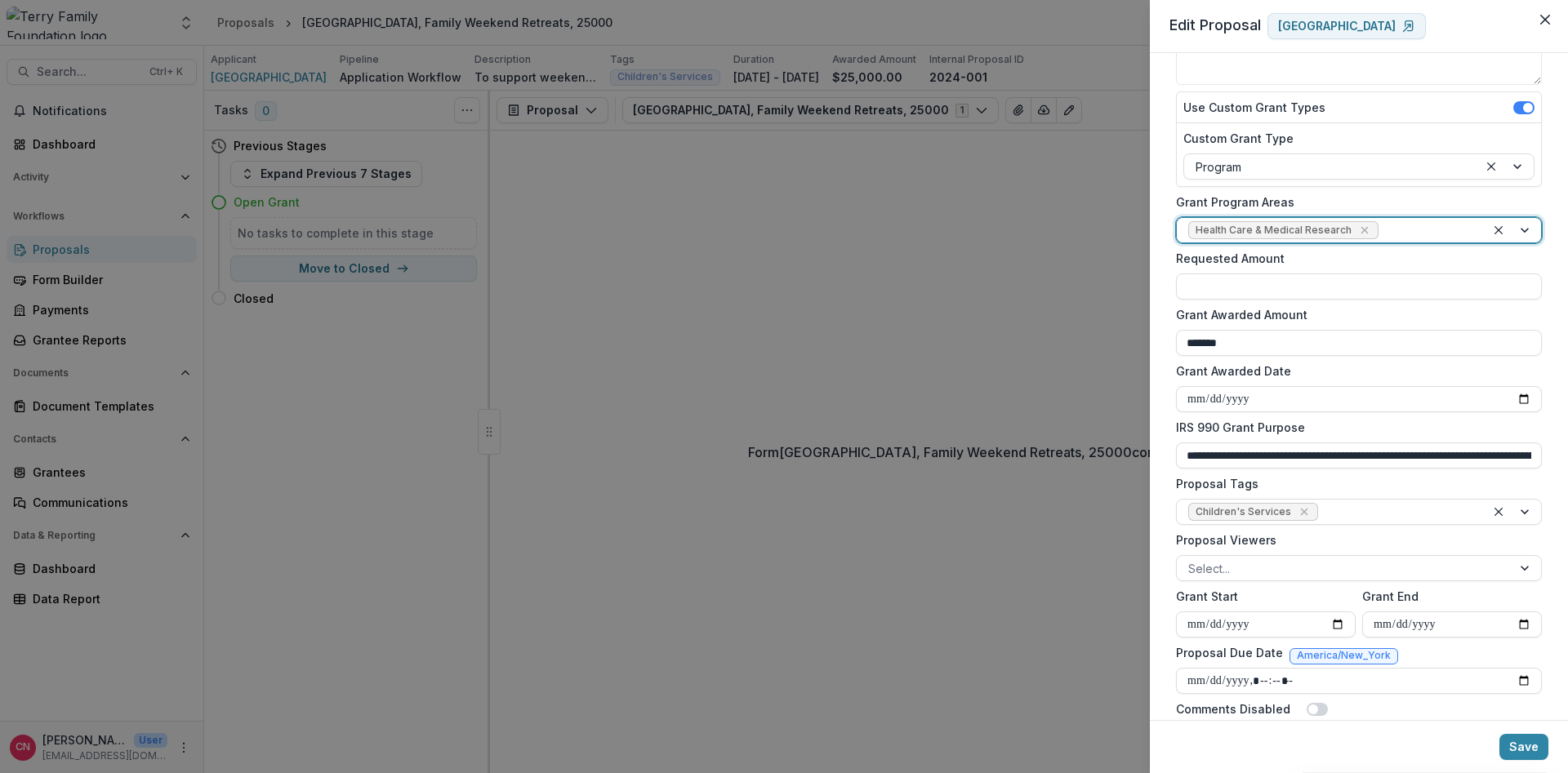
scroll to position [244, 0]
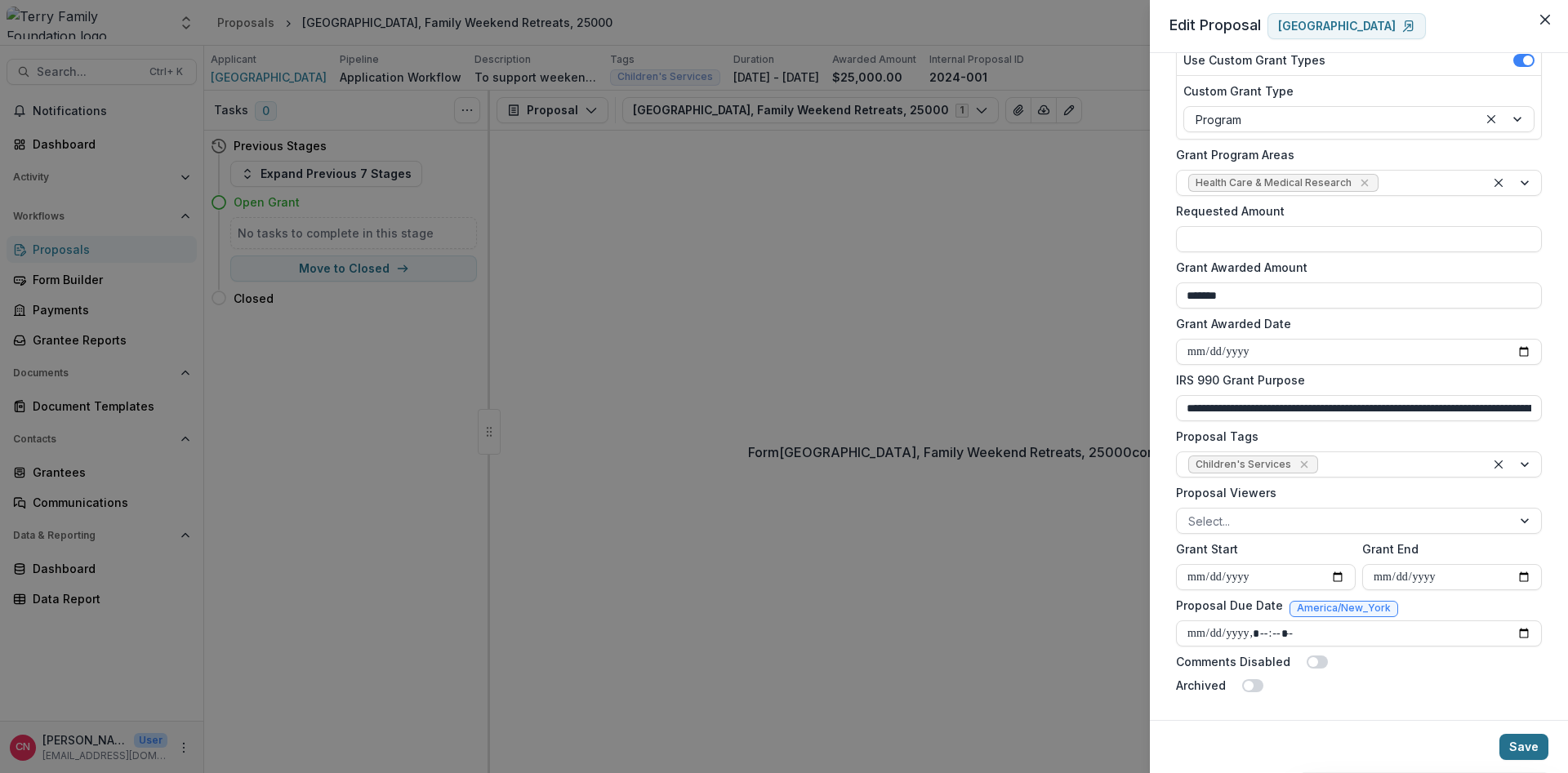
click at [1516, 744] on button "Save" at bounding box center [1524, 747] width 49 height 26
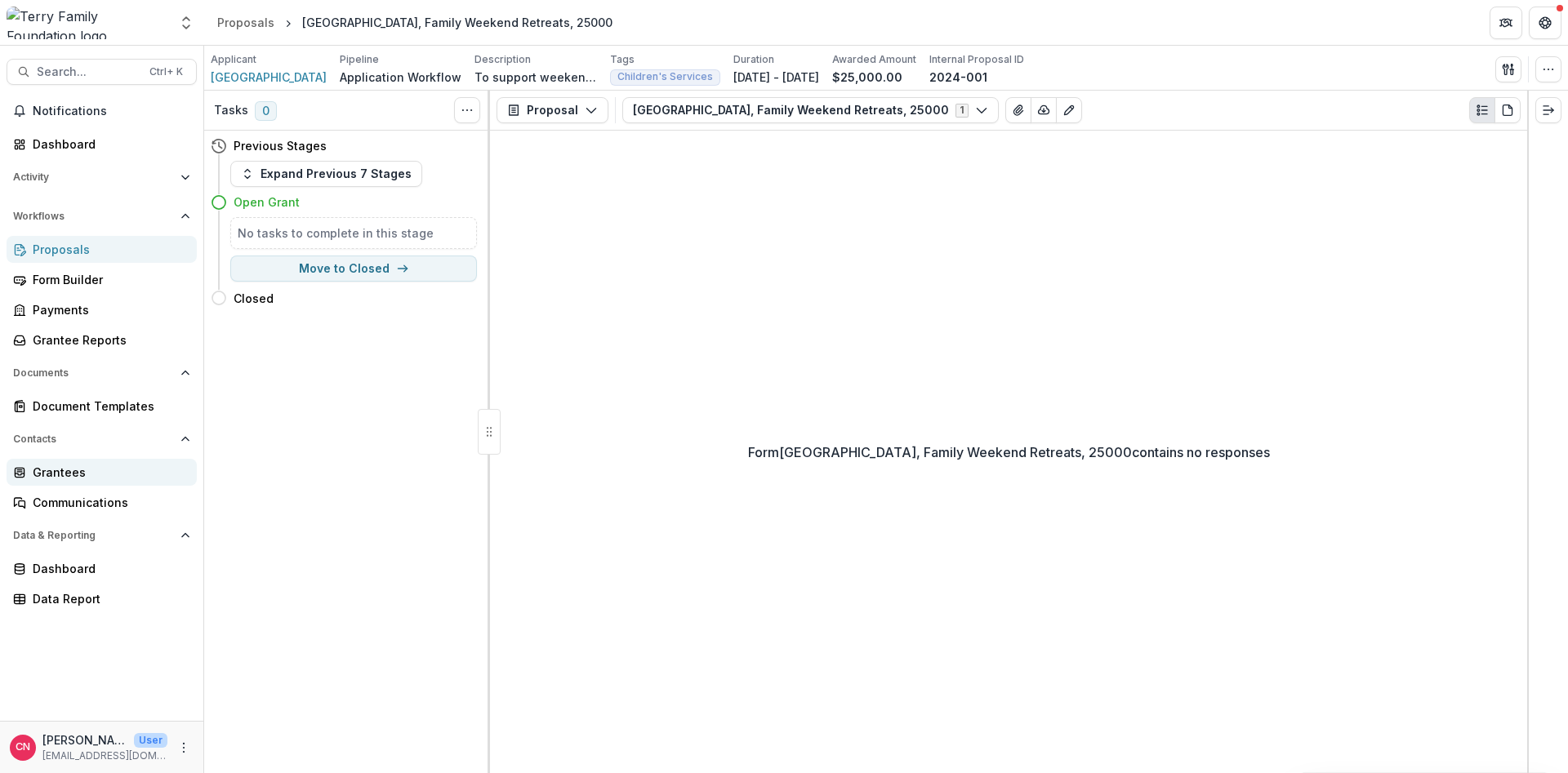
click at [57, 471] on div "Grantees" at bounding box center [108, 471] width 151 height 17
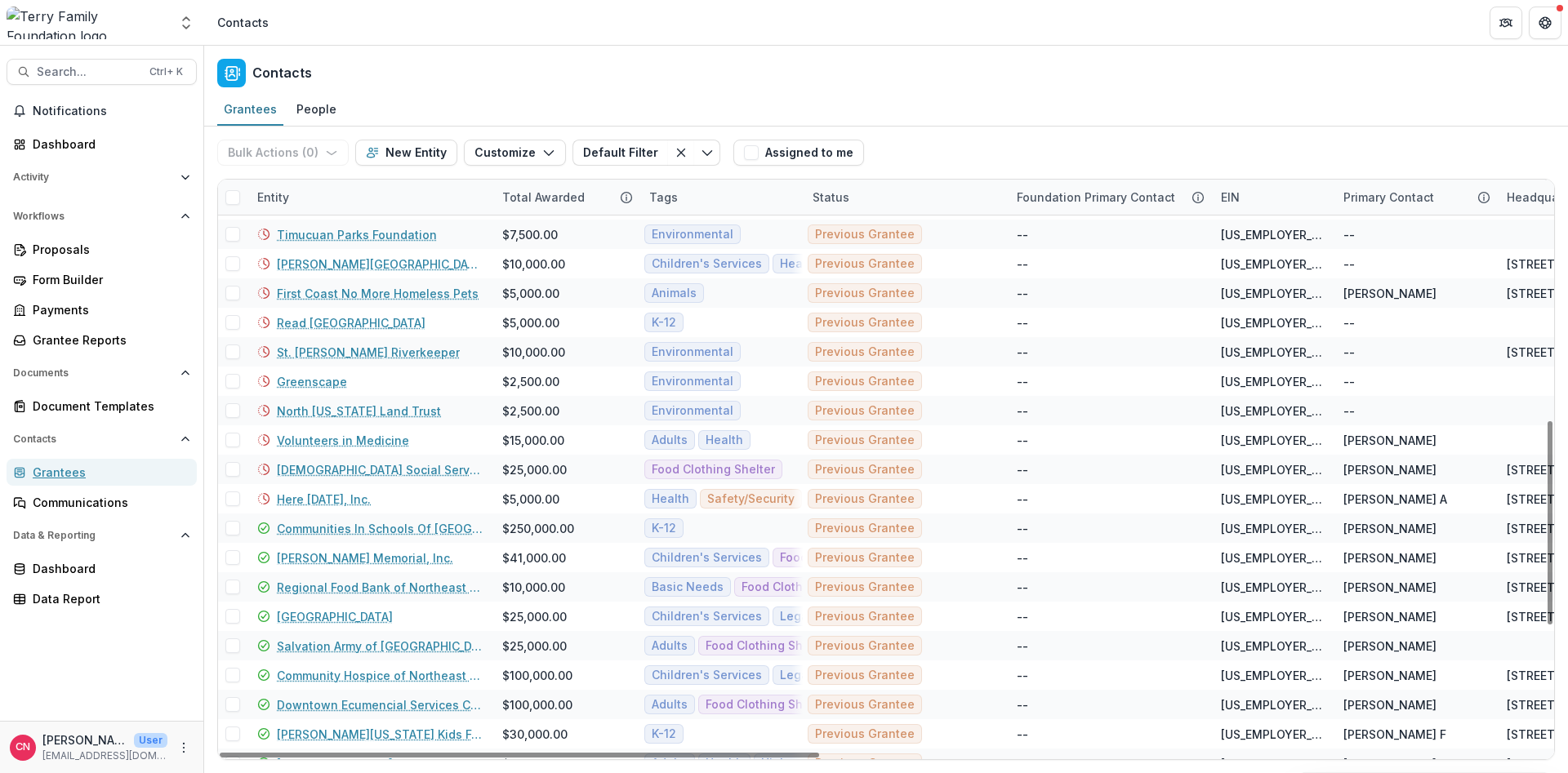
scroll to position [686, 0]
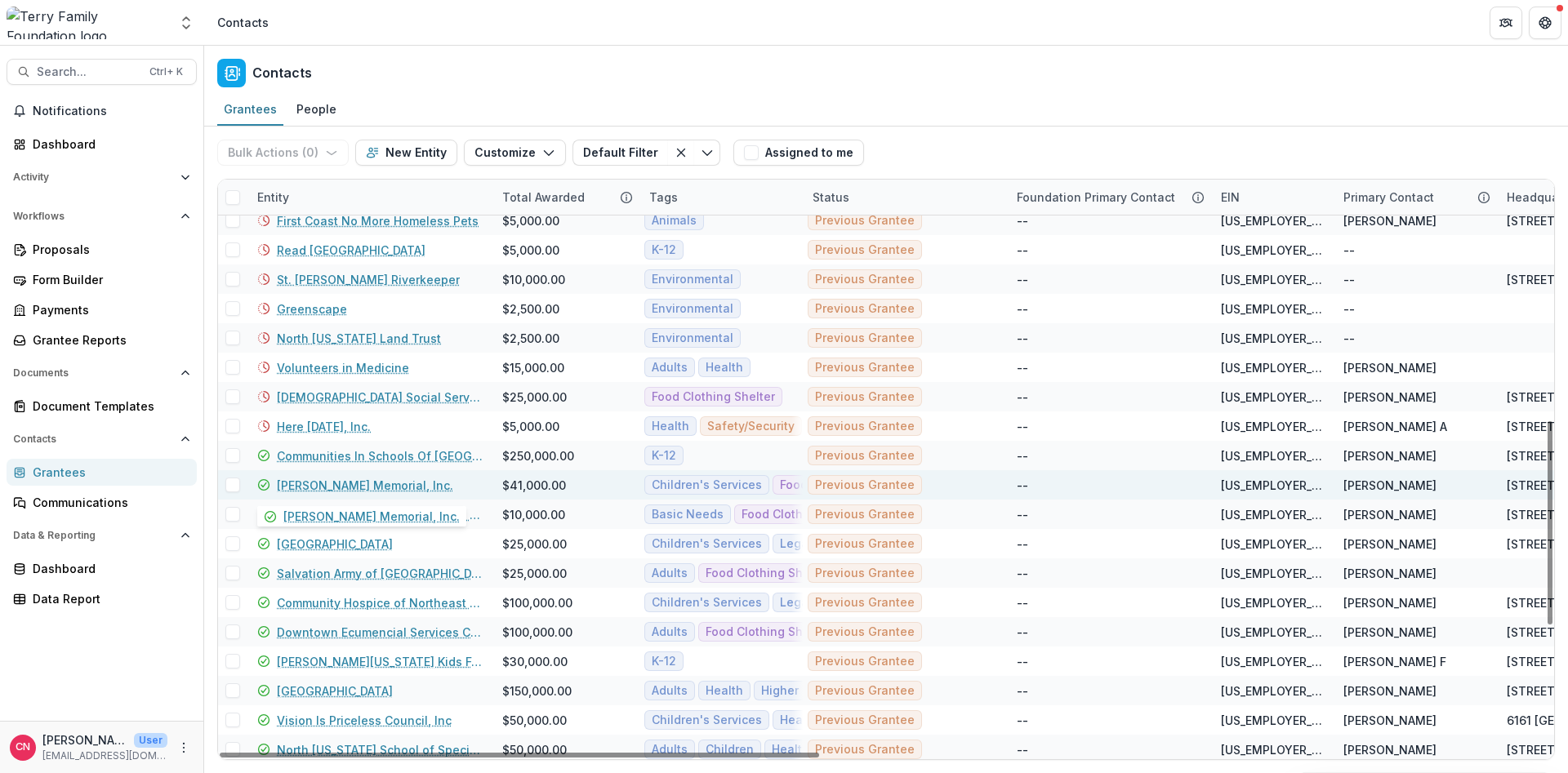
click at [347, 480] on link "[PERSON_NAME] Memorial, Inc." at bounding box center [365, 485] width 177 height 17
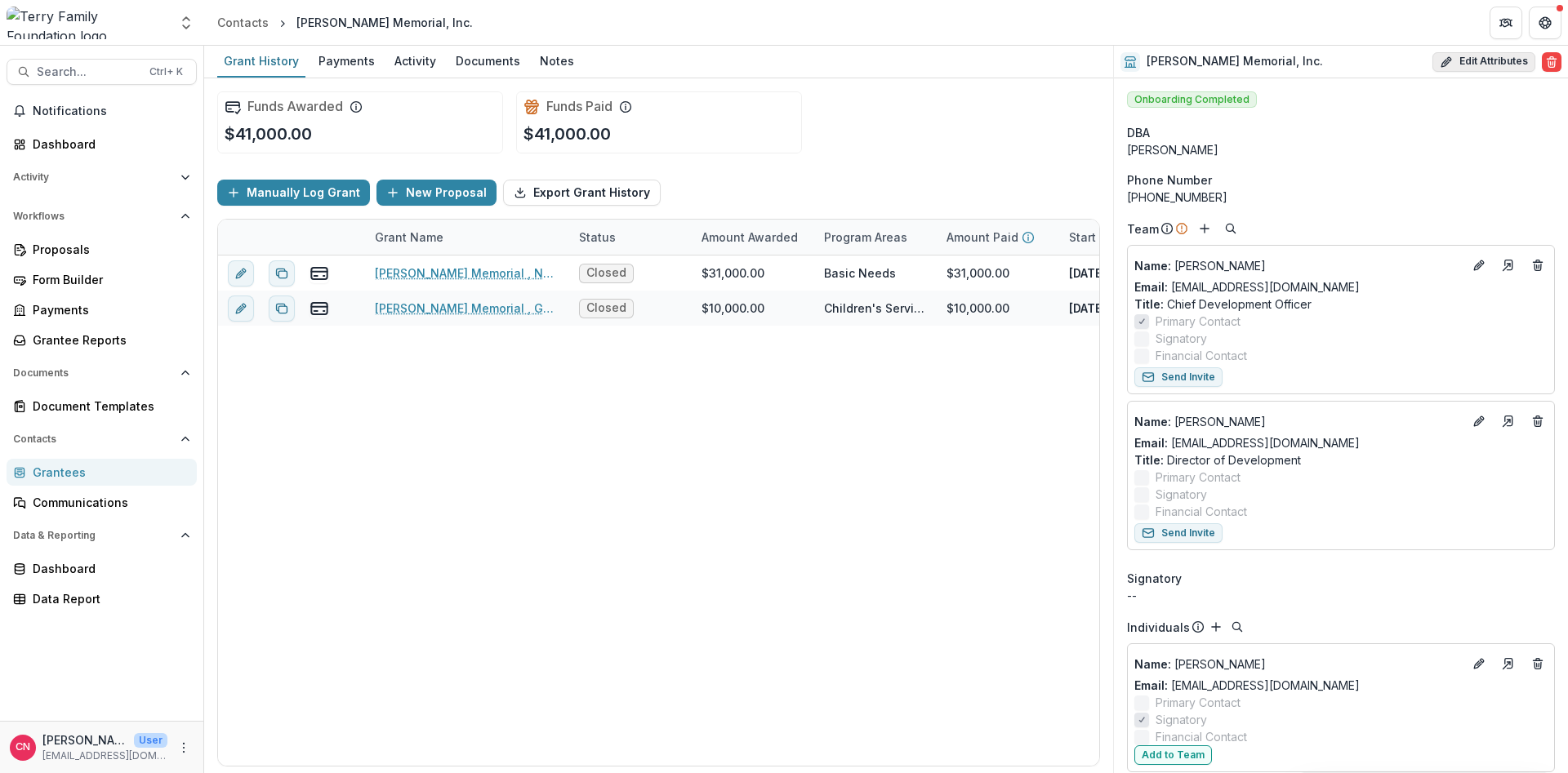
click at [1499, 54] on button "Edit Attributes" at bounding box center [1484, 62] width 103 height 20
select select "**"
select select
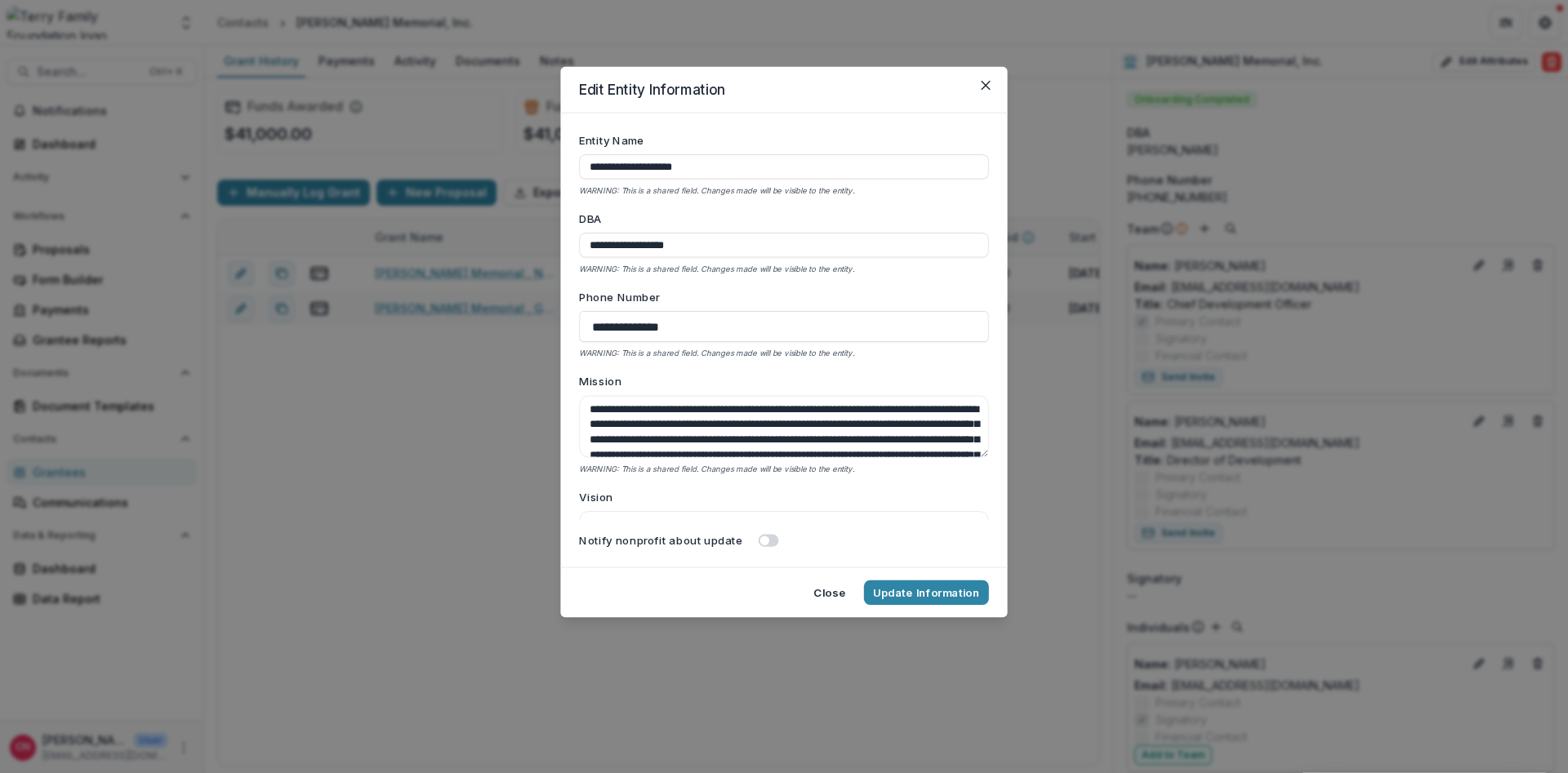
type input "**********"
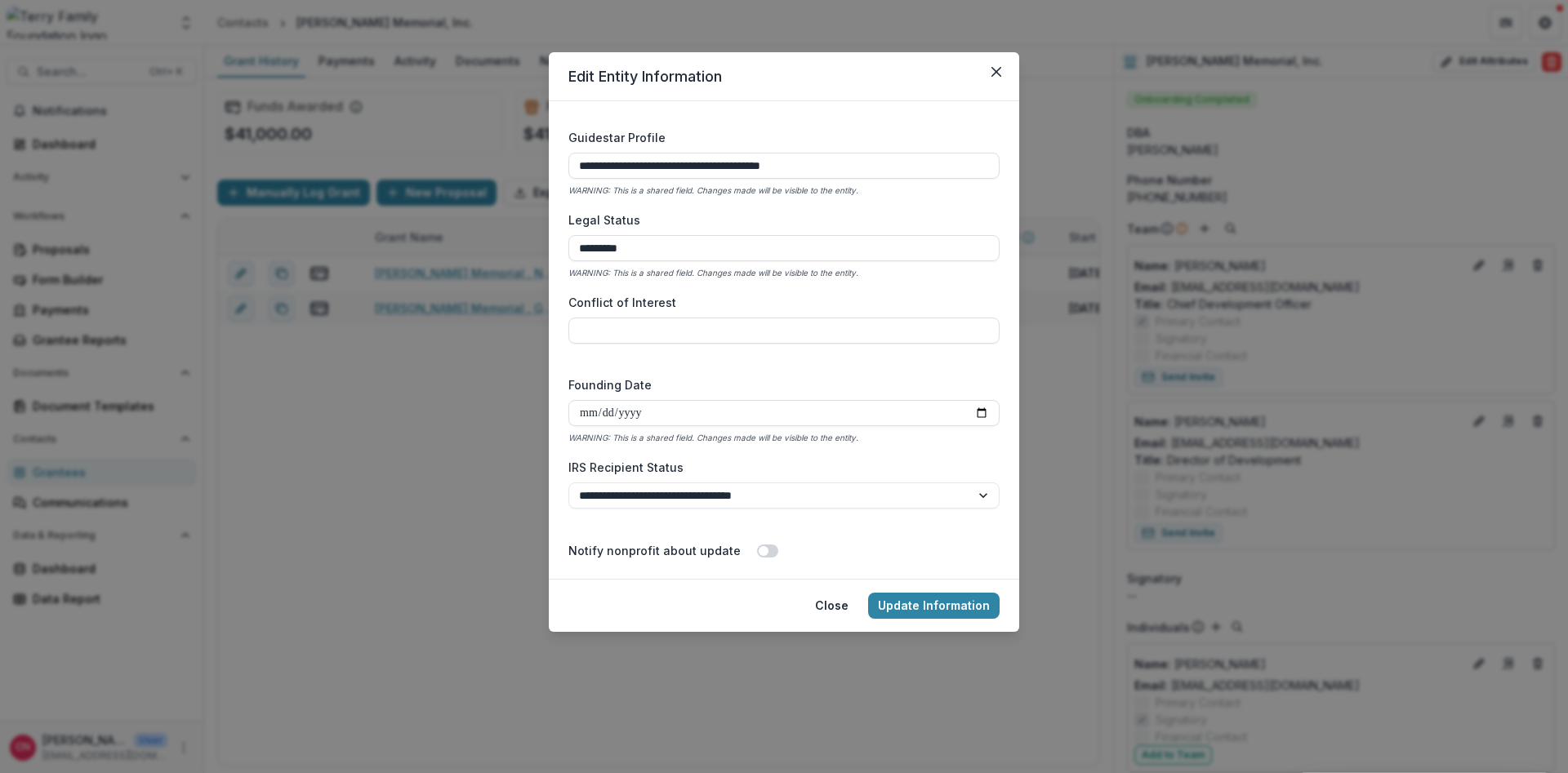
scroll to position [2397, 0]
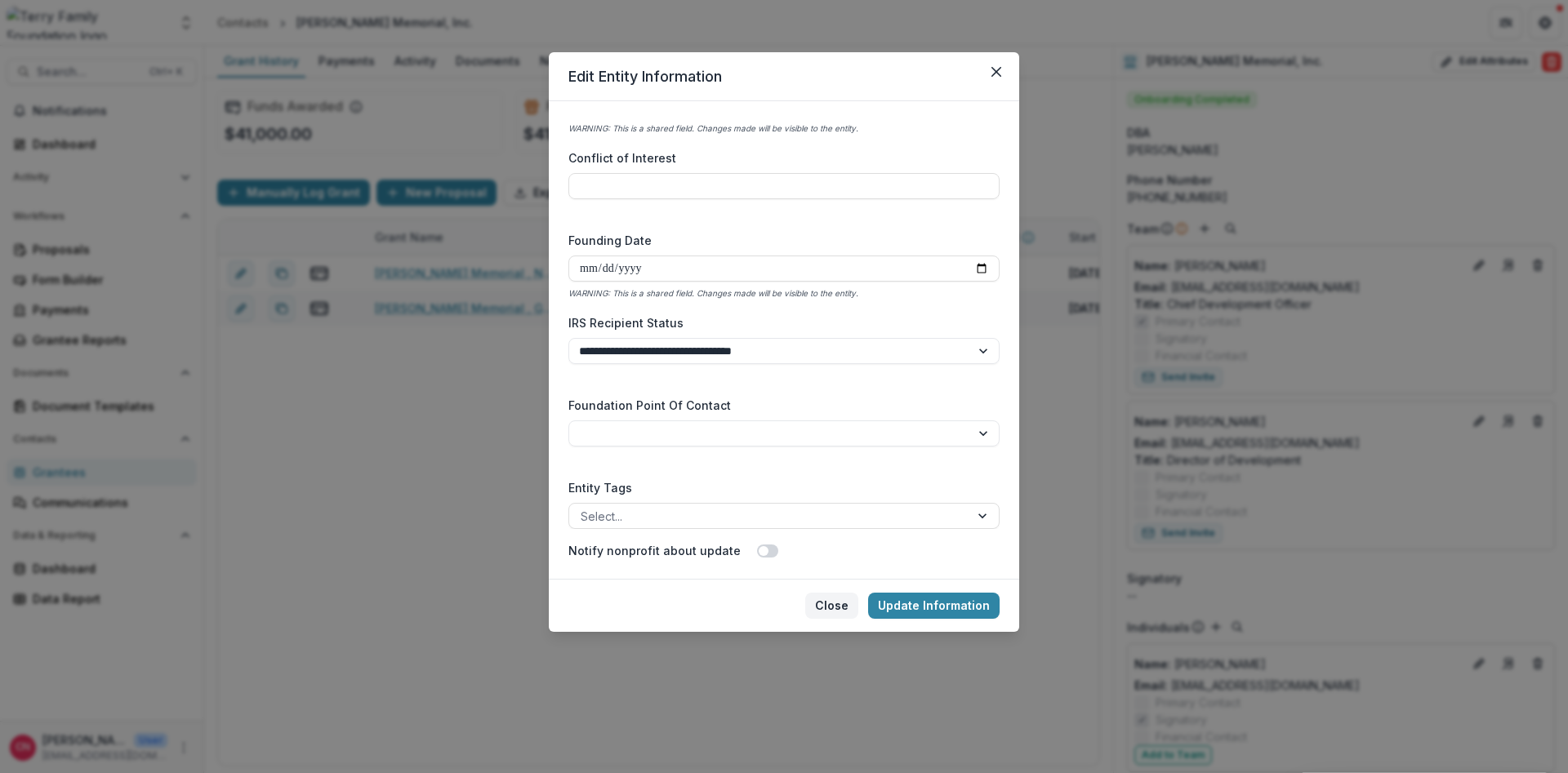
click at [840, 603] on button "Close" at bounding box center [831, 605] width 53 height 26
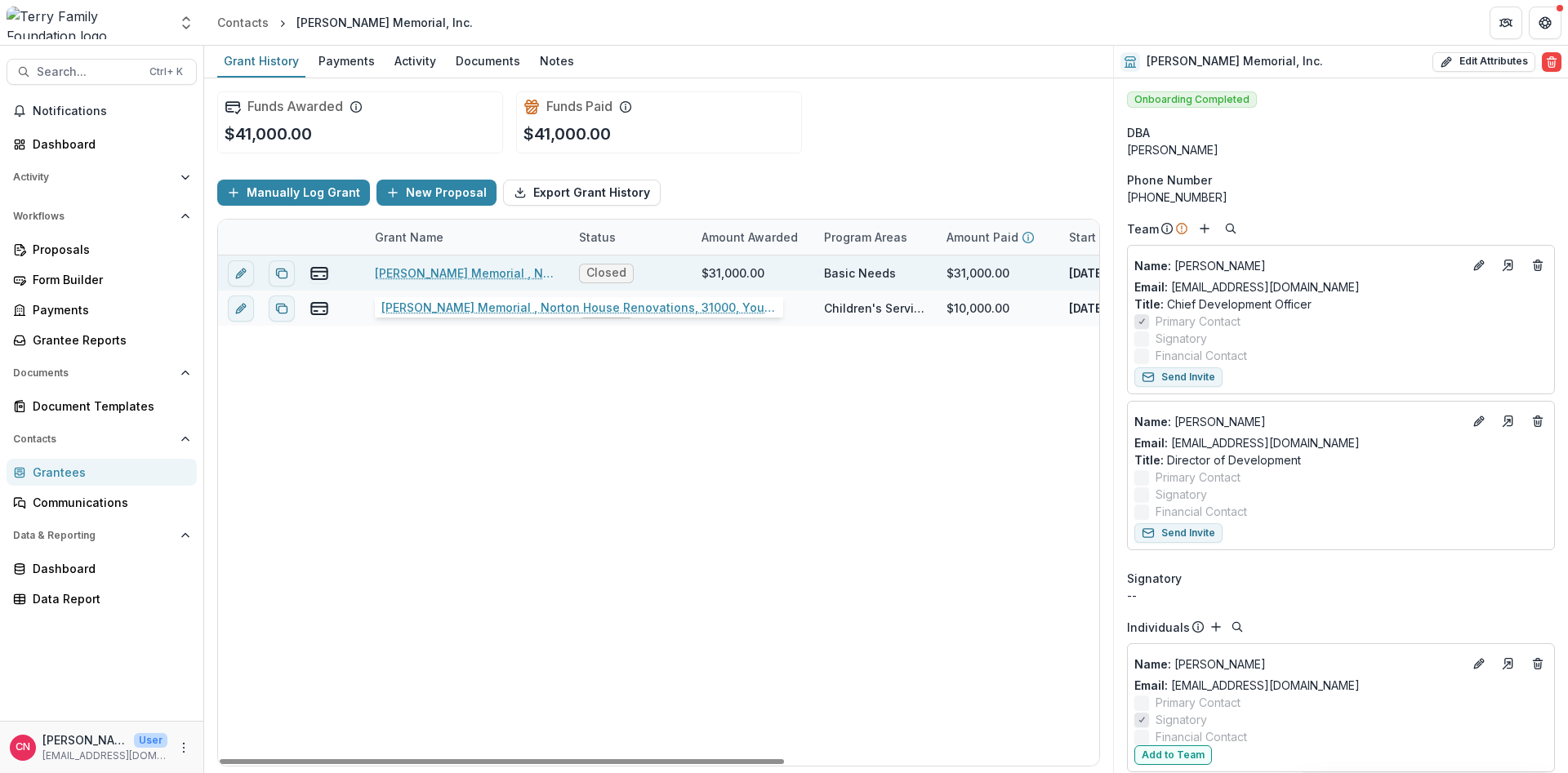
click at [468, 267] on link "[PERSON_NAME] Memorial , Norton House Renovations, 31000, Young Adults" at bounding box center [468, 273] width 185 height 17
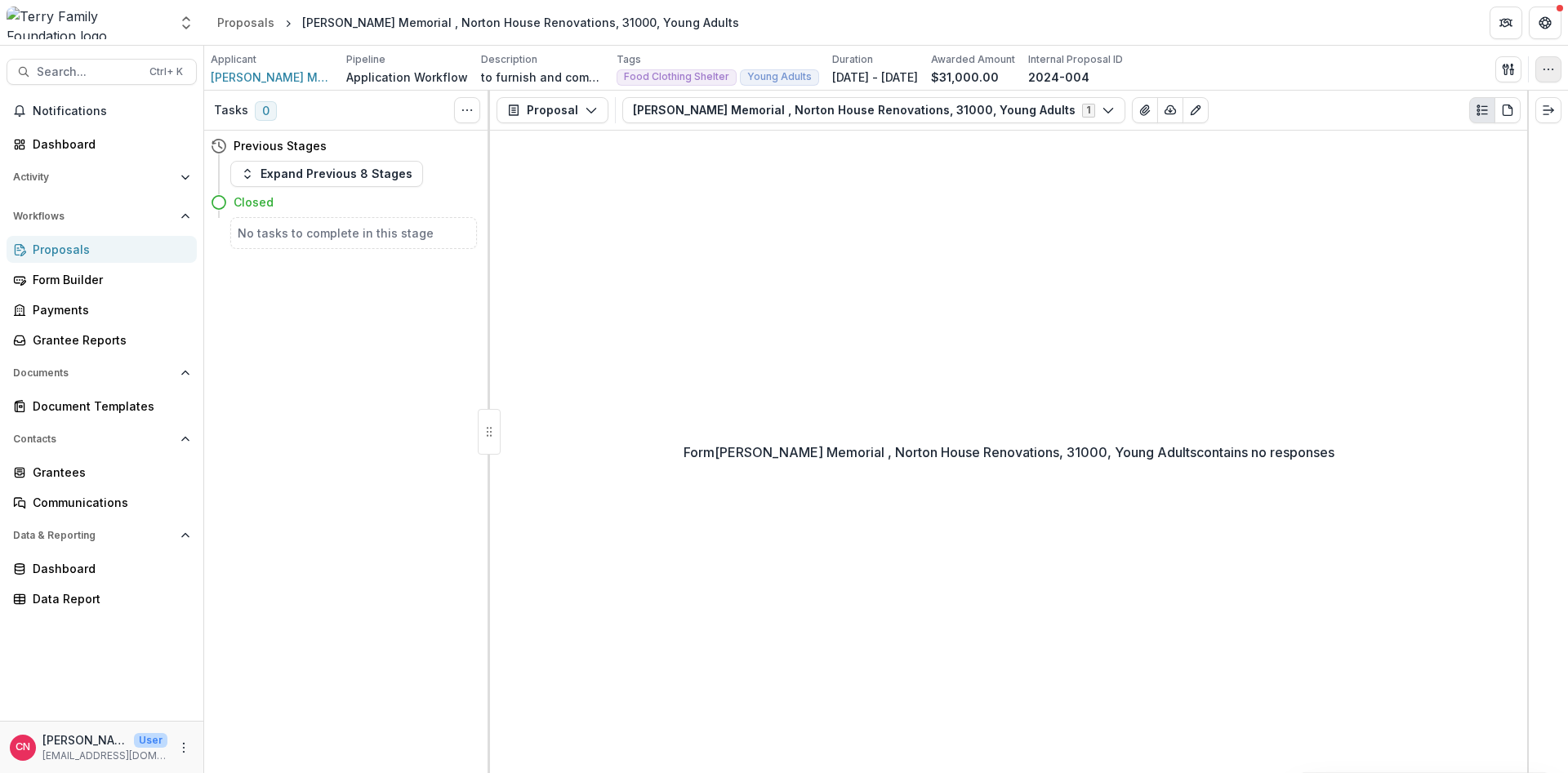
click at [1543, 61] on button "button" at bounding box center [1548, 69] width 26 height 26
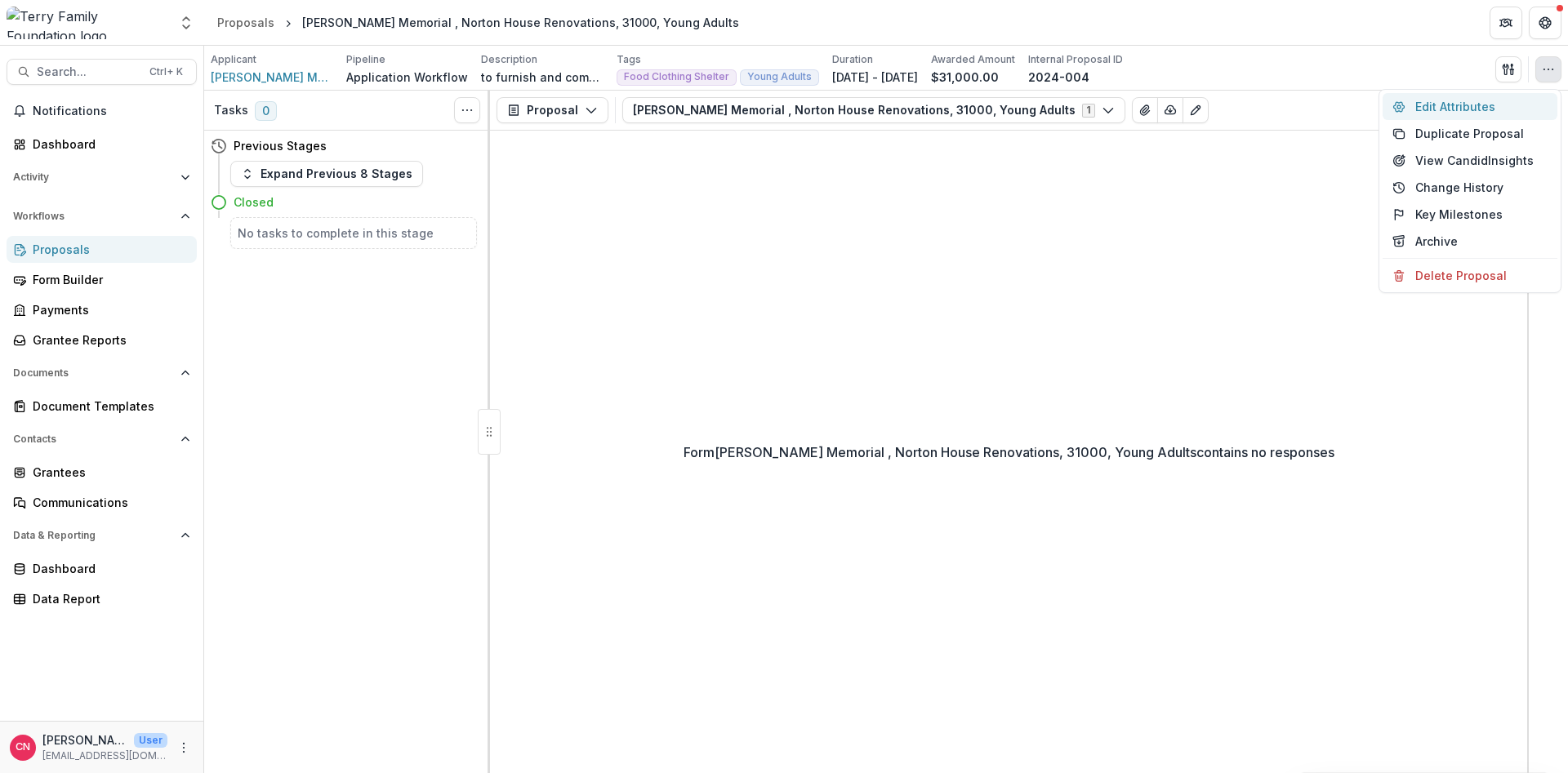
click at [1433, 102] on button "Edit Attributes" at bounding box center [1470, 106] width 175 height 27
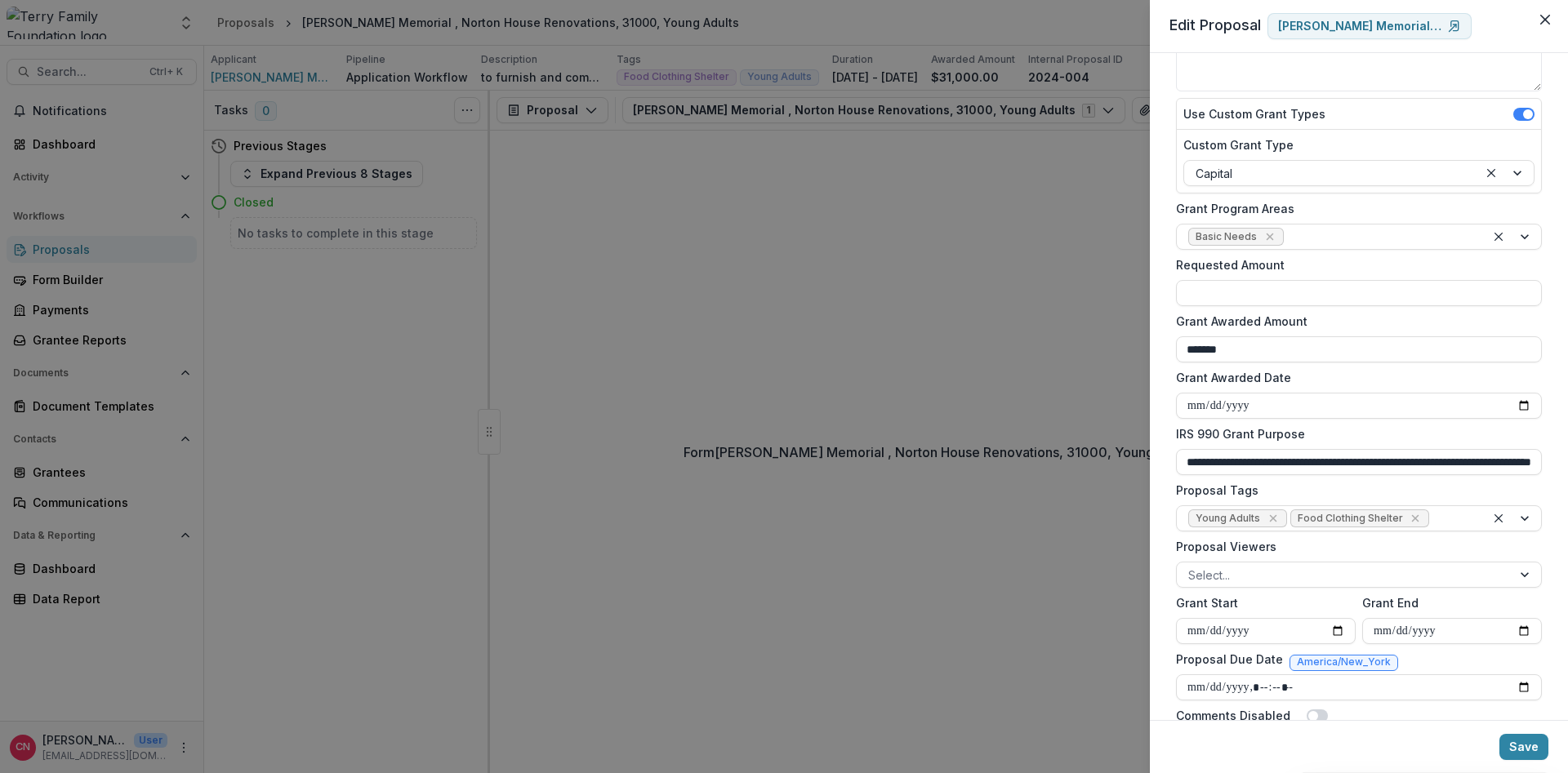
scroll to position [244, 0]
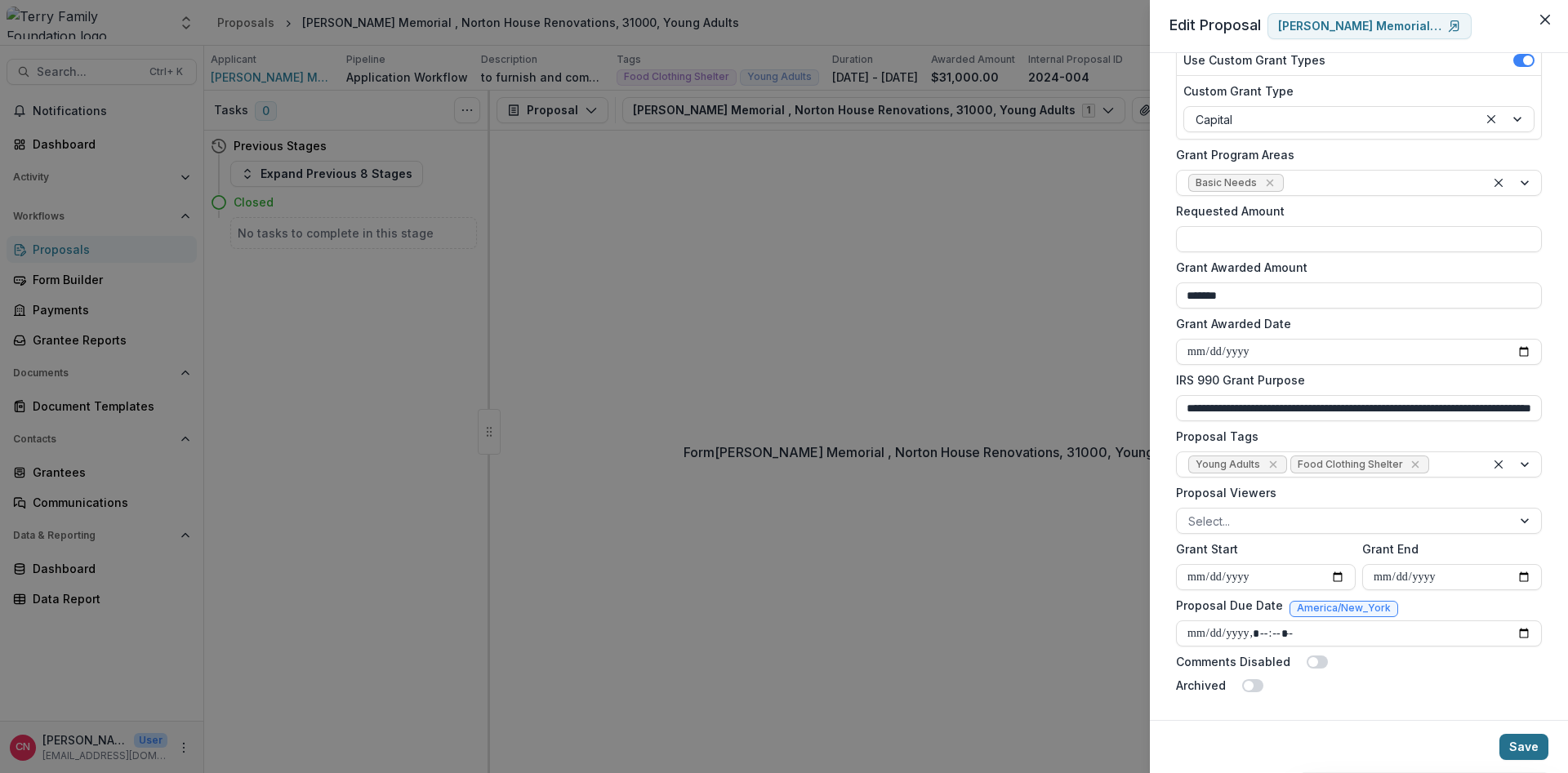
click at [1520, 745] on button "Save" at bounding box center [1524, 747] width 49 height 26
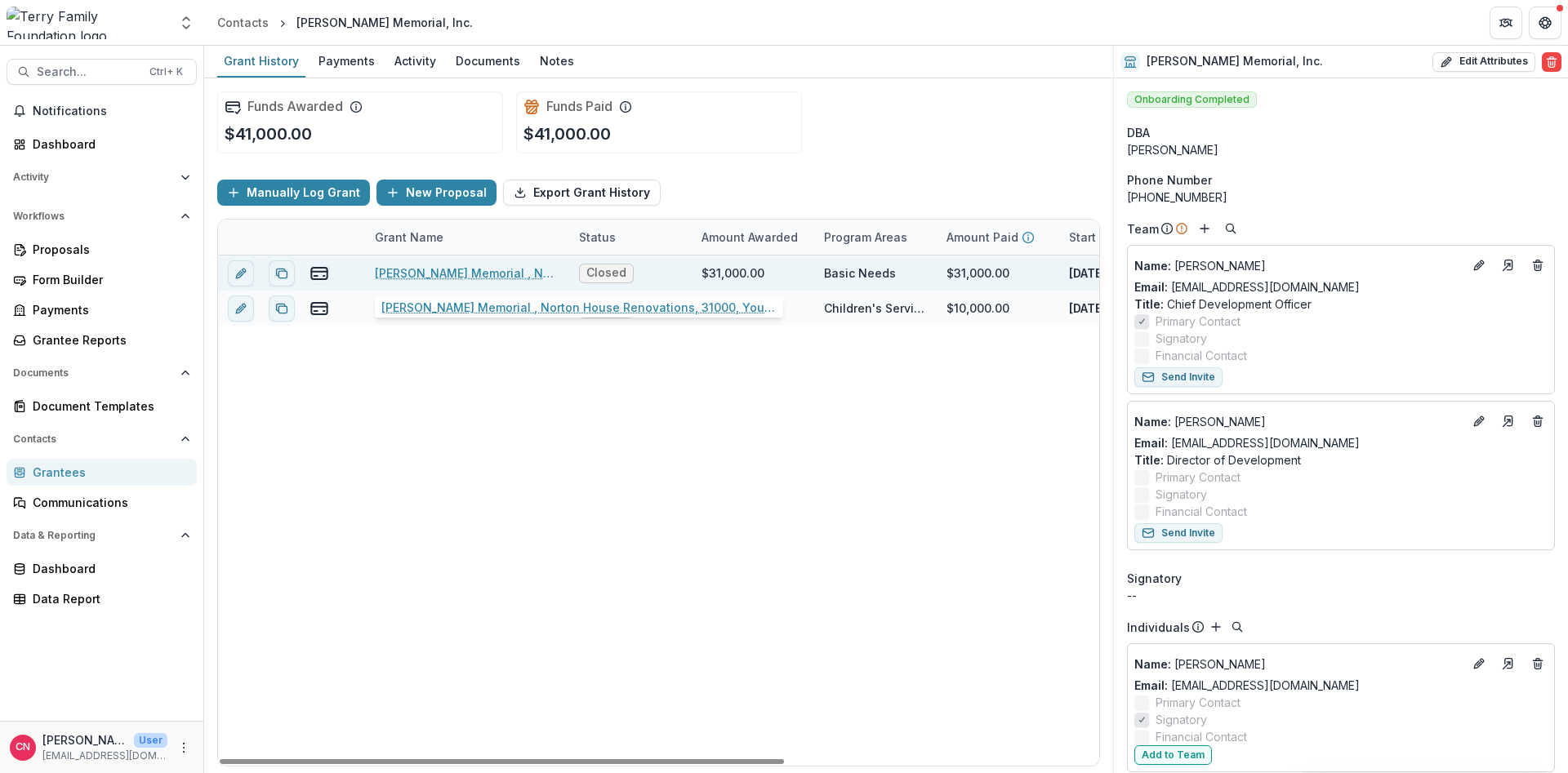
click at [432, 268] on link "[PERSON_NAME] Memorial , Norton House Renovations, 31000, Young Adults" at bounding box center [468, 273] width 185 height 17
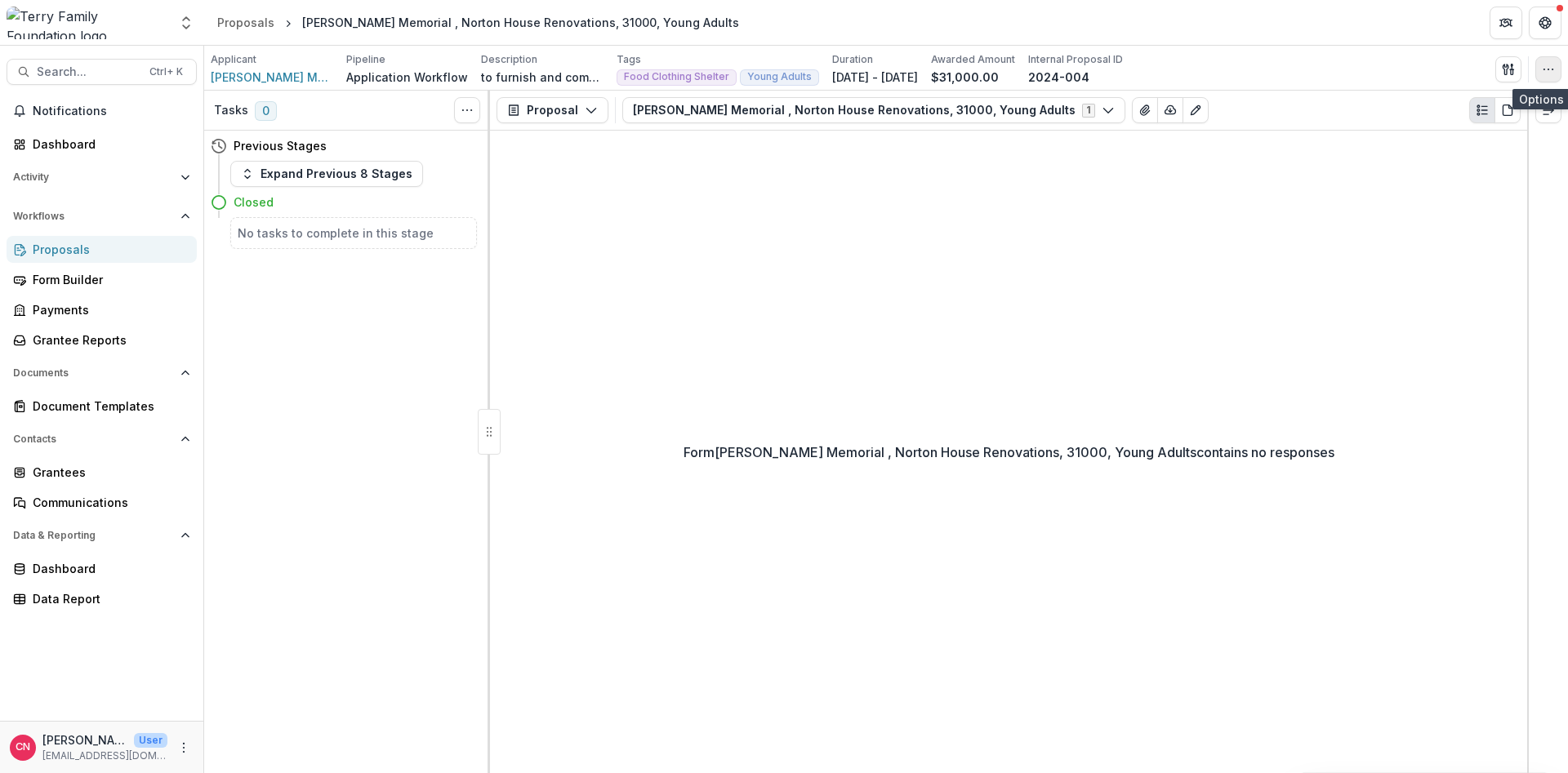
click at [1553, 61] on button "button" at bounding box center [1548, 69] width 26 height 26
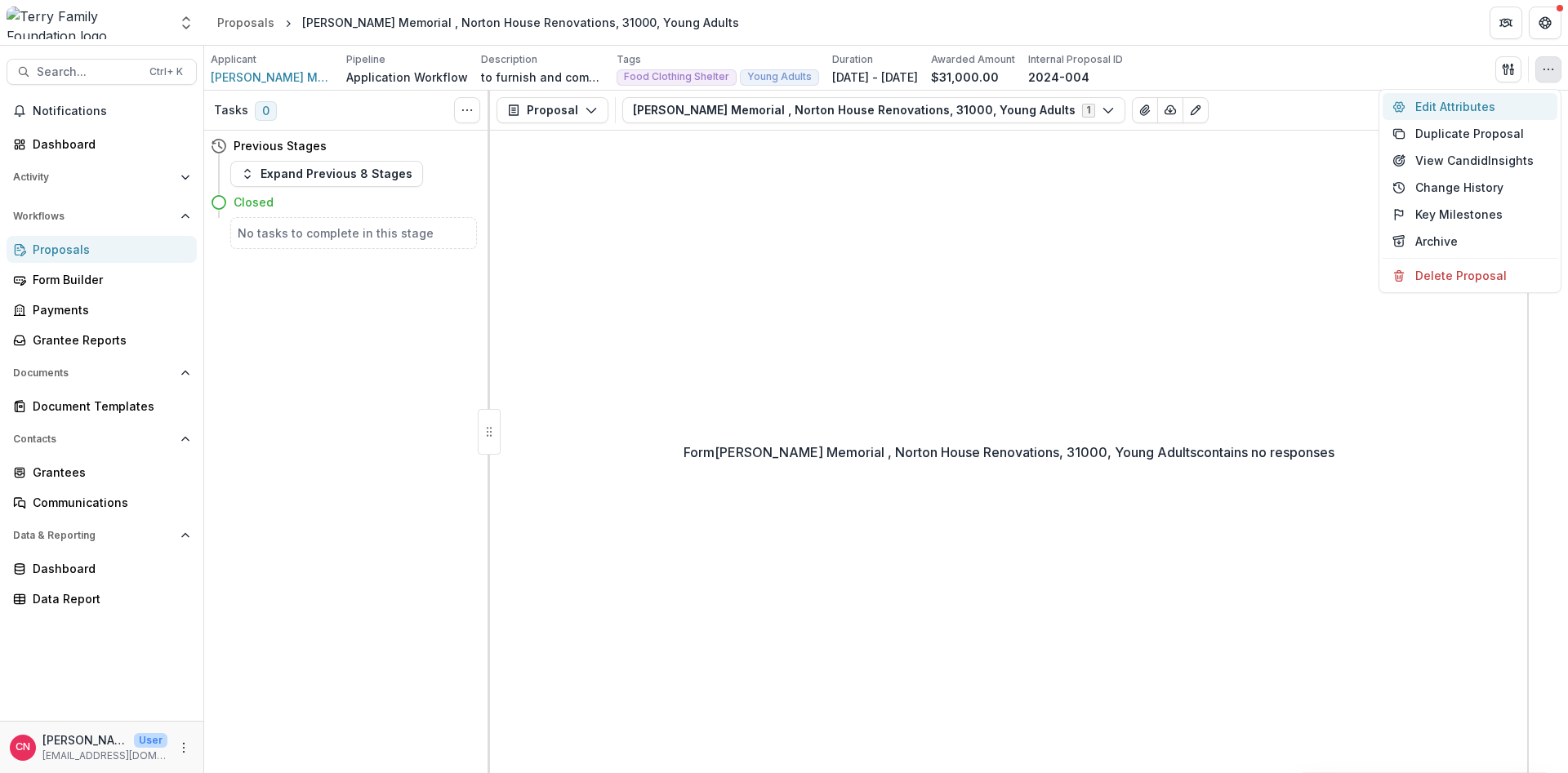
click at [1438, 101] on button "Edit Attributes" at bounding box center [1470, 106] width 175 height 27
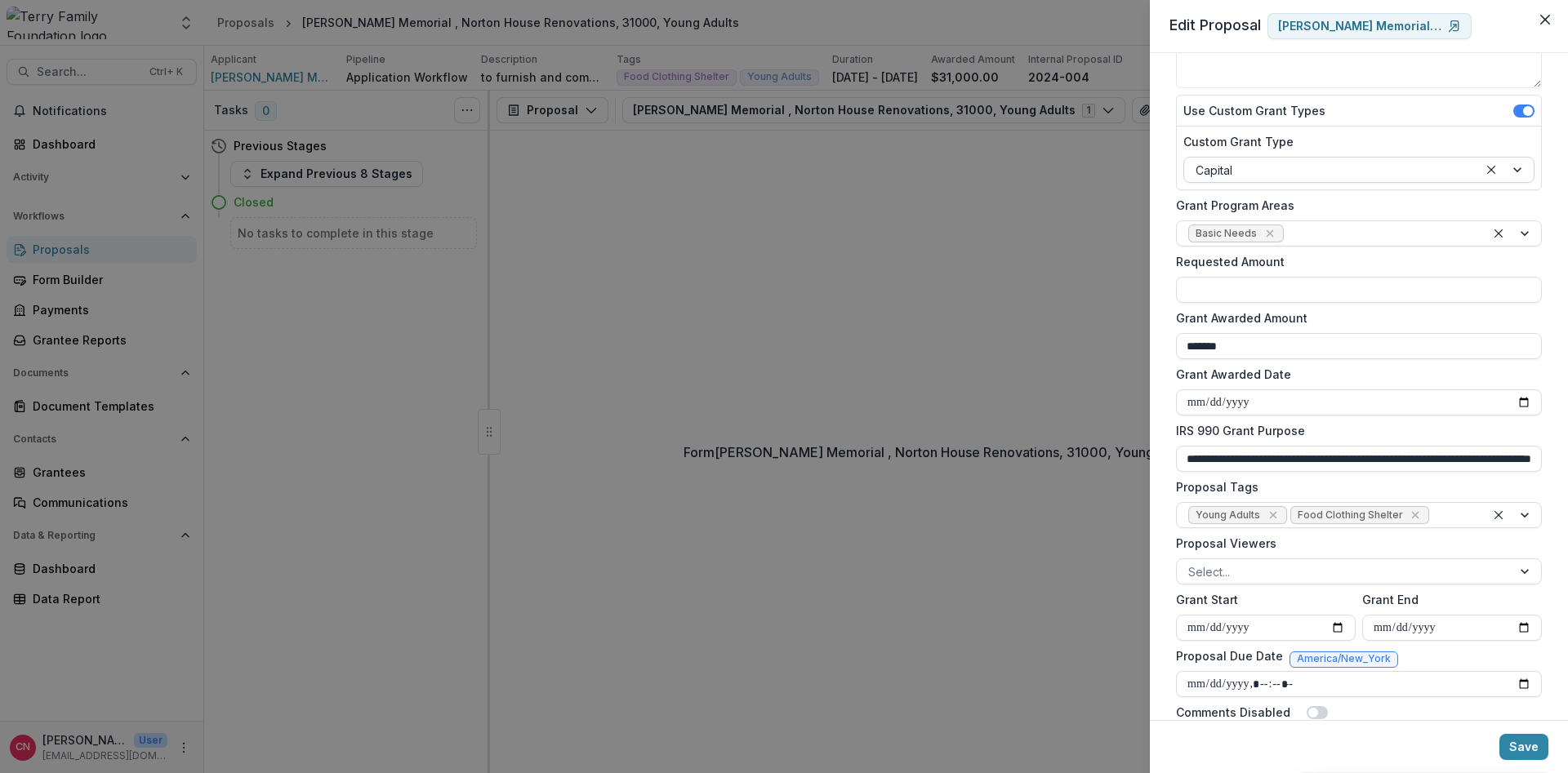
scroll to position [196, 0]
click at [1537, 15] on button "Close" at bounding box center [1545, 20] width 26 height 26
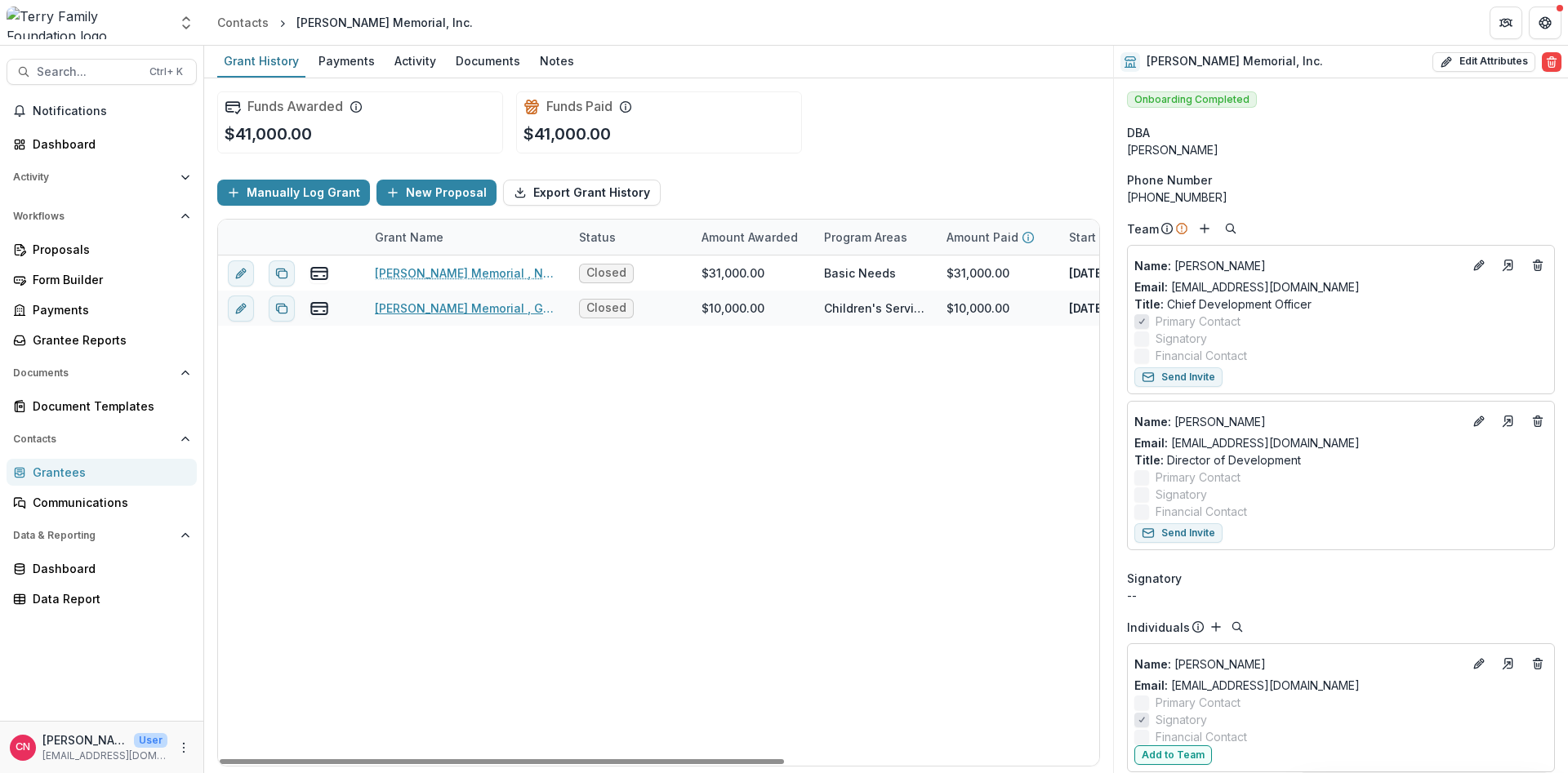
click at [509, 314] on link "[PERSON_NAME] Memorial , General Operating Support , 10000, Children's Services" at bounding box center [468, 308] width 185 height 17
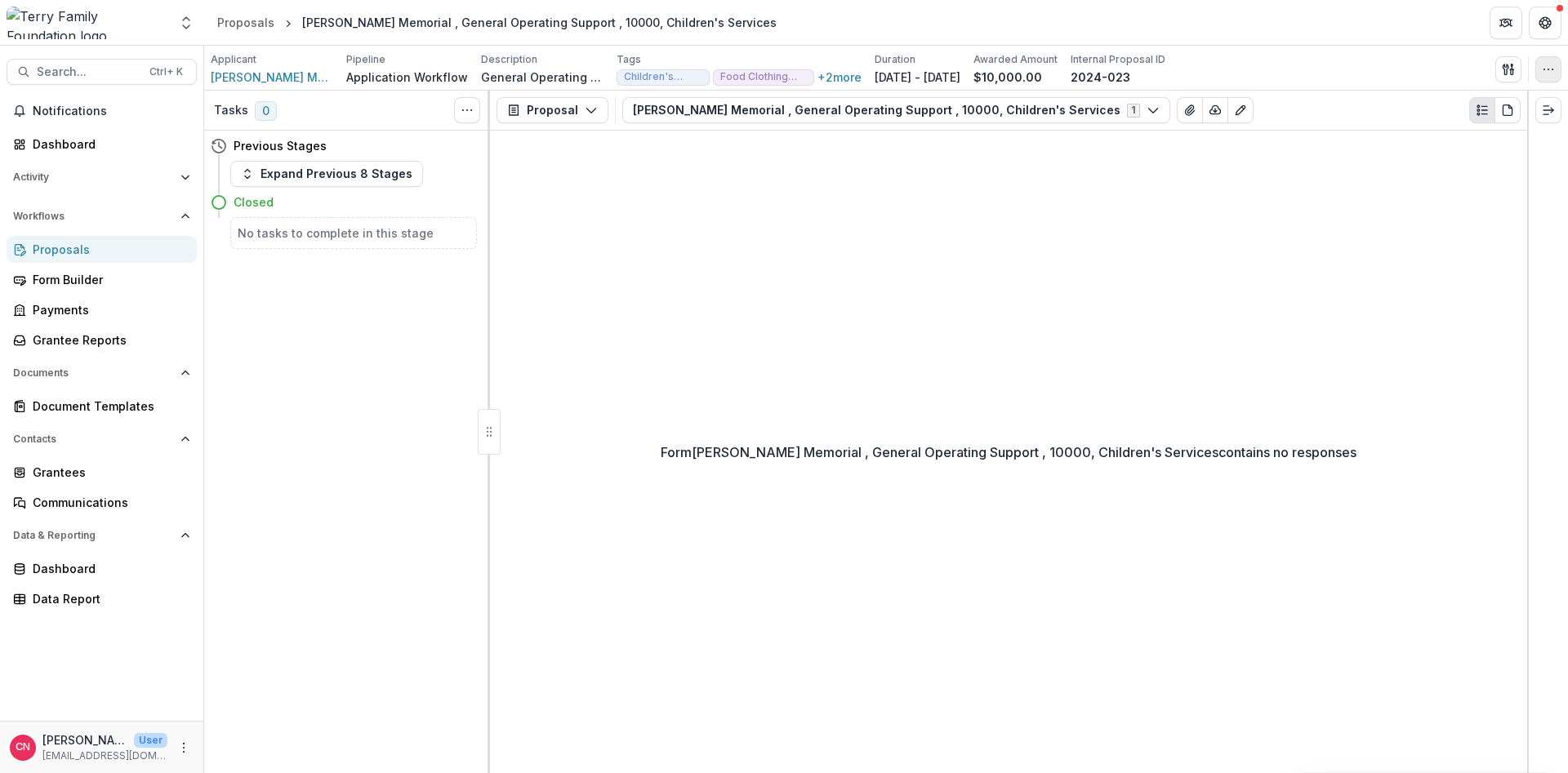
click at [1554, 58] on button "button" at bounding box center [1548, 69] width 26 height 26
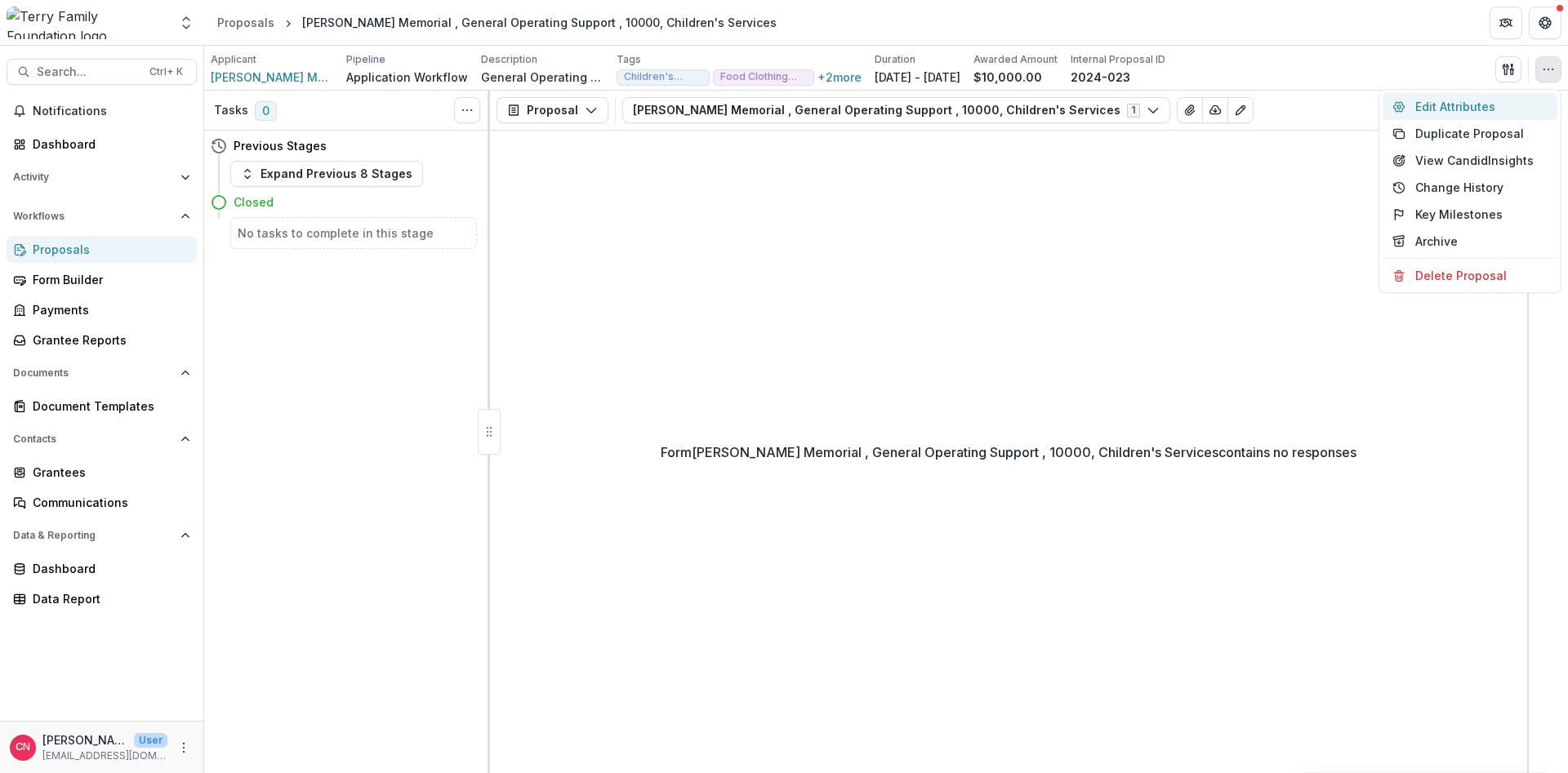
click at [1449, 105] on button "Edit Attributes" at bounding box center [1470, 106] width 175 height 27
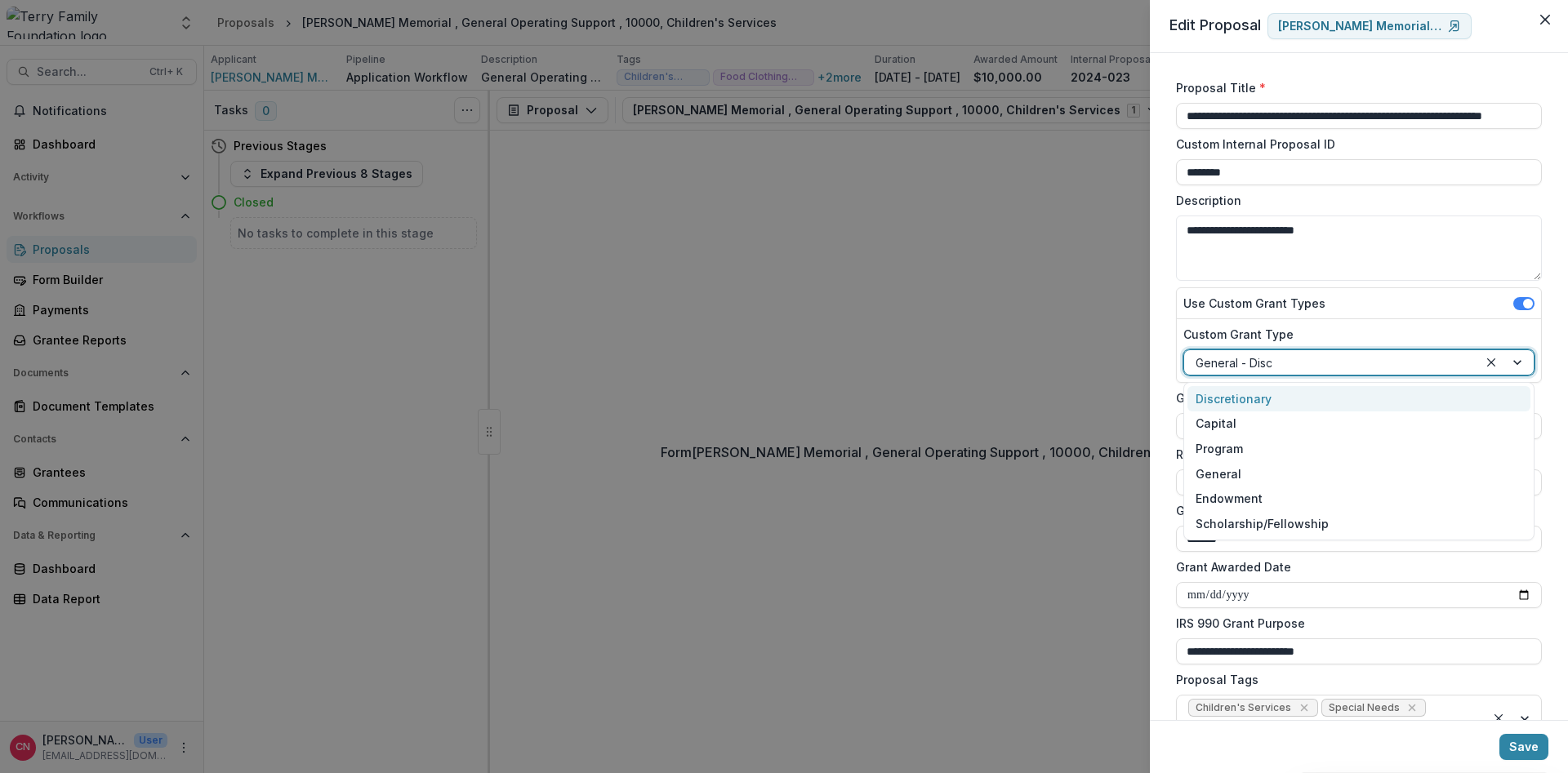
click at [1516, 360] on div at bounding box center [1506, 363] width 56 height 25
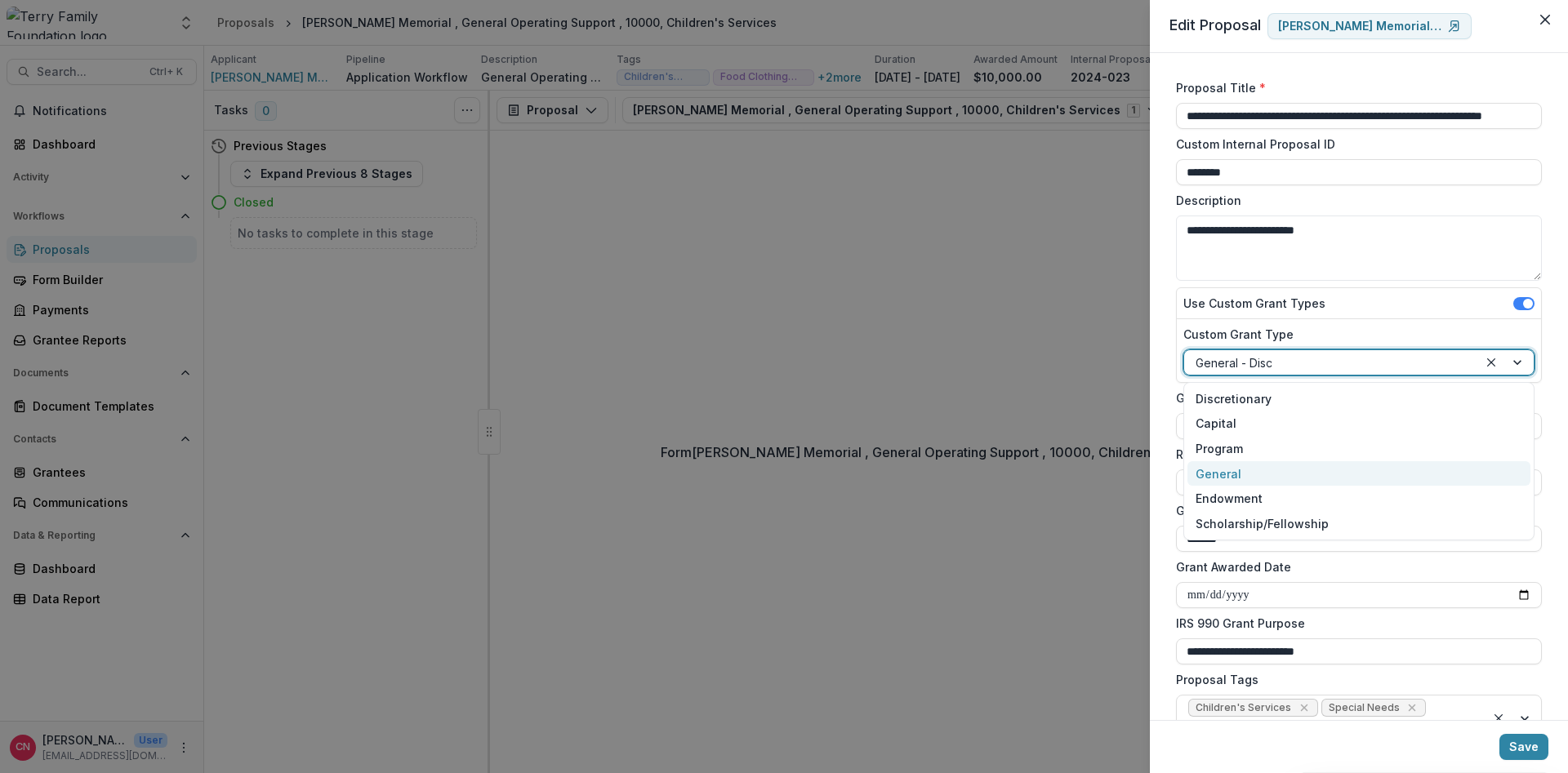
click at [1226, 469] on div "General" at bounding box center [1360, 473] width 343 height 25
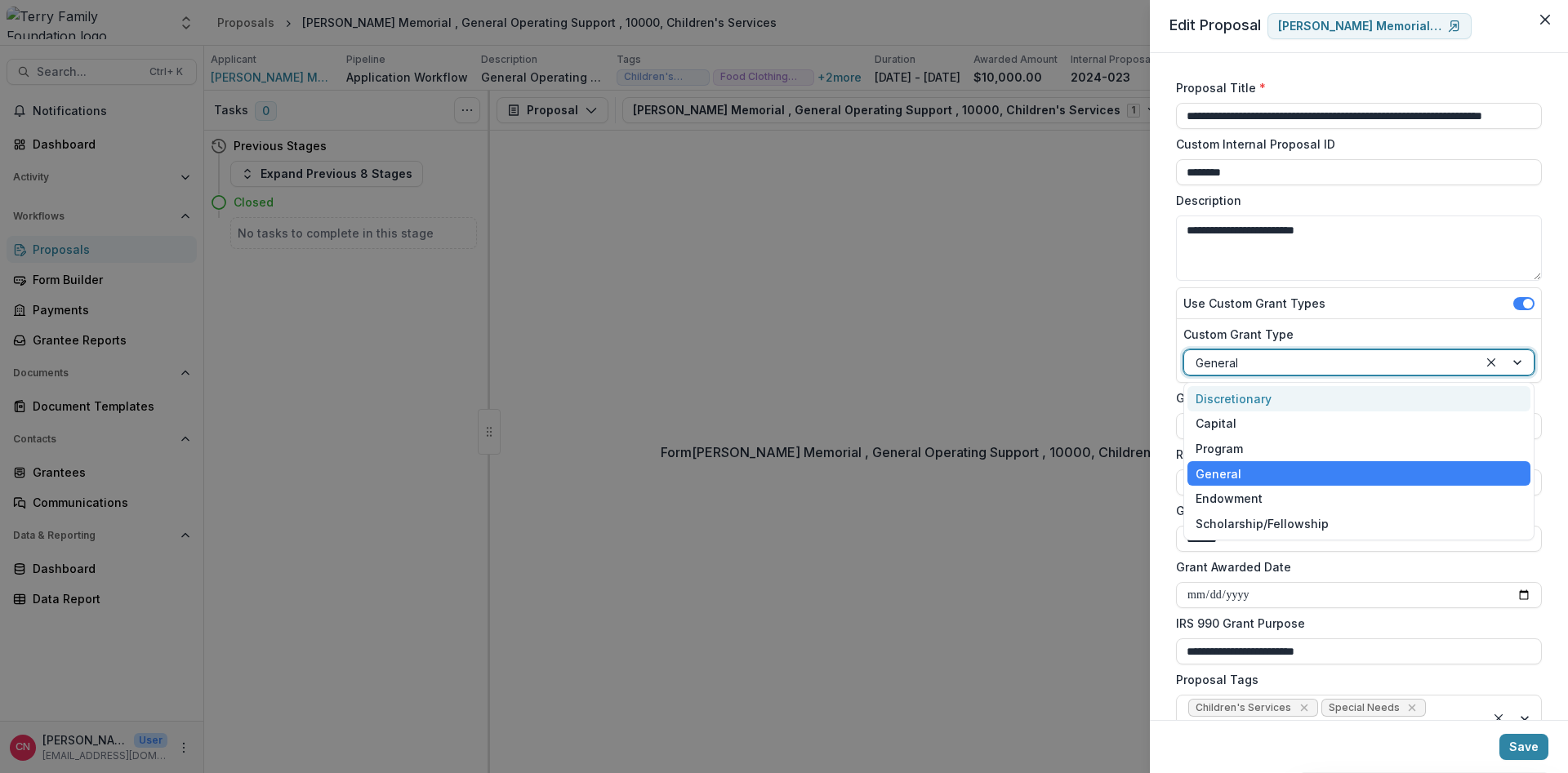
click at [1518, 360] on div at bounding box center [1506, 363] width 56 height 25
click at [1236, 393] on div "Discretionary" at bounding box center [1360, 399] width 343 height 25
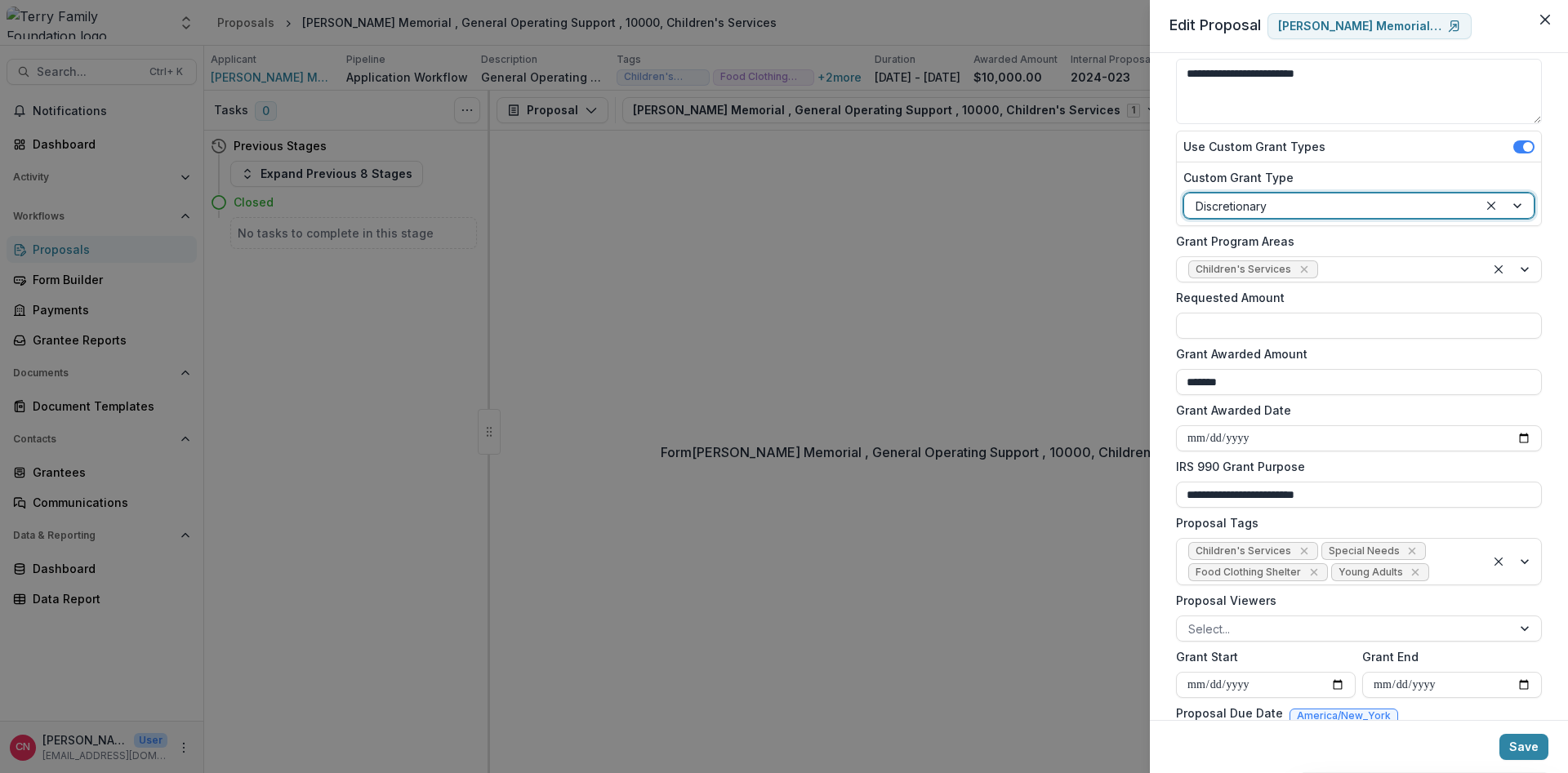
scroll to position [196, 0]
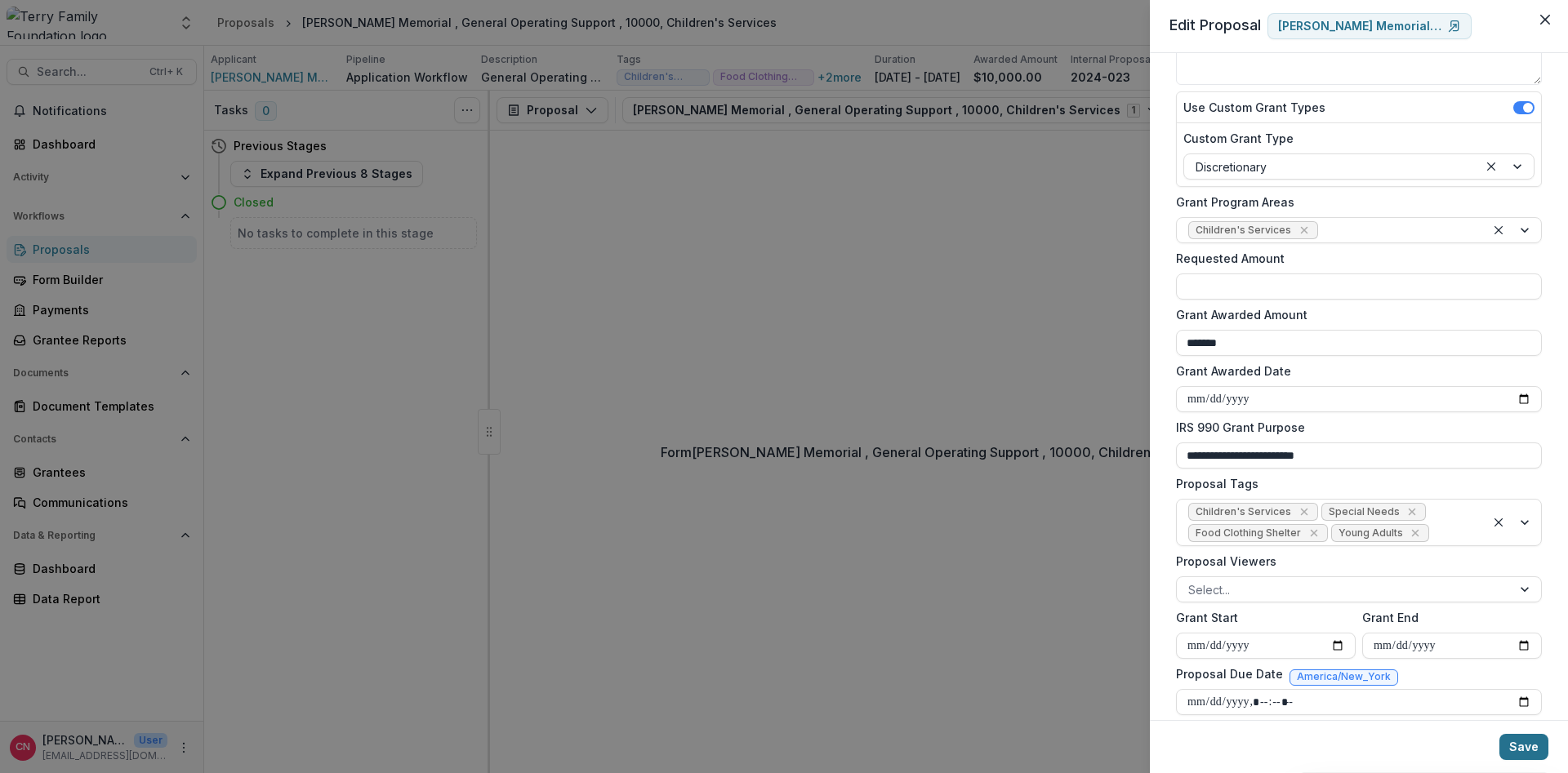
click at [1525, 744] on button "Save" at bounding box center [1524, 747] width 49 height 26
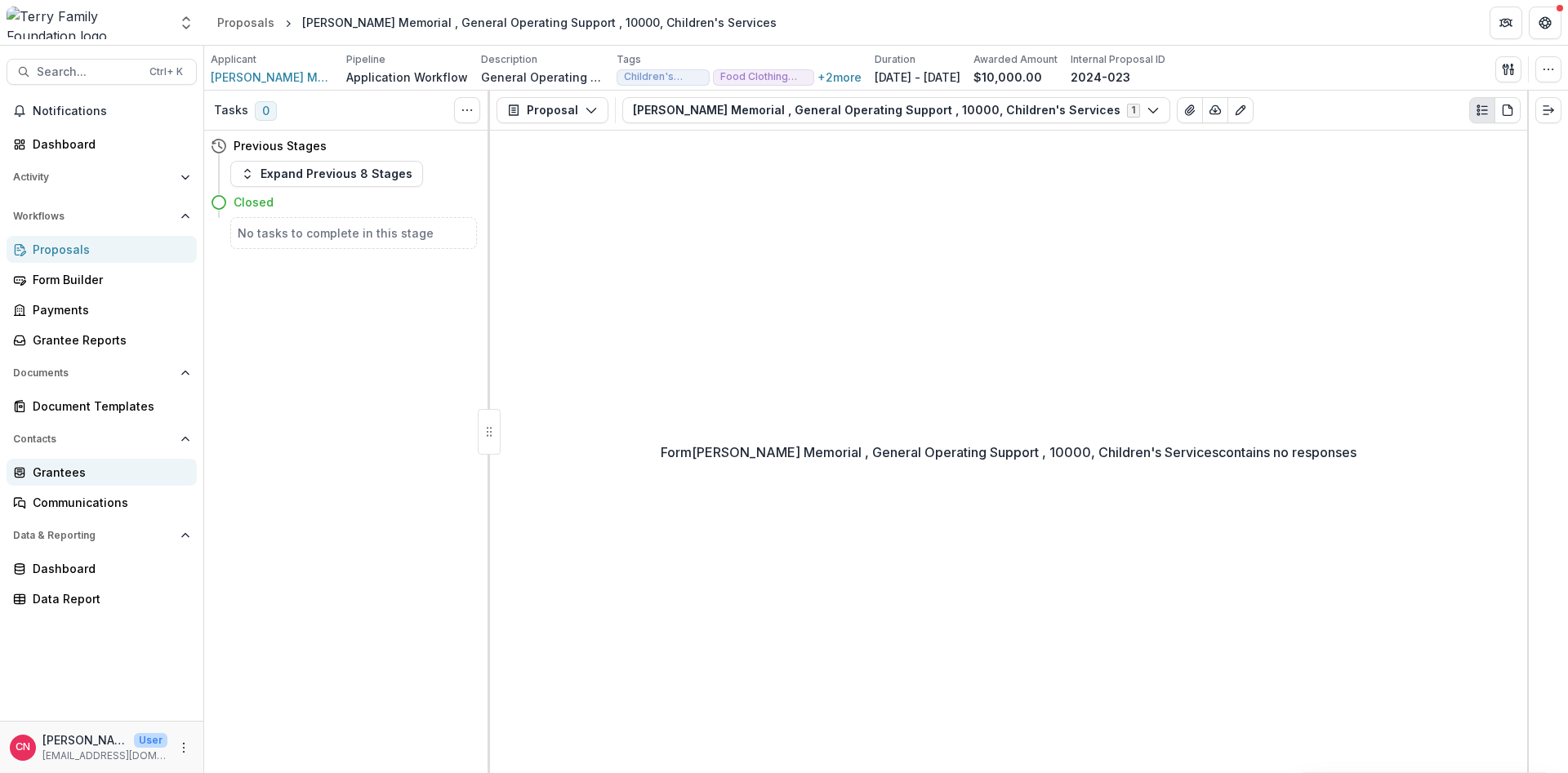
click at [70, 469] on div "Grantees" at bounding box center [108, 471] width 151 height 17
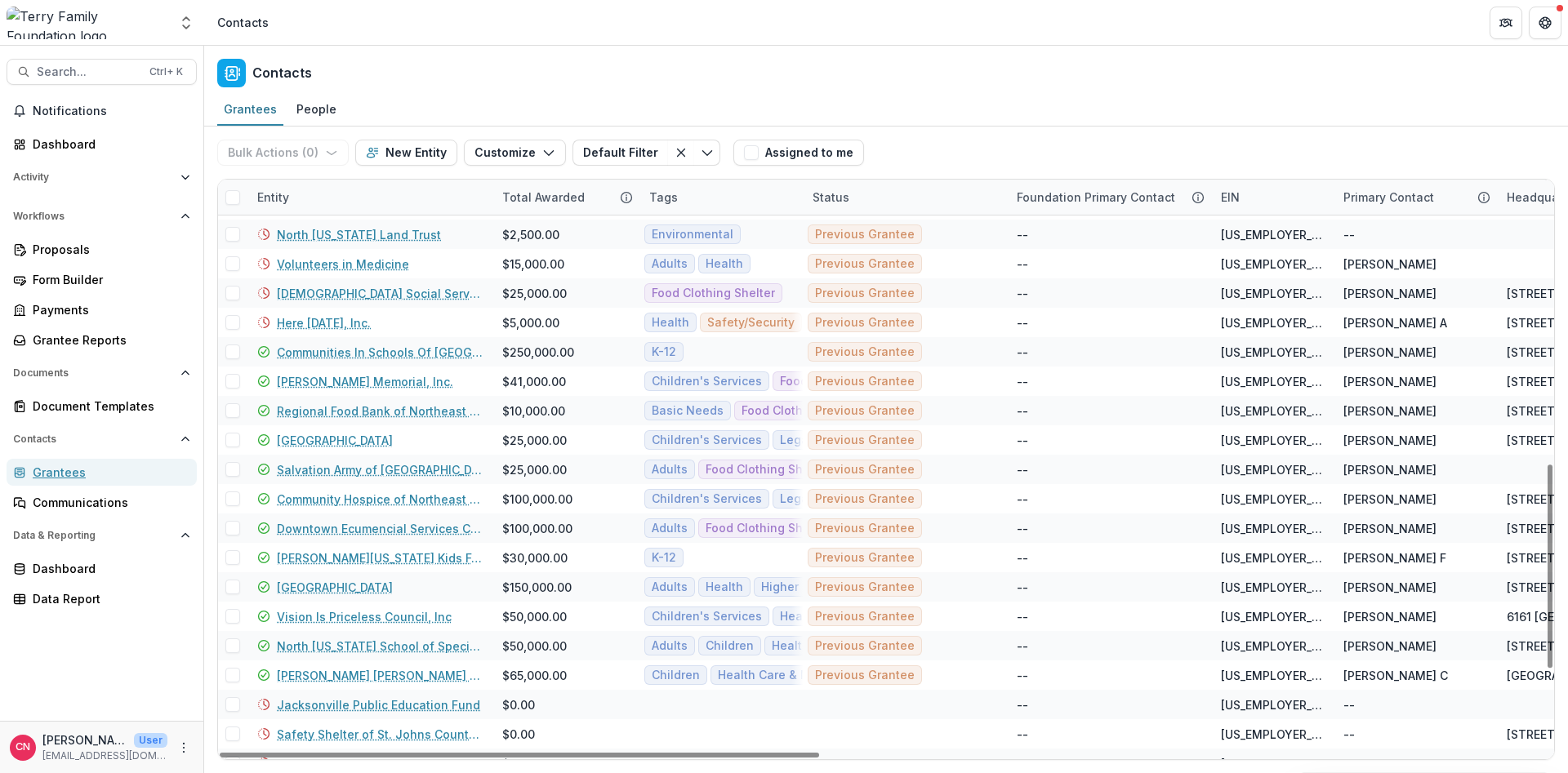
scroll to position [980, 0]
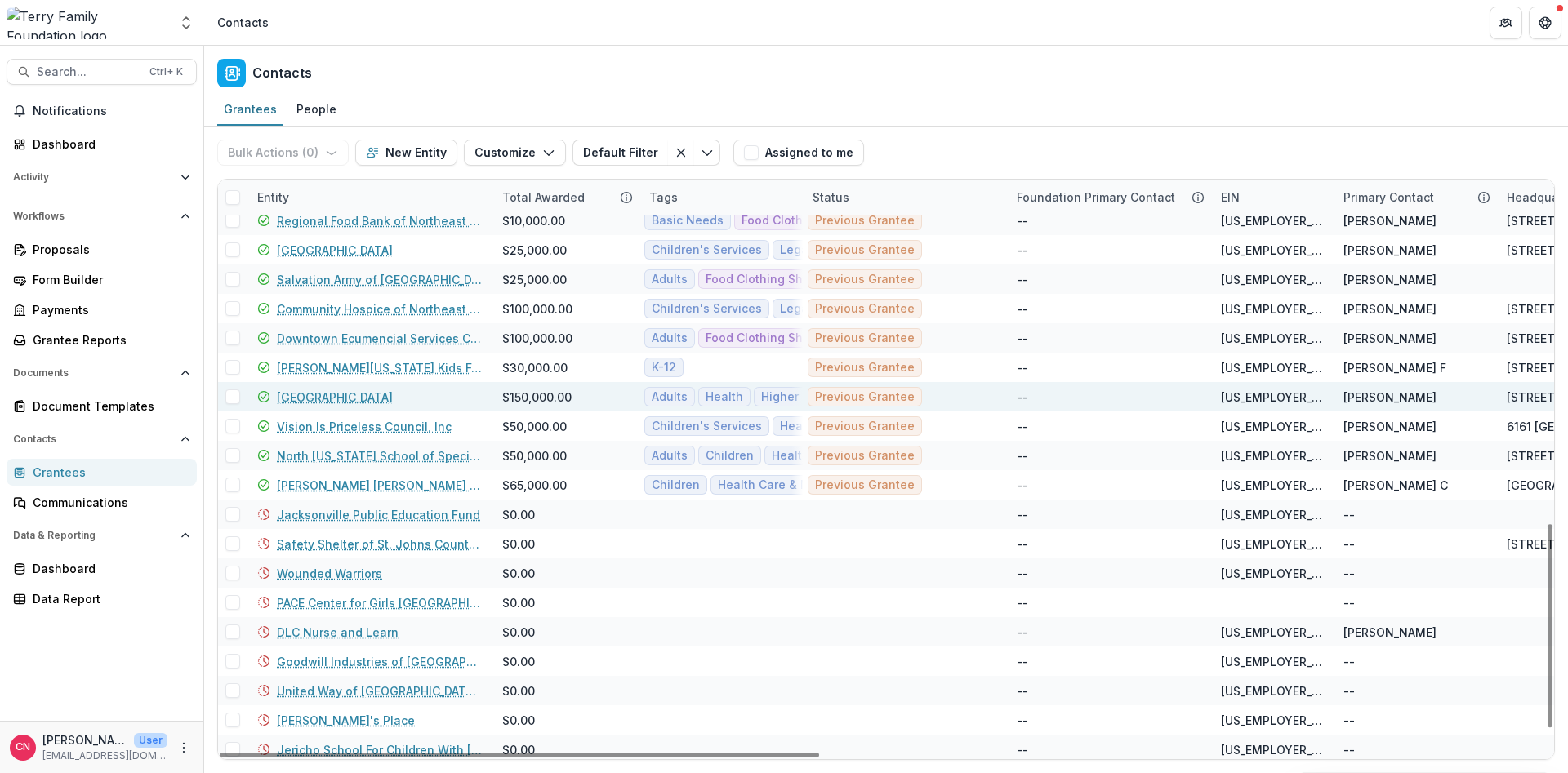
click at [368, 392] on link "[GEOGRAPHIC_DATA]" at bounding box center [335, 397] width 116 height 17
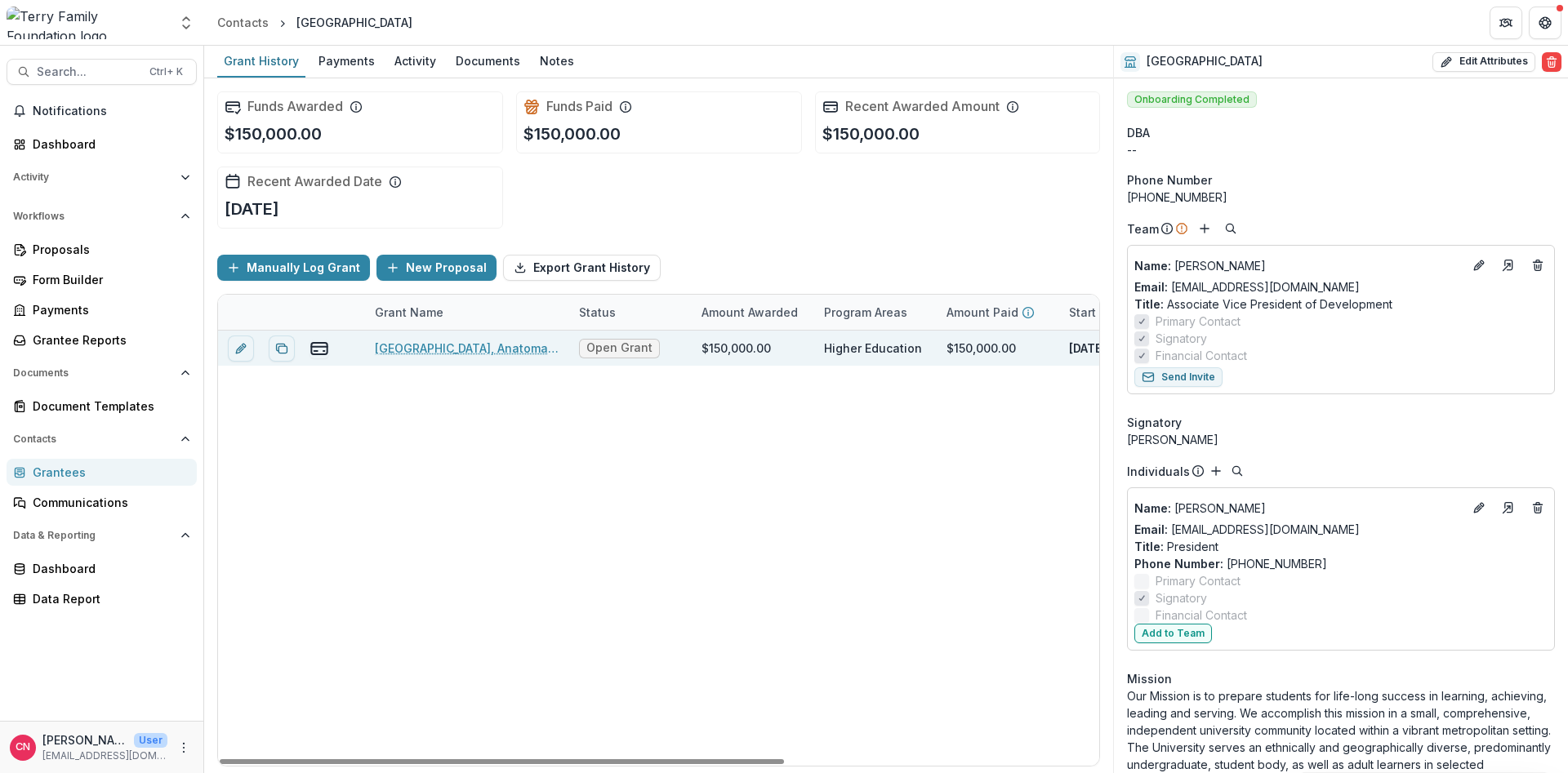
click at [436, 341] on link "[GEOGRAPHIC_DATA], Anatomage Table Expansion Project, 150000, Adults" at bounding box center [468, 348] width 185 height 17
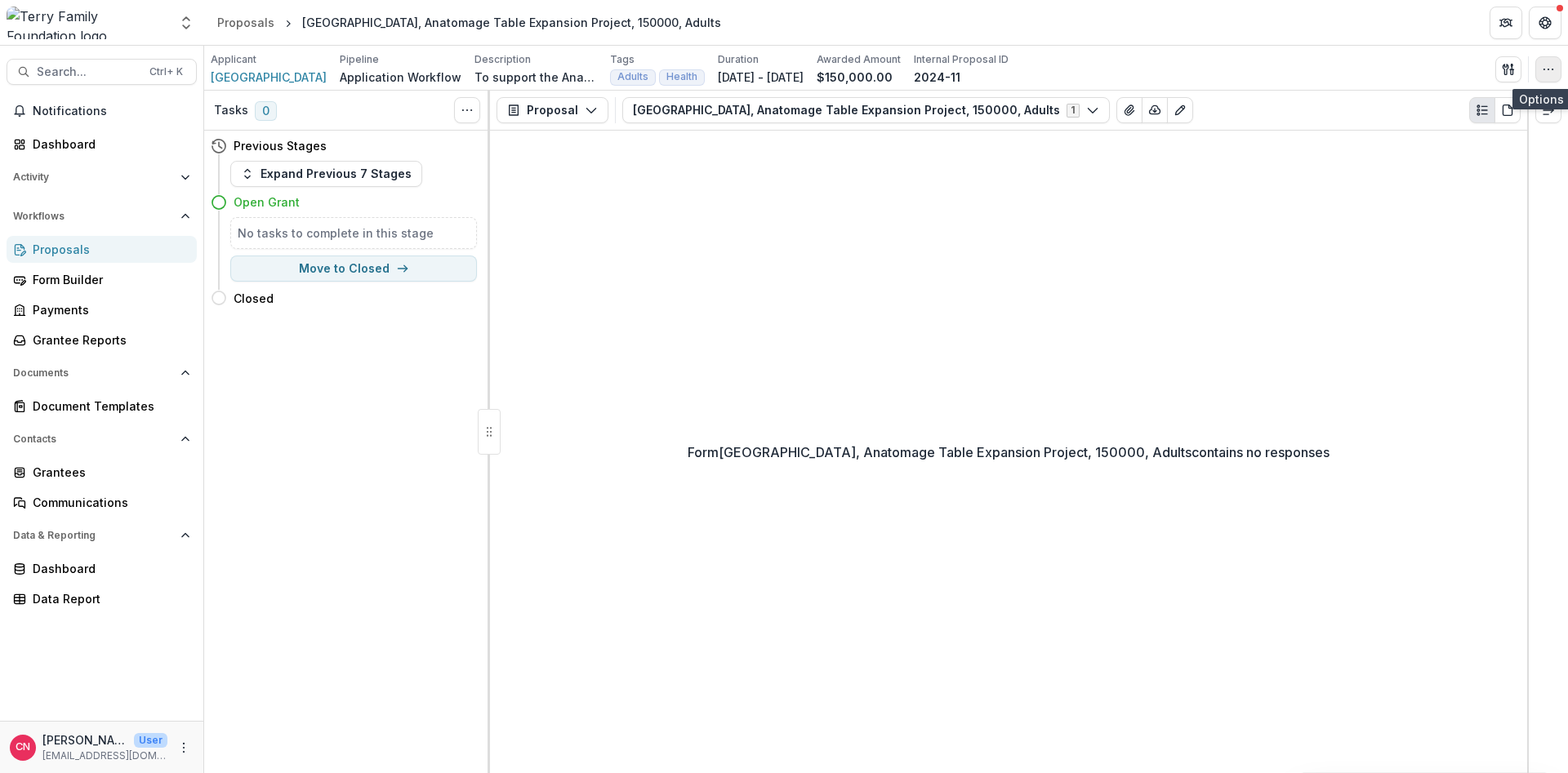
click at [1561, 69] on button "button" at bounding box center [1548, 69] width 26 height 26
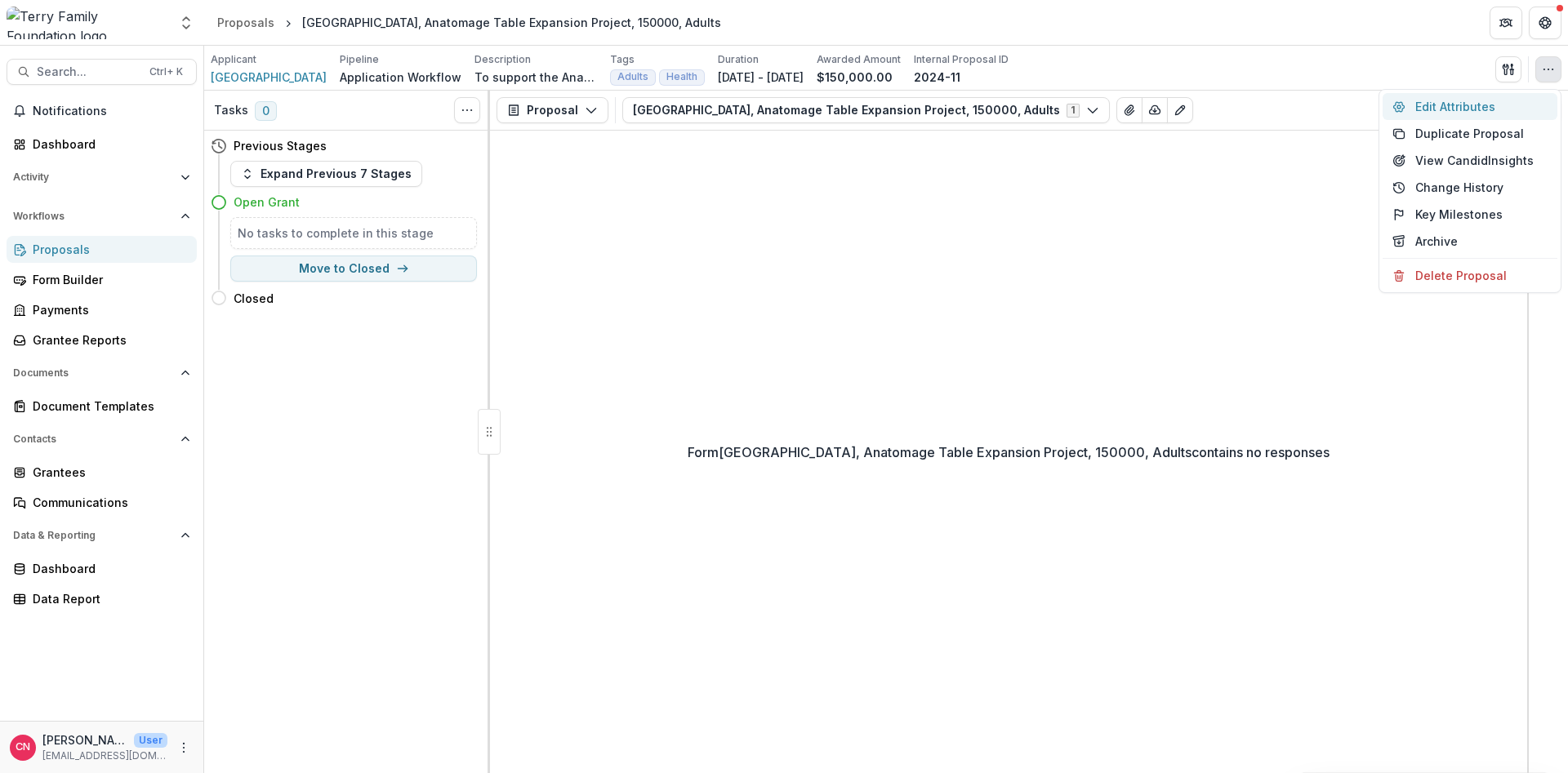
click at [1429, 105] on button "Edit Attributes" at bounding box center [1470, 106] width 175 height 27
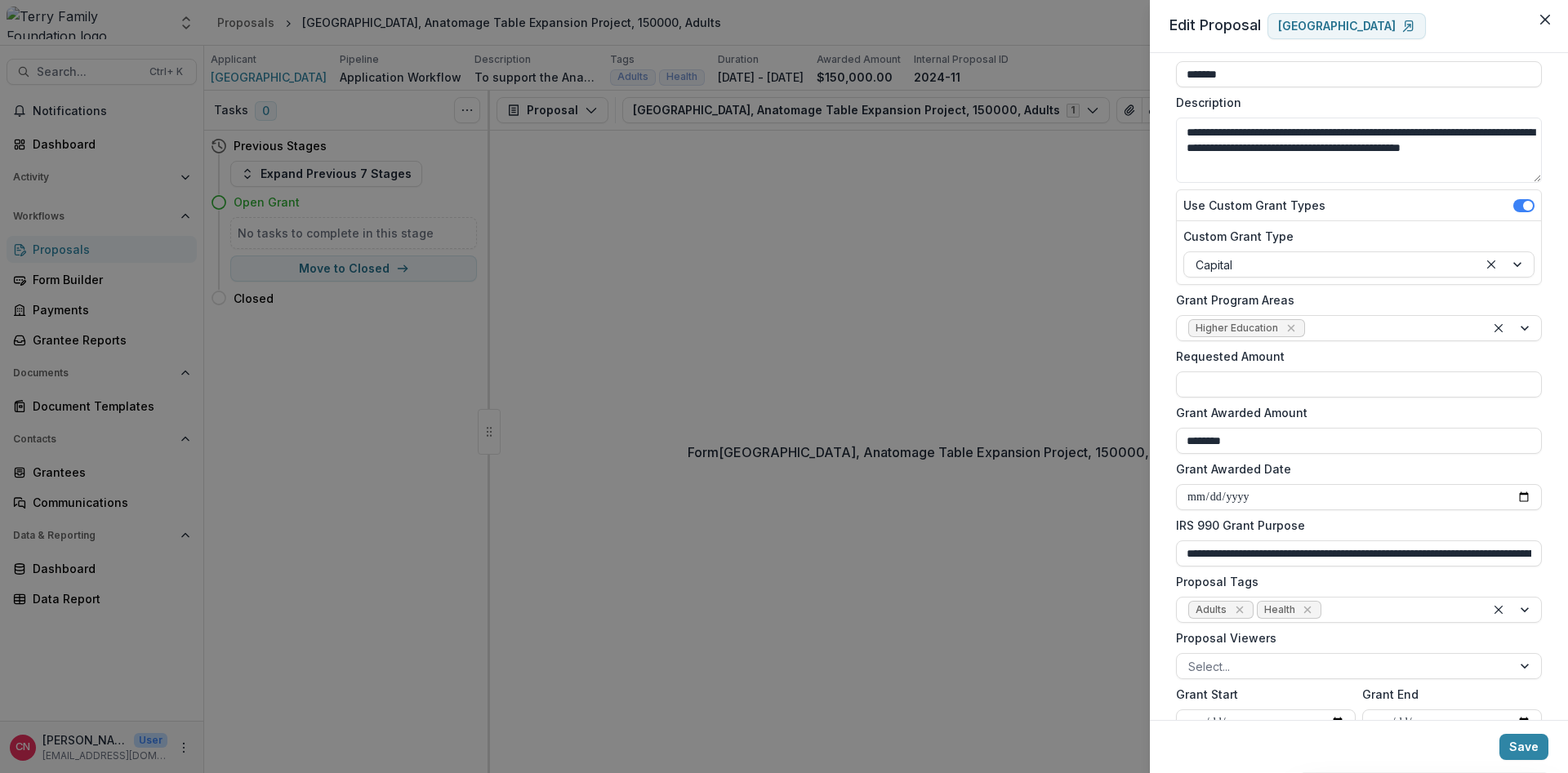
scroll to position [196, 0]
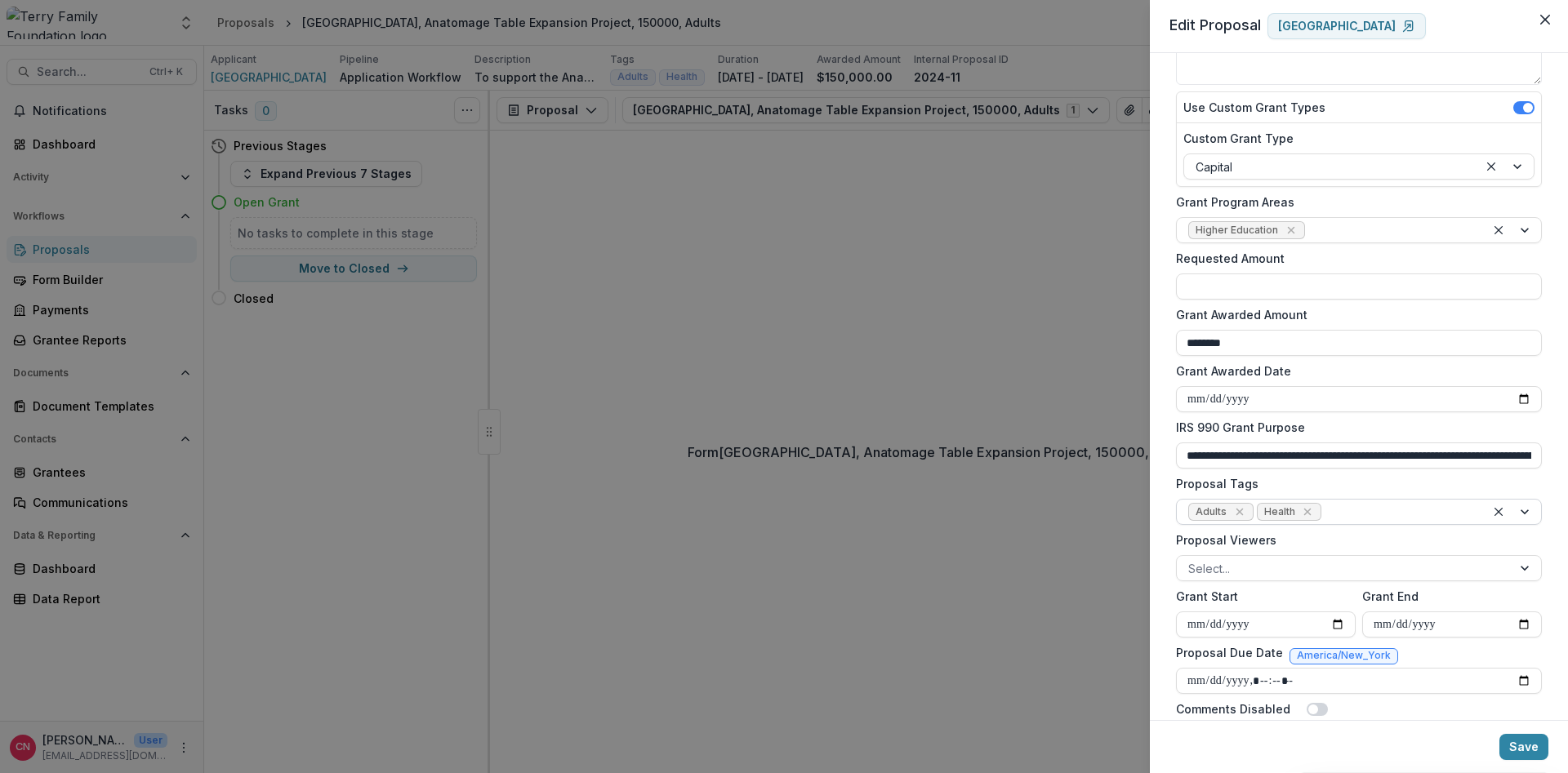
drag, startPoint x: 1306, startPoint y: 515, endPoint x: 1319, endPoint y: 503, distance: 17.7
click at [1306, 514] on icon "Remove Health" at bounding box center [1308, 512] width 13 height 13
click at [1523, 509] on div at bounding box center [1513, 512] width 56 height 25
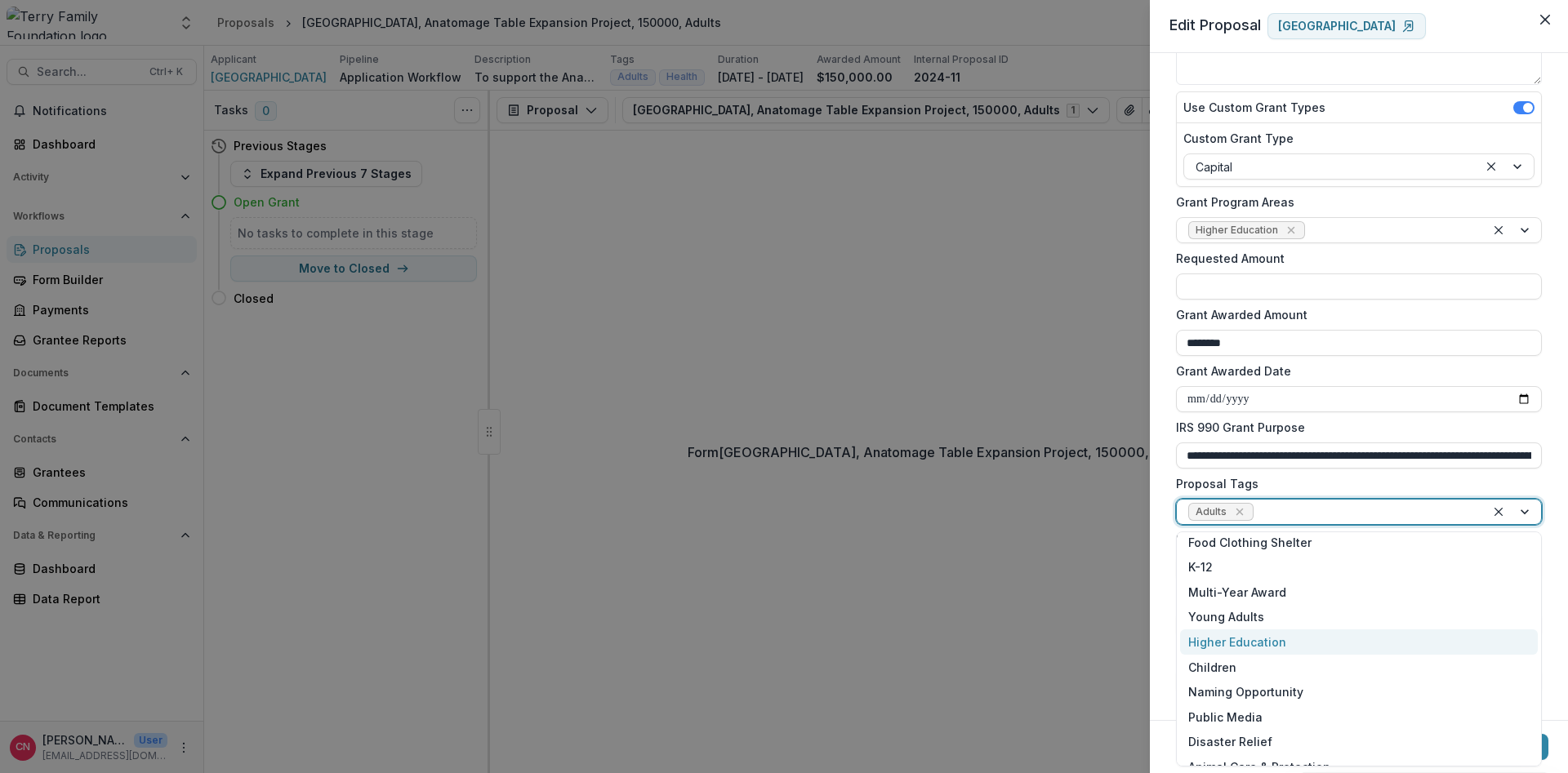
scroll to position [223, 0]
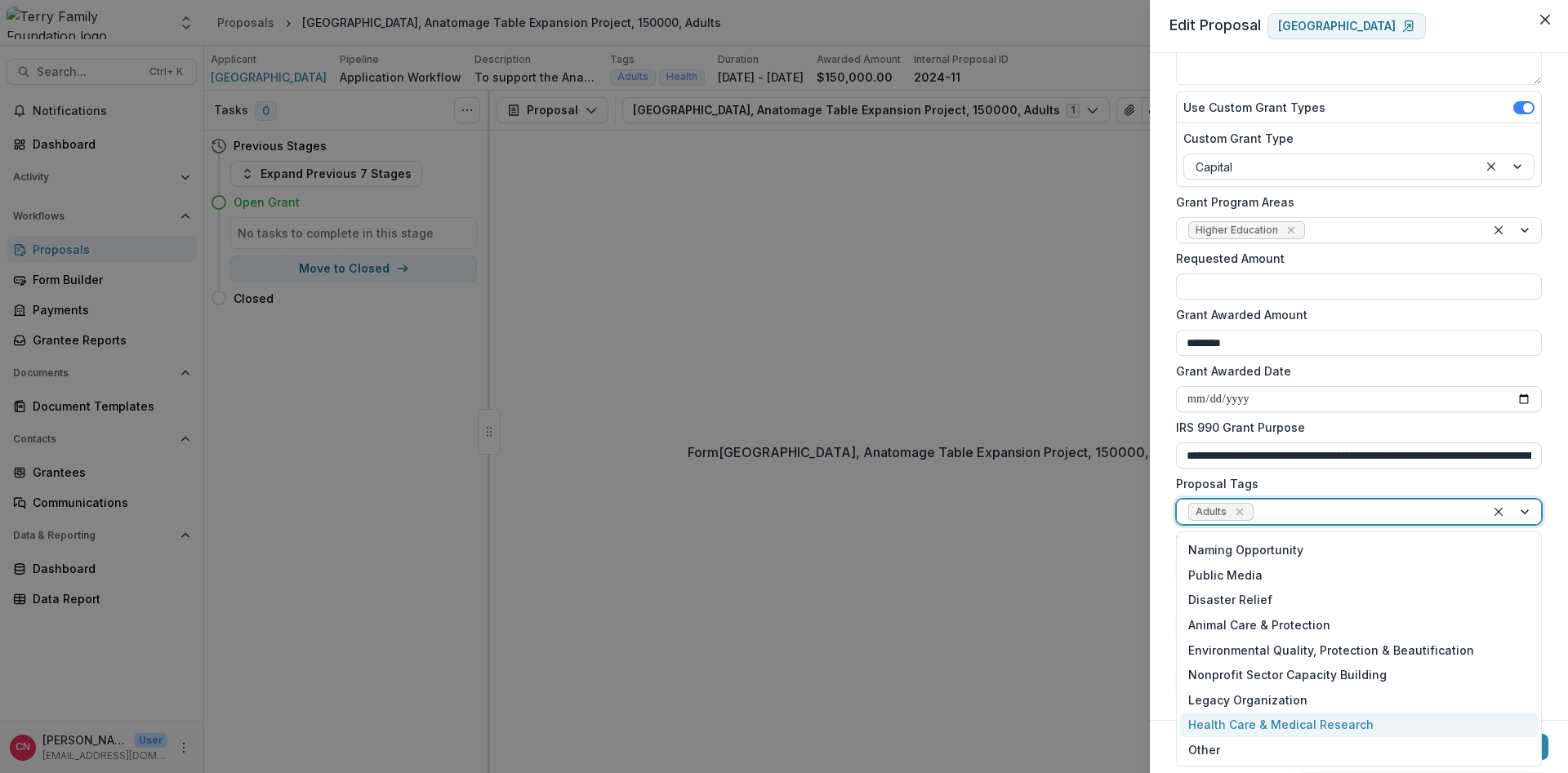
click at [1262, 720] on div "Health Care & Medical Research" at bounding box center [1360, 725] width 358 height 25
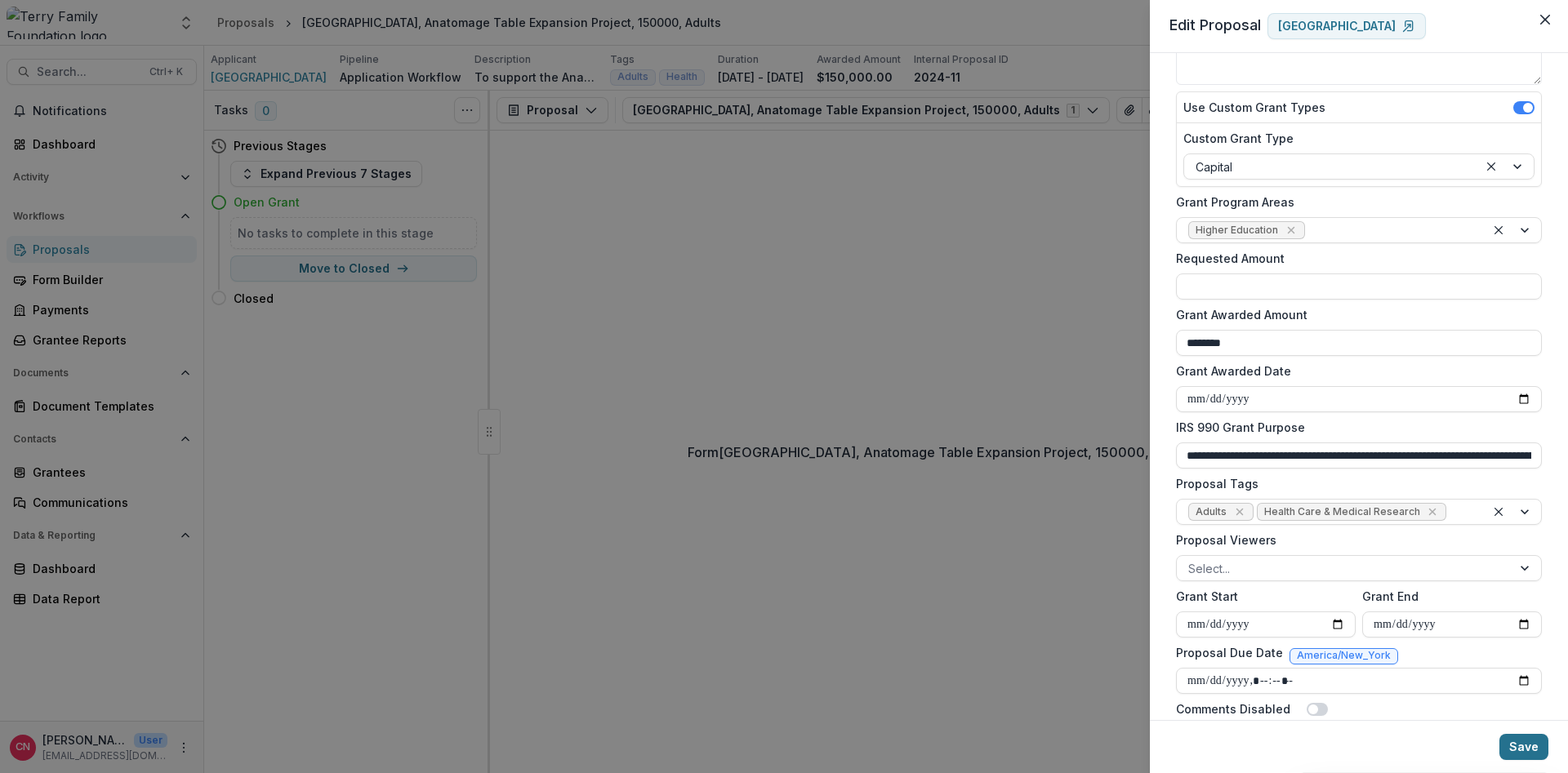
click at [1511, 739] on button "Save" at bounding box center [1524, 747] width 49 height 26
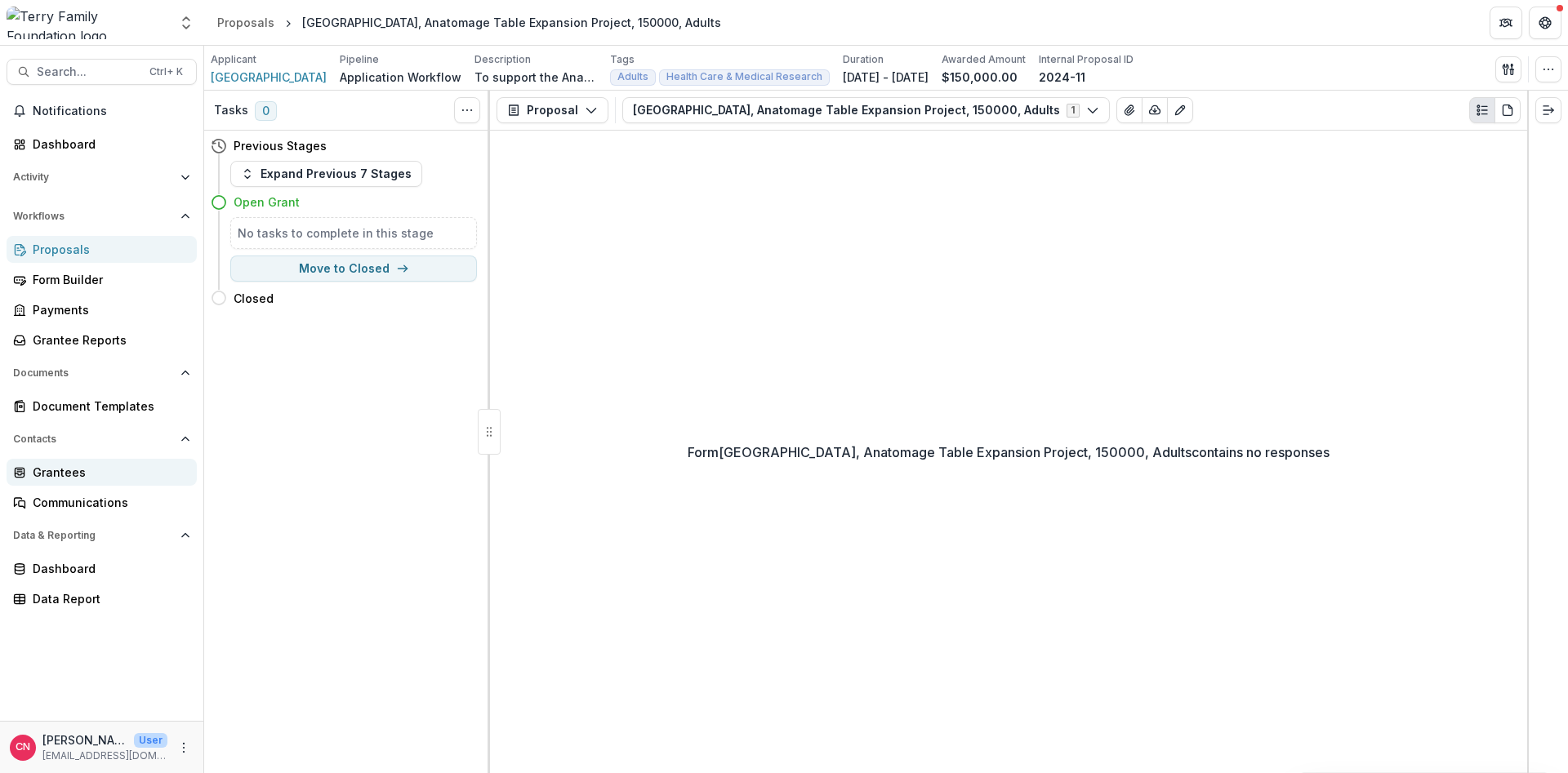
click at [61, 468] on div "Grantees" at bounding box center [108, 471] width 151 height 17
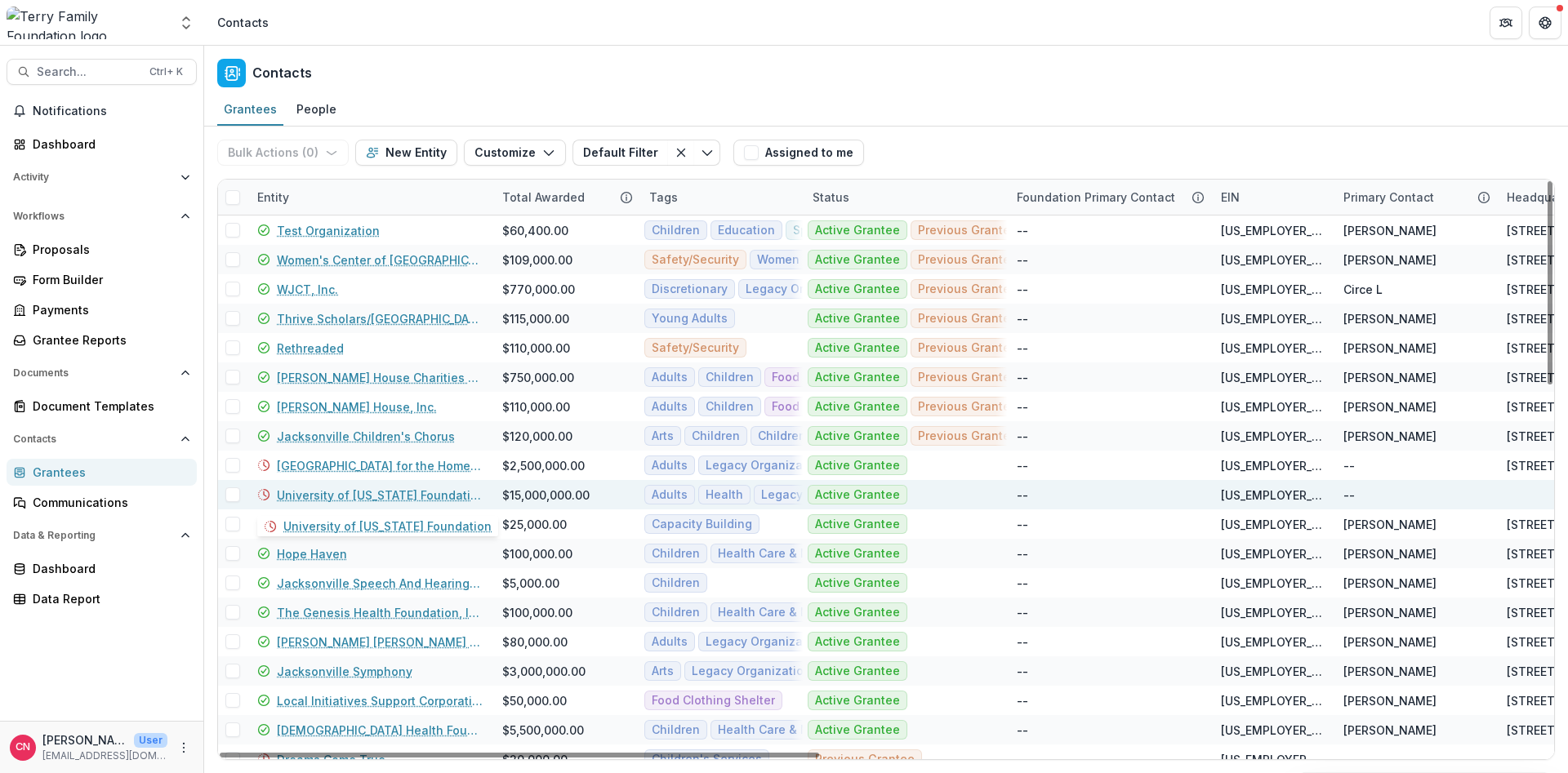
click at [323, 491] on link "University of [US_STATE] Foundation" at bounding box center [380, 494] width 206 height 17
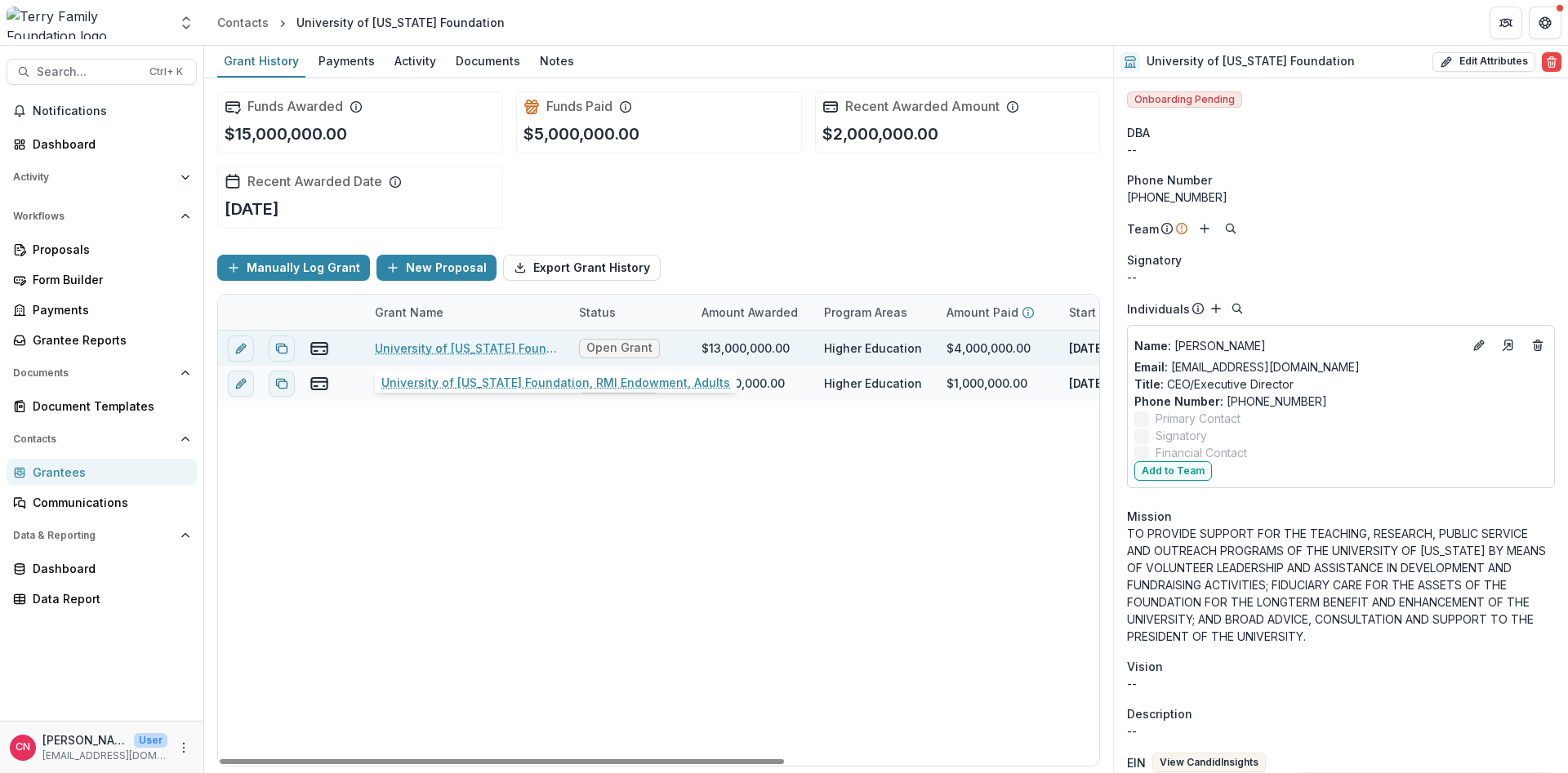
click at [520, 346] on link "University of [US_STATE] Foundation, RMI Endowment, Adults" at bounding box center [468, 348] width 185 height 17
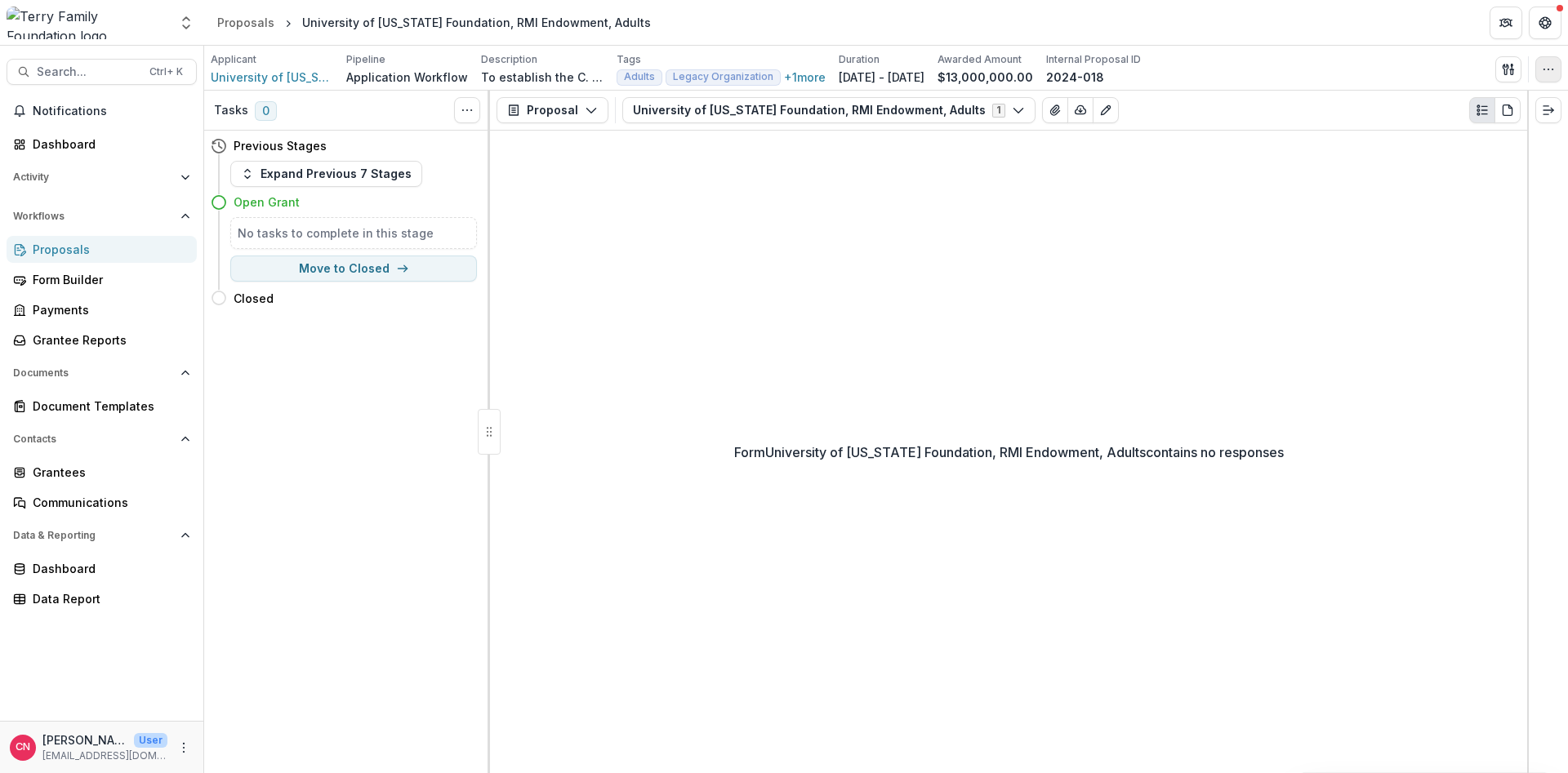
click at [1549, 63] on icon "button" at bounding box center [1548, 69] width 13 height 13
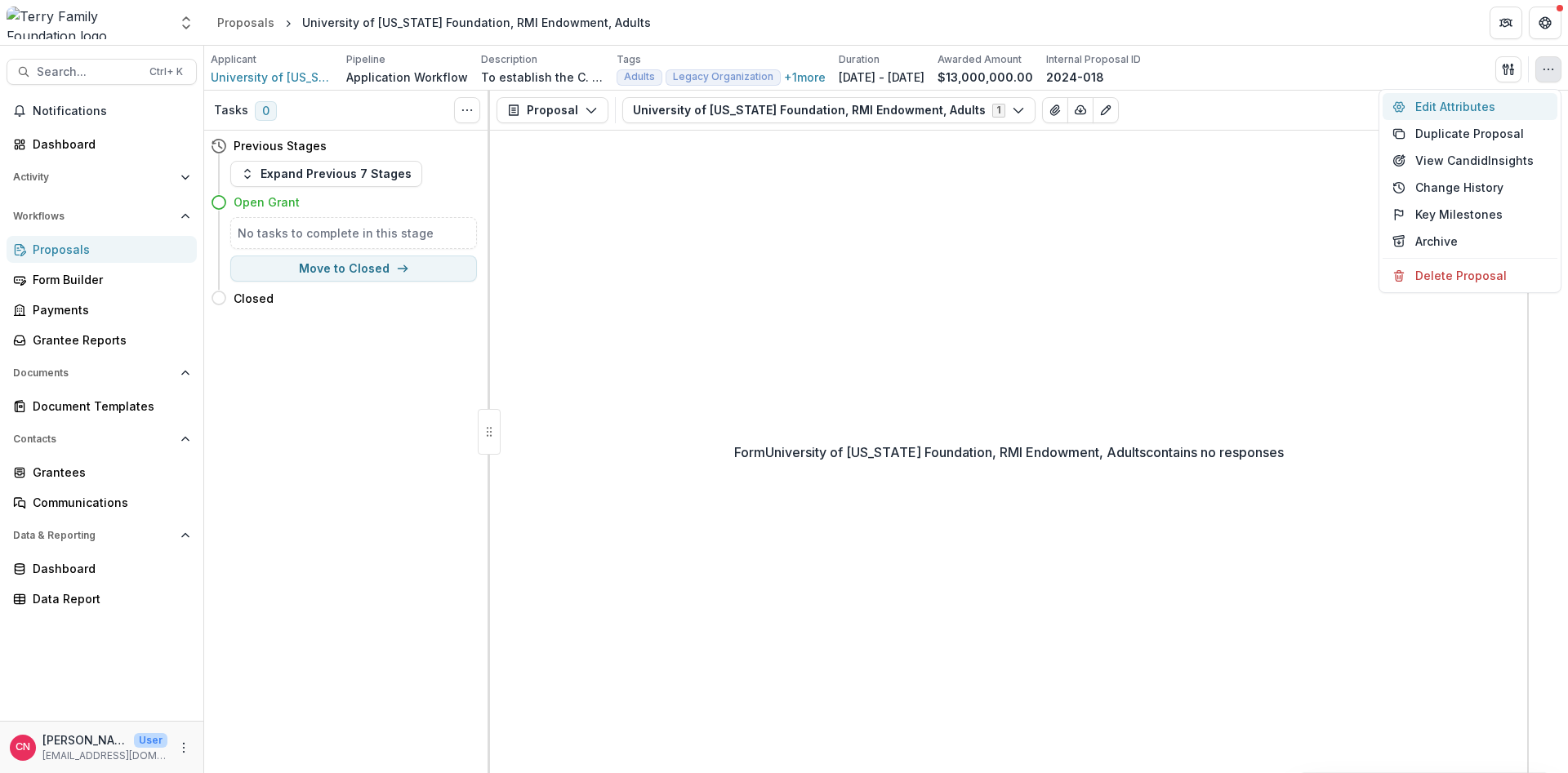
click at [1436, 105] on button "Edit Attributes" at bounding box center [1470, 106] width 175 height 27
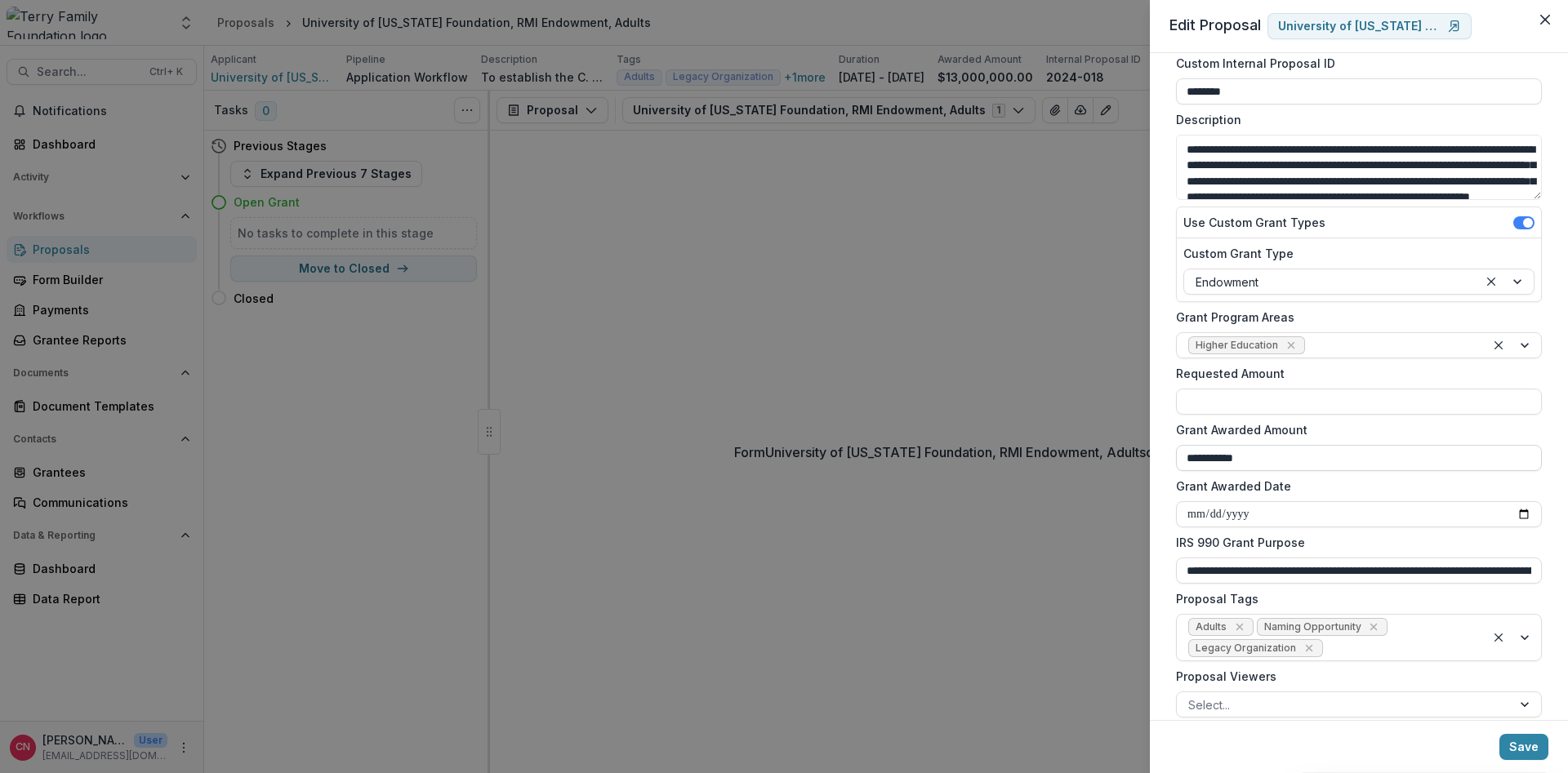
scroll to position [196, 0]
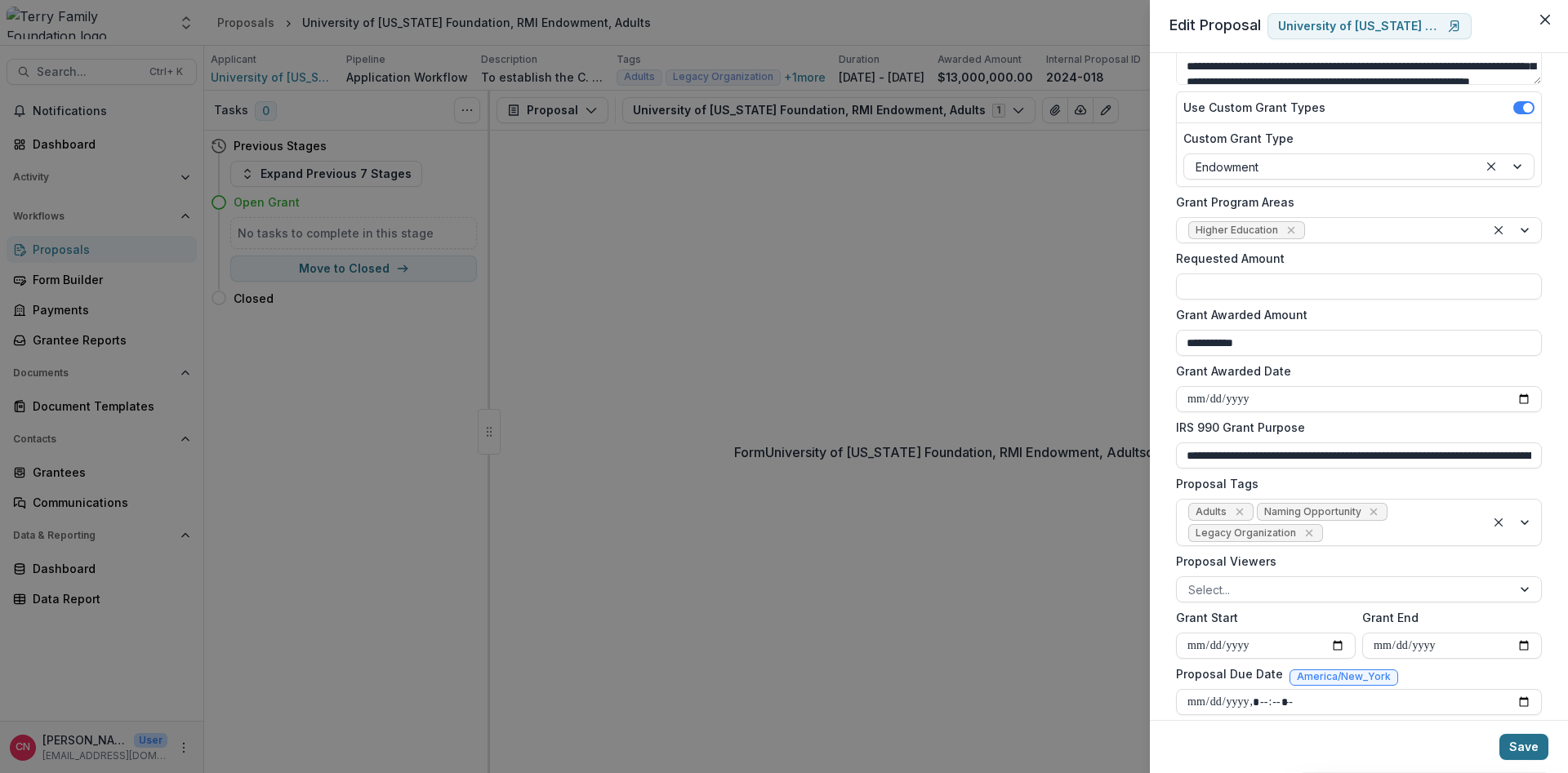
click at [1512, 748] on button "Save" at bounding box center [1524, 747] width 49 height 26
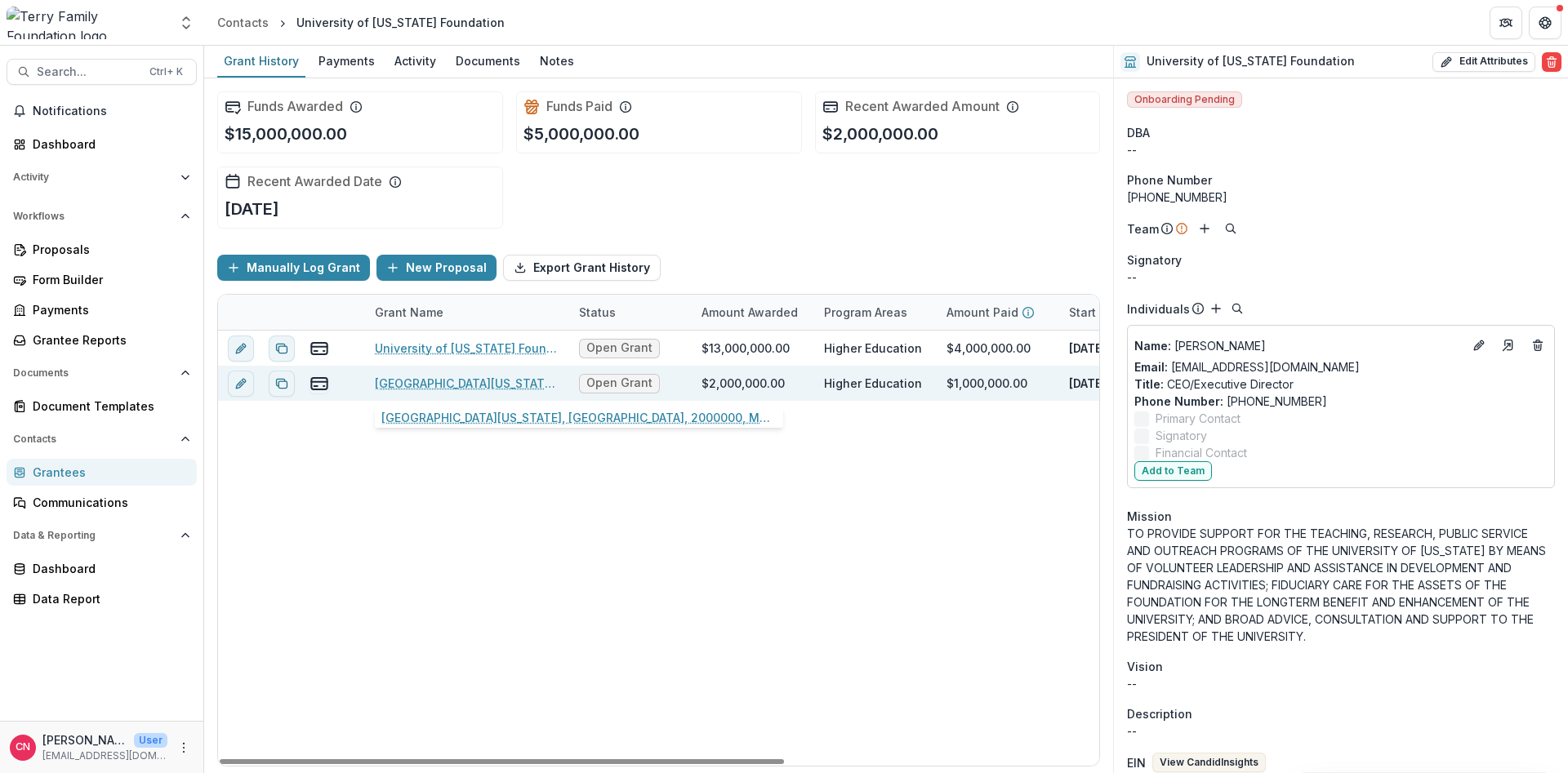
click at [439, 379] on link "[GEOGRAPHIC_DATA][US_STATE], [GEOGRAPHIC_DATA], 2000000, Multi-Year Award, High…" at bounding box center [468, 383] width 185 height 17
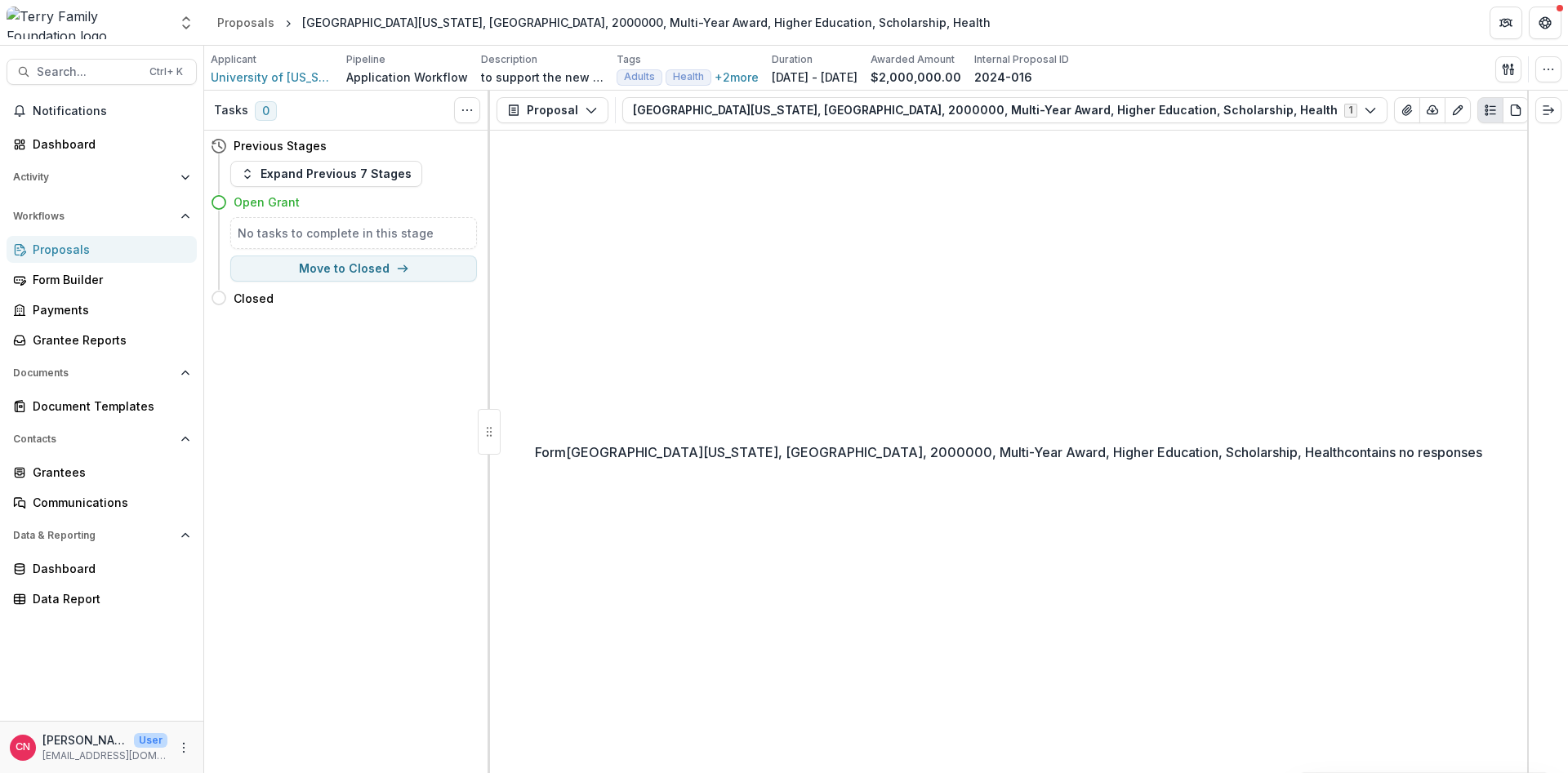
click at [1546, 55] on div "Applicant University of [US_STATE] Foundation Pipeline Application Workflow Des…" at bounding box center [886, 69] width 1351 height 34
click at [1547, 60] on button "button" at bounding box center [1548, 69] width 26 height 26
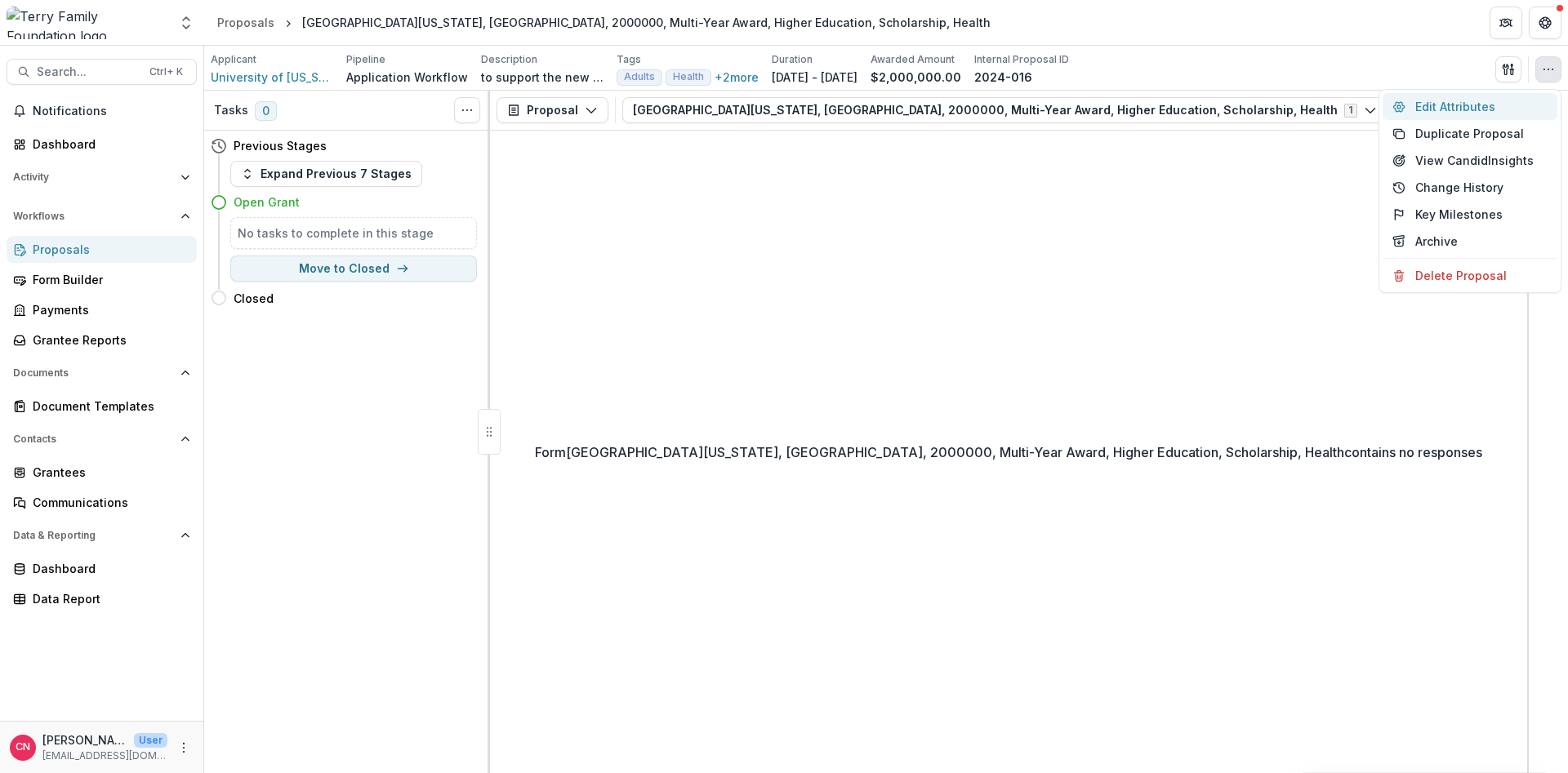
click at [1428, 109] on button "Edit Attributes" at bounding box center [1470, 106] width 175 height 27
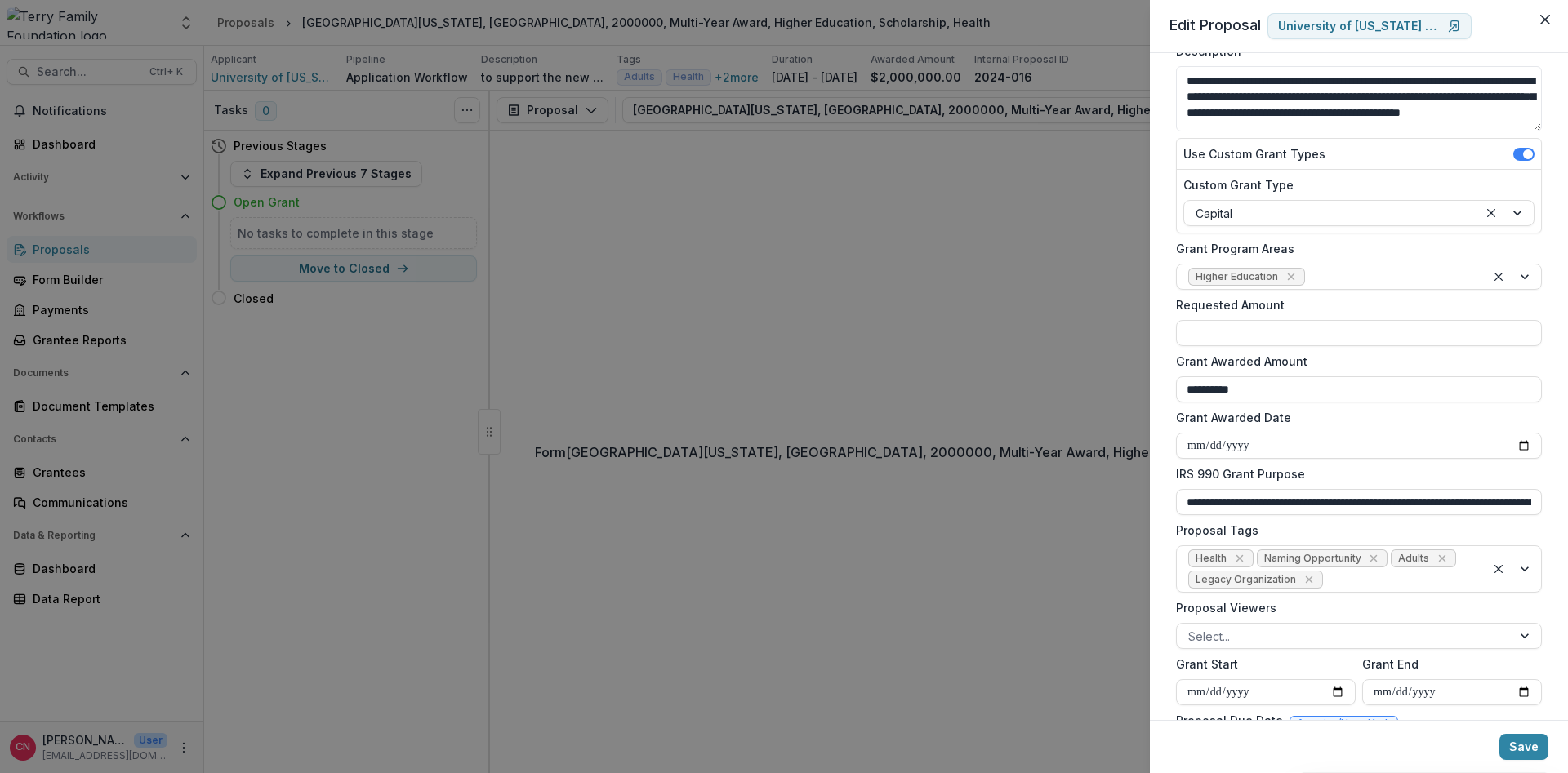
scroll to position [196, 0]
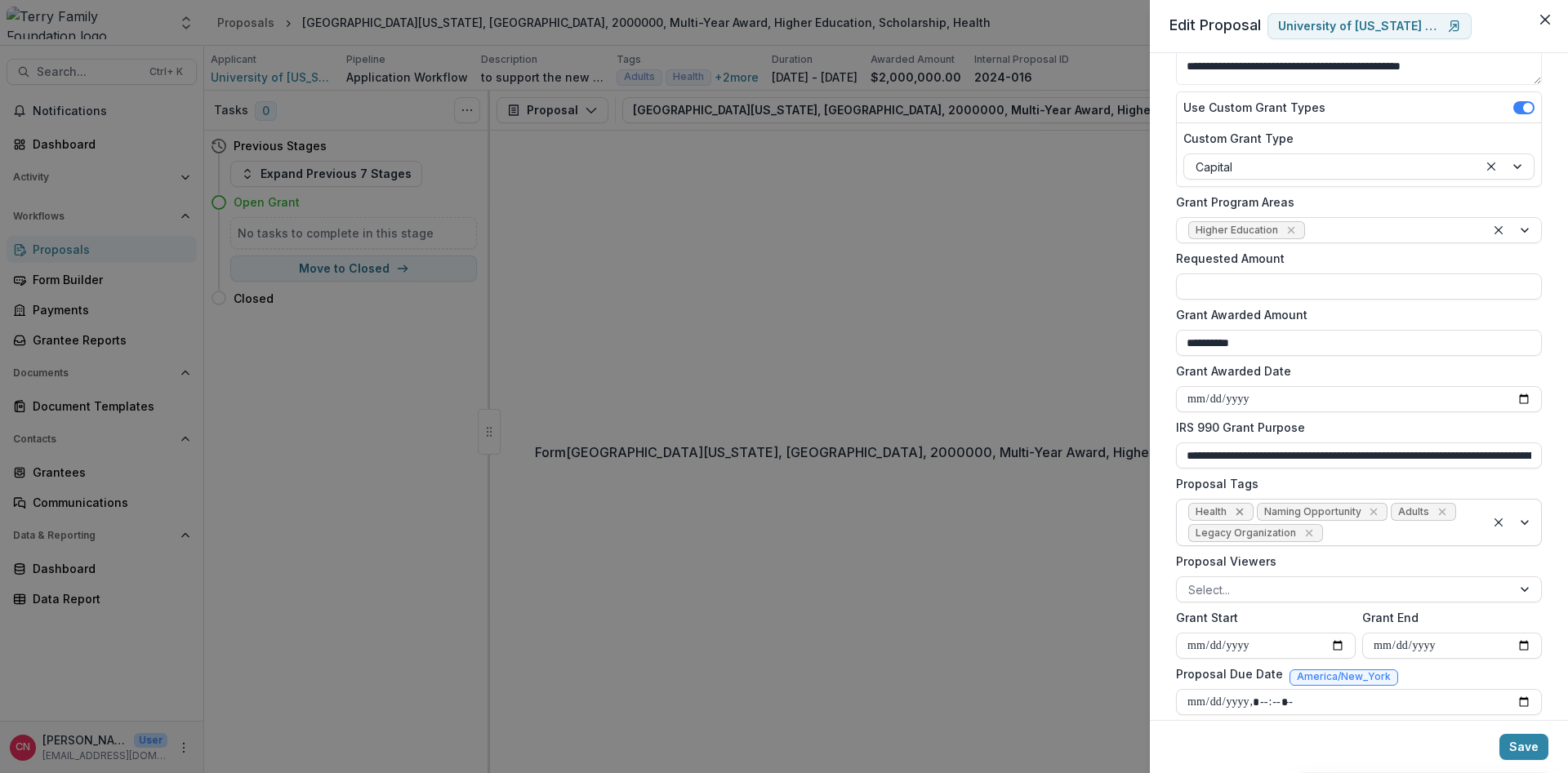
click at [1236, 510] on icon "Remove Health" at bounding box center [1240, 512] width 13 height 13
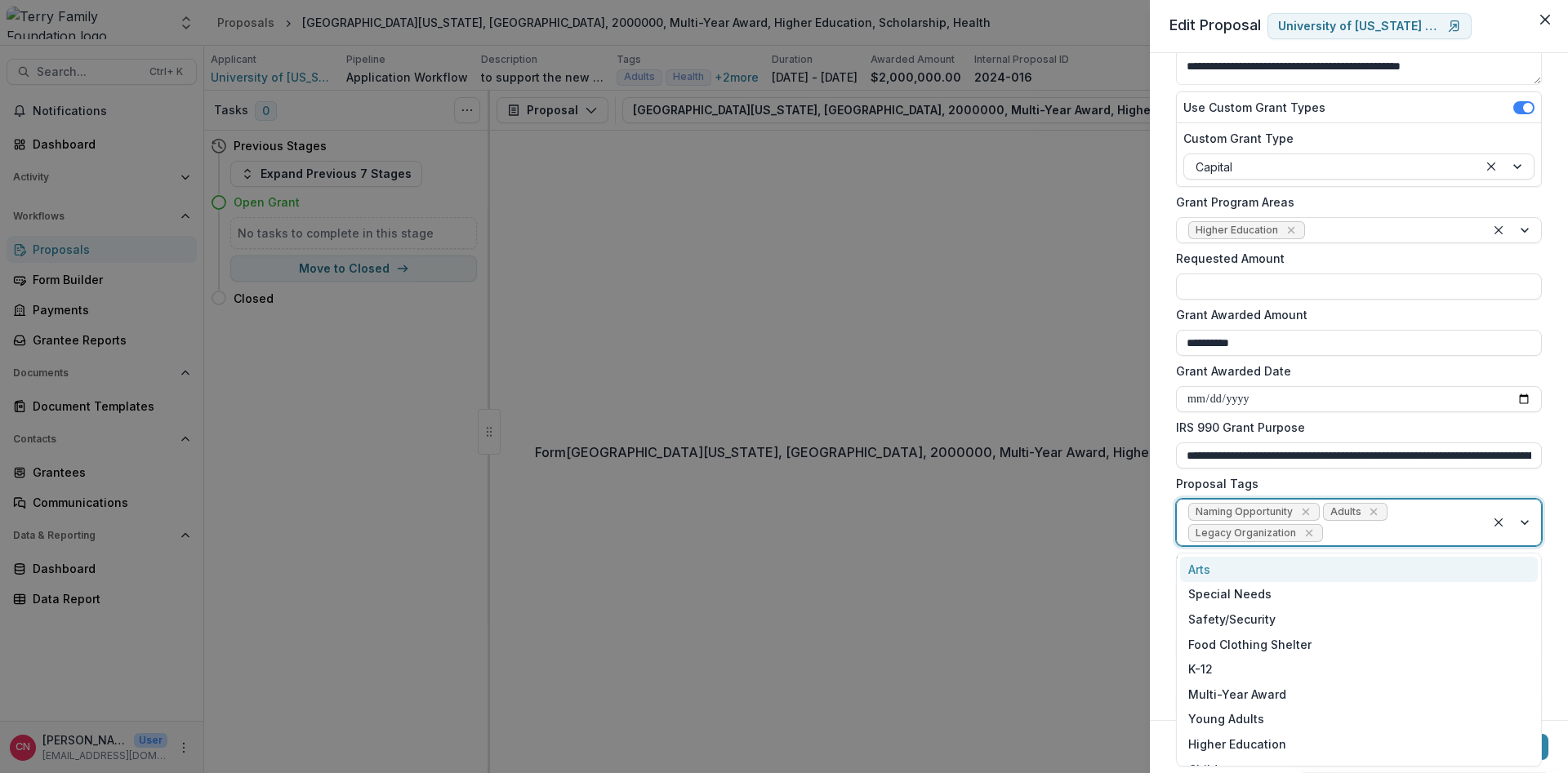
click at [1523, 523] on div at bounding box center [1513, 522] width 56 height 46
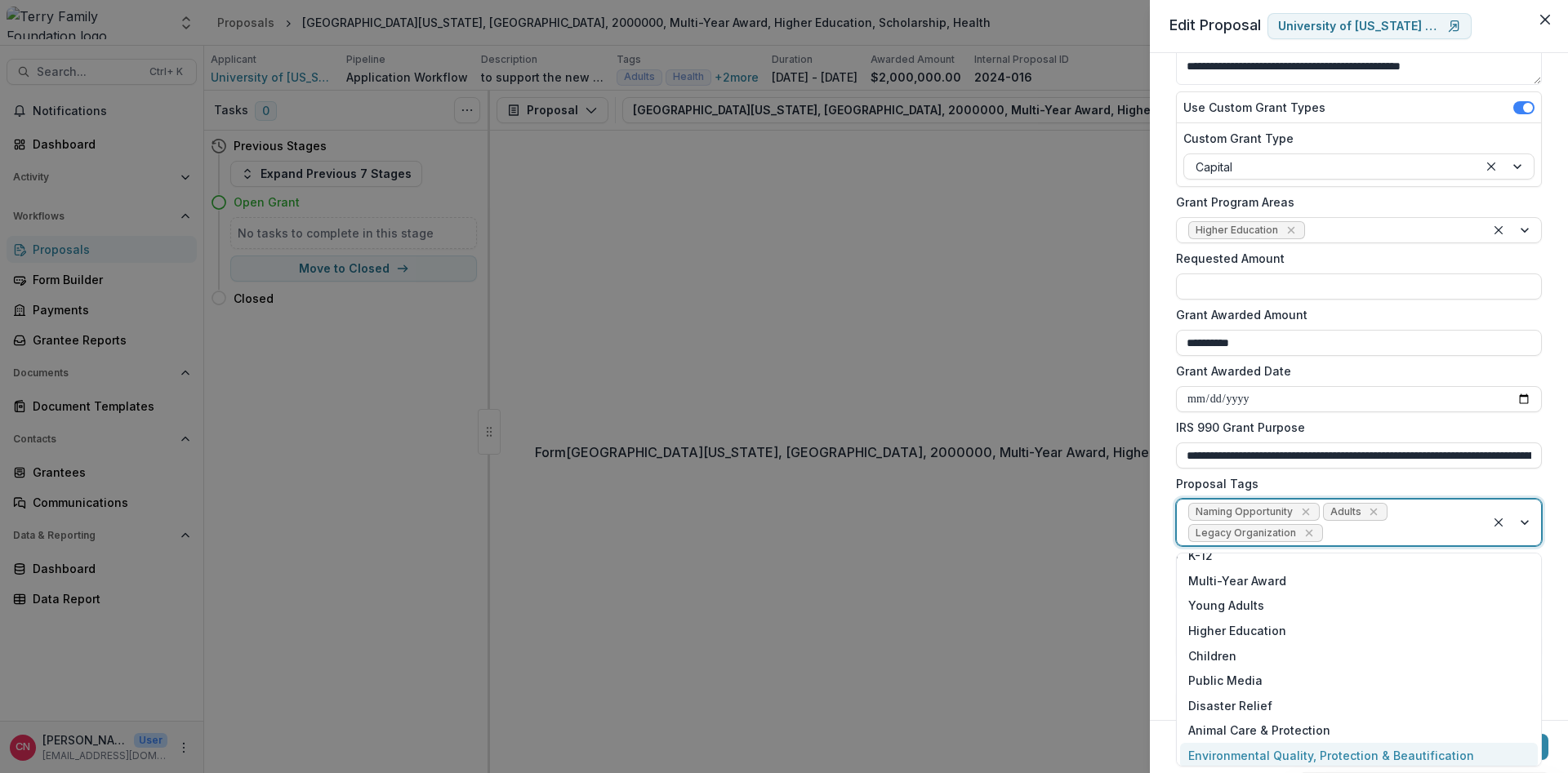
scroll to position [194, 0]
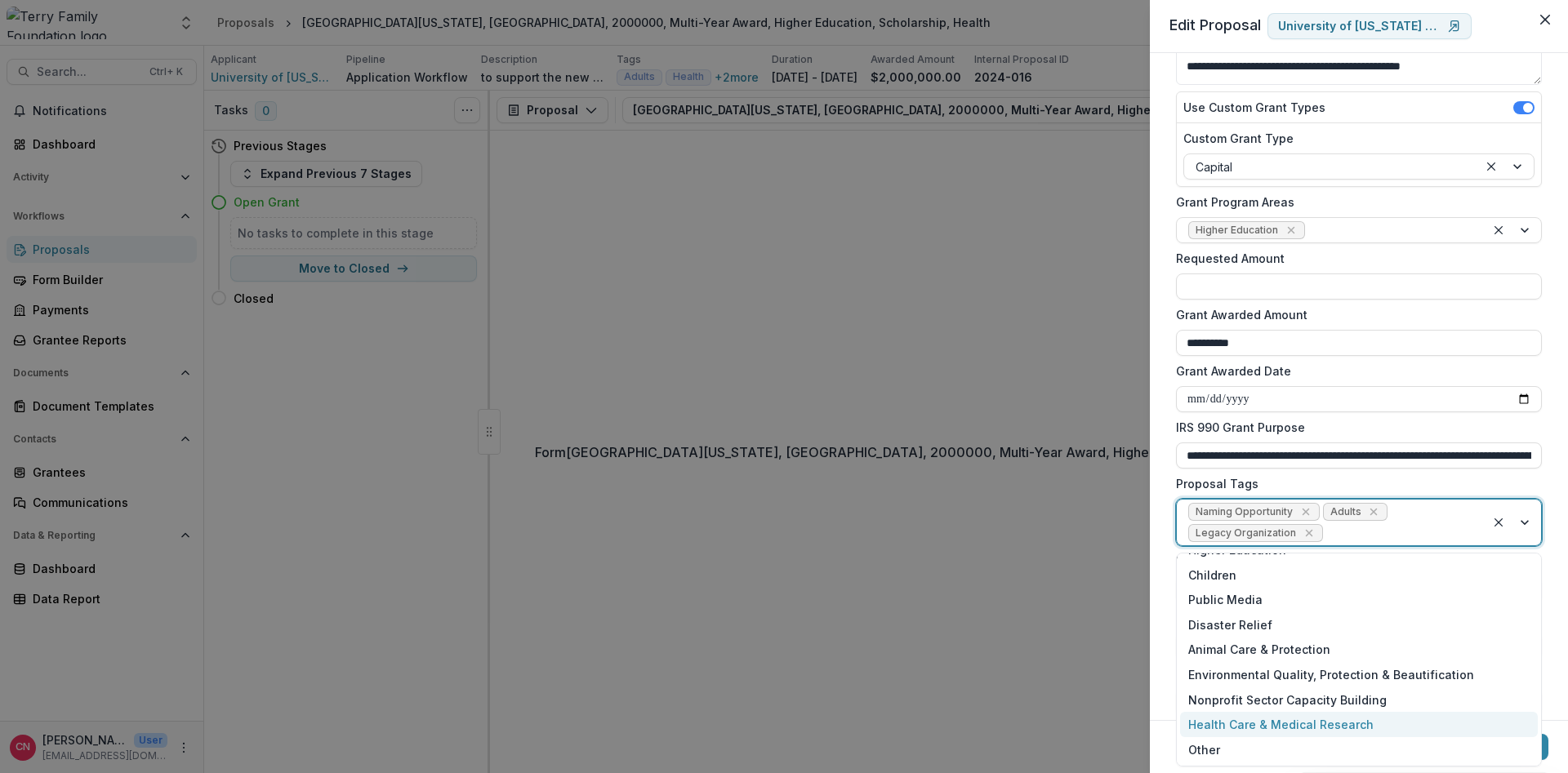
click at [1258, 721] on div "Health Care & Medical Research" at bounding box center [1360, 724] width 358 height 25
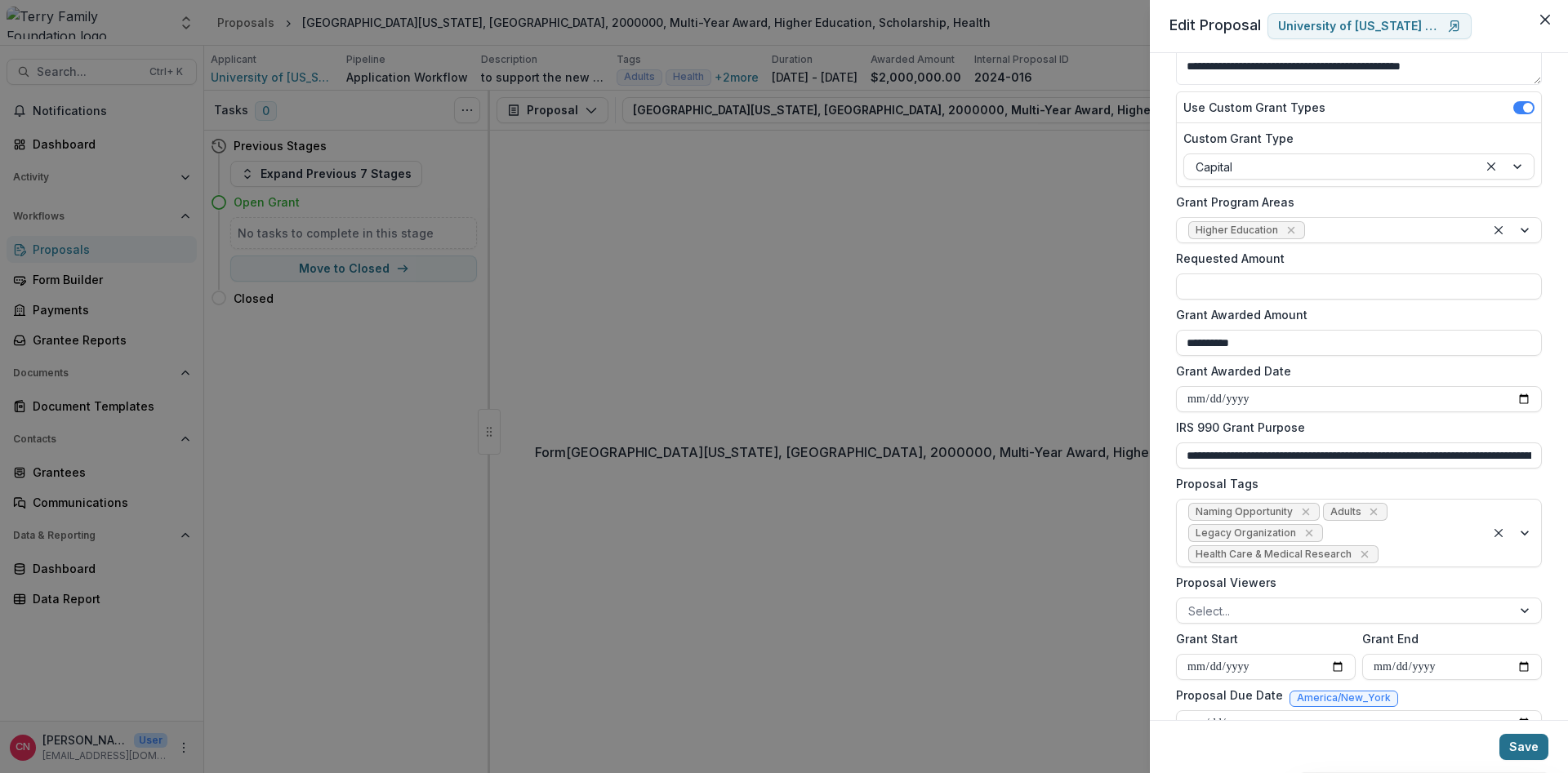
click at [1521, 744] on button "Save" at bounding box center [1524, 747] width 49 height 26
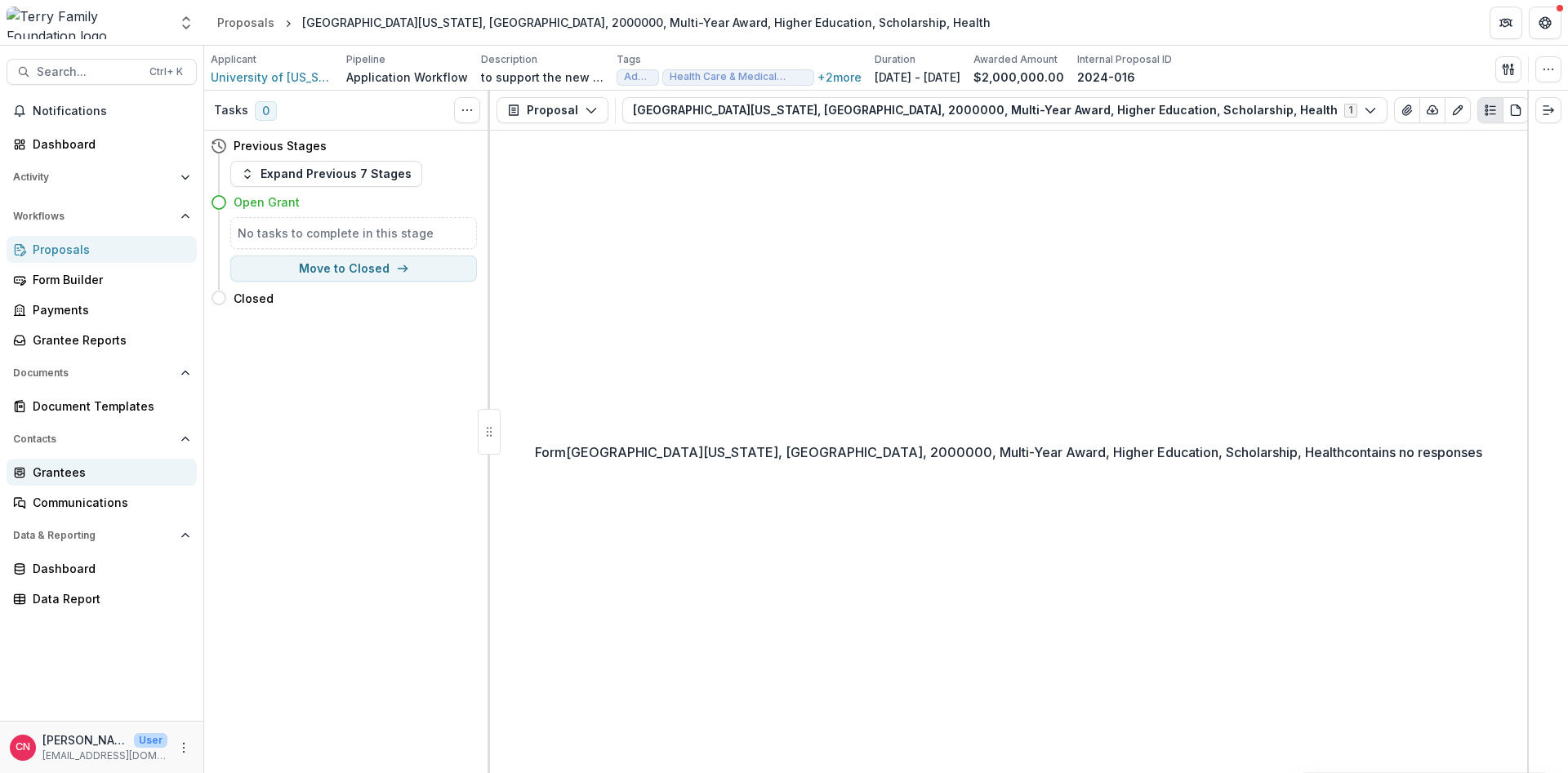
click at [32, 464] on link "Grantees" at bounding box center [101, 471] width 190 height 27
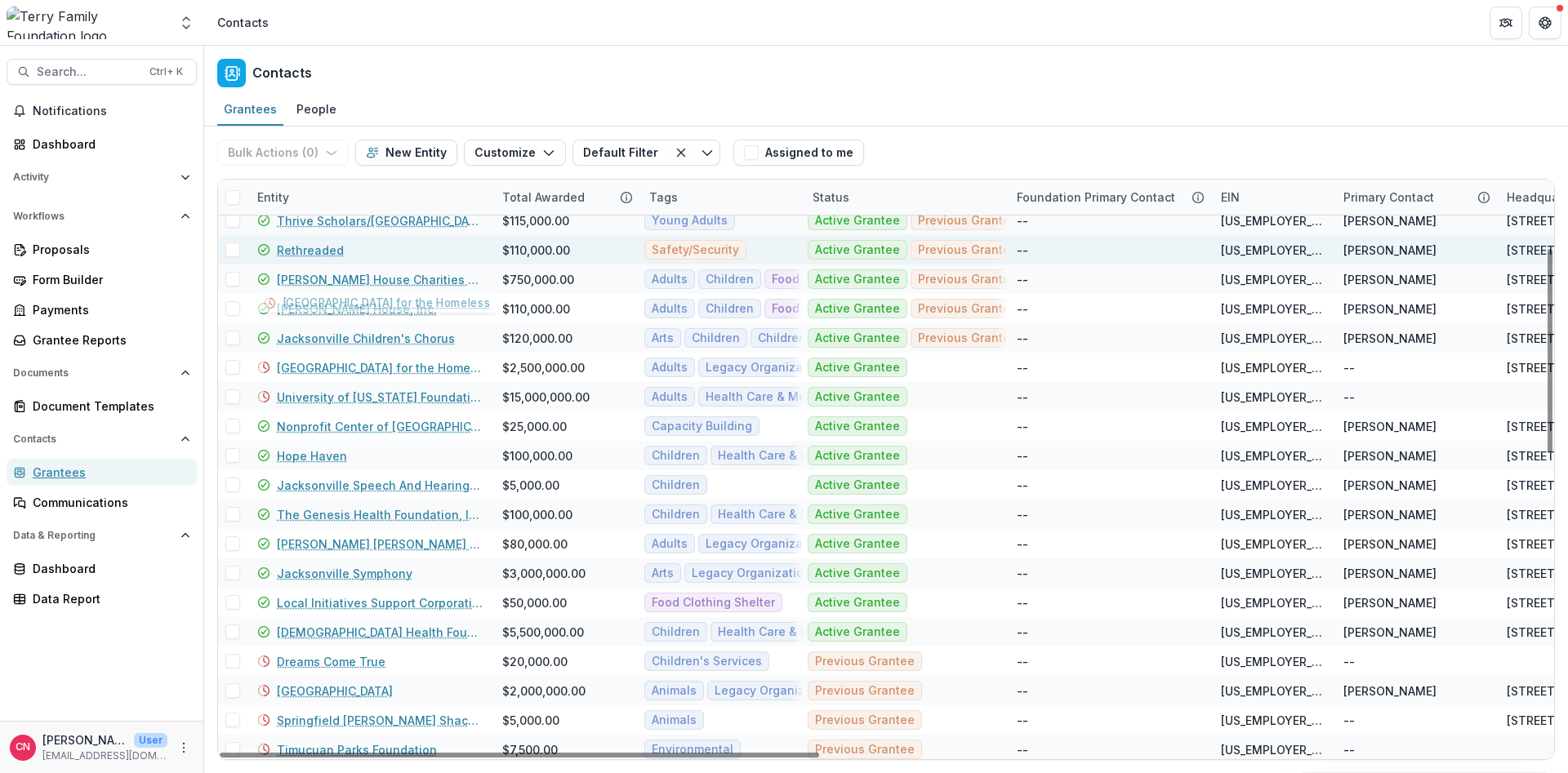
scroll to position [196, 0]
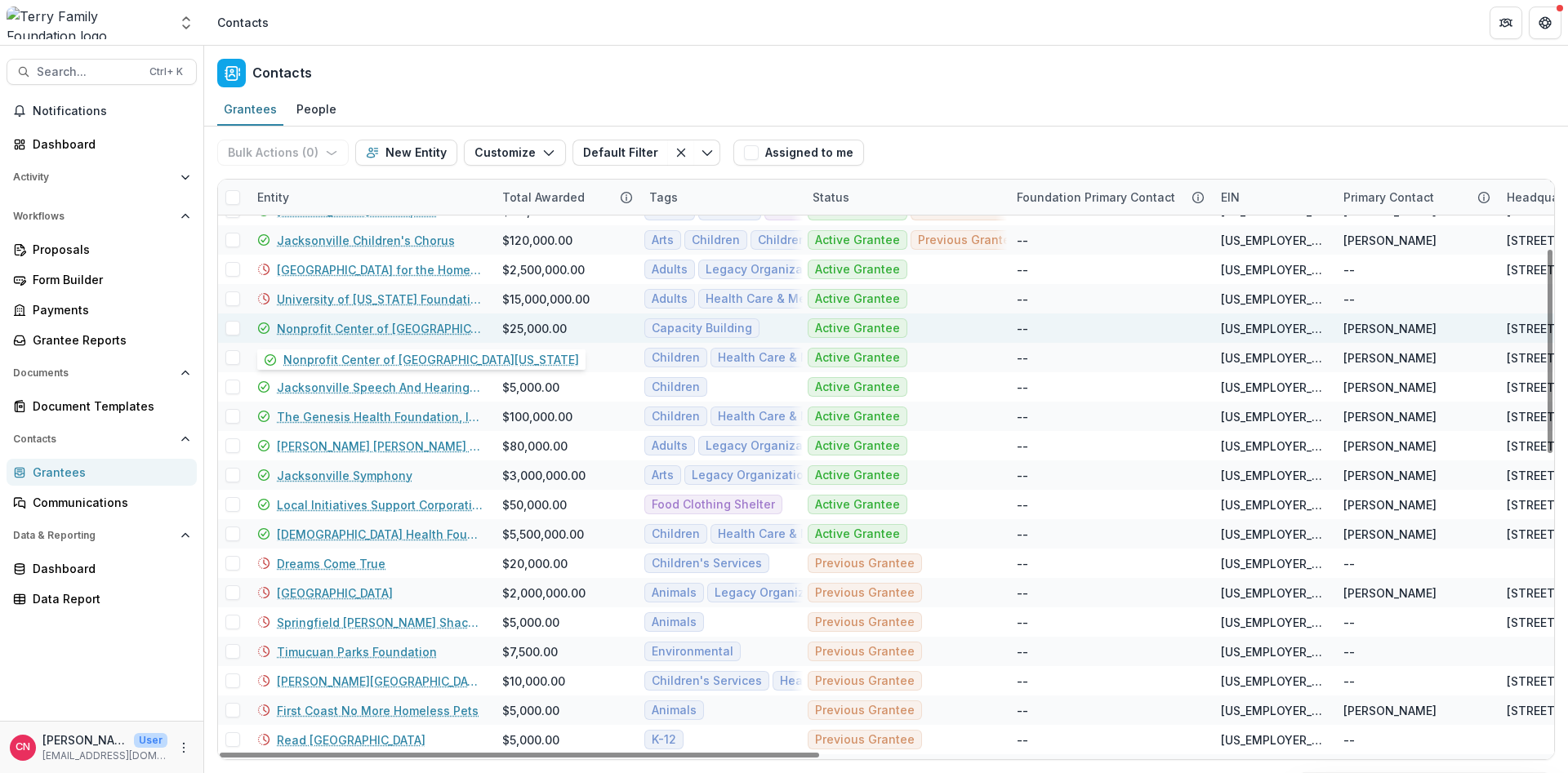
click at [388, 327] on link "Nonprofit Center of [GEOGRAPHIC_DATA][US_STATE]" at bounding box center [380, 328] width 206 height 17
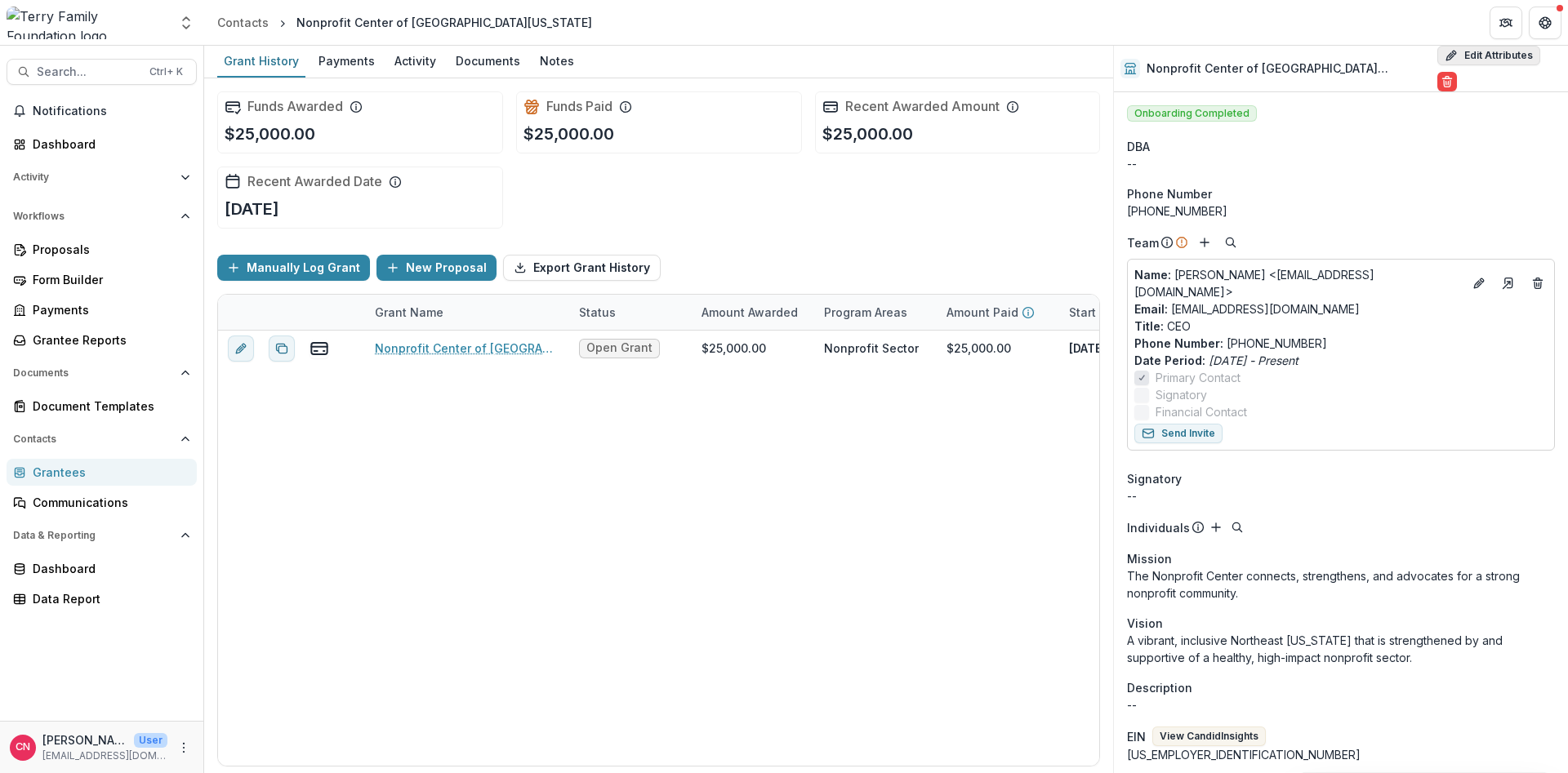
click at [1502, 56] on button "Edit Attributes" at bounding box center [1489, 56] width 103 height 20
select select "**"
select select
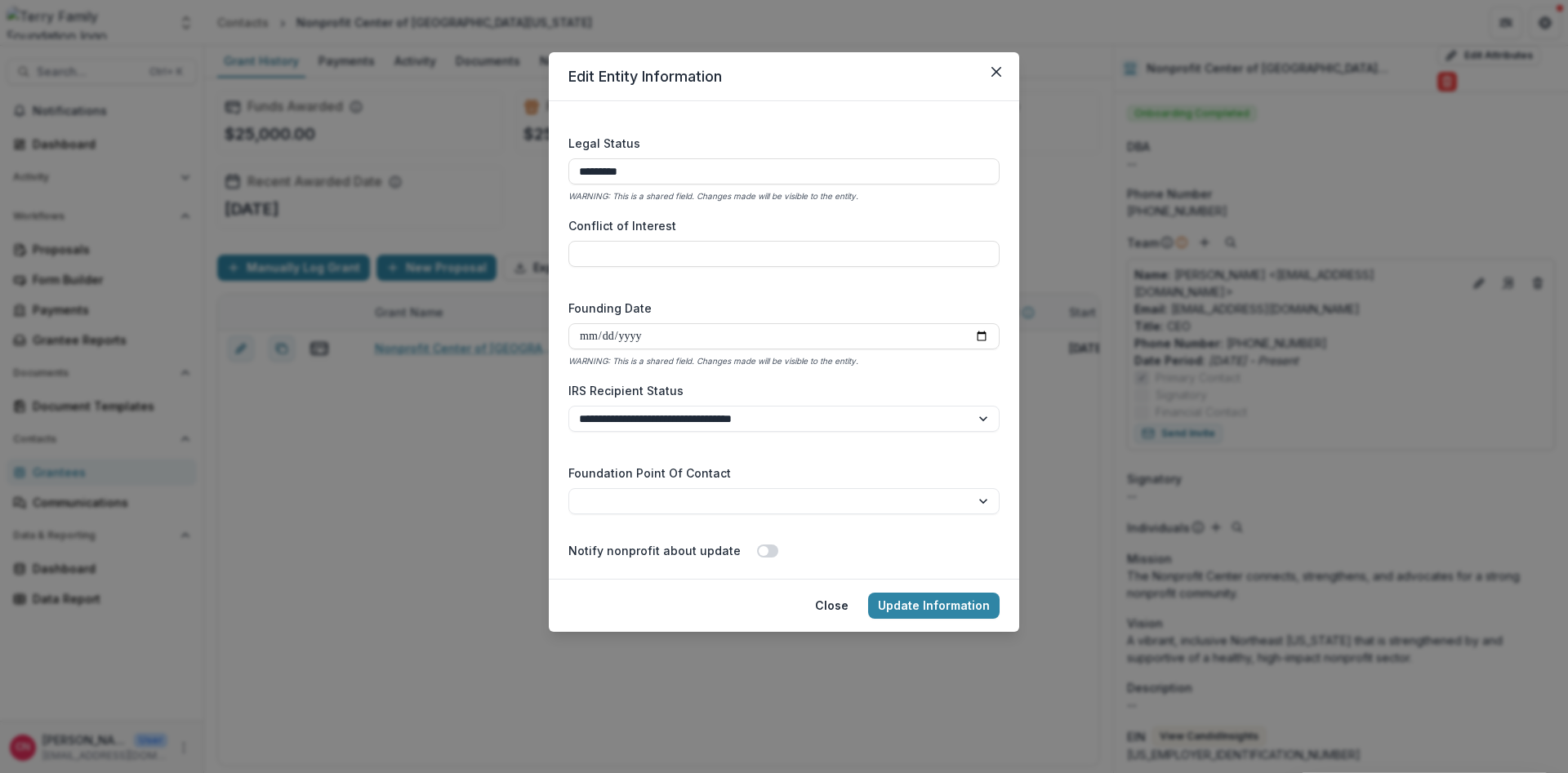
scroll to position [2397, 0]
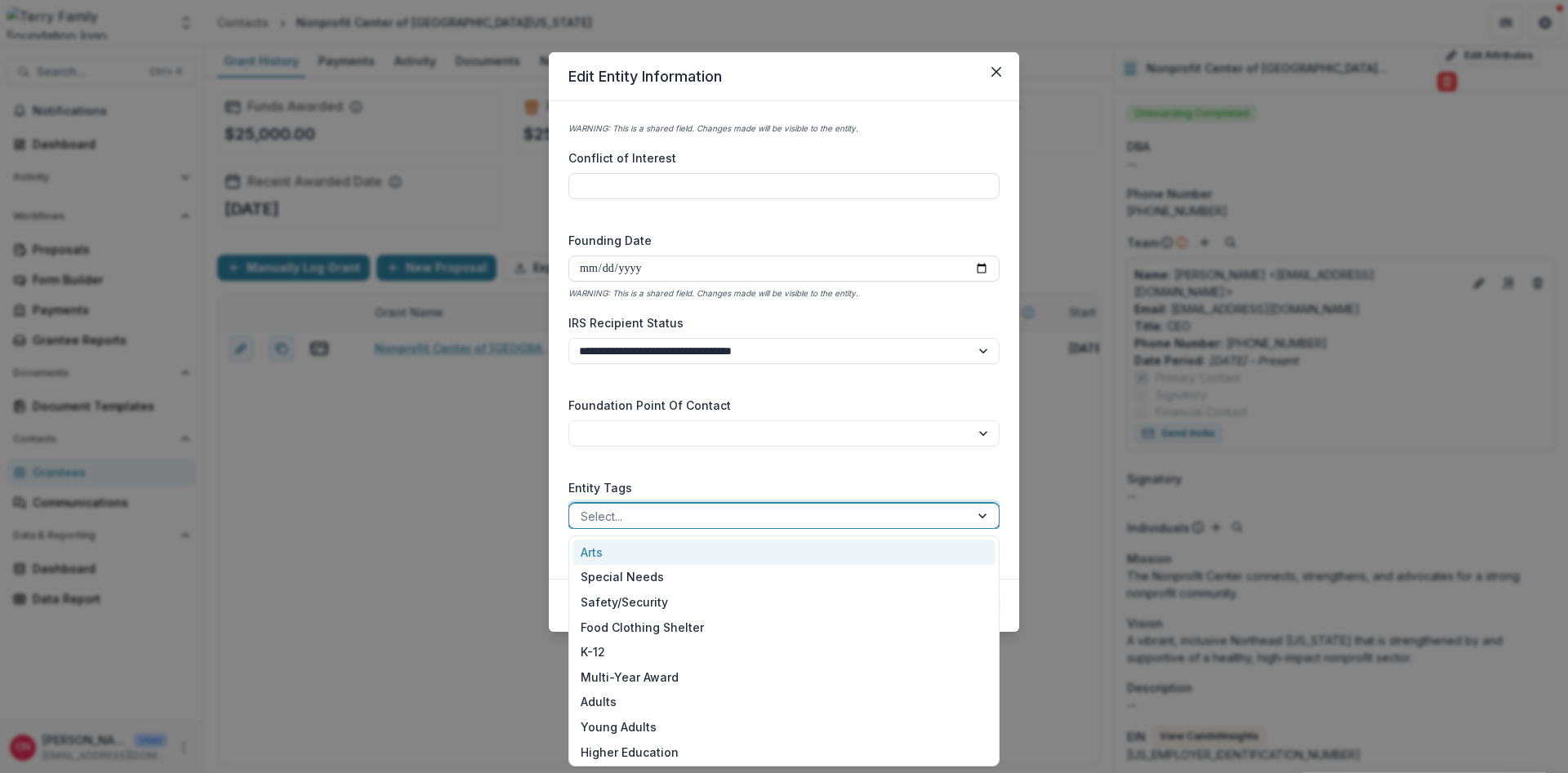
click at [978, 517] on div at bounding box center [984, 516] width 29 height 25
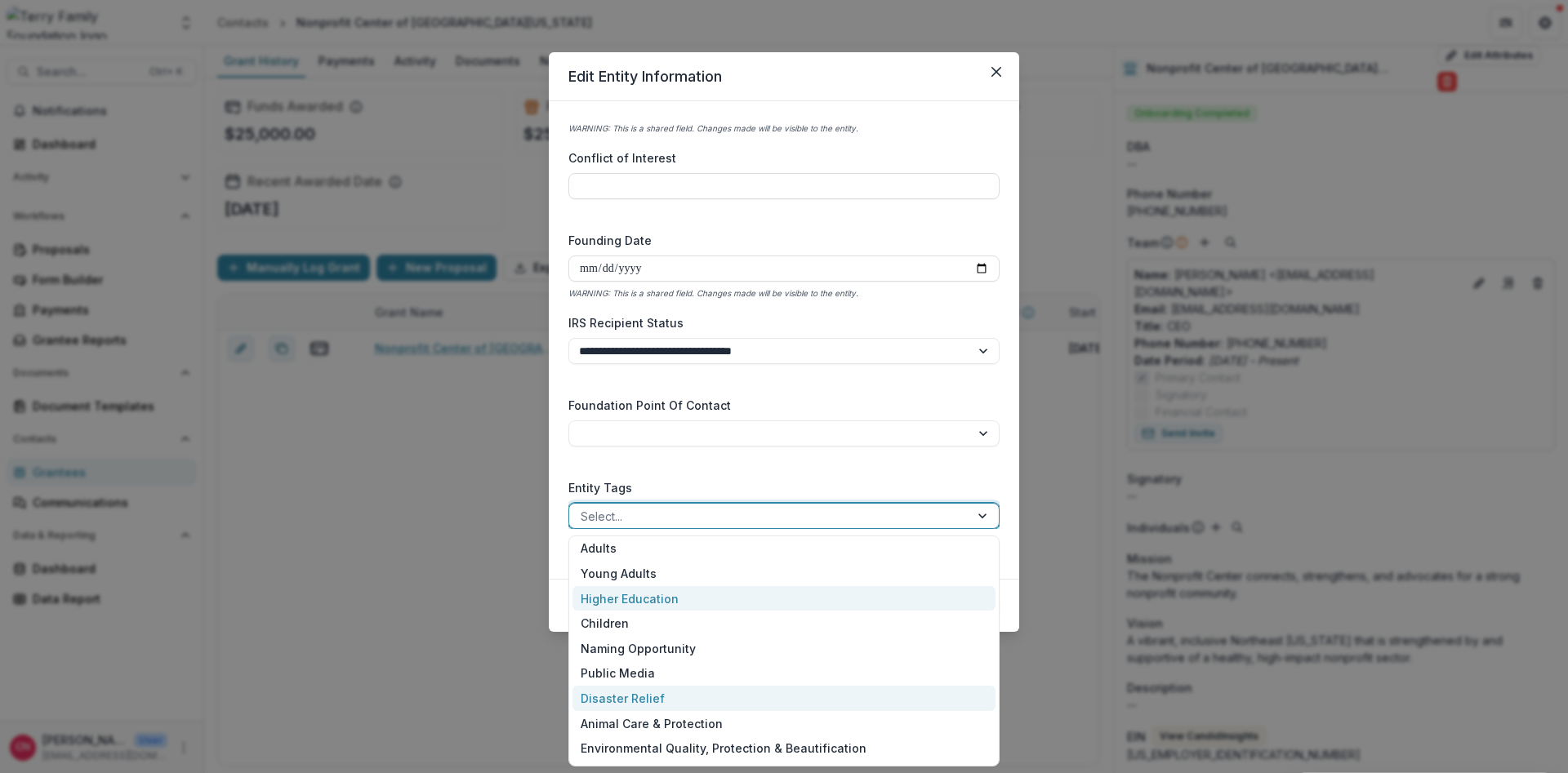
scroll to position [252, 0]
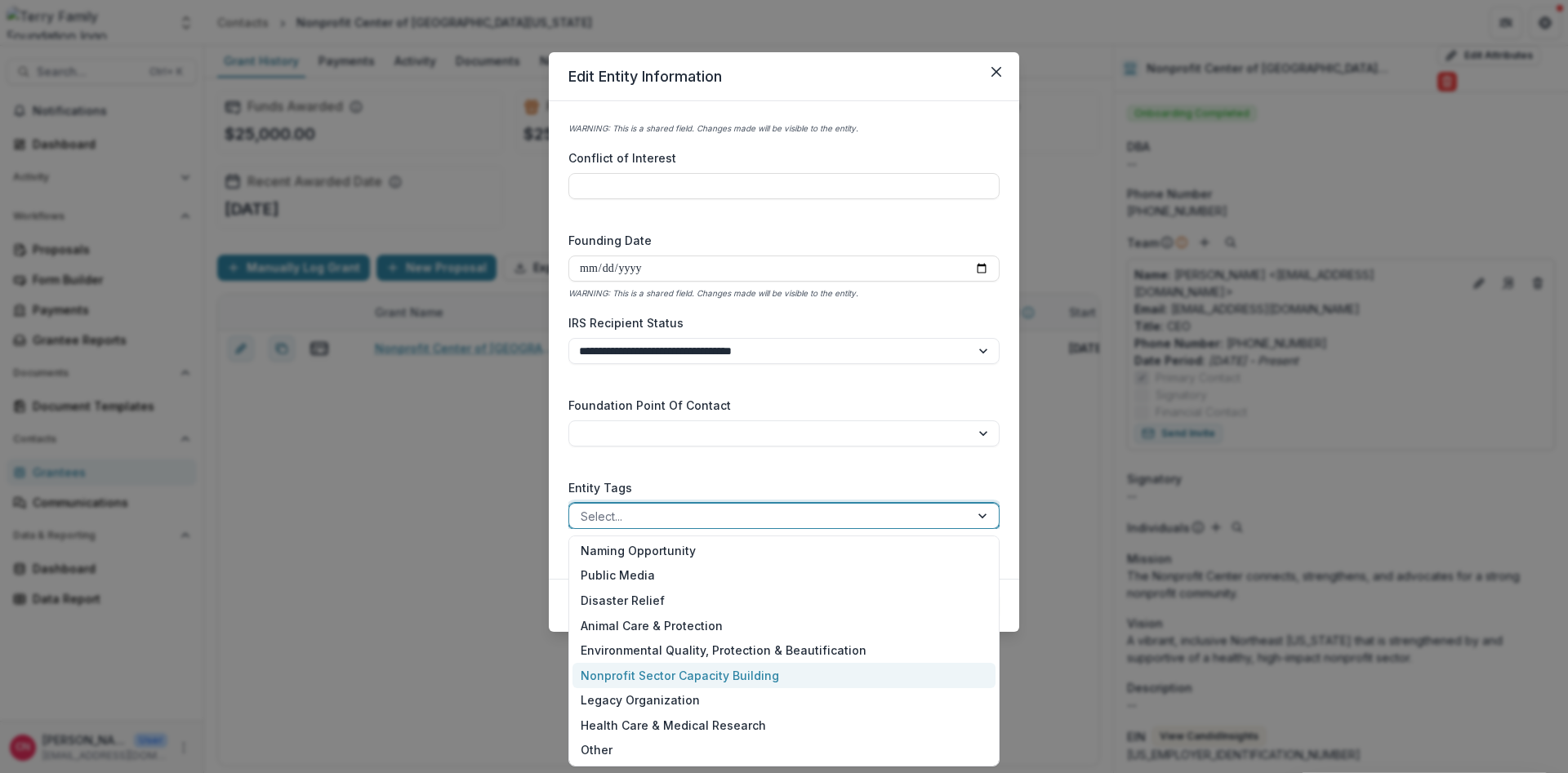
click at [713, 671] on div "Nonprofit Sector Capacity Building" at bounding box center [784, 675] width 423 height 25
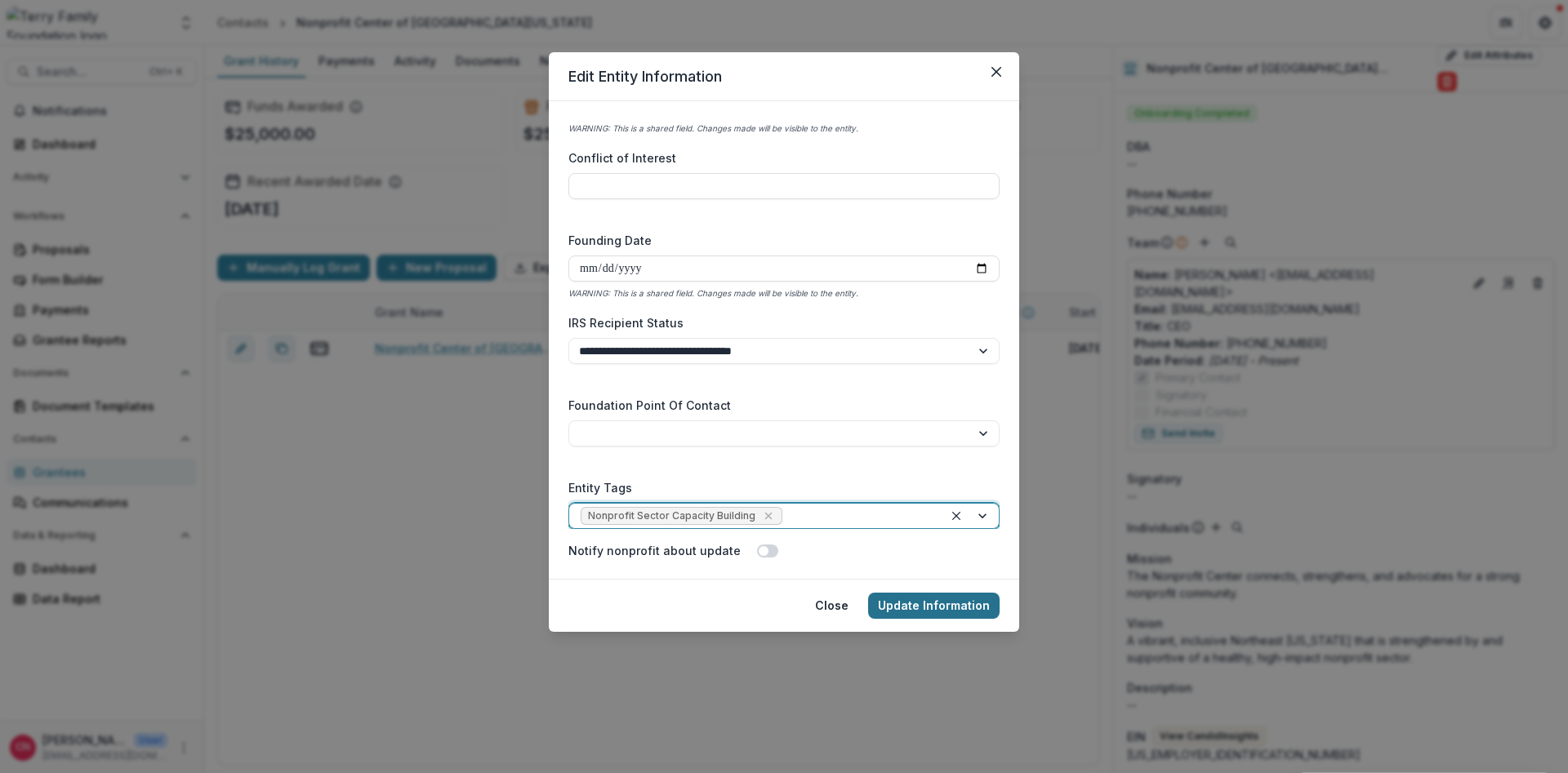
click at [915, 605] on button "Update Information" at bounding box center [934, 605] width 132 height 26
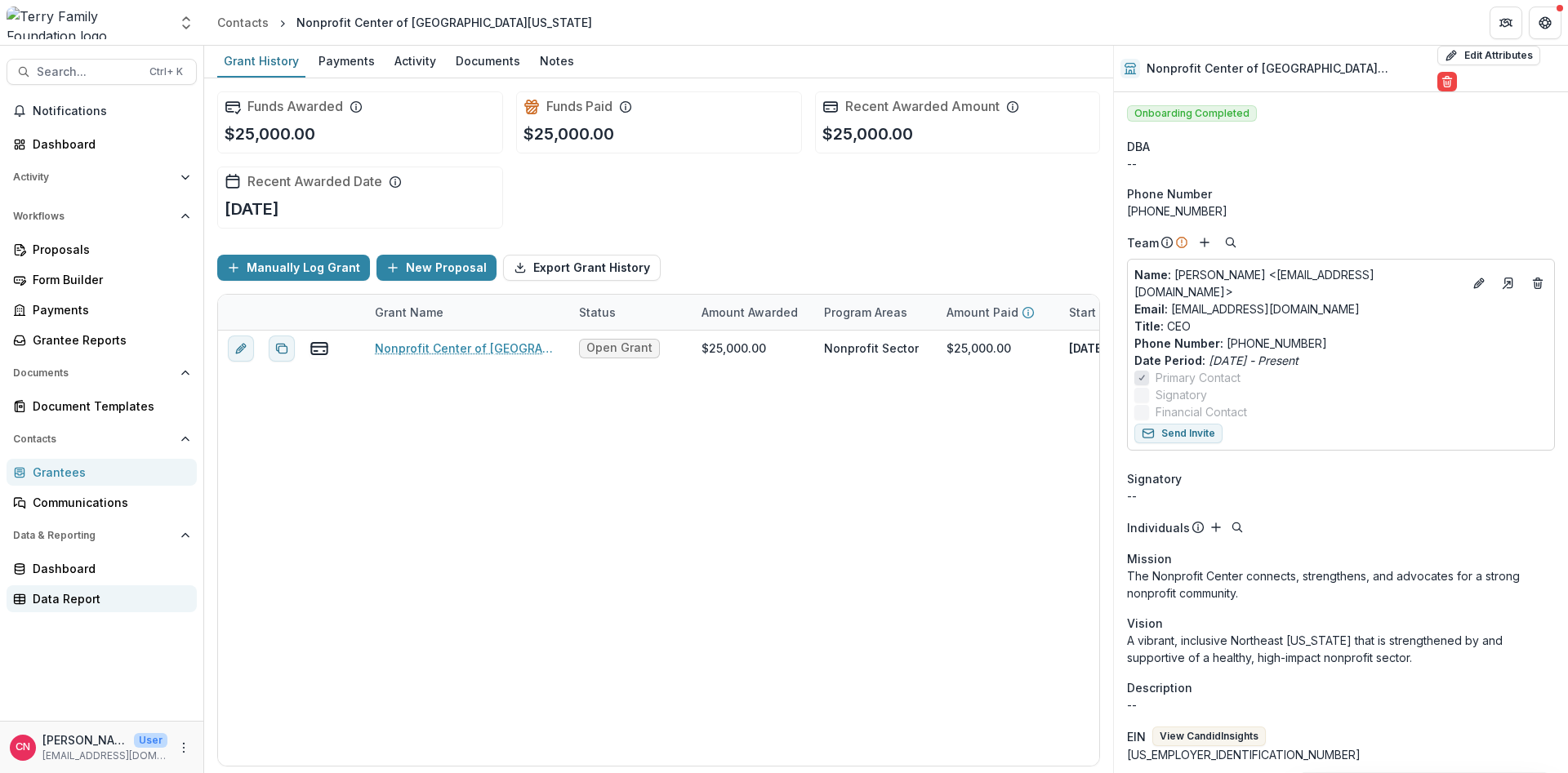
click at [76, 596] on div "Data Report" at bounding box center [108, 598] width 151 height 17
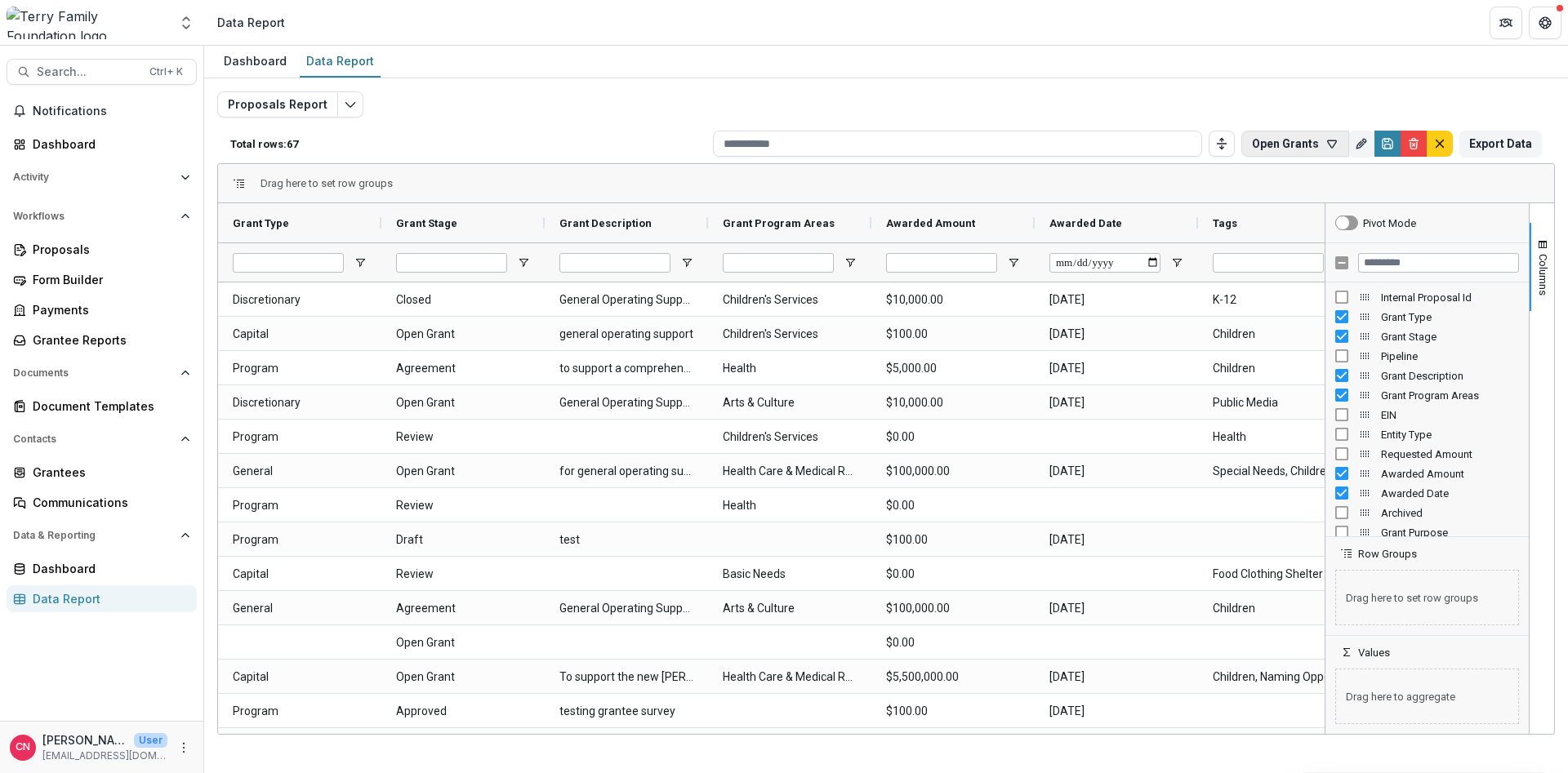
click at [1296, 136] on button "Open Grants" at bounding box center [1296, 144] width 108 height 26
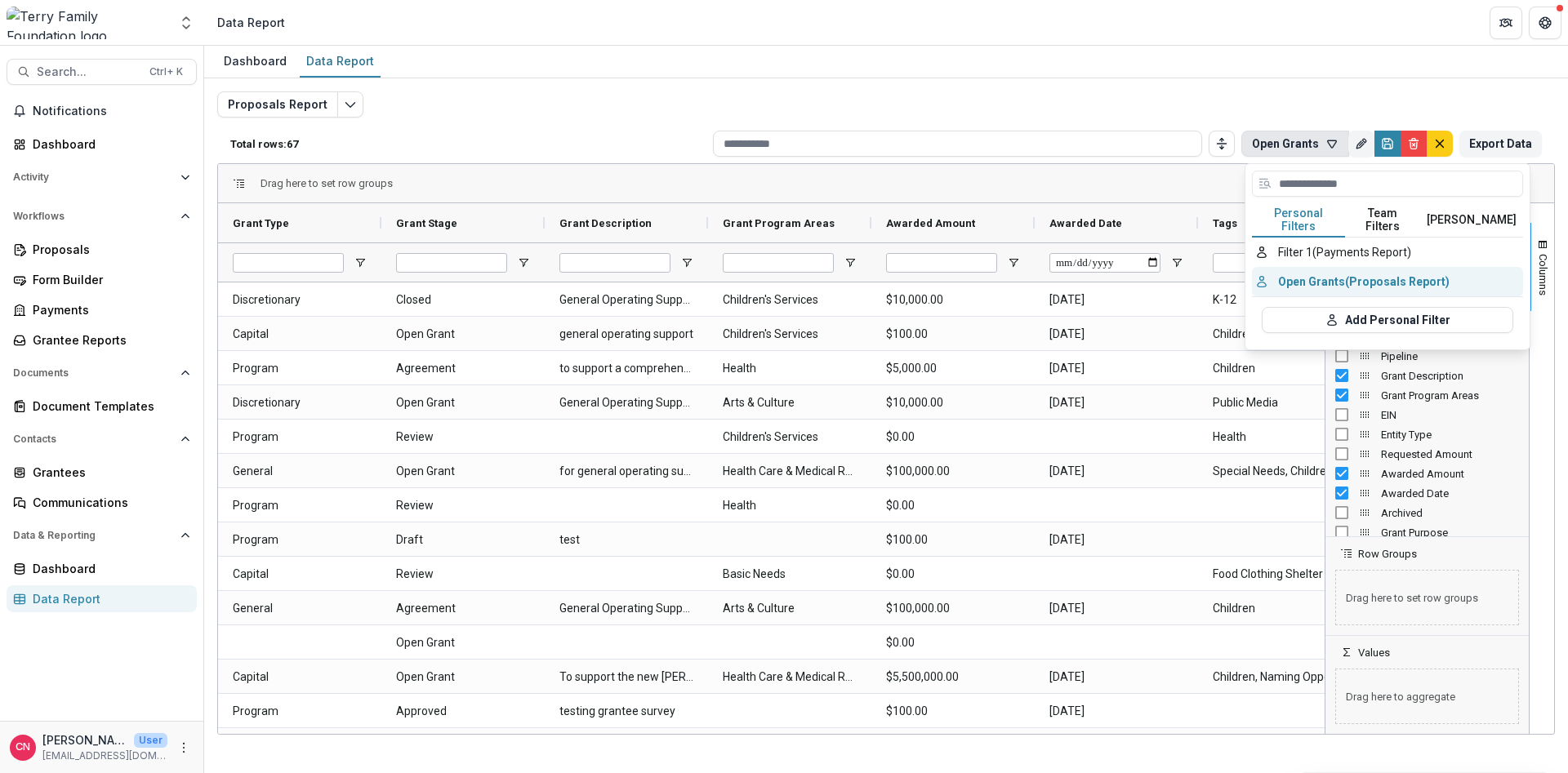
click at [1302, 267] on button "Open Grants (Proposals Report)" at bounding box center [1388, 282] width 271 height 29
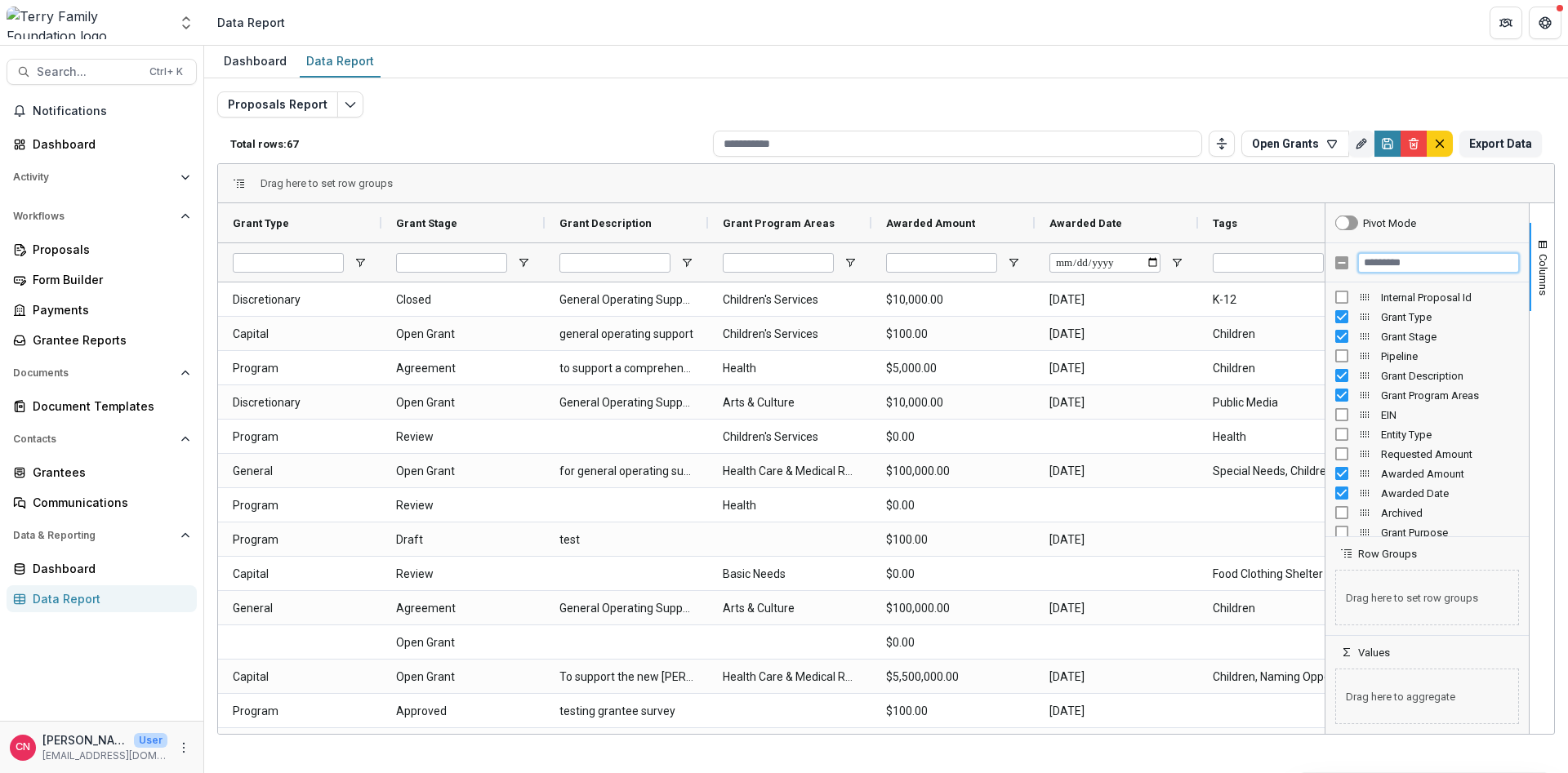
click at [1427, 259] on input "Filter Columns Input" at bounding box center [1439, 263] width 161 height 20
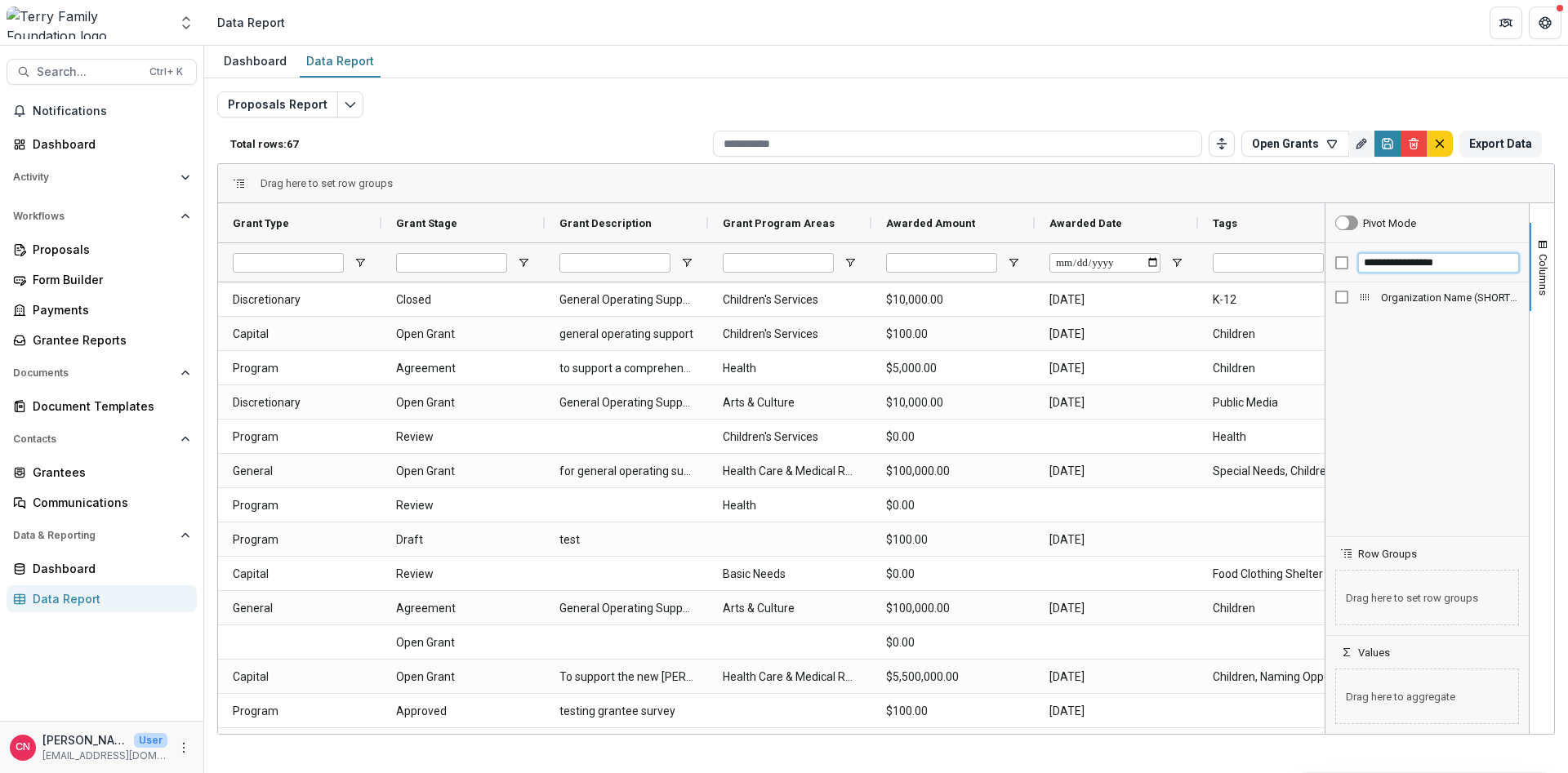
type input "**********"
click at [497, 261] on input "Grant Stage Filter Input" at bounding box center [452, 263] width 111 height 20
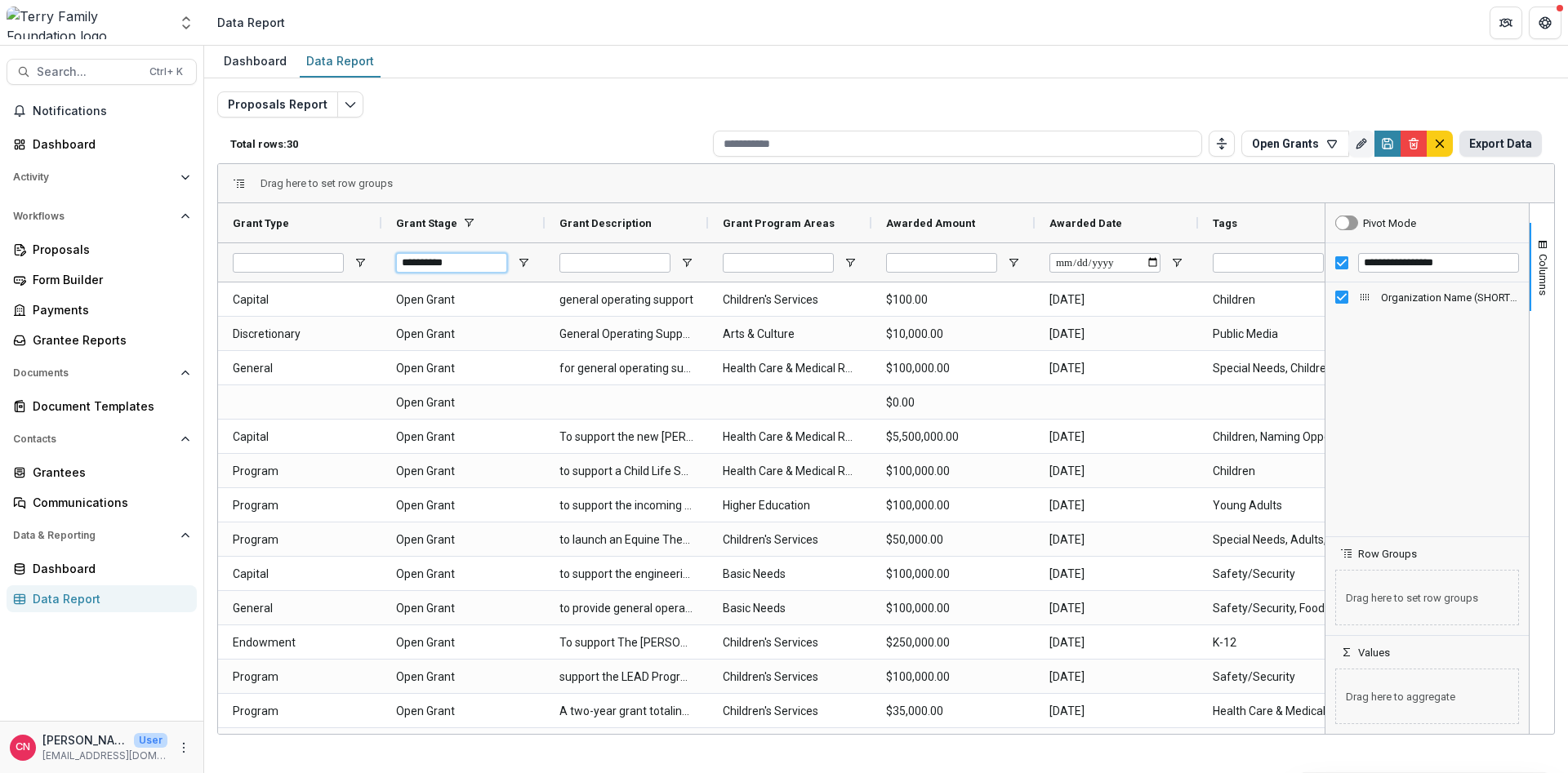
type input "**********"
click at [1499, 140] on button "Export Data" at bounding box center [1500, 144] width 83 height 26
click at [1368, 294] on span "Organization Name (SHORT_TEXT) Column" at bounding box center [1365, 297] width 13 height 13
click at [1467, 266] on input "**********" at bounding box center [1439, 263] width 161 height 20
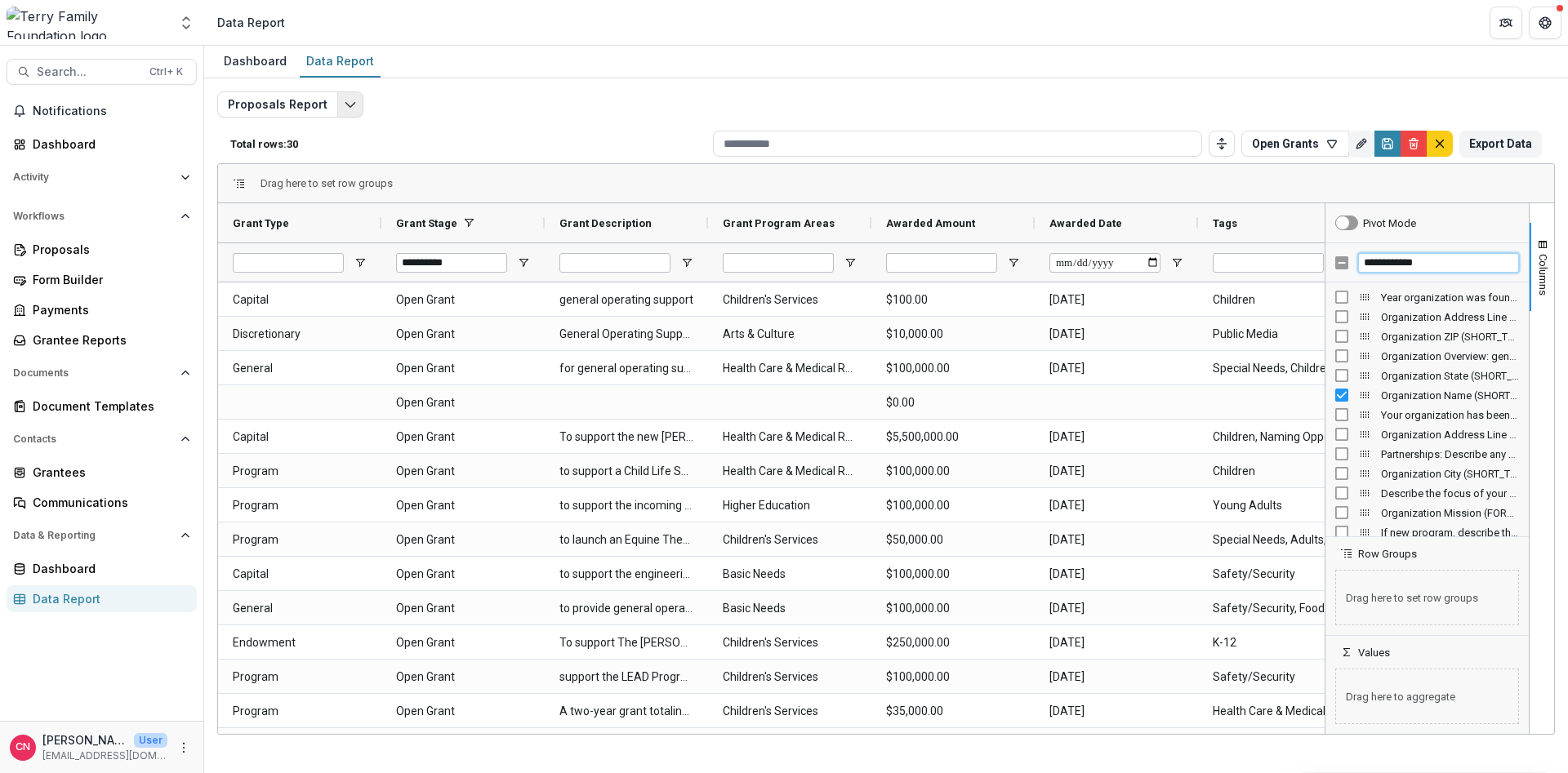
type input "**********"
click at [352, 101] on button "Edit selected report" at bounding box center [351, 105] width 26 height 26
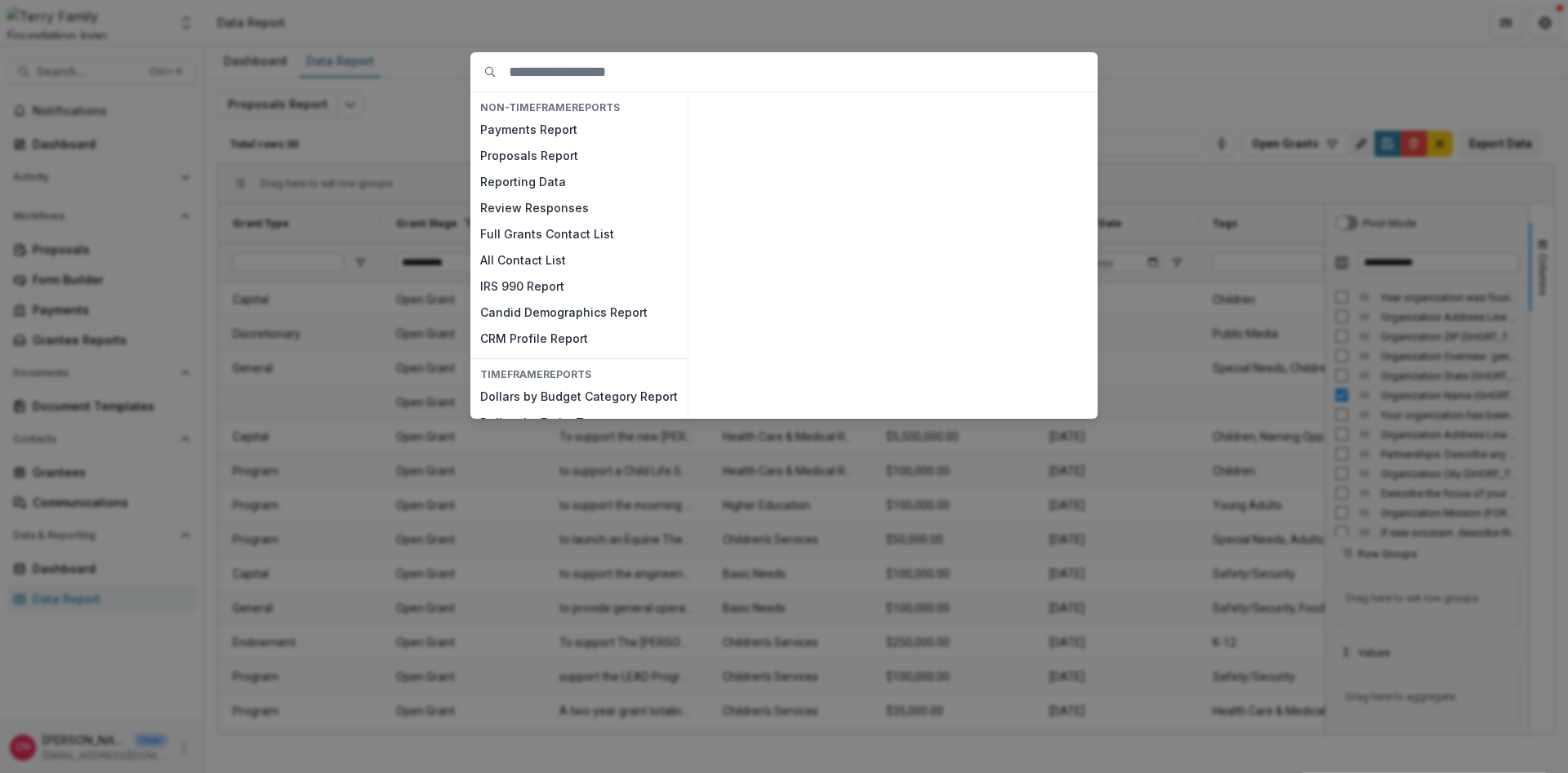
click at [344, 101] on div "NON-TIMEFRAME Reports Payments Report Proposals Report Reporting Data Review Re…" at bounding box center [784, 386] width 1568 height 773
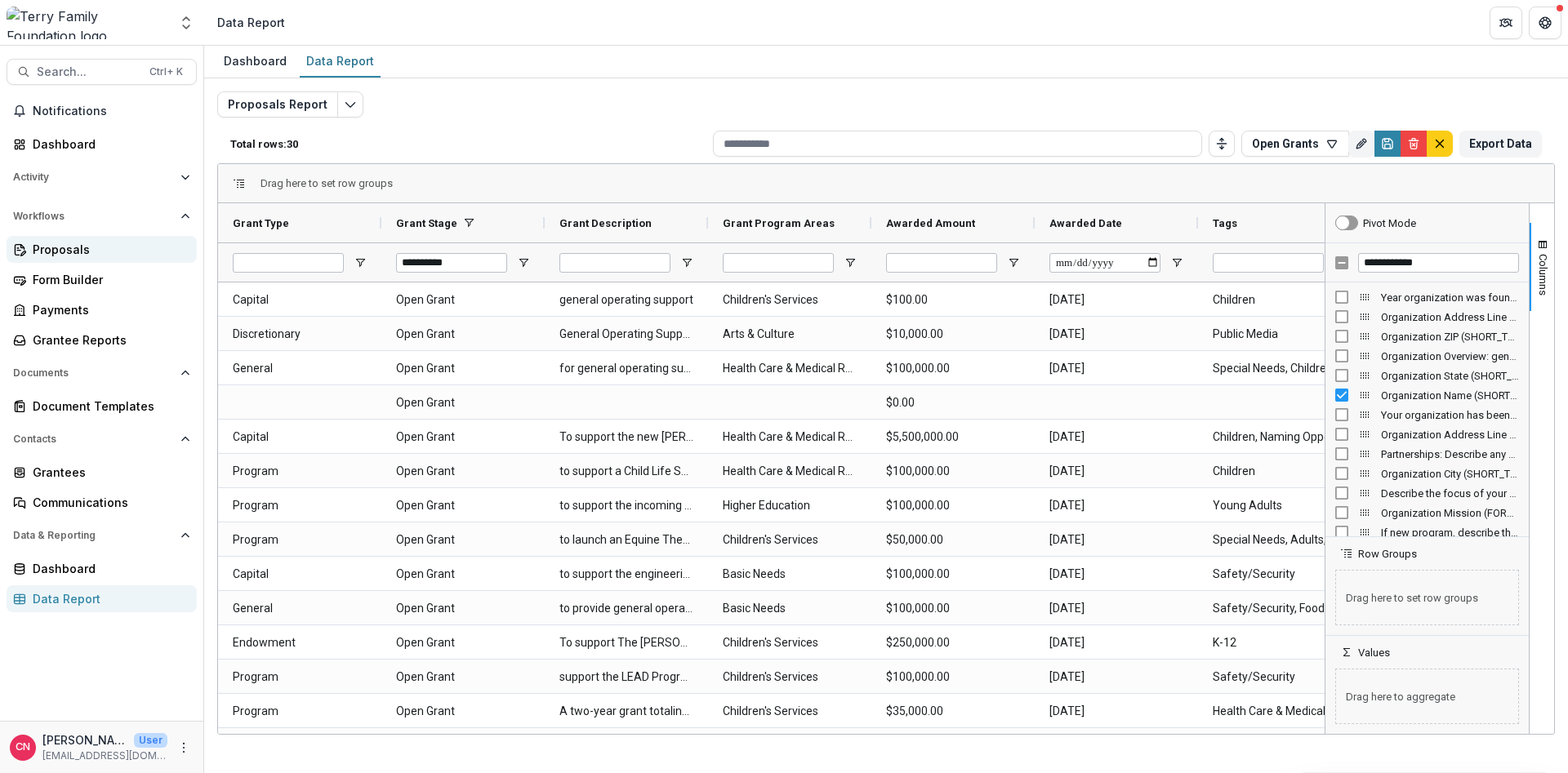
drag, startPoint x: 54, startPoint y: 239, endPoint x: 72, endPoint y: 239, distance: 18.0
click at [55, 239] on link "Proposals" at bounding box center [101, 249] width 190 height 27
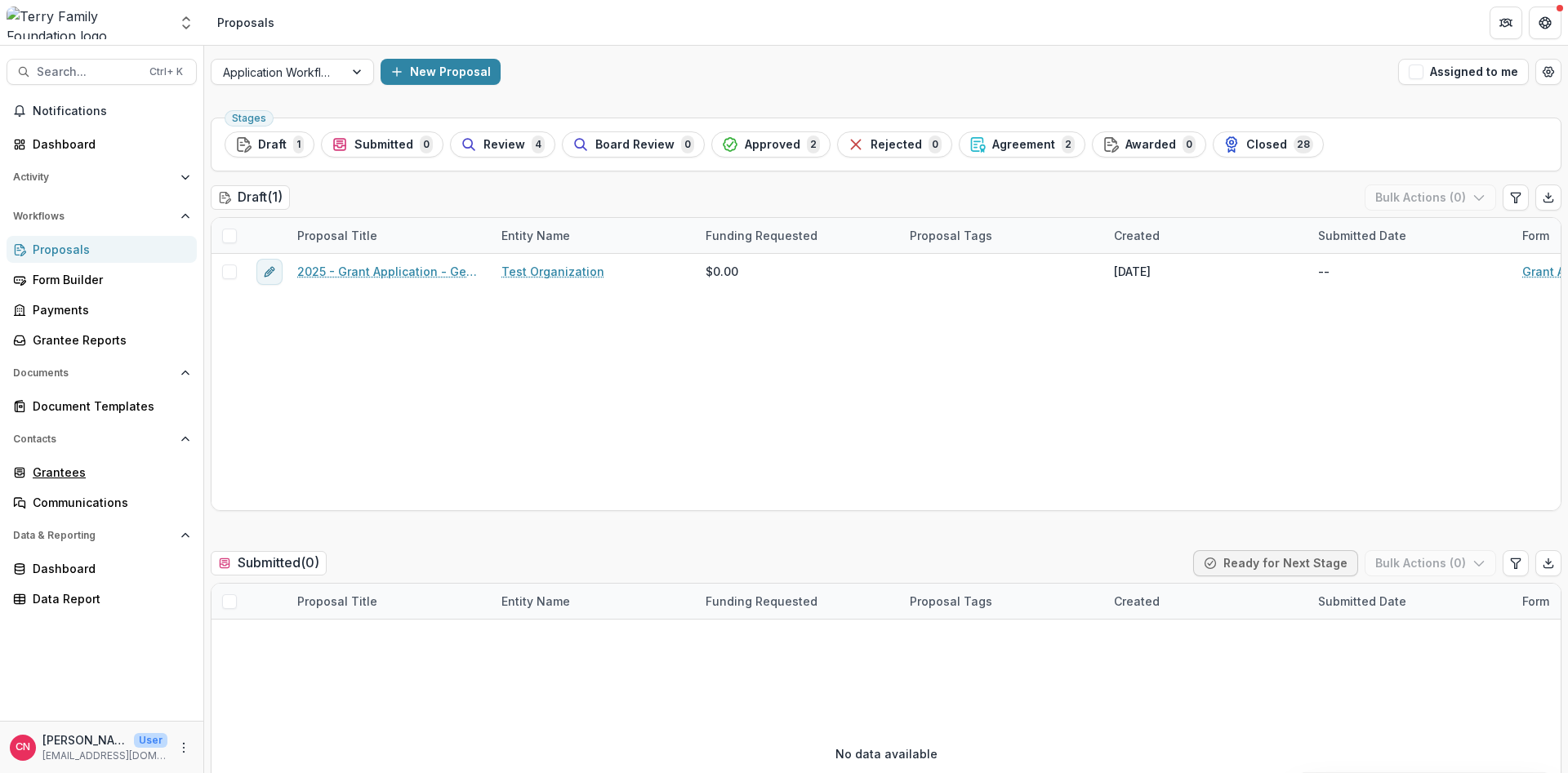
drag, startPoint x: 69, startPoint y: 468, endPoint x: 236, endPoint y: 394, distance: 182.7
click at [65, 467] on div "Grantees" at bounding box center [108, 471] width 151 height 17
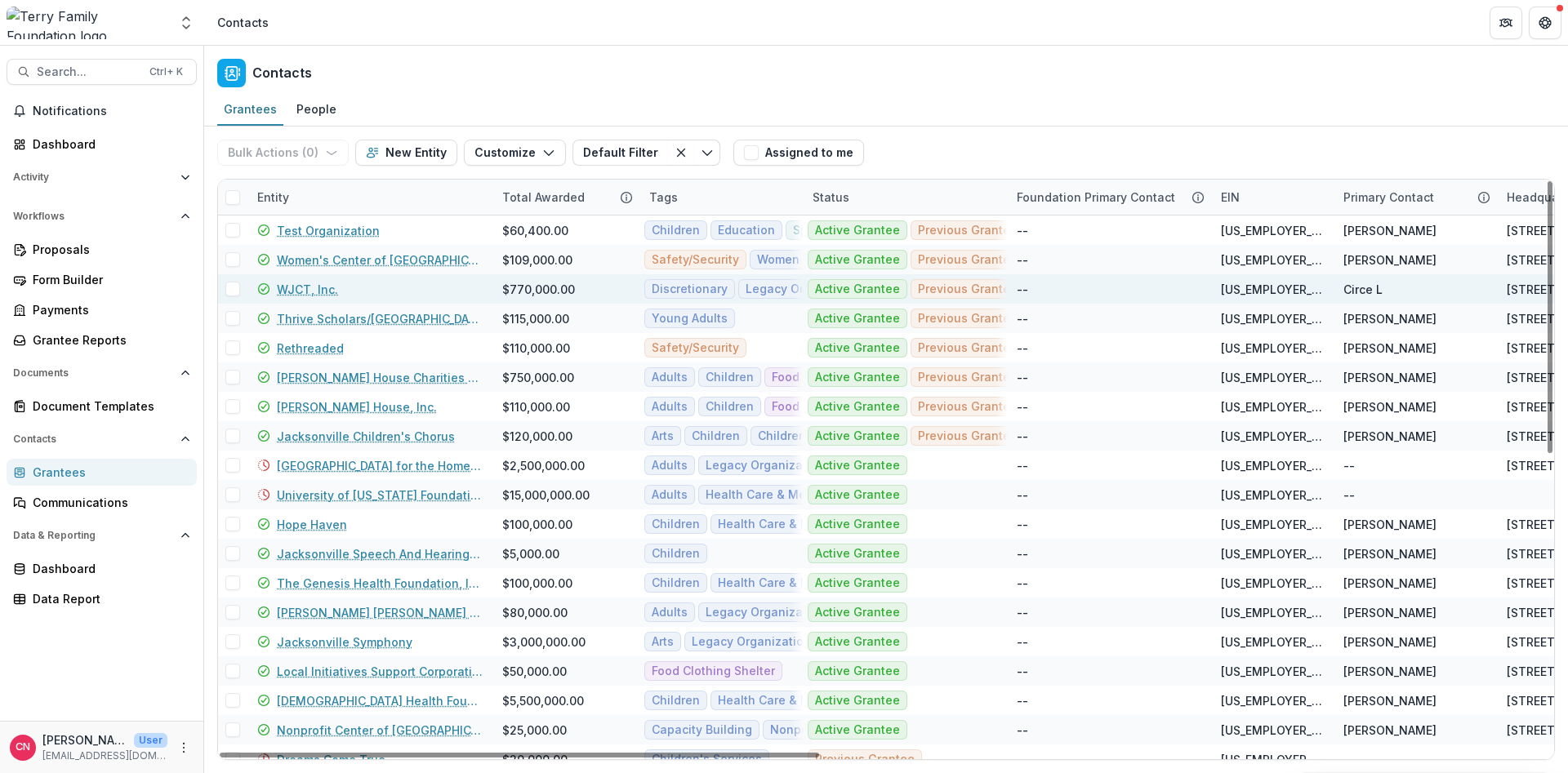
click at [305, 288] on link "WJCT, Inc." at bounding box center [307, 289] width 61 height 17
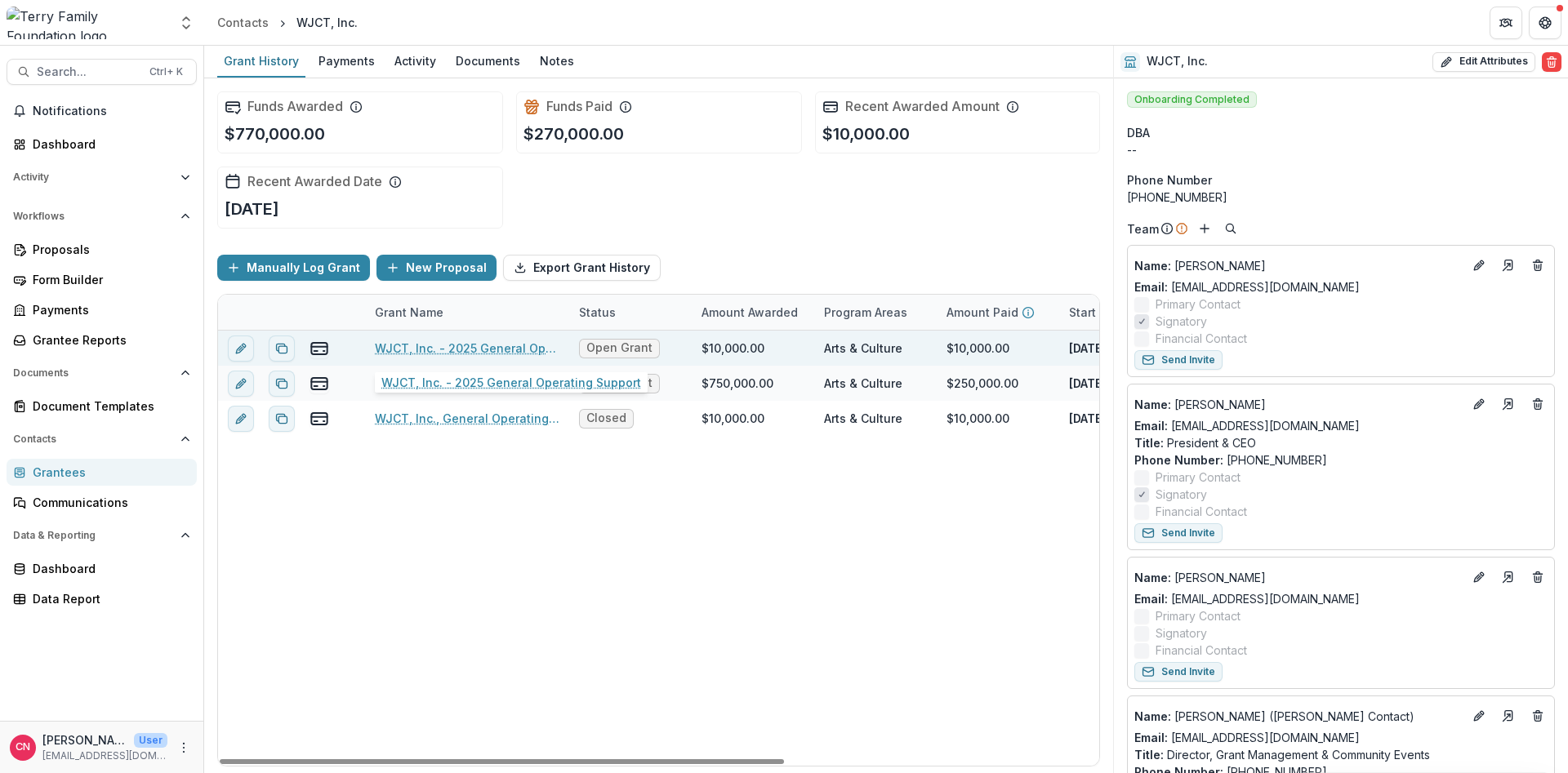
click at [428, 348] on link "WJCT, Inc. - 2025 General Operating Support" at bounding box center [468, 348] width 185 height 17
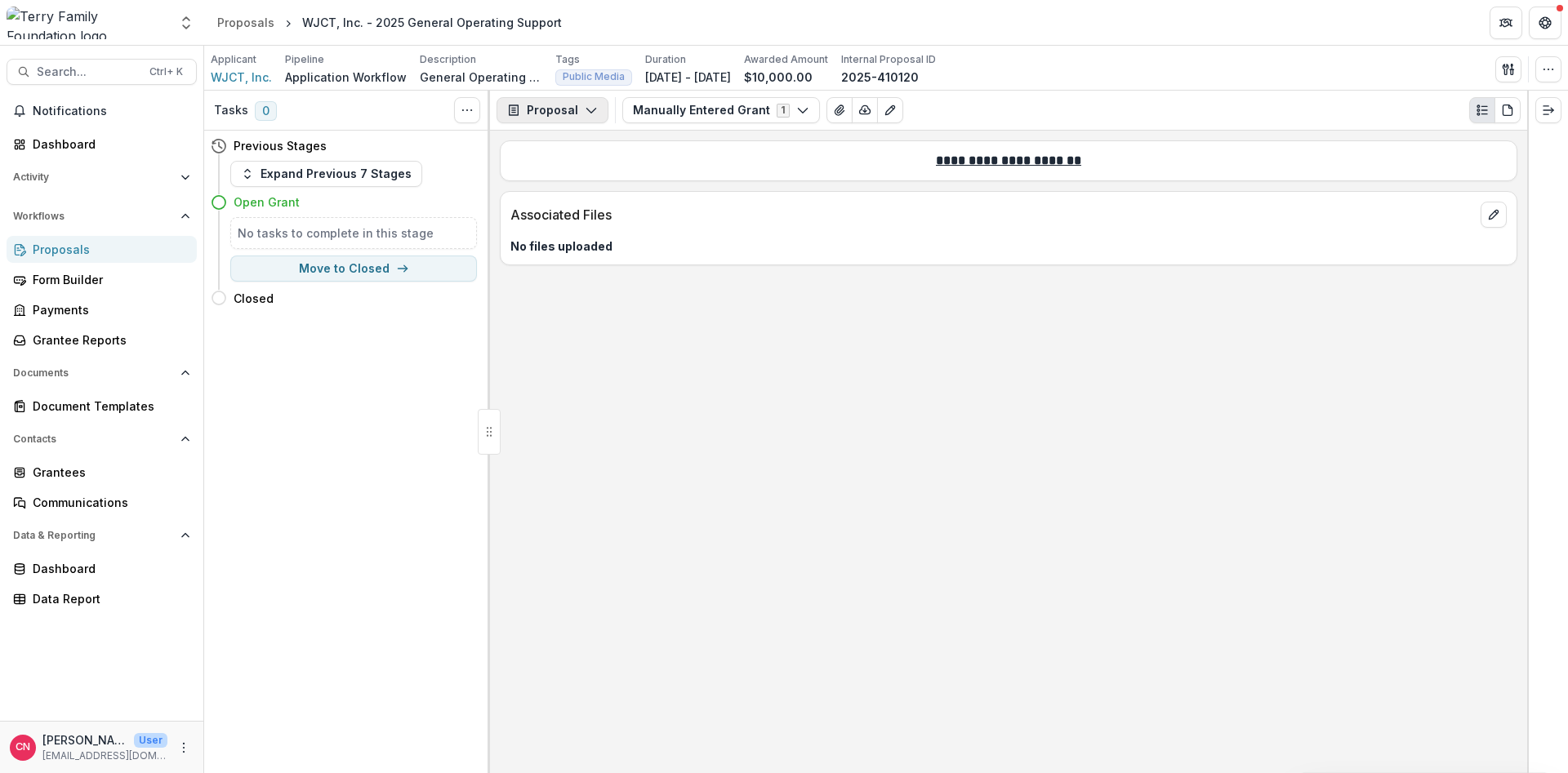
click at [585, 100] on button "Proposal" at bounding box center [552, 110] width 112 height 26
click at [569, 224] on div "Grant Agreements" at bounding box center [603, 228] width 150 height 17
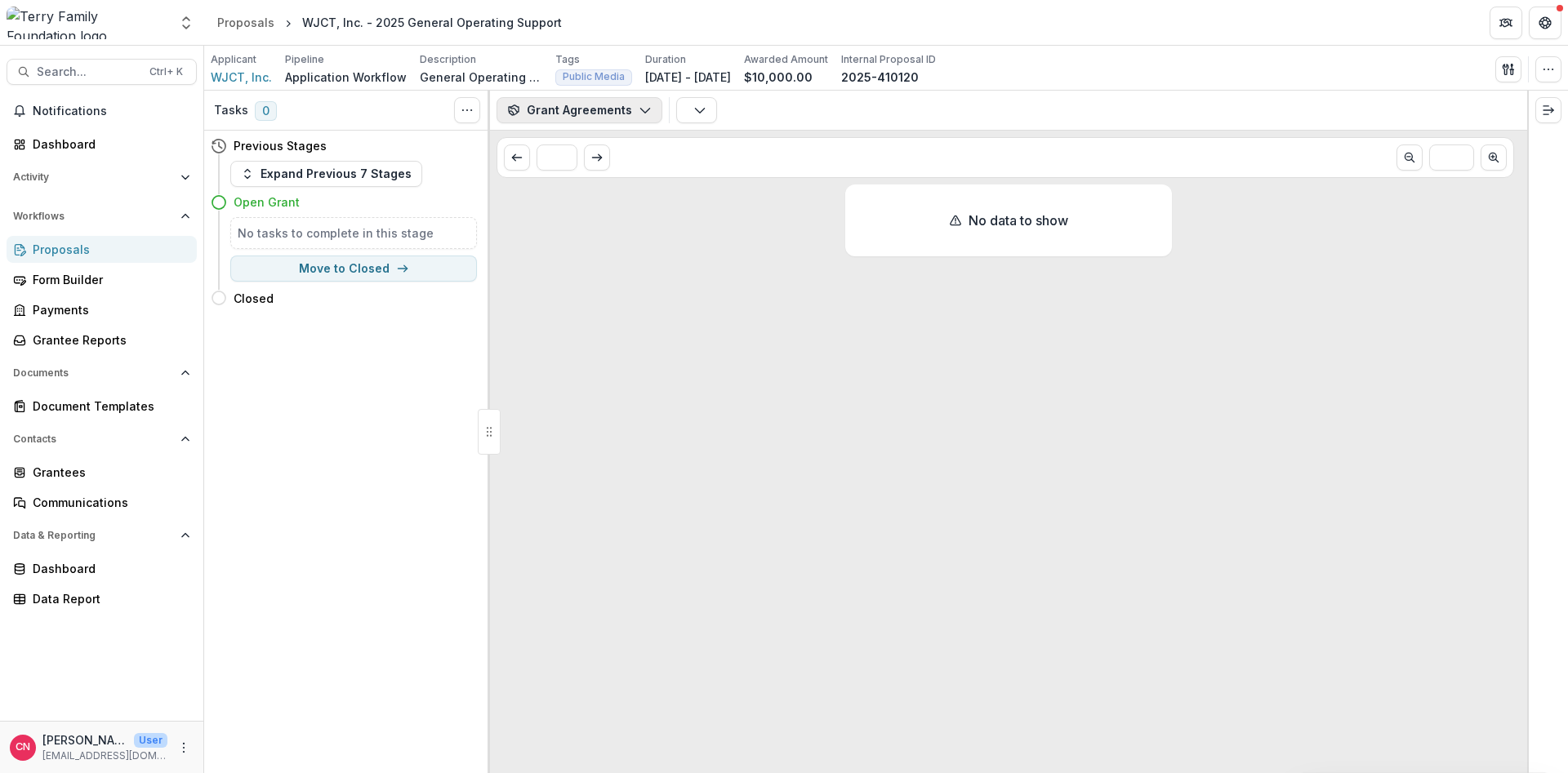
click at [638, 103] on button "Grant Agreements" at bounding box center [579, 110] width 166 height 26
click at [588, 167] on div "Payments" at bounding box center [603, 174] width 150 height 17
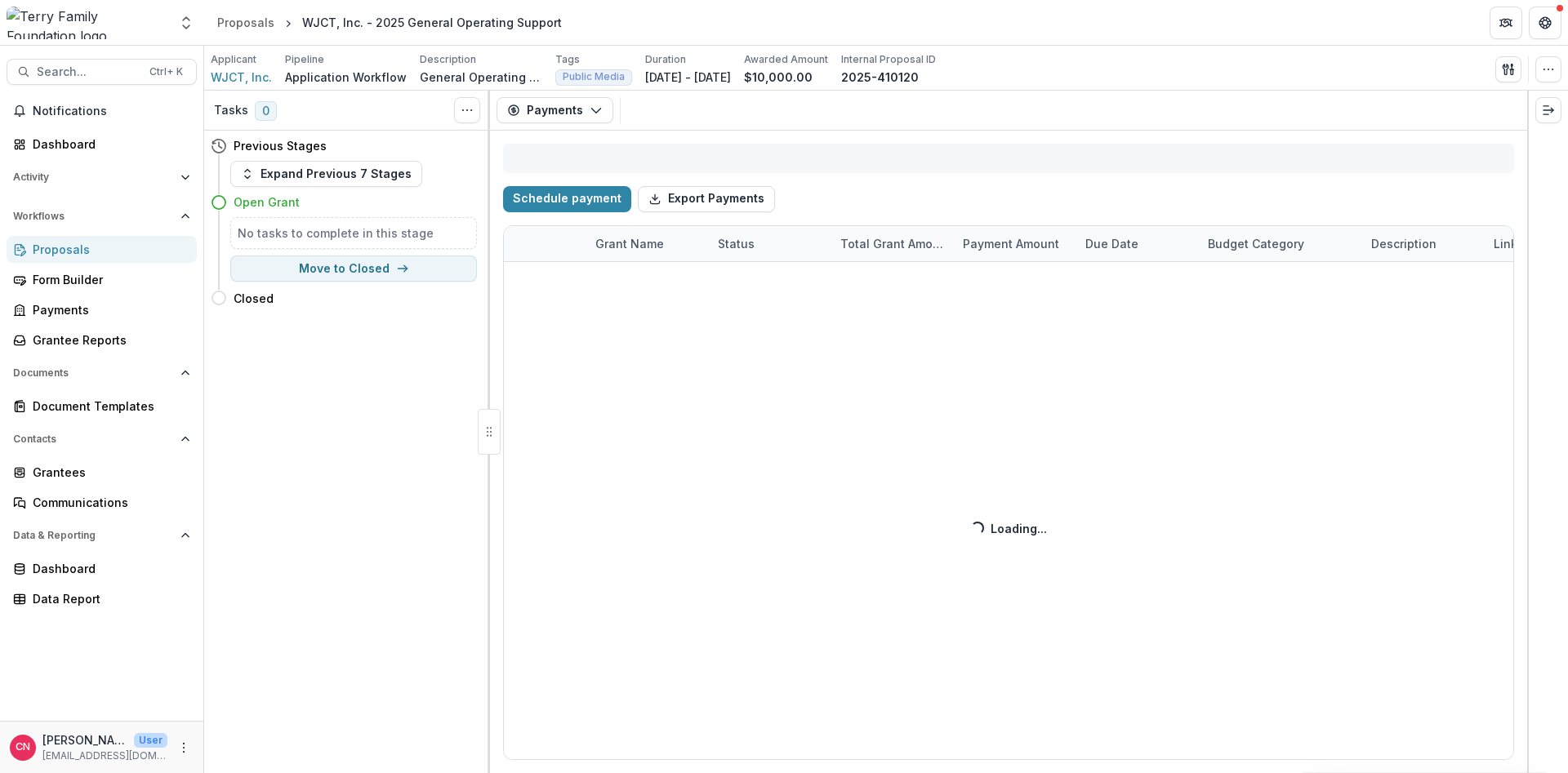
select select "**********"
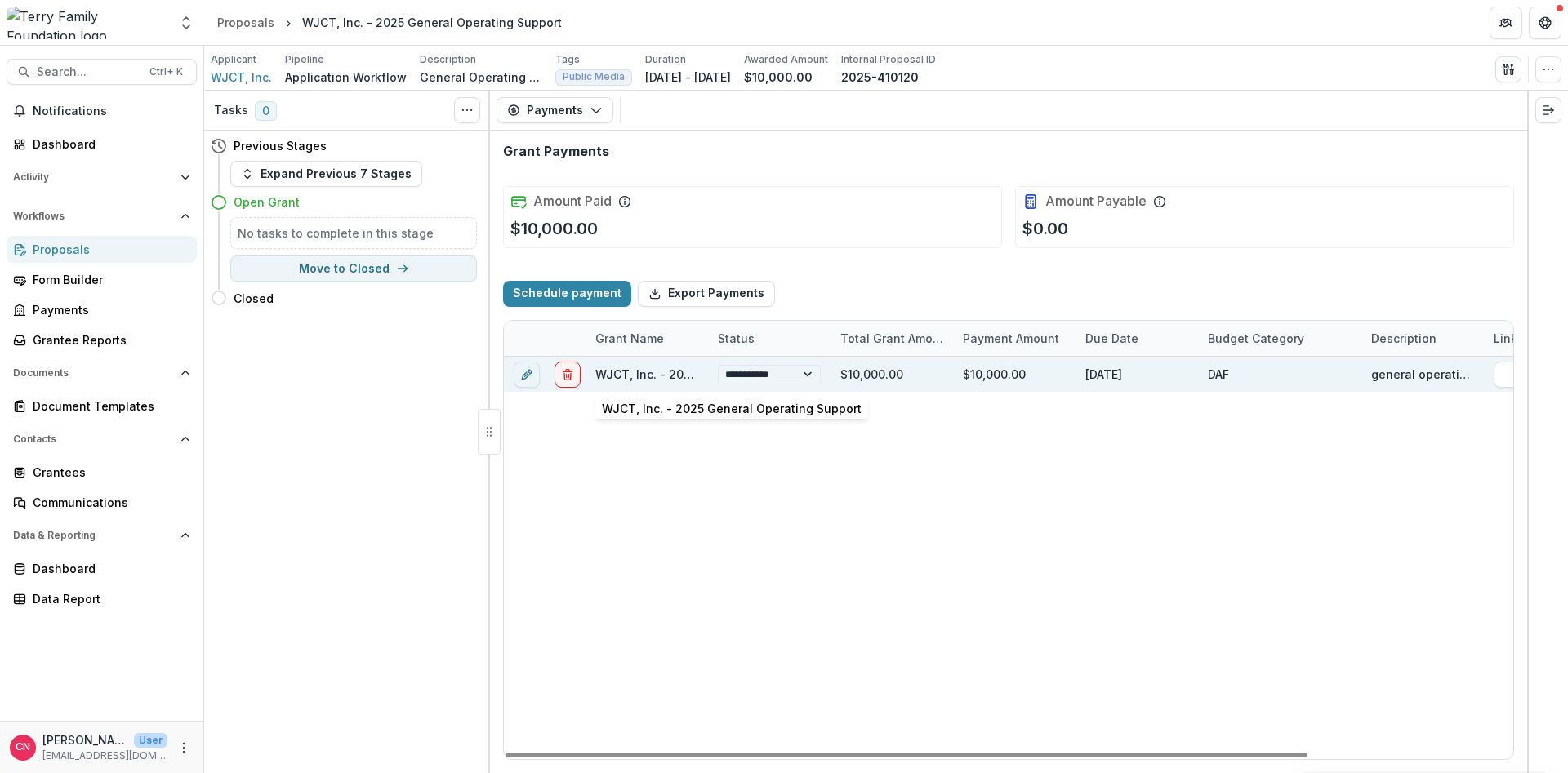
select select "**********"
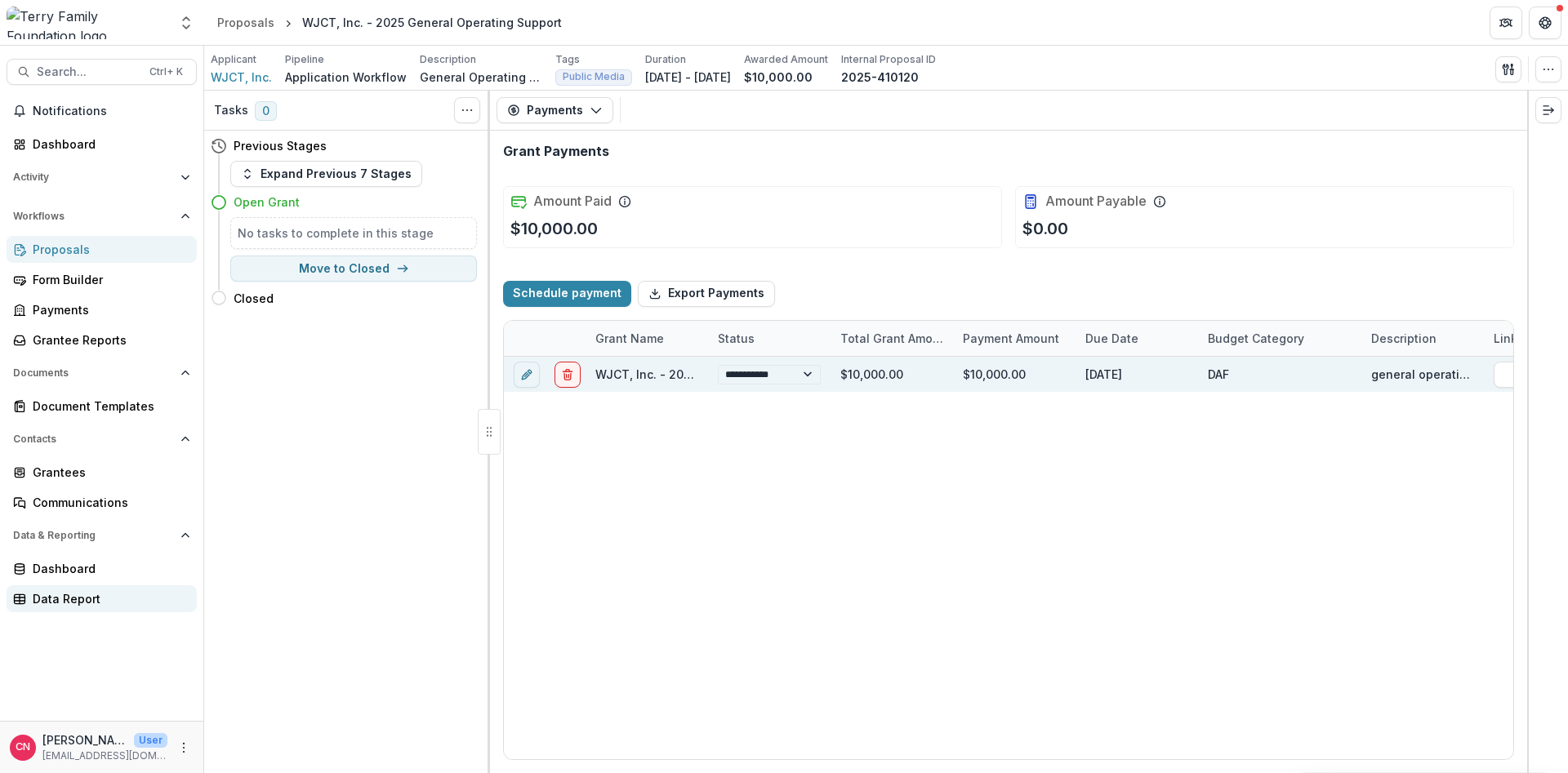
click at [56, 594] on div "Data Report" at bounding box center [108, 598] width 151 height 17
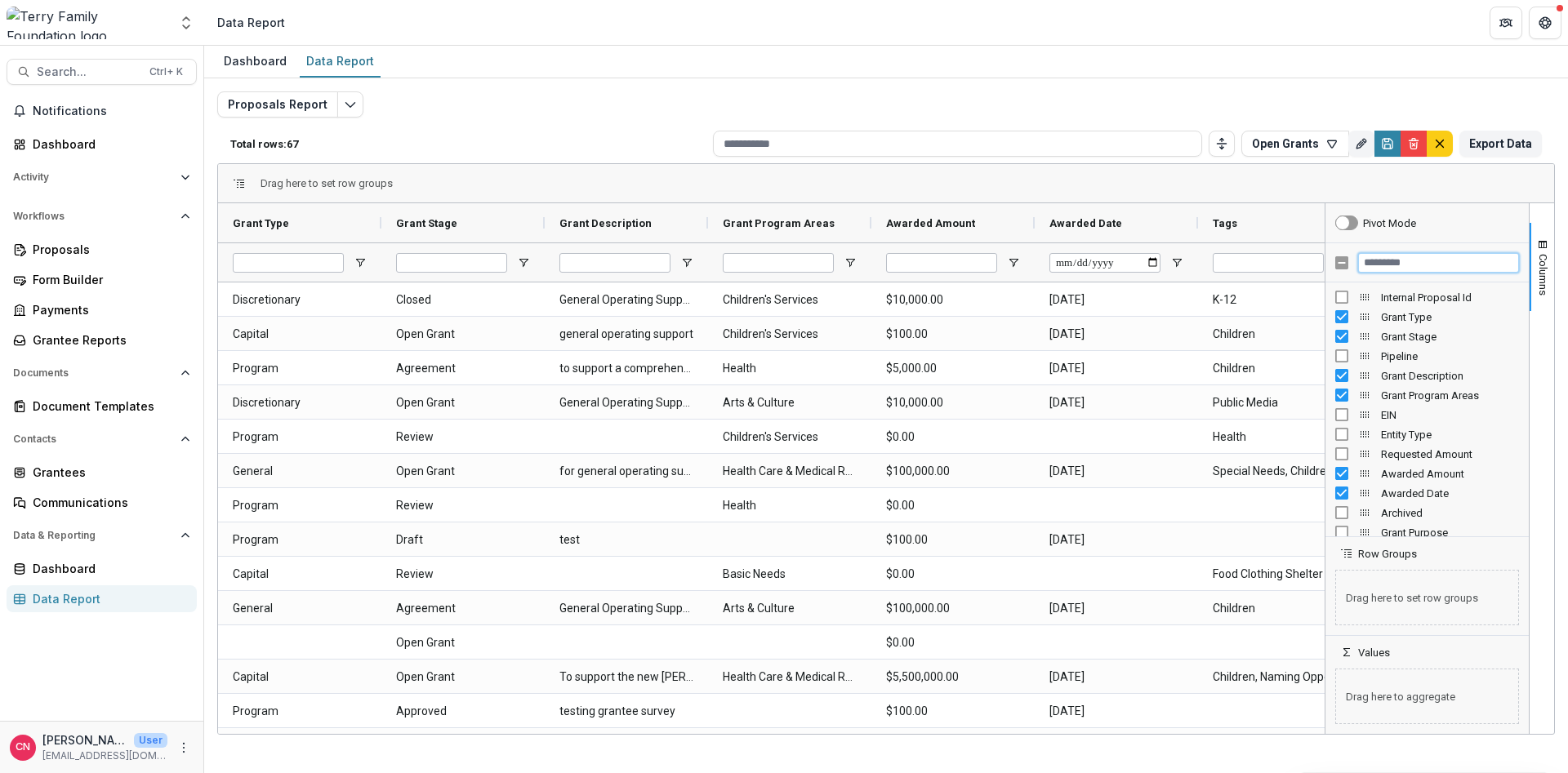
click at [1406, 264] on input "Filter Columns Input" at bounding box center [1439, 263] width 161 height 20
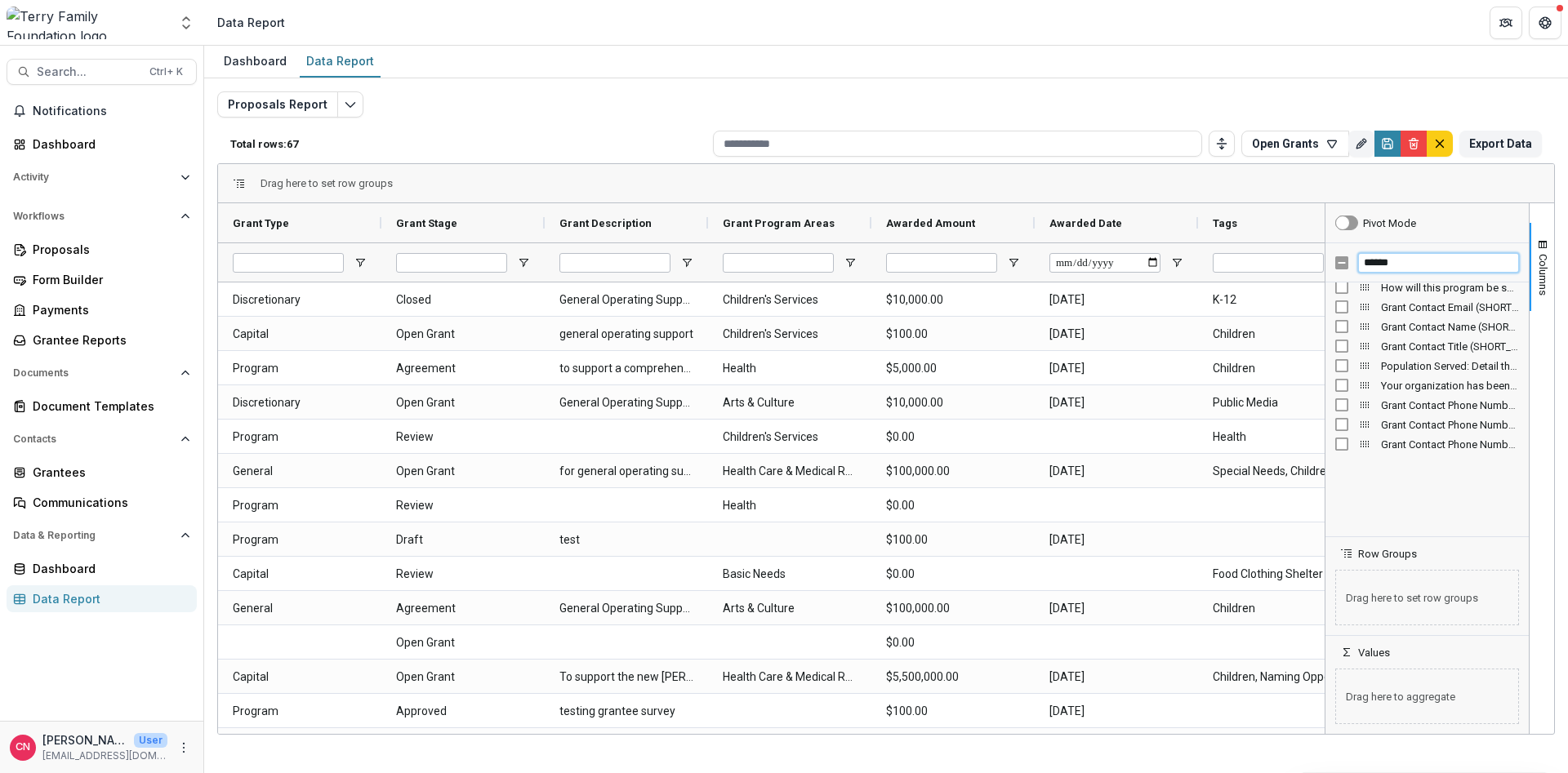
scroll to position [324, 0]
type input "*****"
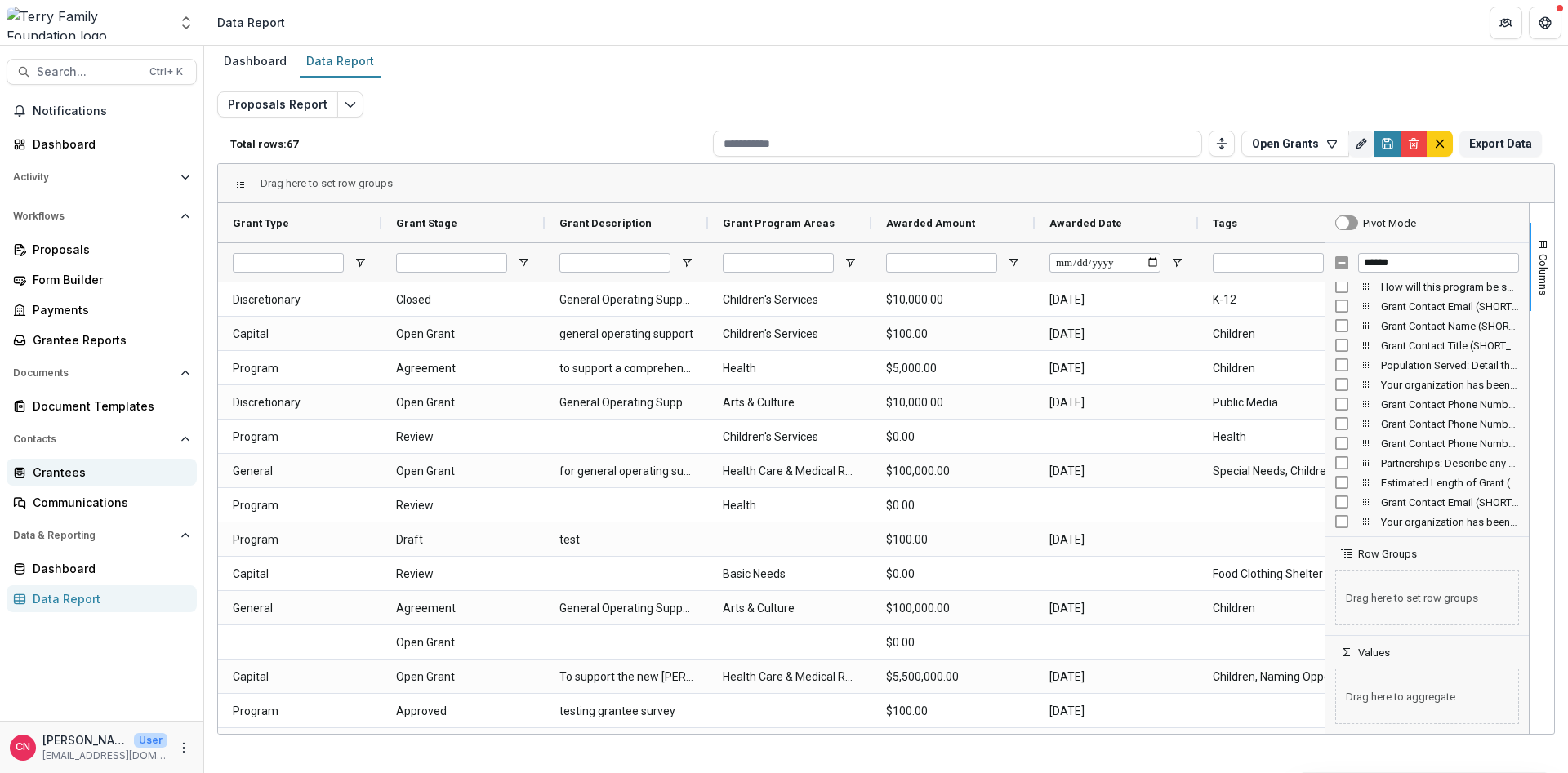
click at [43, 464] on div "Grantees" at bounding box center [108, 471] width 151 height 17
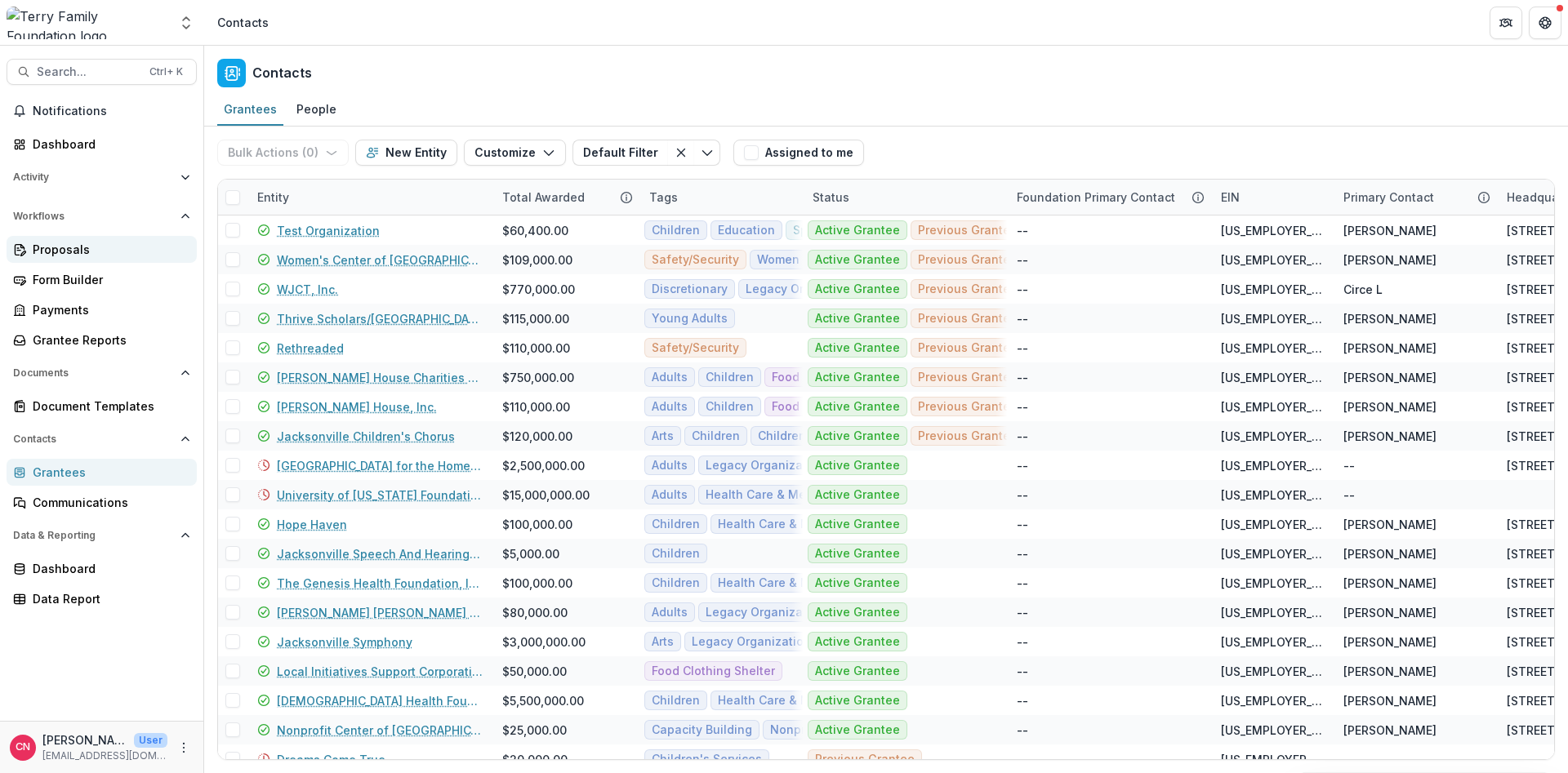
click at [52, 244] on div "Proposals" at bounding box center [108, 249] width 151 height 17
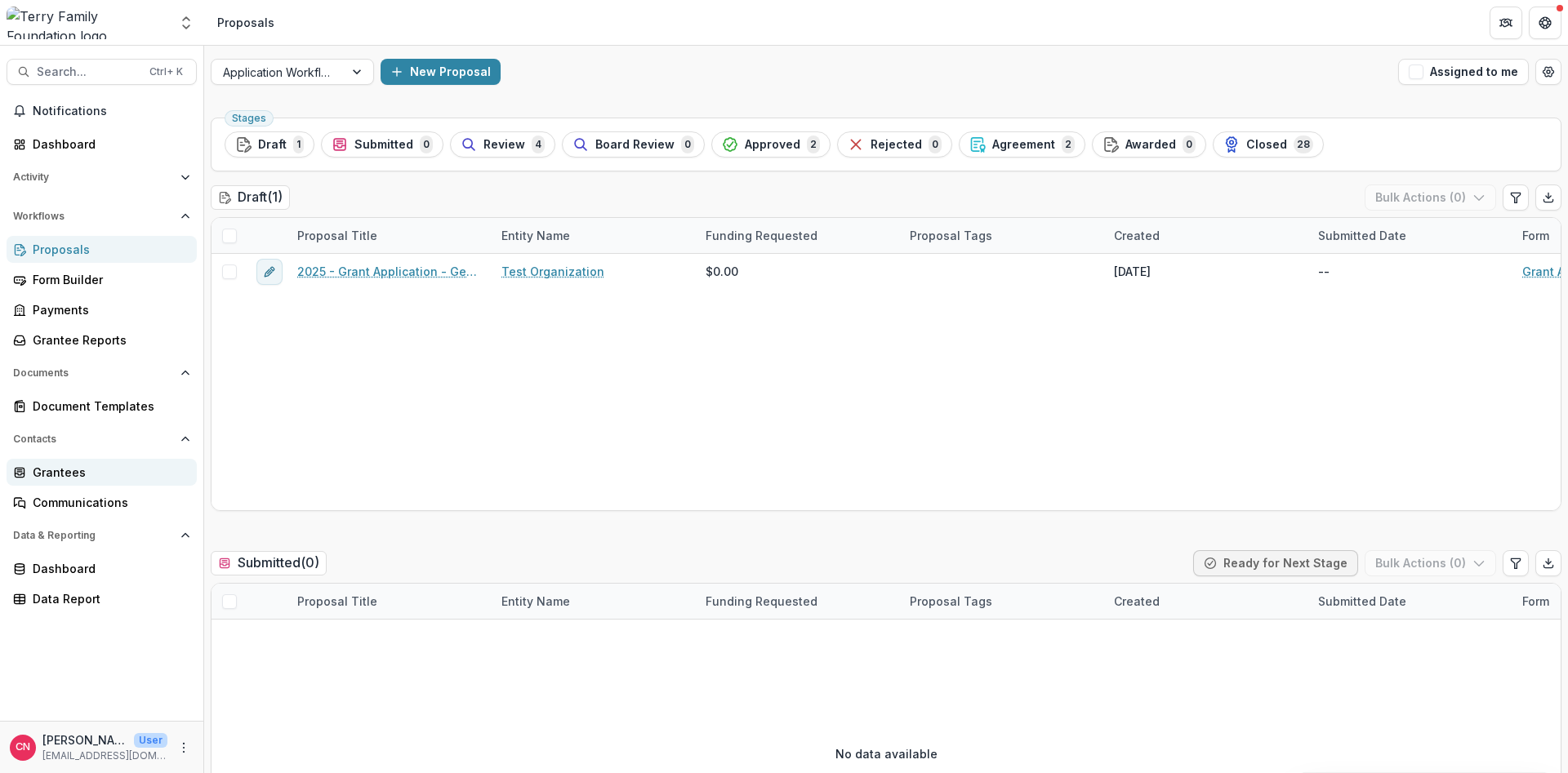
click at [54, 466] on div "Grantees" at bounding box center [108, 471] width 151 height 17
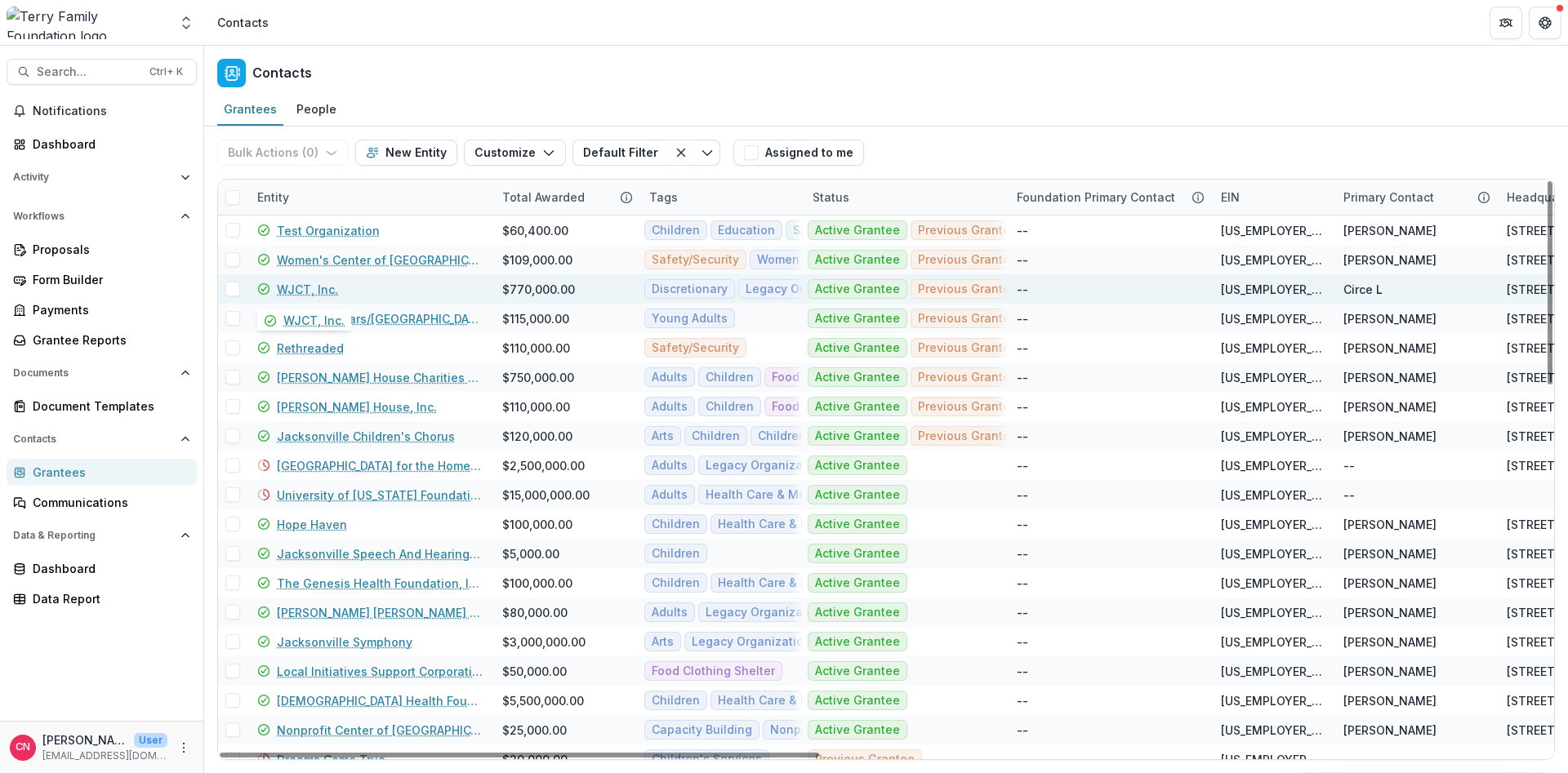
click at [312, 286] on link "WJCT, Inc." at bounding box center [307, 289] width 61 height 17
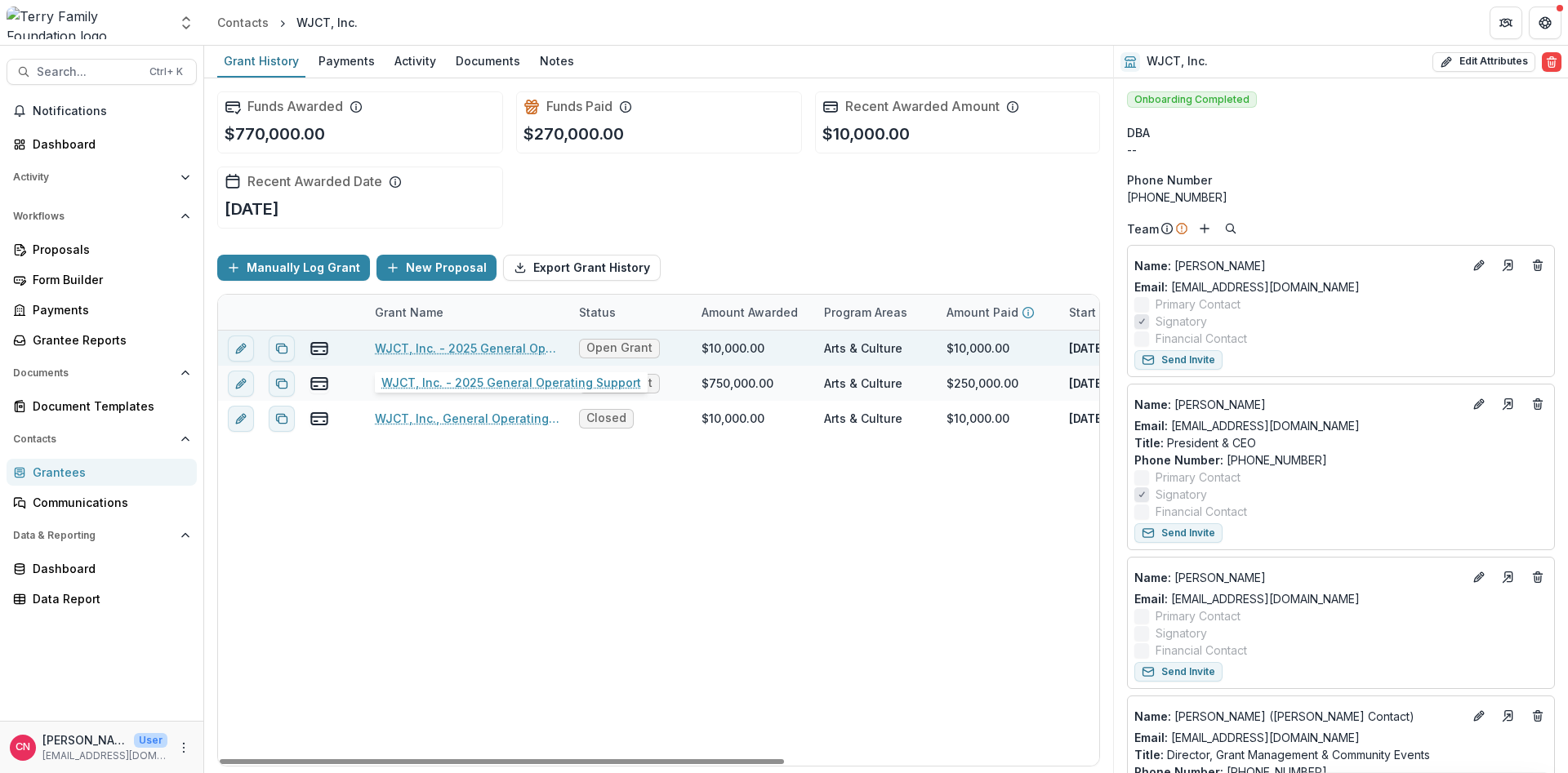
click at [428, 346] on link "WJCT, Inc. - 2025 General Operating Support" at bounding box center [468, 348] width 185 height 17
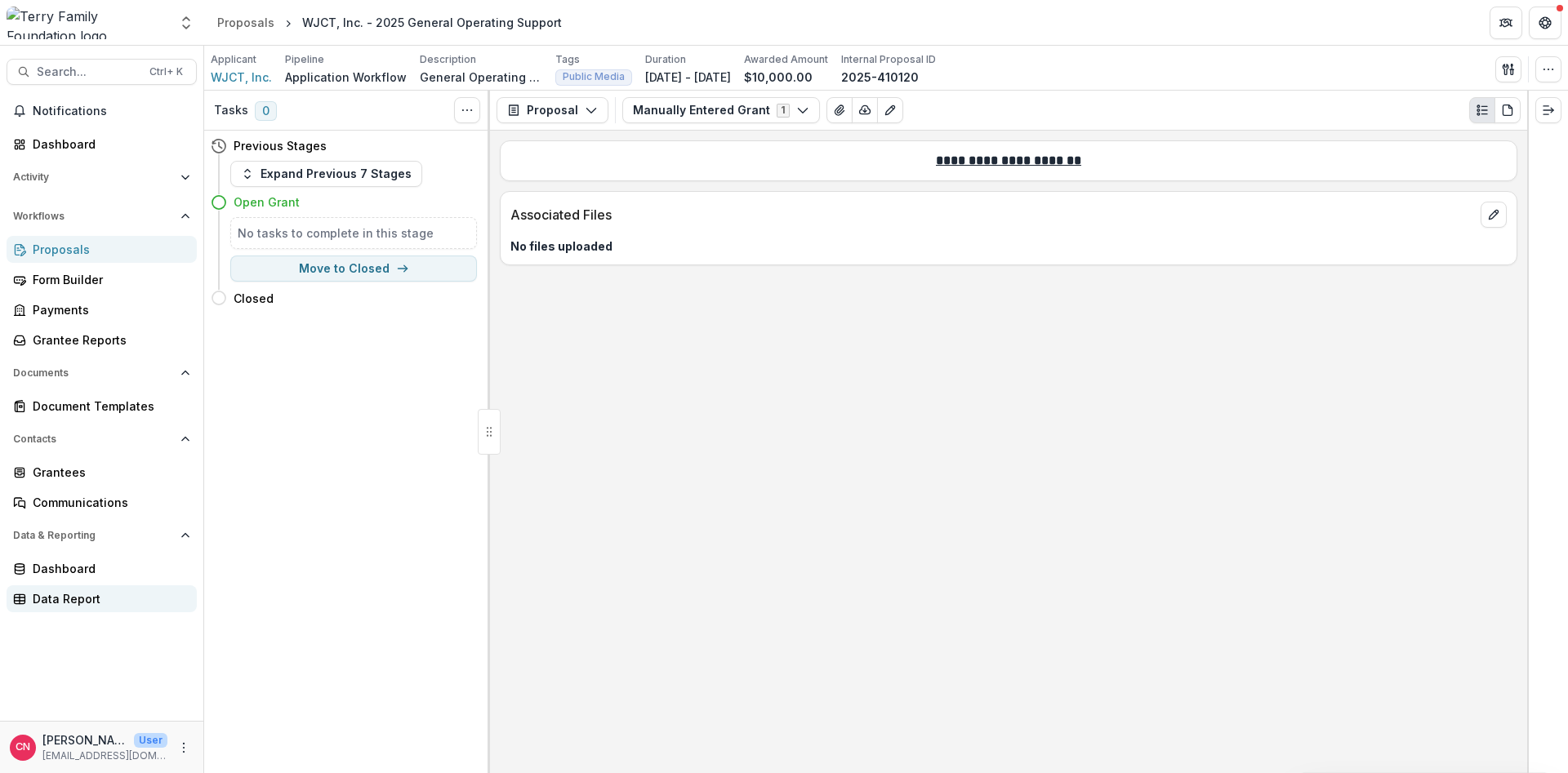
click at [75, 593] on div "Data Report" at bounding box center [108, 598] width 151 height 17
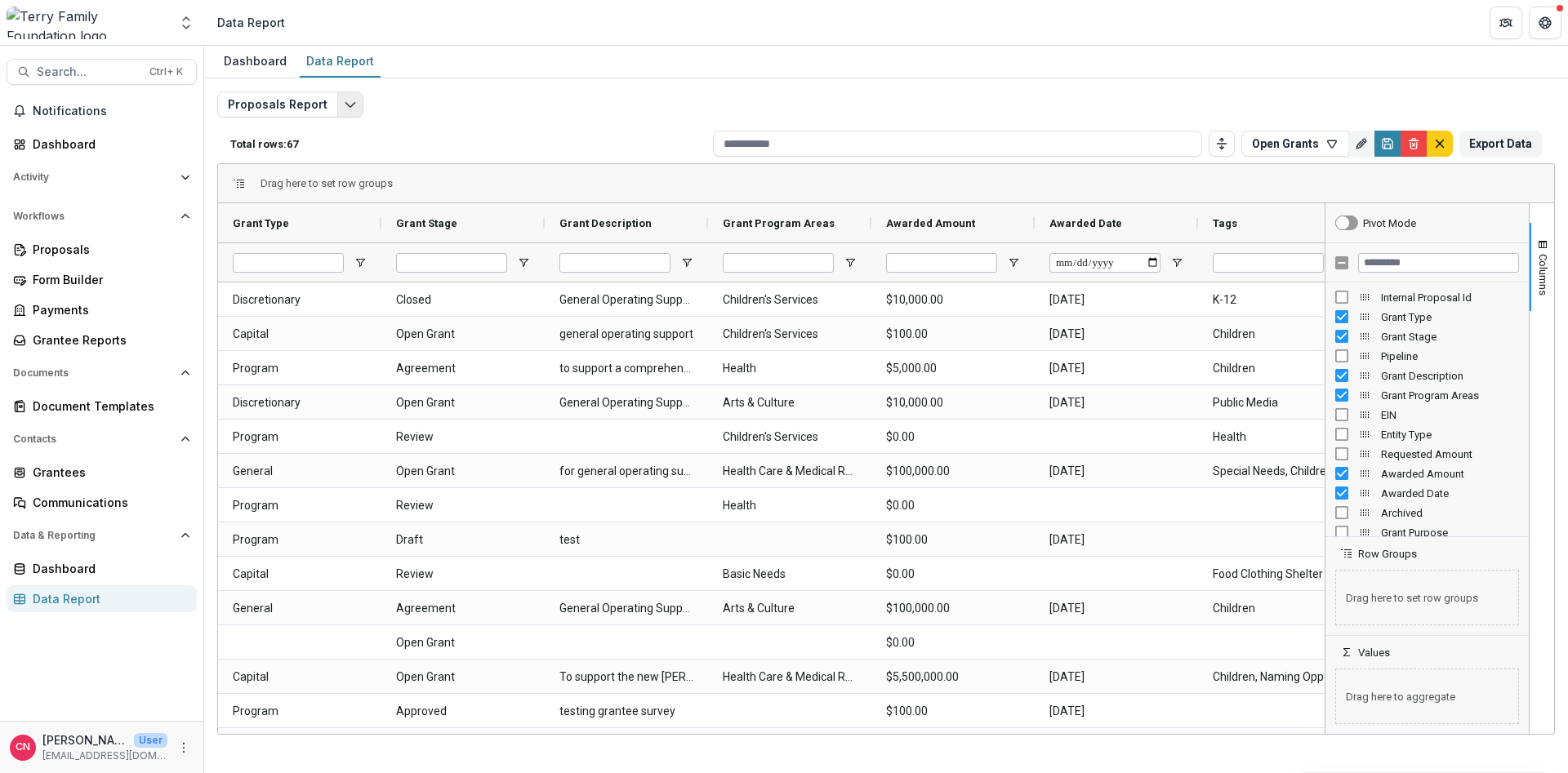
click at [344, 99] on icon "Edit selected report" at bounding box center [351, 105] width 13 height 13
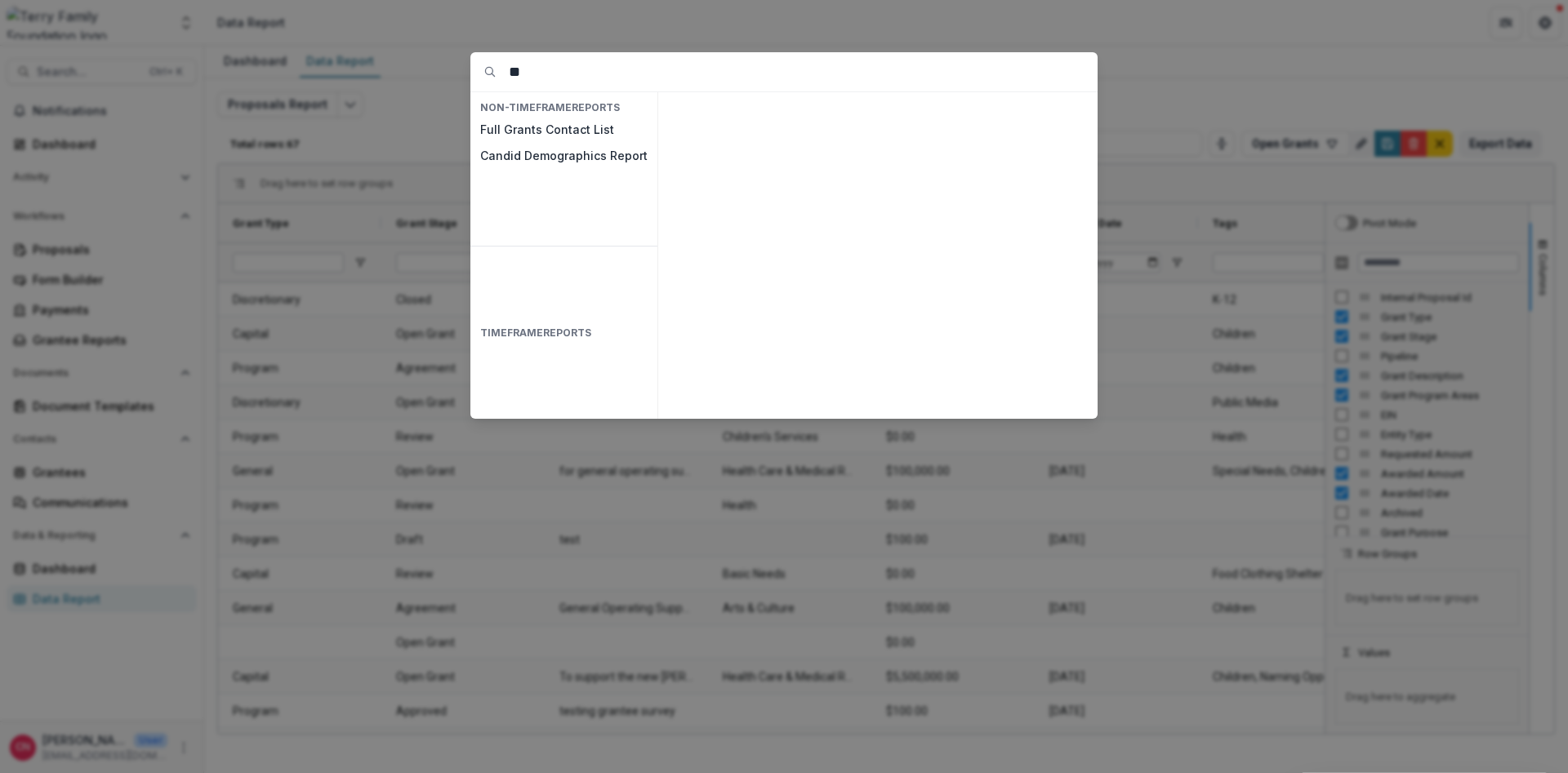
type input "*"
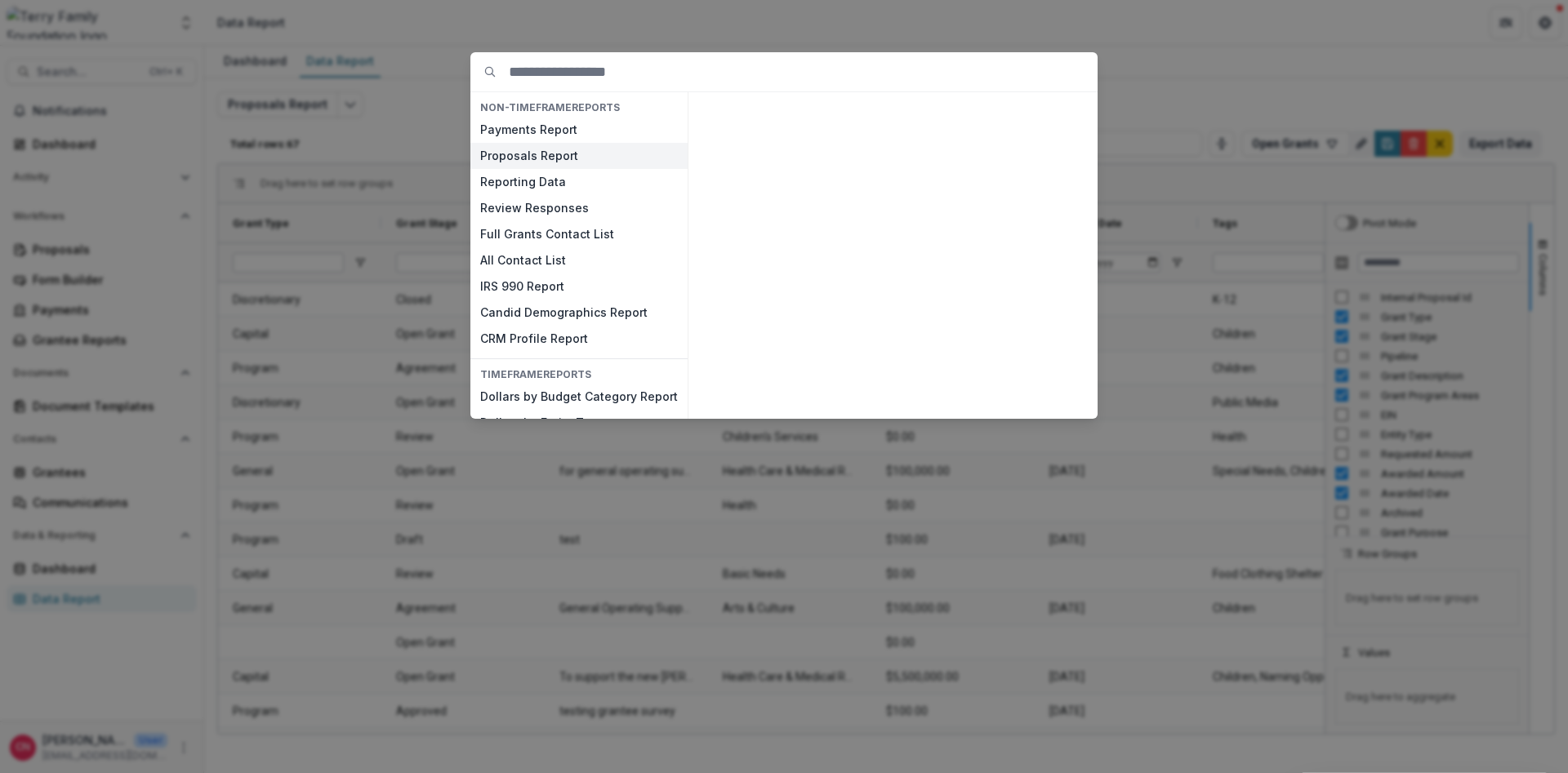
click at [515, 155] on button "Proposals Report" at bounding box center [579, 156] width 217 height 26
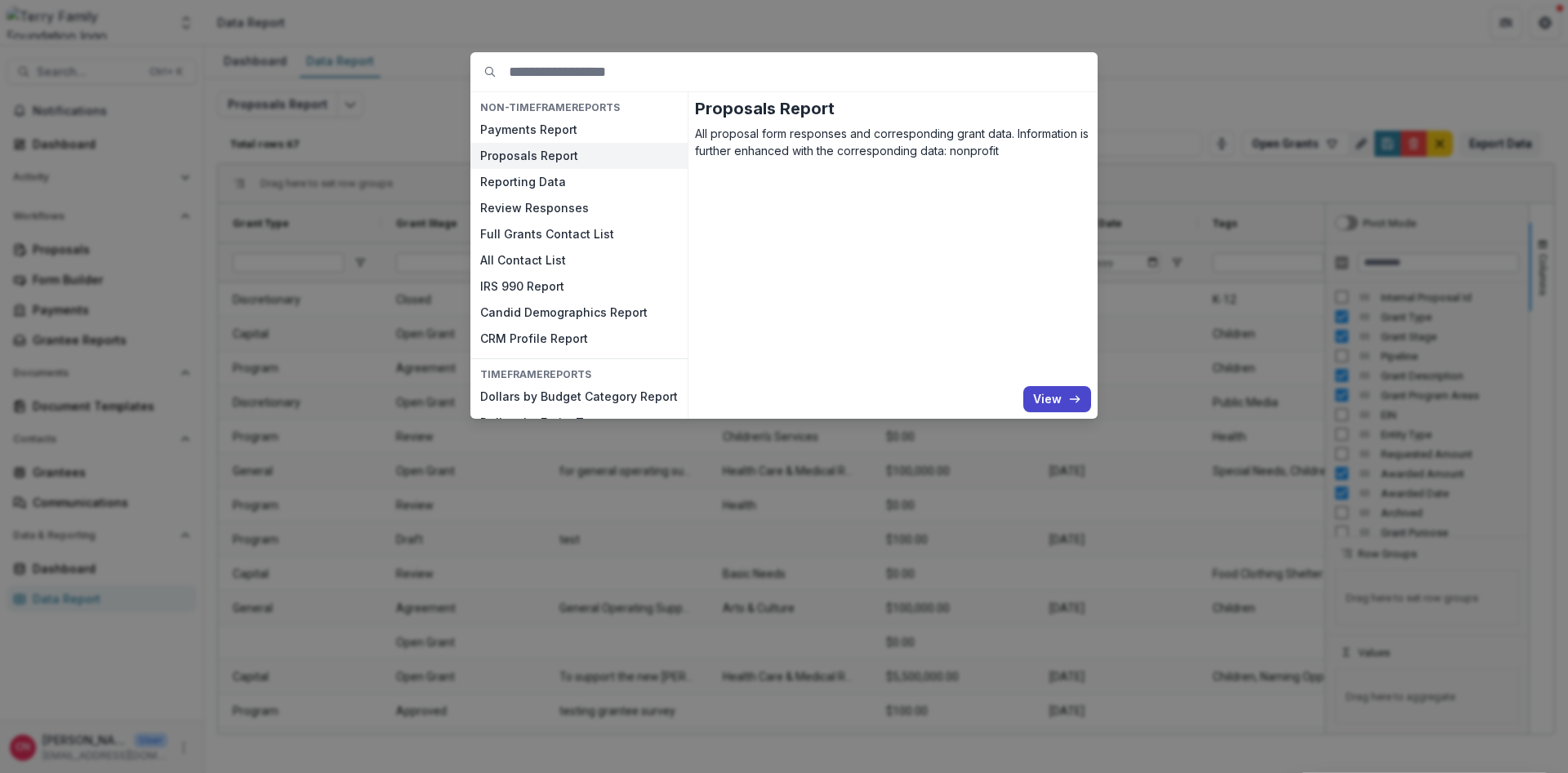
click at [541, 150] on button "Proposals Report" at bounding box center [579, 156] width 217 height 26
click at [217, 89] on div "NON-TIMEFRAME Reports Payments Report Proposals Report Reporting Data Review Re…" at bounding box center [784, 386] width 1568 height 773
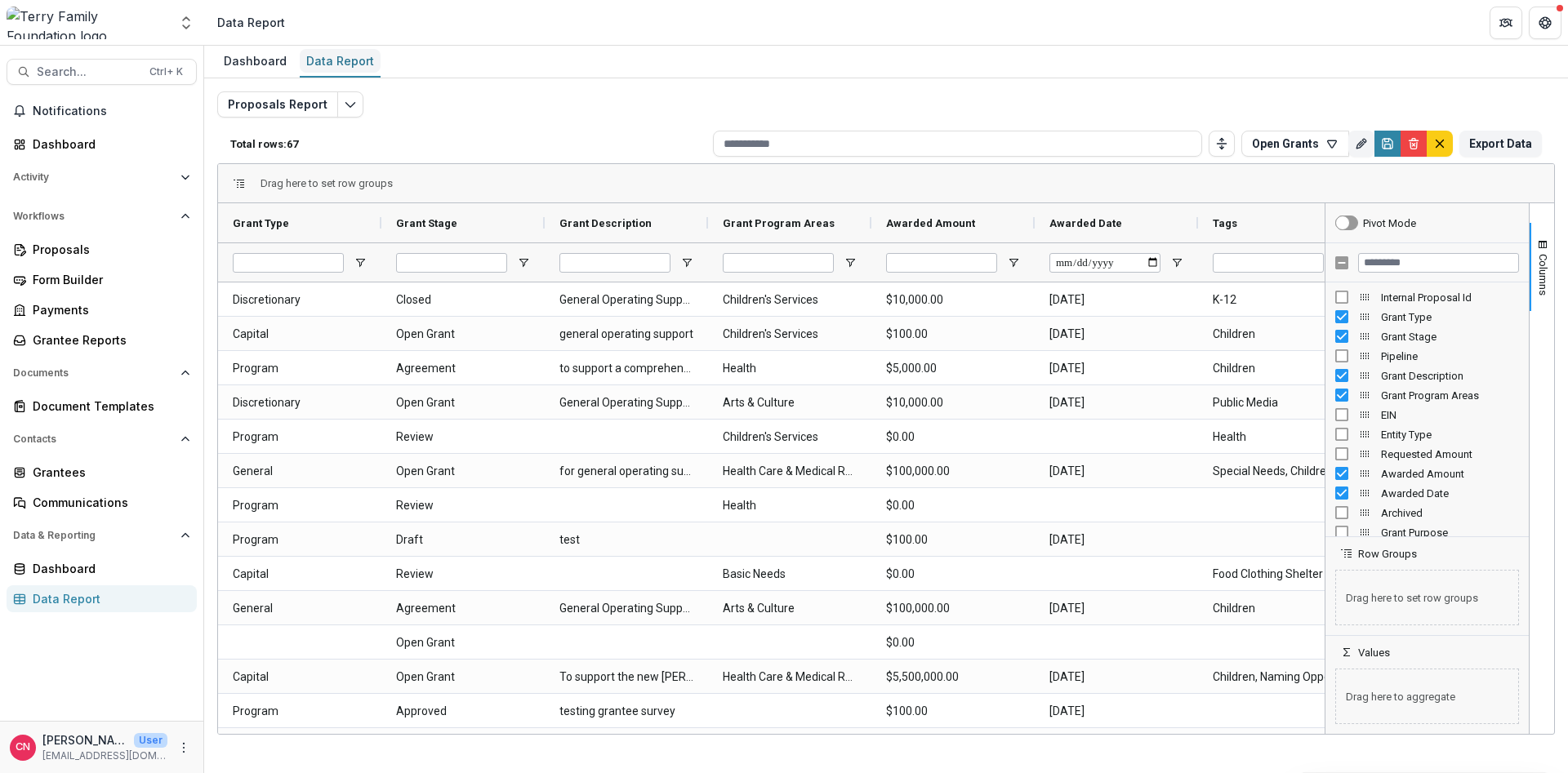
click at [335, 58] on div "Data Report" at bounding box center [340, 60] width 81 height 24
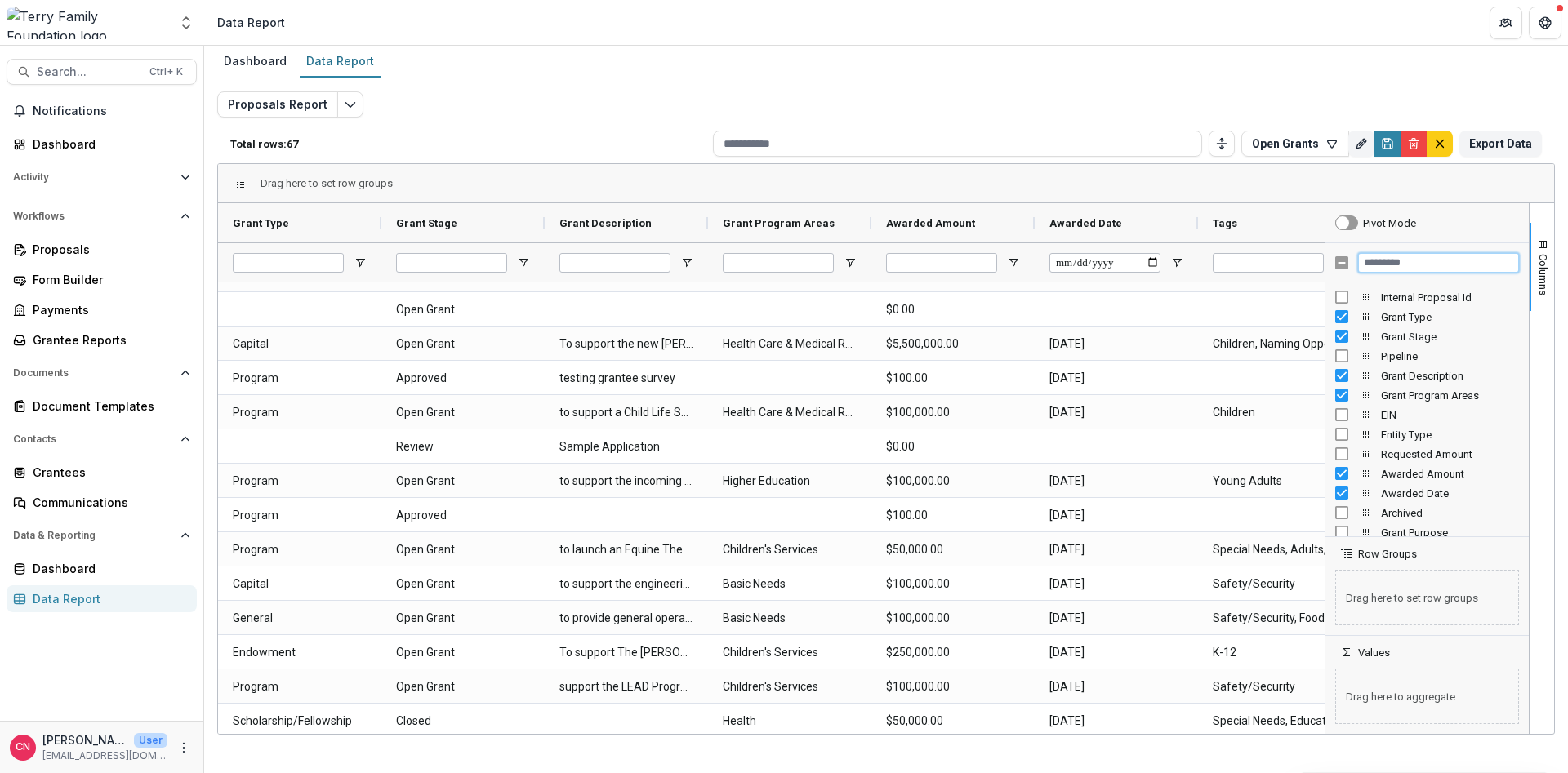
click at [1390, 266] on input "Filter Columns Input" at bounding box center [1439, 263] width 161 height 20
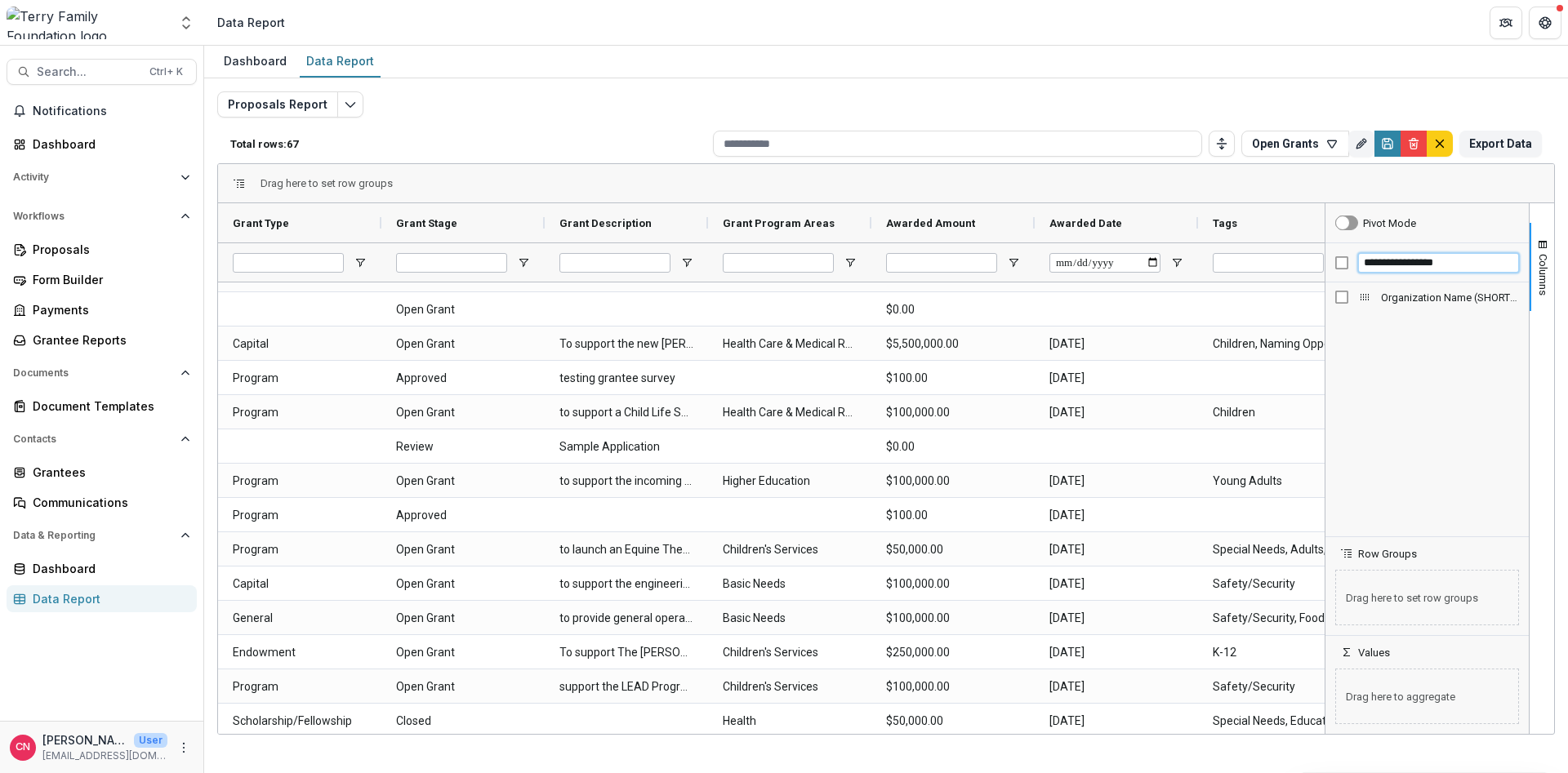
type input "**********"
drag, startPoint x: 1367, startPoint y: 295, endPoint x: 1217, endPoint y: 248, distance: 157.2
click at [1217, 248] on body "Skip to content Aggregate Analysis Foundations [PERSON_NAME] Family Foundation …" at bounding box center [784, 386] width 1568 height 773
click at [1467, 257] on input "**********" at bounding box center [1439, 263] width 161 height 20
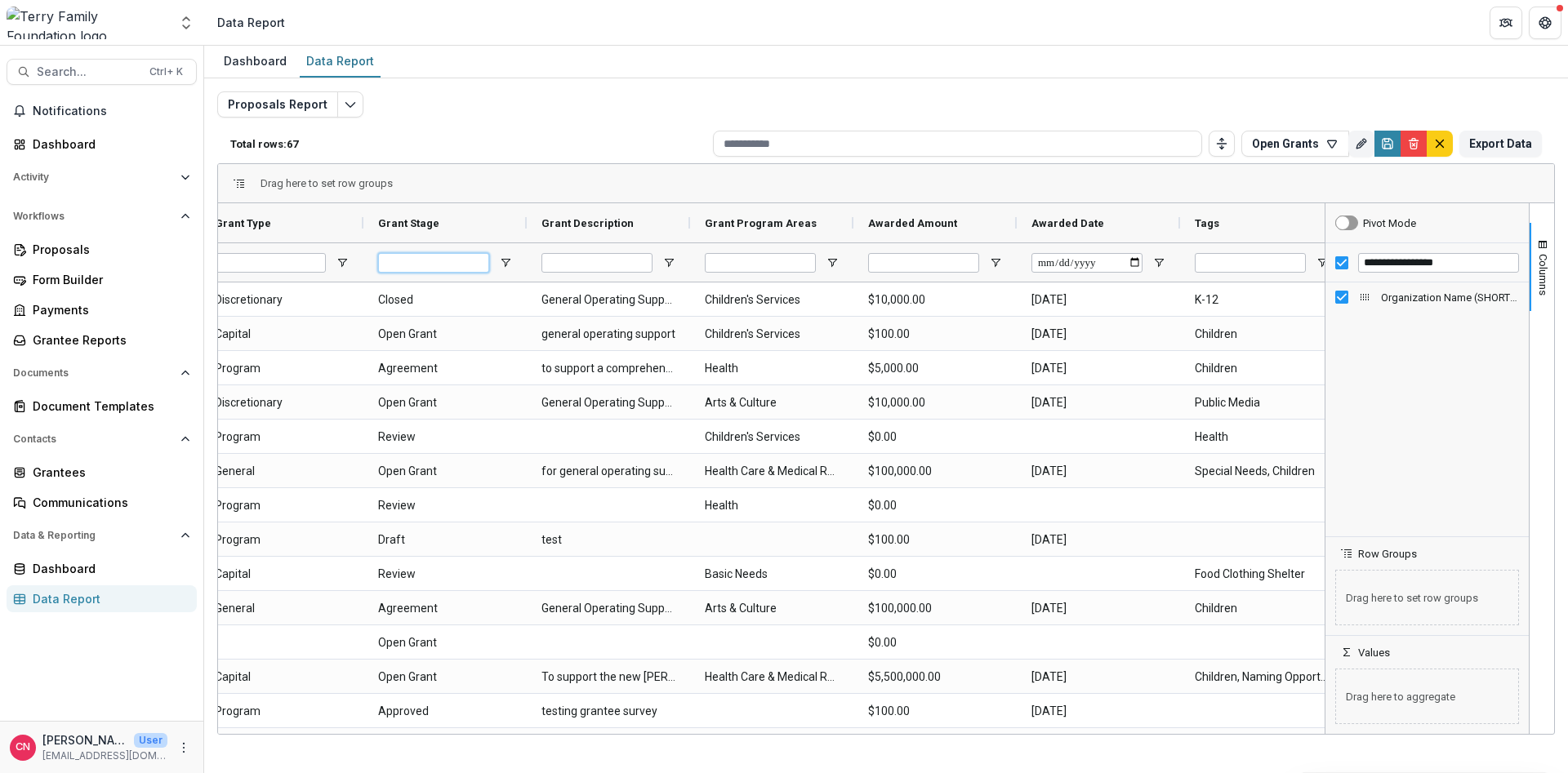
click at [412, 261] on input "Grant Stage Filter Input" at bounding box center [434, 263] width 111 height 20
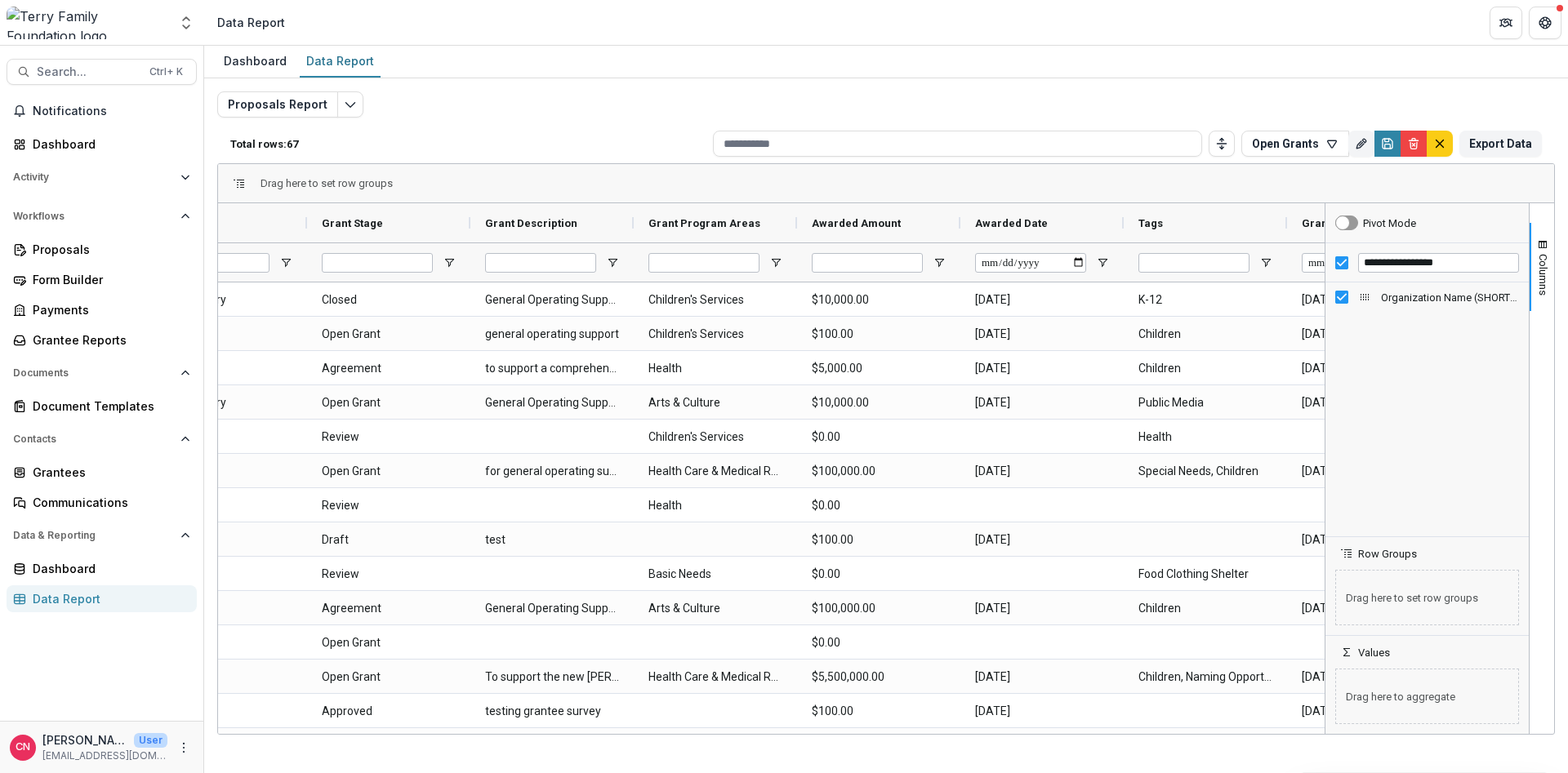
click at [363, 264] on input "Grant Stage Filter Input" at bounding box center [378, 263] width 111 height 20
type input "****"
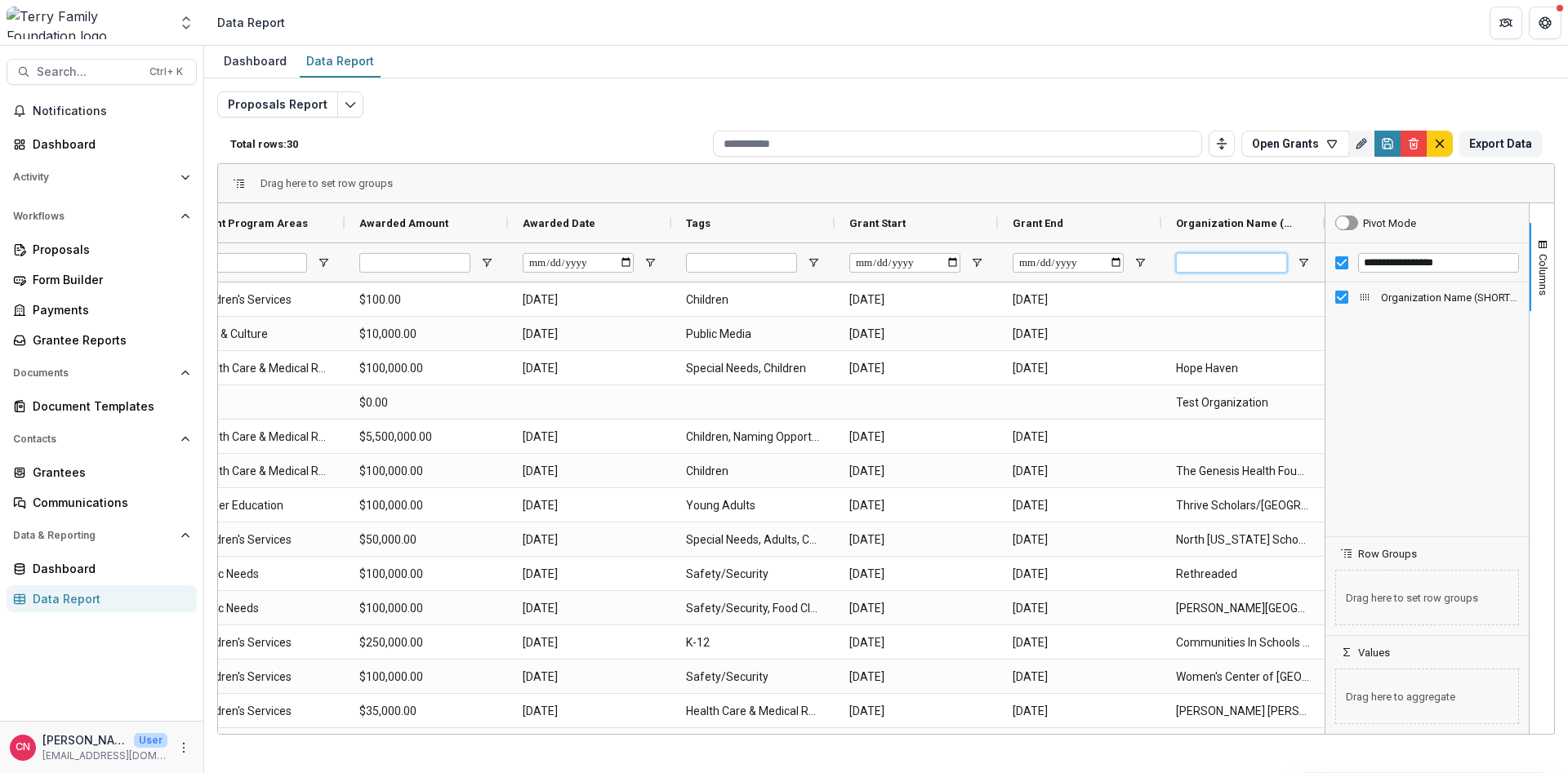
click at [1234, 257] on input "Organization Name (SHORT_TEXT) Filter Input" at bounding box center [1232, 263] width 111 height 20
click at [1254, 262] on input "Organization Name (SHORT_TEXT) Filter Input" at bounding box center [1232, 263] width 111 height 20
drag, startPoint x: 1530, startPoint y: 246, endPoint x: 1519, endPoint y: 218, distance: 30.1
click at [1527, 217] on div "**********" at bounding box center [1440, 468] width 230 height 530
click at [1467, 259] on input "**********" at bounding box center [1439, 263] width 161 height 20
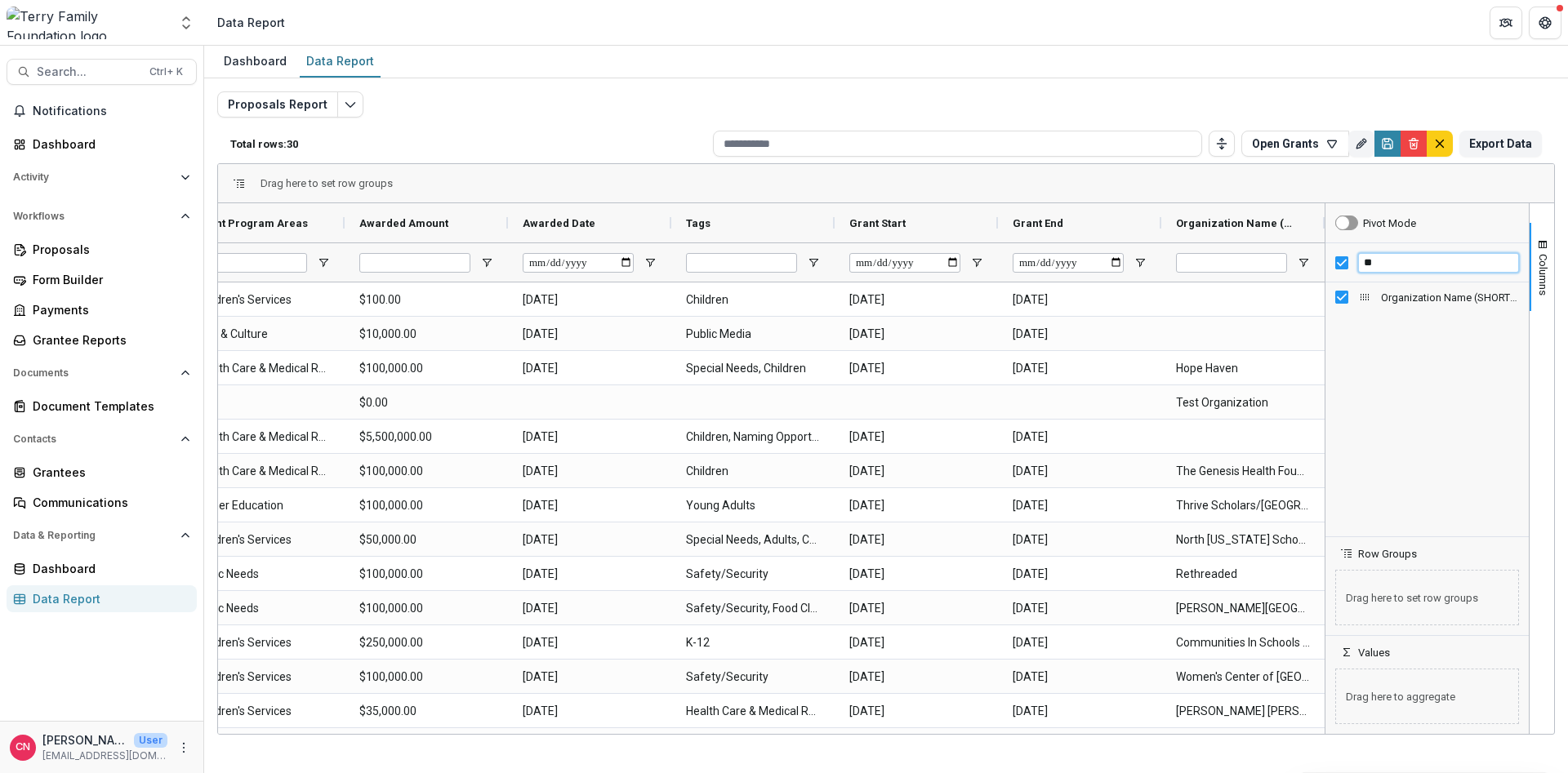
type input "*"
type input "*******"
click at [1391, 301] on span "Internal Proposal Id" at bounding box center [1449, 297] width 138 height 12
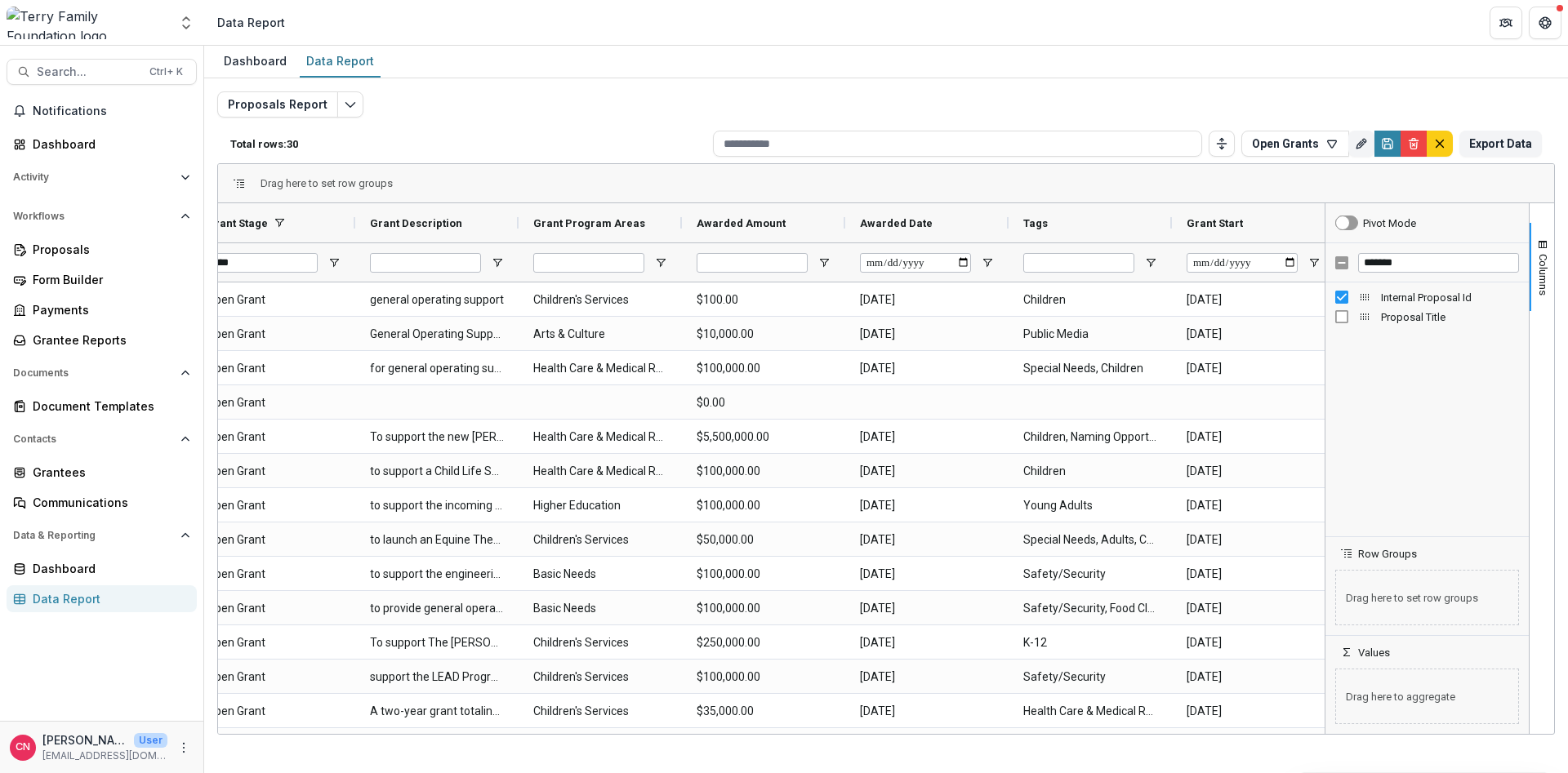
scroll to position [0, 258]
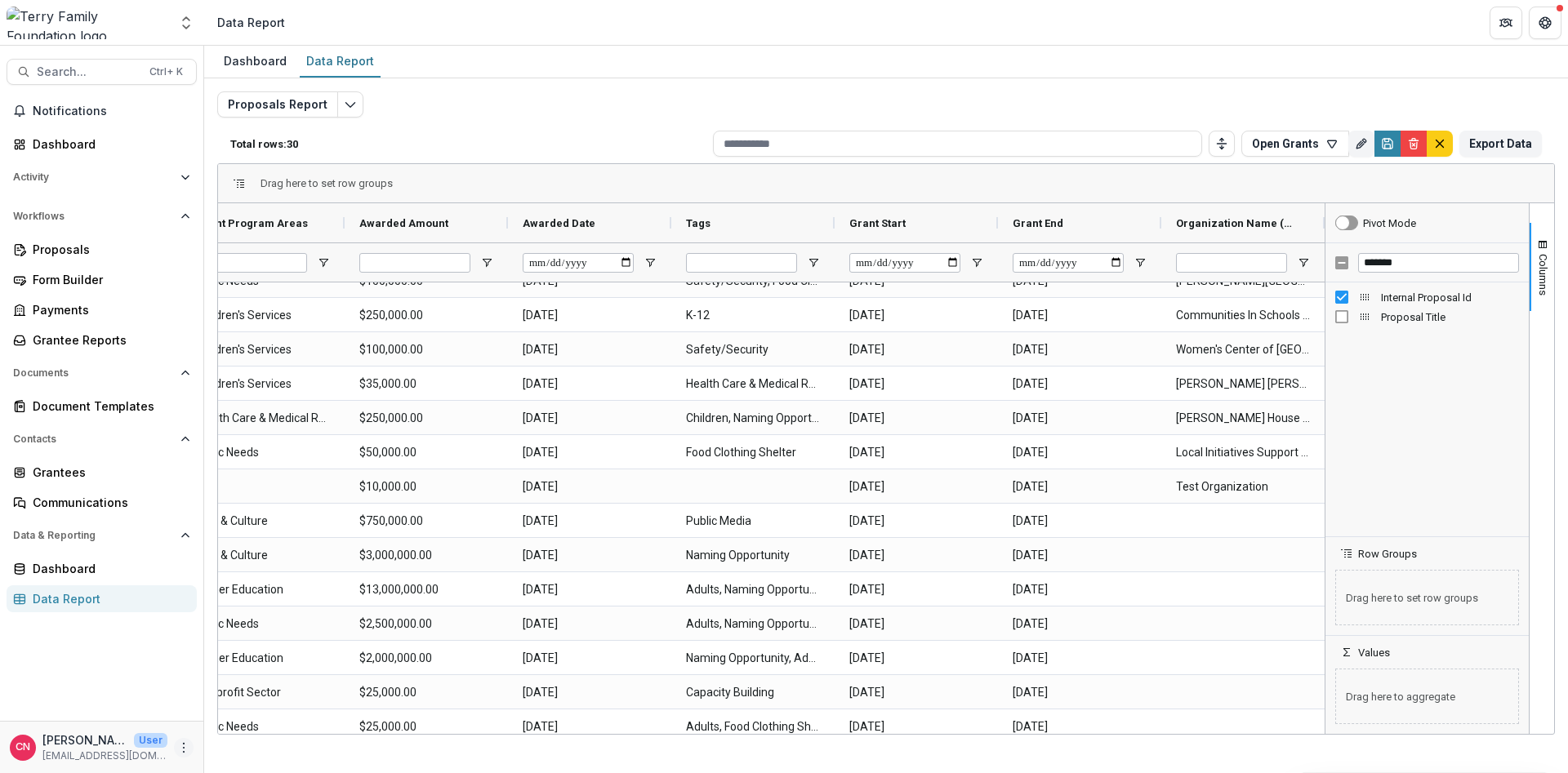
click at [184, 747] on circle "More" at bounding box center [184, 747] width 1 height 1
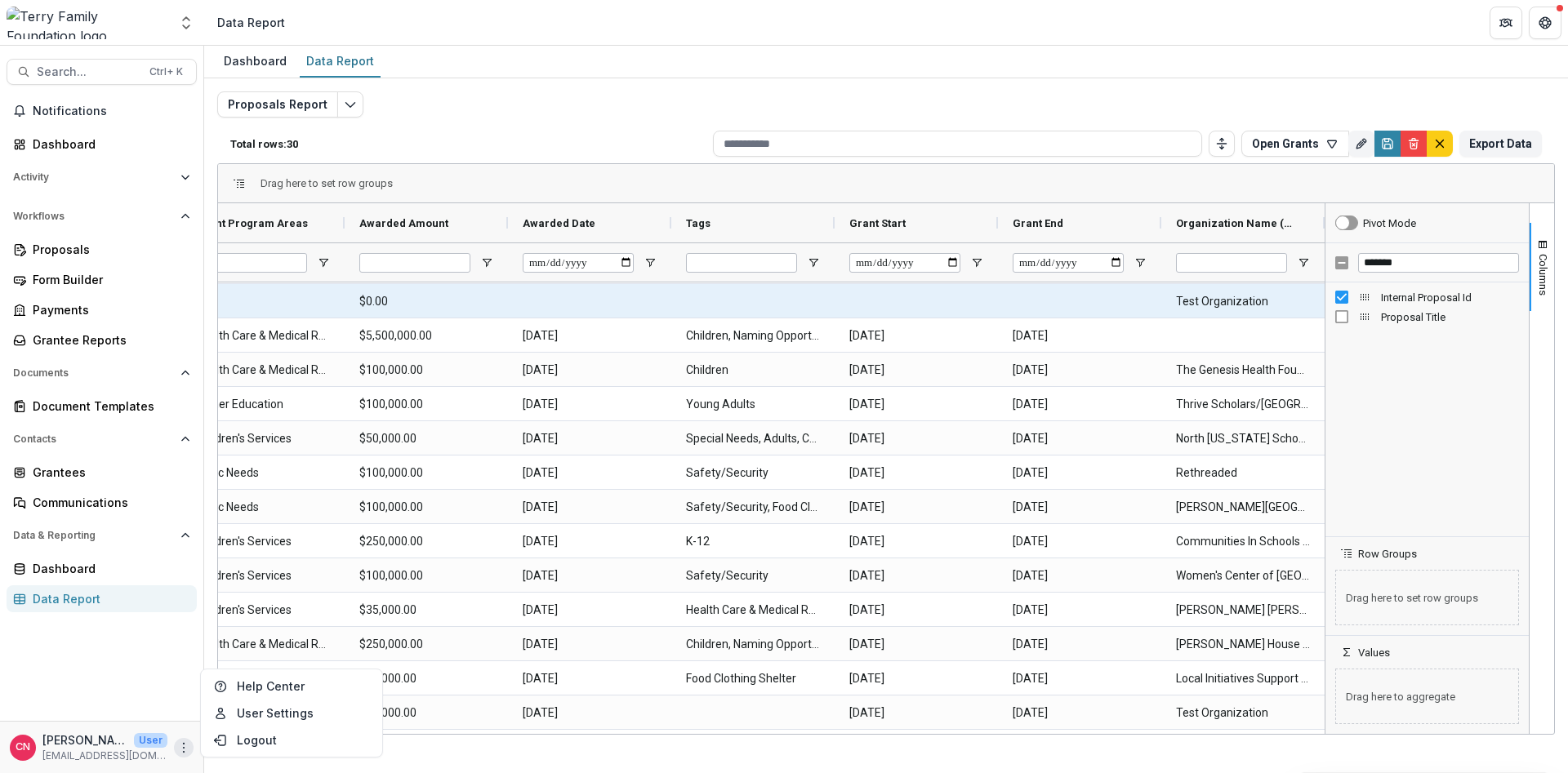
scroll to position [0, 0]
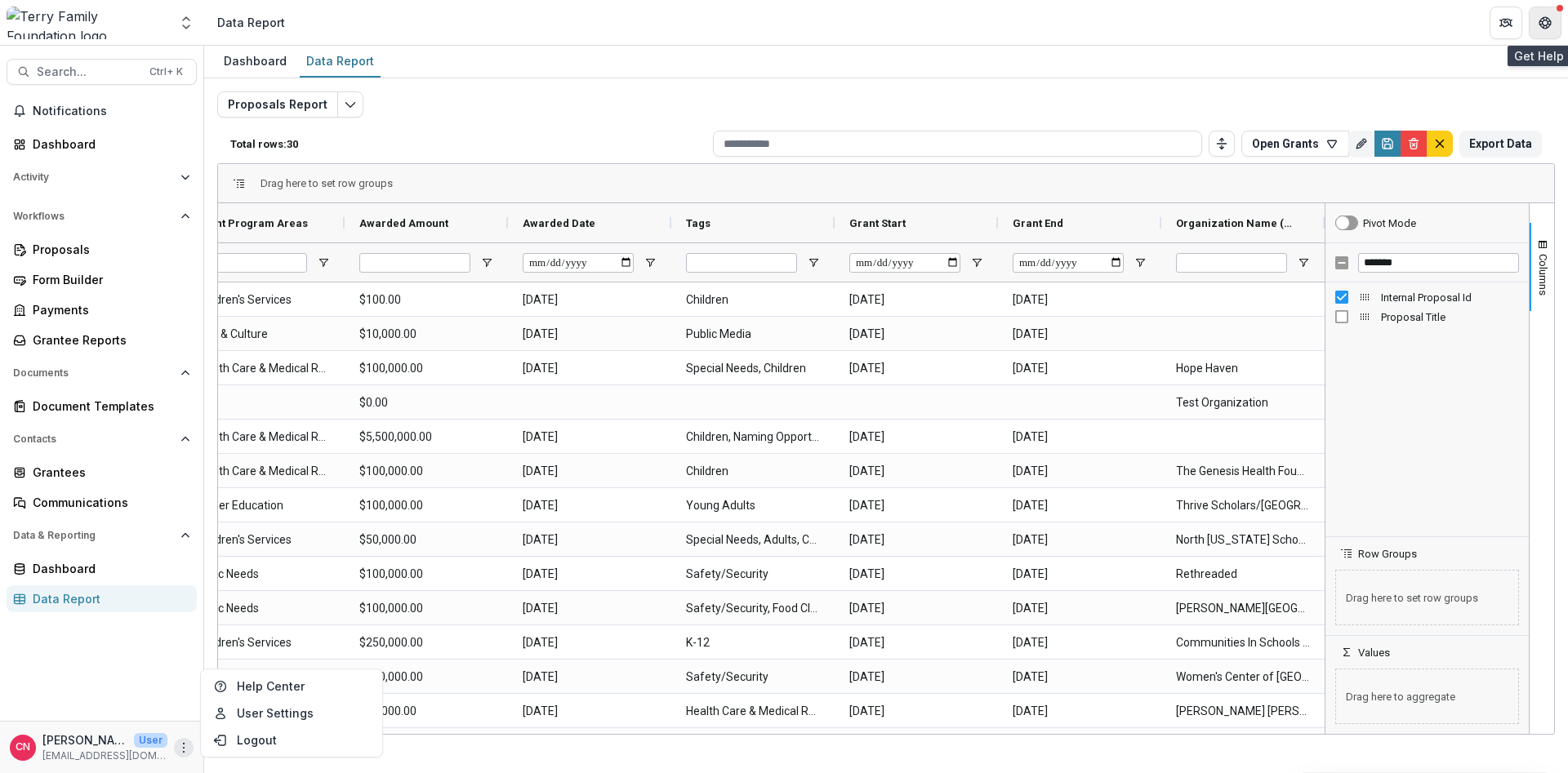
click at [1539, 21] on icon "Get Help" at bounding box center [1541, 22] width 3 height 4
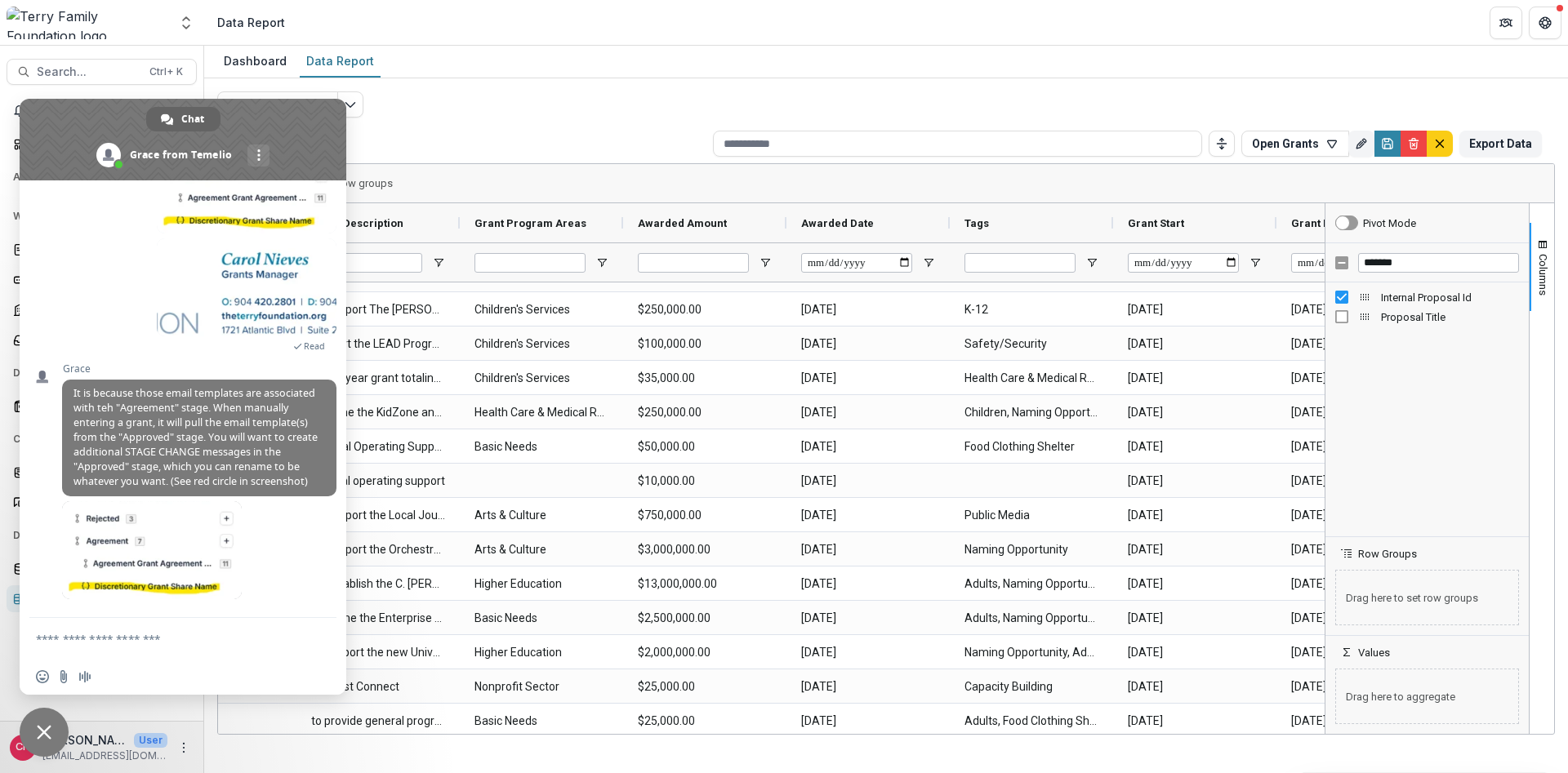
scroll to position [0, 464]
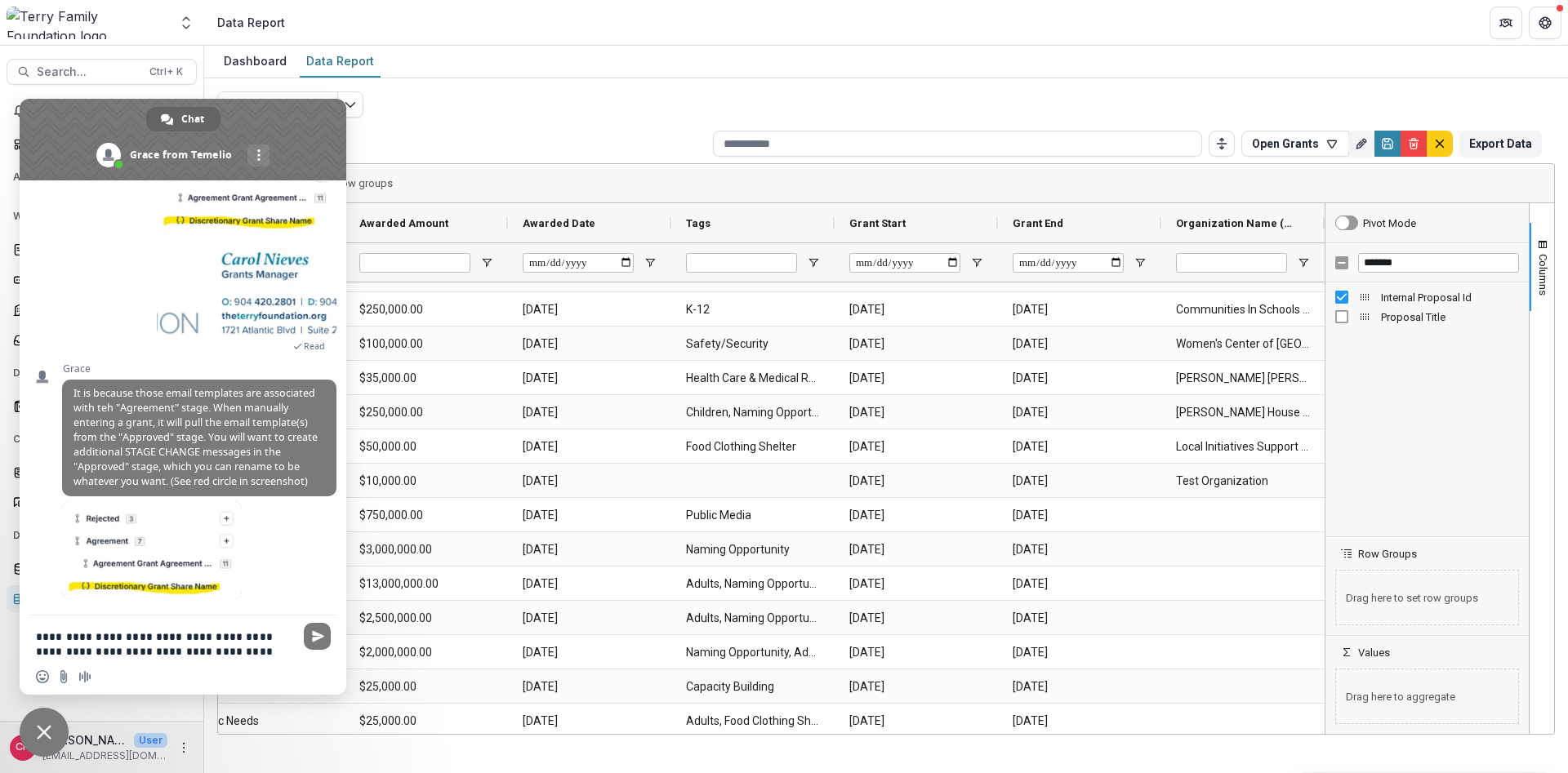
click at [78, 650] on textarea "**********" at bounding box center [165, 644] width 258 height 29
type textarea "**********"
click at [314, 607] on div "**********" at bounding box center [183, 631] width 327 height 61
click at [315, 618] on span "Send" at bounding box center [318, 621] width 12 height 12
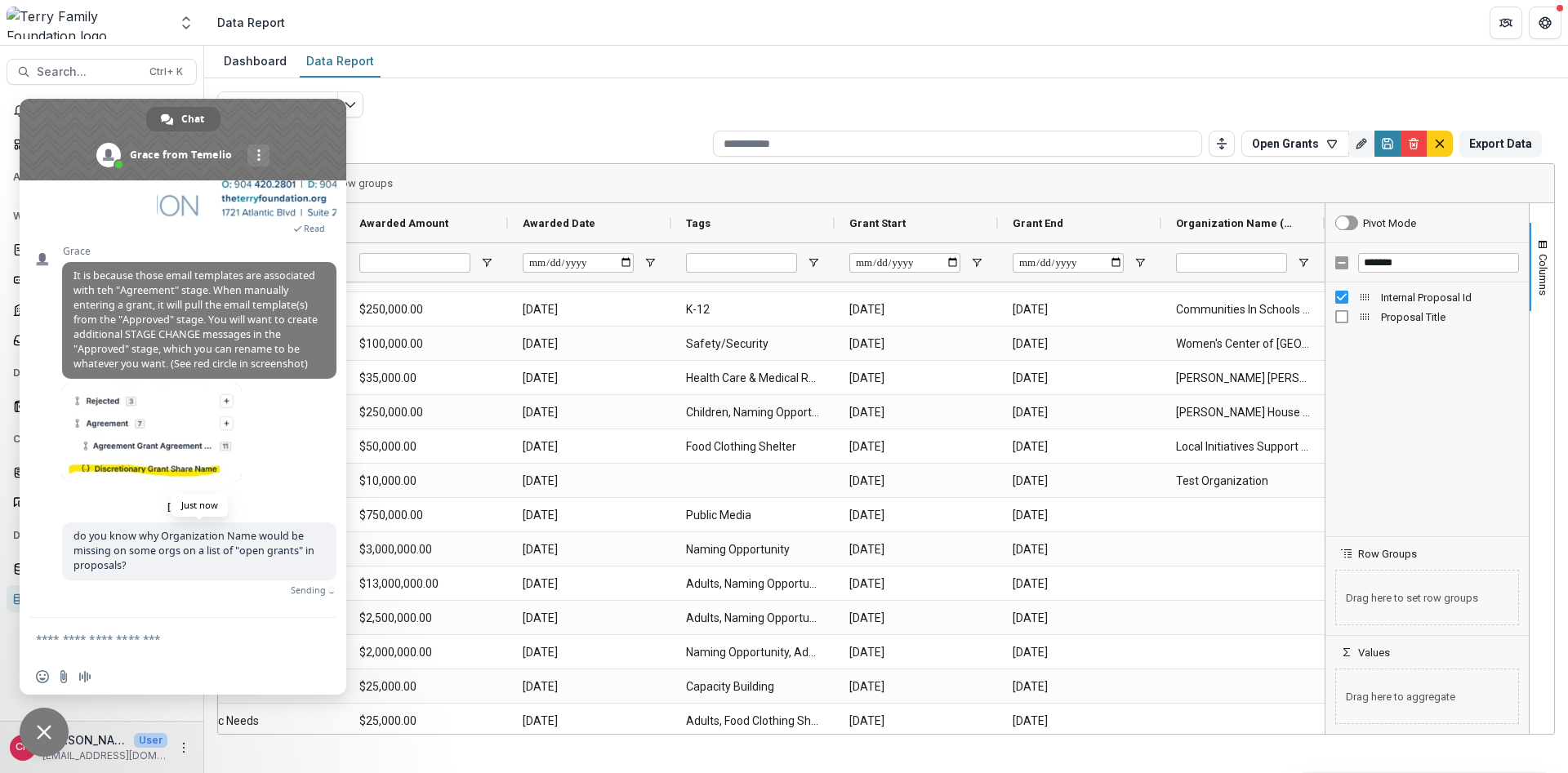
scroll to position [1118, 0]
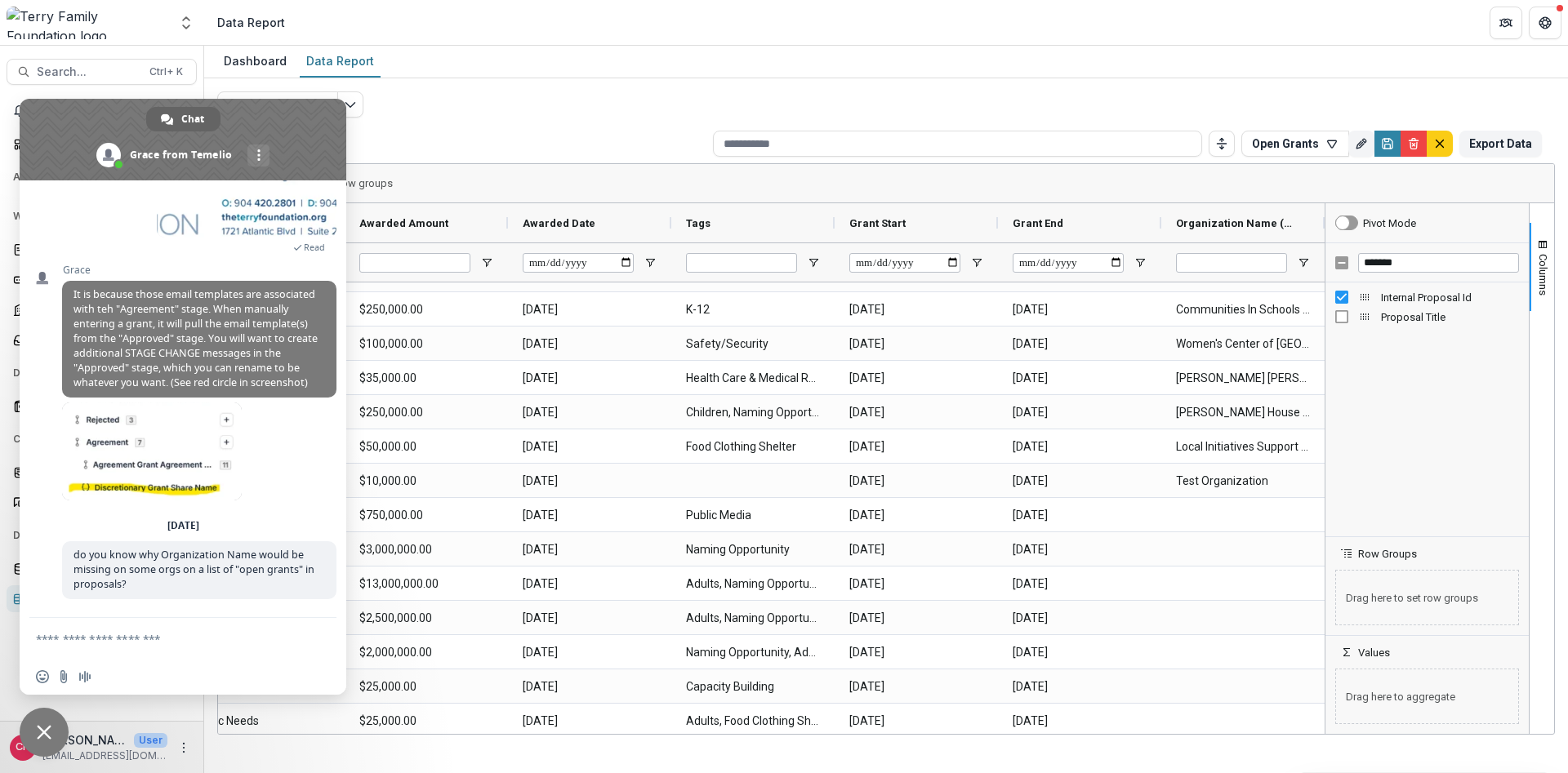
click at [55, 638] on textarea "Compose your message..." at bounding box center [165, 639] width 258 height 15
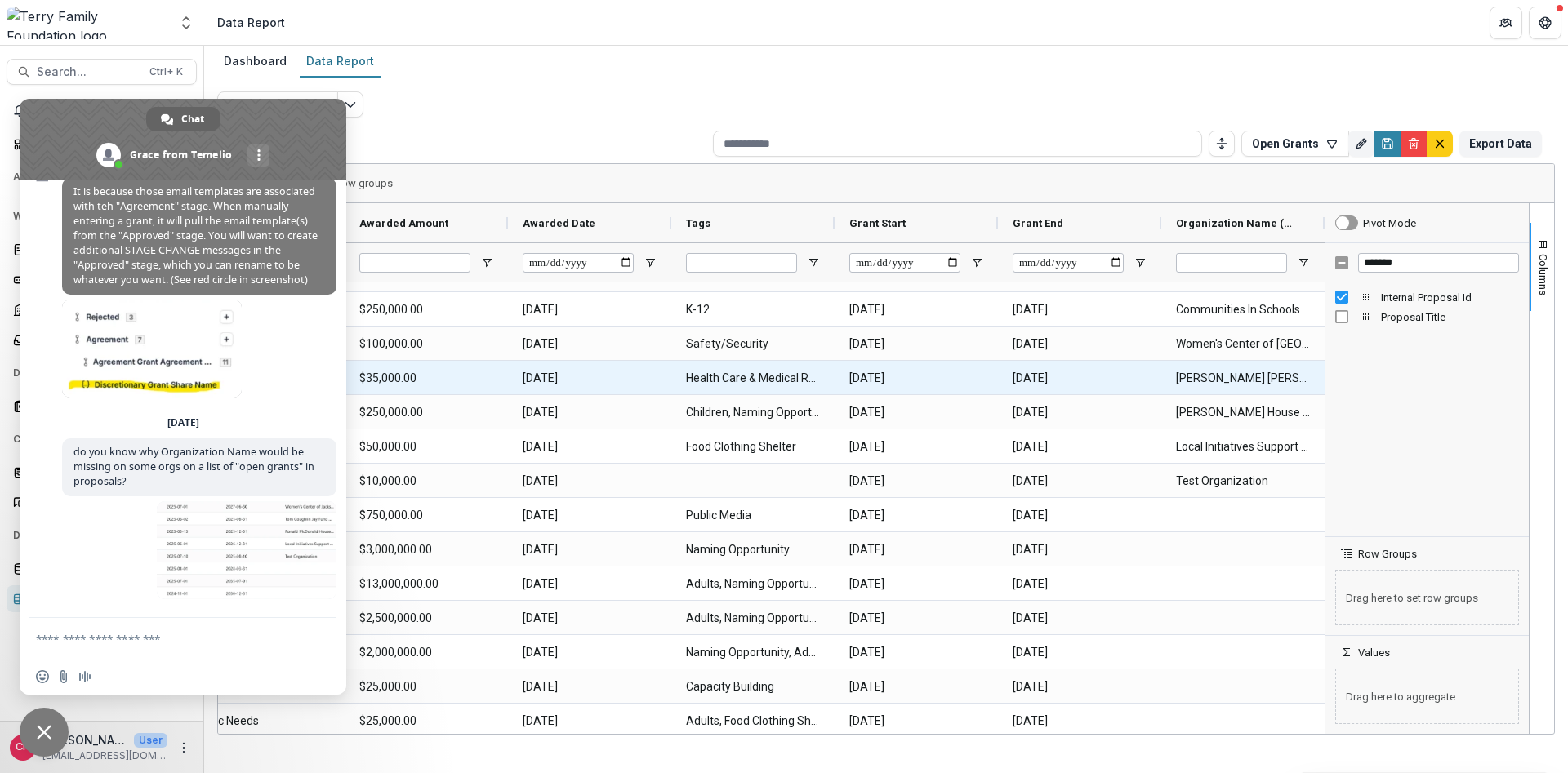
scroll to position [1221, 0]
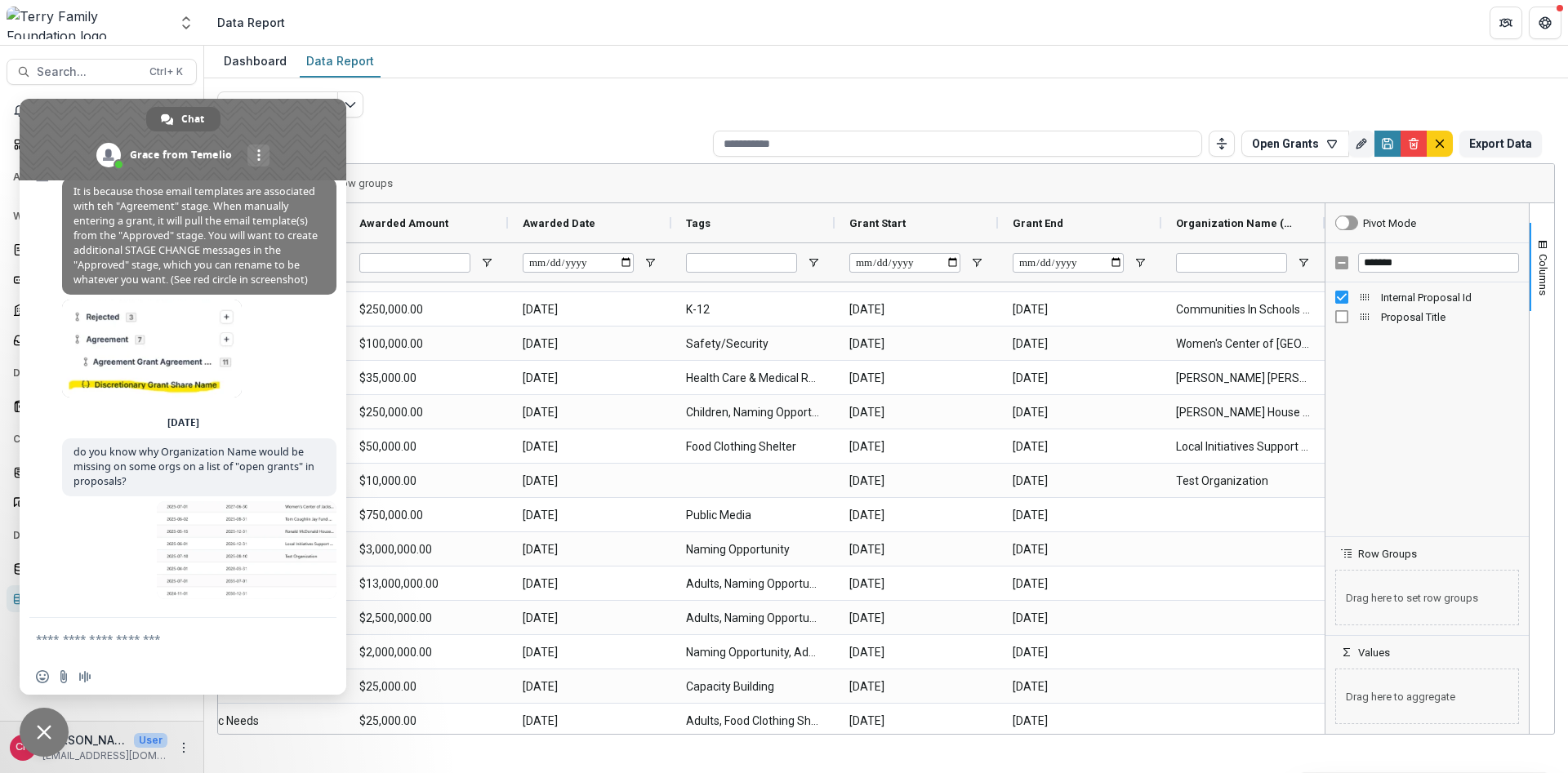
drag, startPoint x: 36, startPoint y: 480, endPoint x: 5, endPoint y: 434, distance: 55.5
click at [36, 477] on div "[PERSON_NAME] How can we help with [PERSON_NAME]? [DATE] [DATE] Hello, I'm trin…" at bounding box center [183, 400] width 327 height 438
click at [163, 639] on textarea "Compose your message..." at bounding box center [165, 639] width 258 height 15
